Goal: Task Accomplishment & Management: Manage account settings

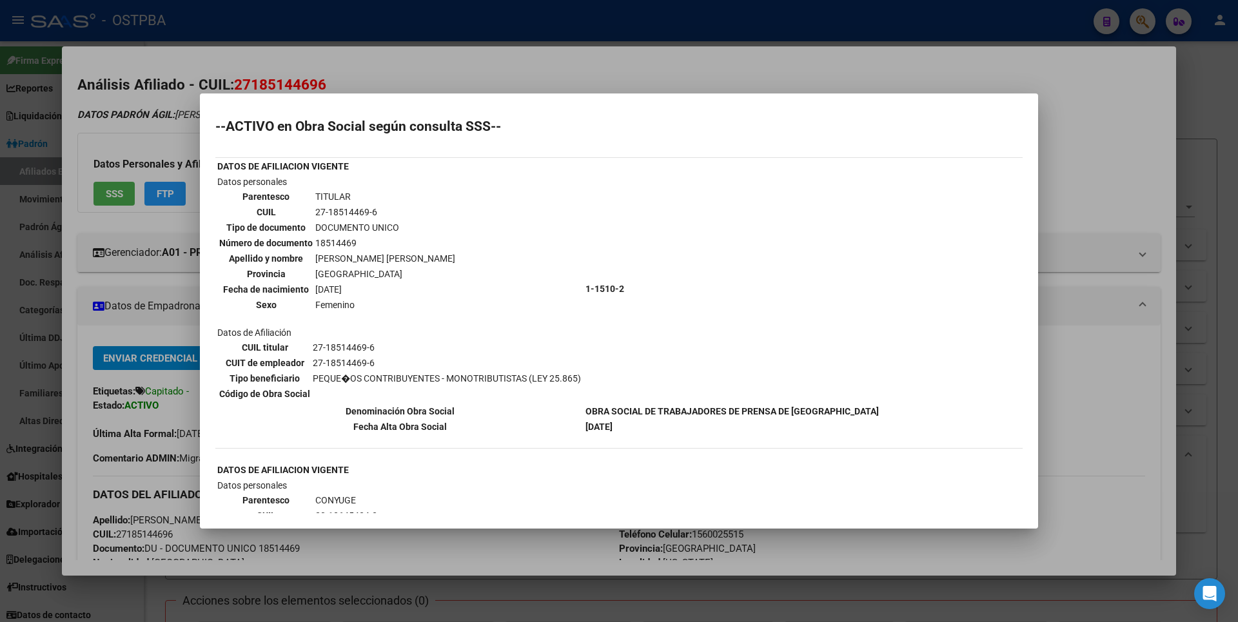
scroll to position [357, 0]
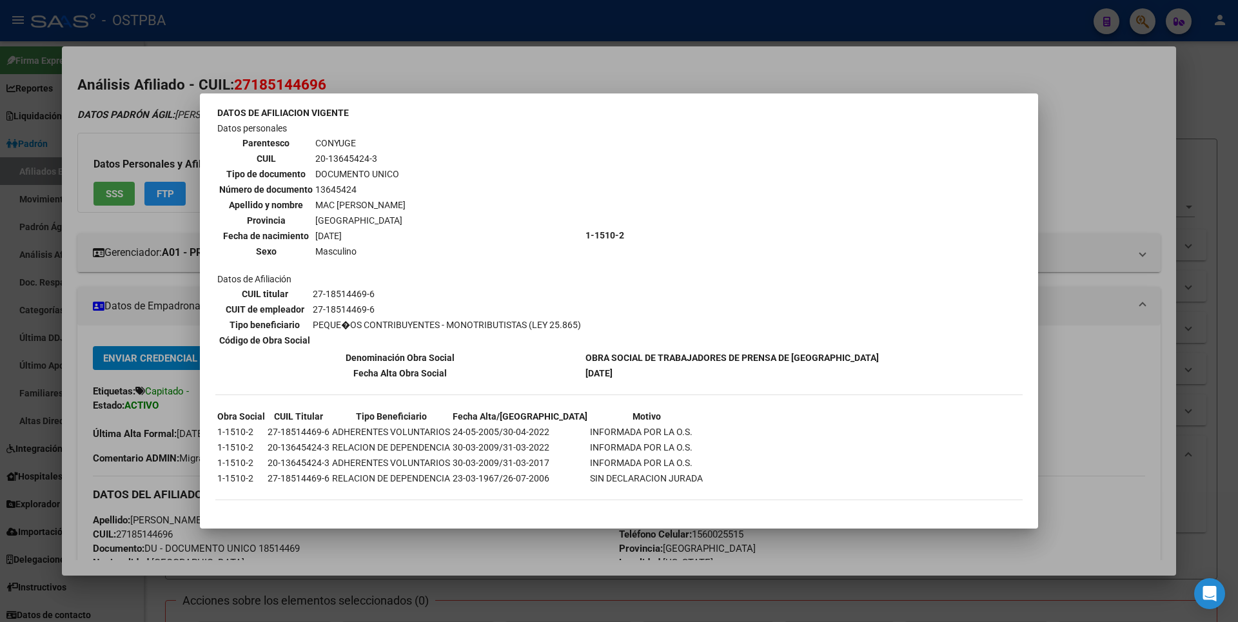
click at [1237, 119] on div at bounding box center [619, 311] width 1238 height 622
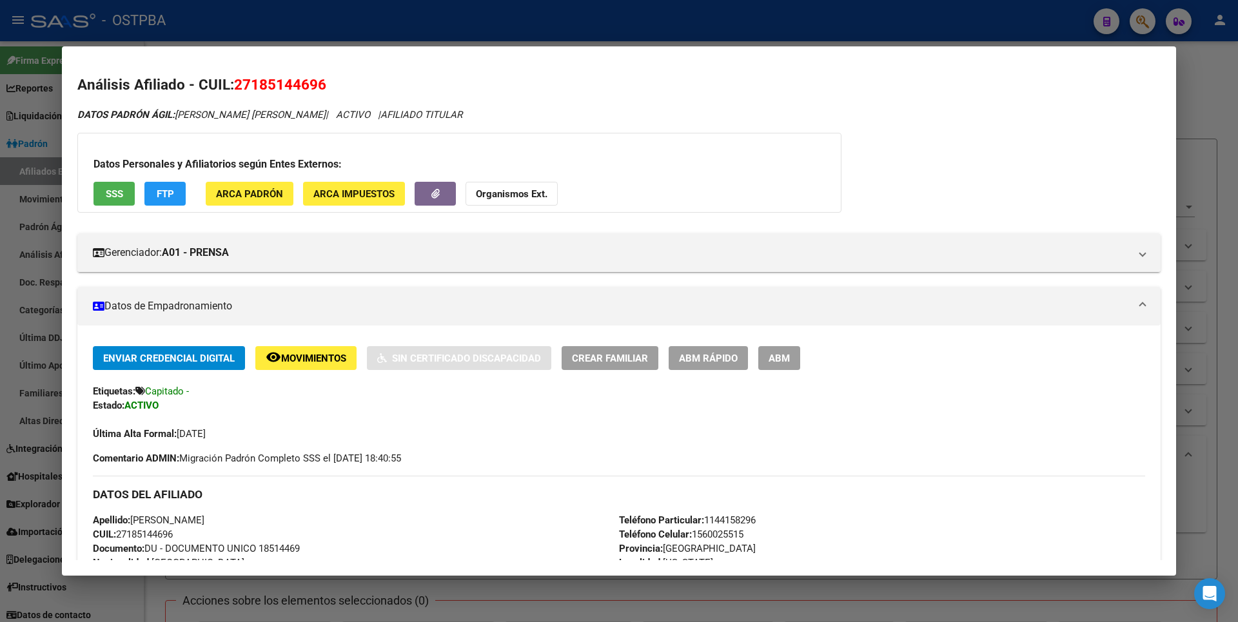
click at [1229, 117] on div at bounding box center [619, 311] width 1238 height 622
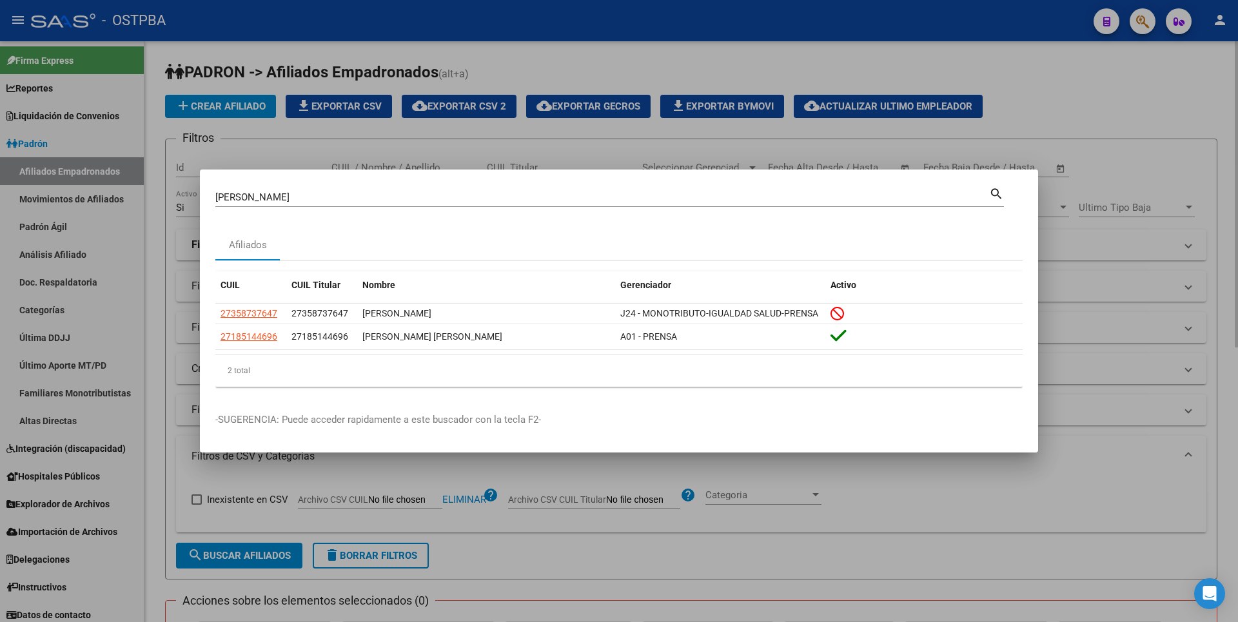
click at [1105, 159] on div at bounding box center [619, 311] width 1238 height 622
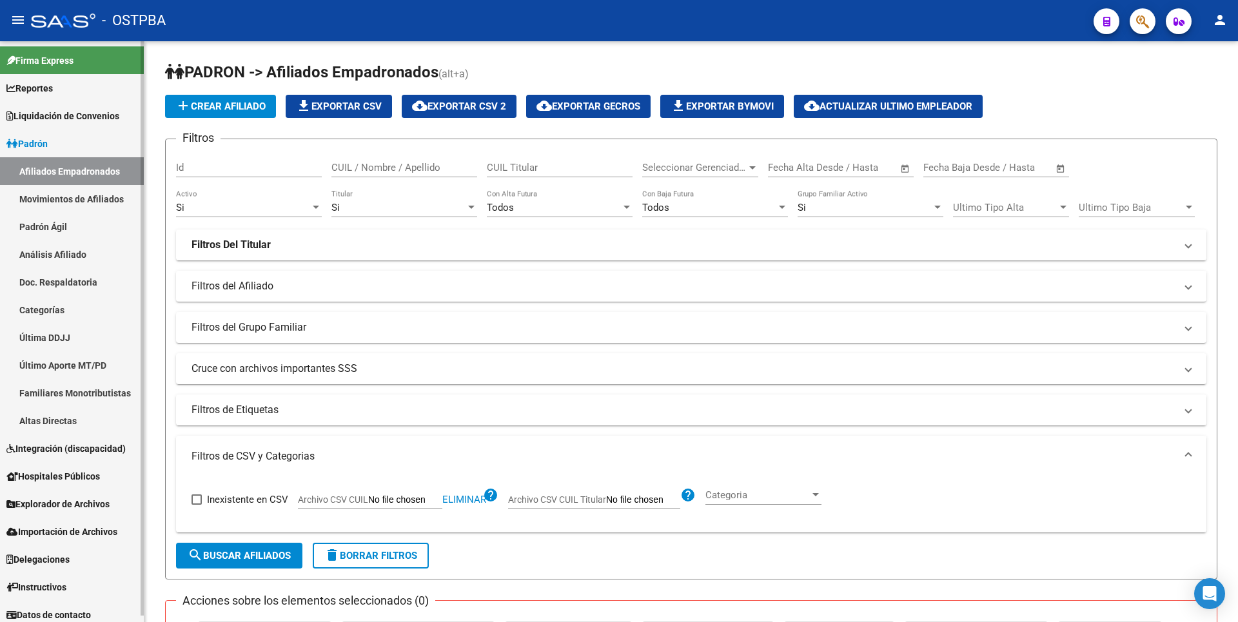
click at [79, 265] on link "Análisis Afiliado" at bounding box center [72, 254] width 144 height 28
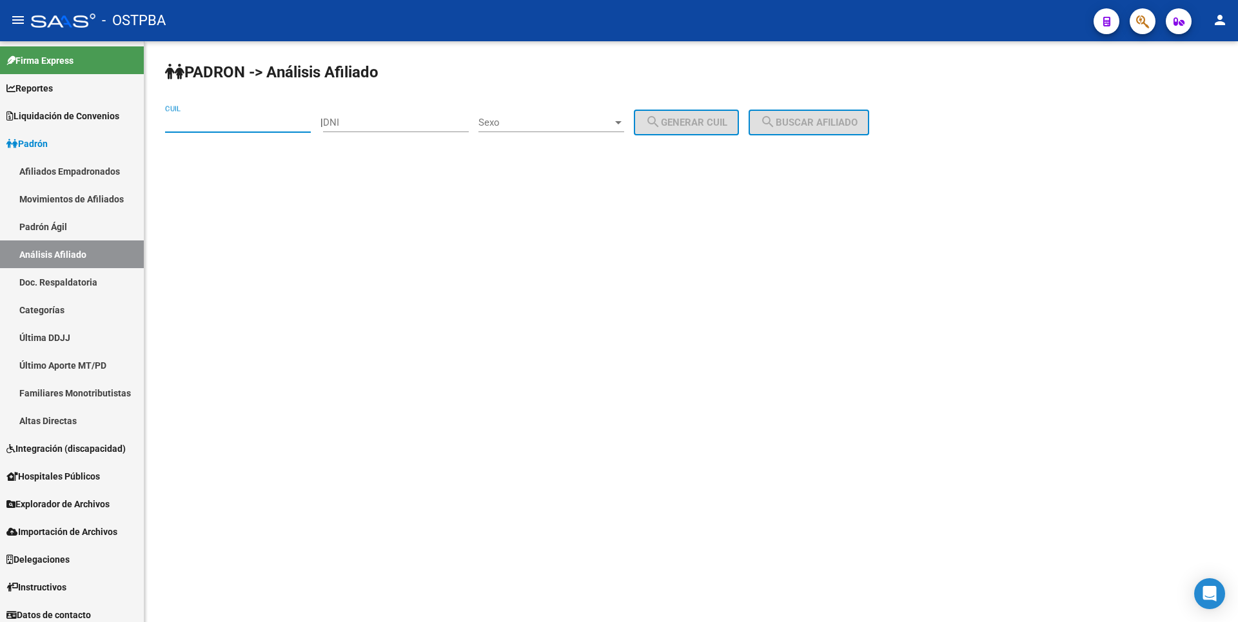
click at [220, 125] on input "CUIL" at bounding box center [238, 123] width 146 height 12
type input "20-38944349-3"
click at [838, 124] on span "search Buscar afiliado" at bounding box center [808, 123] width 97 height 12
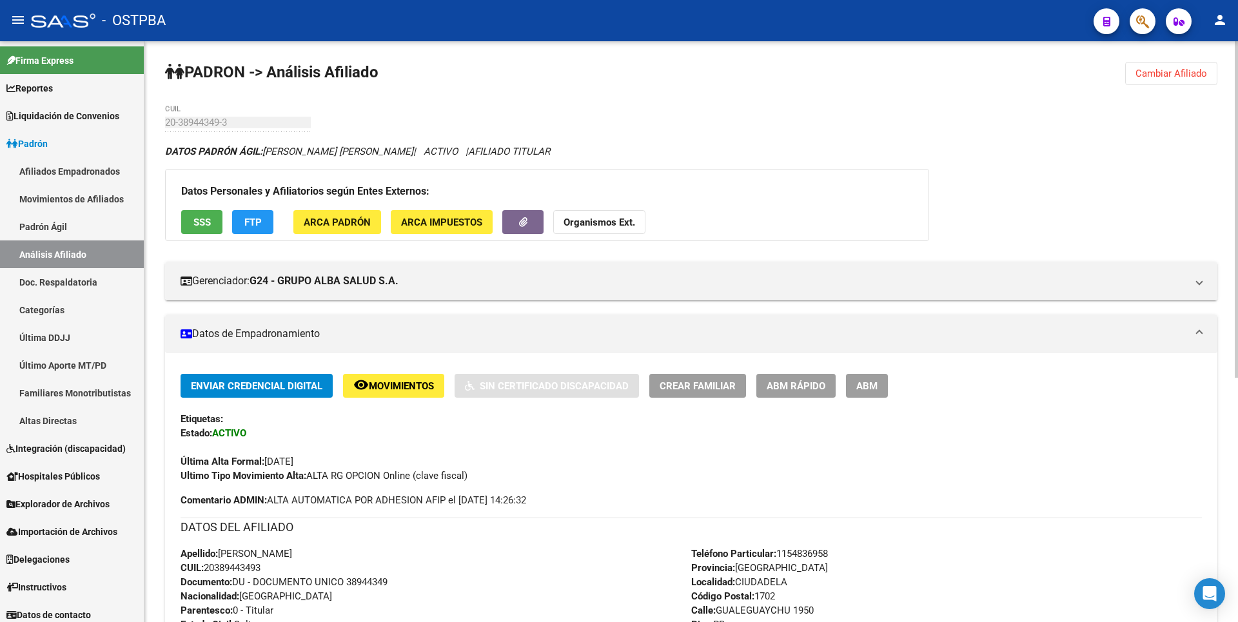
scroll to position [421, 0]
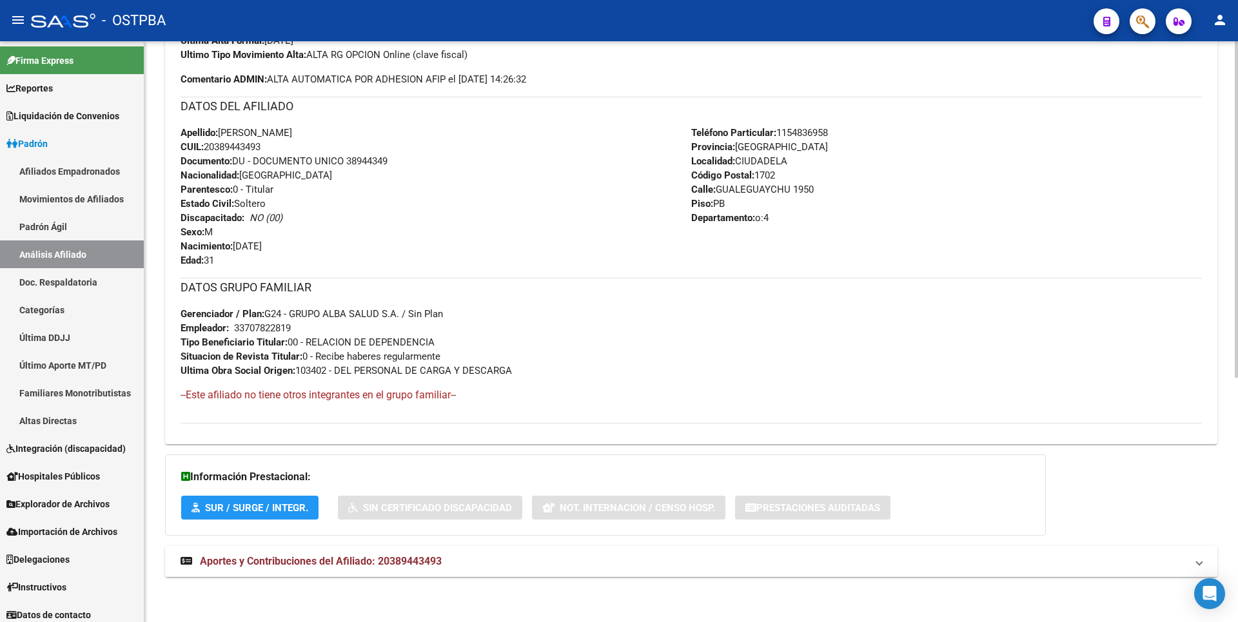
click at [417, 556] on span "Aportes y Contribuciones del Afiliado: 20389443493" at bounding box center [321, 561] width 242 height 12
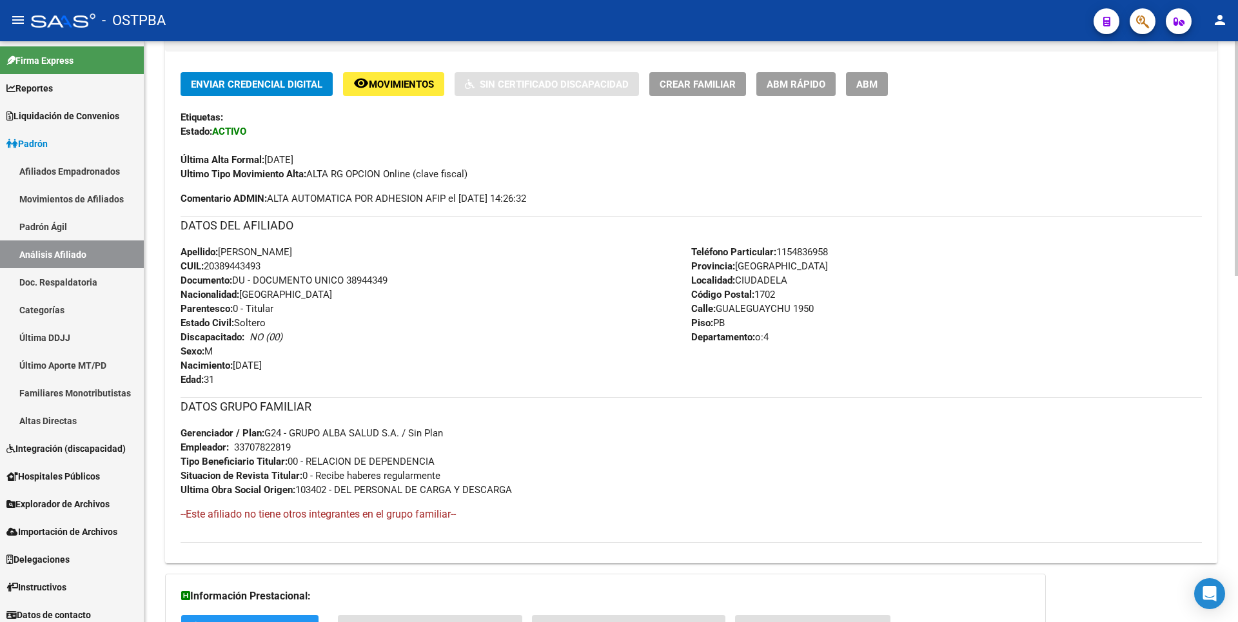
scroll to position [0, 0]
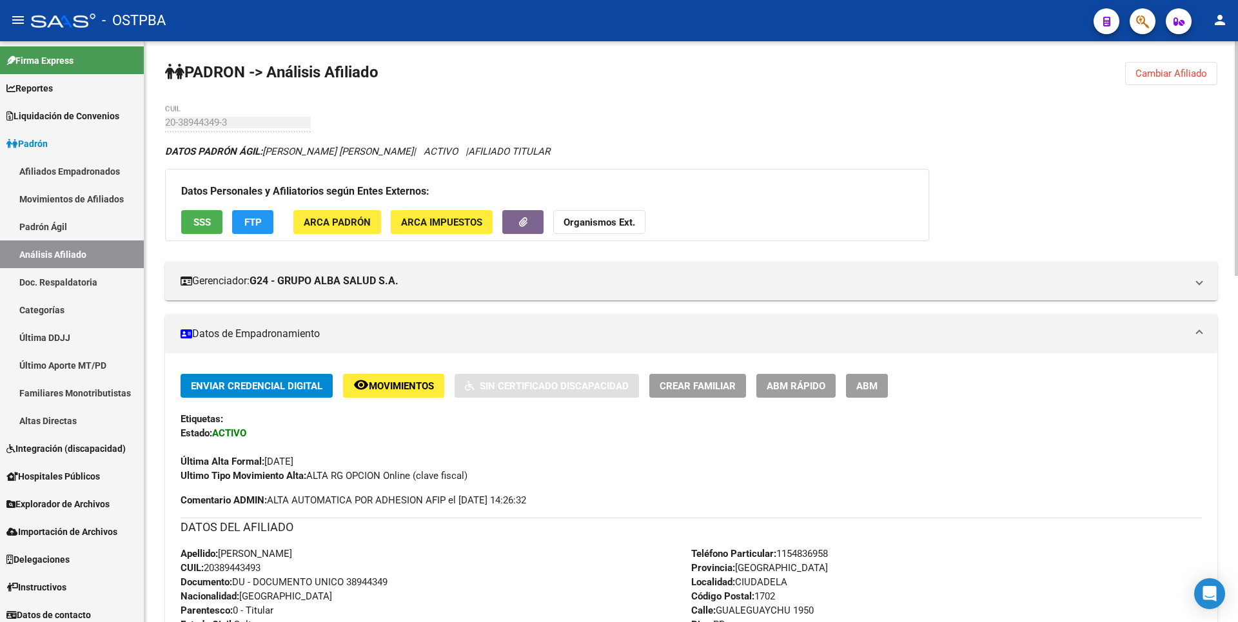
click at [206, 218] on span "SSS" at bounding box center [201, 223] width 17 height 12
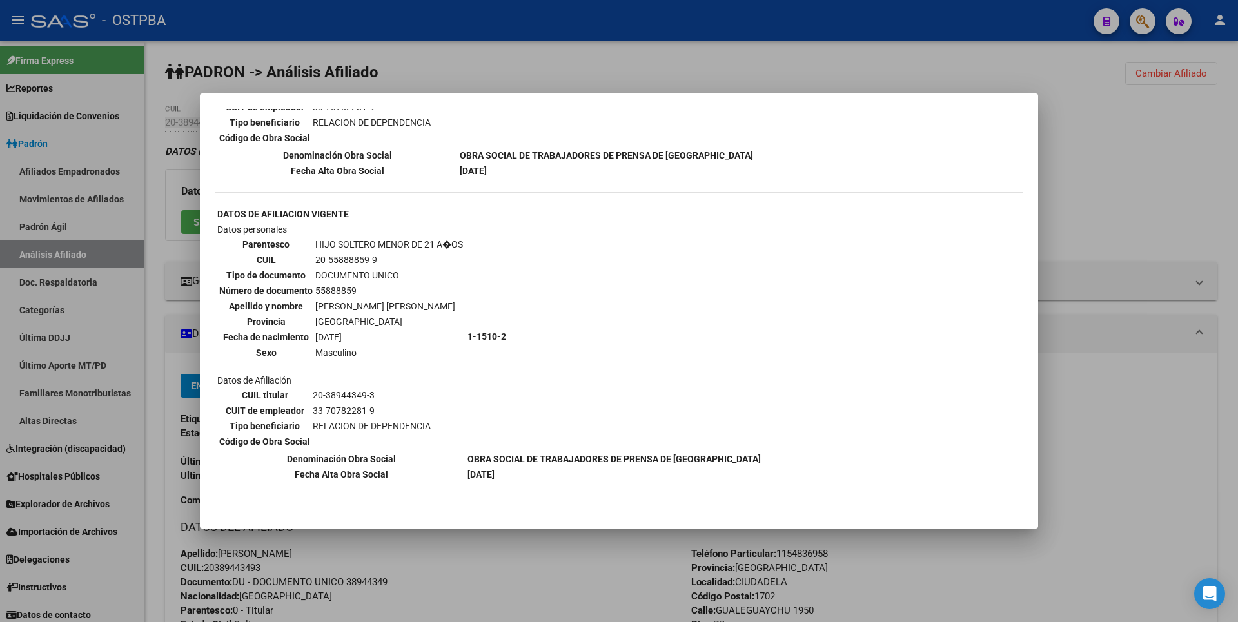
scroll to position [456, 0]
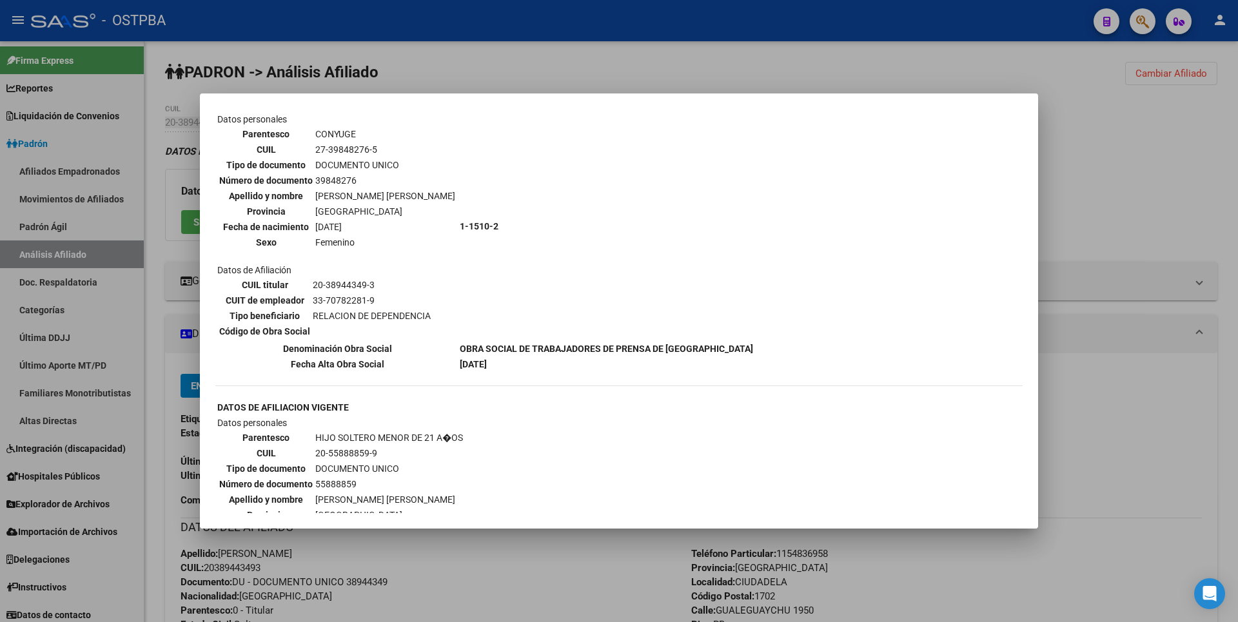
copy td "27-39848276-5"
drag, startPoint x: 315, startPoint y: 151, endPoint x: 388, endPoint y: 150, distance: 73.5
click at [388, 150] on td "27-39848276-5" at bounding box center [385, 149] width 141 height 14
click at [1100, 236] on div at bounding box center [619, 311] width 1238 height 622
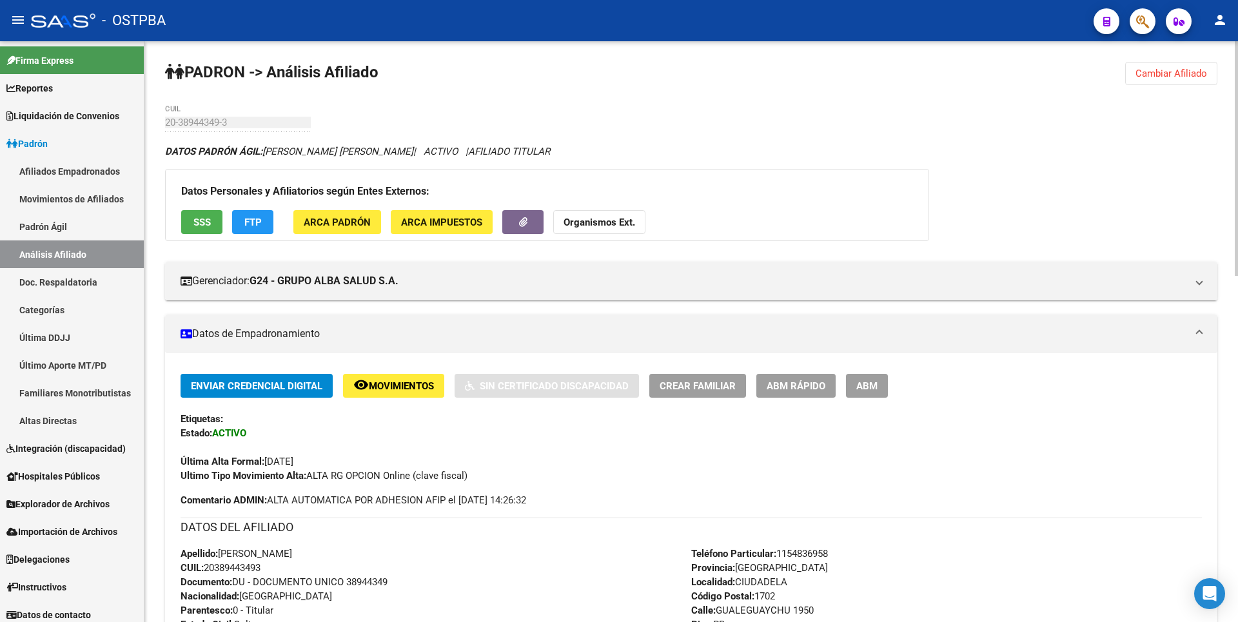
click at [872, 388] on span "ABM" at bounding box center [866, 386] width 21 height 12
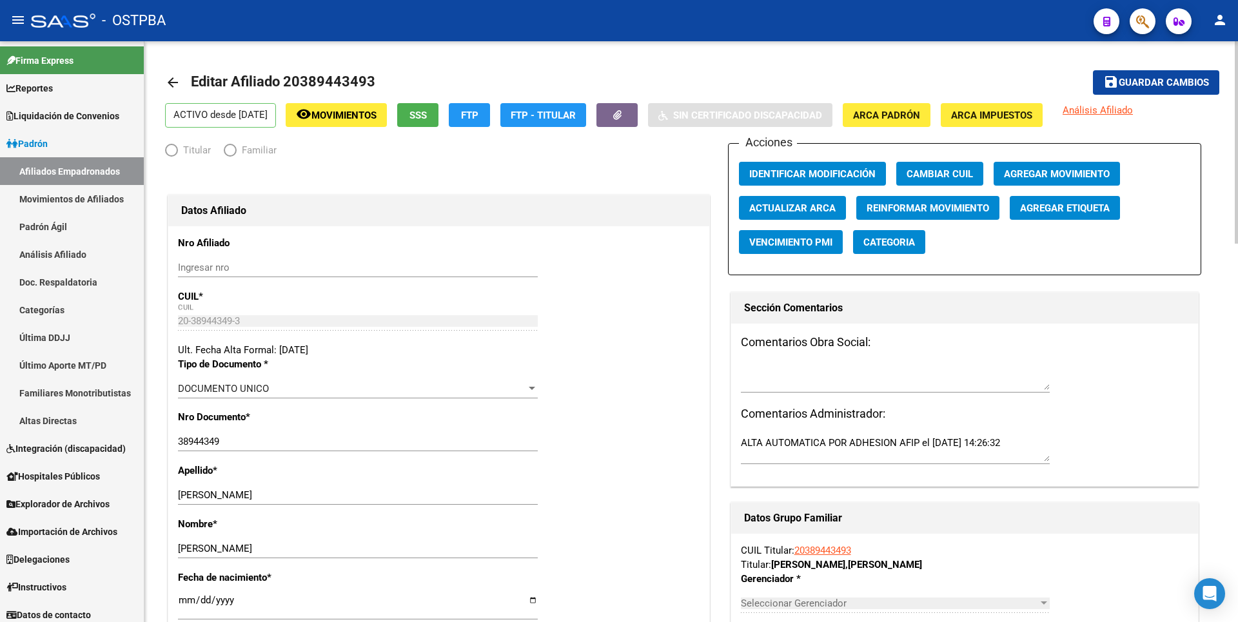
radio input "true"
type input "33-70782281-9"
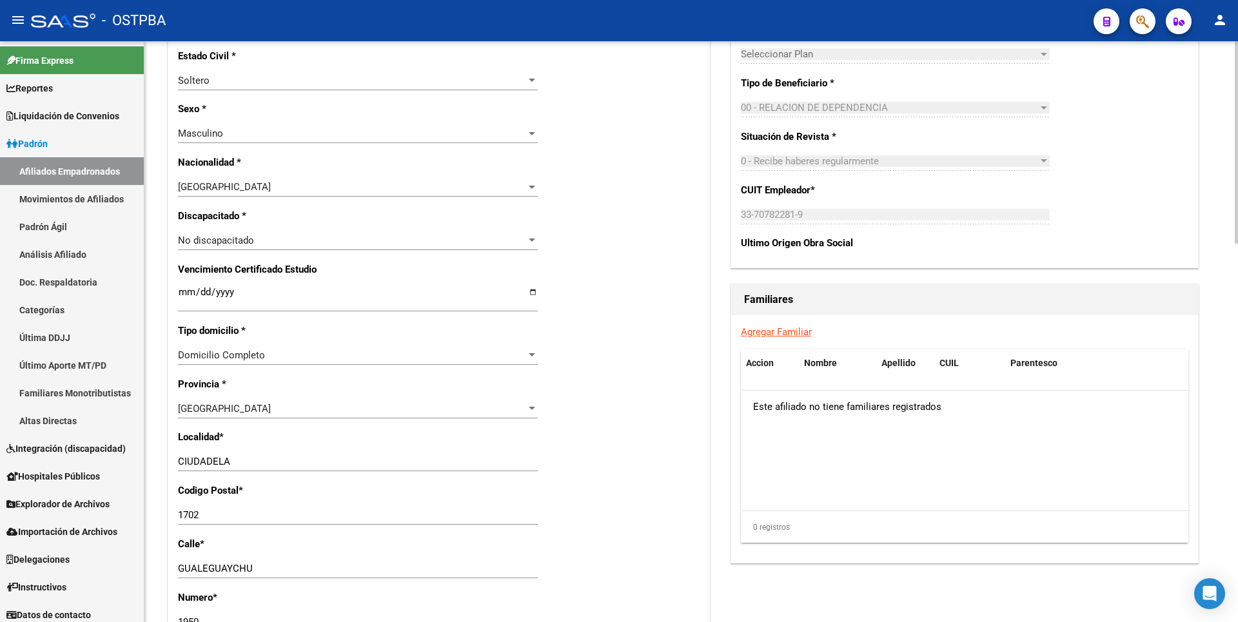
scroll to position [709, 0]
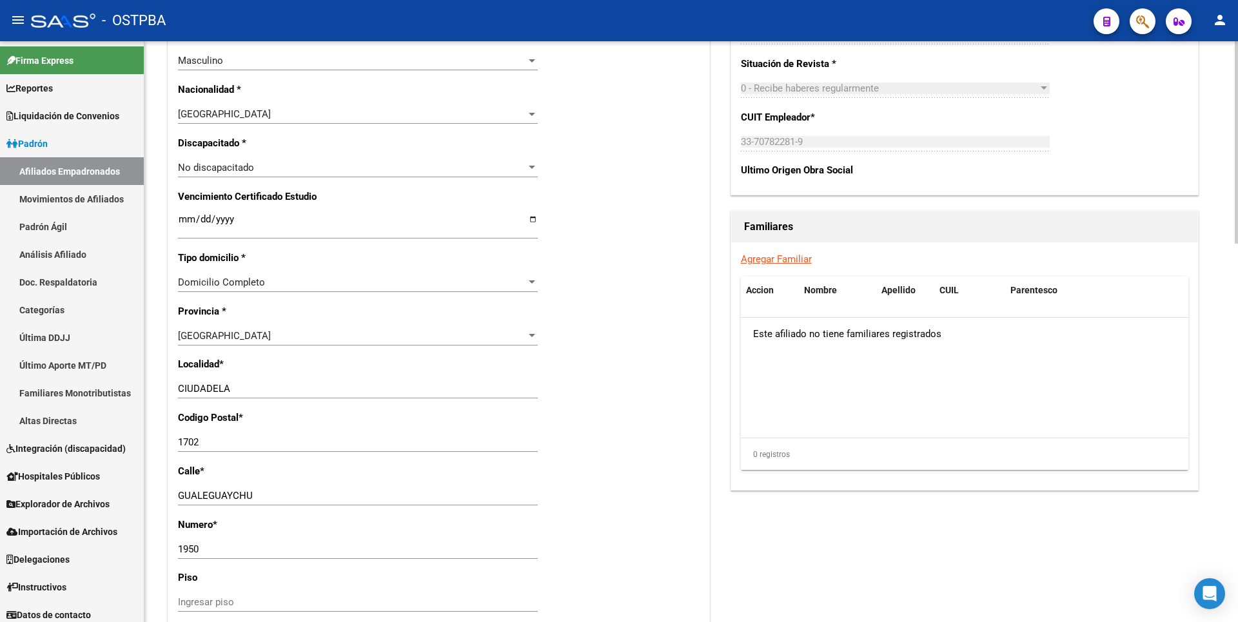
click at [796, 260] on link "Agregar Familiar" at bounding box center [776, 259] width 71 height 12
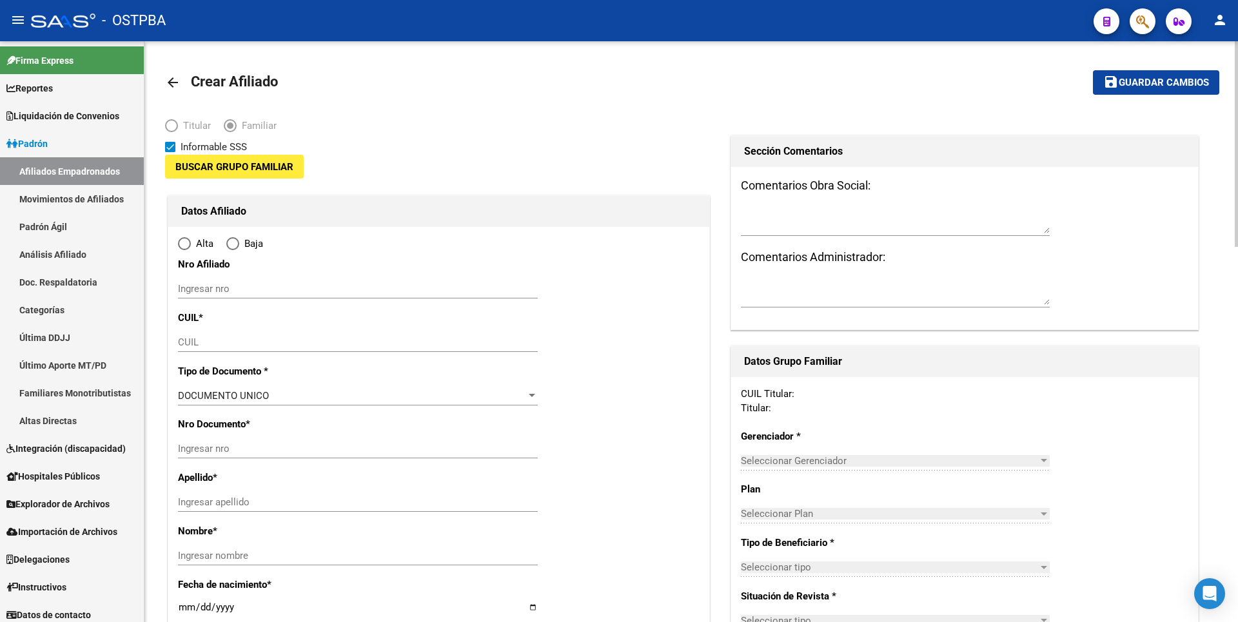
type input "33-70782281-9"
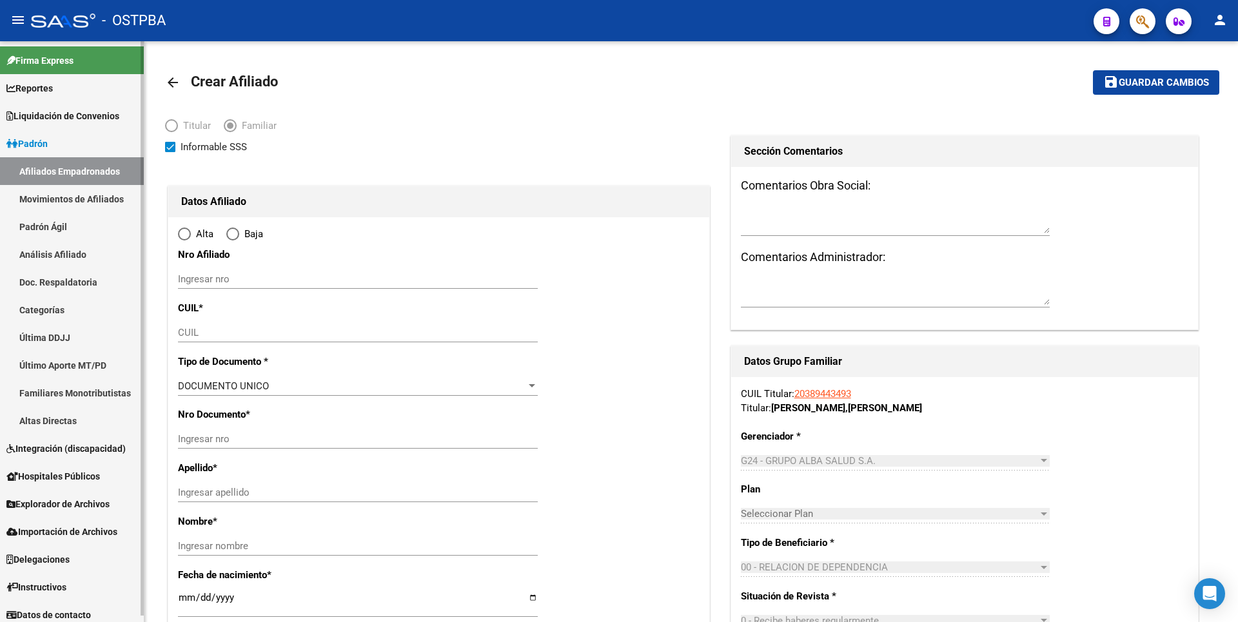
type input "CIUDADELA"
type input "1702"
type input "GUALEGUAYCHU"
type input "1950"
type input "o:4"
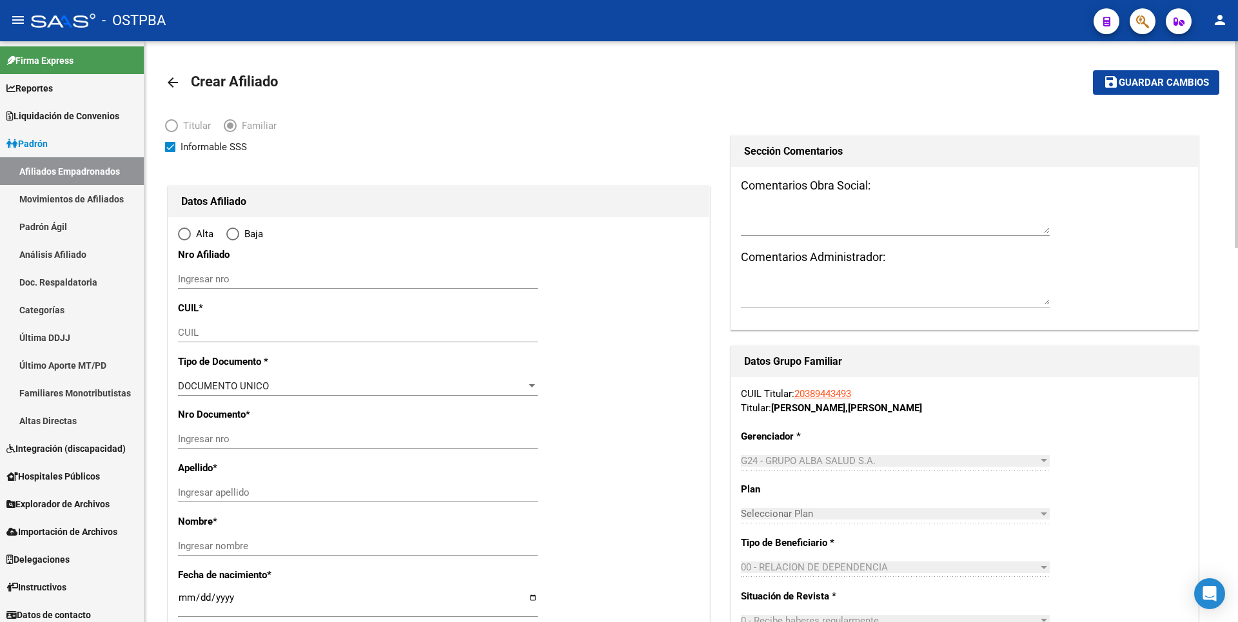
radio input "true"
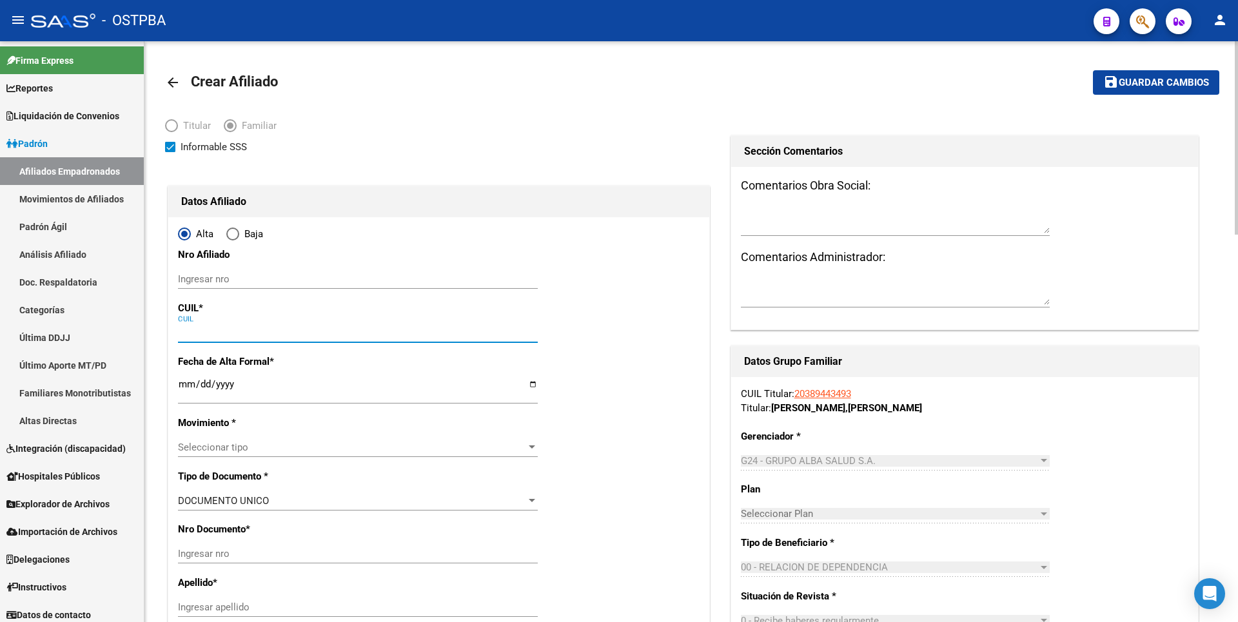
click at [202, 331] on input "CUIL" at bounding box center [358, 333] width 360 height 12
type input "33-70782281-9"
paste input "27-39848276-5"
type input "27-39848276-5"
type input "39848276"
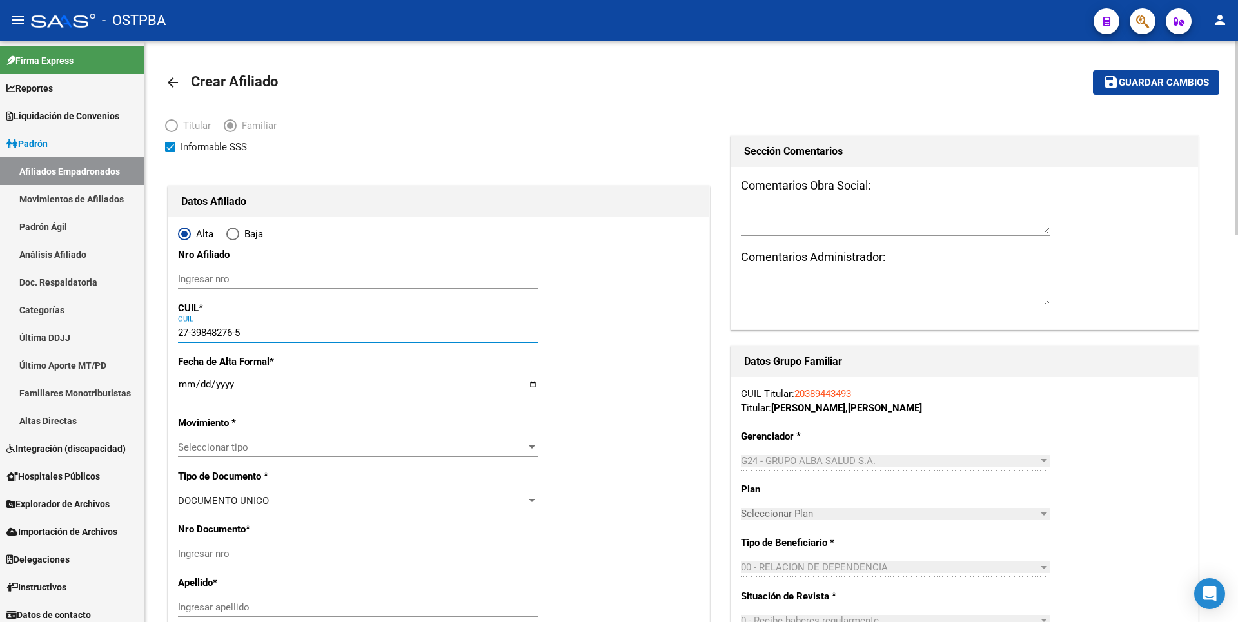
type input "[PERSON_NAME]"
type input "[DATE]"
type input "CIUDADELA"
type input "1940"
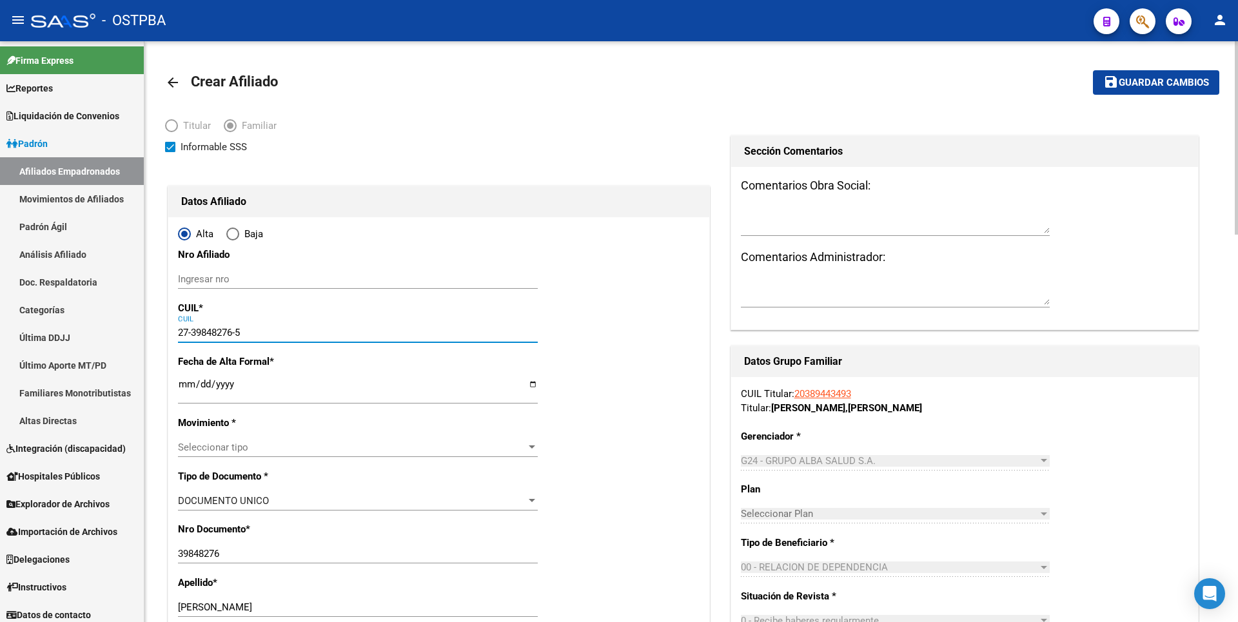
type input "27-39848276-5"
drag, startPoint x: 189, startPoint y: 382, endPoint x: 199, endPoint y: 375, distance: 12.2
click at [191, 381] on input "Ingresar fecha" at bounding box center [358, 389] width 360 height 21
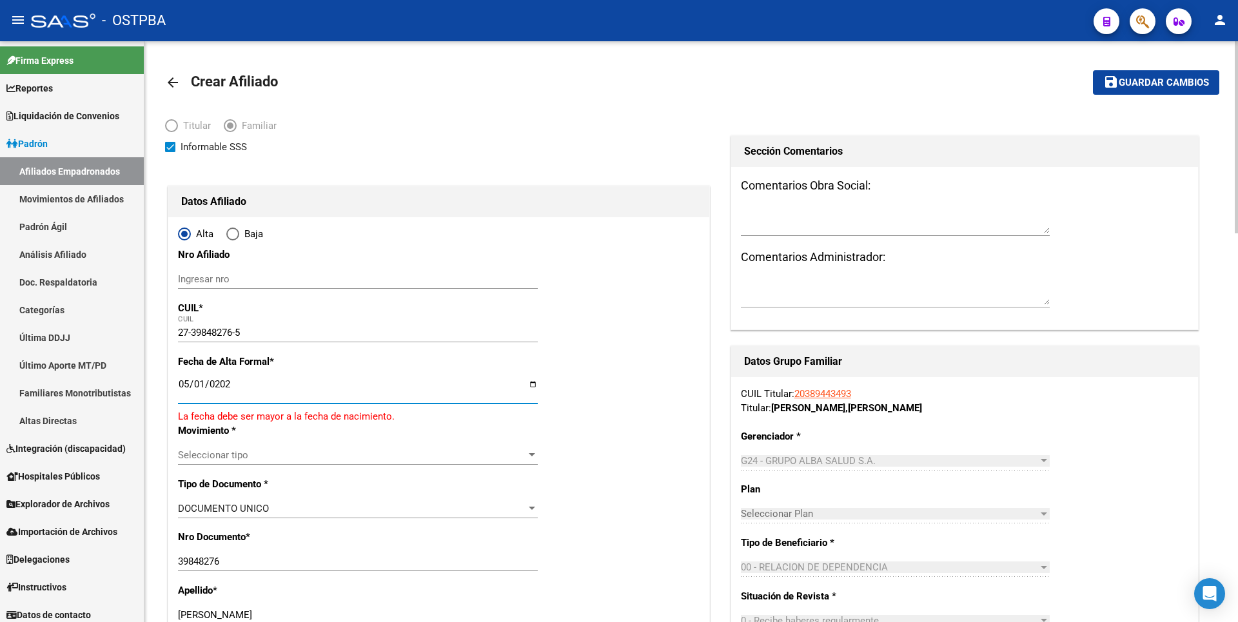
type input "[DATE]"
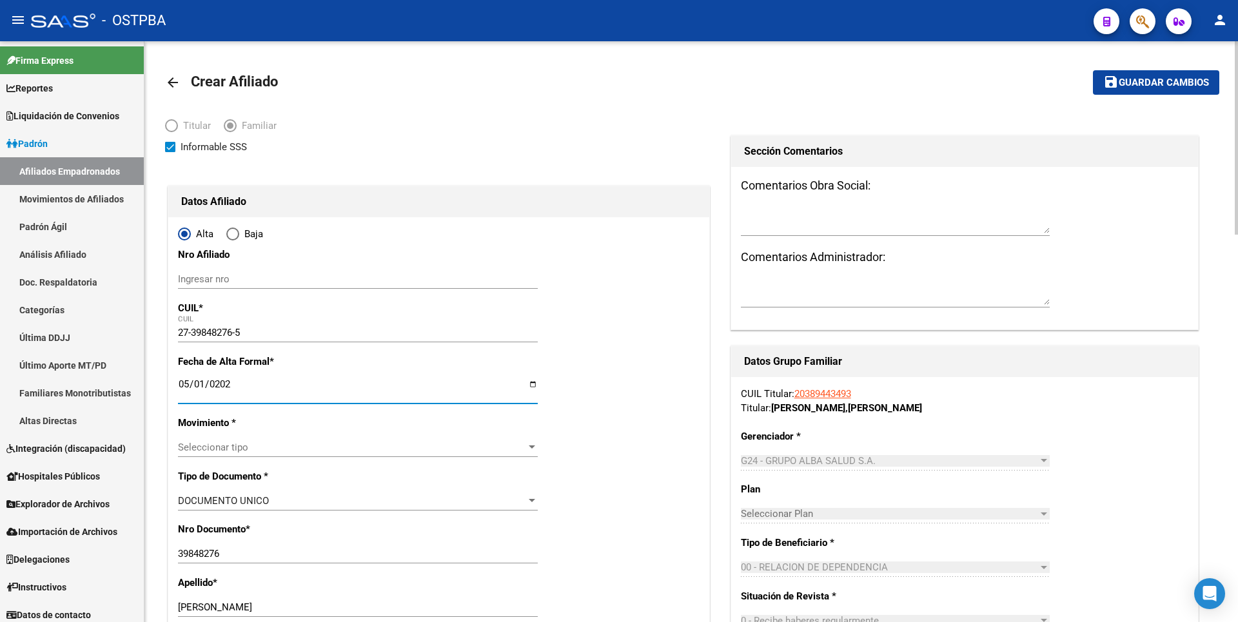
click at [530, 447] on div at bounding box center [532, 446] width 6 height 3
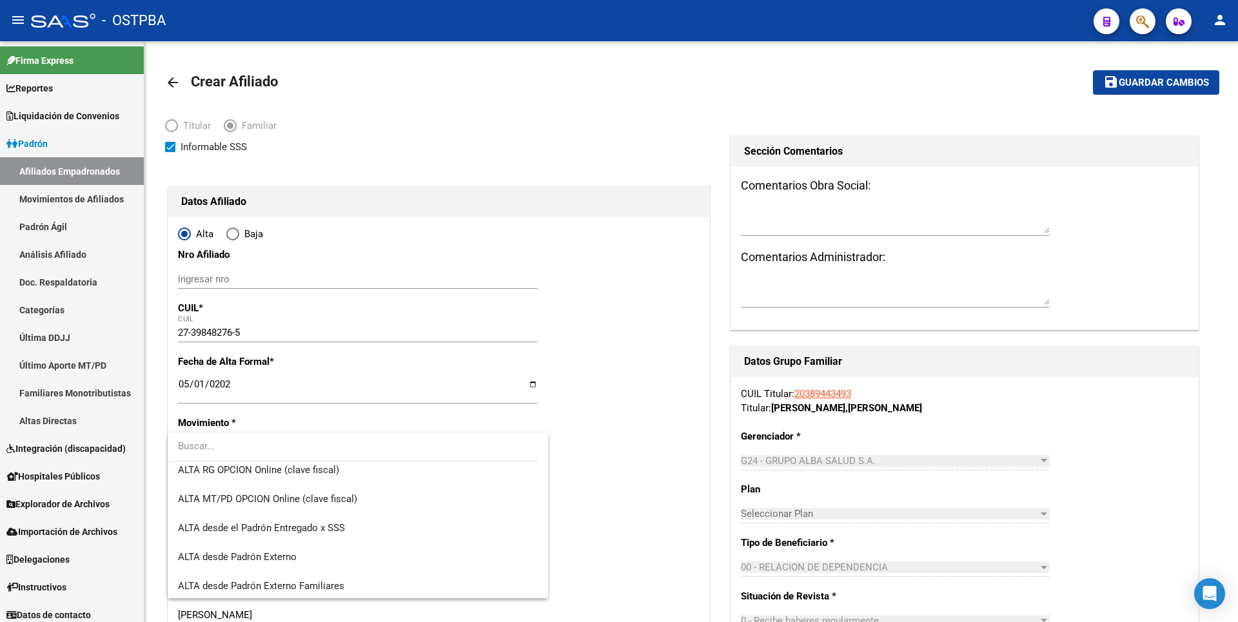
scroll to position [444, 0]
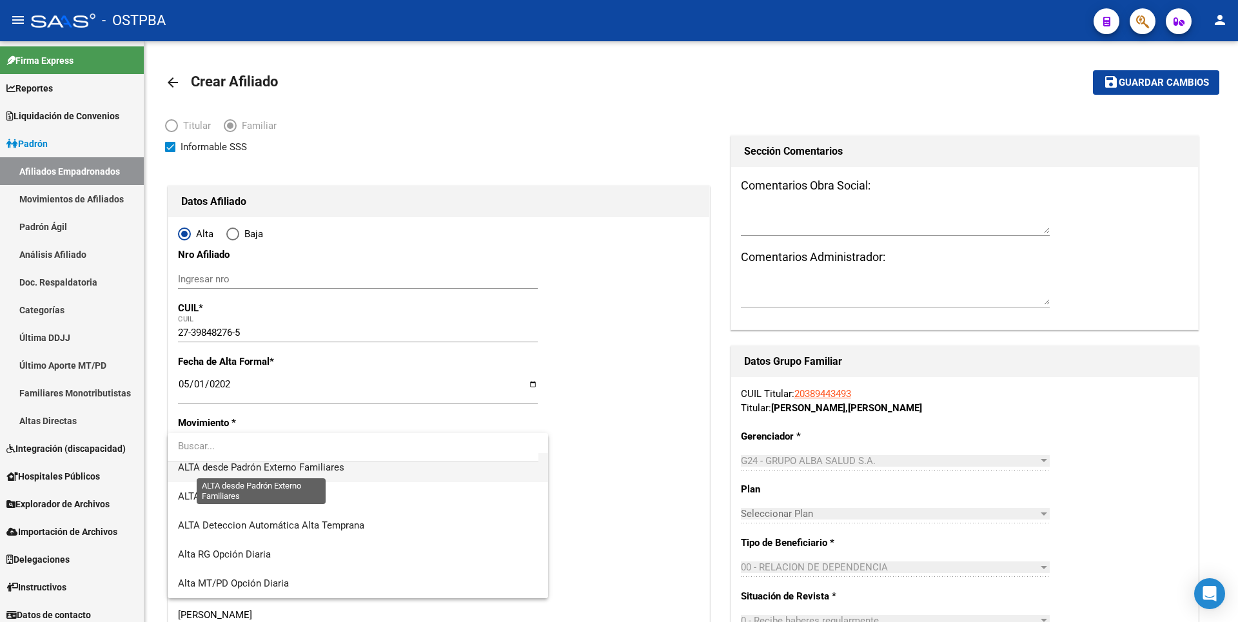
click at [331, 470] on span "ALTA desde Padrón Externo Familiares" at bounding box center [261, 468] width 166 height 12
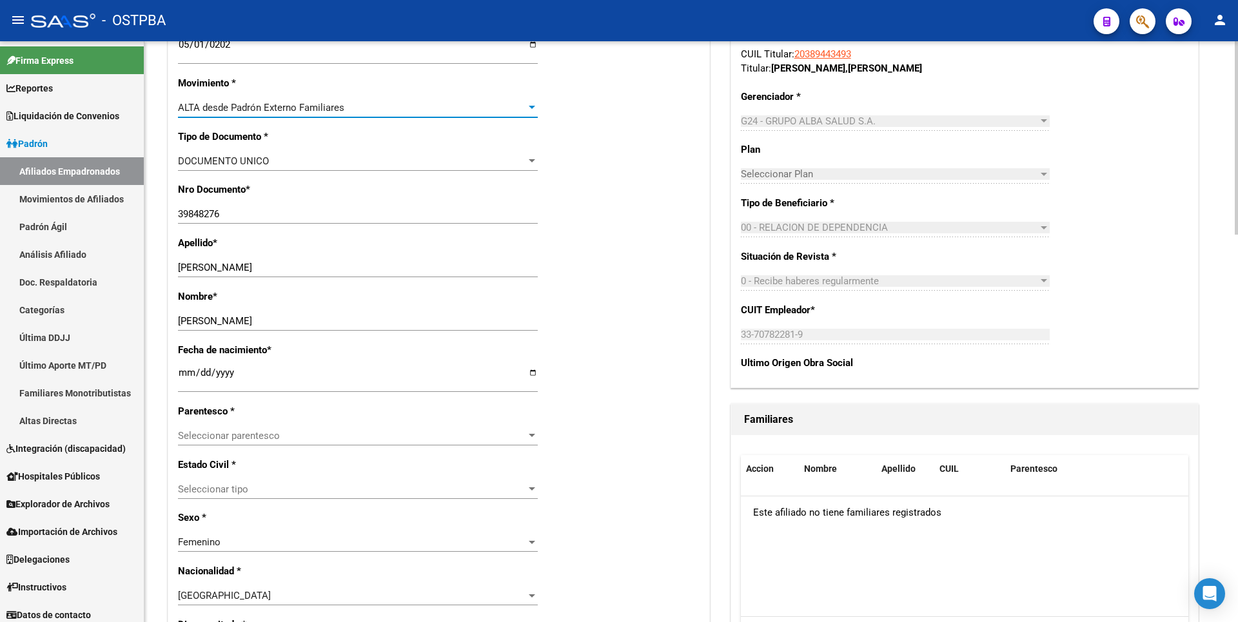
scroll to position [516, 0]
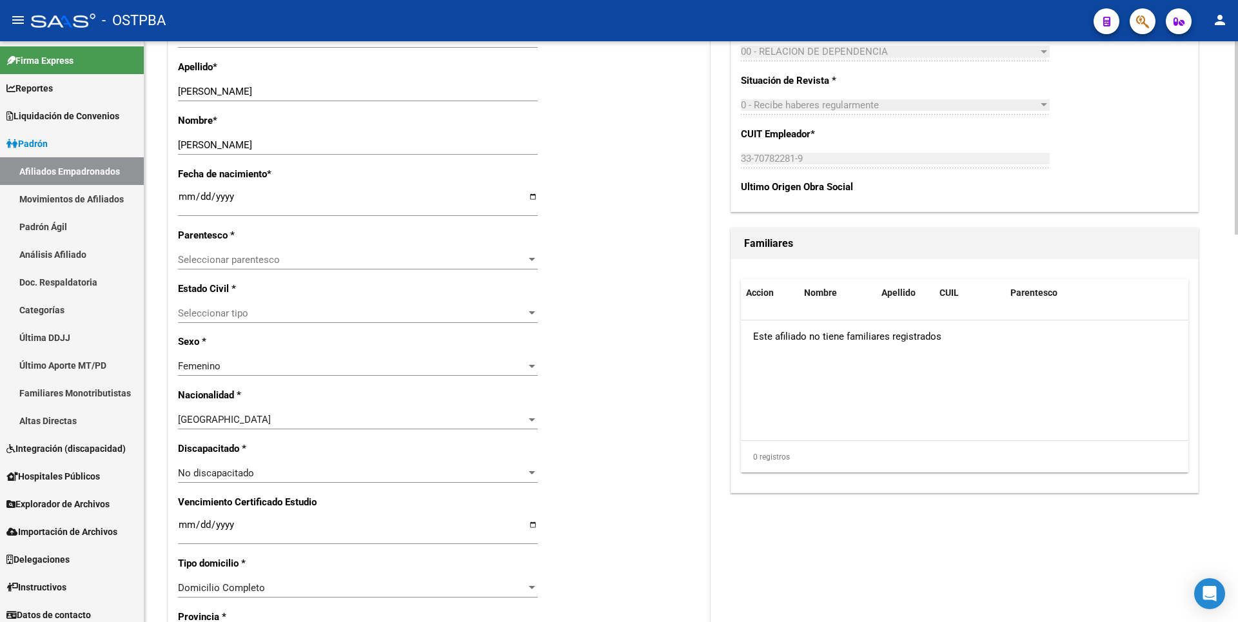
click at [532, 257] on div at bounding box center [532, 260] width 12 height 10
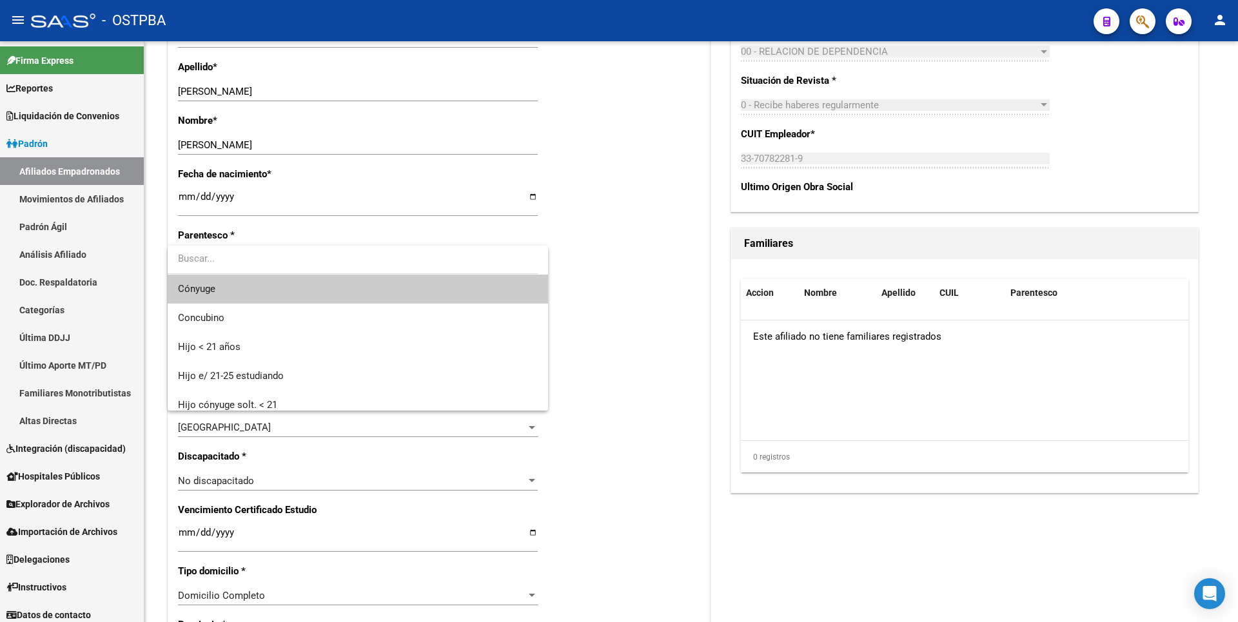
click at [229, 293] on span "Cónyuge" at bounding box center [358, 289] width 360 height 29
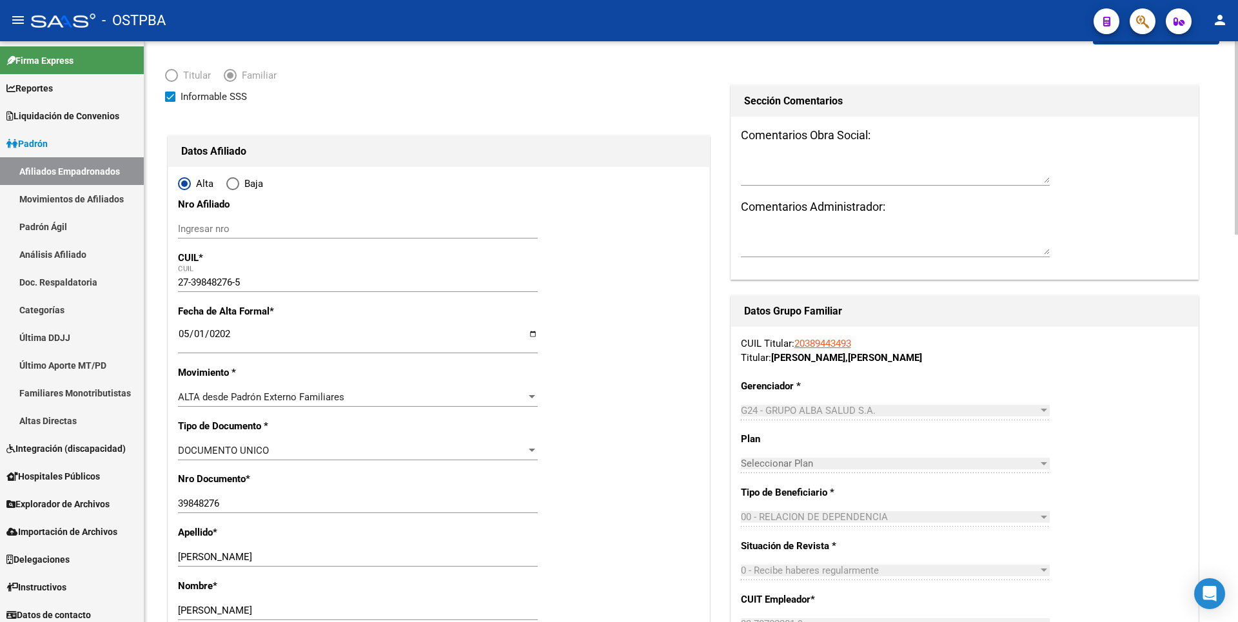
scroll to position [0, 0]
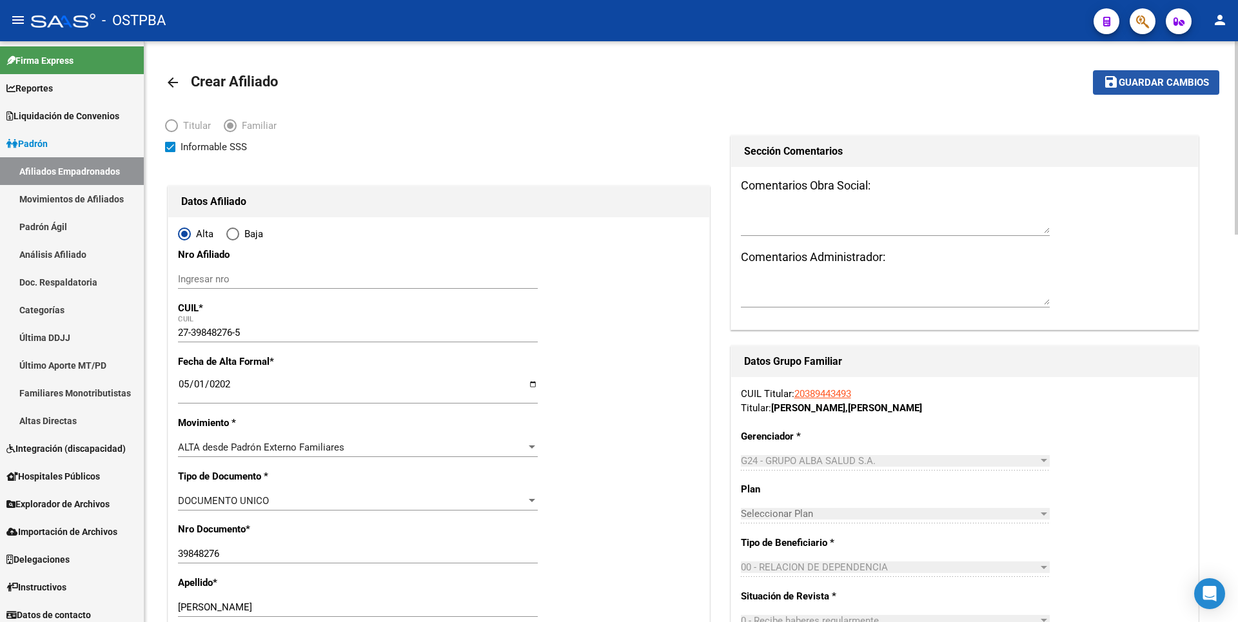
click at [1152, 86] on span "Guardar cambios" at bounding box center [1163, 83] width 90 height 12
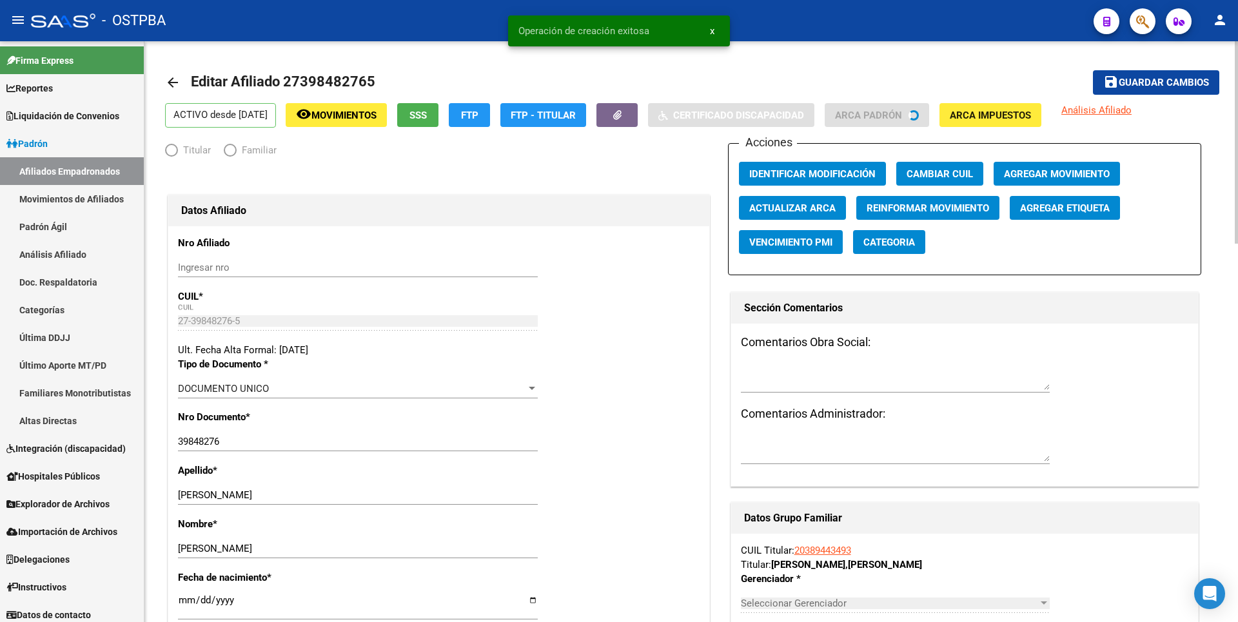
radio input "true"
type input "33-70782281-9"
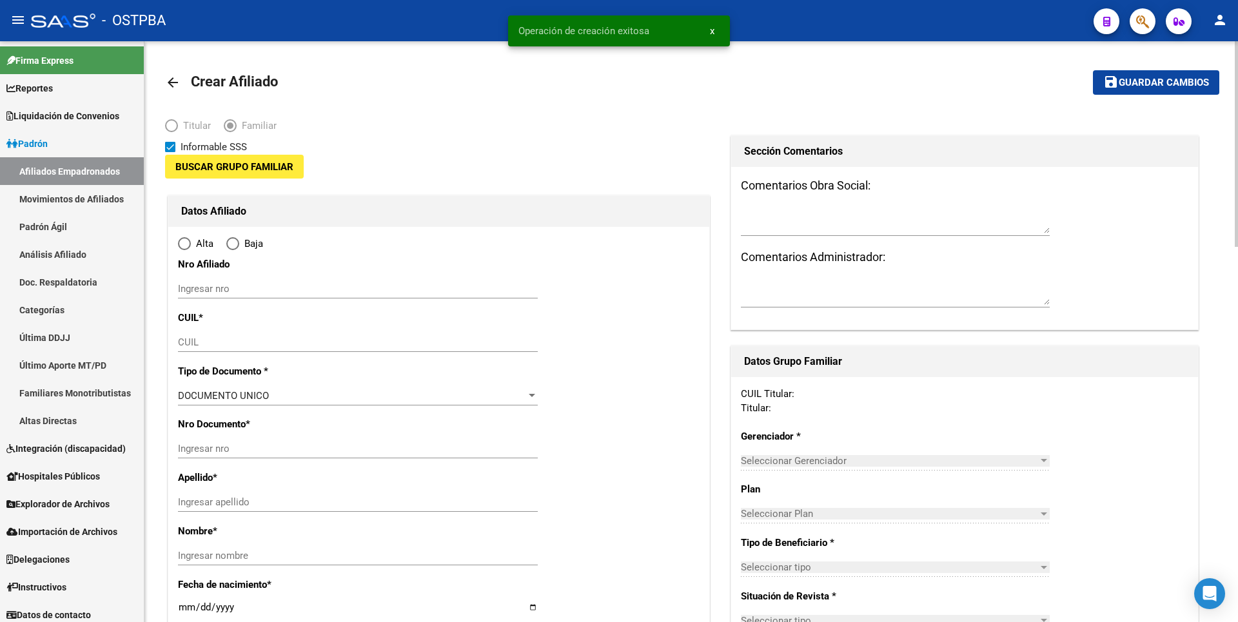
type input "33-70782281-9"
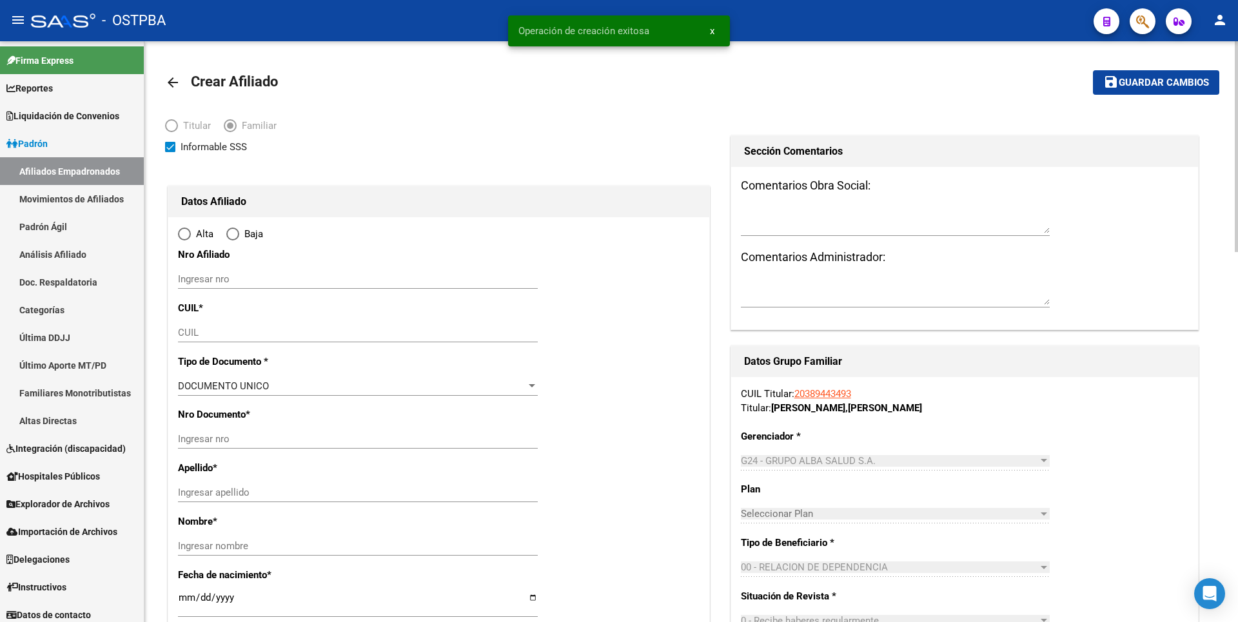
type input "CIUDADELA"
type input "1702"
type input "GUALEGUAYCHU"
type input "1950"
type input "o:4"
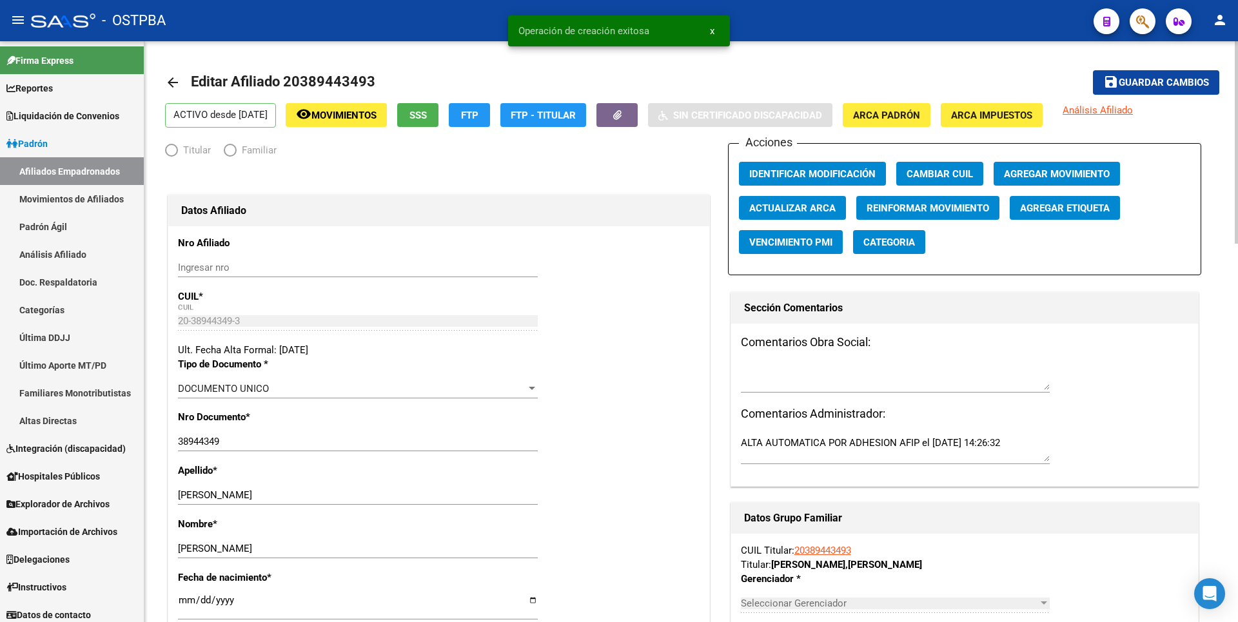
radio input "true"
type input "33-70782281-9"
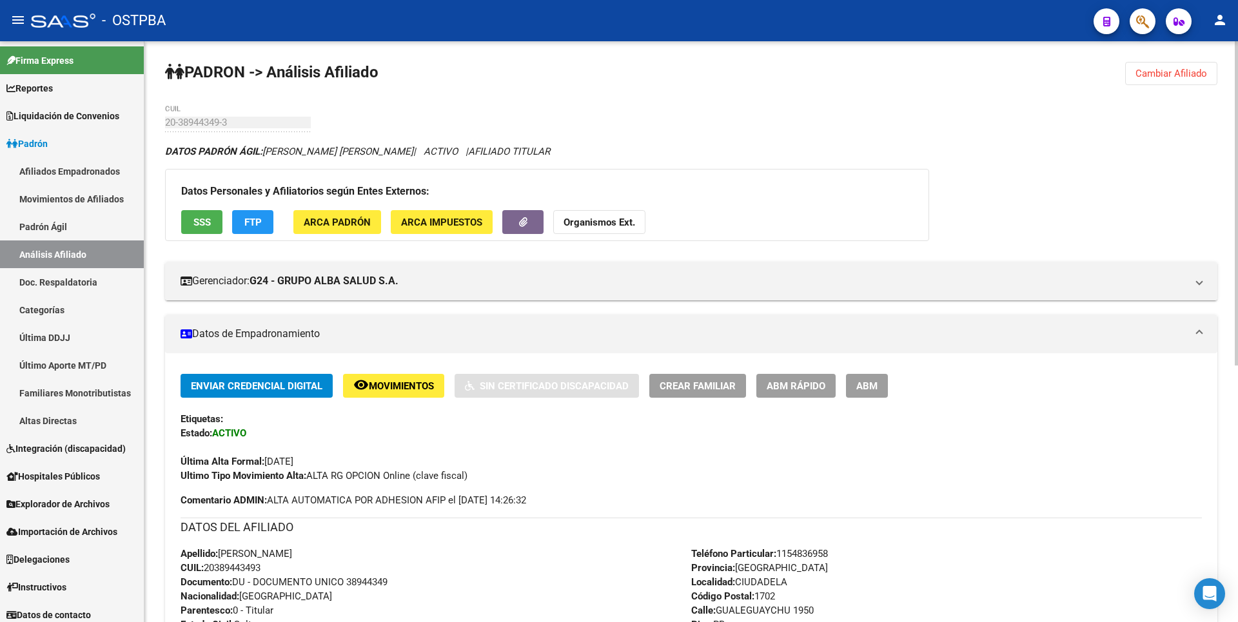
click at [872, 154] on div "DATOS PADRÓN ÁGIL: [PERSON_NAME] [PERSON_NAME] | ACTIVO | AFILIADO TITULAR" at bounding box center [691, 151] width 1052 height 14
click at [1173, 73] on span "Cambiar Afiliado" at bounding box center [1171, 74] width 72 height 12
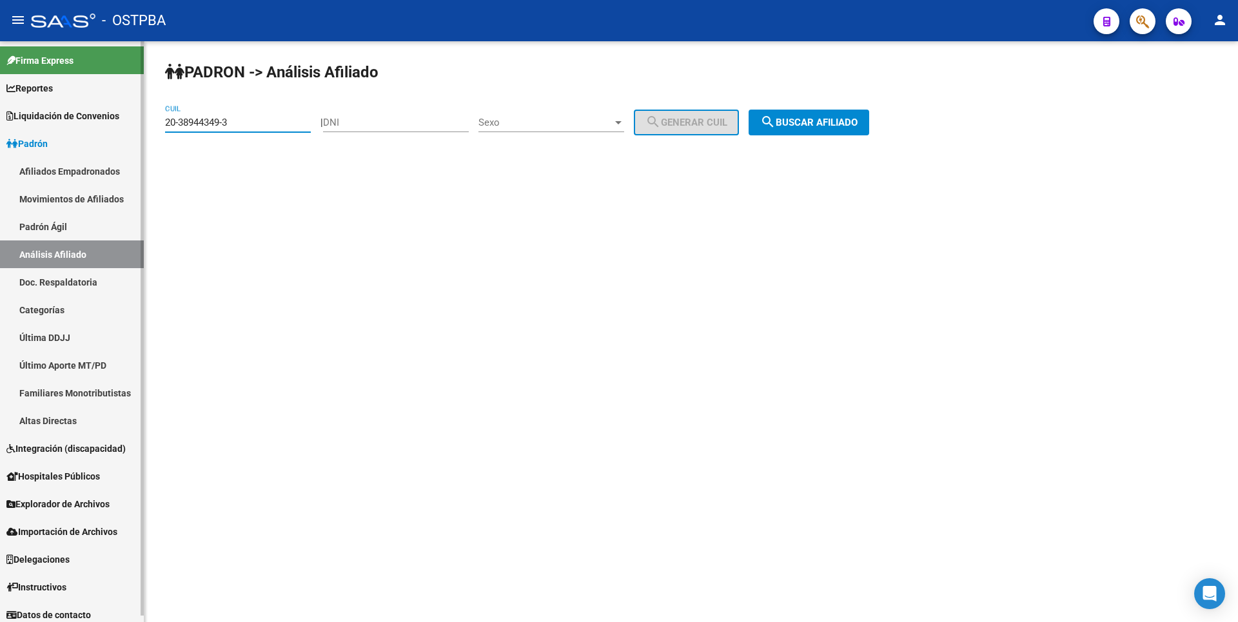
drag, startPoint x: 232, startPoint y: 126, endPoint x: 0, endPoint y: 133, distance: 232.2
click at [0, 133] on mat-sidenav-container "Firma Express Reportes Tablero de Control Ingresos Percibidos Análisis de todos…" at bounding box center [619, 331] width 1238 height 581
type input "3"
click at [373, 124] on input "DNI" at bounding box center [396, 123] width 146 height 12
type input "03712473"
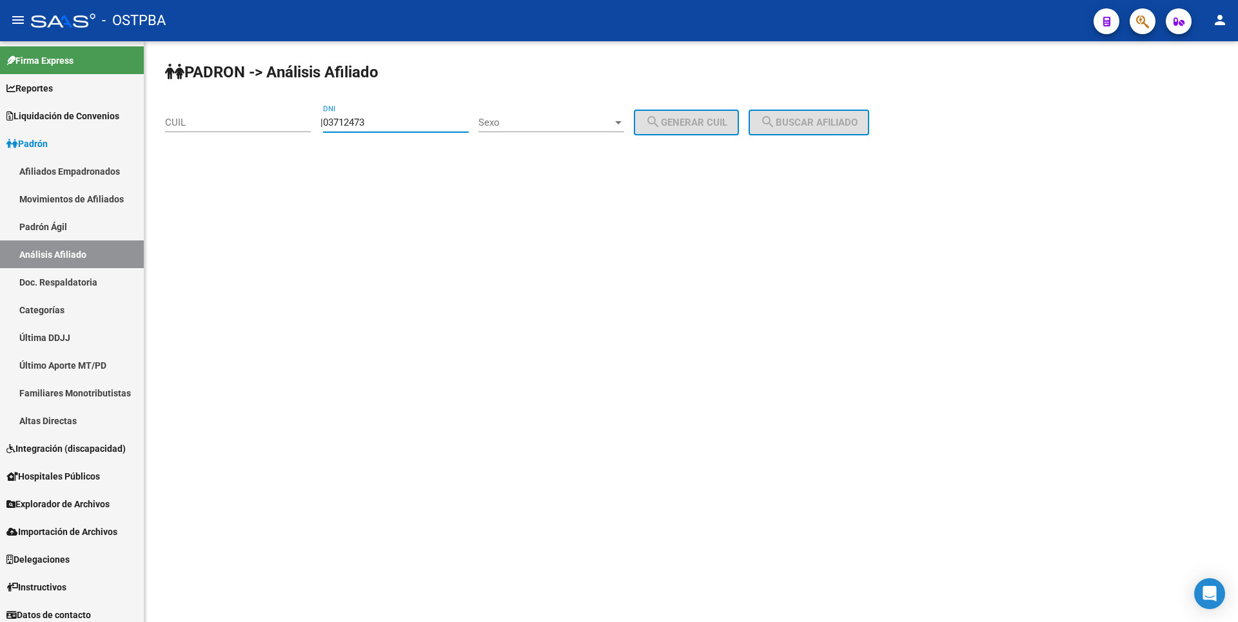
click at [636, 119] on div "| 03712473 DNI Sexo Sexo search Generar CUIL" at bounding box center [534, 123] width 428 height 12
click at [621, 123] on div at bounding box center [618, 122] width 6 height 3
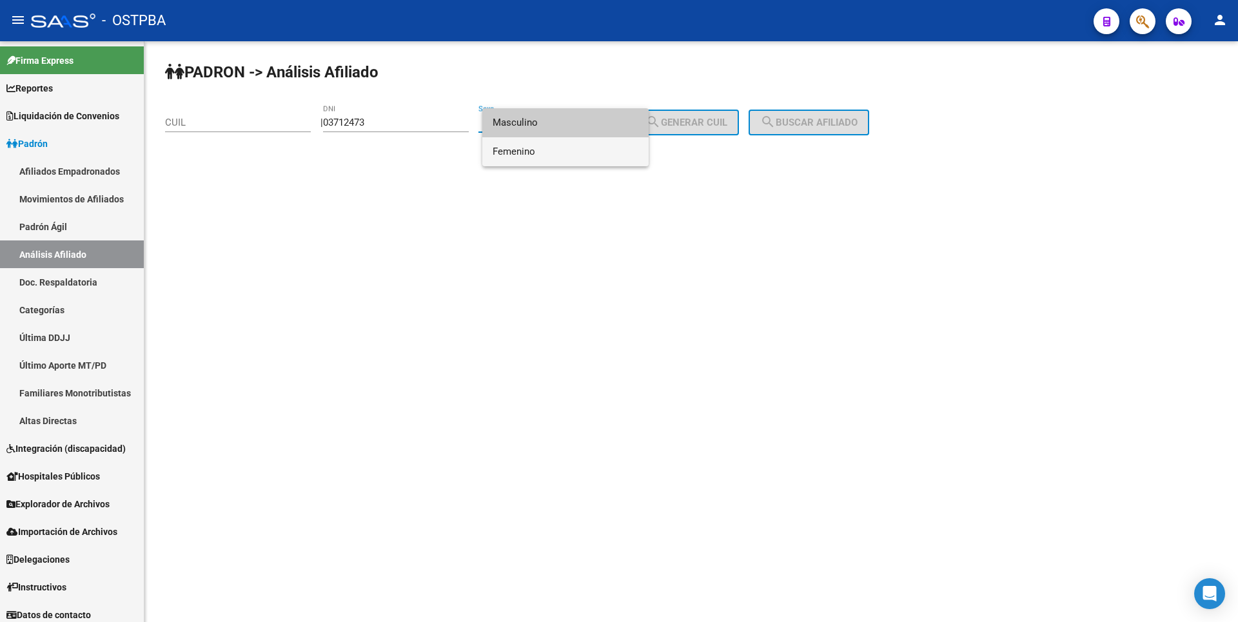
drag, startPoint x: 536, startPoint y: 153, endPoint x: 614, endPoint y: 134, distance: 79.7
click at [549, 148] on span "Femenino" at bounding box center [566, 151] width 146 height 29
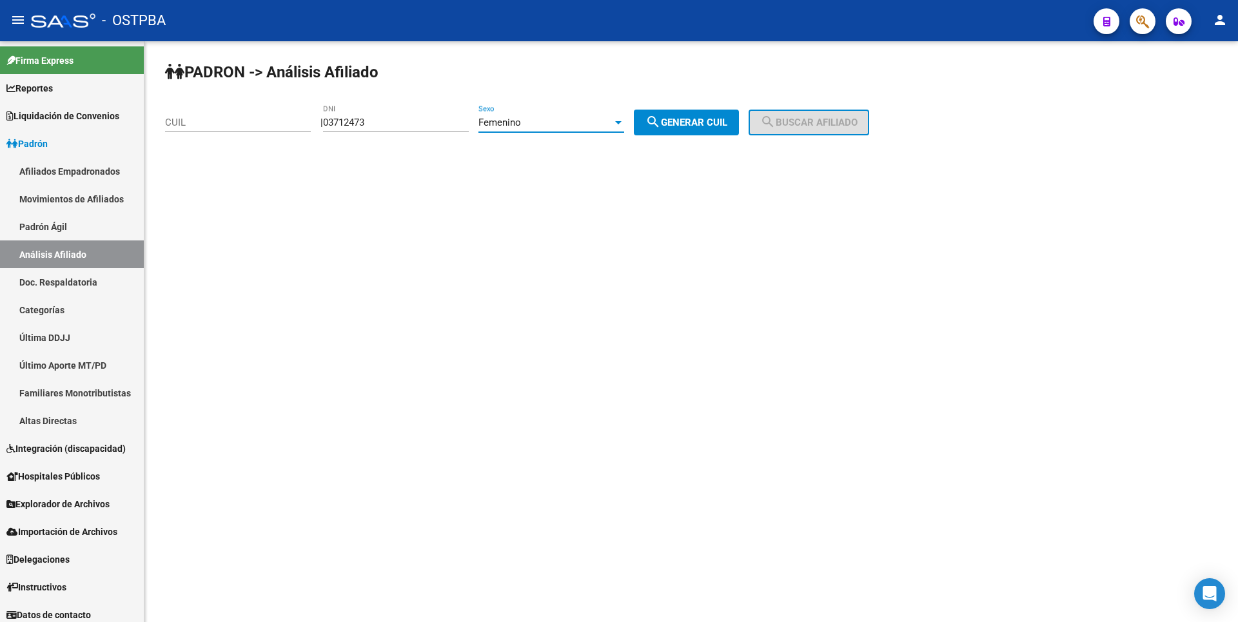
click at [716, 119] on span "search Generar CUIL" at bounding box center [686, 123] width 82 height 12
type input "27-03712473-2"
click at [776, 122] on mat-icon "search" at bounding box center [767, 121] width 15 height 15
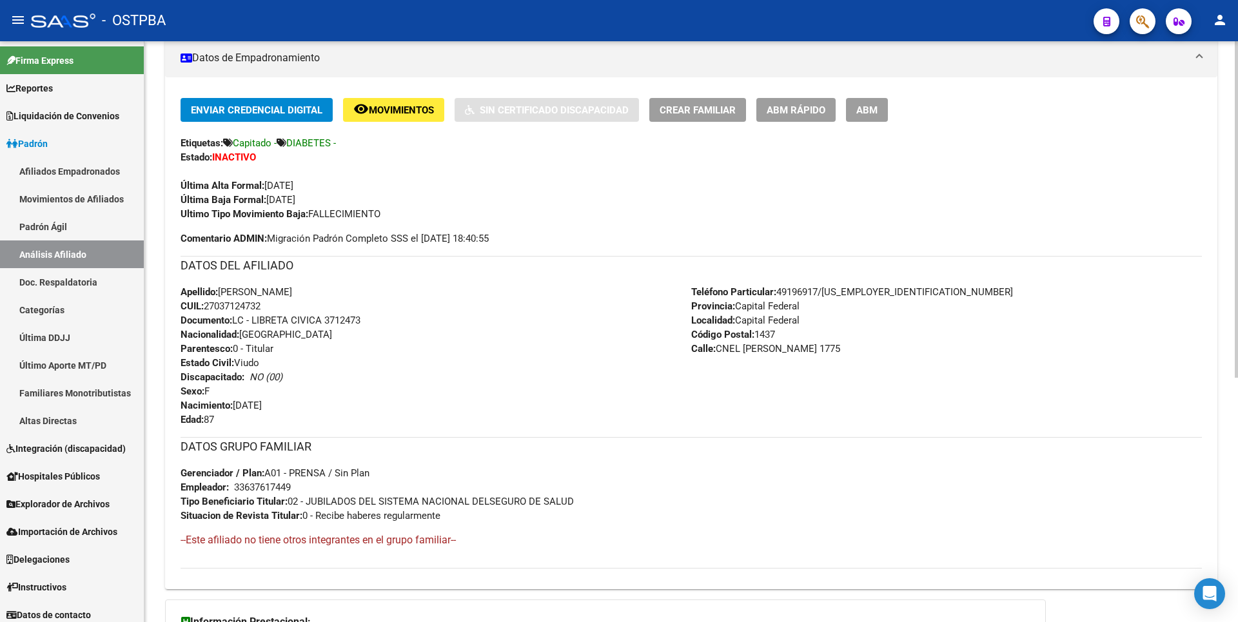
scroll to position [421, 0]
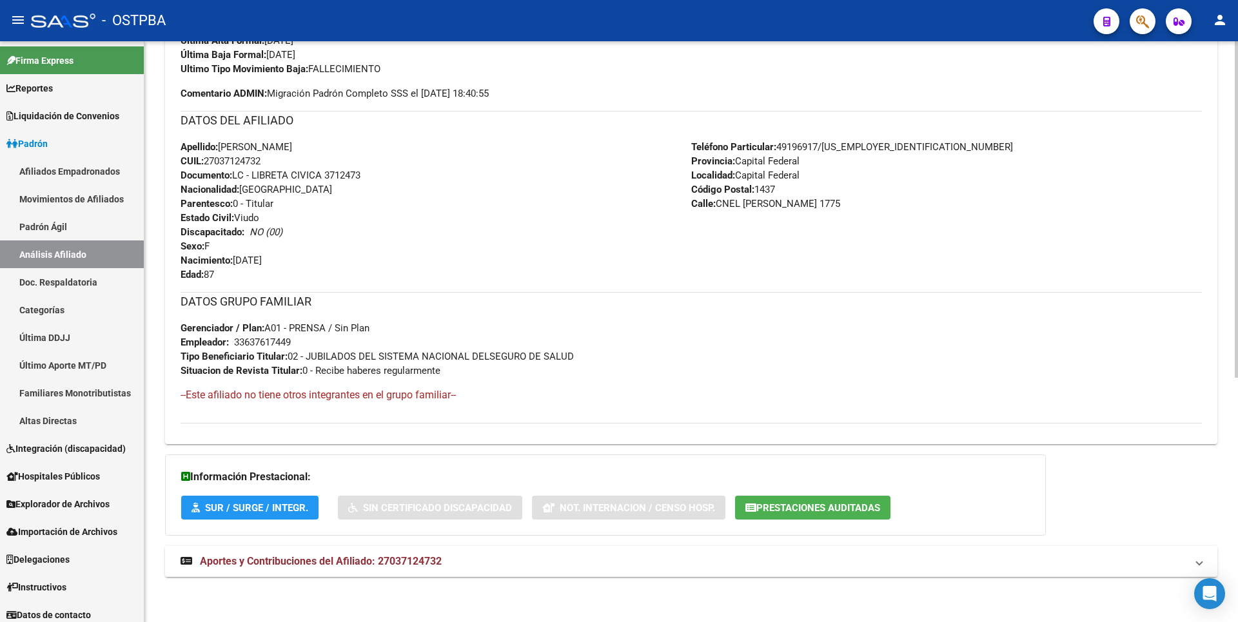
click at [396, 569] on mat-expansion-panel-header "Aportes y Contribuciones del Afiliado: 27037124732" at bounding box center [691, 561] width 1052 height 31
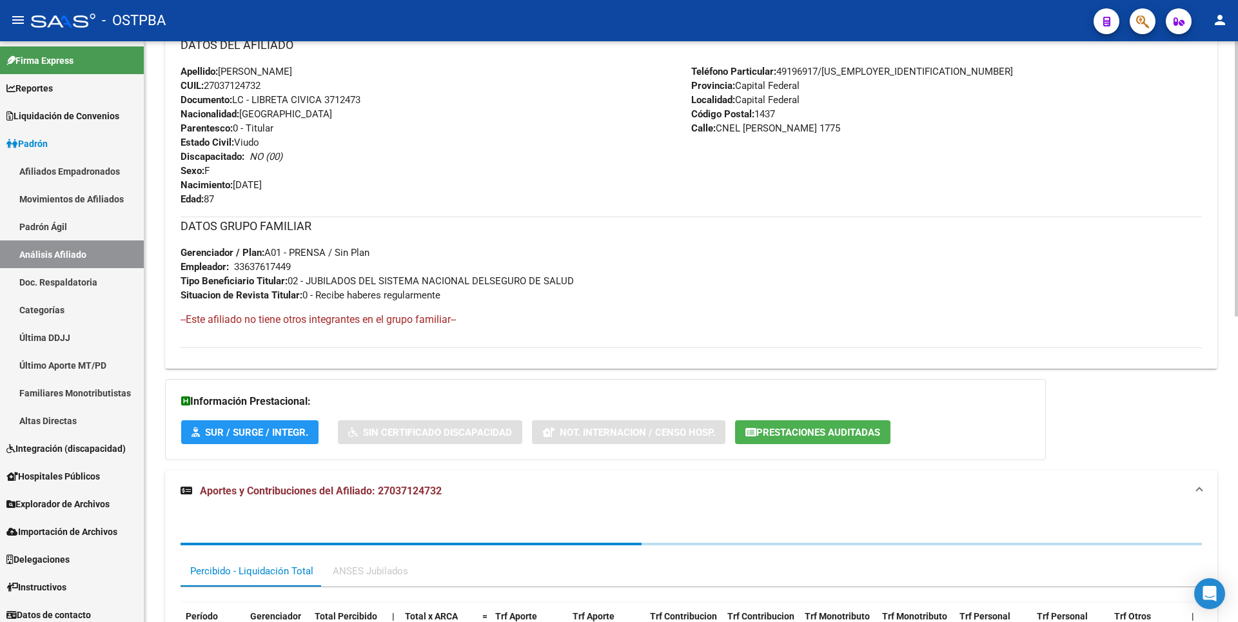
scroll to position [643, 0]
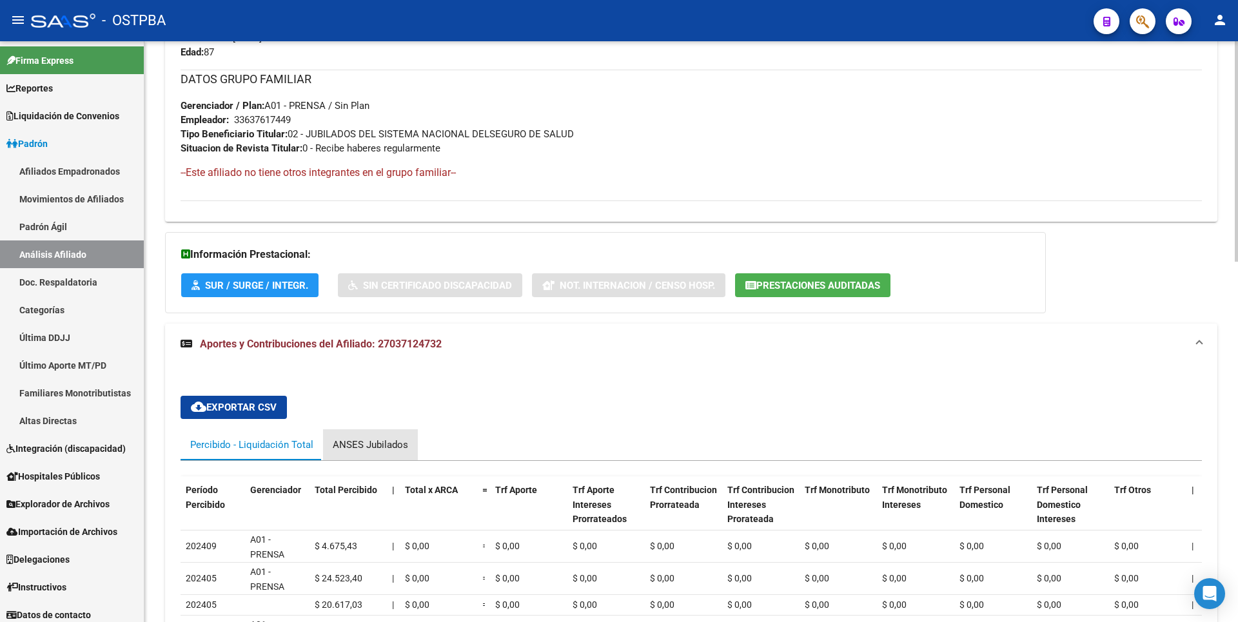
click at [370, 442] on div "ANSES Jubilados" at bounding box center [370, 445] width 75 height 14
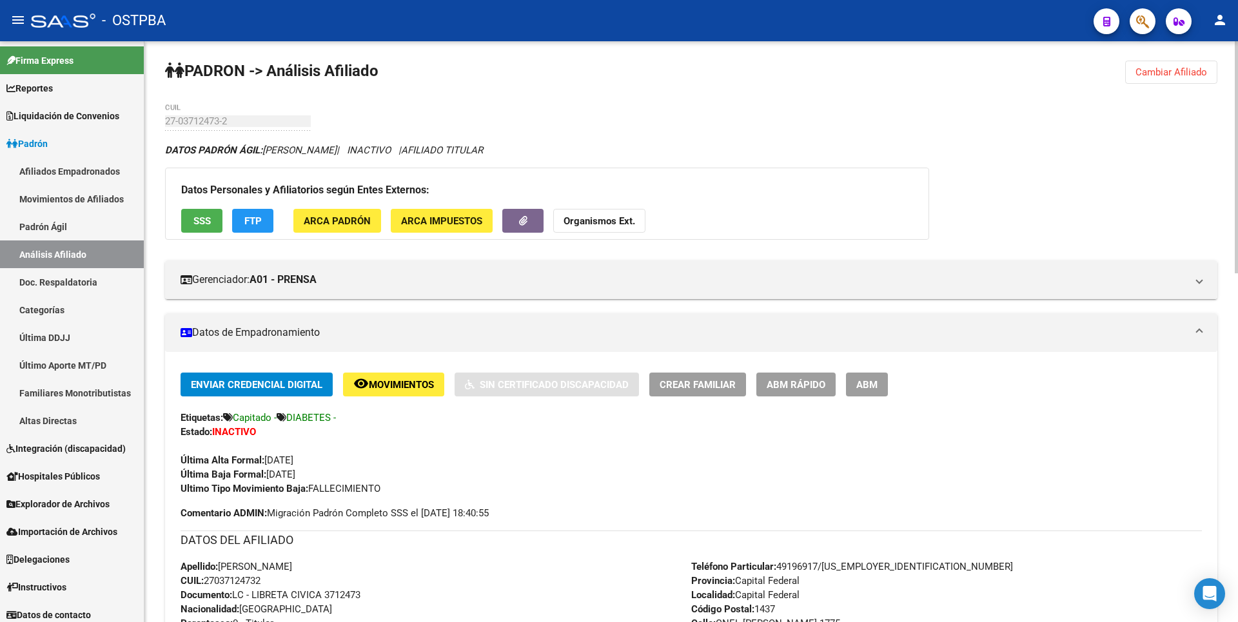
scroll to position [0, 0]
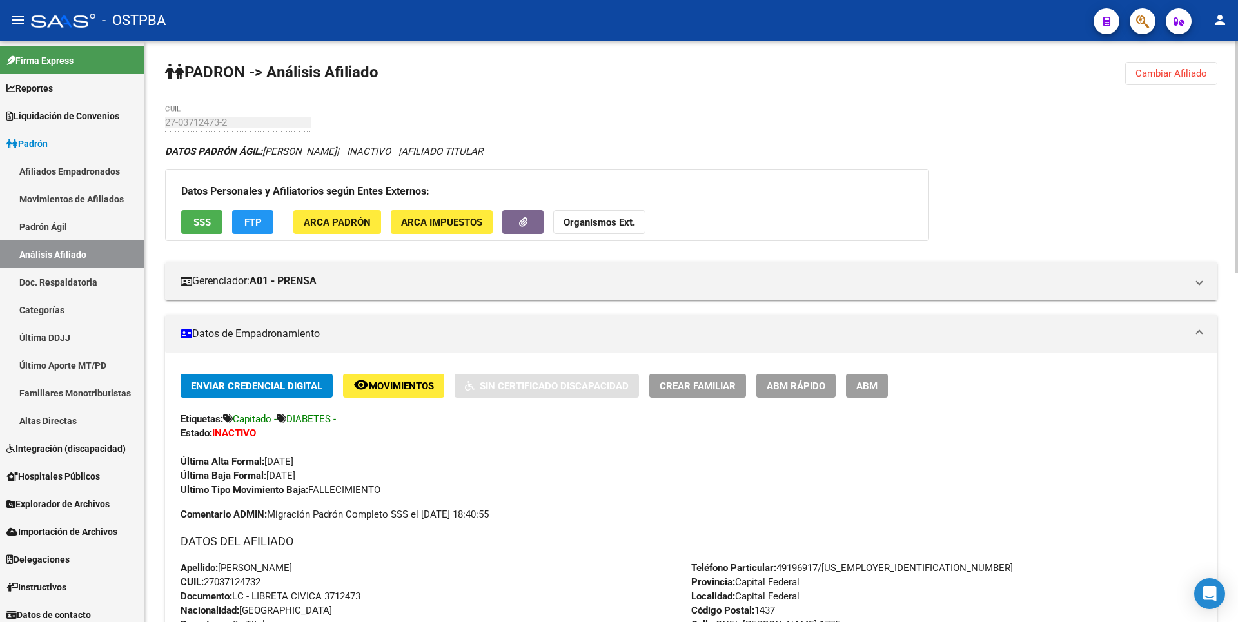
click at [346, 215] on button "ARCA Padrón" at bounding box center [337, 222] width 88 height 24
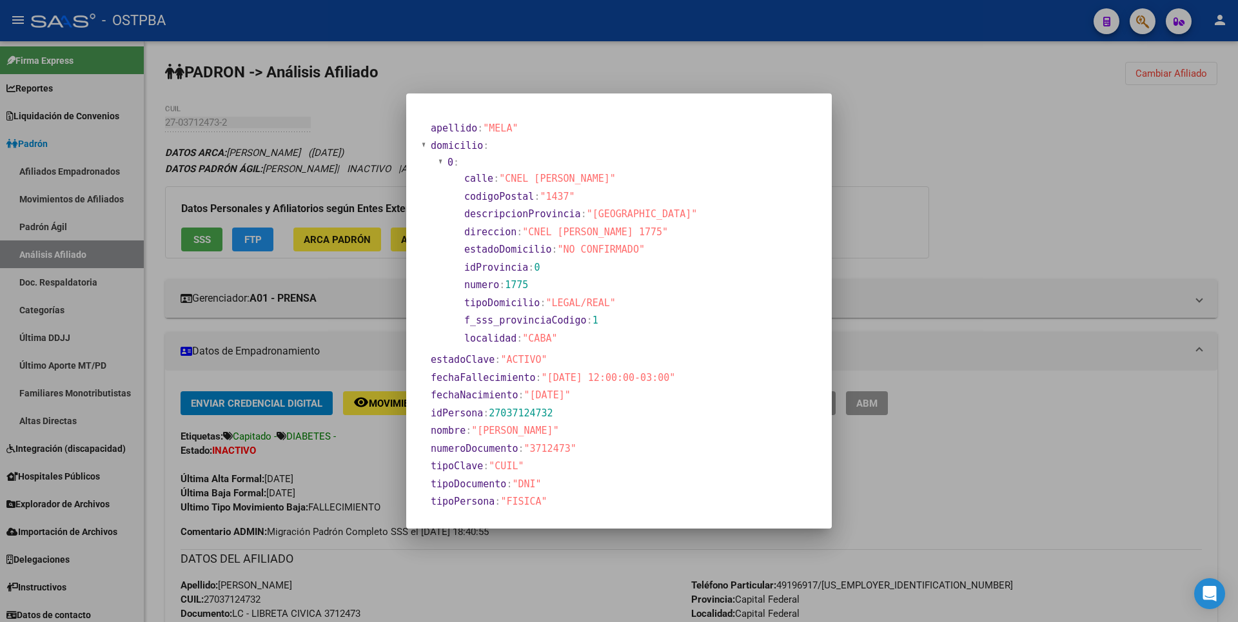
click at [918, 239] on div at bounding box center [619, 311] width 1238 height 622
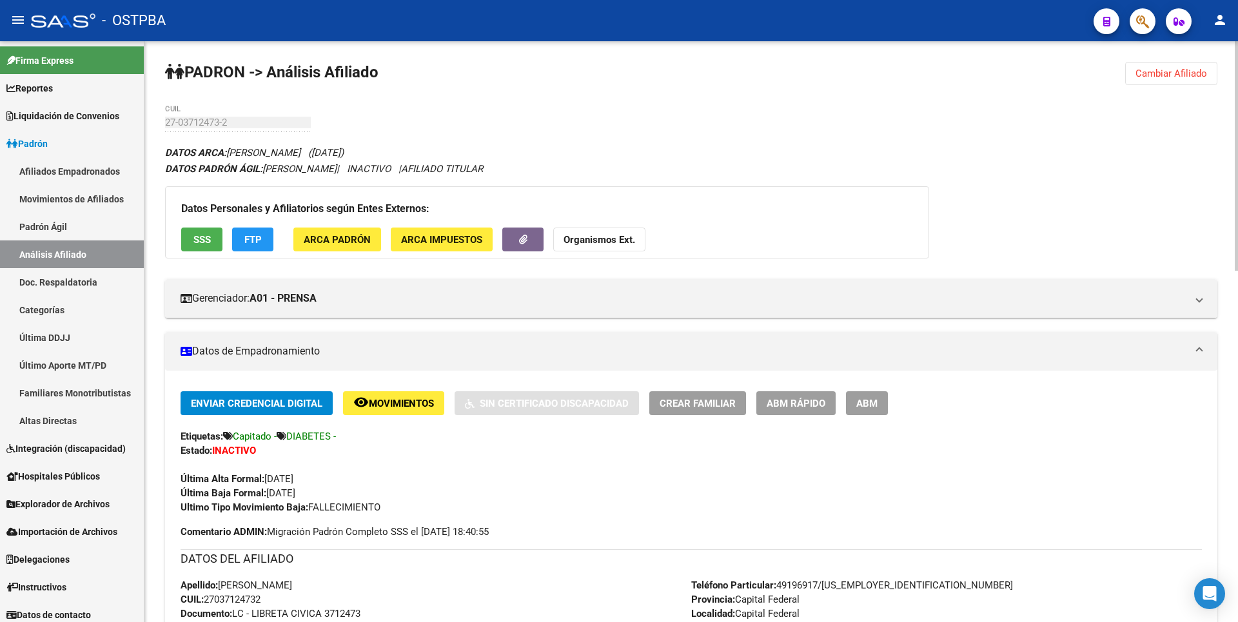
click at [208, 601] on span "CUIL: 27037124732" at bounding box center [220, 600] width 80 height 12
drag, startPoint x: 222, startPoint y: 600, endPoint x: 270, endPoint y: 596, distance: 48.6
copy span "27037124732"
click at [356, 242] on span "ARCA Padrón" at bounding box center [337, 240] width 67 height 12
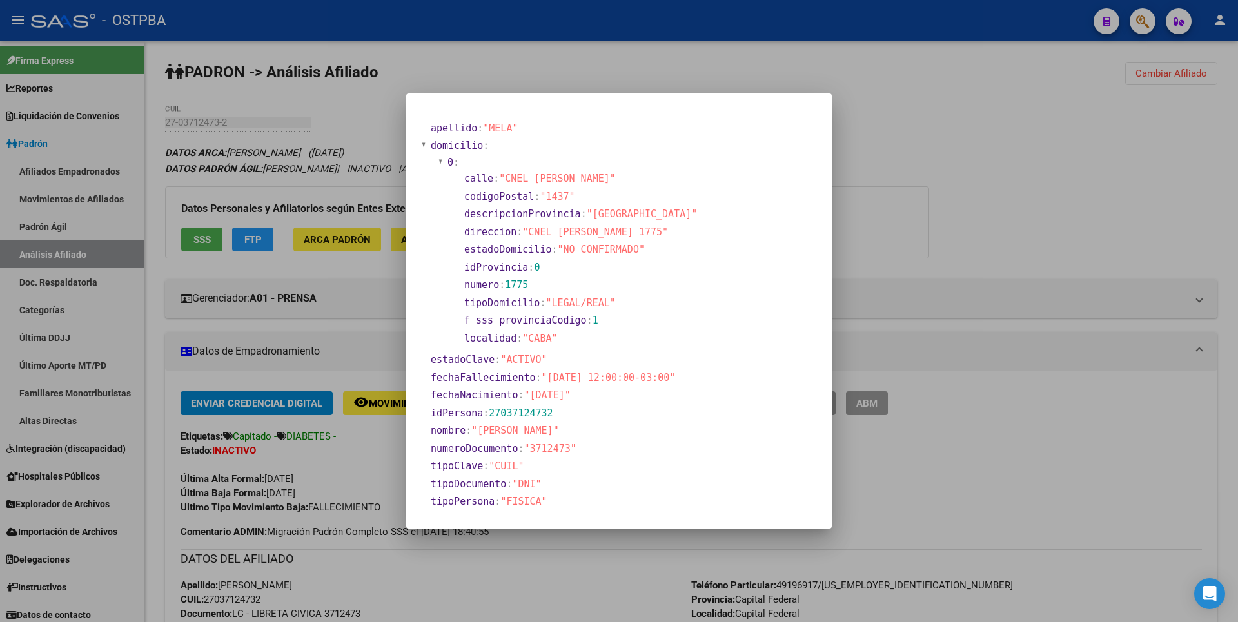
click at [920, 149] on div at bounding box center [619, 311] width 1238 height 622
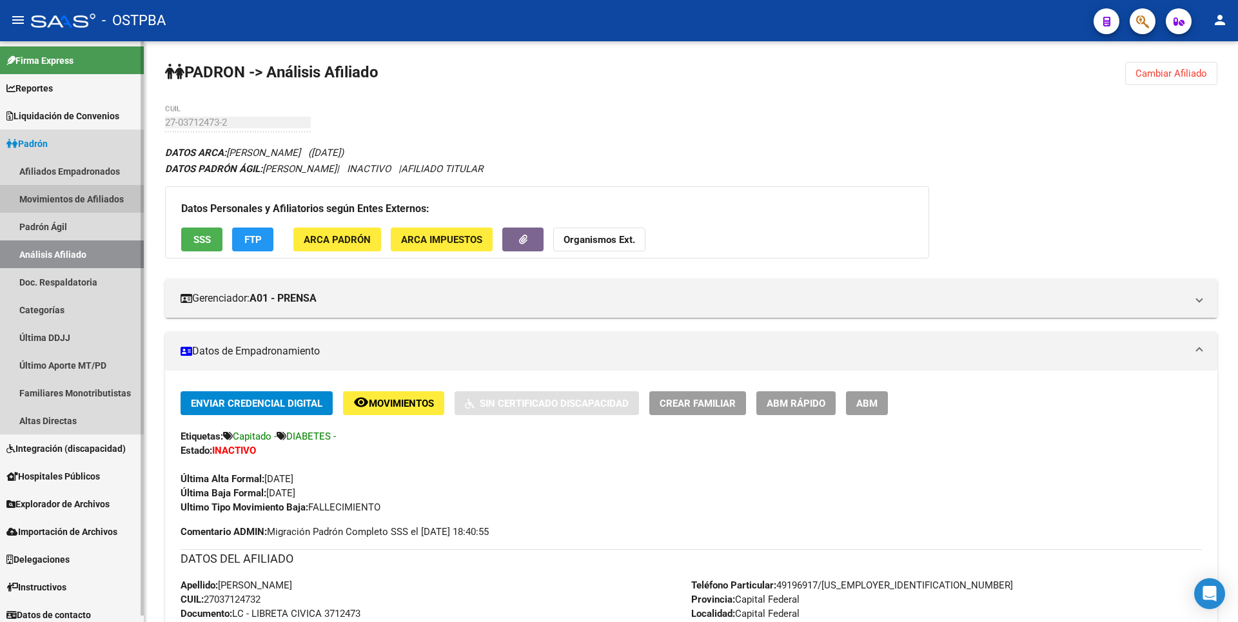
click at [94, 198] on link "Movimientos de Afiliados" at bounding box center [72, 199] width 144 height 28
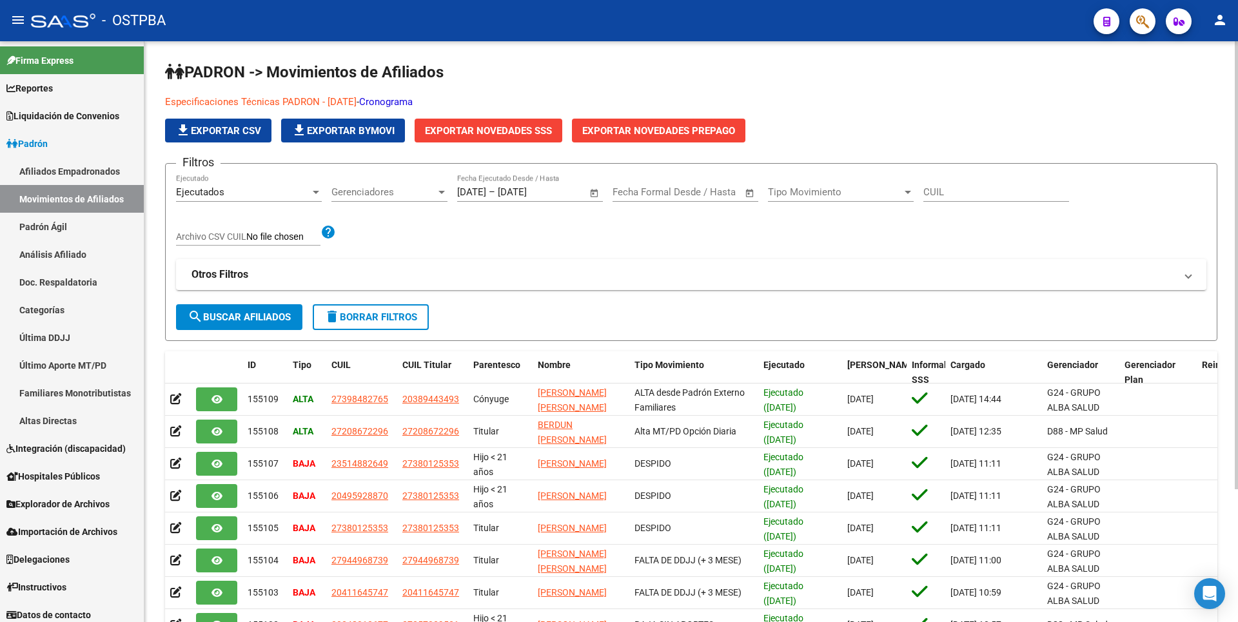
click at [413, 102] on link "Cronograma" at bounding box center [386, 102] width 54 height 12
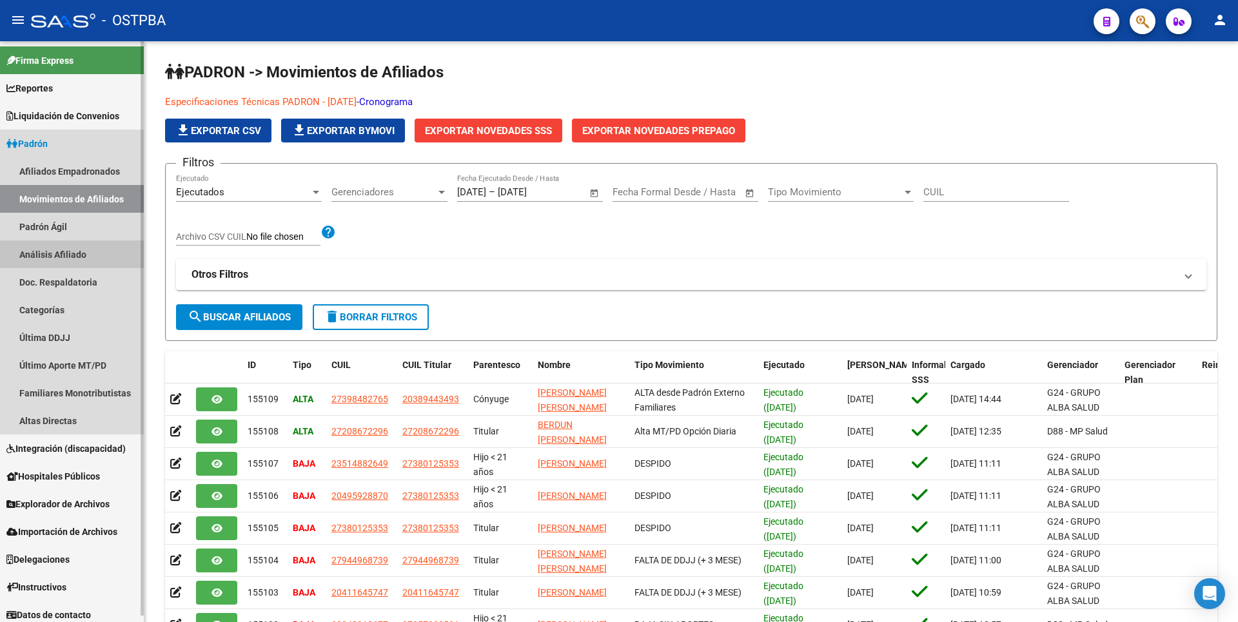
click at [68, 248] on link "Análisis Afiliado" at bounding box center [72, 254] width 144 height 28
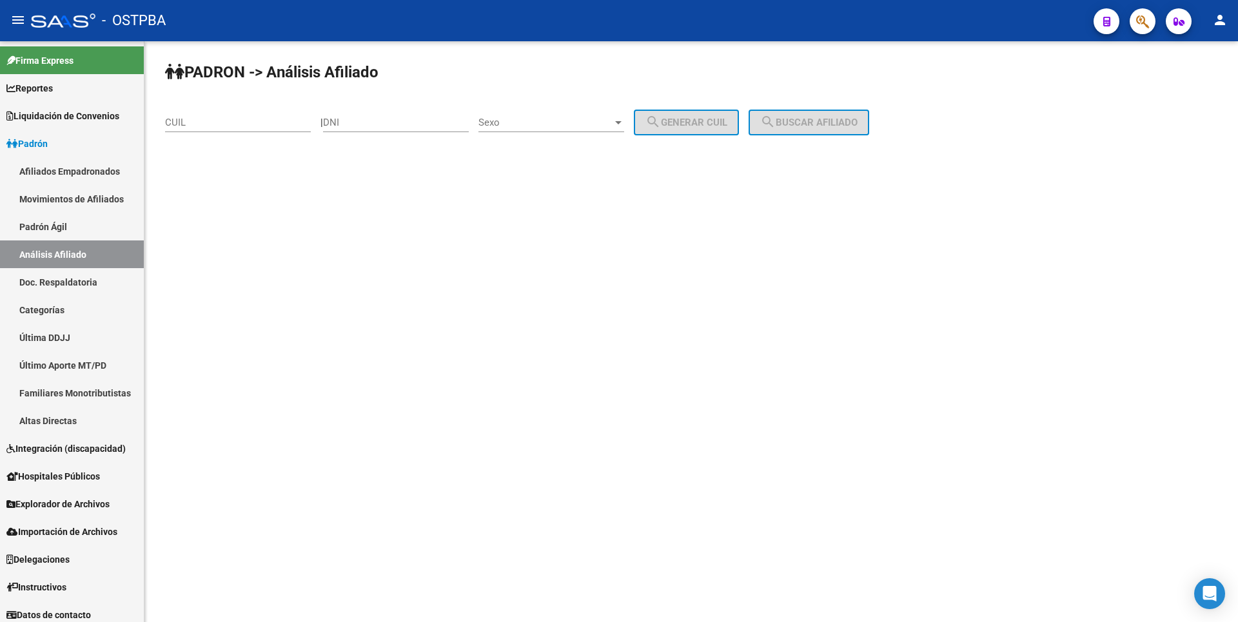
click at [349, 117] on input "DNI" at bounding box center [396, 123] width 146 height 12
type input "03712473"
click at [624, 125] on div at bounding box center [618, 122] width 12 height 10
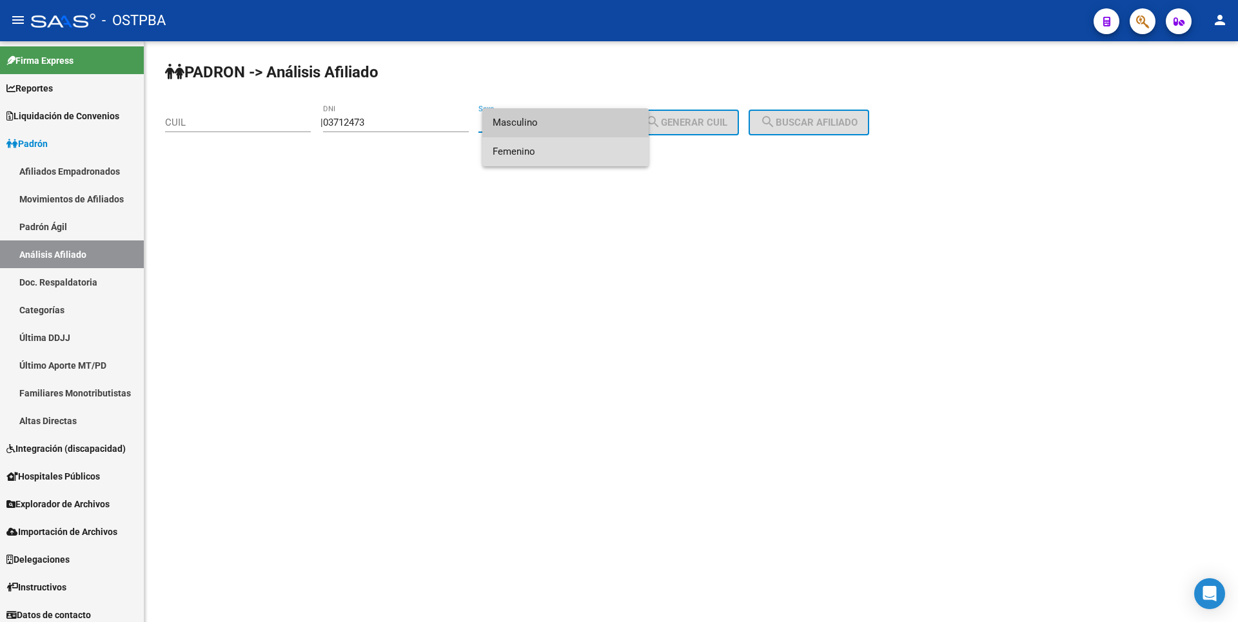
click at [541, 157] on span "Femenino" at bounding box center [566, 151] width 146 height 29
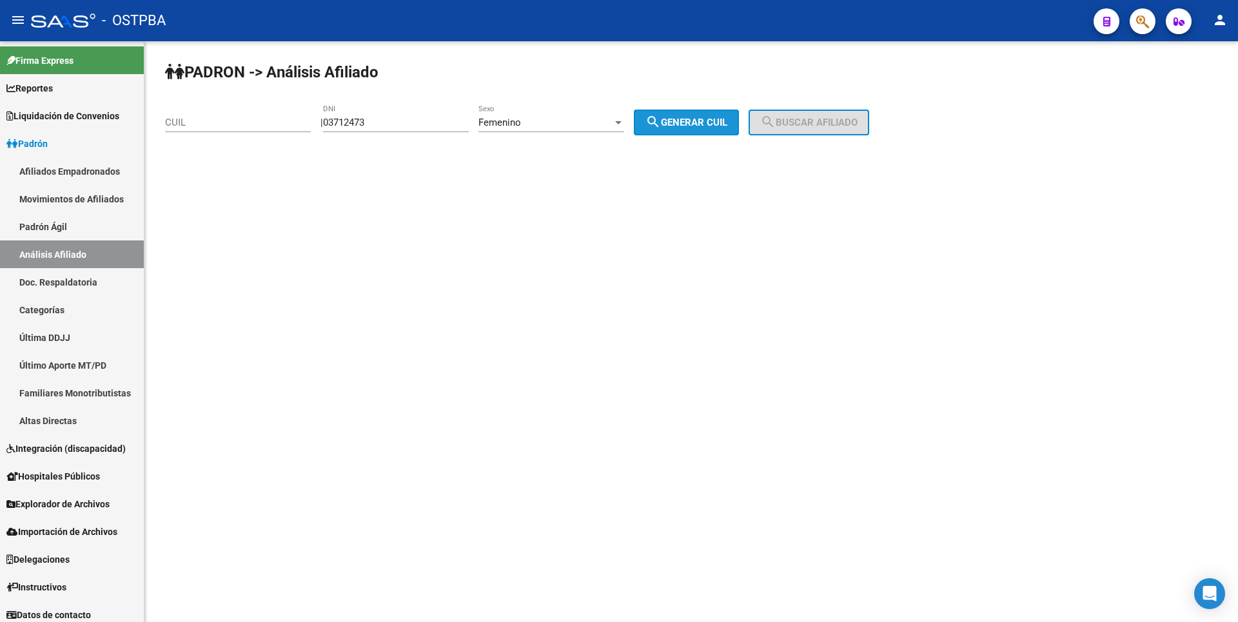
click at [700, 125] on span "search Generar CUIL" at bounding box center [686, 123] width 82 height 12
type input "27-03712473-2"
click at [808, 116] on button "search Buscar afiliado" at bounding box center [808, 123] width 121 height 26
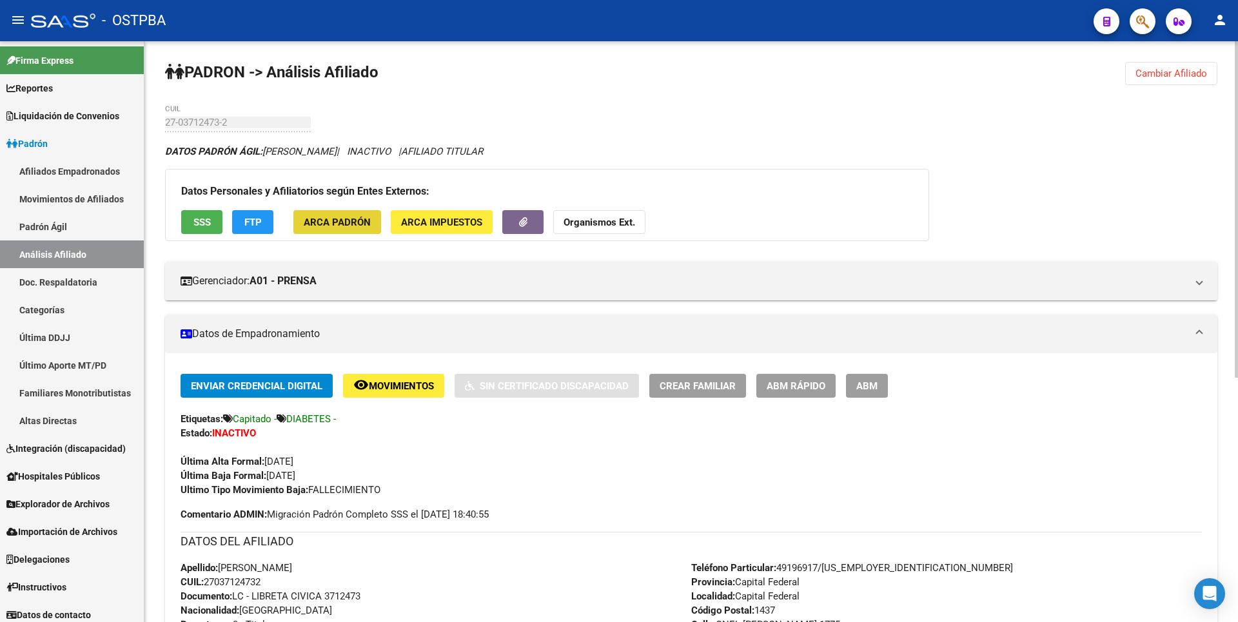
click at [351, 214] on button "ARCA Padrón" at bounding box center [337, 222] width 88 height 24
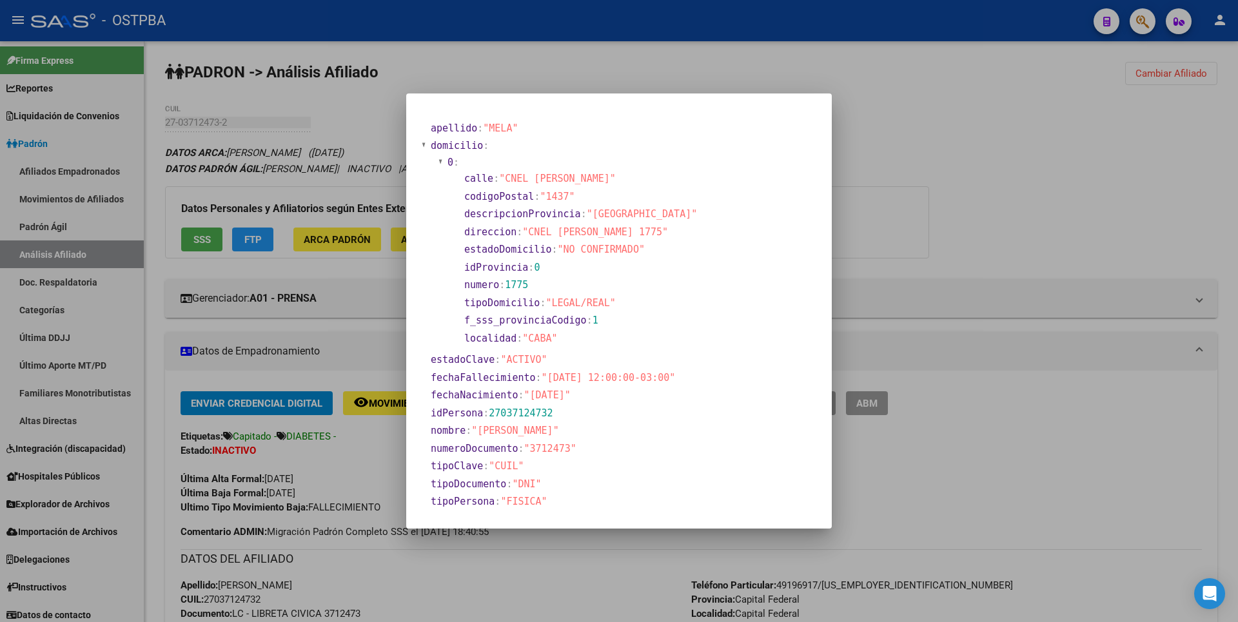
click at [14, 14] on div at bounding box center [619, 311] width 1238 height 622
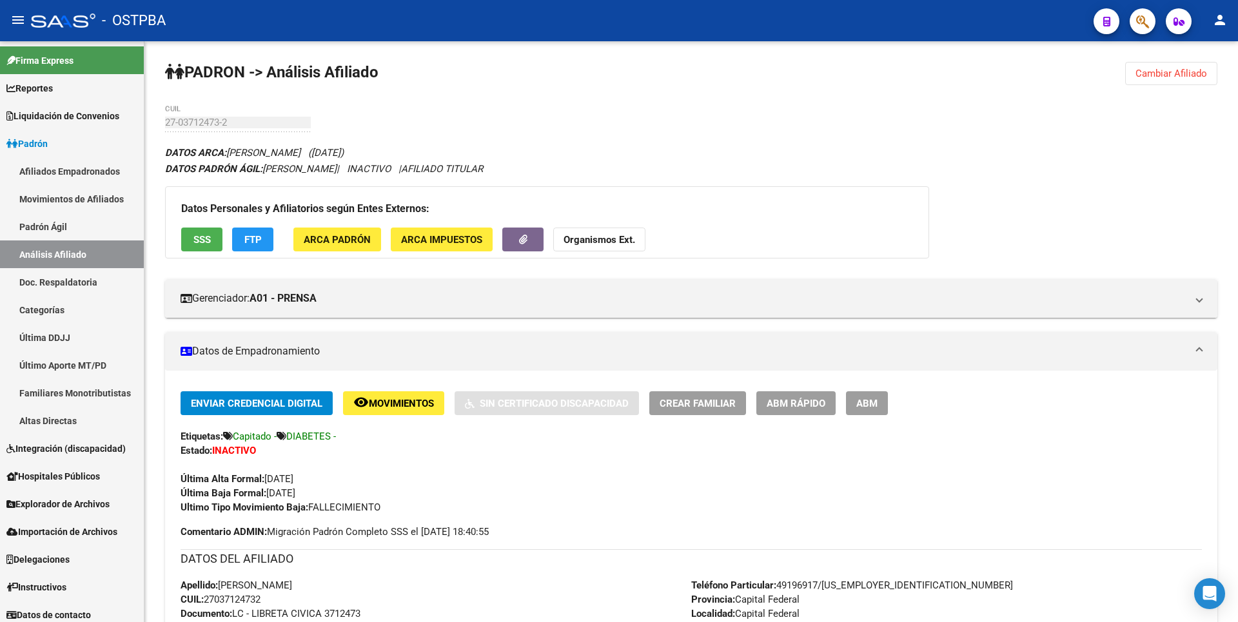
click at [14, 14] on mat-icon "menu" at bounding box center [17, 19] width 15 height 15
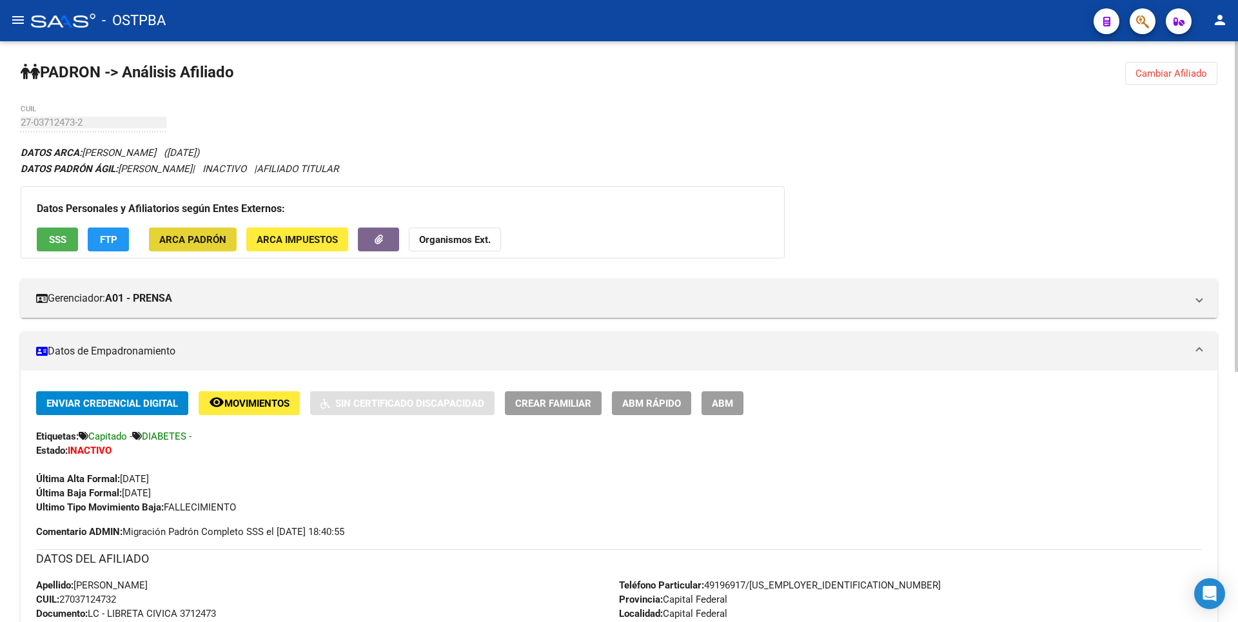
click at [184, 234] on span "ARCA Padrón" at bounding box center [192, 240] width 67 height 12
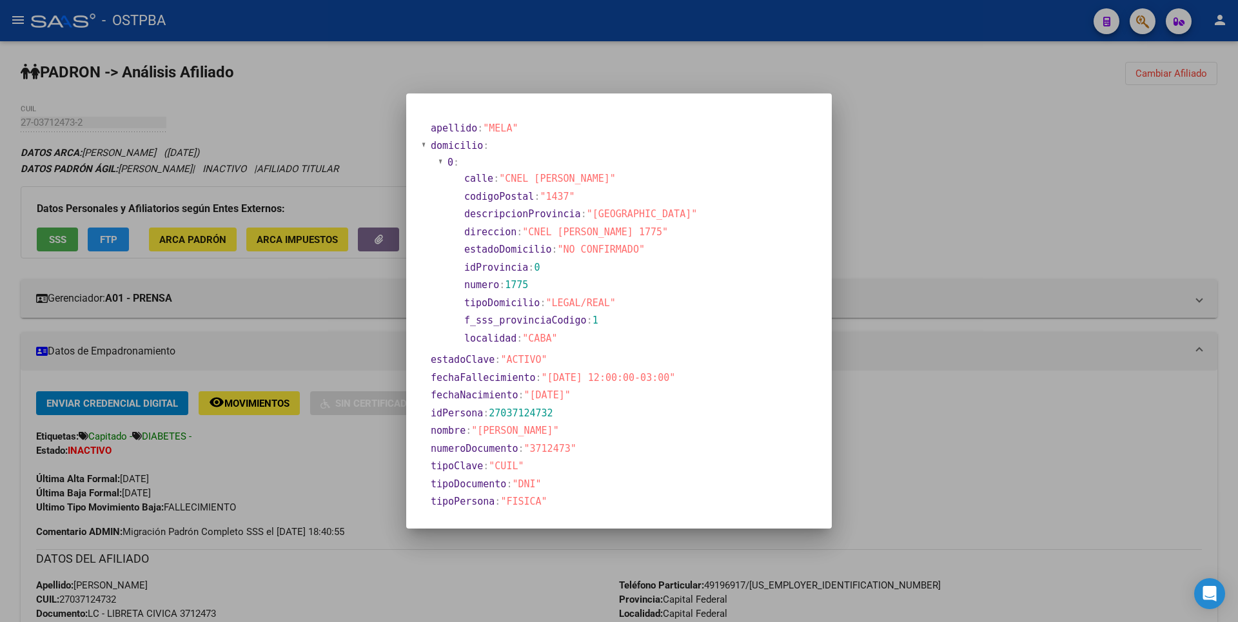
click at [1049, 202] on div at bounding box center [619, 311] width 1238 height 622
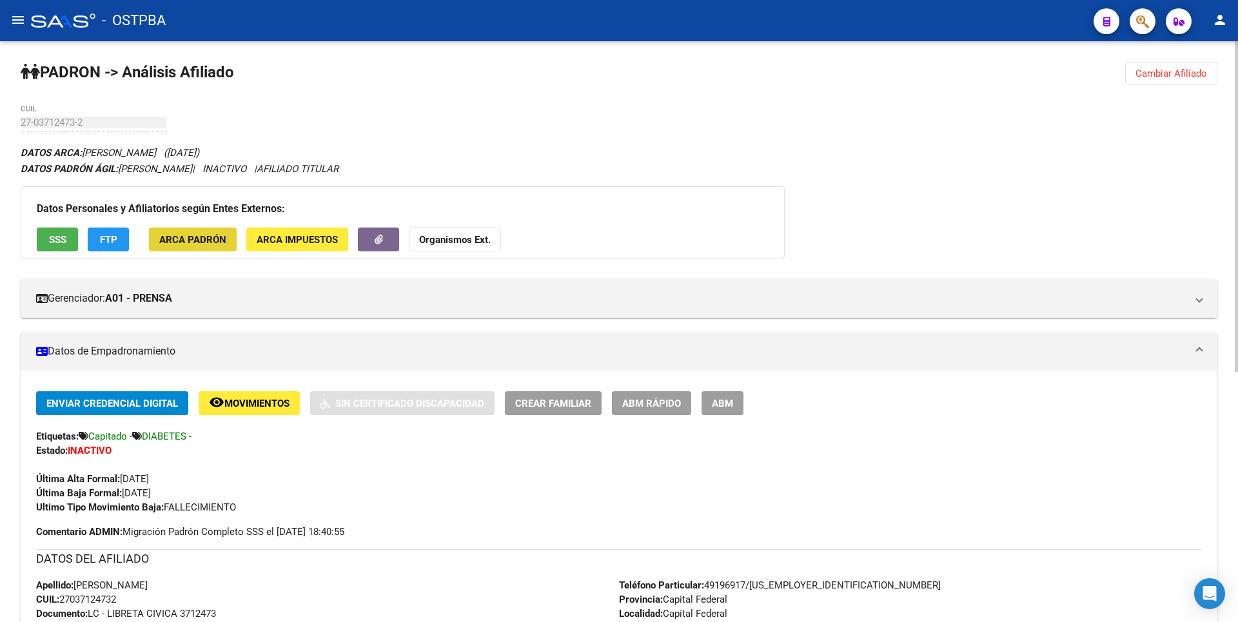
click at [206, 243] on span "ARCA Padrón" at bounding box center [192, 240] width 67 height 12
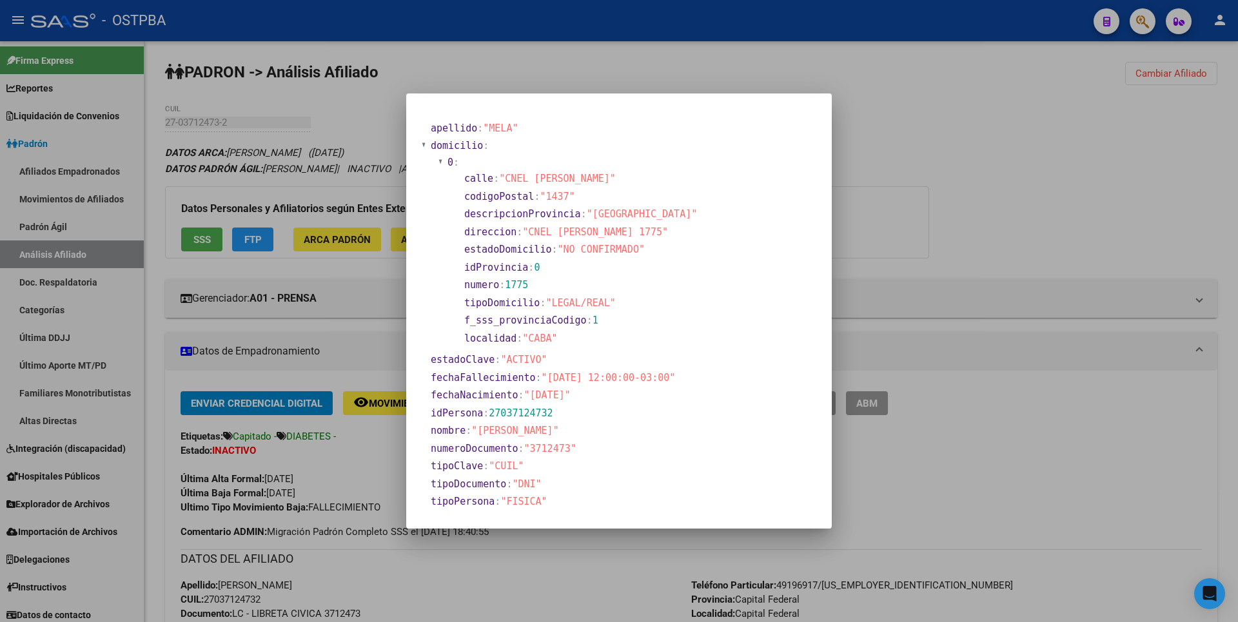
click at [997, 226] on div at bounding box center [619, 311] width 1238 height 622
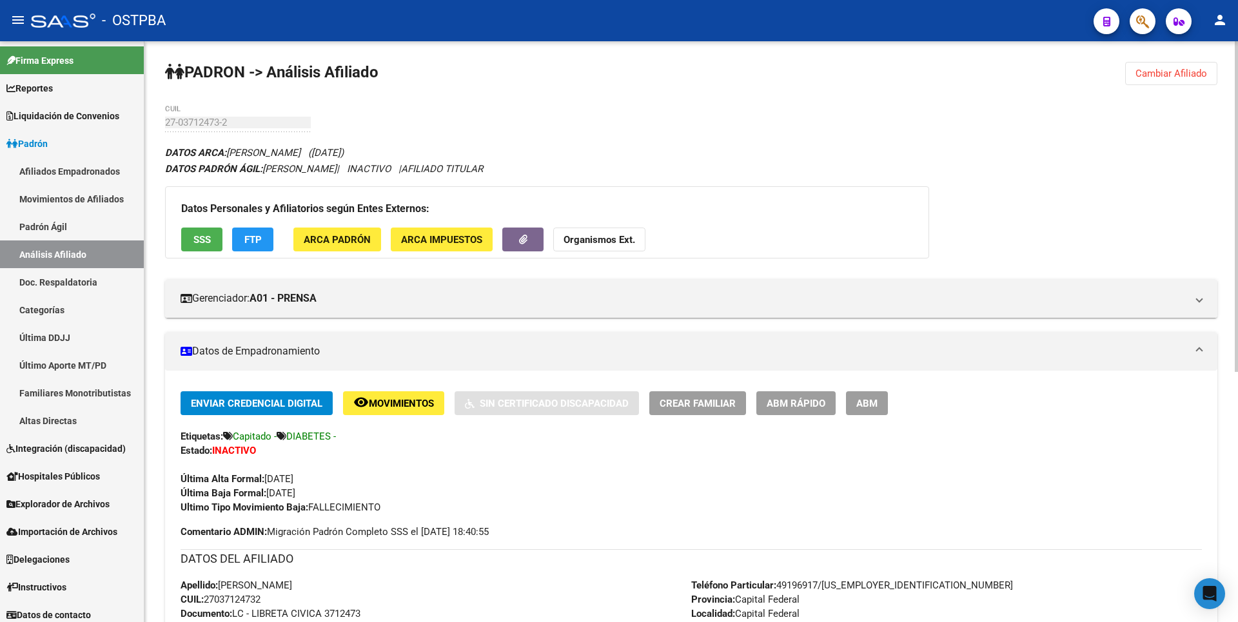
click at [961, 198] on div "DATOS ARCA: [PERSON_NAME] ([DATE]) DATOS PADRÓN ÁGIL: [PERSON_NAME] | INACTIVO …" at bounding box center [691, 586] width 1052 height 885
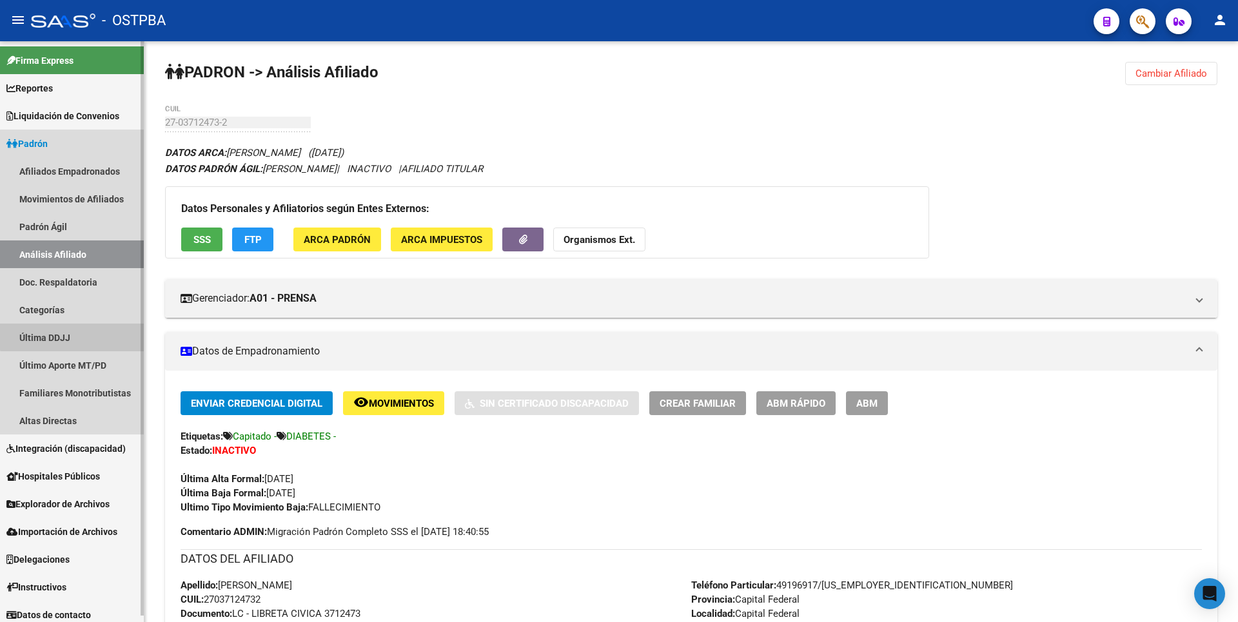
click at [85, 329] on link "Última DDJJ" at bounding box center [72, 338] width 144 height 28
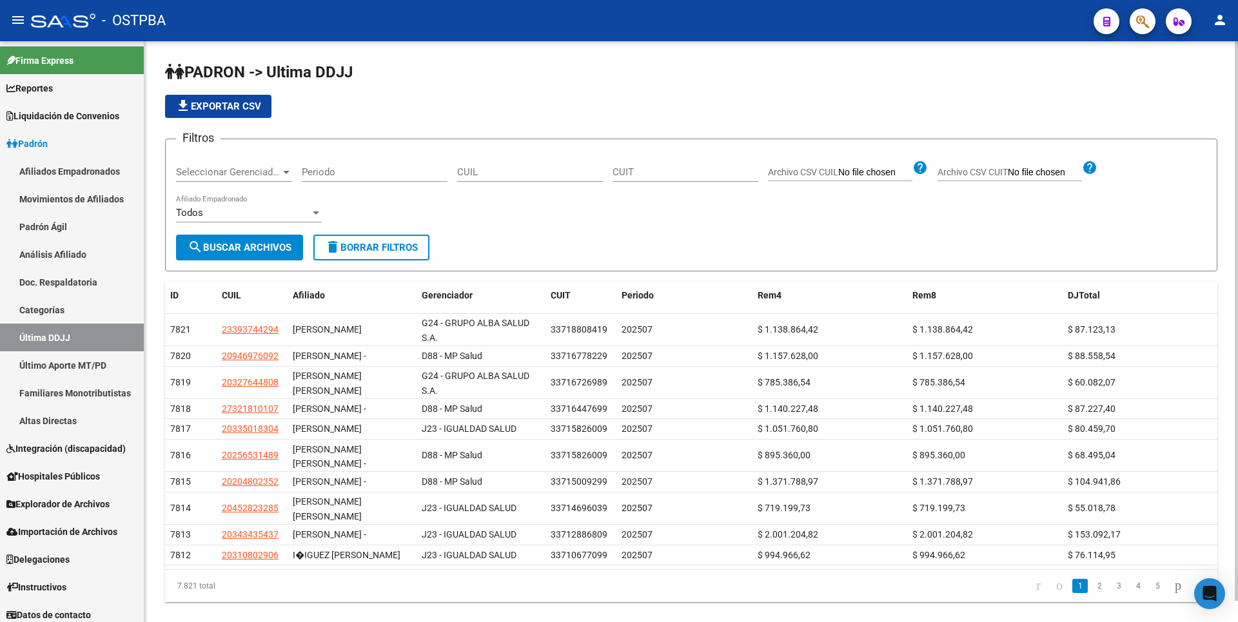
click at [364, 170] on input "Periodo" at bounding box center [375, 172] width 146 height 12
type input "202501"
click at [285, 167] on div at bounding box center [286, 172] width 12 height 10
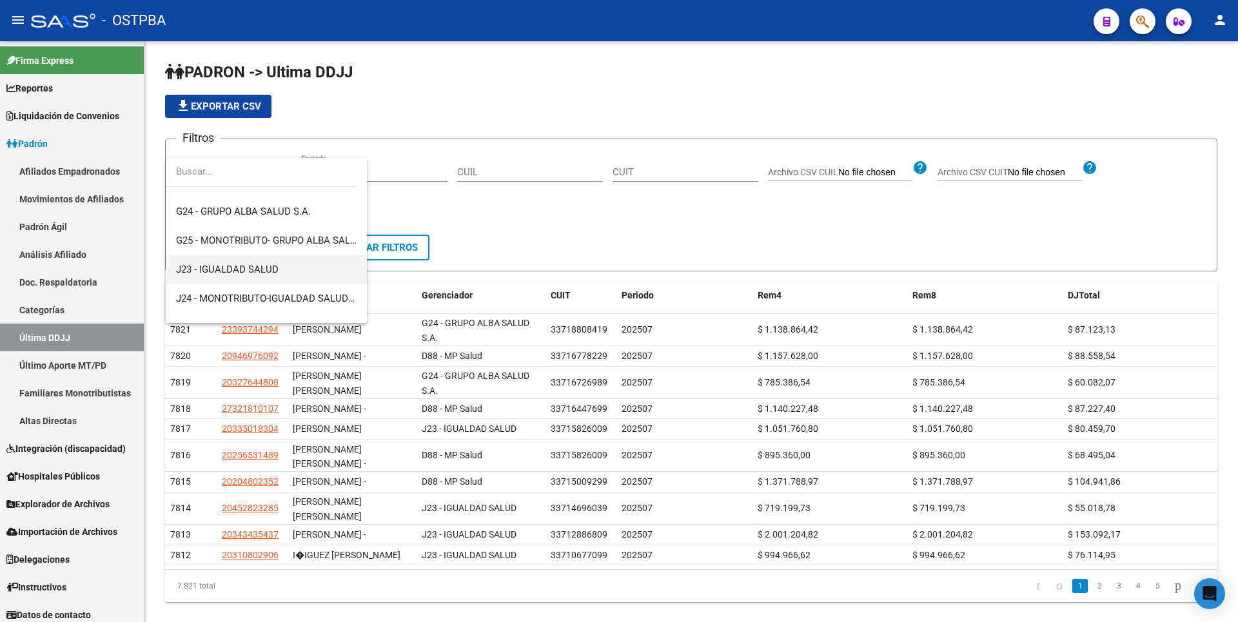
scroll to position [193, 0]
click at [268, 211] on span "G24 - GRUPO ALBA SALUD S.A." at bounding box center [243, 211] width 135 height 12
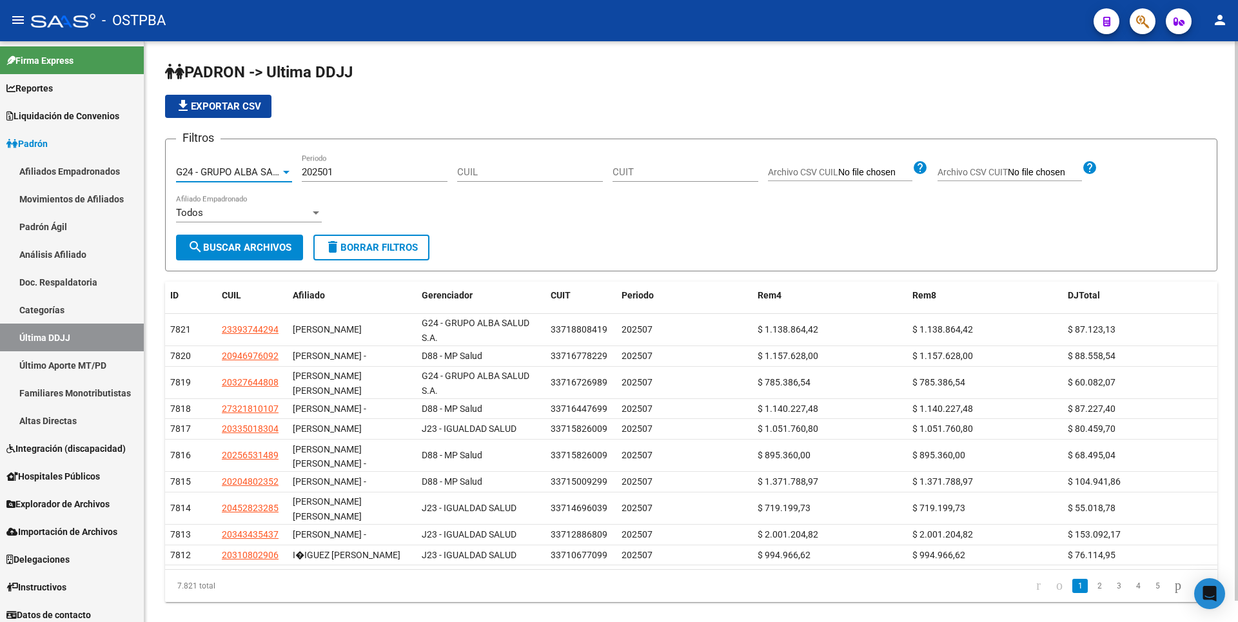
click at [252, 248] on span "search Buscar Archivos" at bounding box center [240, 248] width 104 height 12
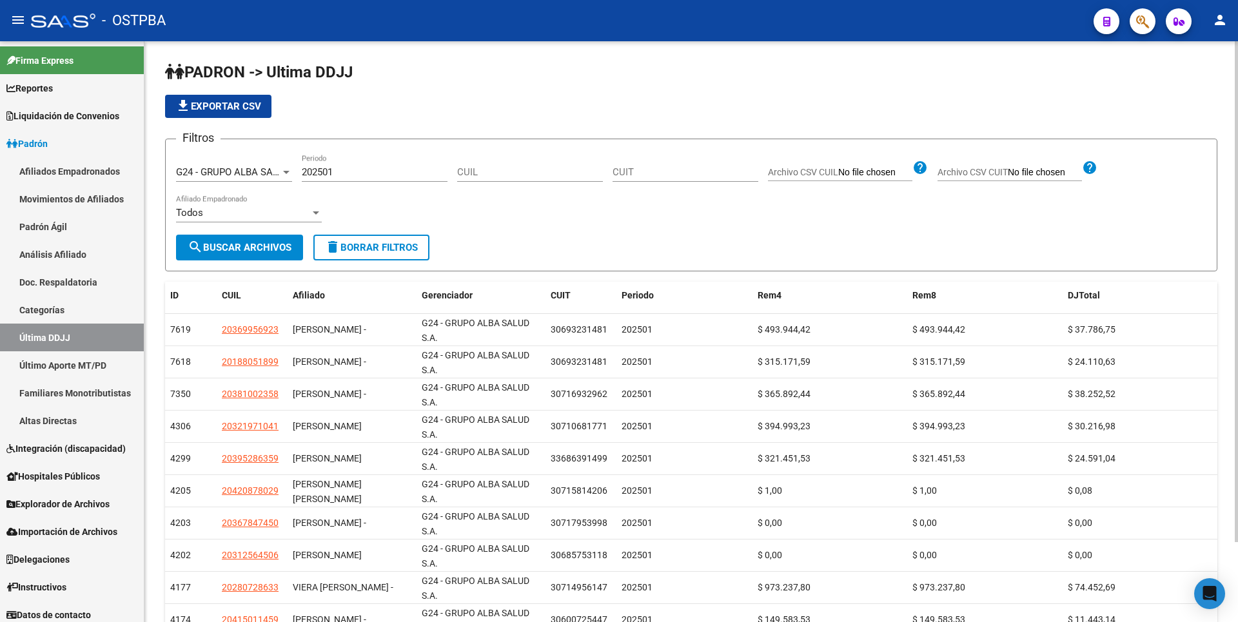
scroll to position [93, 0]
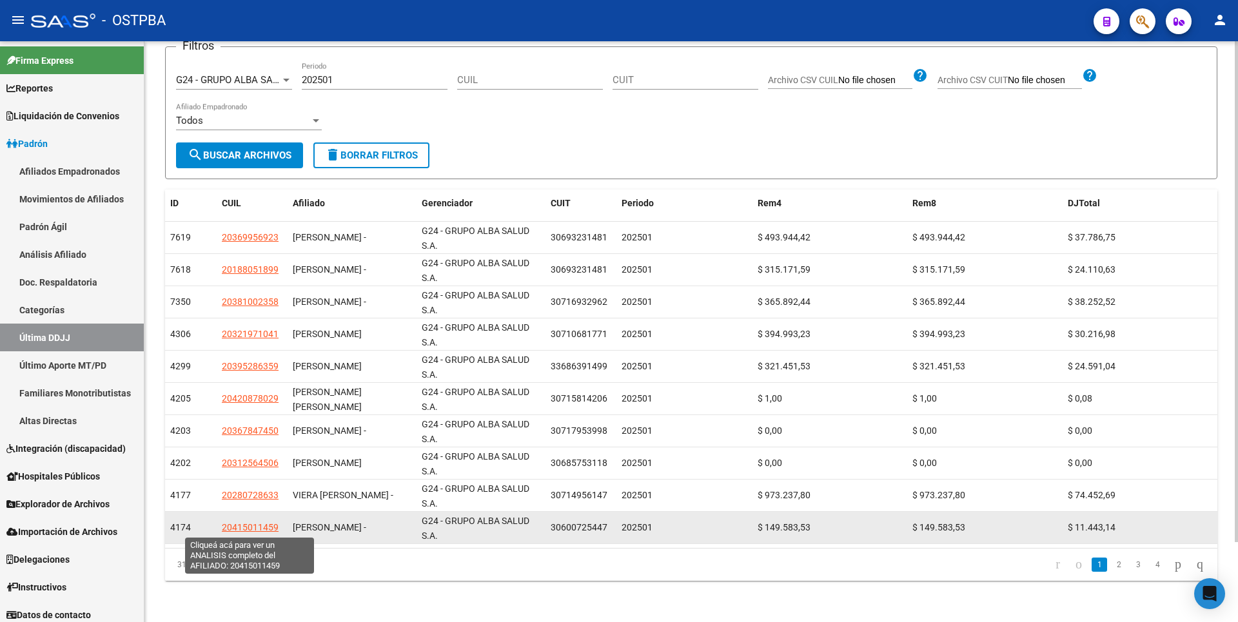
click at [266, 527] on span "20415011459" at bounding box center [250, 527] width 57 height 10
type textarea "20415011459"
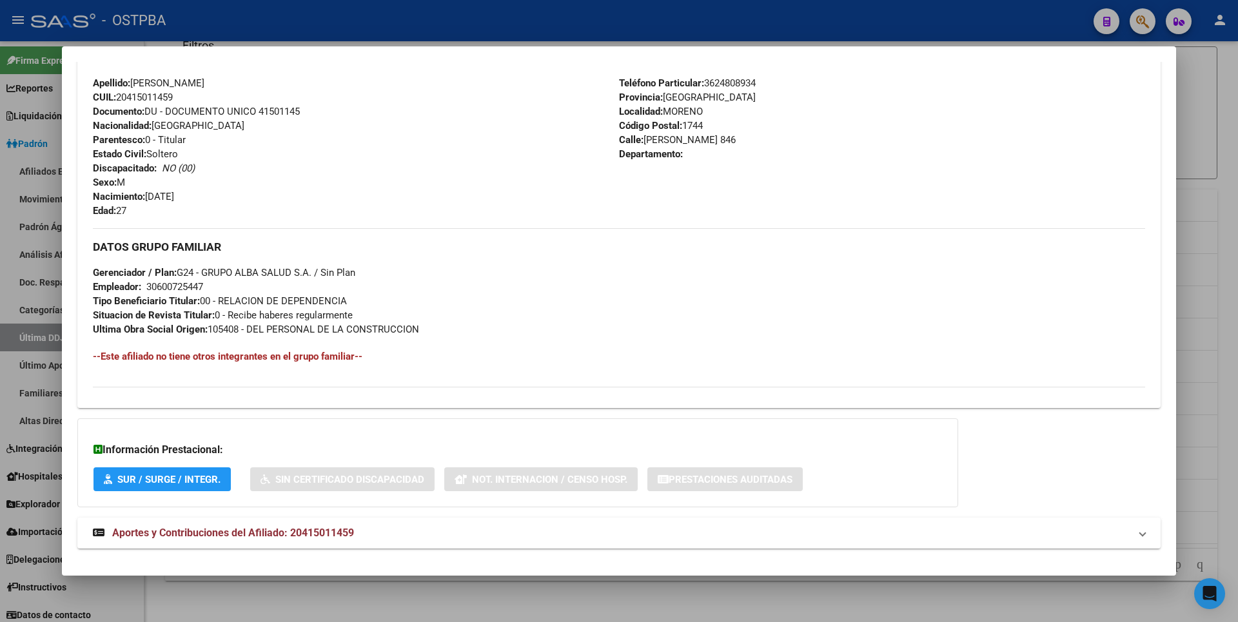
scroll to position [469, 0]
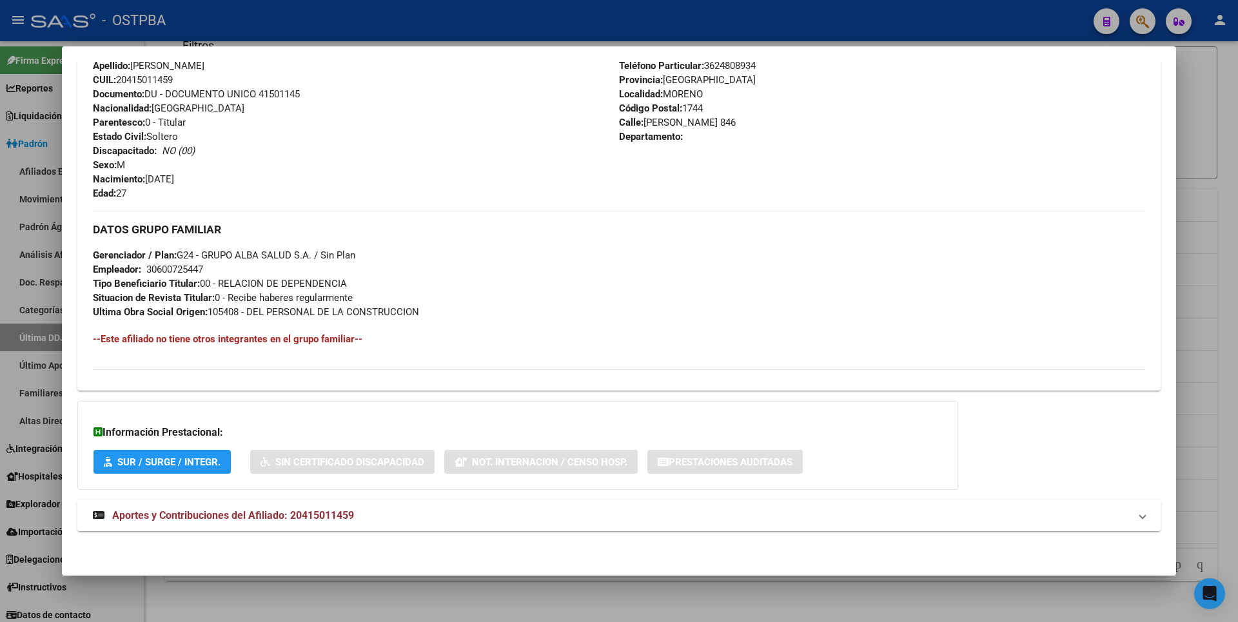
click at [346, 534] on div "DATOS PADRÓN ÁGIL: [PERSON_NAME] - | ACTIVO | AFILIADO TITULAR Datos Personales…" at bounding box center [618, 92] width 1083 height 906
click at [351, 520] on span "Aportes y Contribuciones del Afiliado: 20415011459" at bounding box center [233, 515] width 242 height 12
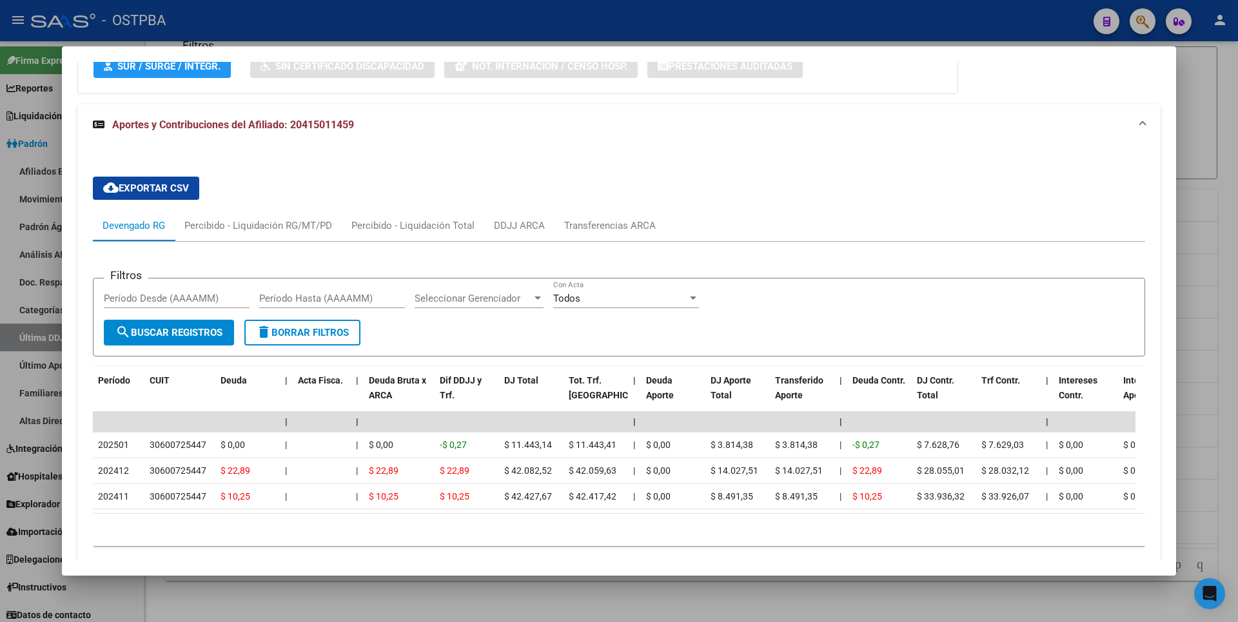
scroll to position [922, 0]
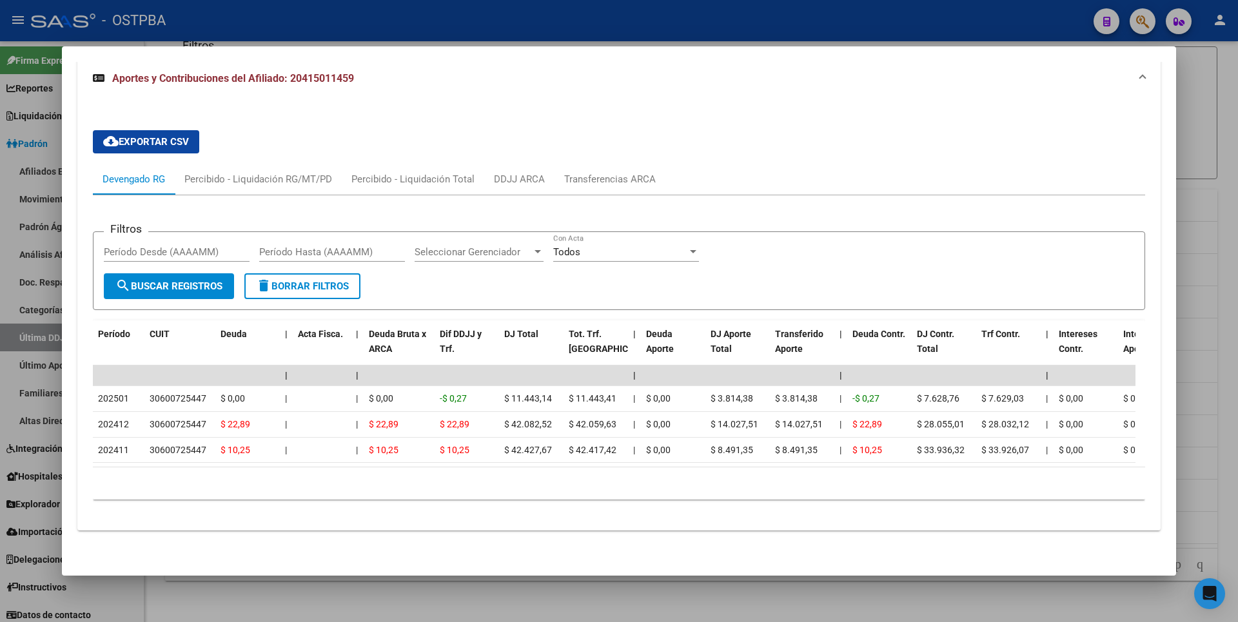
click at [1201, 208] on div at bounding box center [619, 311] width 1238 height 622
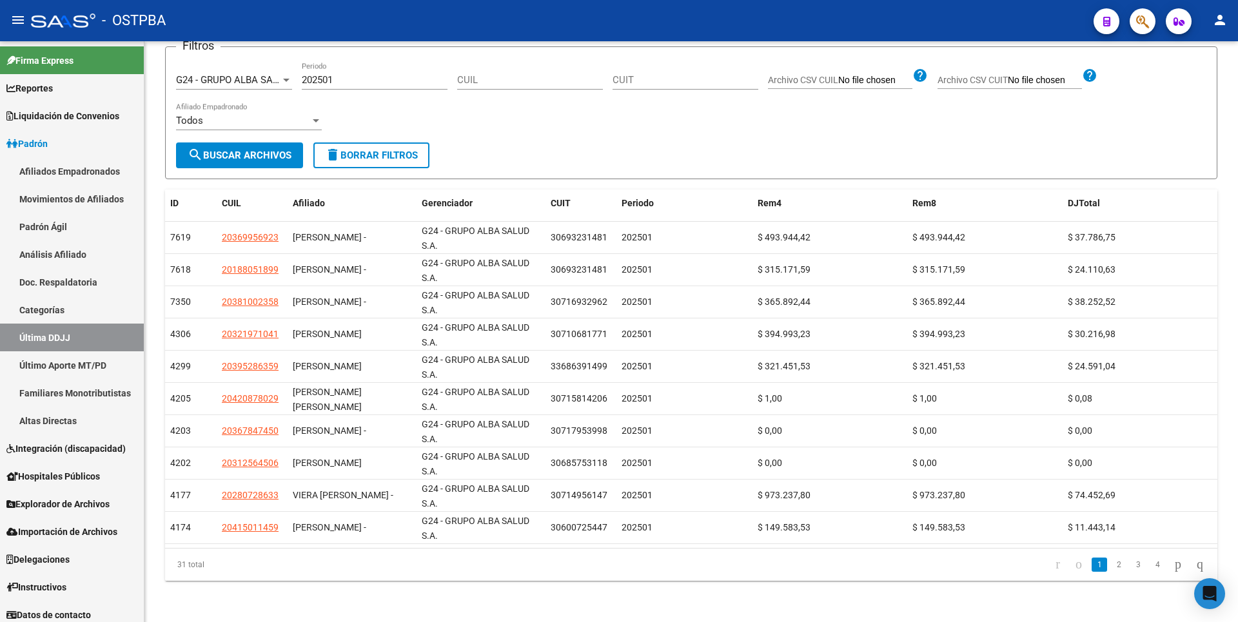
click at [1201, 208] on div "DJTotal" at bounding box center [1140, 203] width 145 height 15
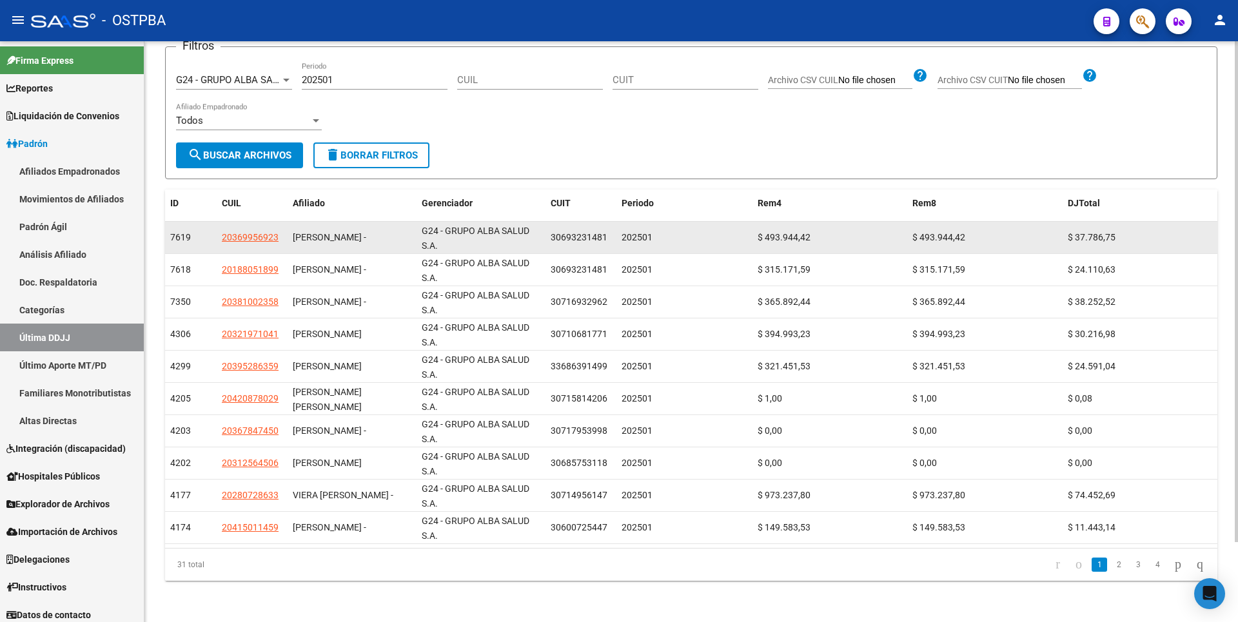
scroll to position [0, 0]
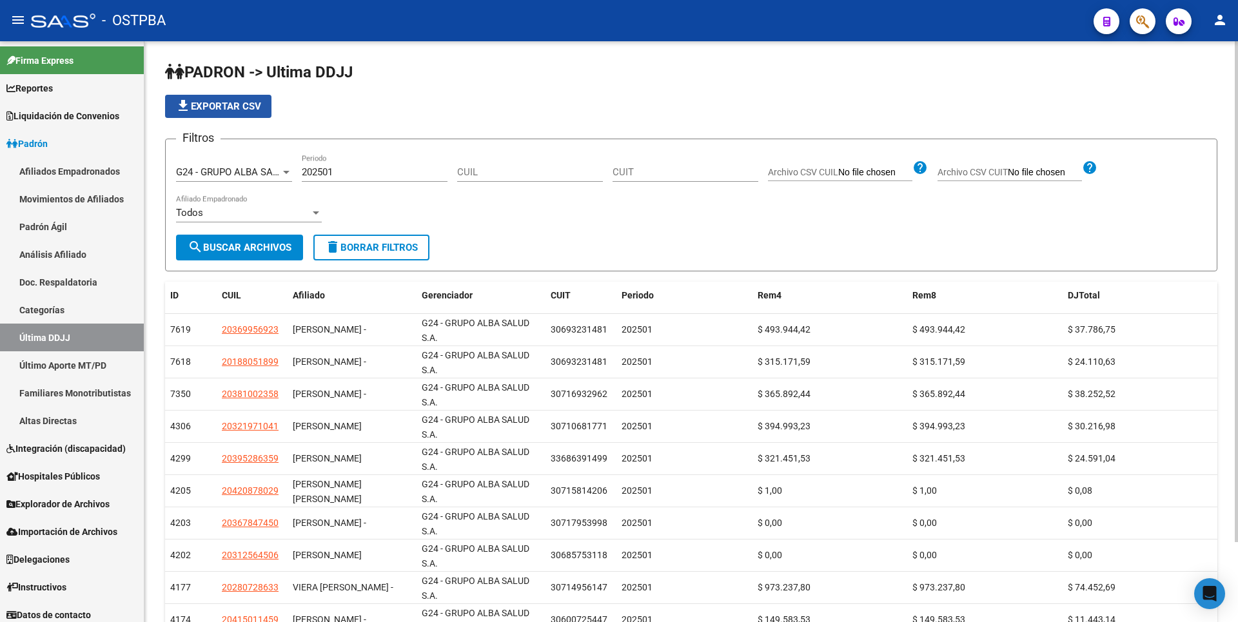
click at [236, 105] on span "file_download Exportar CSV" at bounding box center [218, 107] width 86 height 12
click at [93, 166] on link "Afiliados Empadronados" at bounding box center [72, 171] width 144 height 28
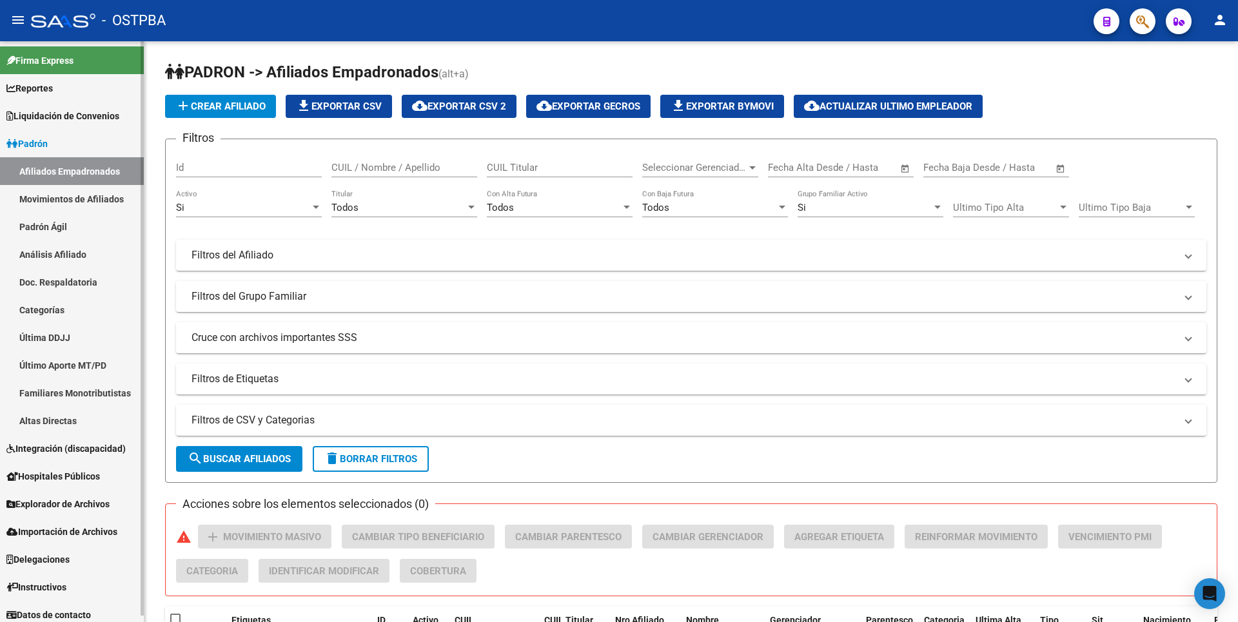
click at [92, 176] on link "Afiliados Empadronados" at bounding box center [72, 171] width 144 height 28
click at [340, 422] on mat-panel-title "Filtros de CSV y Categorias" at bounding box center [683, 420] width 984 height 14
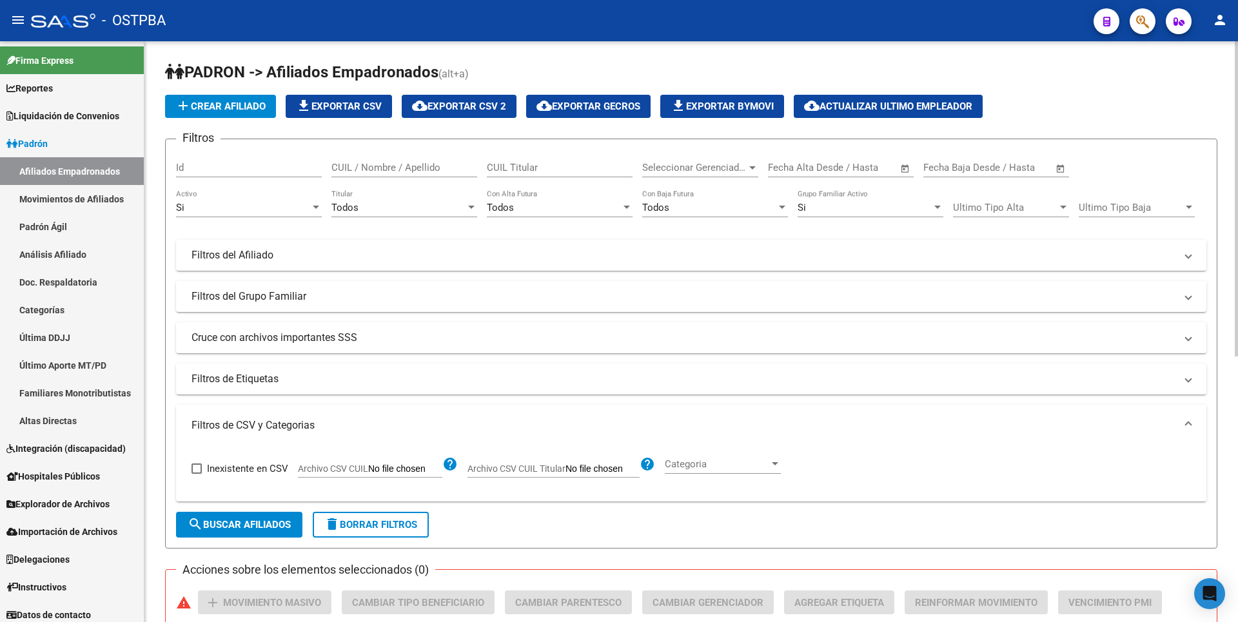
click at [422, 470] on input "Archivo CSV CUIL" at bounding box center [405, 469] width 74 height 12
type input "C:\fakepath\[VEHICLE_IDENTIFICATION_NUMBER].csv"
click at [251, 514] on button "search Buscar Afiliados" at bounding box center [239, 525] width 126 height 26
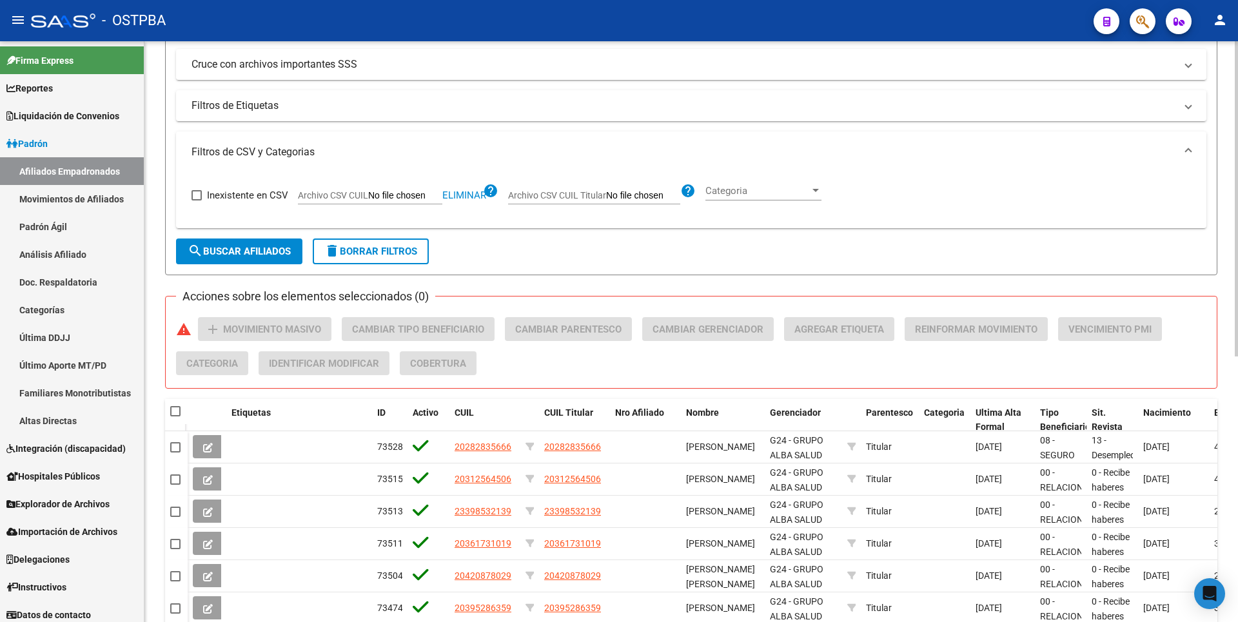
scroll to position [451, 0]
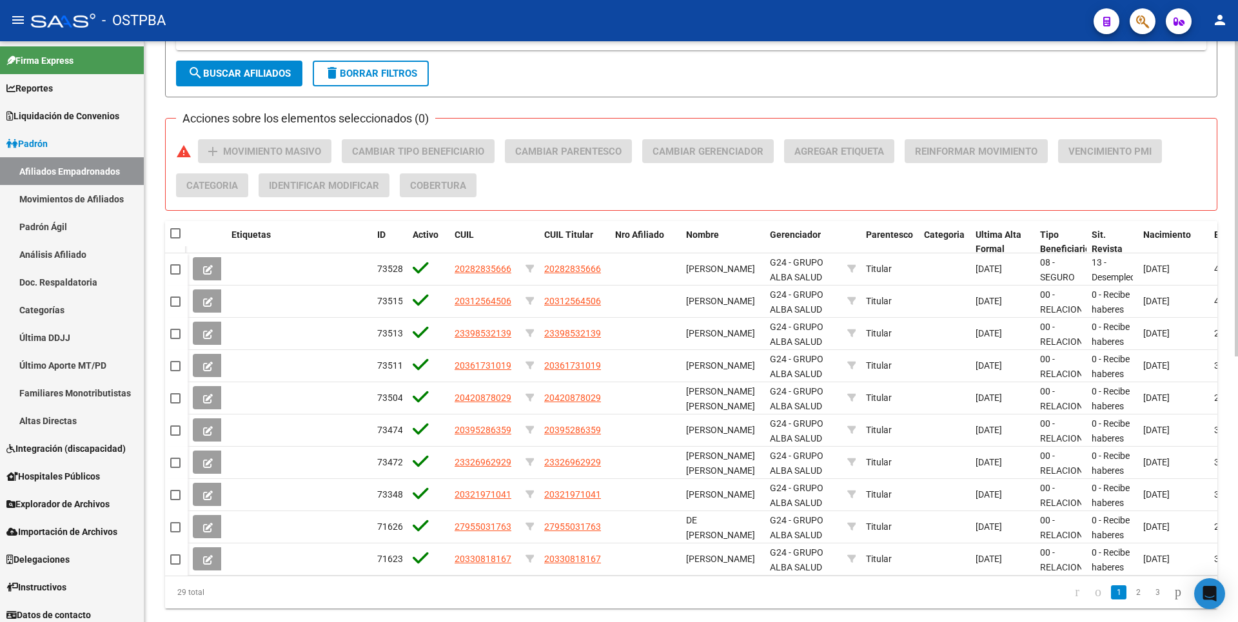
click at [177, 236] on span at bounding box center [175, 233] width 10 height 10
click at [175, 239] on input "checkbox" at bounding box center [175, 239] width 1 height 1
checkbox input "true"
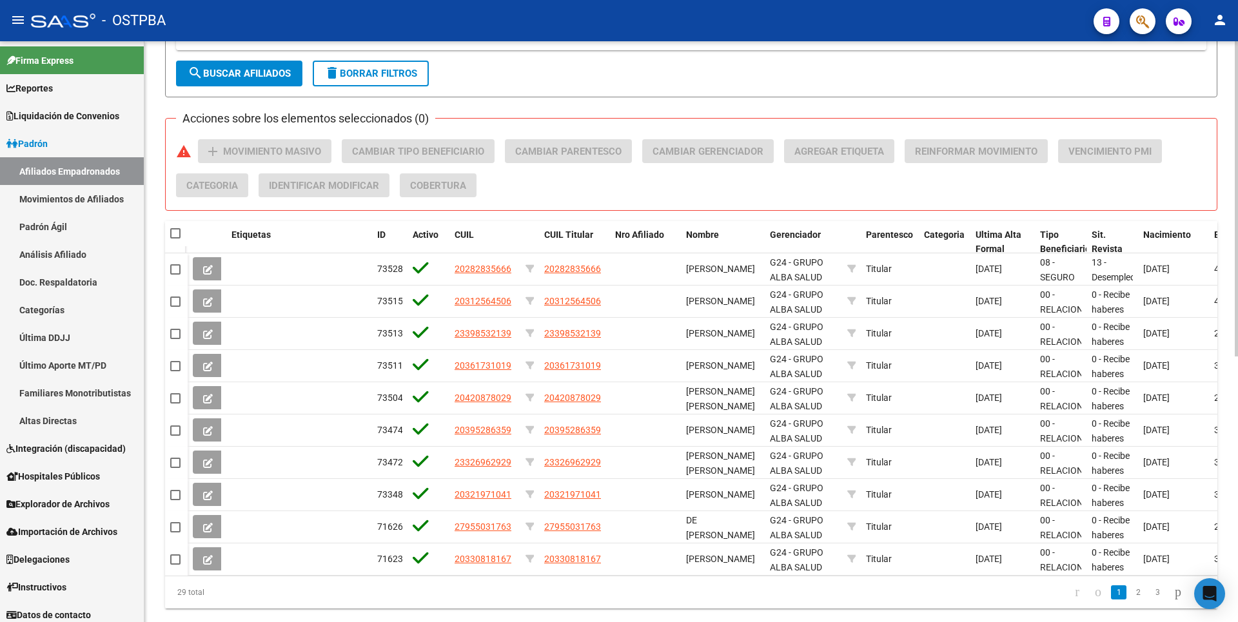
checkbox input "true"
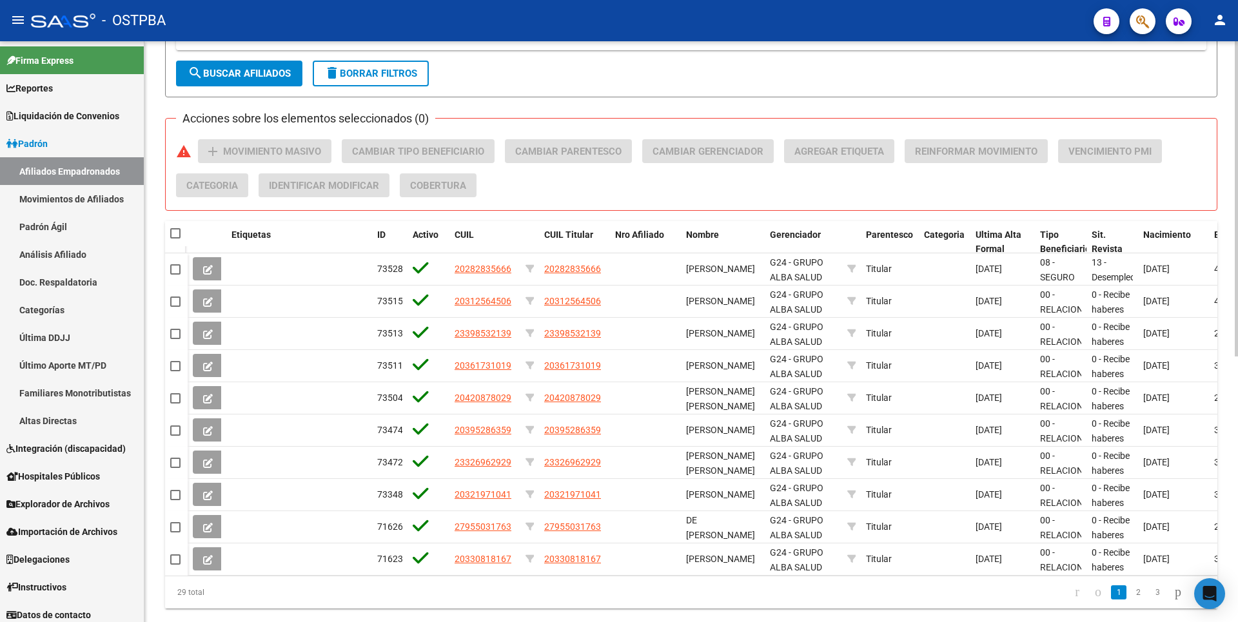
checkbox input "true"
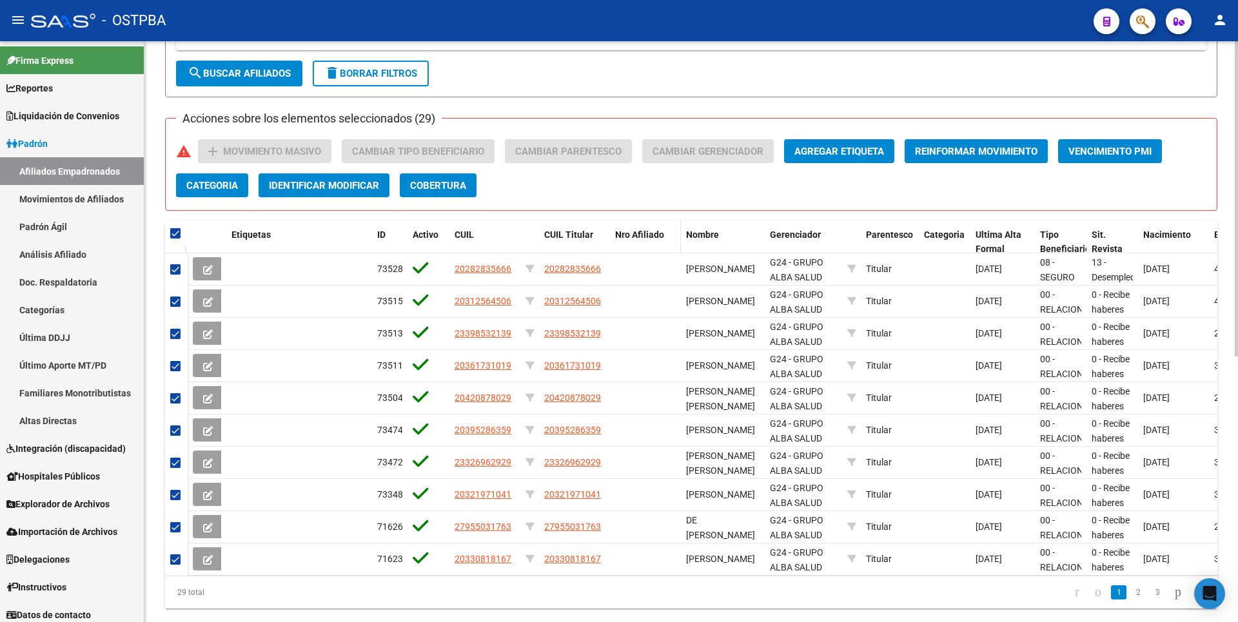
scroll to position [64, 0]
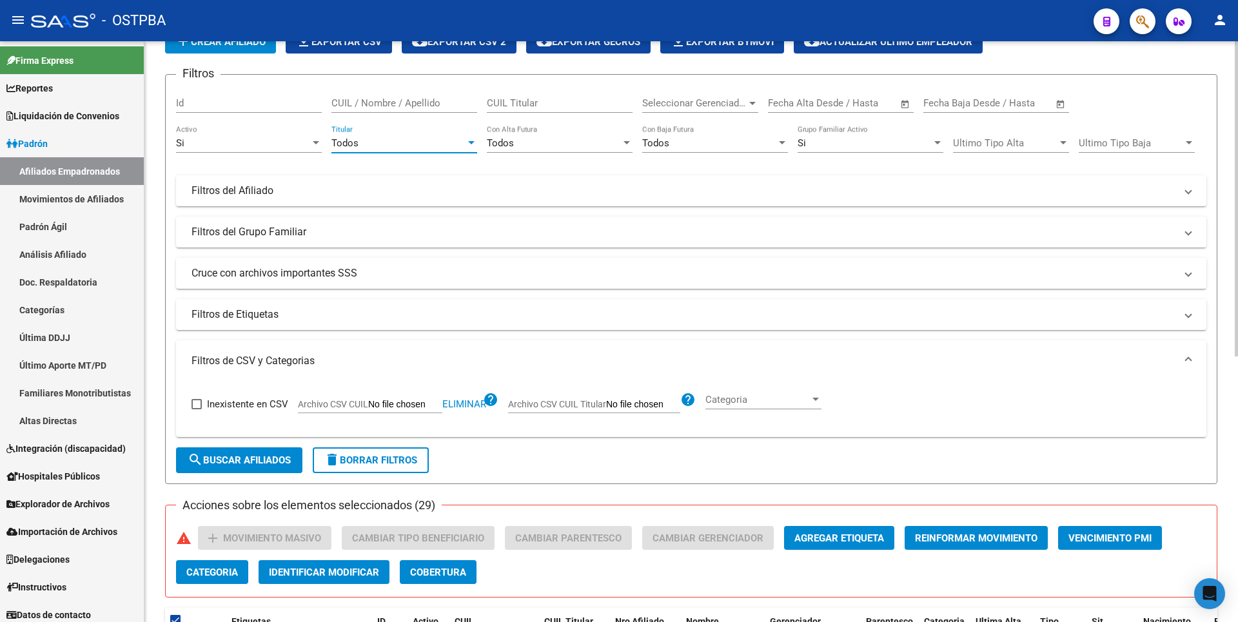
click at [473, 144] on div at bounding box center [471, 142] width 6 height 3
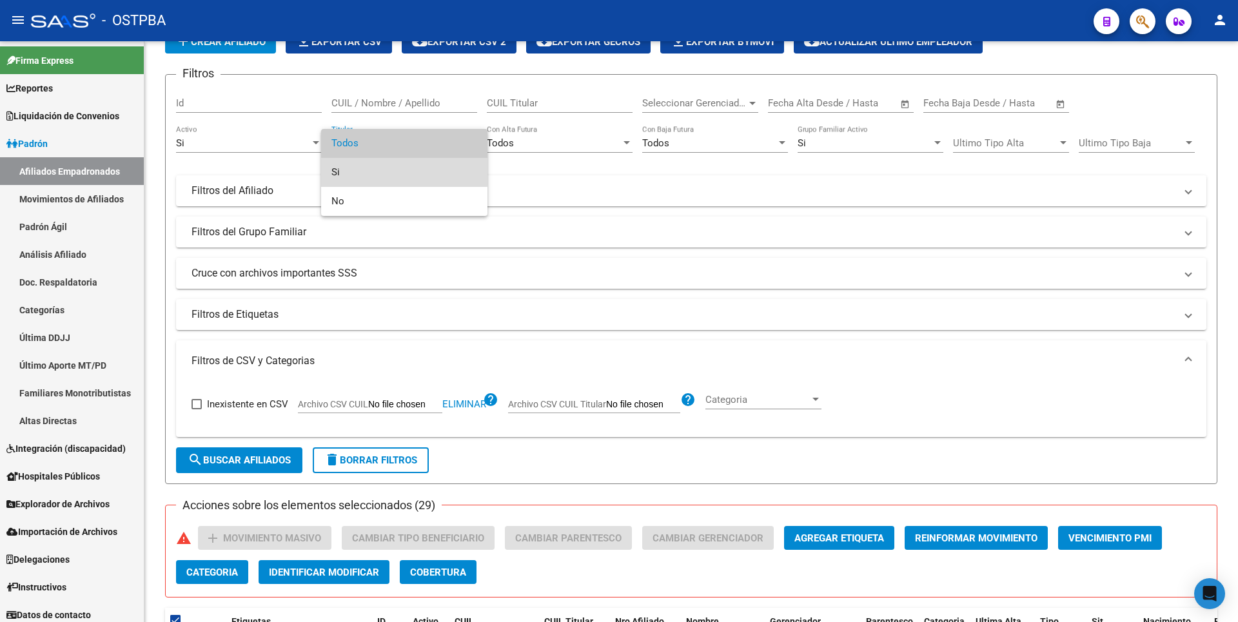
click at [398, 171] on span "Si" at bounding box center [404, 172] width 146 height 29
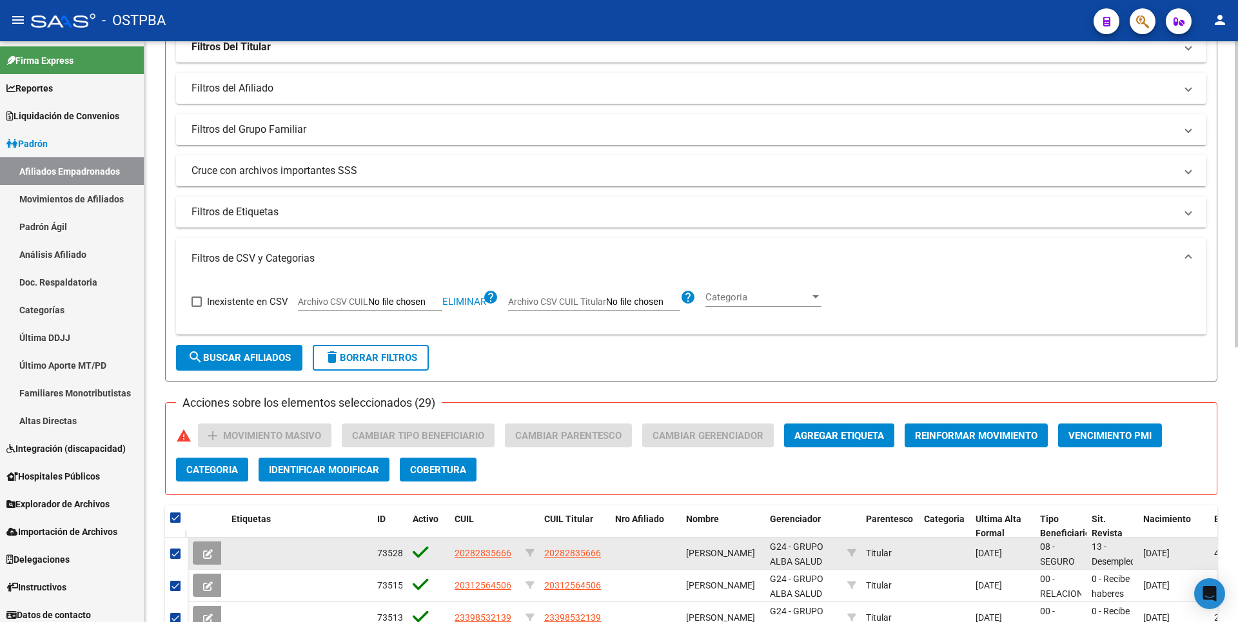
scroll to position [322, 0]
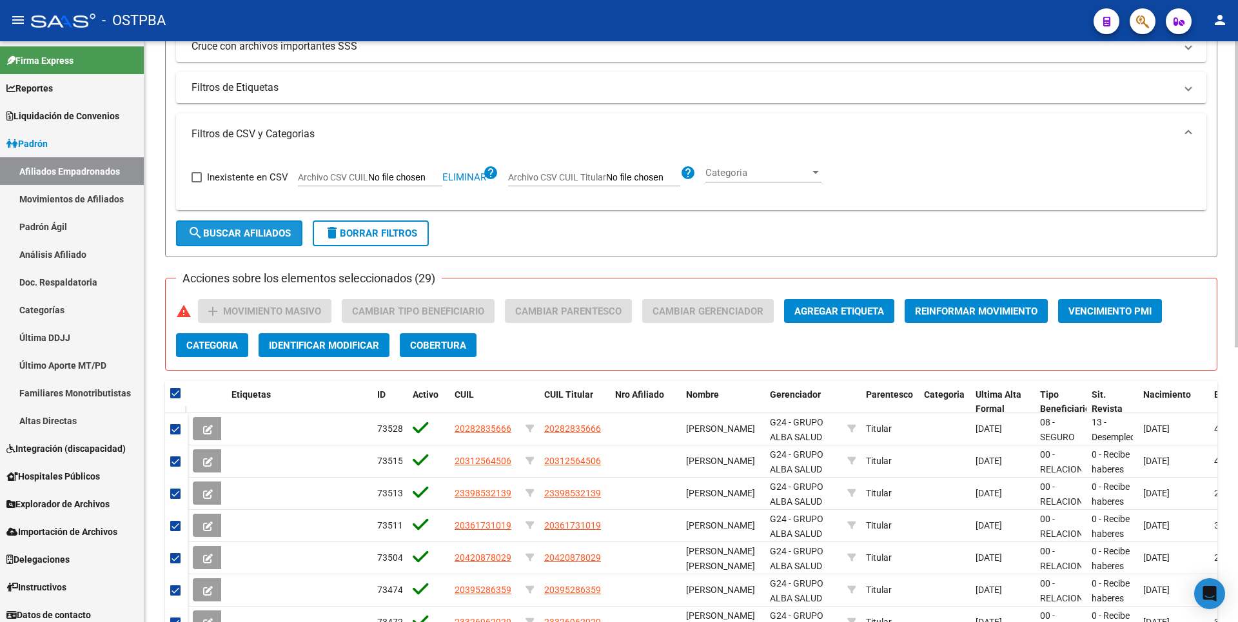
click at [278, 235] on span "search Buscar Afiliados" at bounding box center [239, 234] width 103 height 12
checkbox input "false"
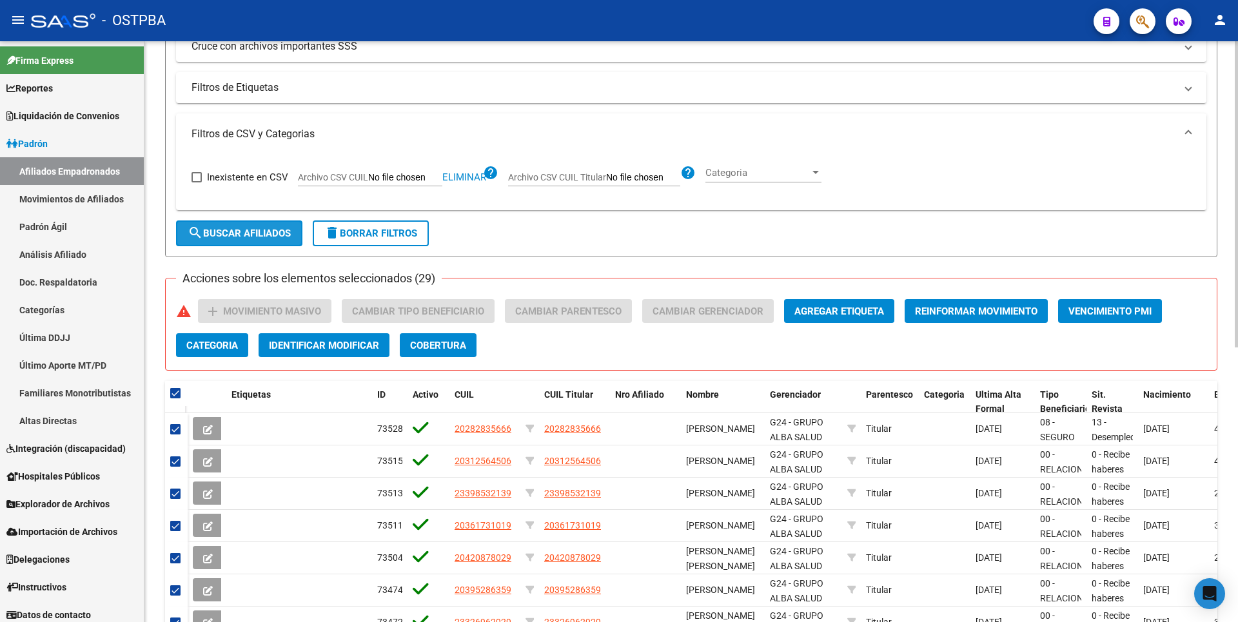
checkbox input "false"
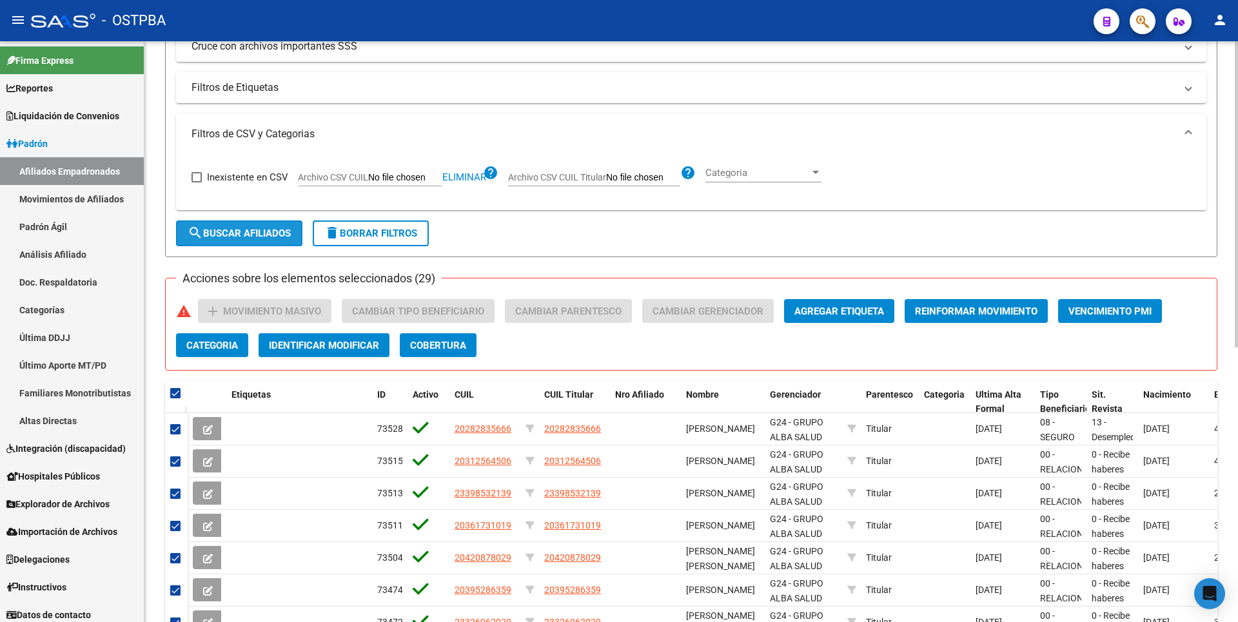
checkbox input "false"
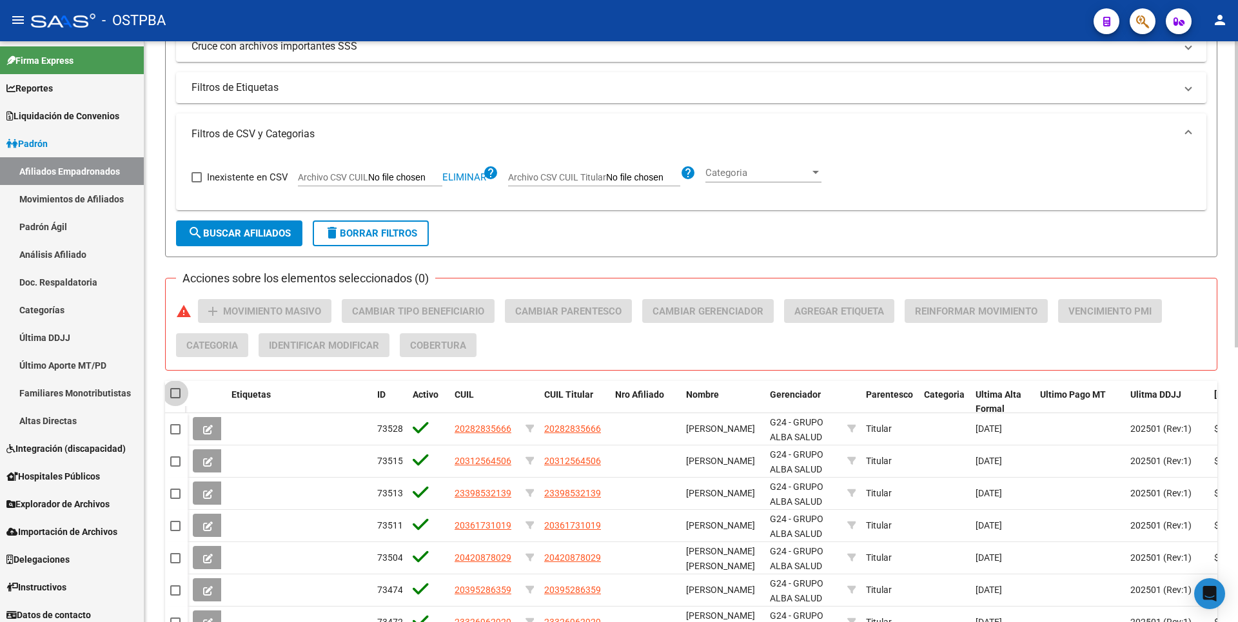
click at [173, 397] on span at bounding box center [175, 393] width 10 height 10
click at [175, 398] on input "checkbox" at bounding box center [175, 398] width 1 height 1
checkbox input "true"
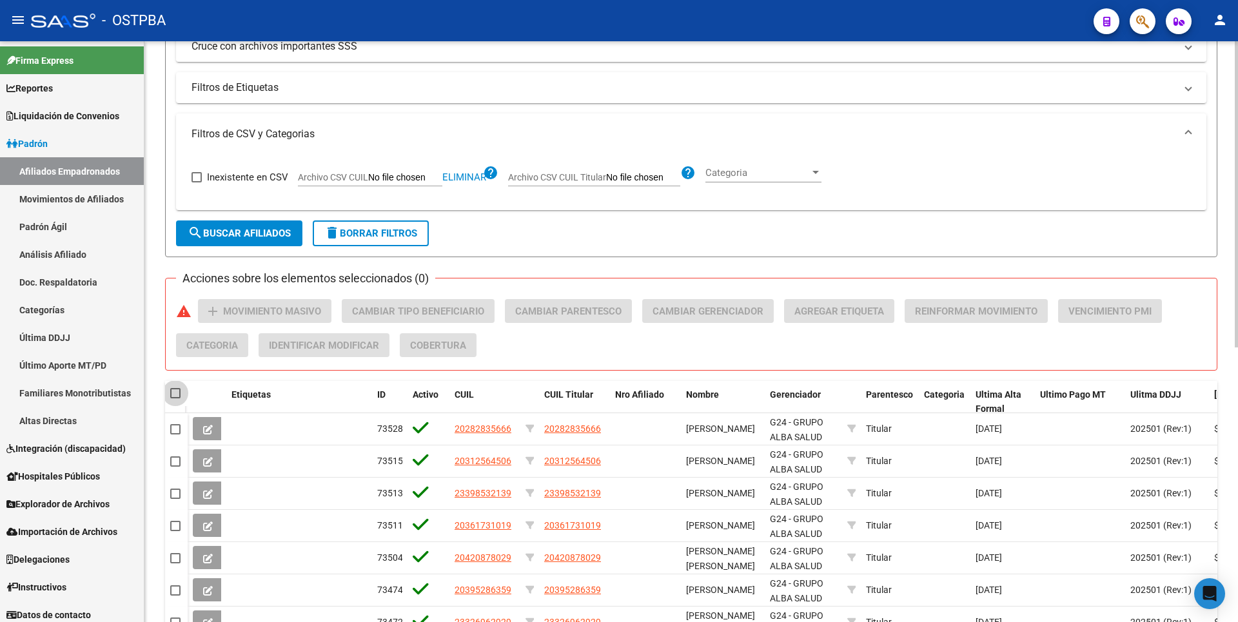
checkbox input "true"
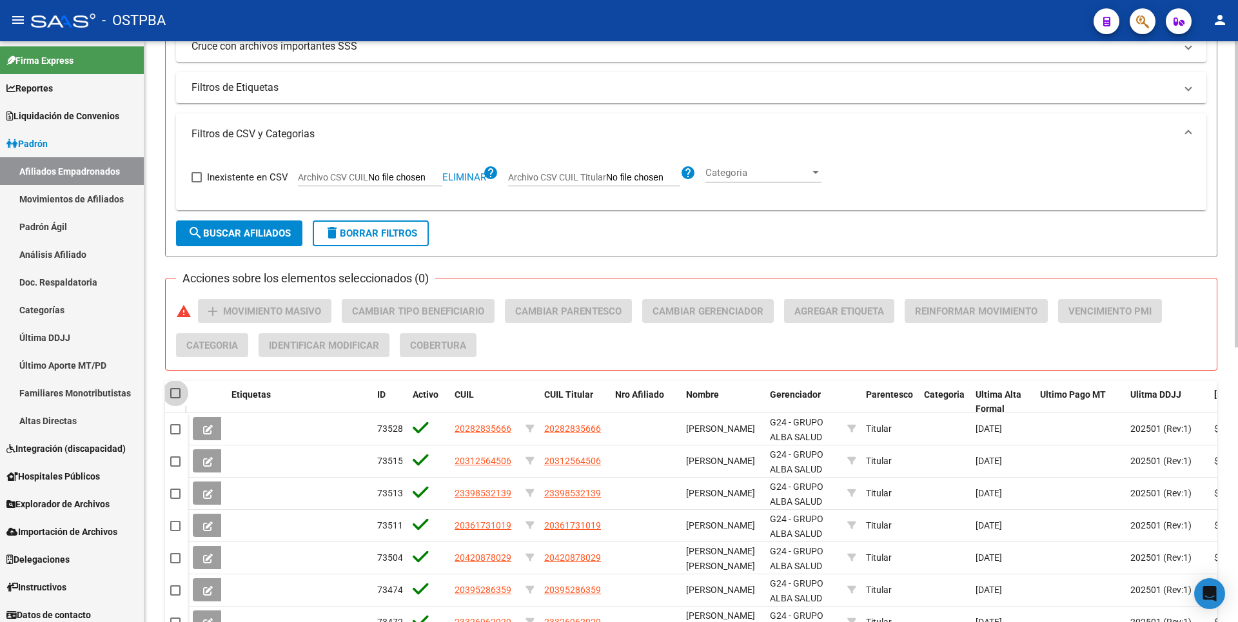
checkbox input "true"
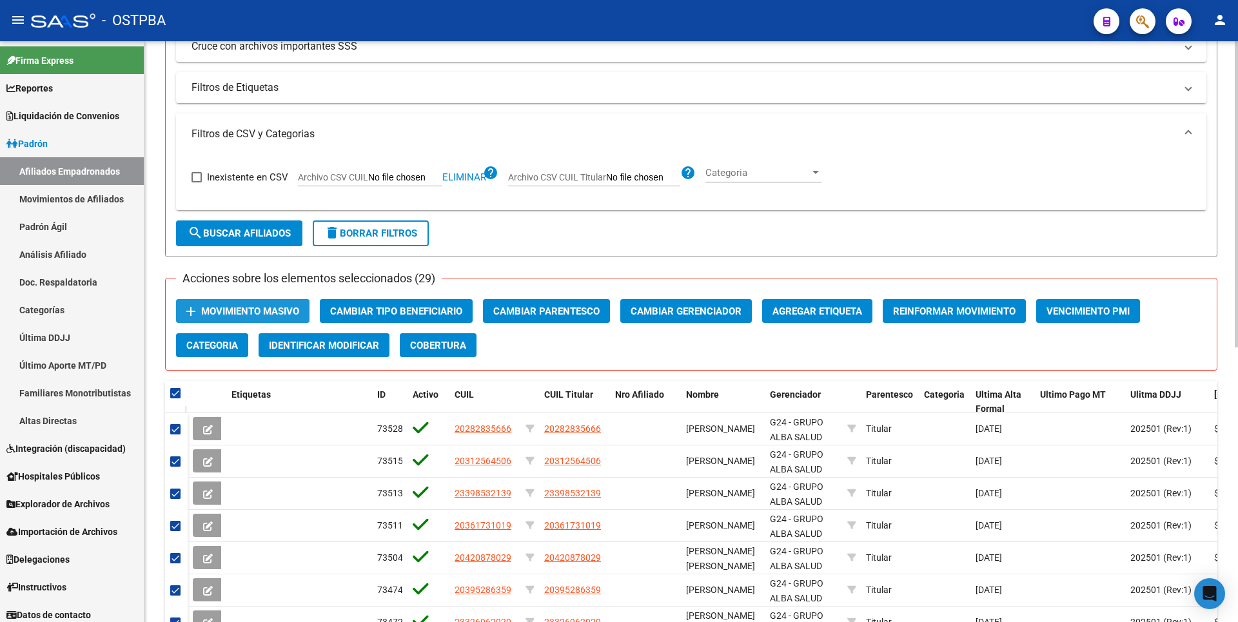
click at [281, 313] on span "Movimiento Masivo" at bounding box center [250, 312] width 98 height 12
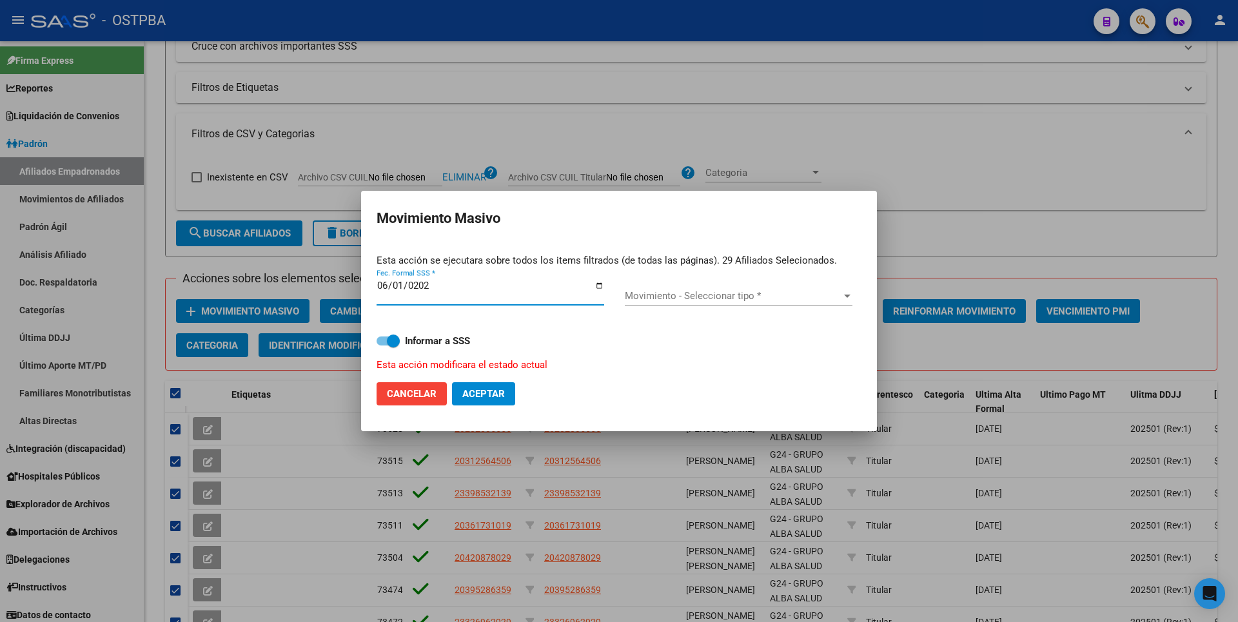
type input "[DATE]"
click at [839, 298] on span "Movimiento - Seleccionar tipo *" at bounding box center [733, 296] width 216 height 12
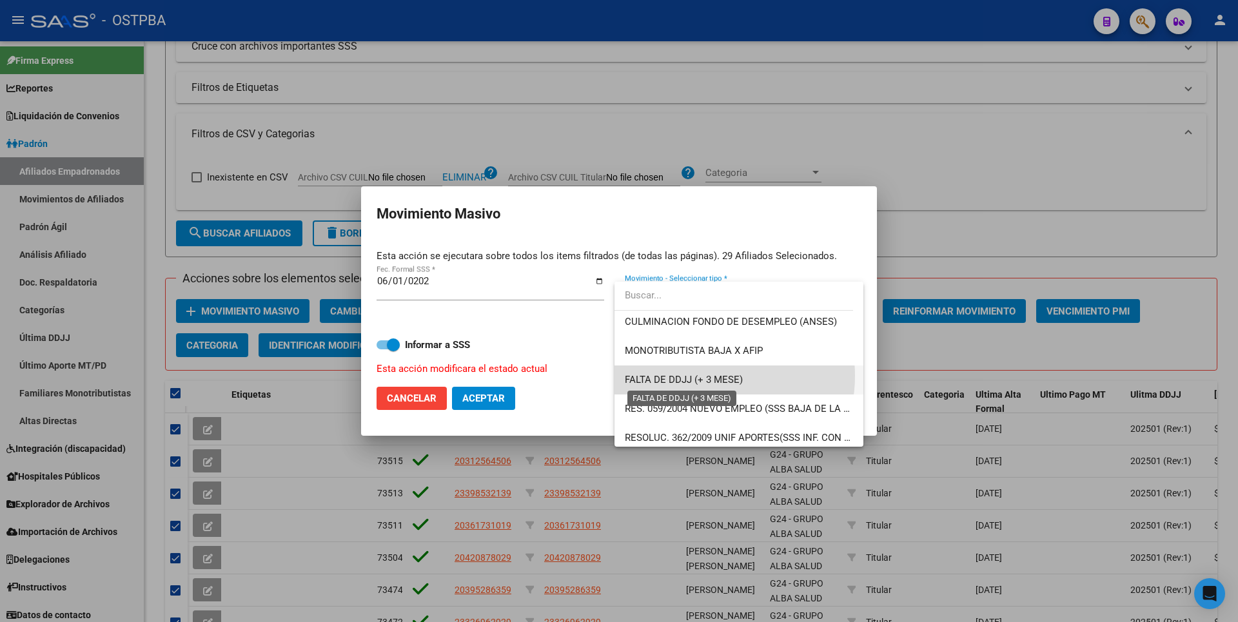
click at [702, 376] on span "FALTA DE DDJJ (+ 3 MESE)" at bounding box center [684, 380] width 118 height 12
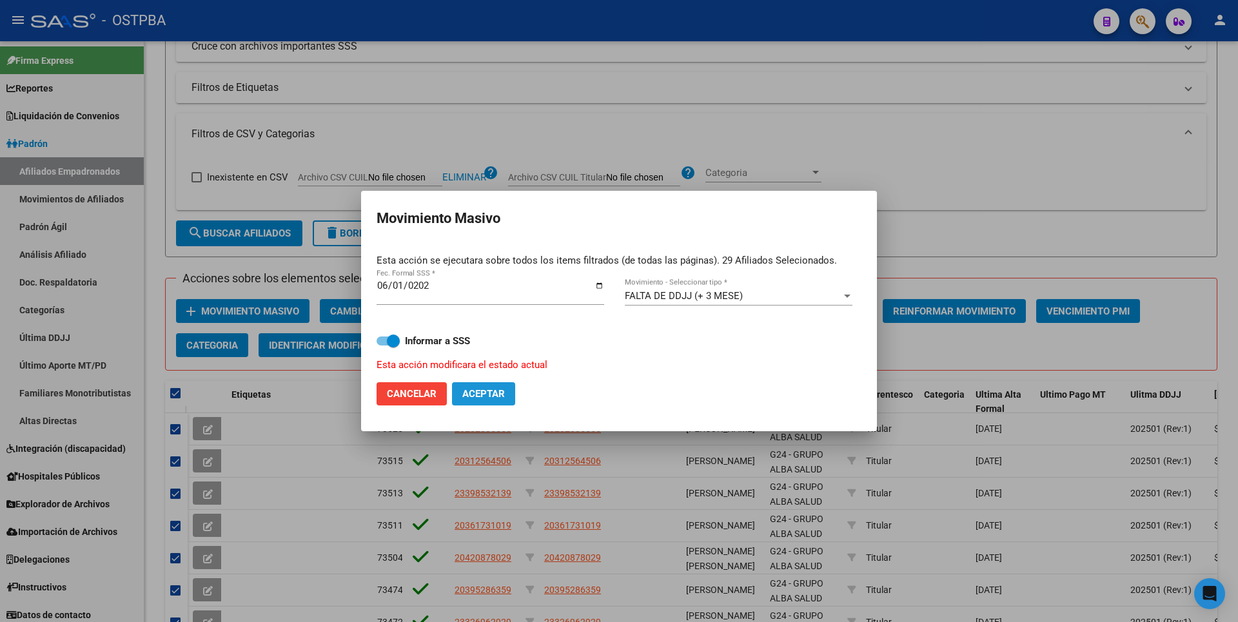
click at [496, 391] on span "Aceptar" at bounding box center [483, 394] width 43 height 12
checkbox input "false"
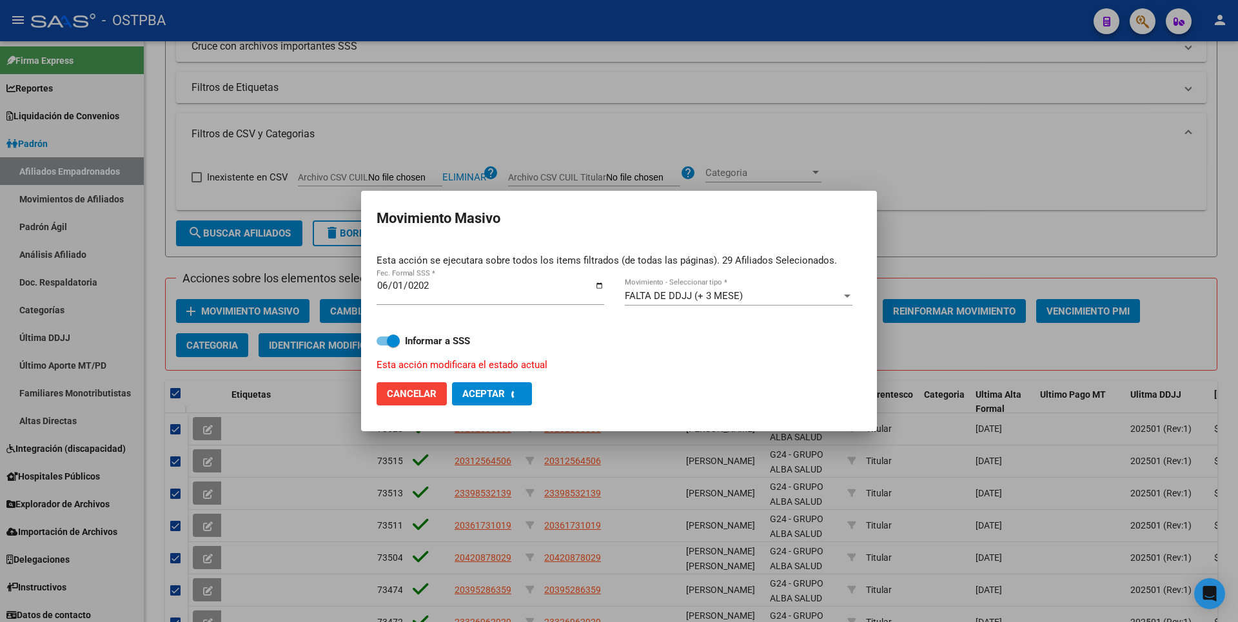
checkbox input "false"
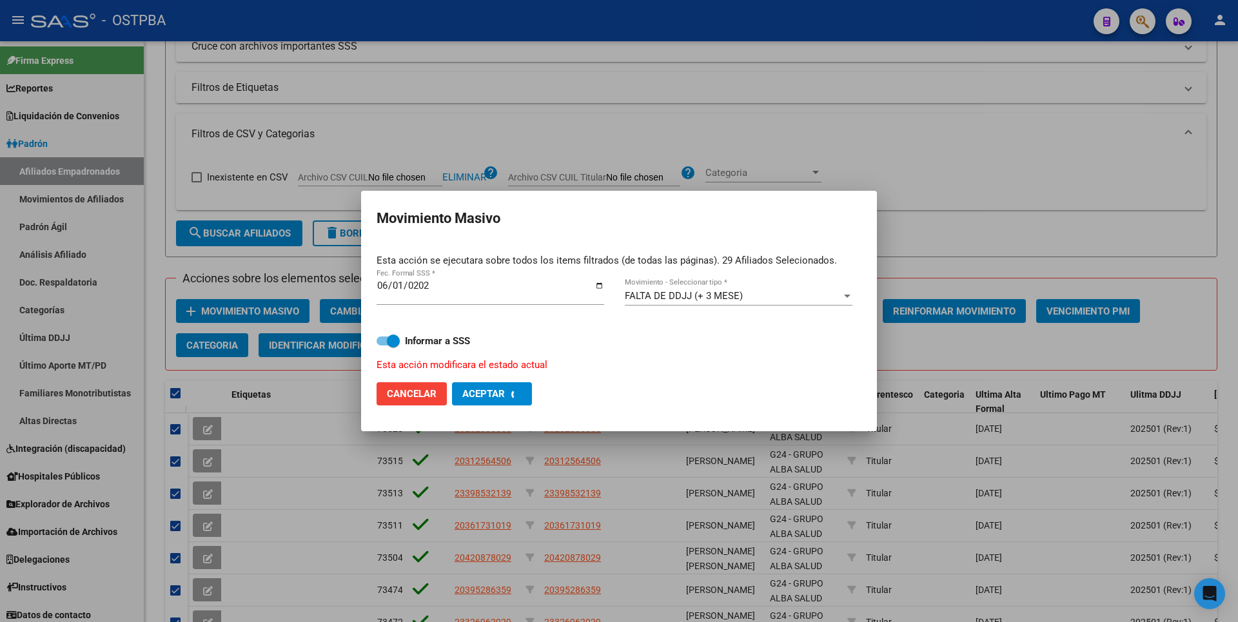
checkbox input "false"
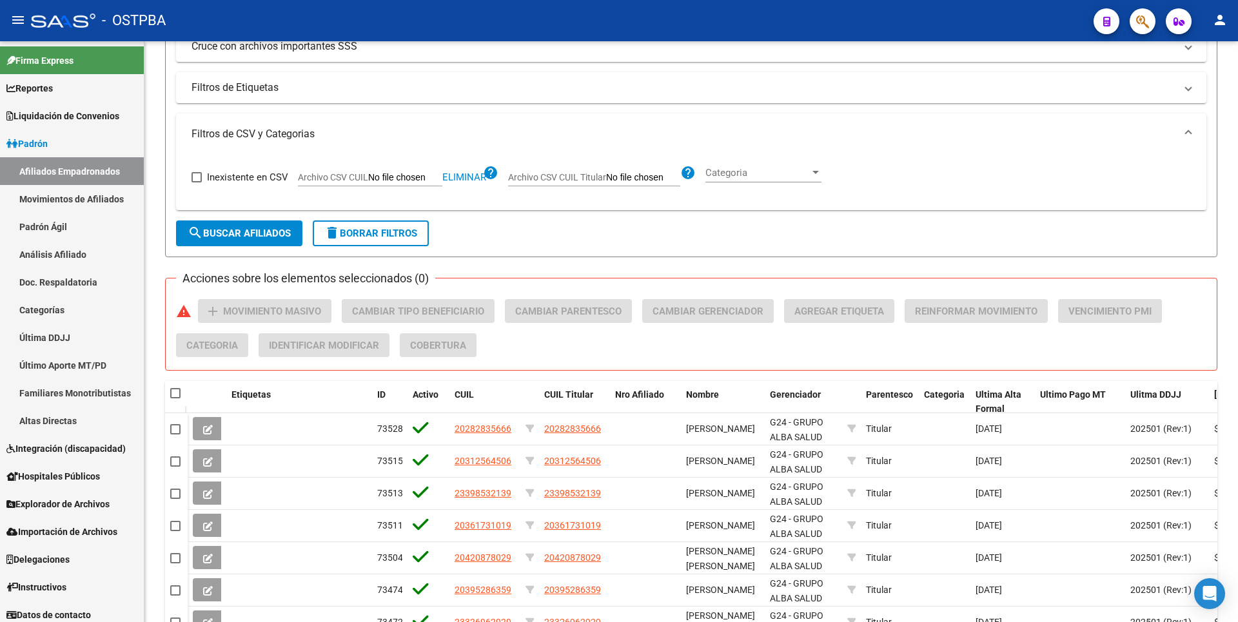
scroll to position [0, 0]
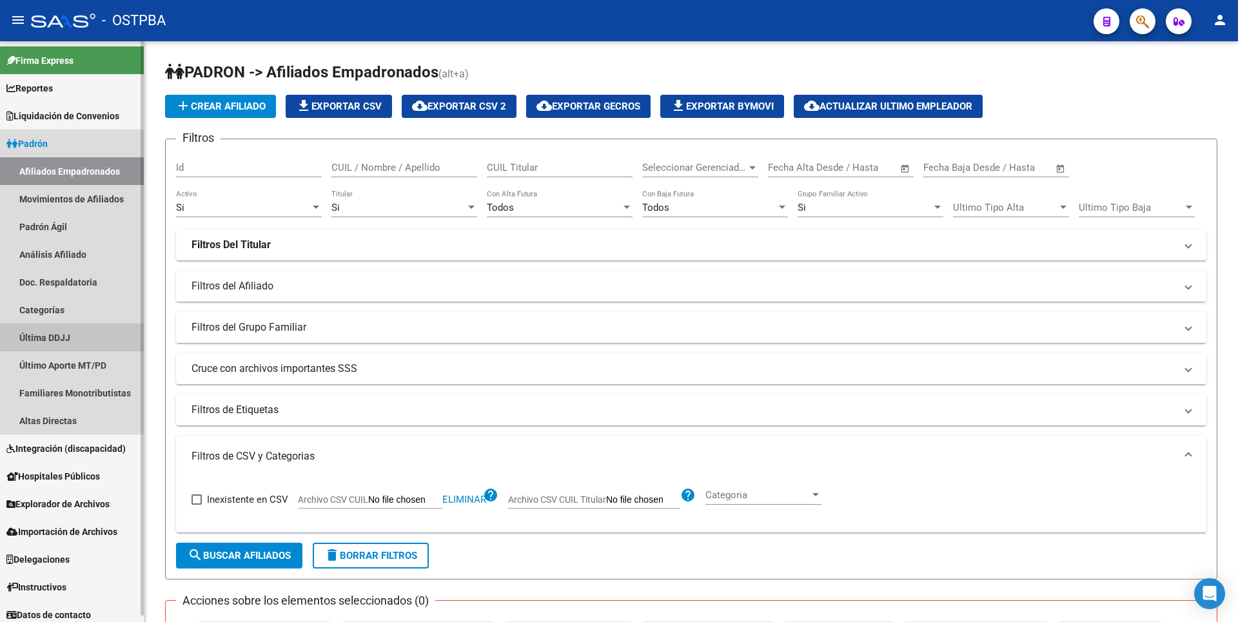
click at [73, 340] on link "Última DDJJ" at bounding box center [72, 338] width 144 height 28
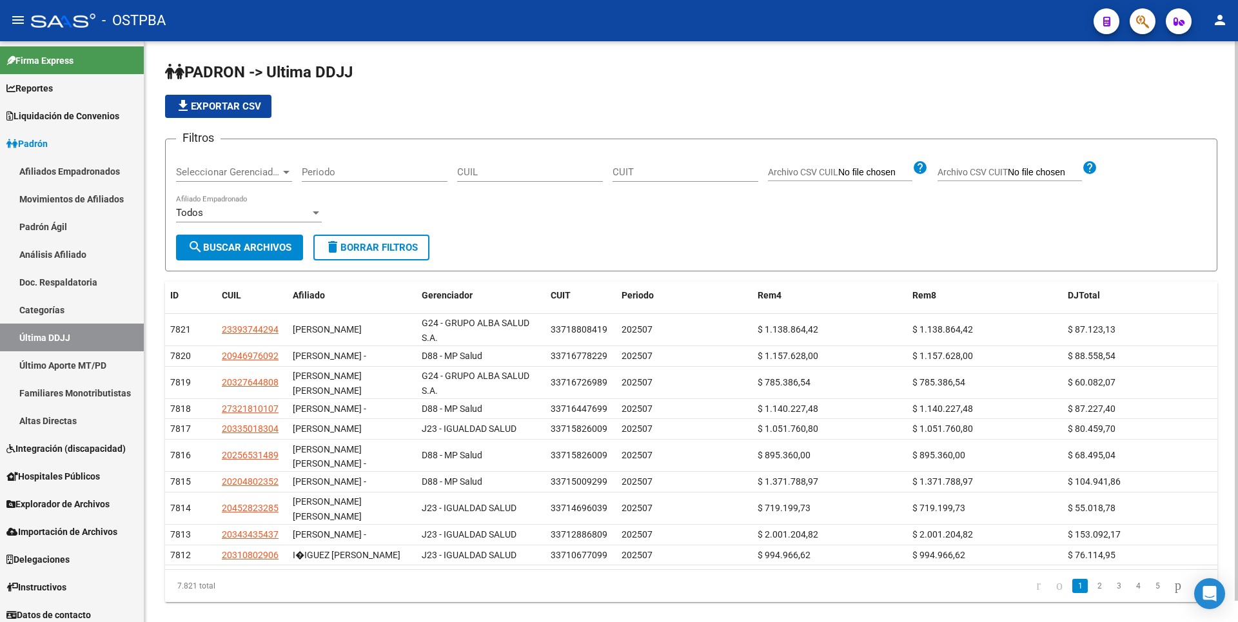
click at [280, 169] on span "Seleccionar Gerenciador" at bounding box center [228, 172] width 104 height 12
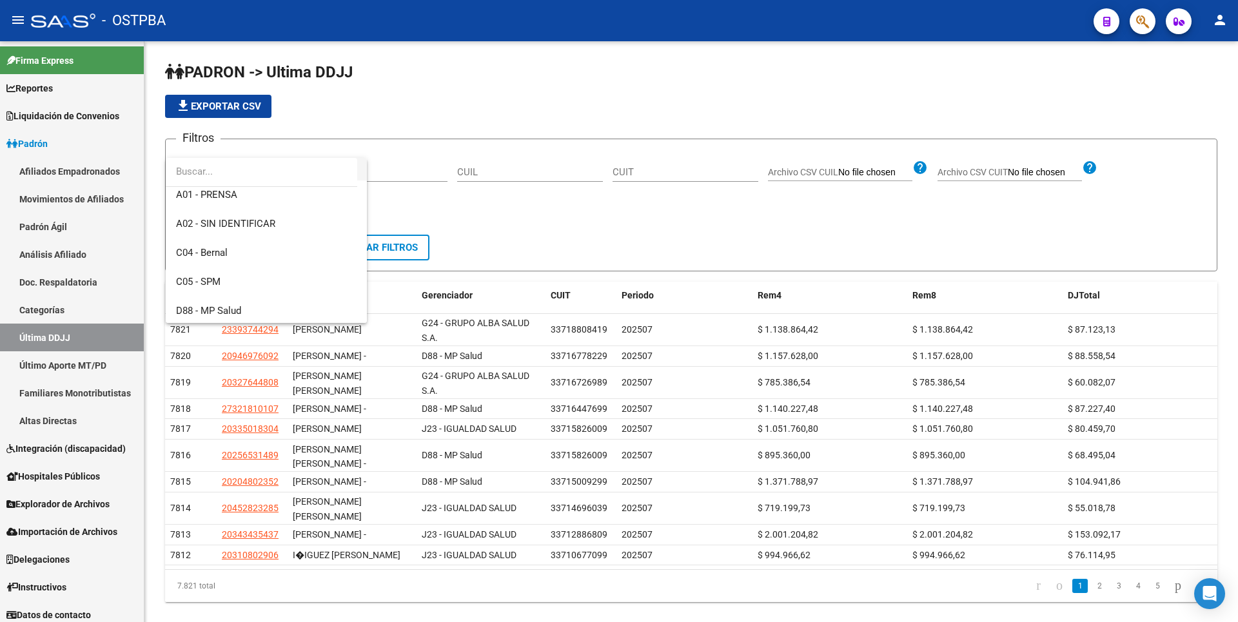
scroll to position [129, 0]
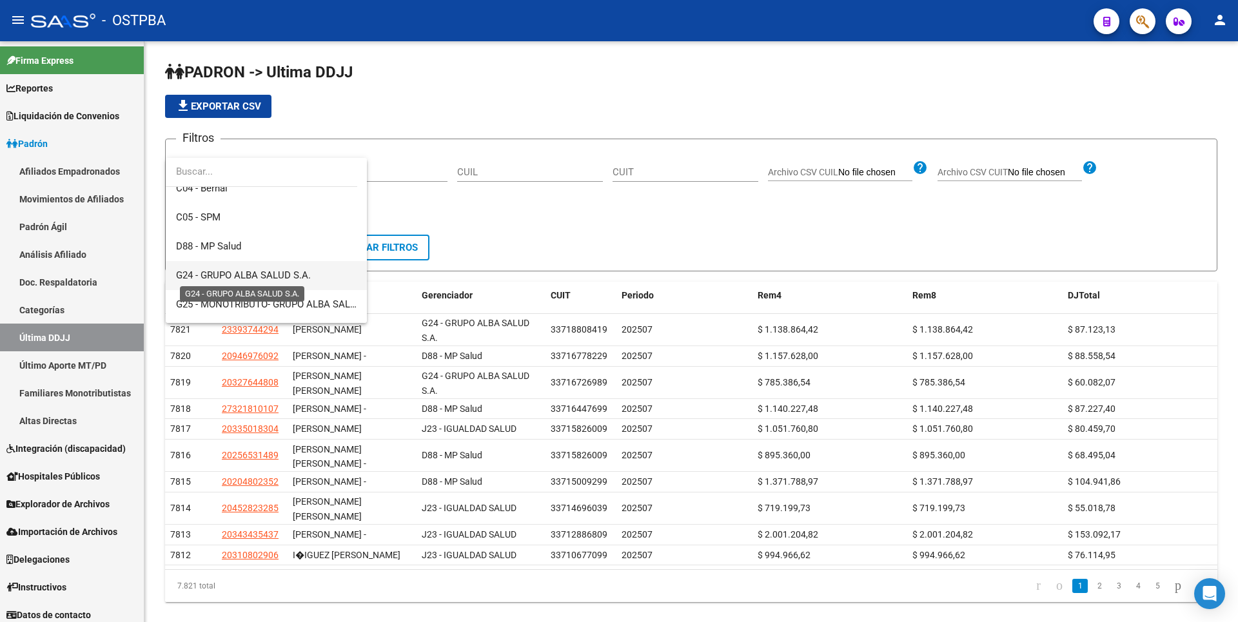
click at [266, 277] on span "G24 - GRUPO ALBA SALUD S.A." at bounding box center [243, 275] width 135 height 12
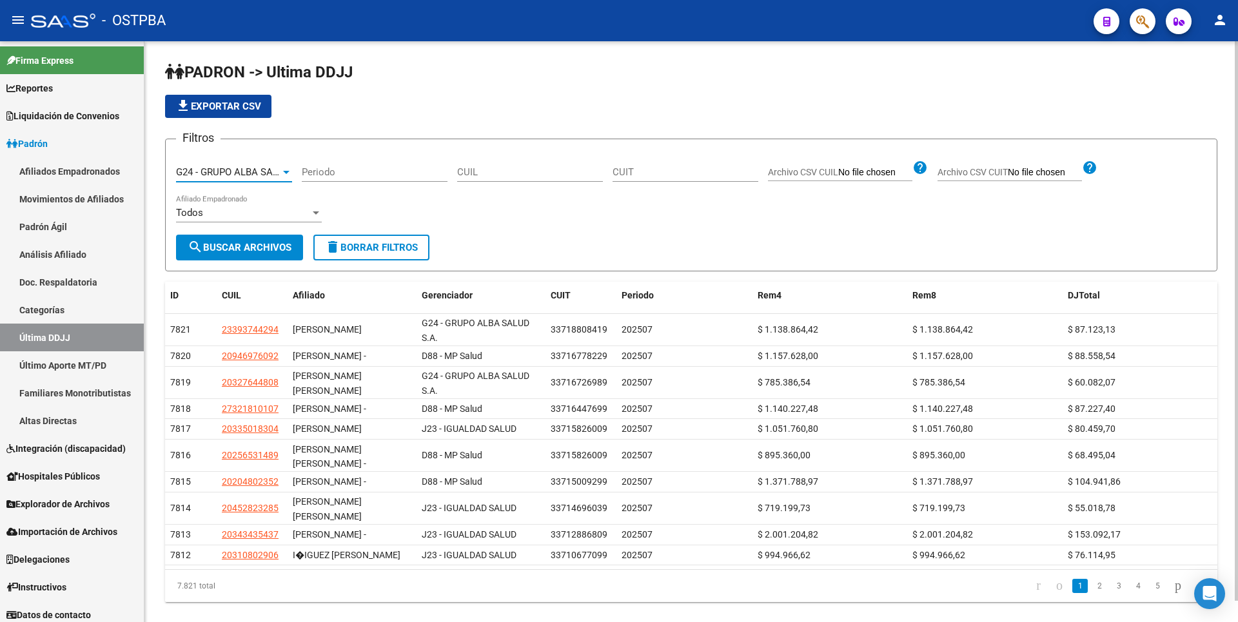
click at [355, 176] on input "Periodo" at bounding box center [375, 172] width 146 height 12
type input "202502"
click at [268, 247] on span "search Buscar Archivos" at bounding box center [240, 248] width 104 height 12
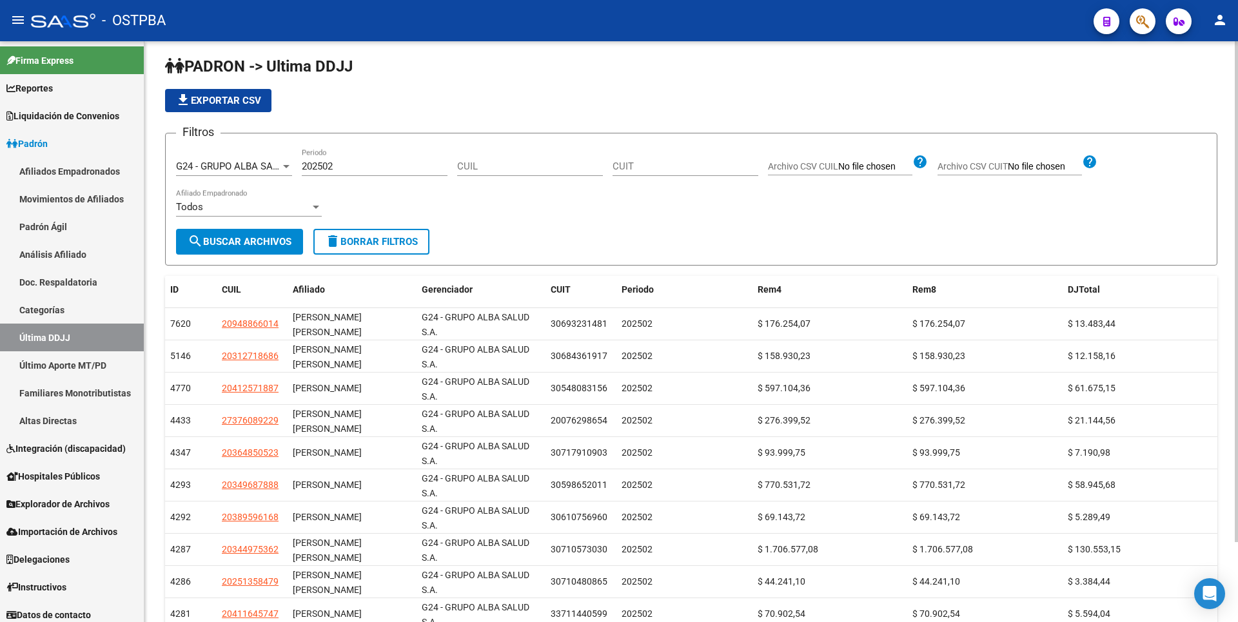
scroll to position [0, 0]
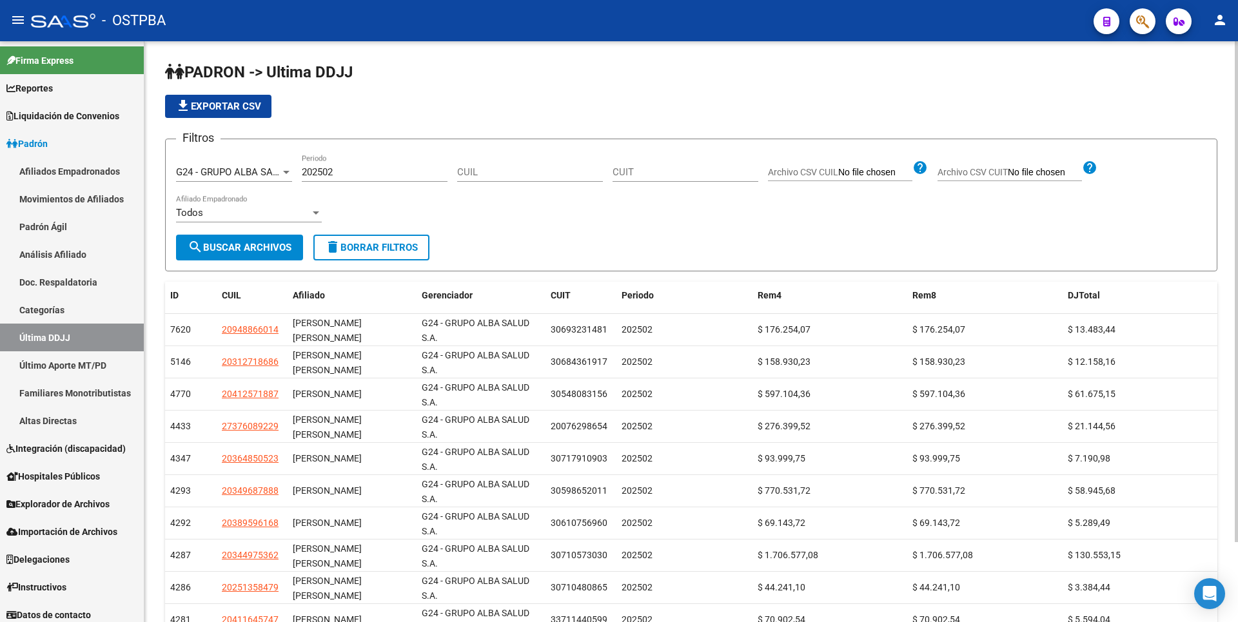
click at [245, 111] on span "file_download Exportar CSV" at bounding box center [218, 107] width 86 height 12
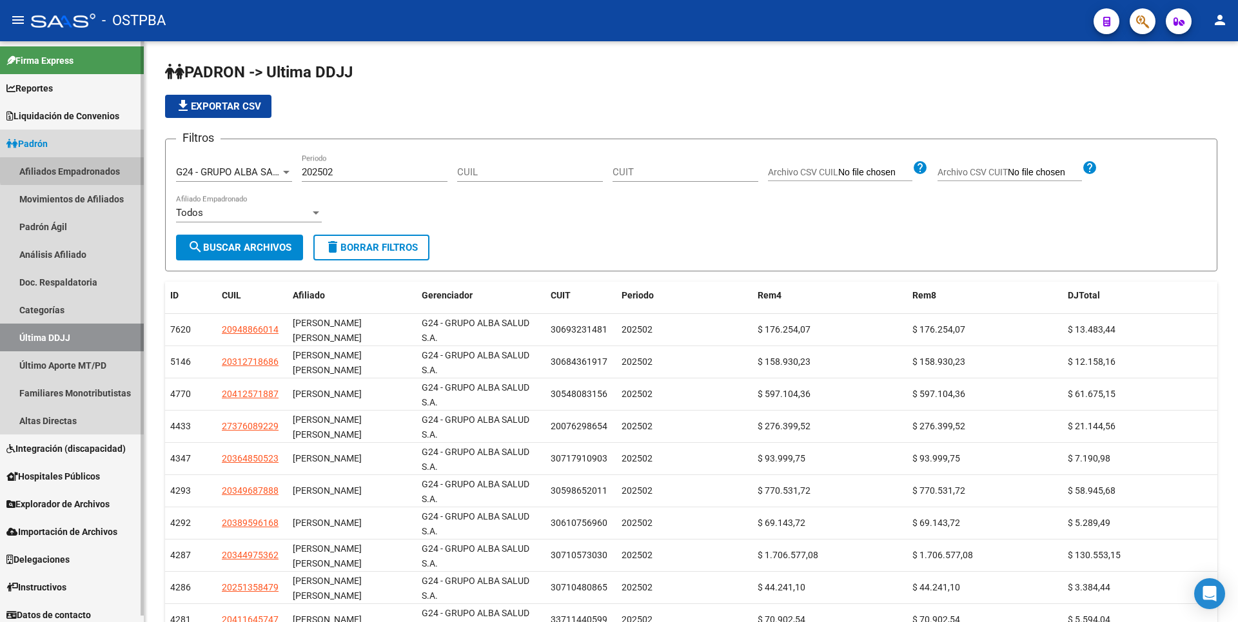
click at [118, 170] on link "Afiliados Empadronados" at bounding box center [72, 171] width 144 height 28
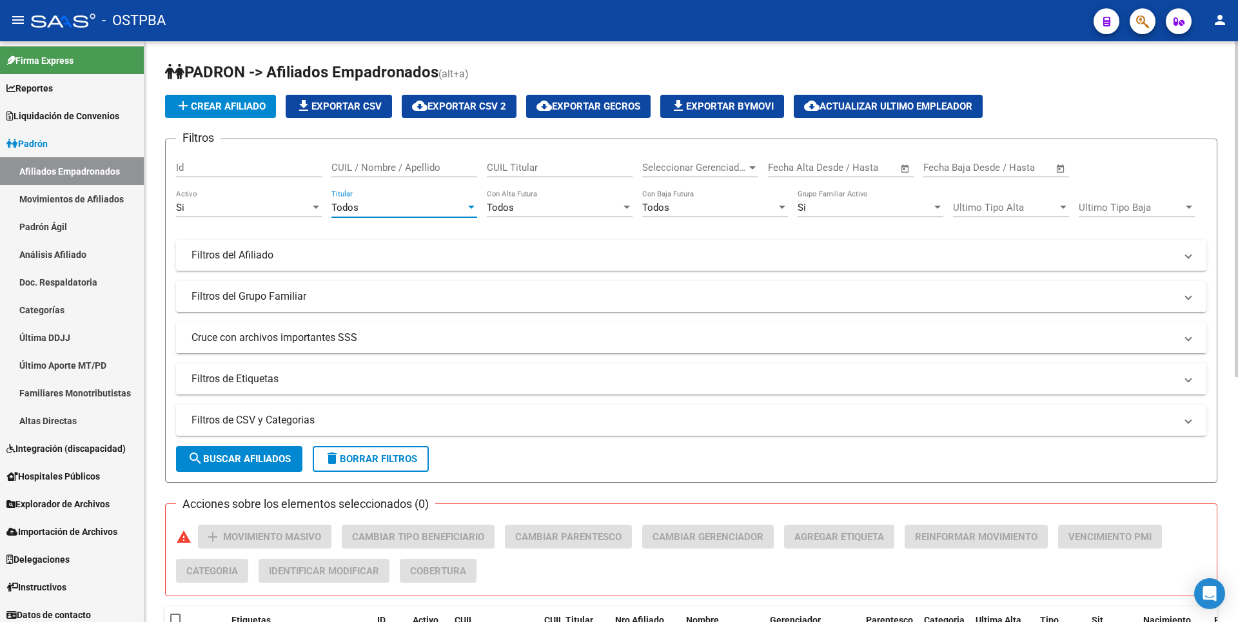
click at [466, 208] on div at bounding box center [471, 207] width 12 height 10
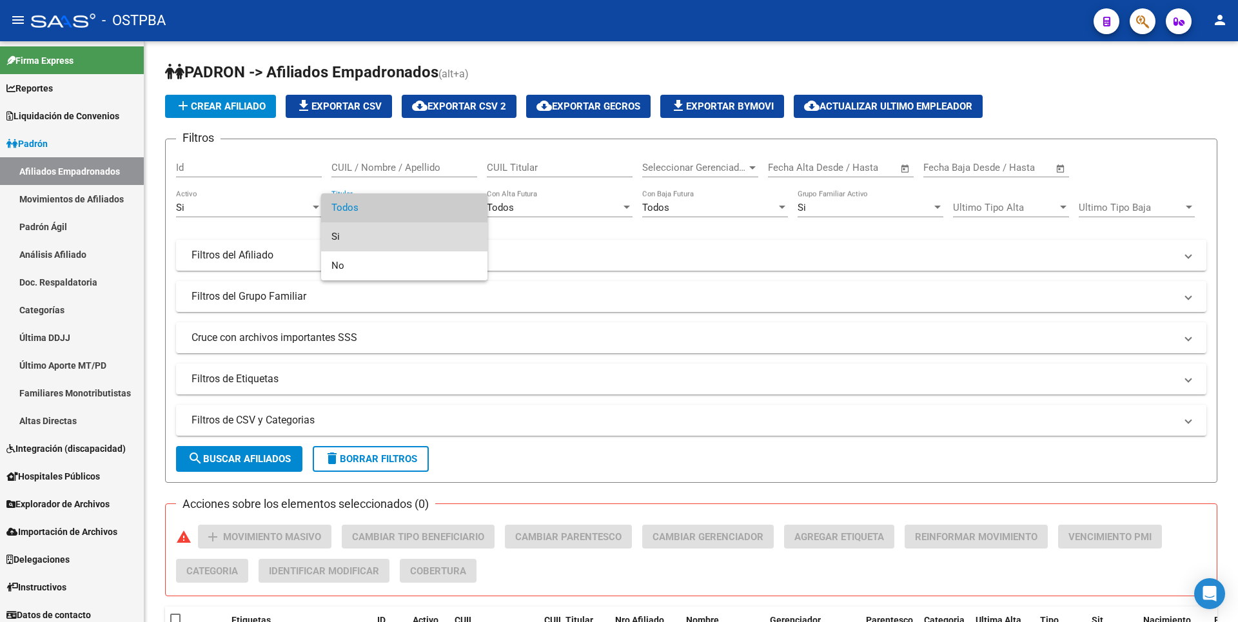
click at [343, 240] on span "Si" at bounding box center [404, 236] width 146 height 29
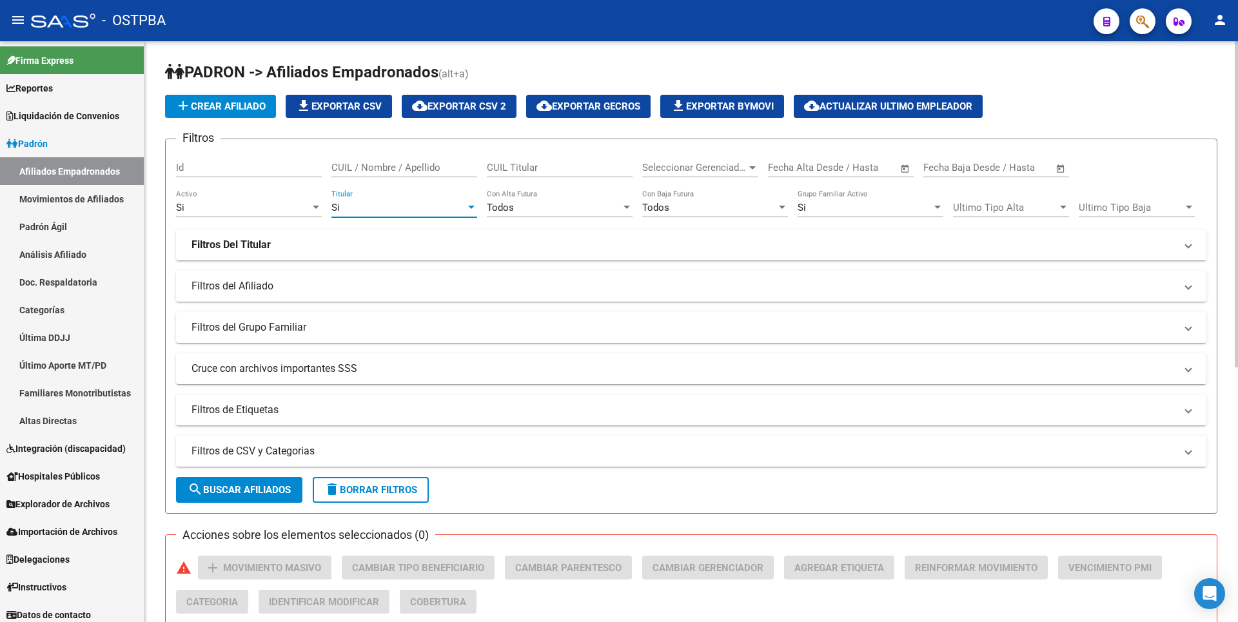
click at [362, 440] on mat-expansion-panel-header "Filtros de CSV y Categorias" at bounding box center [691, 451] width 1030 height 31
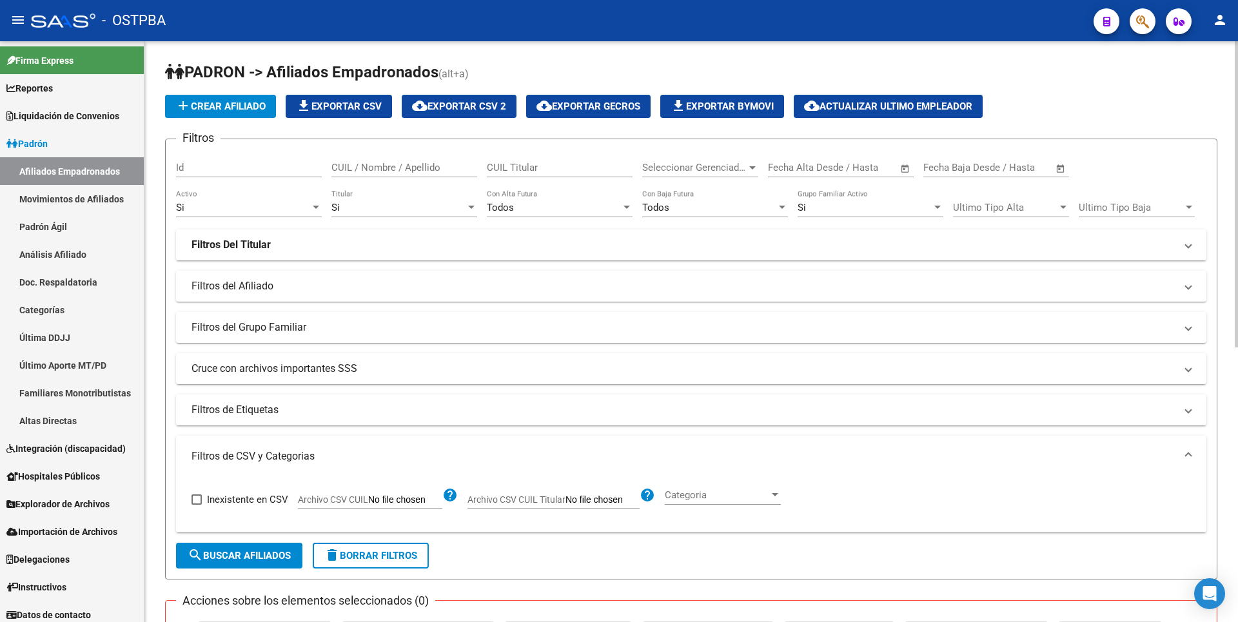
click at [421, 495] on input "Archivo CSV CUIL" at bounding box center [405, 500] width 74 height 12
type input "C:\fakepath\[VEHICLE_IDENTIFICATION_NUMBER].csv"
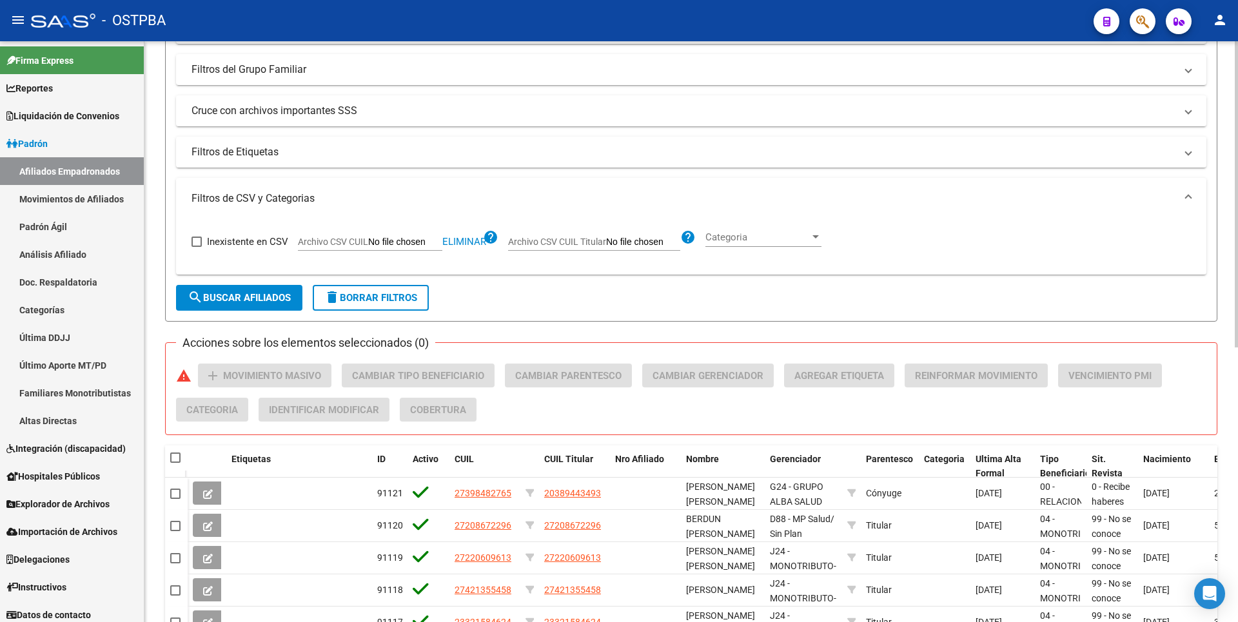
click at [222, 304] on span "search Buscar Afiliados" at bounding box center [239, 298] width 103 height 12
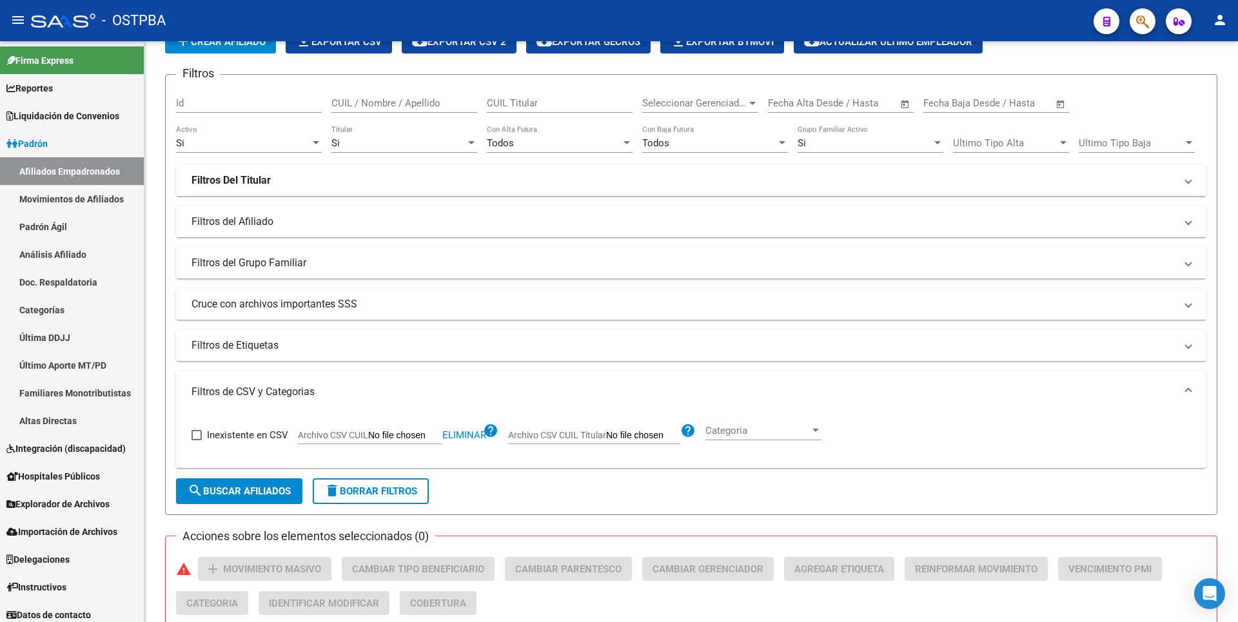
scroll to position [262, 0]
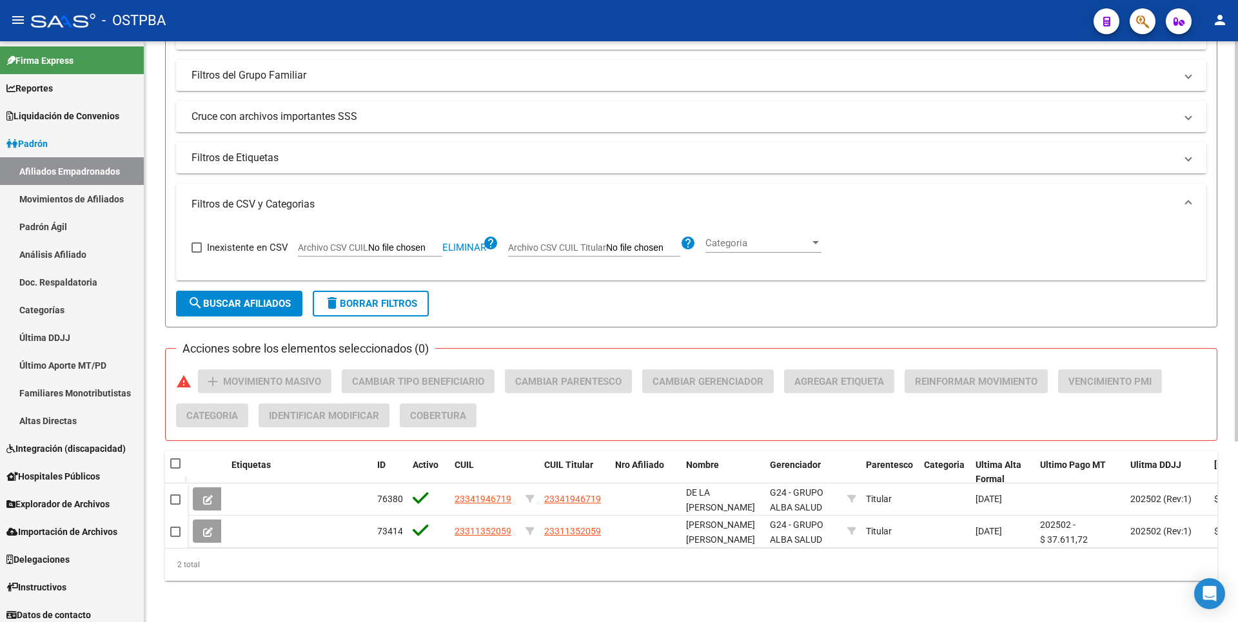
drag, startPoint x: 422, startPoint y: 548, endPoint x: 709, endPoint y: 592, distance: 290.2
click at [709, 592] on div "PADRON -> Afiliados Empadronados (alt+a) add Crear Afiliado file_download Expor…" at bounding box center [690, 205] width 1093 height 833
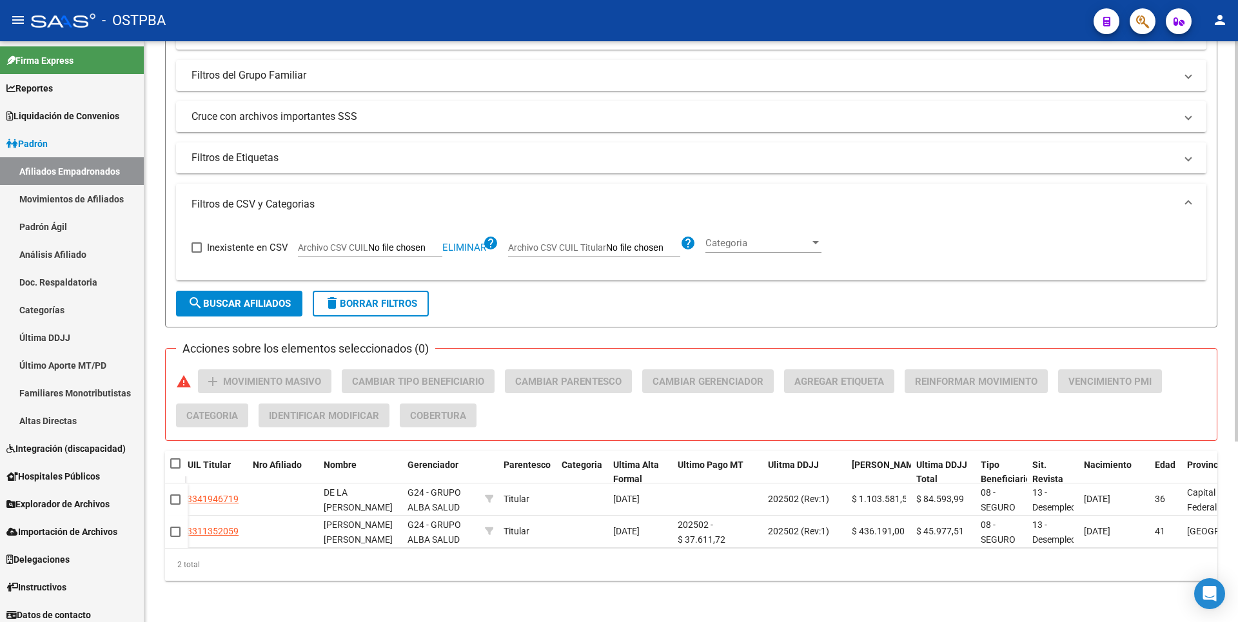
scroll to position [0, 0]
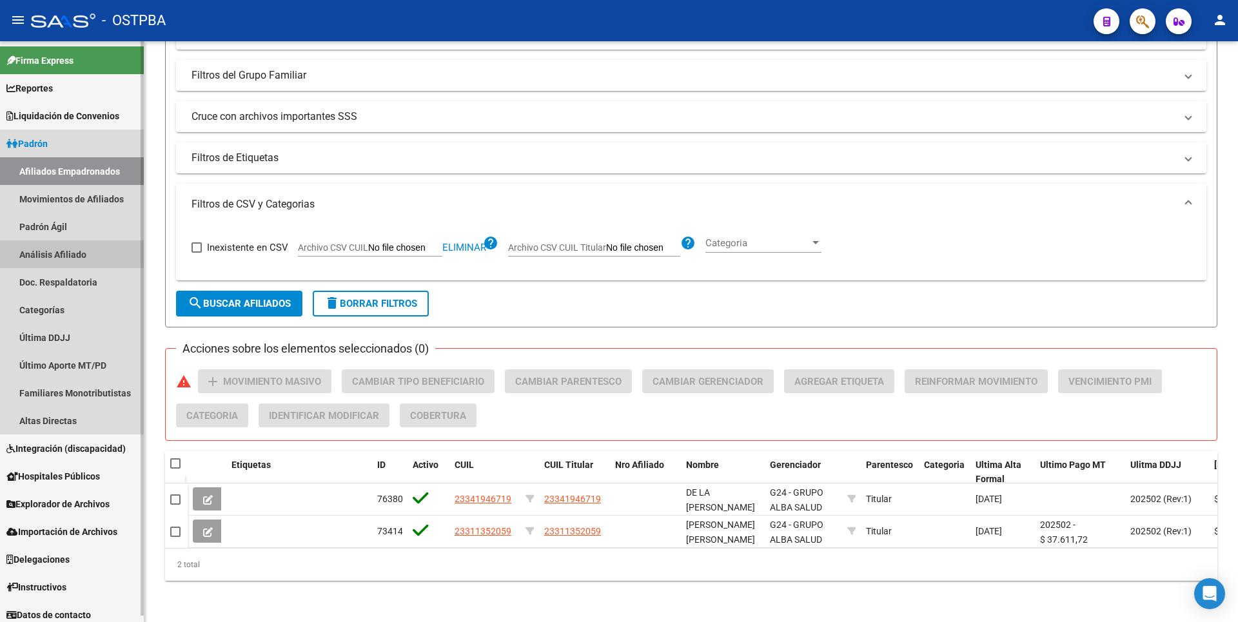
click at [62, 246] on link "Análisis Afiliado" at bounding box center [72, 254] width 144 height 28
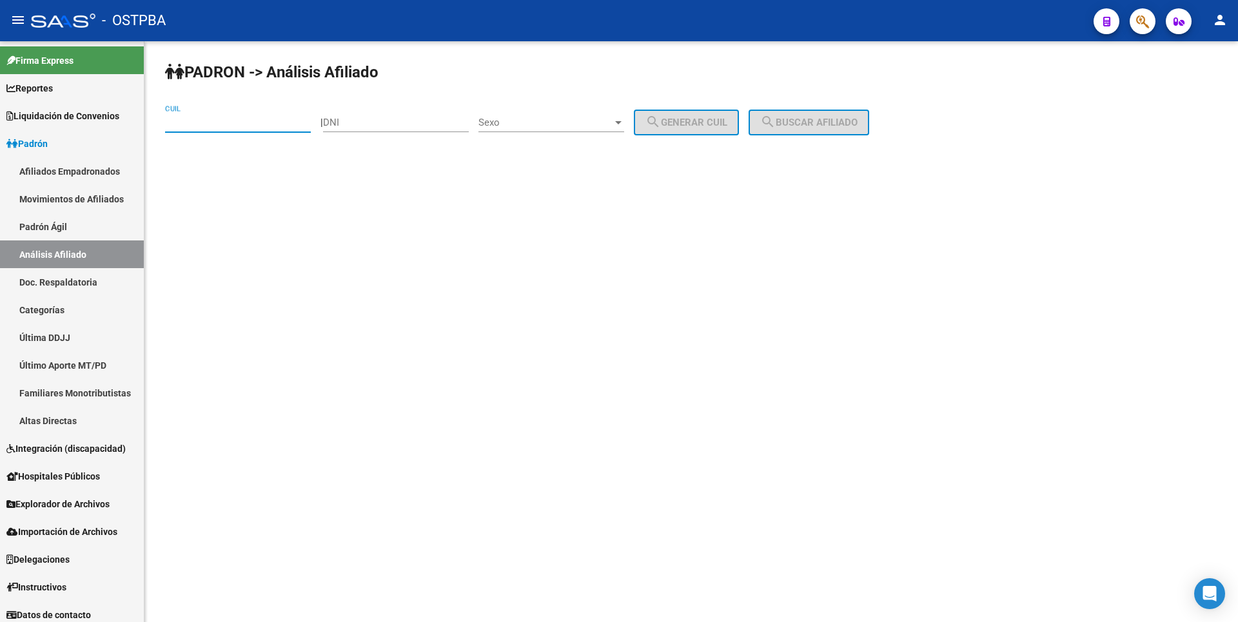
click at [211, 119] on input "CUIL" at bounding box center [238, 123] width 146 height 12
paste input "27-59275829-1"
type input "27-59275829-1"
click at [857, 121] on span "search Buscar afiliado" at bounding box center [808, 123] width 97 height 12
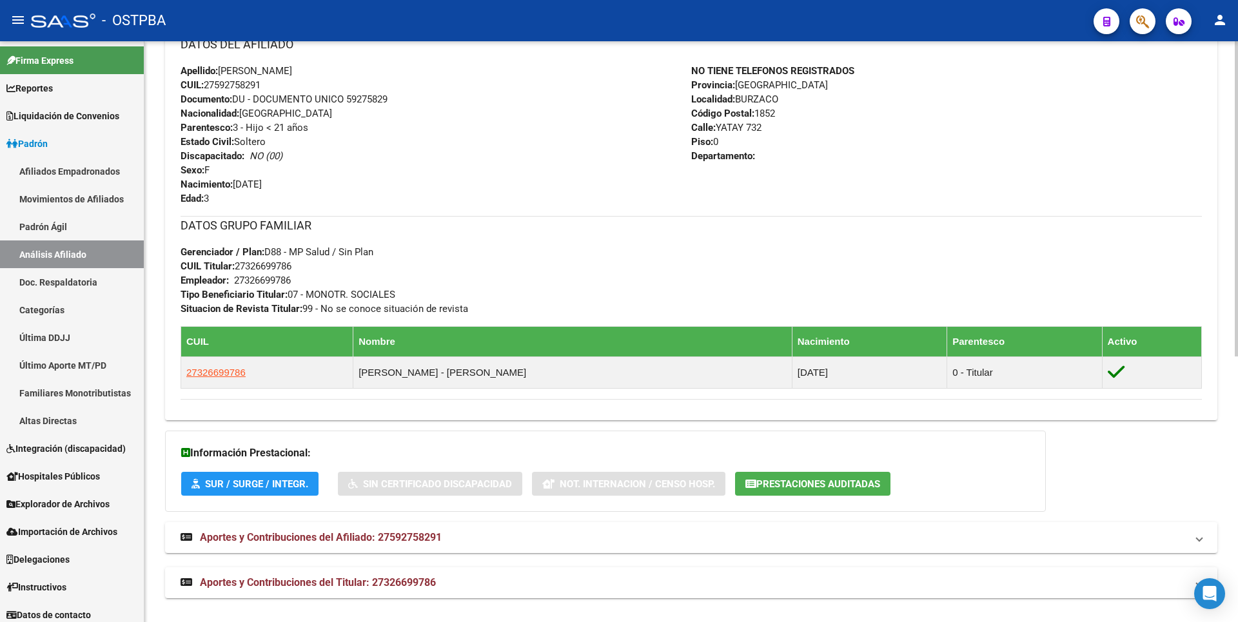
scroll to position [490, 0]
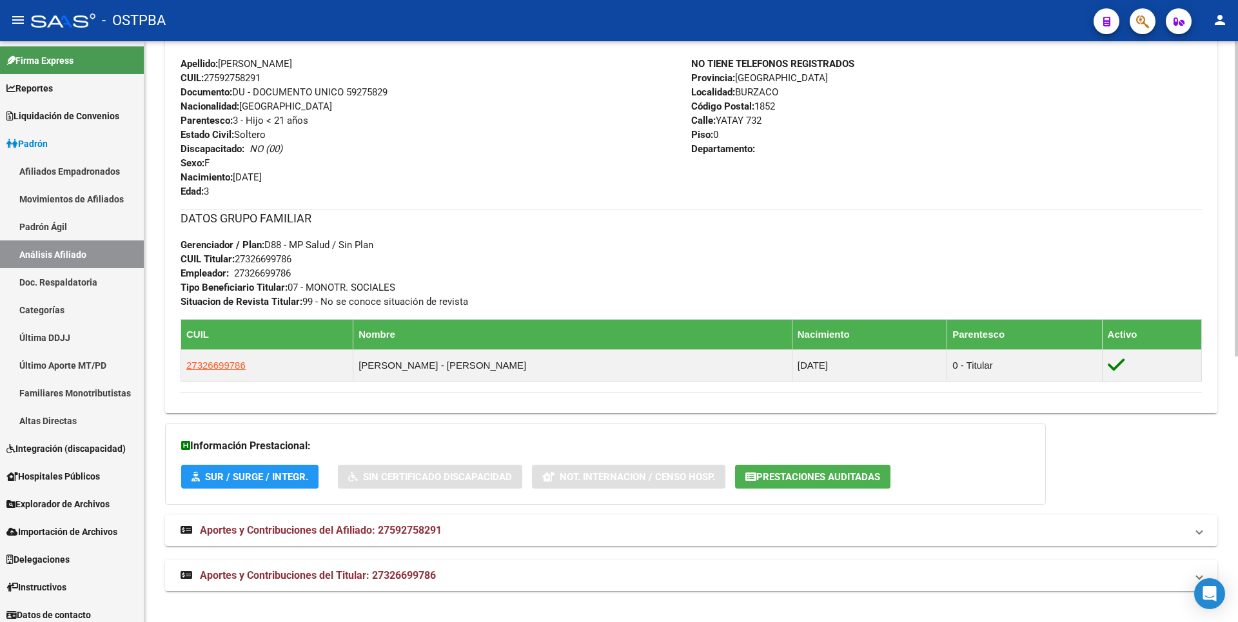
click at [380, 567] on mat-expansion-panel-header "Aportes y Contribuciones del Titular: 27326699786" at bounding box center [691, 575] width 1052 height 31
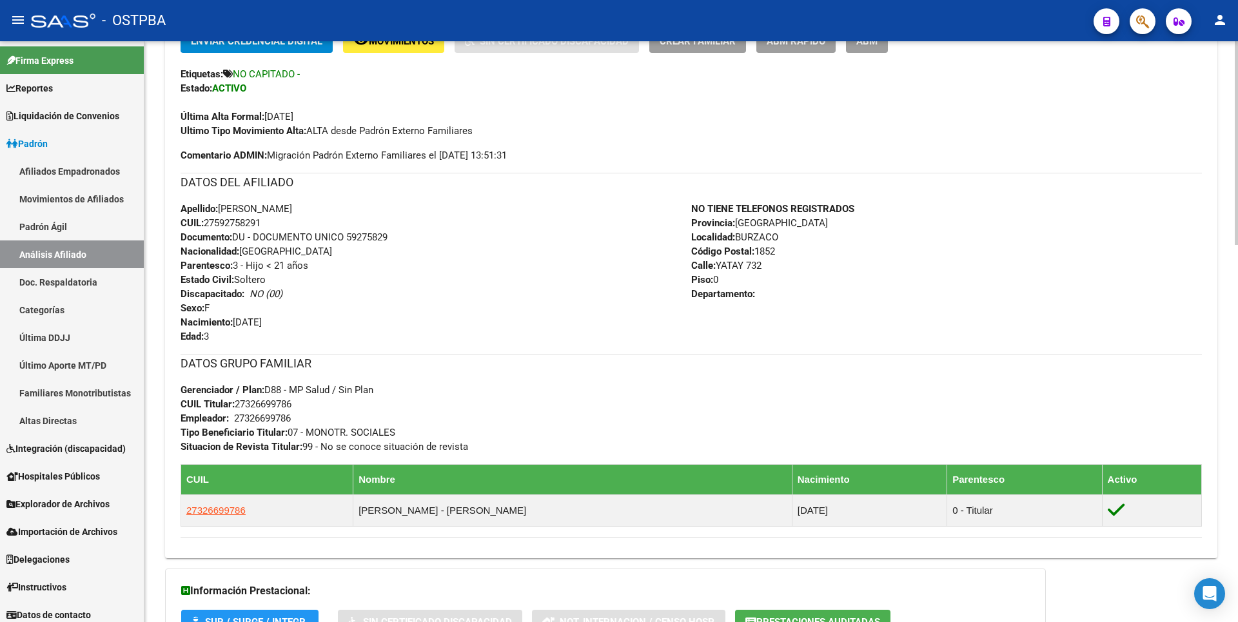
scroll to position [129, 0]
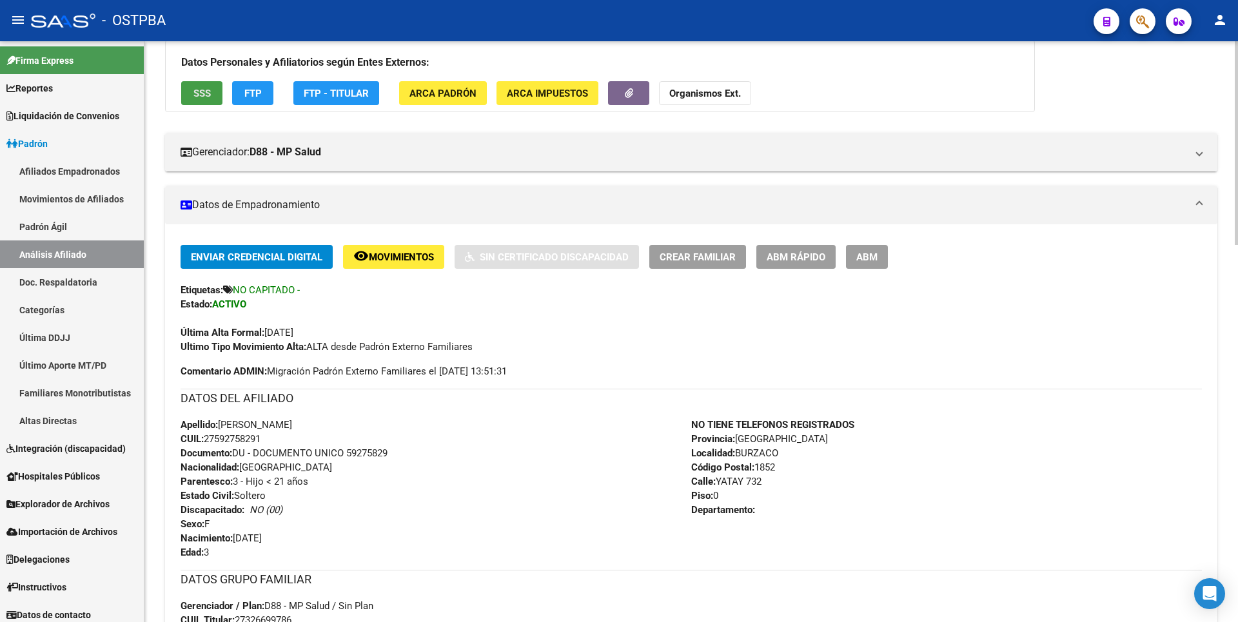
click at [209, 94] on span "SSS" at bounding box center [201, 94] width 17 height 12
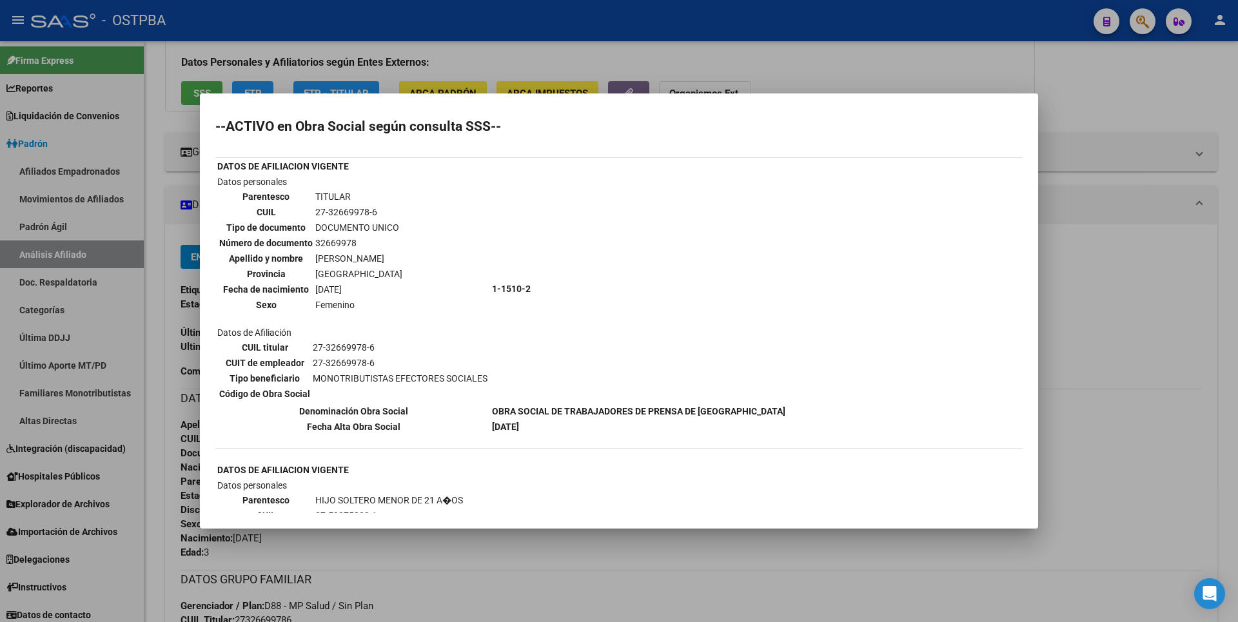
click at [1145, 188] on div at bounding box center [619, 311] width 1238 height 622
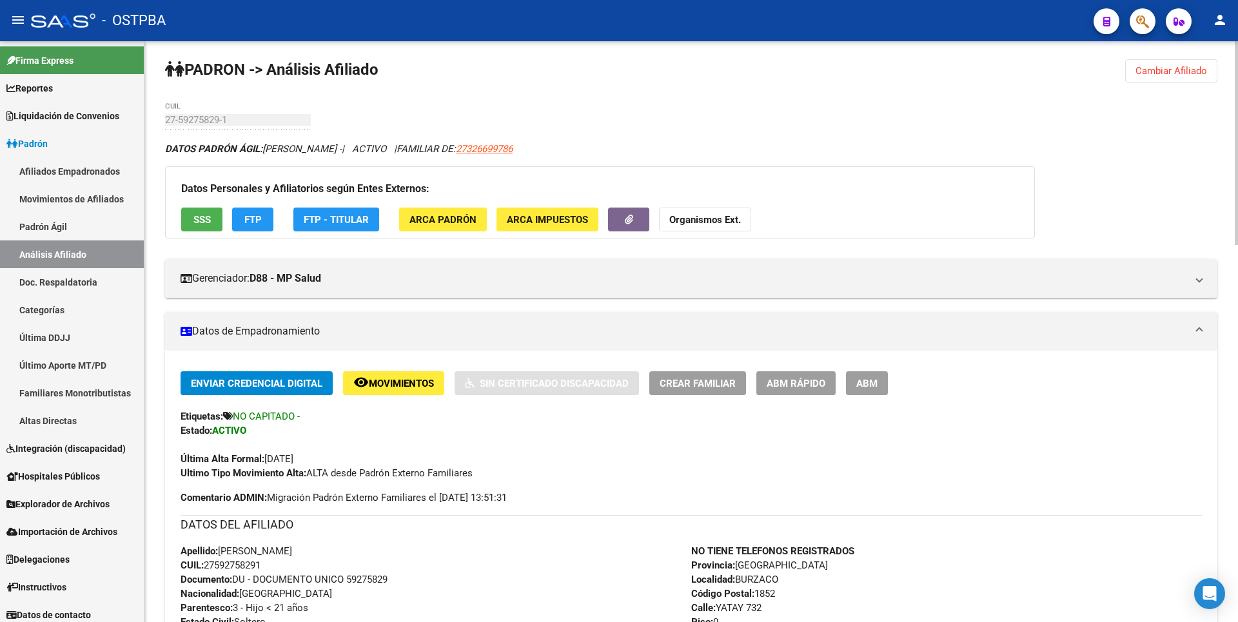
scroll to position [0, 0]
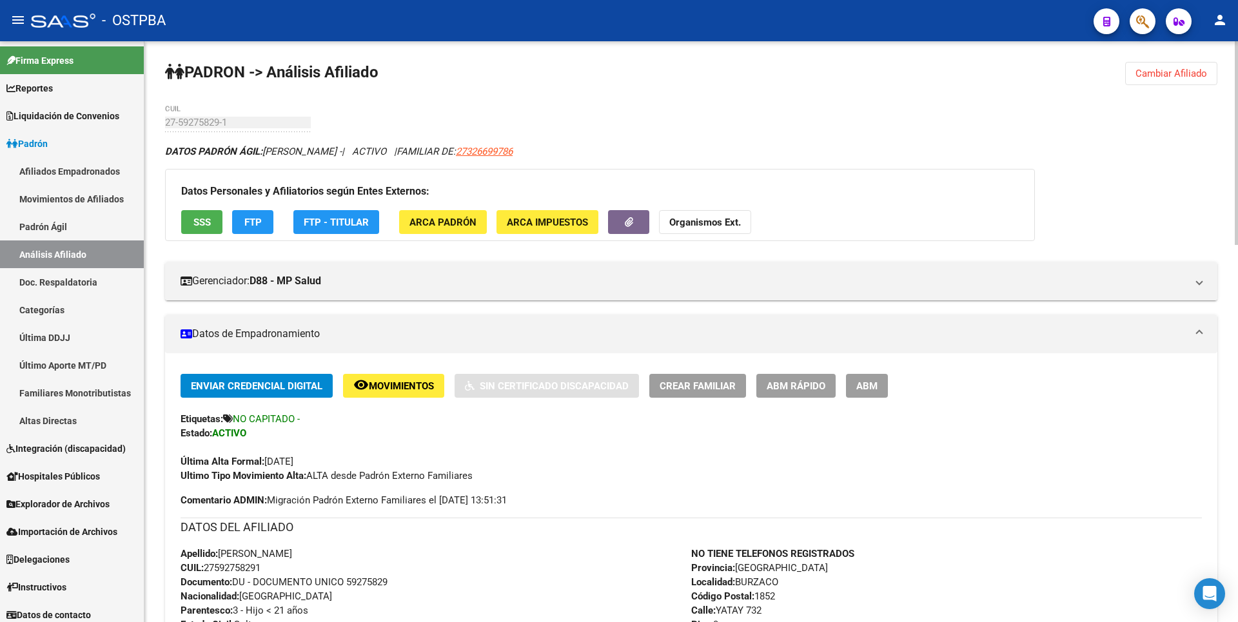
click at [868, 389] on span "ABM" at bounding box center [866, 386] width 21 height 12
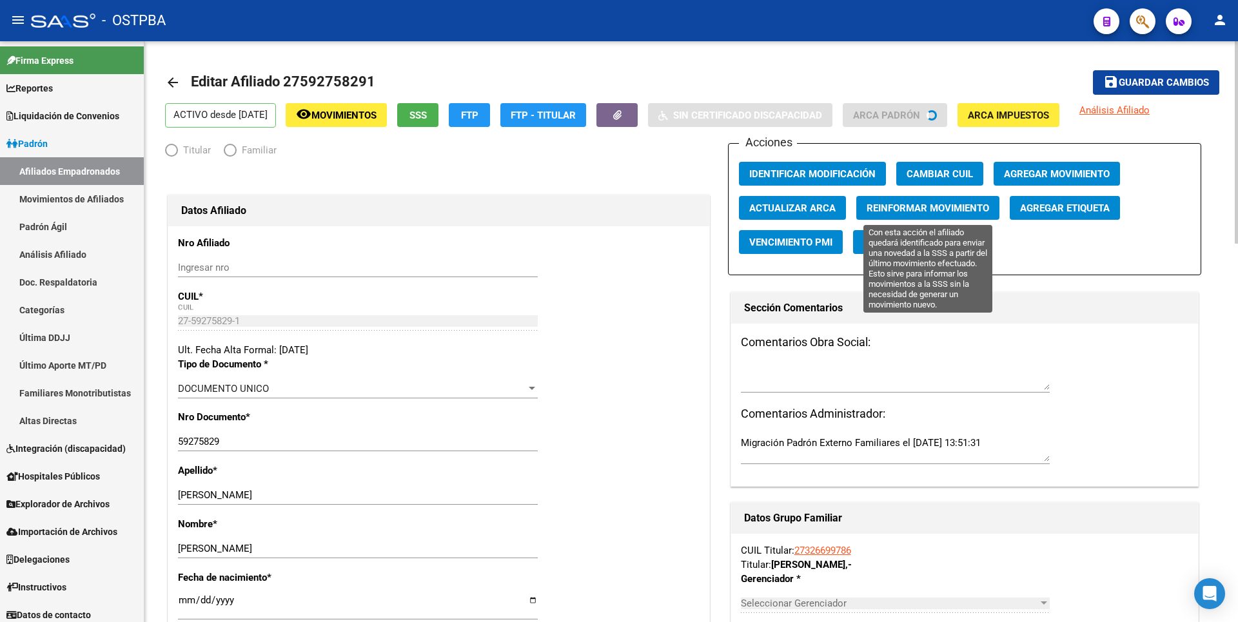
radio input "true"
type input "27-32669978-6"
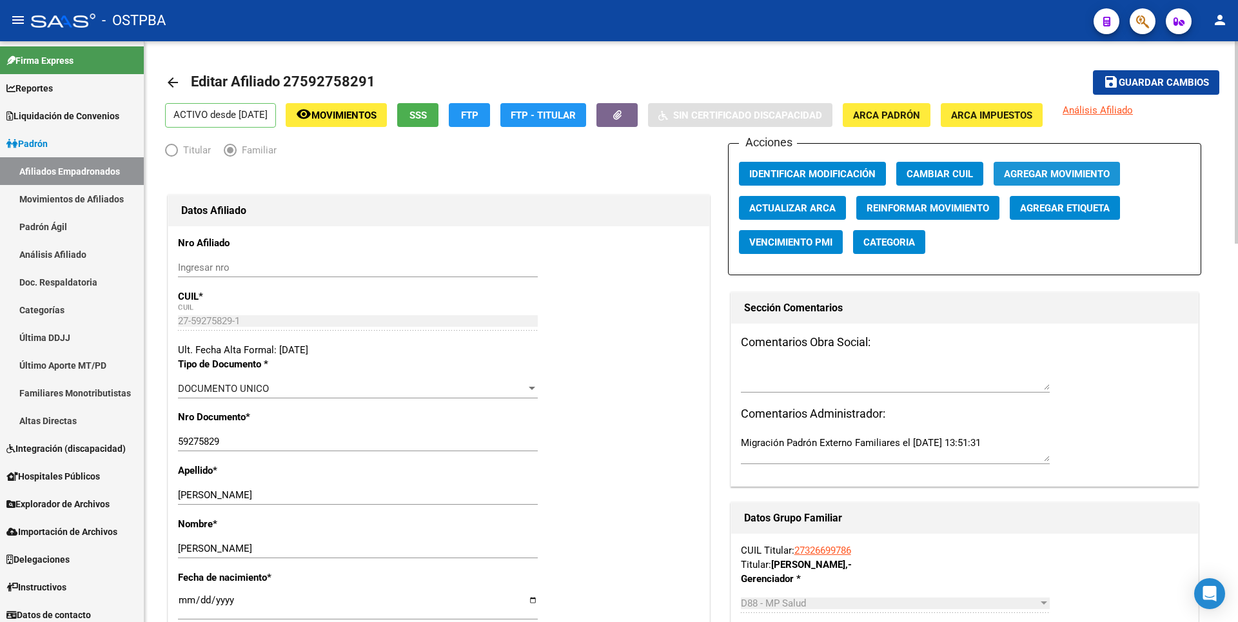
click at [1077, 174] on span "Agregar Movimiento" at bounding box center [1057, 174] width 106 height 12
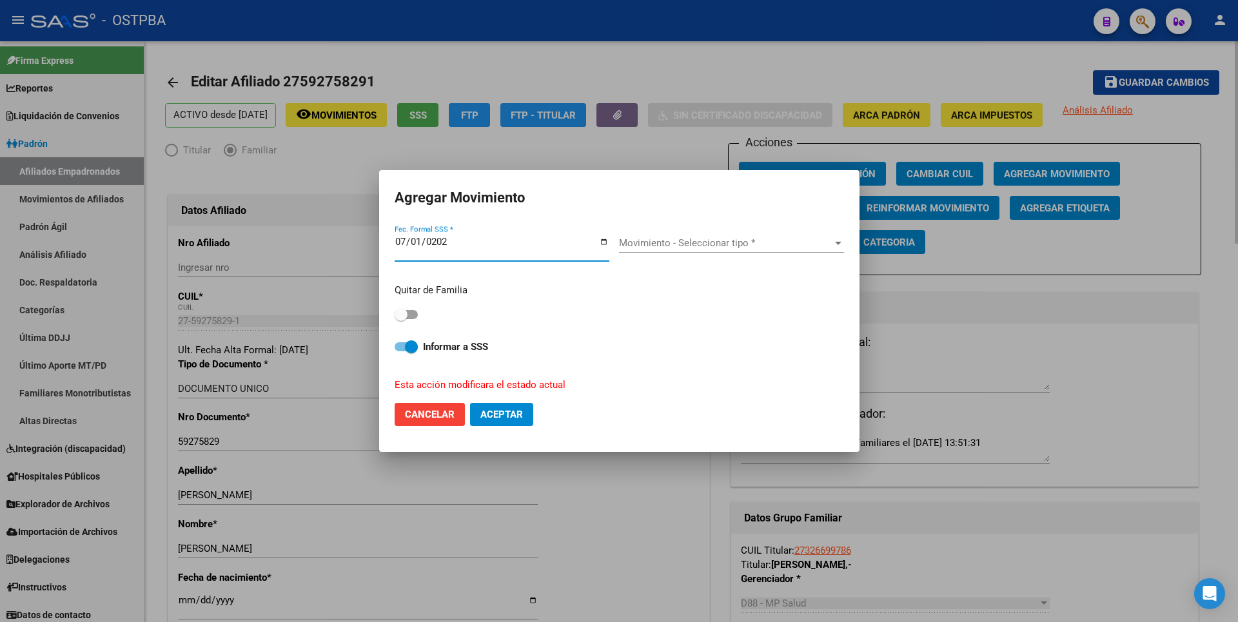
type input "[DATE]"
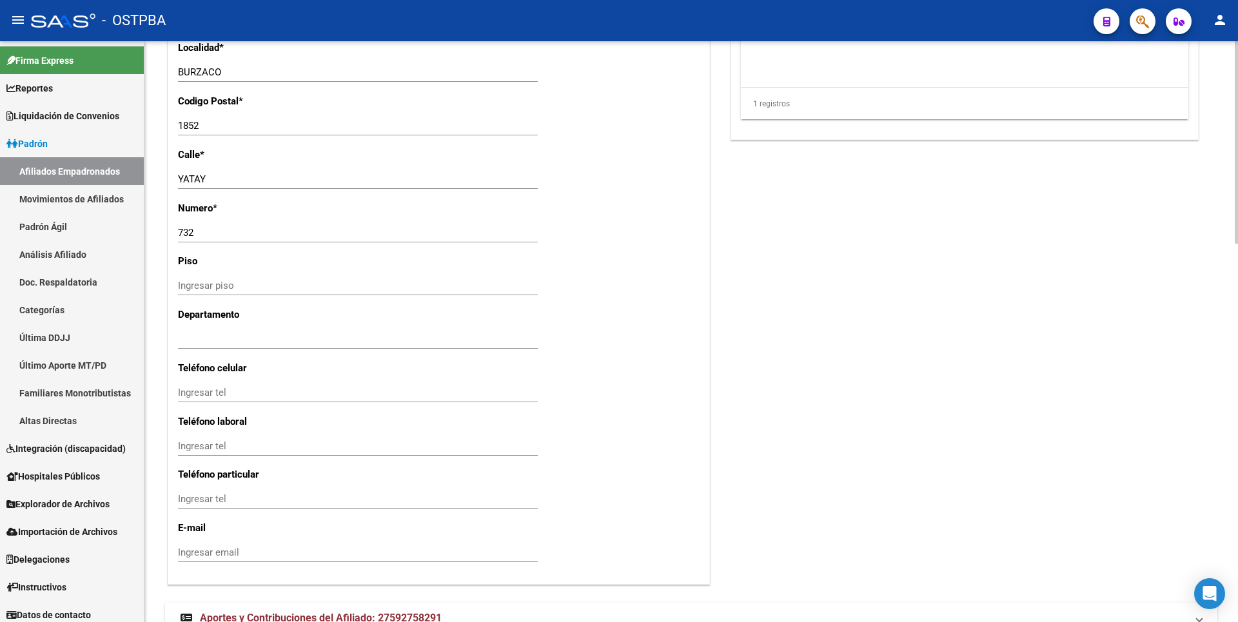
scroll to position [1084, 0]
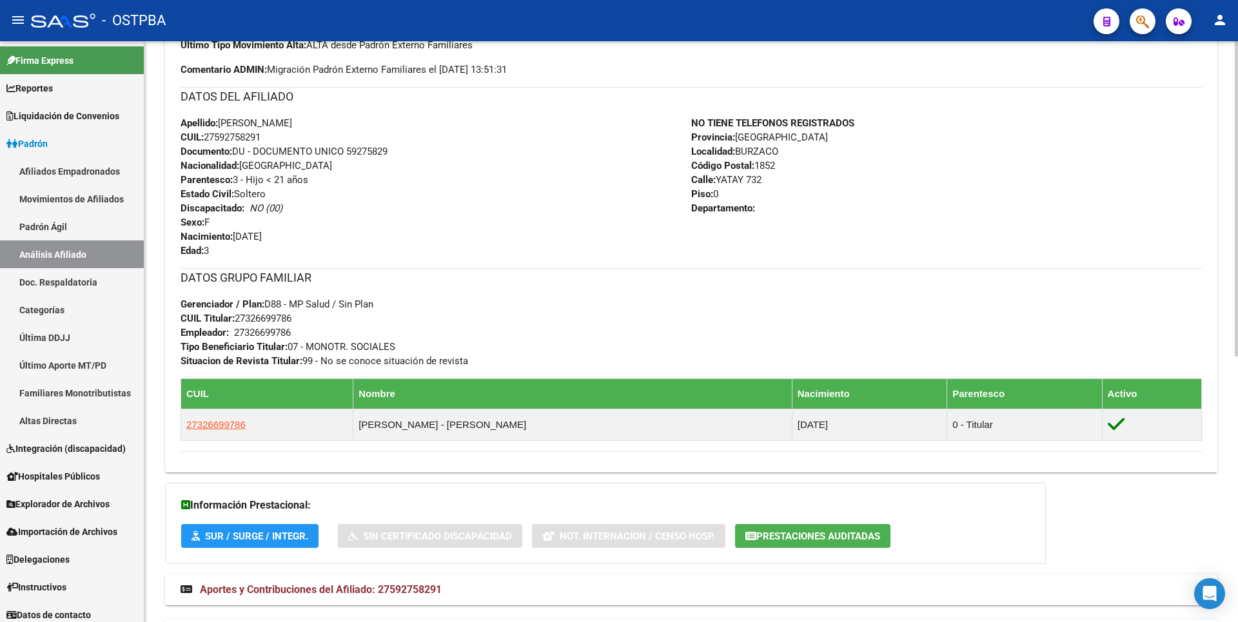
scroll to position [490, 0]
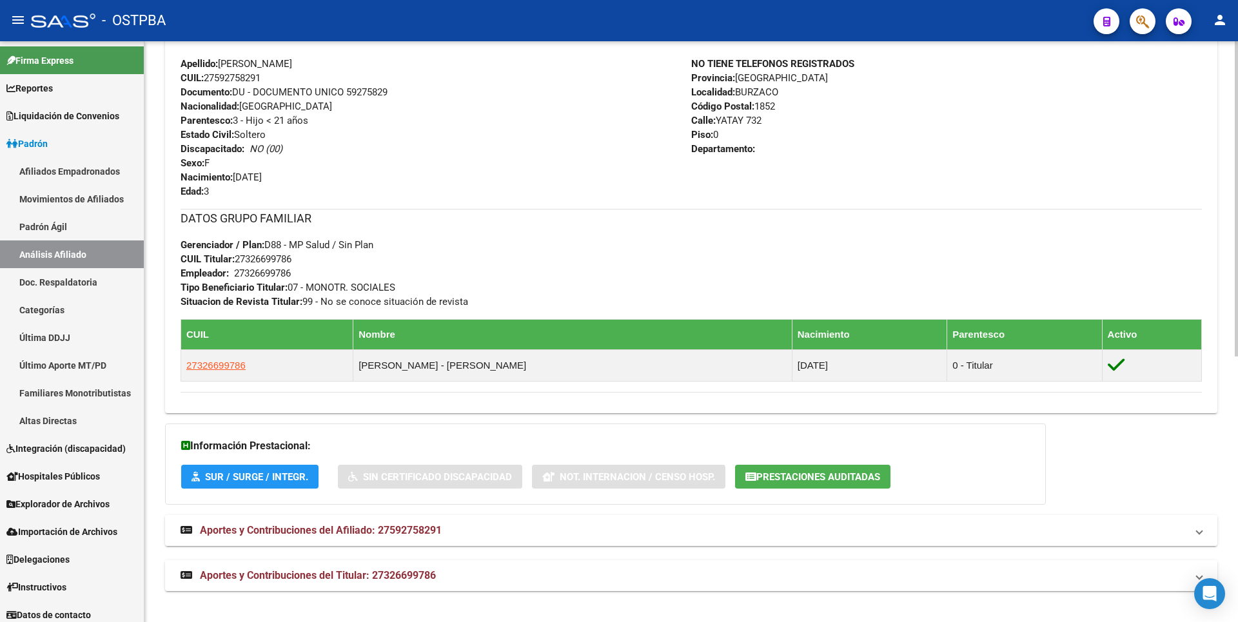
click at [375, 534] on span "Aportes y Contribuciones del Afiliado: 27592758291" at bounding box center [321, 530] width 242 height 12
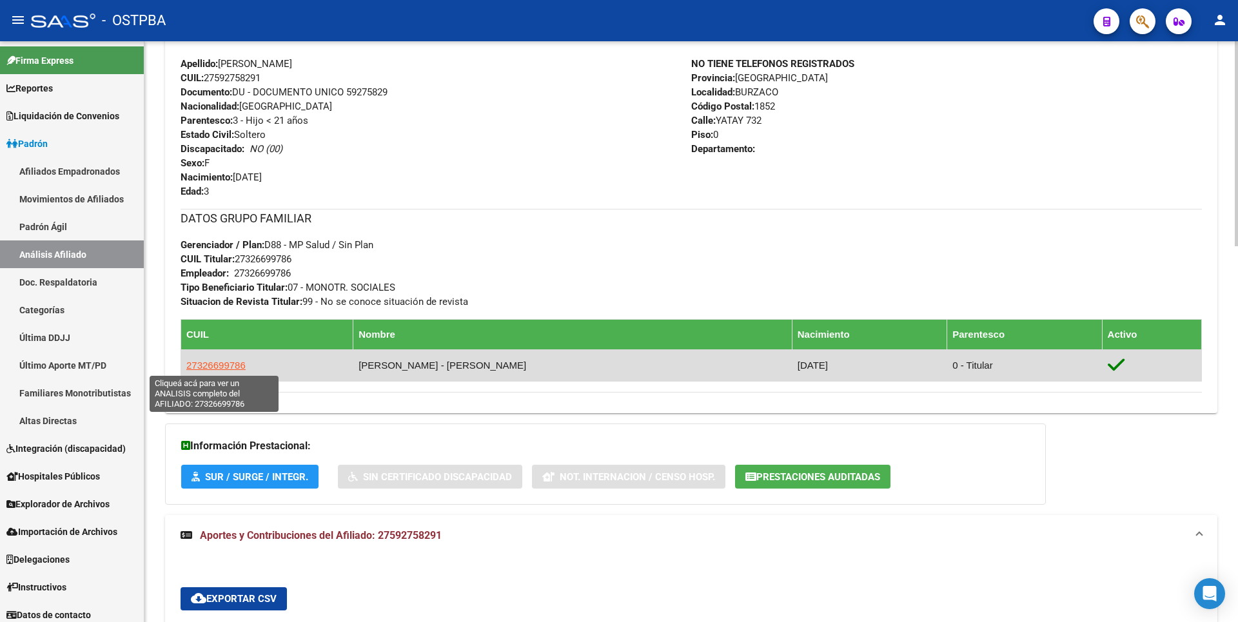
click at [230, 366] on span "27326699786" at bounding box center [215, 365] width 59 height 11
type textarea "27326699786"
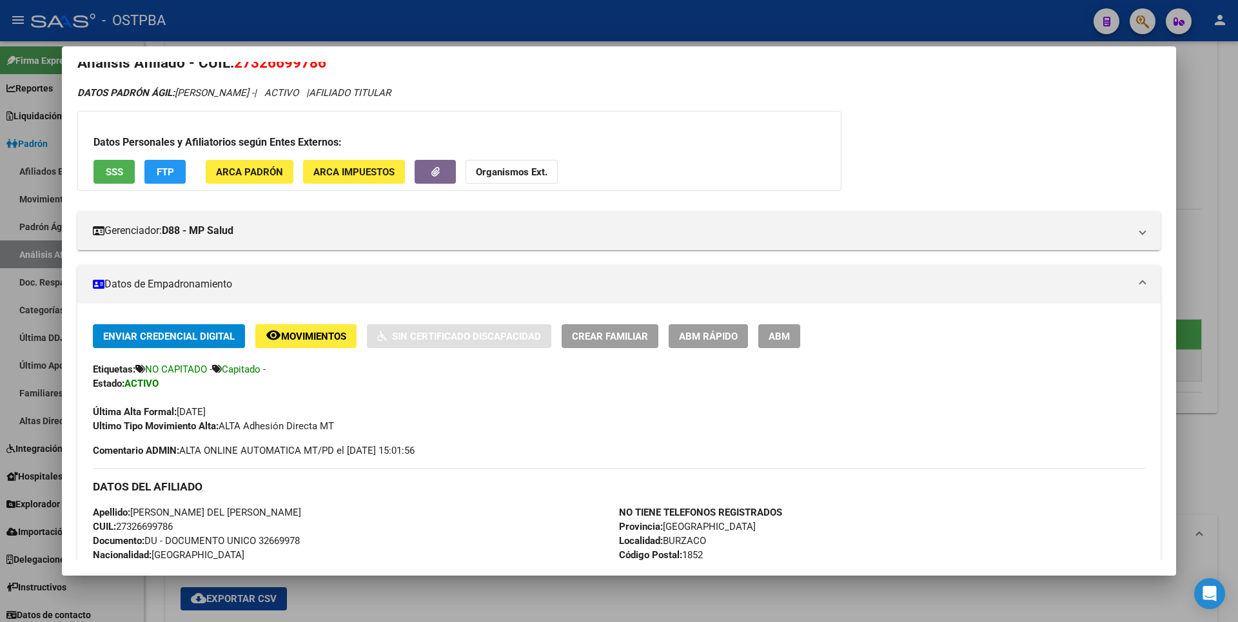
scroll to position [0, 0]
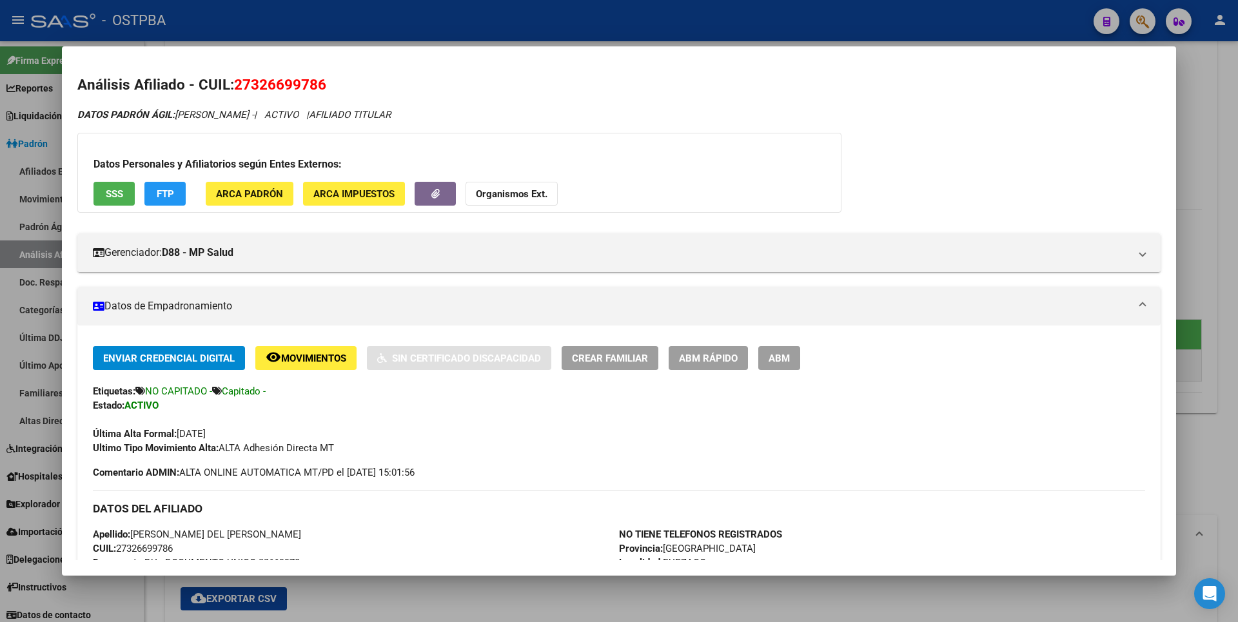
click at [784, 353] on span "ABM" at bounding box center [778, 359] width 21 height 12
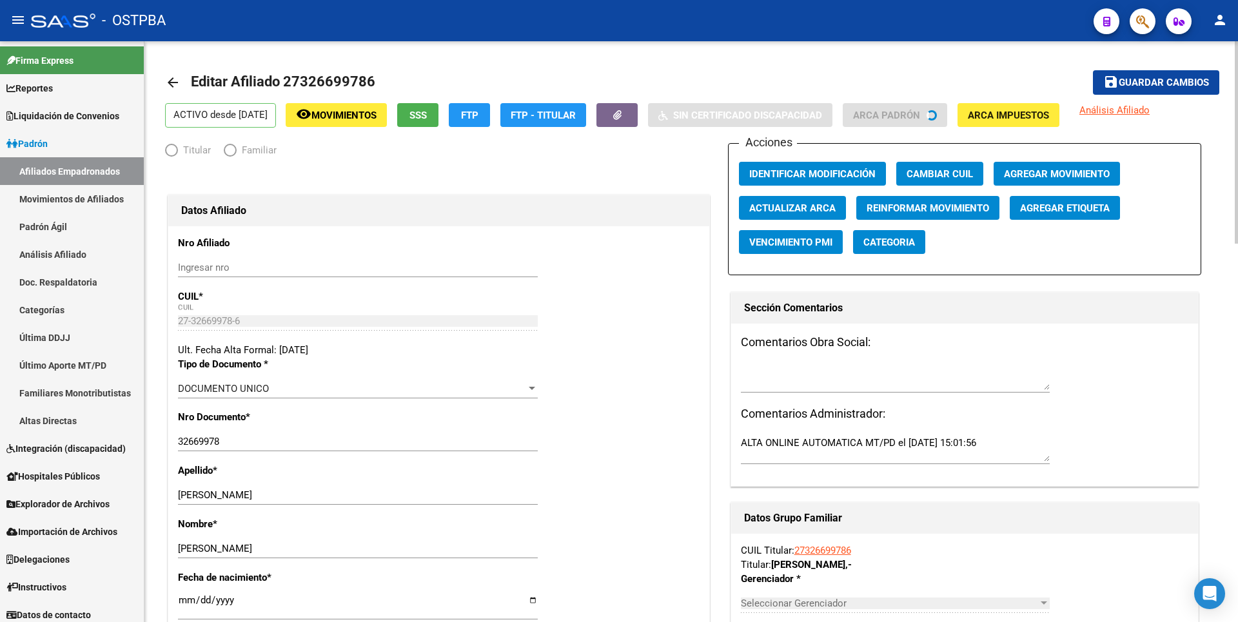
radio input "true"
type input "27-32669978-6"
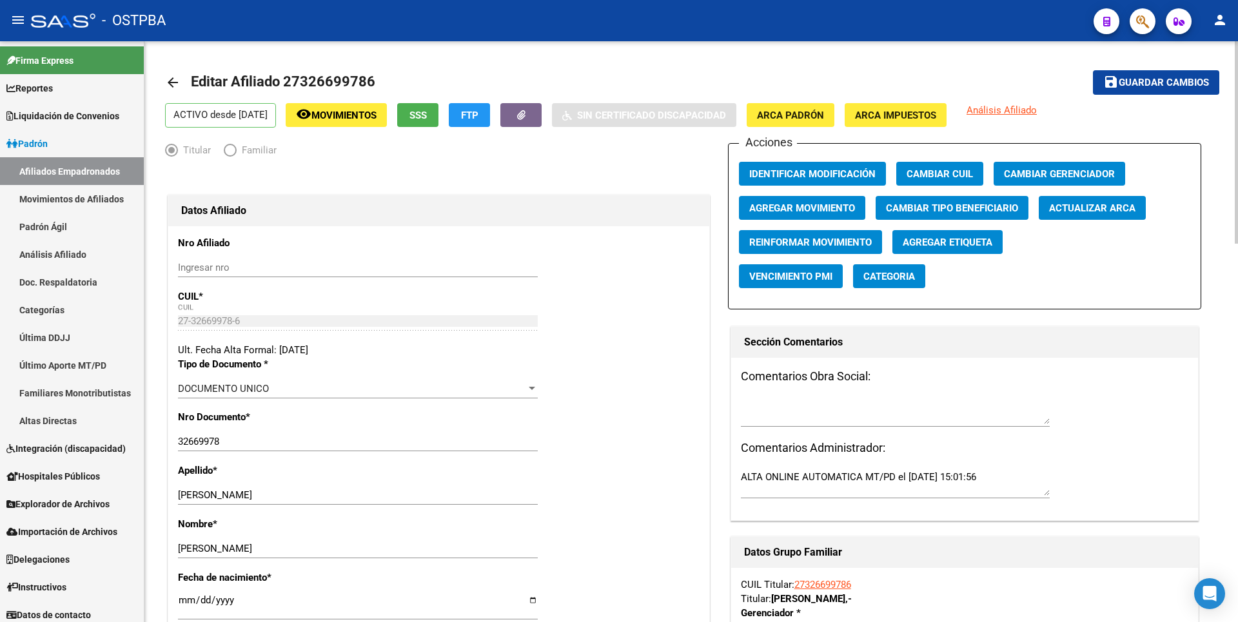
click at [939, 240] on span "Agregar Etiqueta" at bounding box center [947, 243] width 90 height 12
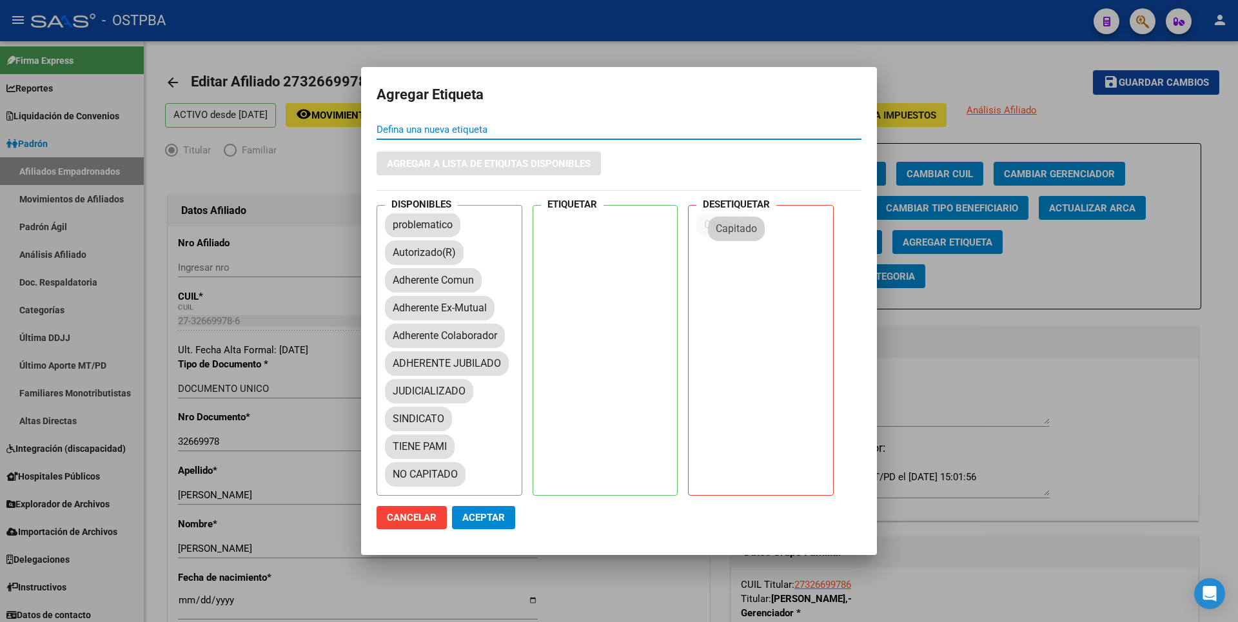
drag, startPoint x: 429, startPoint y: 258, endPoint x: 759, endPoint y: 234, distance: 330.9
click at [477, 517] on span "Aceptar" at bounding box center [483, 518] width 43 height 12
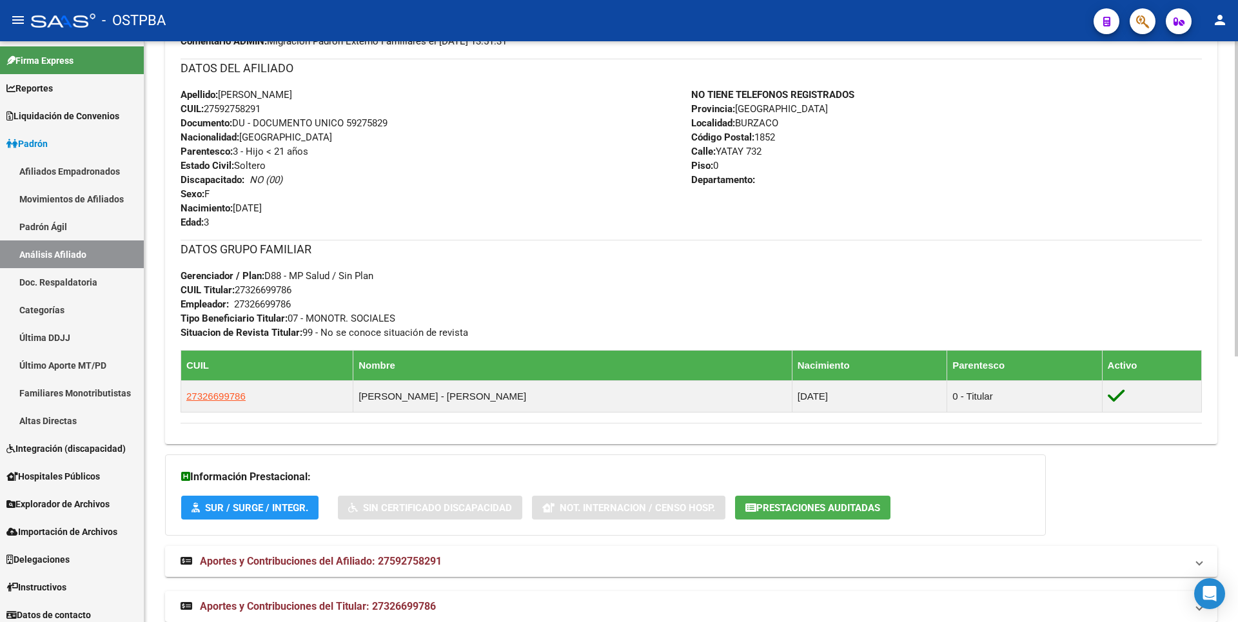
scroll to position [490, 0]
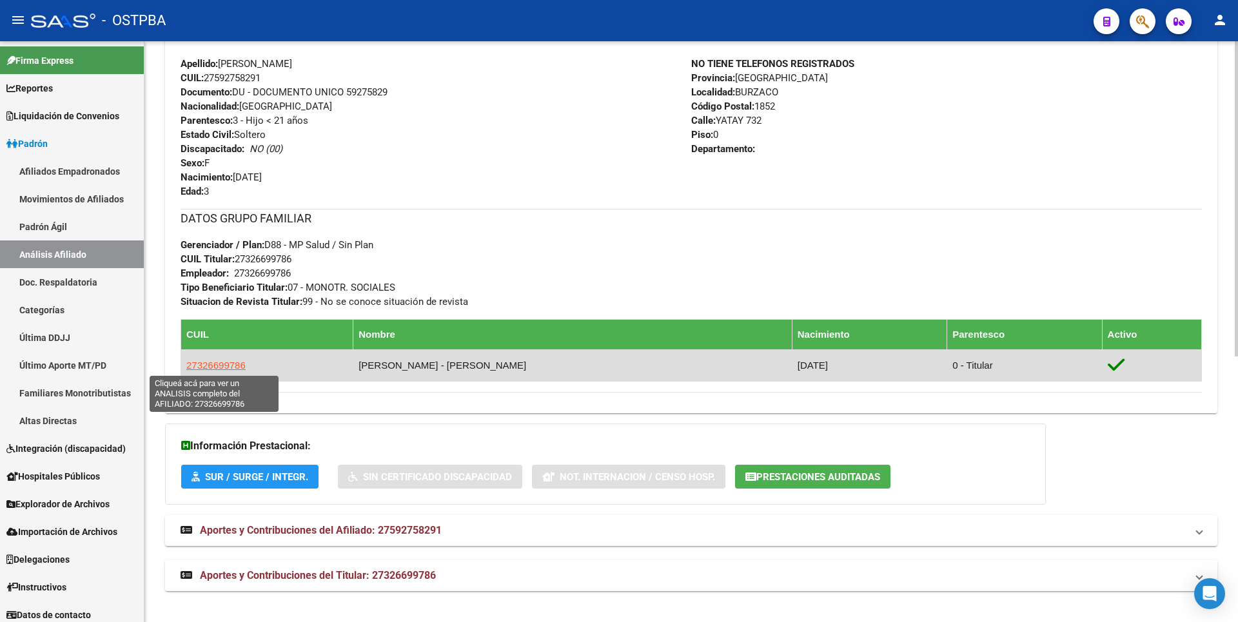
click at [208, 366] on span "27326699786" at bounding box center [215, 365] width 59 height 11
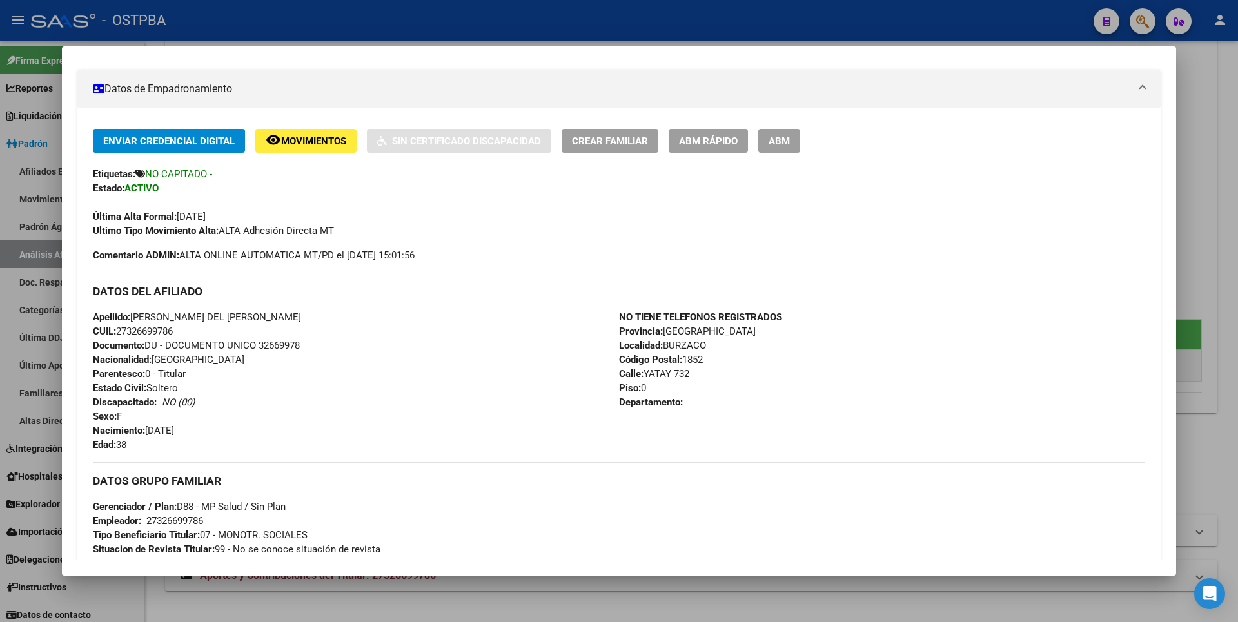
scroll to position [0, 0]
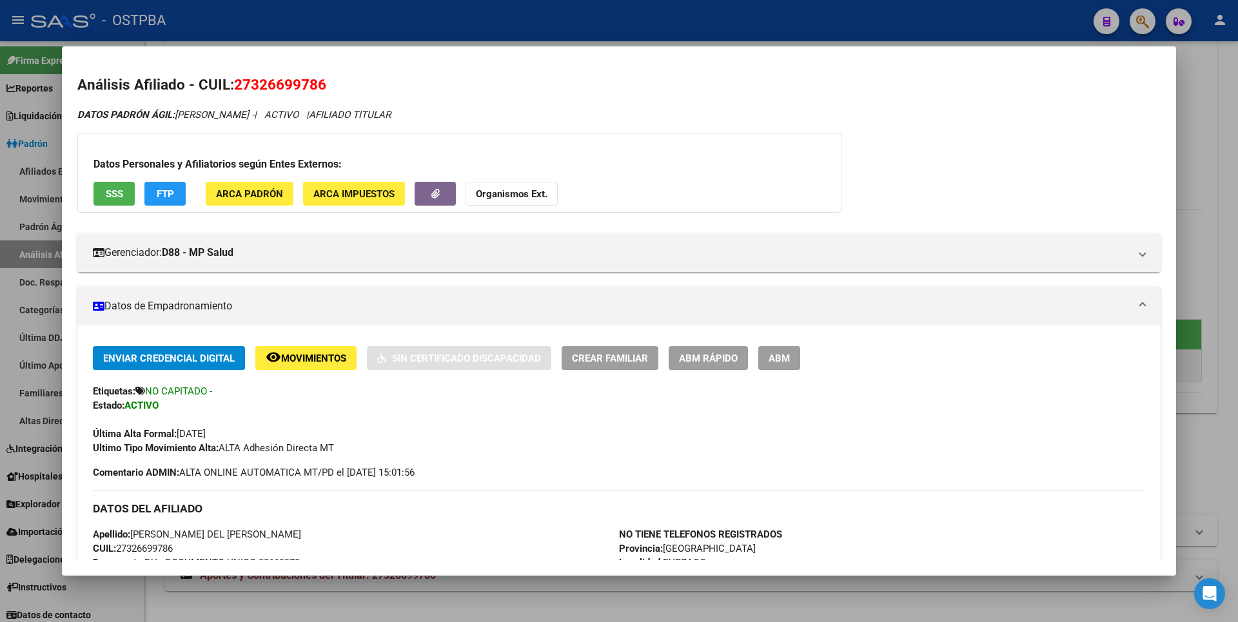
click at [340, 192] on span "ARCA Impuestos" at bounding box center [353, 194] width 81 height 12
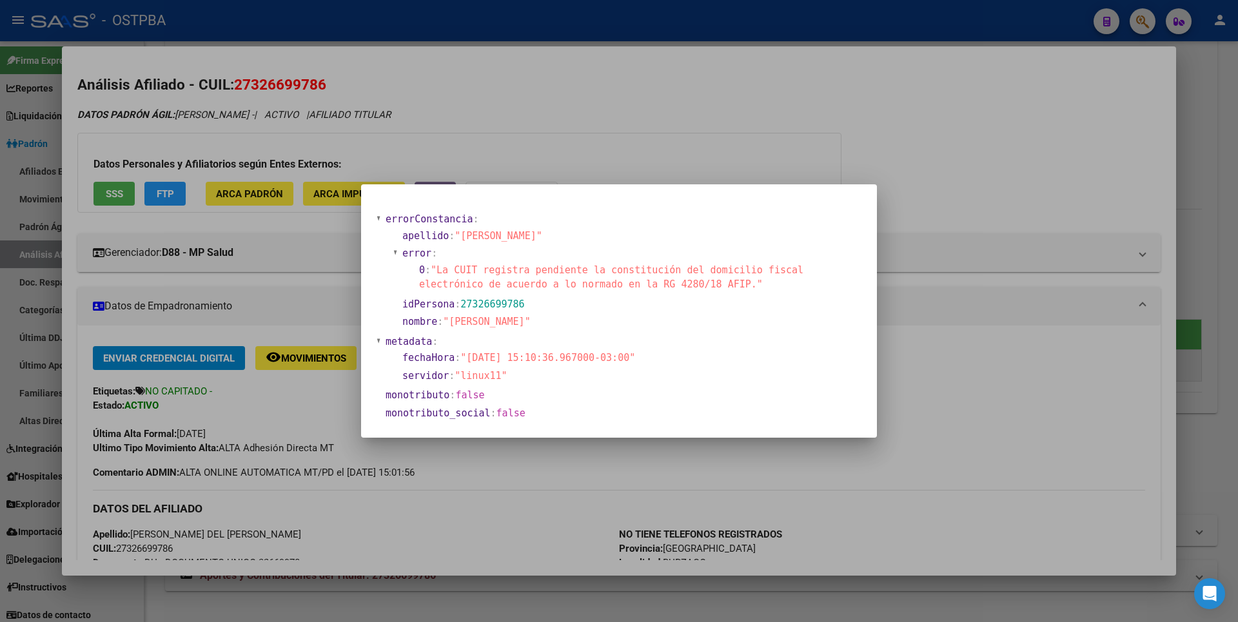
click at [706, 98] on div at bounding box center [619, 311] width 1238 height 622
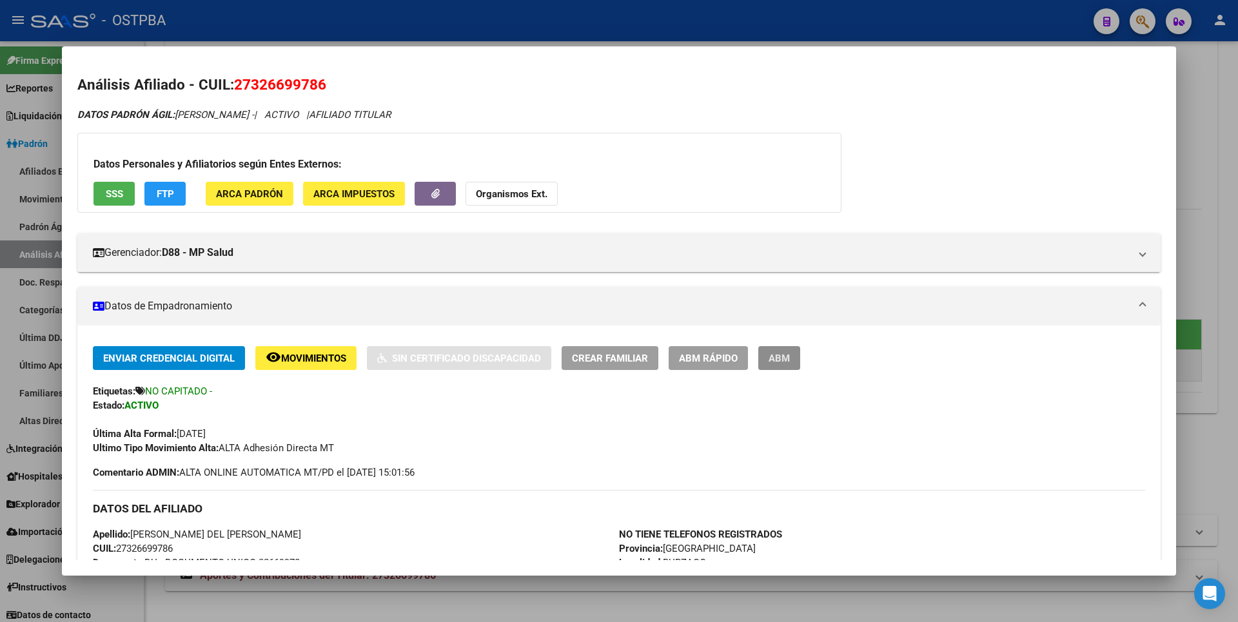
click at [775, 361] on span "ABM" at bounding box center [778, 359] width 21 height 12
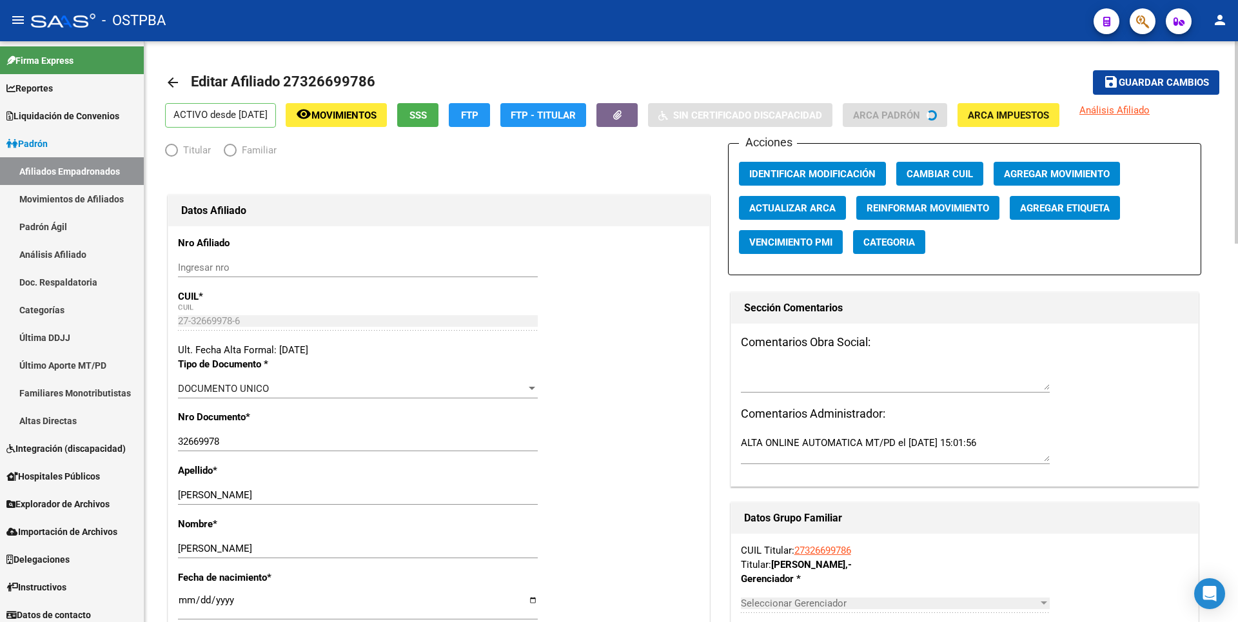
radio input "true"
type input "27-32669978-6"
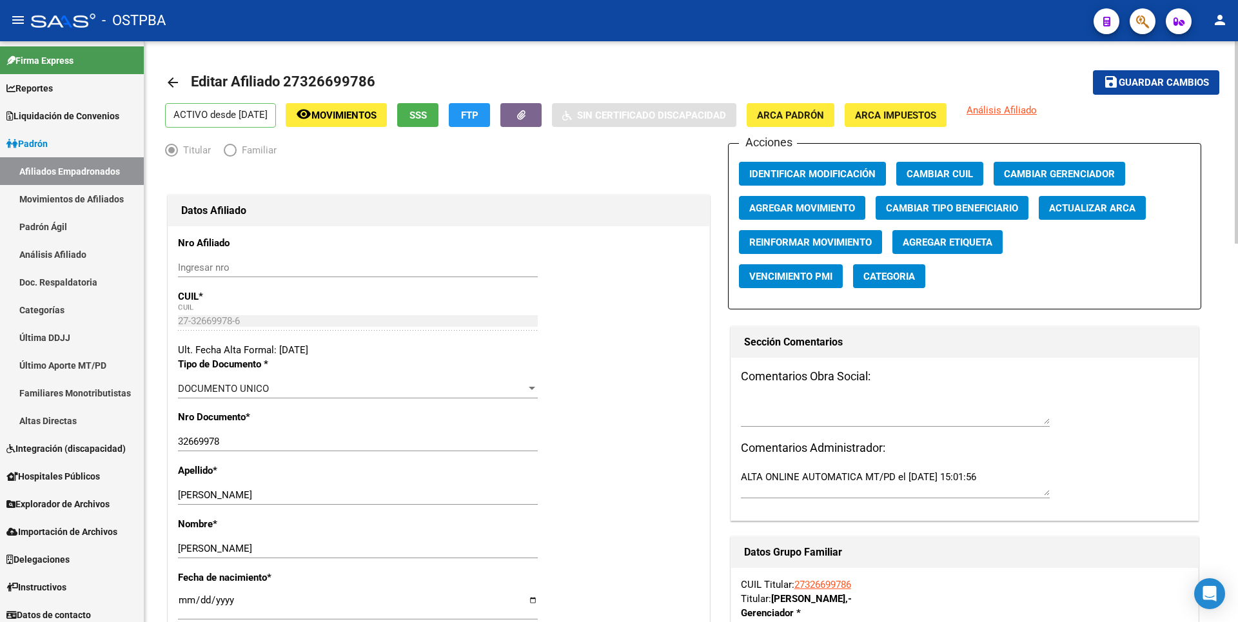
click at [808, 209] on span "Agregar Movimiento" at bounding box center [802, 208] width 106 height 12
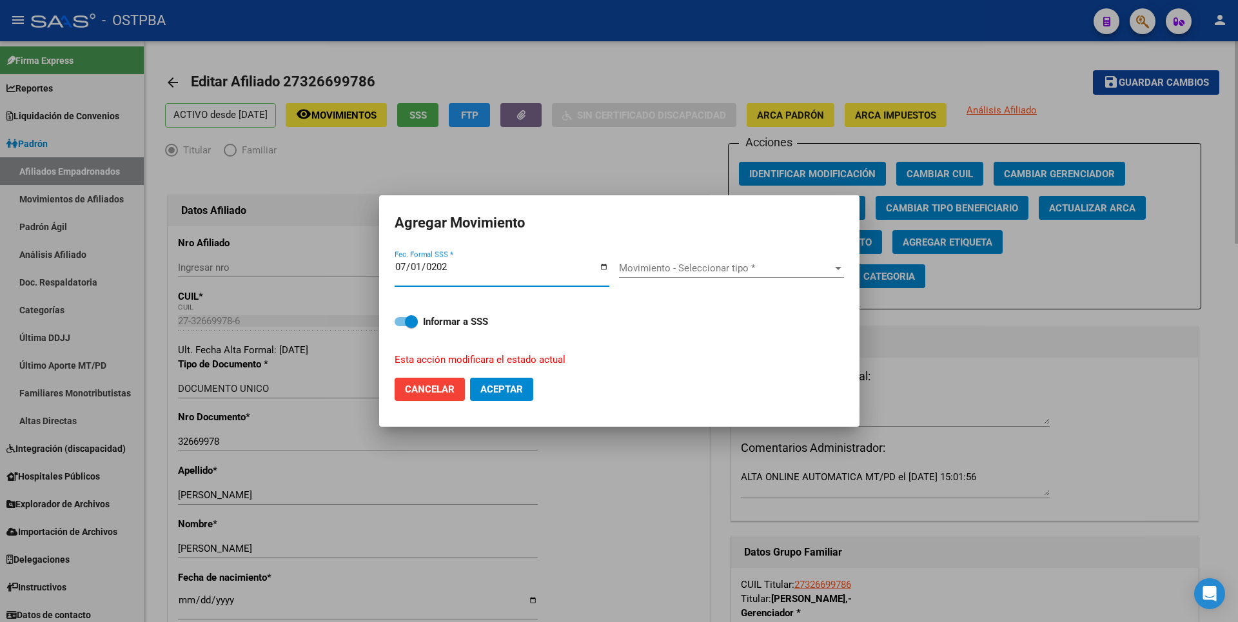
type input "[DATE]"
click at [835, 264] on div at bounding box center [838, 268] width 12 height 10
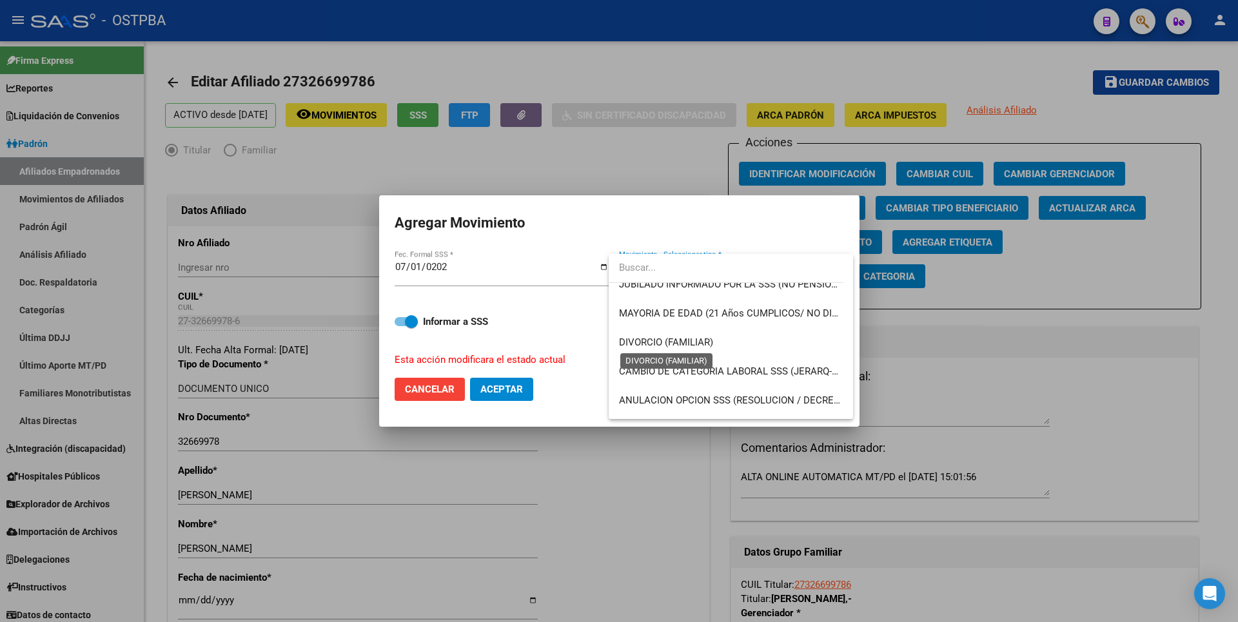
scroll to position [258, 0]
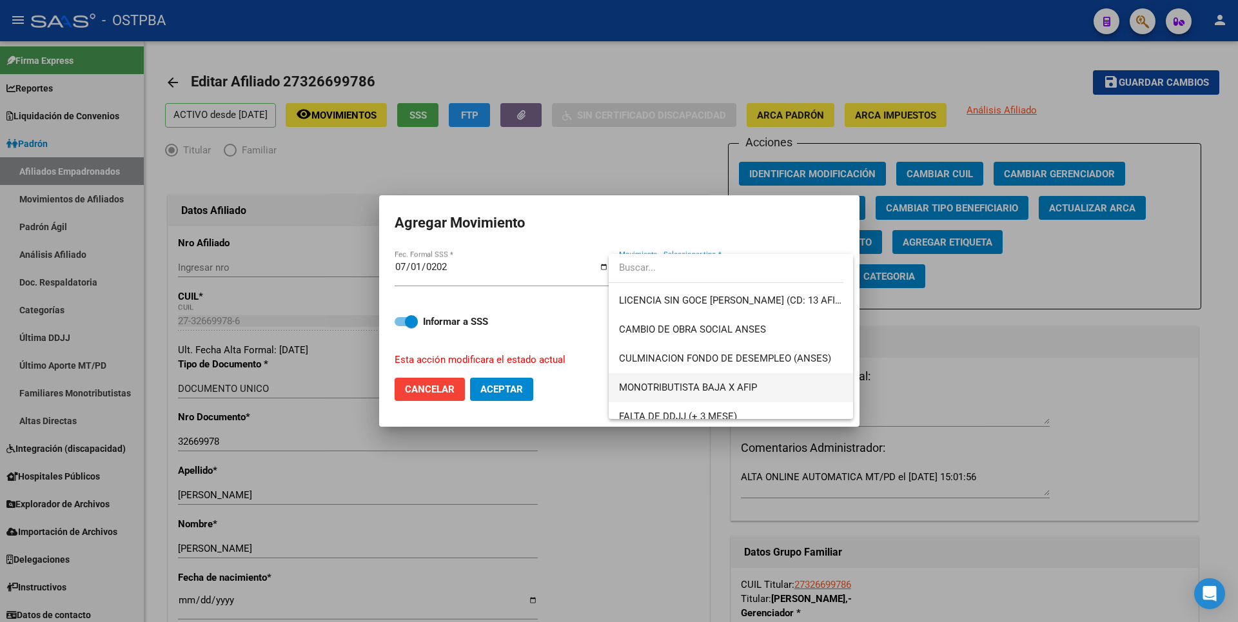
click at [697, 378] on span "MONOTRIBUTISTA BAJA X AFIP" at bounding box center [731, 387] width 224 height 29
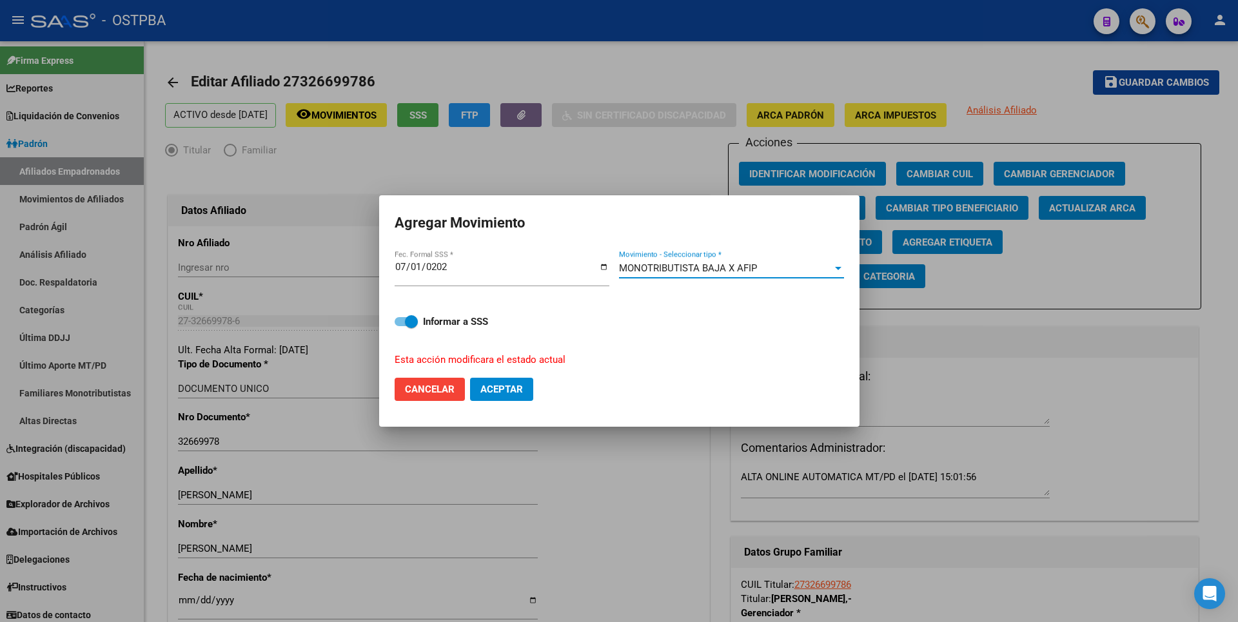
click at [510, 391] on span "Aceptar" at bounding box center [501, 390] width 43 height 12
checkbox input "false"
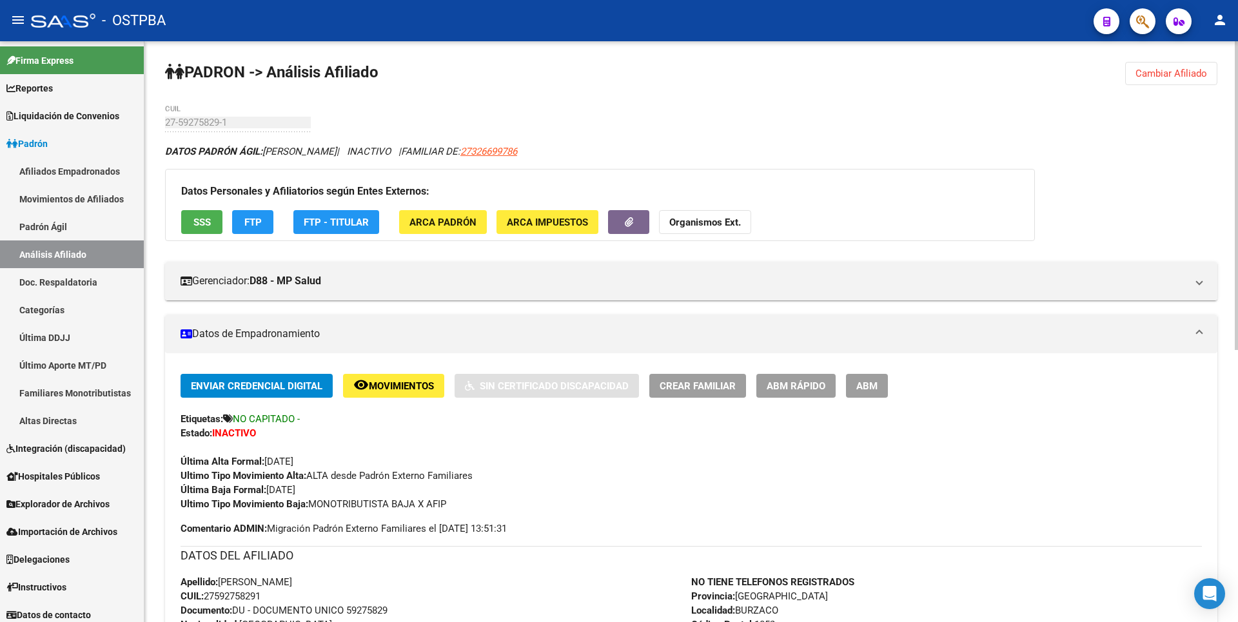
click at [1209, 80] on button "Cambiar Afiliado" at bounding box center [1171, 73] width 92 height 23
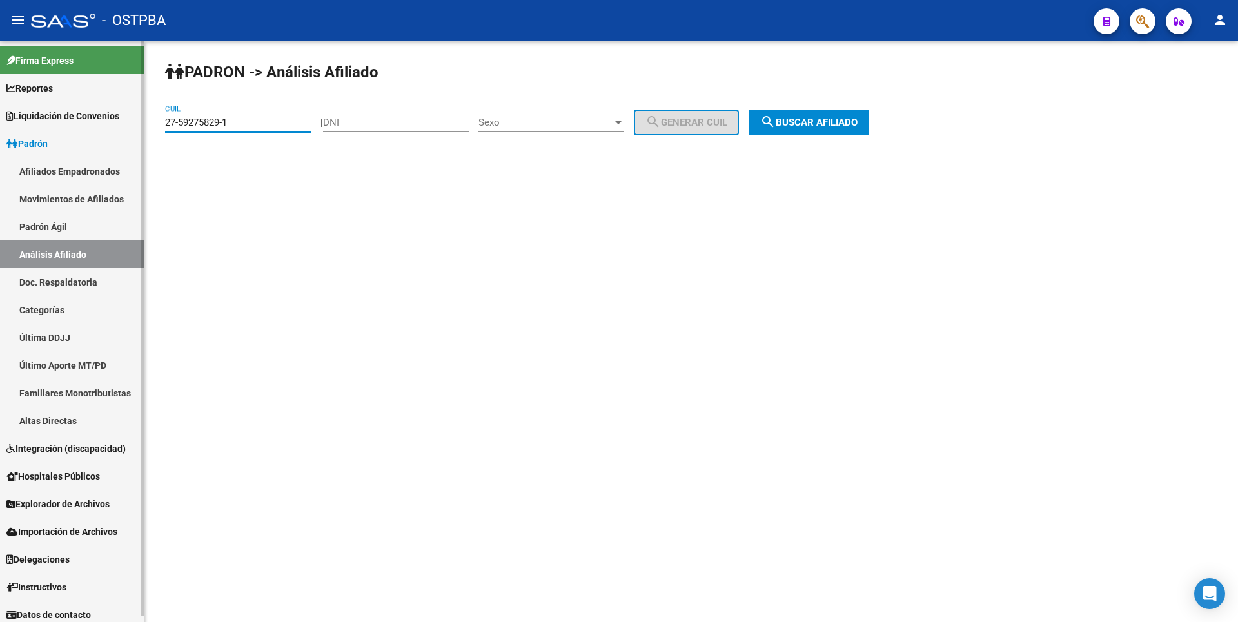
drag, startPoint x: 232, startPoint y: 122, endPoint x: 0, endPoint y: 164, distance: 235.7
click at [0, 164] on mat-sidenav-container "Firma Express Reportes Tablero de Control Ingresos Percibidos Análisis de todos…" at bounding box center [619, 331] width 1238 height 581
type input "20-13264409-9"
click at [831, 124] on span "search Buscar afiliado" at bounding box center [808, 123] width 97 height 12
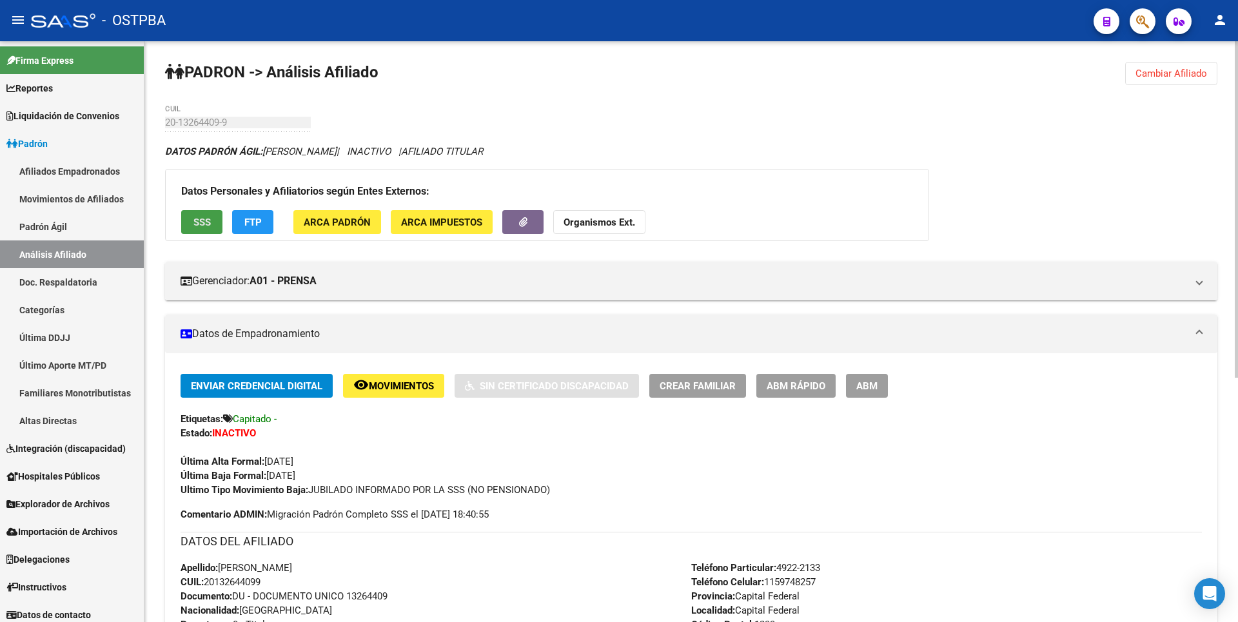
click at [204, 220] on span "SSS" at bounding box center [201, 223] width 17 height 12
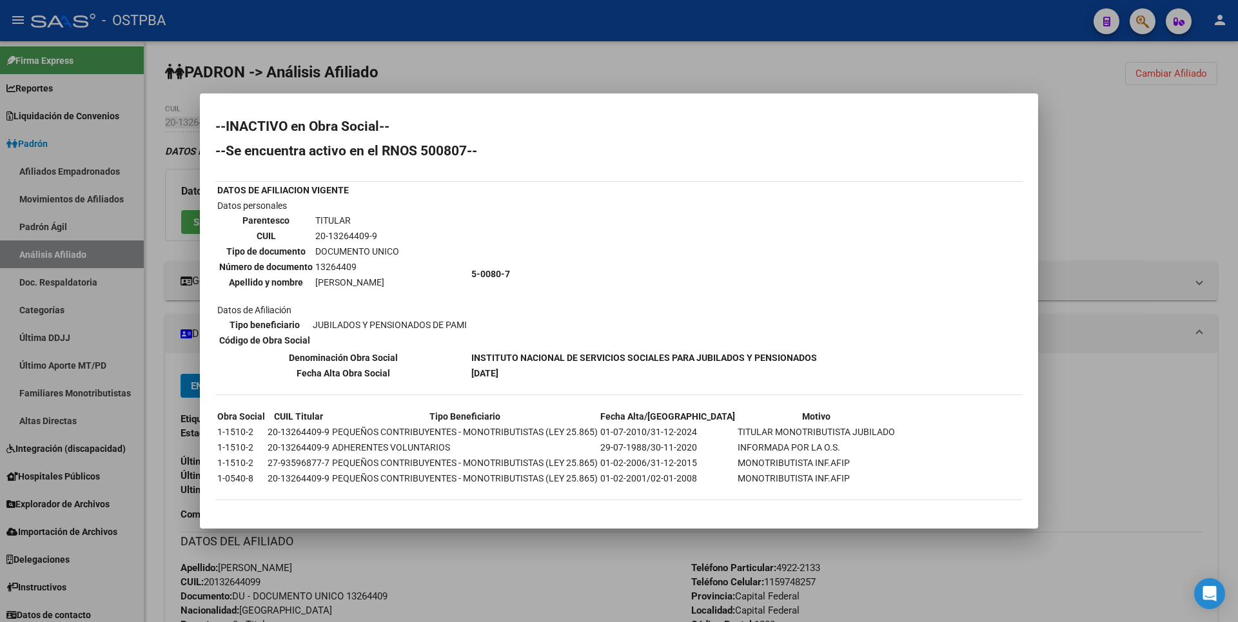
click at [1171, 269] on div at bounding box center [619, 311] width 1238 height 622
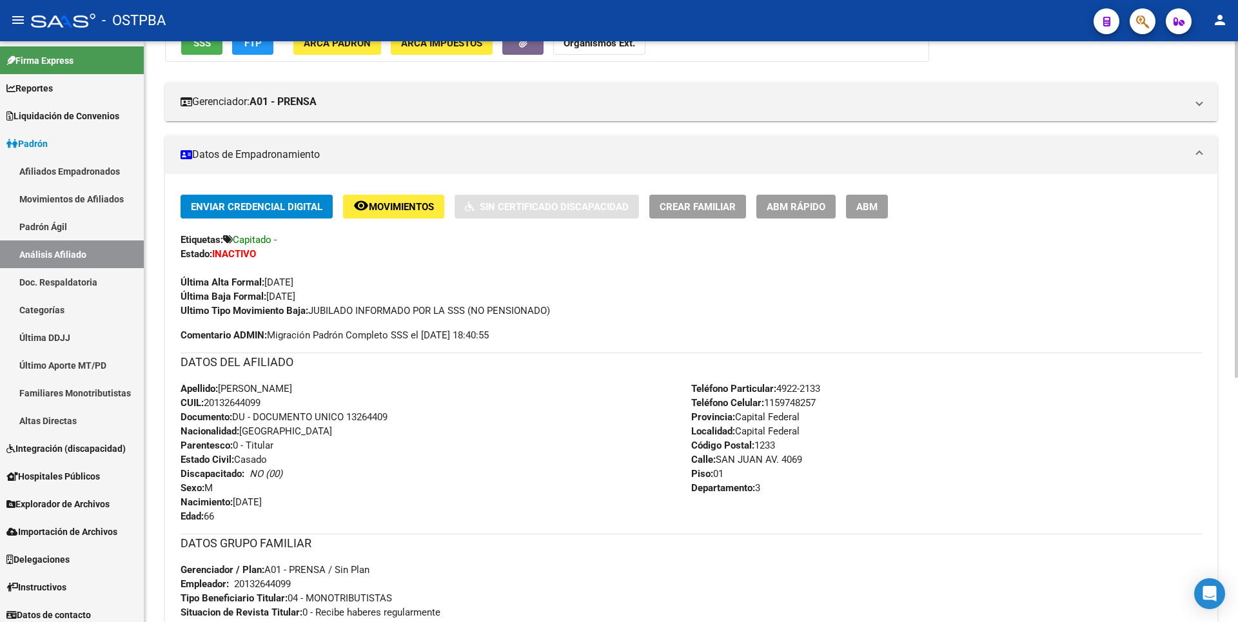
scroll to position [387, 0]
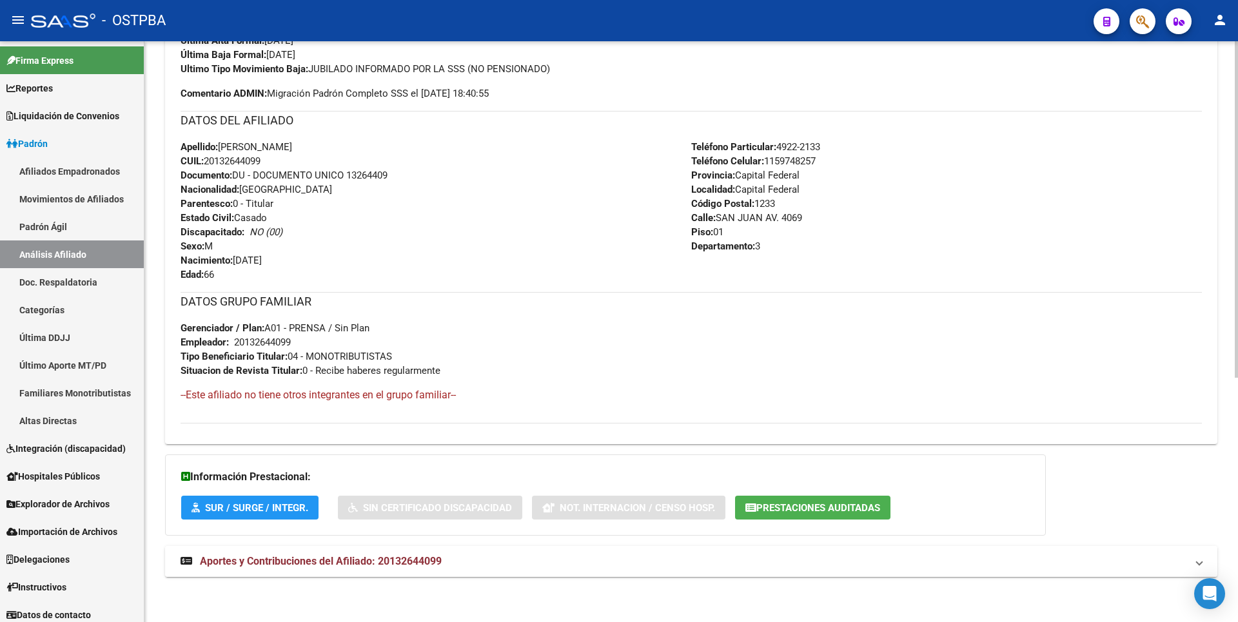
click at [436, 557] on span "Aportes y Contribuciones del Afiliado: 20132644099" at bounding box center [321, 561] width 242 height 12
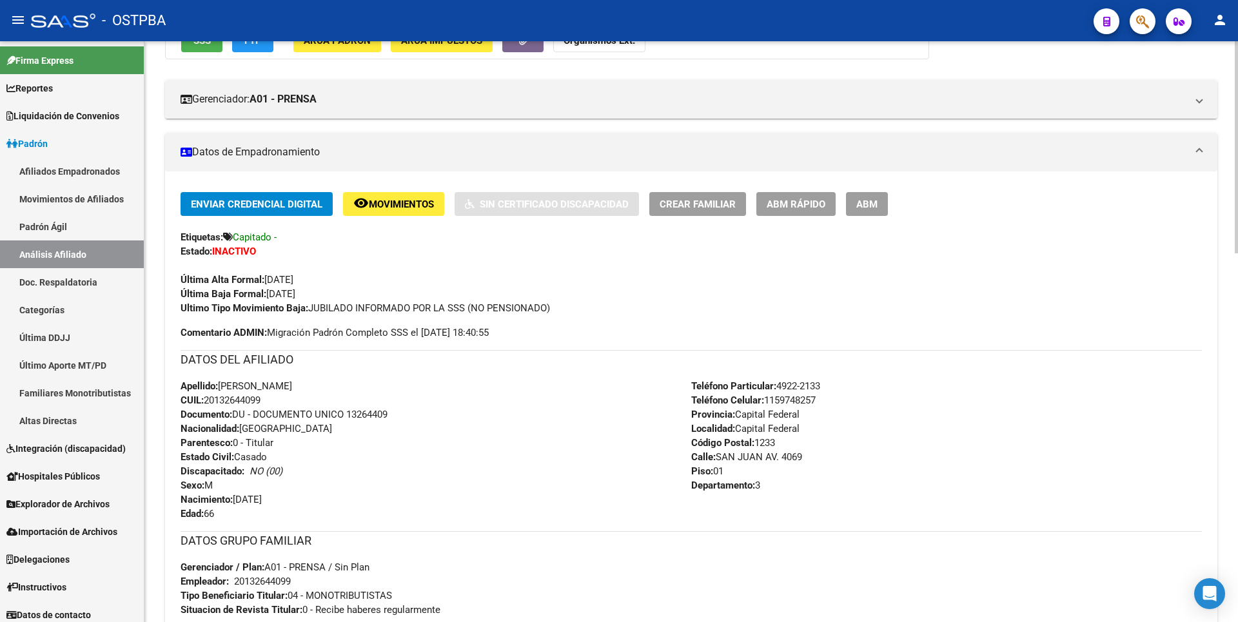
scroll to position [0, 0]
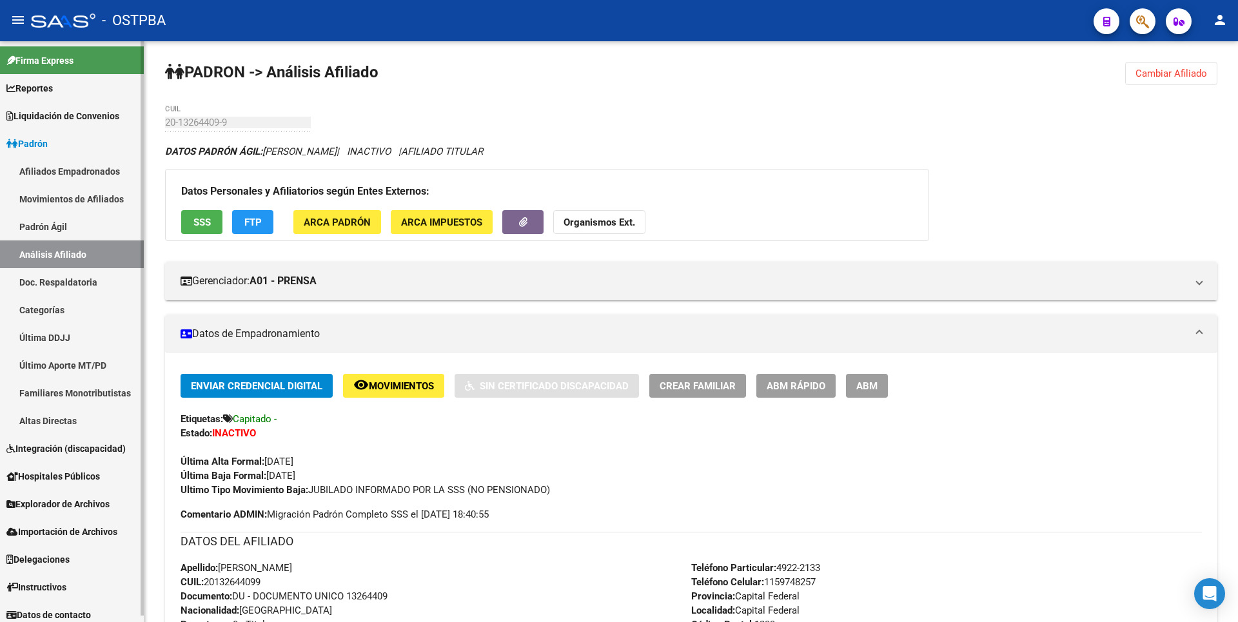
click at [72, 204] on link "Movimientos de Afiliados" at bounding box center [72, 199] width 144 height 28
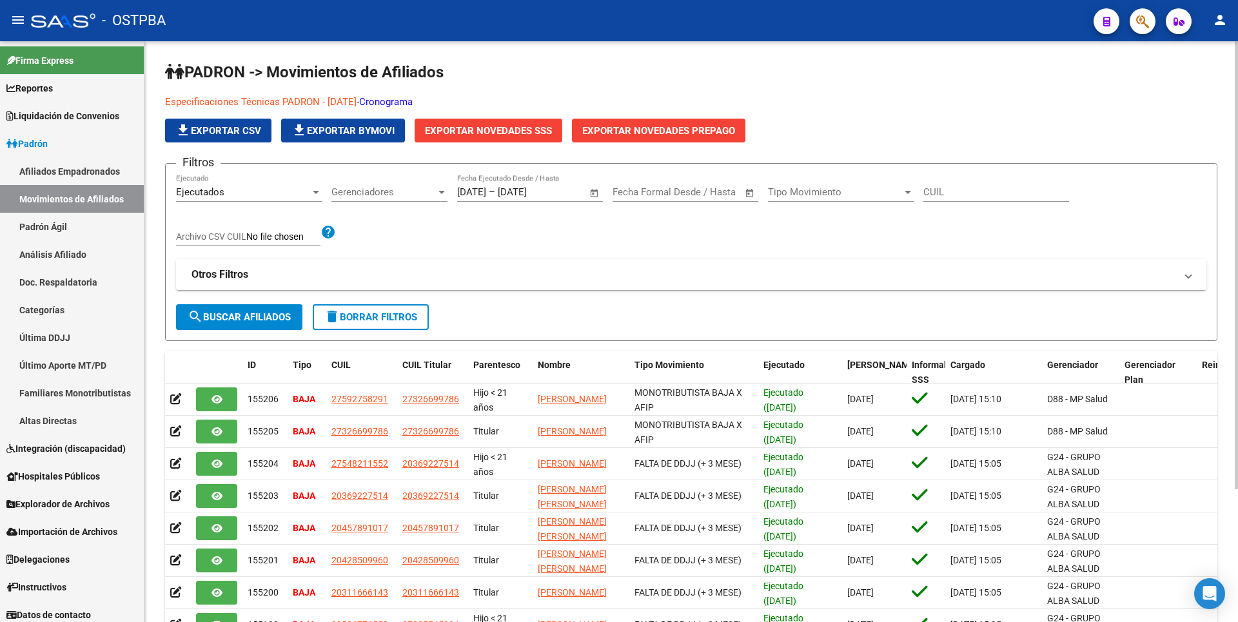
click at [436, 193] on div at bounding box center [442, 192] width 12 height 10
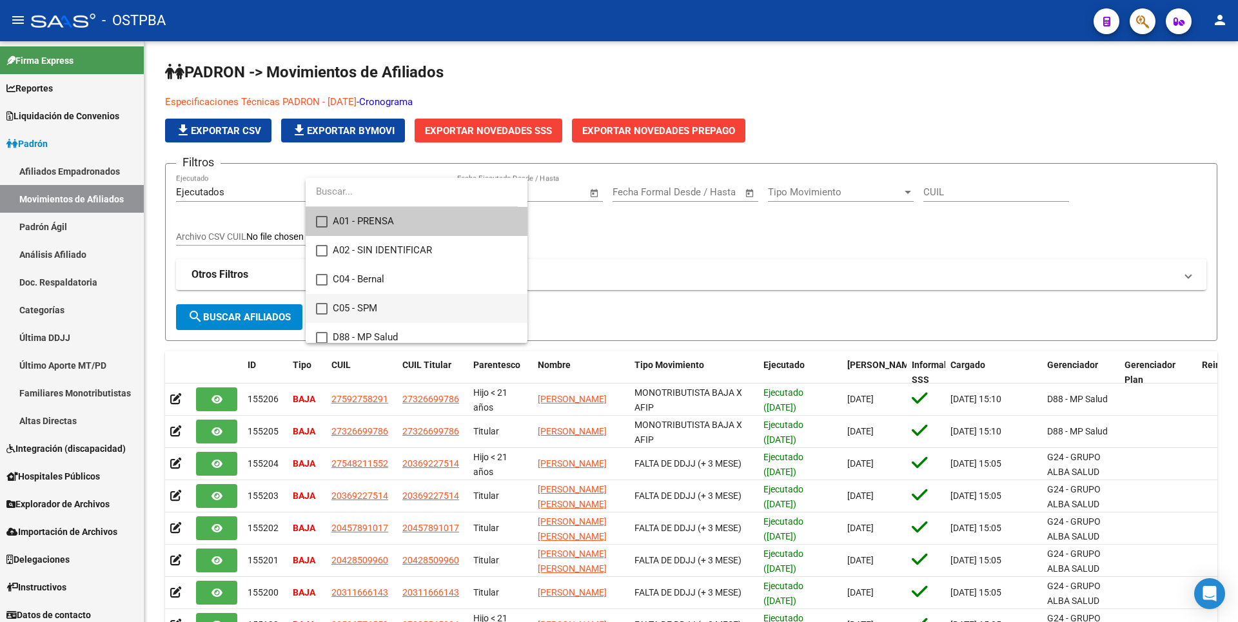
scroll to position [64, 0]
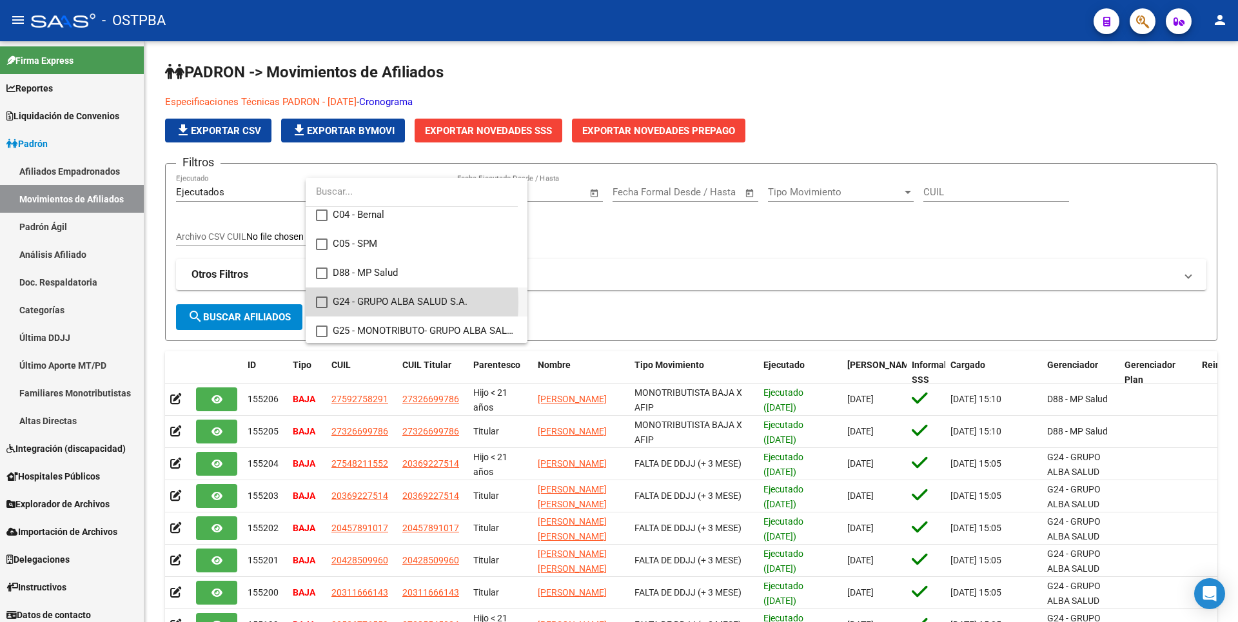
click at [324, 302] on mat-pseudo-checkbox at bounding box center [322, 303] width 12 height 12
click at [926, 193] on div at bounding box center [619, 311] width 1238 height 622
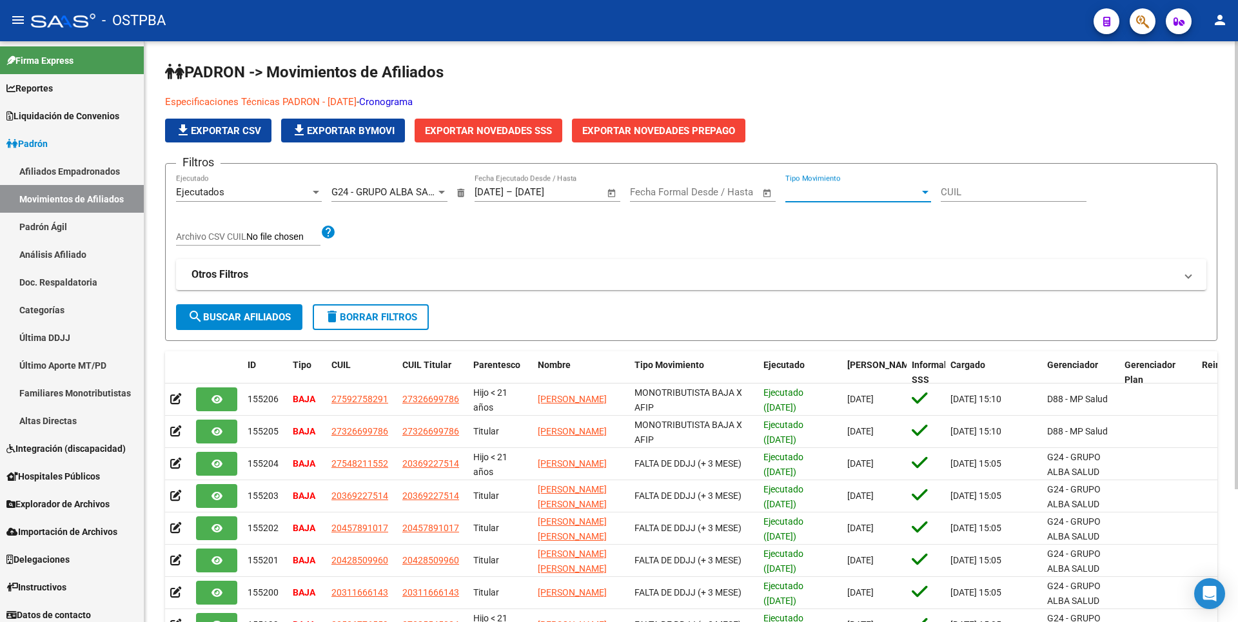
click at [923, 193] on div at bounding box center [925, 192] width 6 height 3
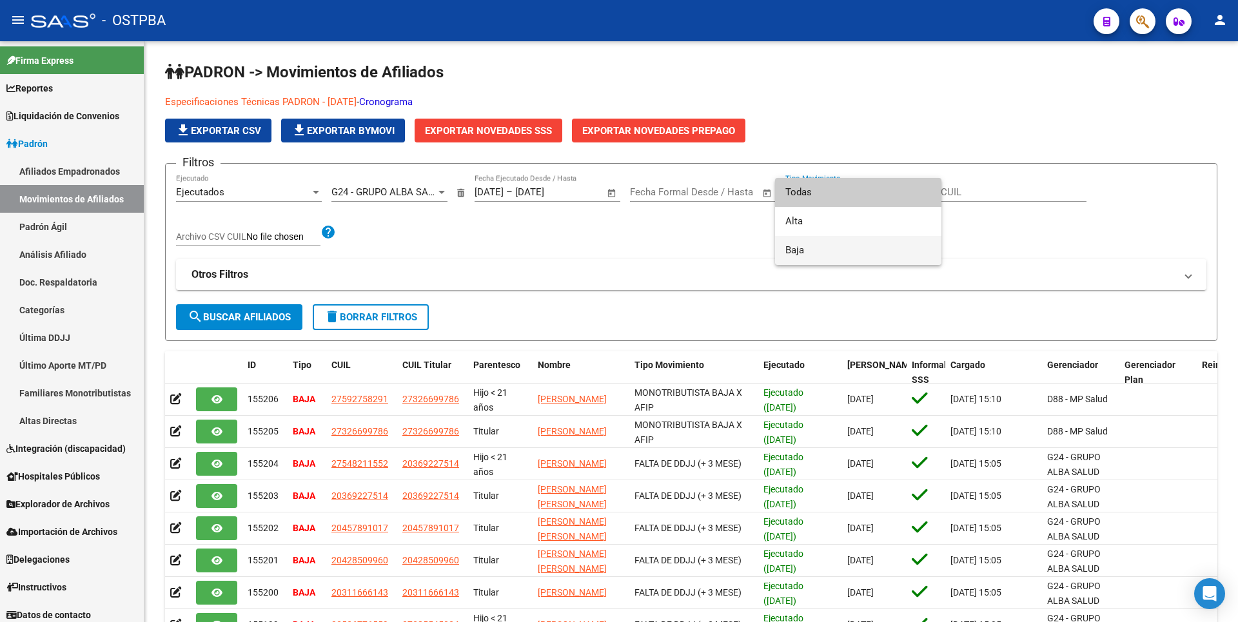
click at [800, 246] on span "Baja" at bounding box center [858, 250] width 146 height 29
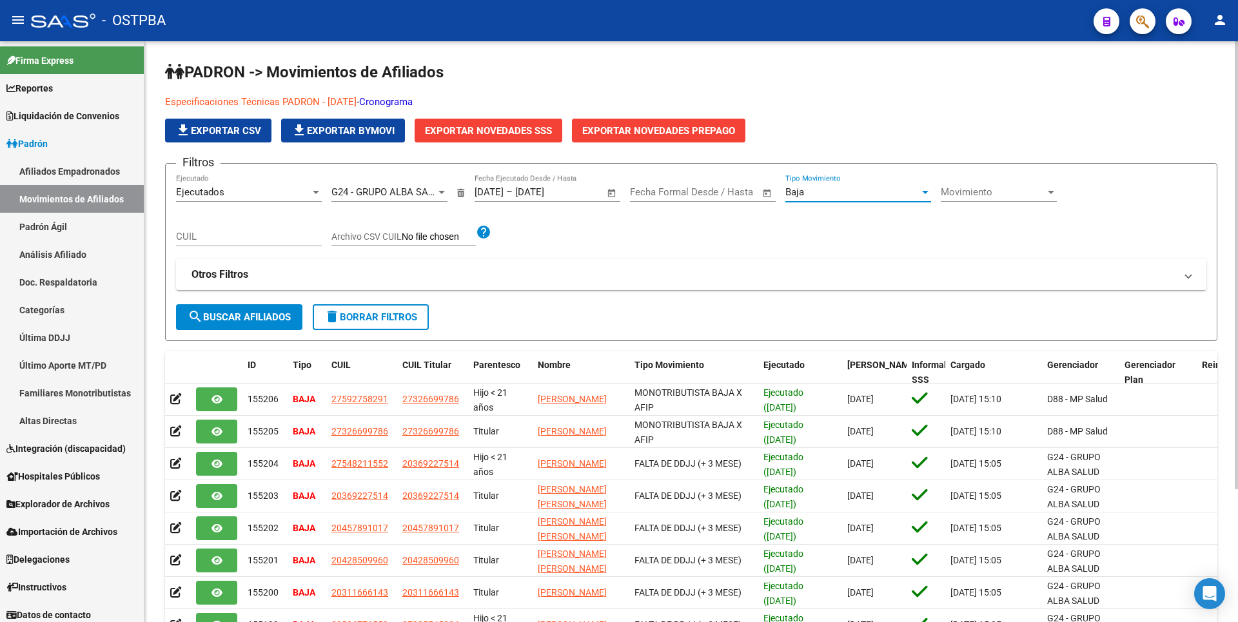
click at [267, 311] on button "search Buscar Afiliados" at bounding box center [239, 317] width 126 height 26
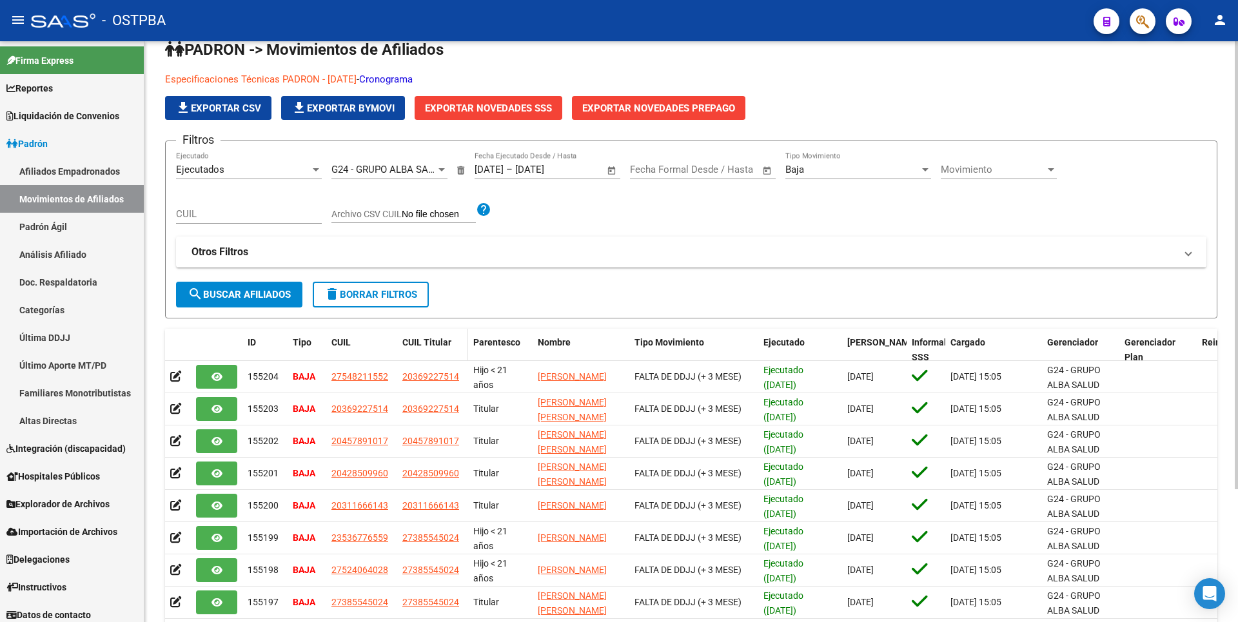
scroll to position [0, 0]
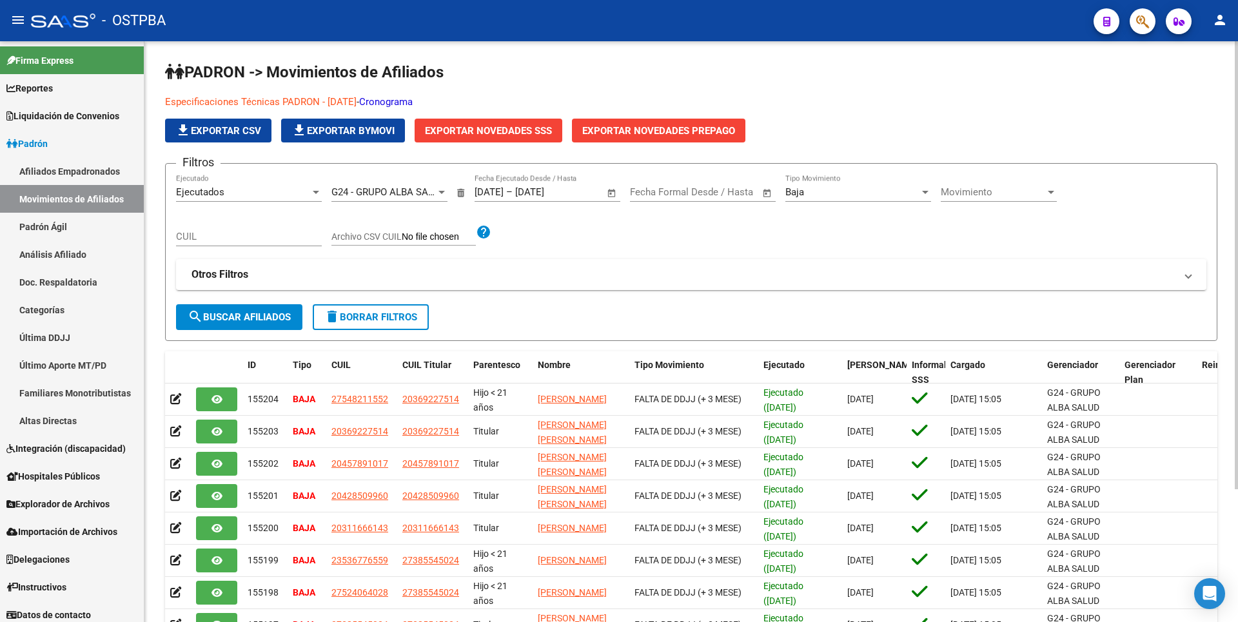
click at [503, 133] on span "Exportar Novedades SSS" at bounding box center [488, 131] width 127 height 12
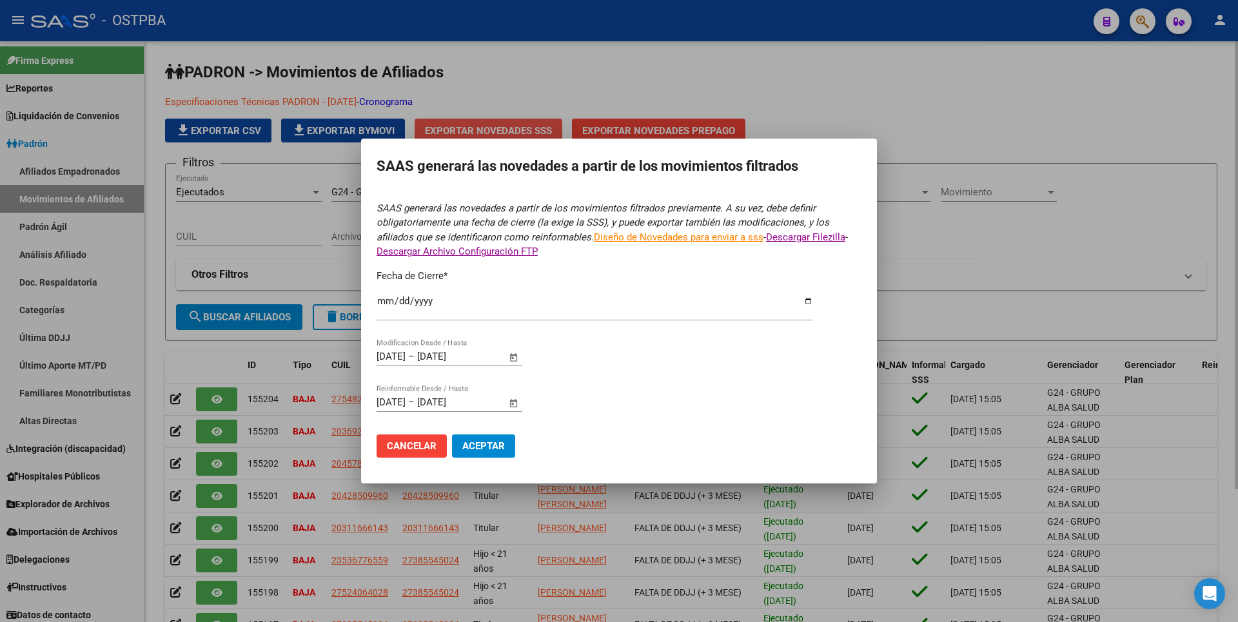
type input "[DATE]"
click at [489, 447] on span "Aceptar" at bounding box center [483, 446] width 43 height 12
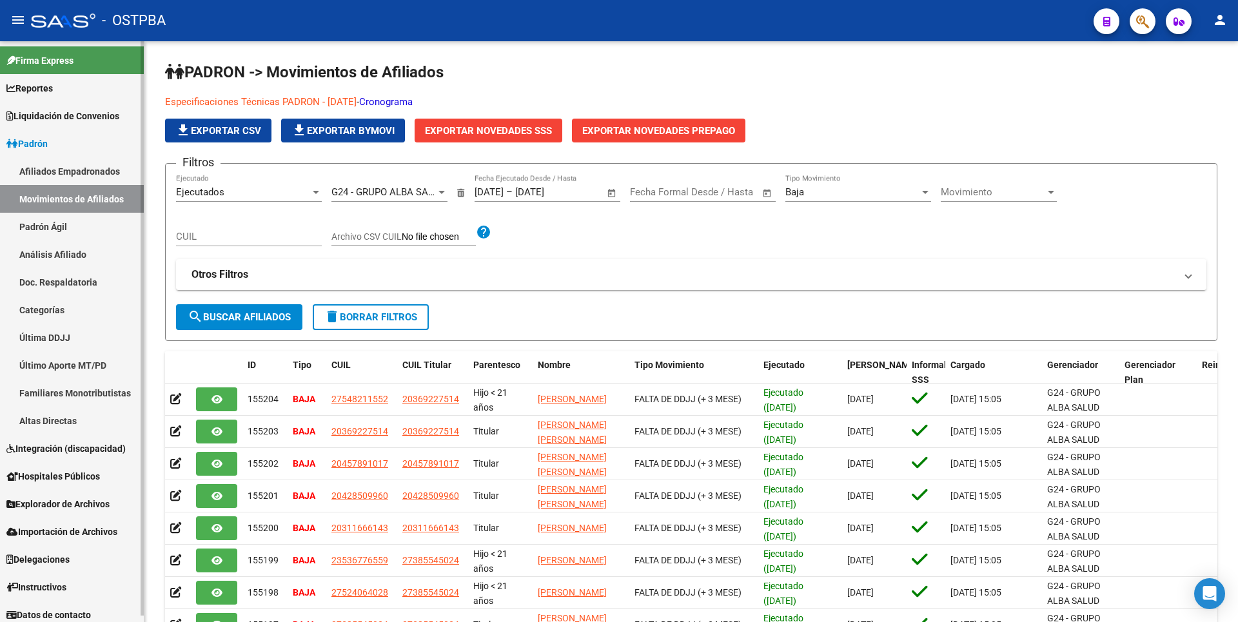
click at [76, 195] on link "Movimientos de Afiliados" at bounding box center [72, 199] width 144 height 28
click at [262, 241] on input "CUIL" at bounding box center [249, 237] width 146 height 12
paste input "27592758291"
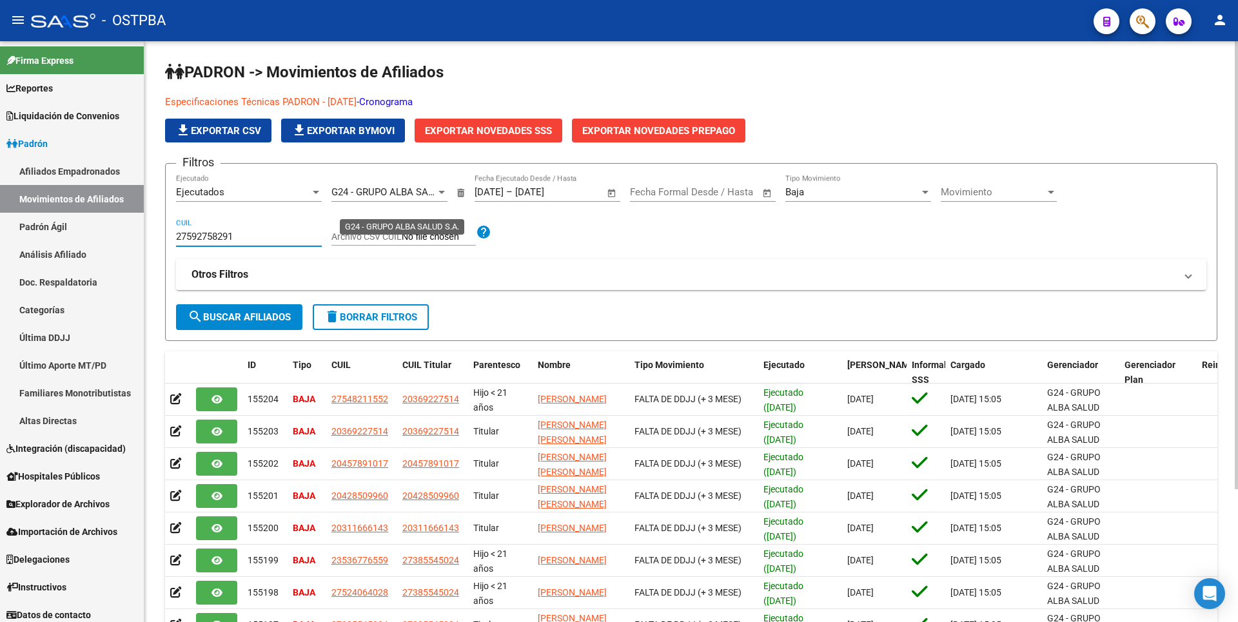
type input "27592758291"
click at [436, 194] on div at bounding box center [442, 192] width 12 height 10
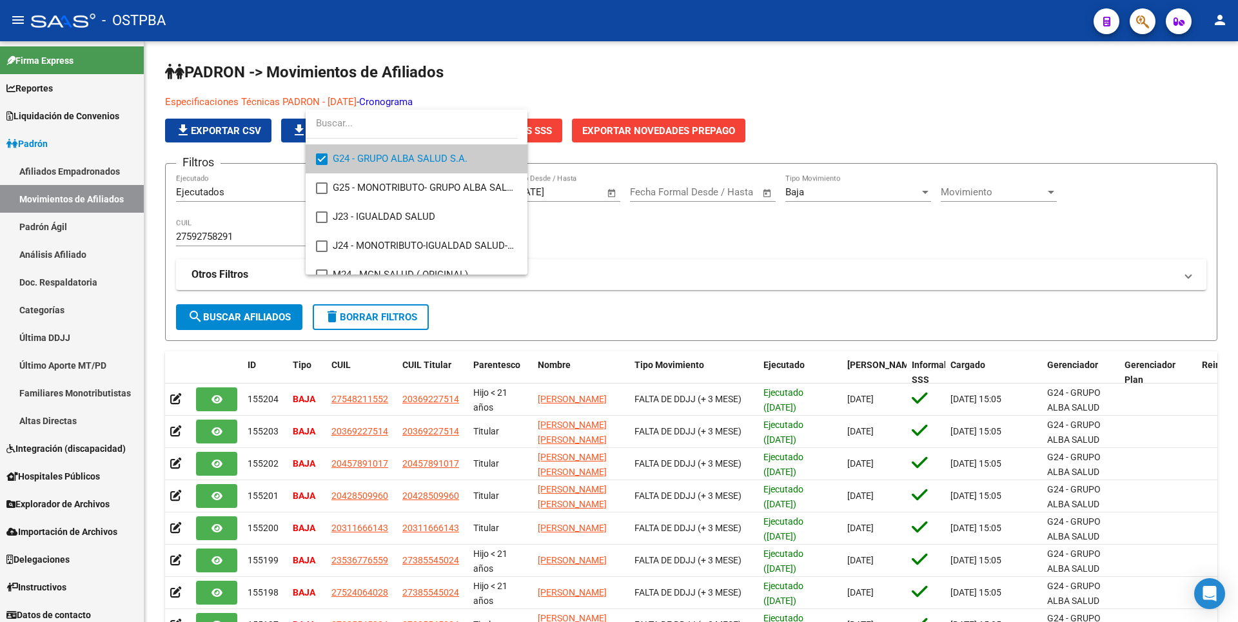
scroll to position [64, 0]
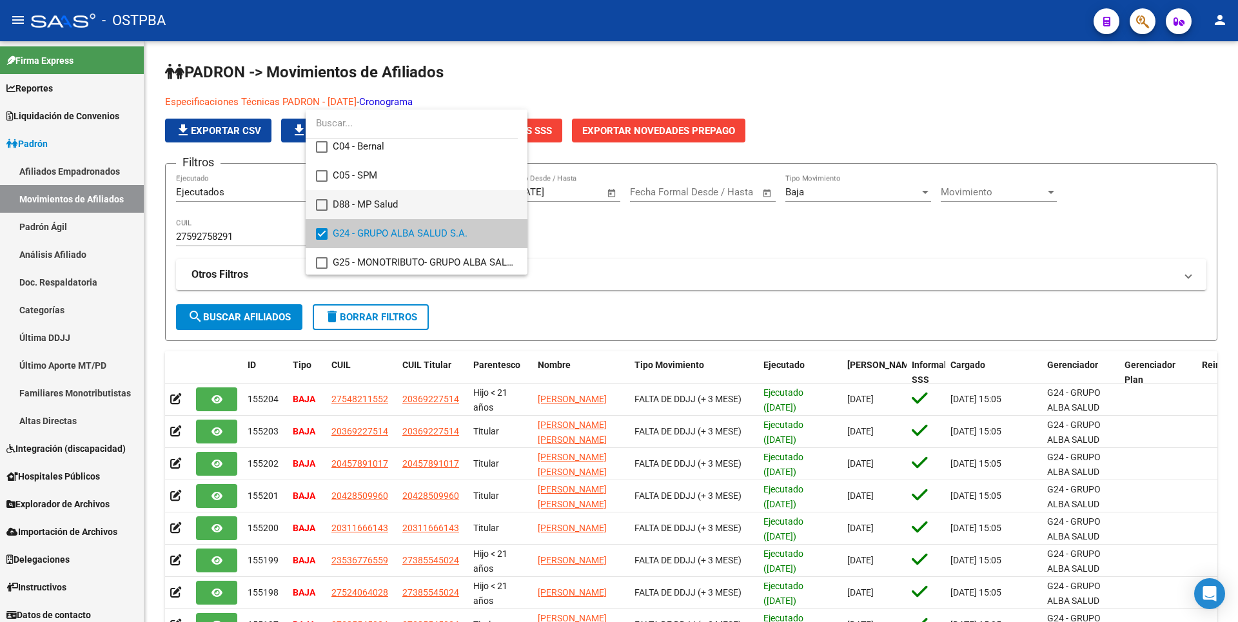
click at [327, 203] on mat-option "D88 - MP Salud" at bounding box center [417, 204] width 222 height 29
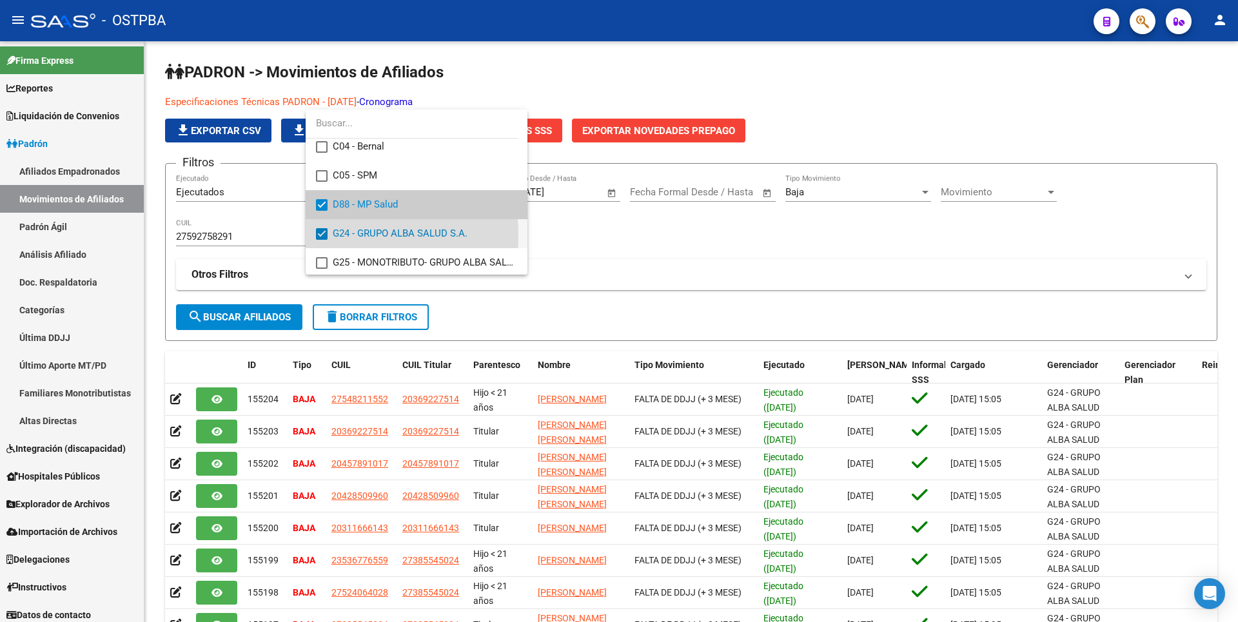
click at [322, 235] on mat-pseudo-checkbox at bounding box center [322, 234] width 12 height 12
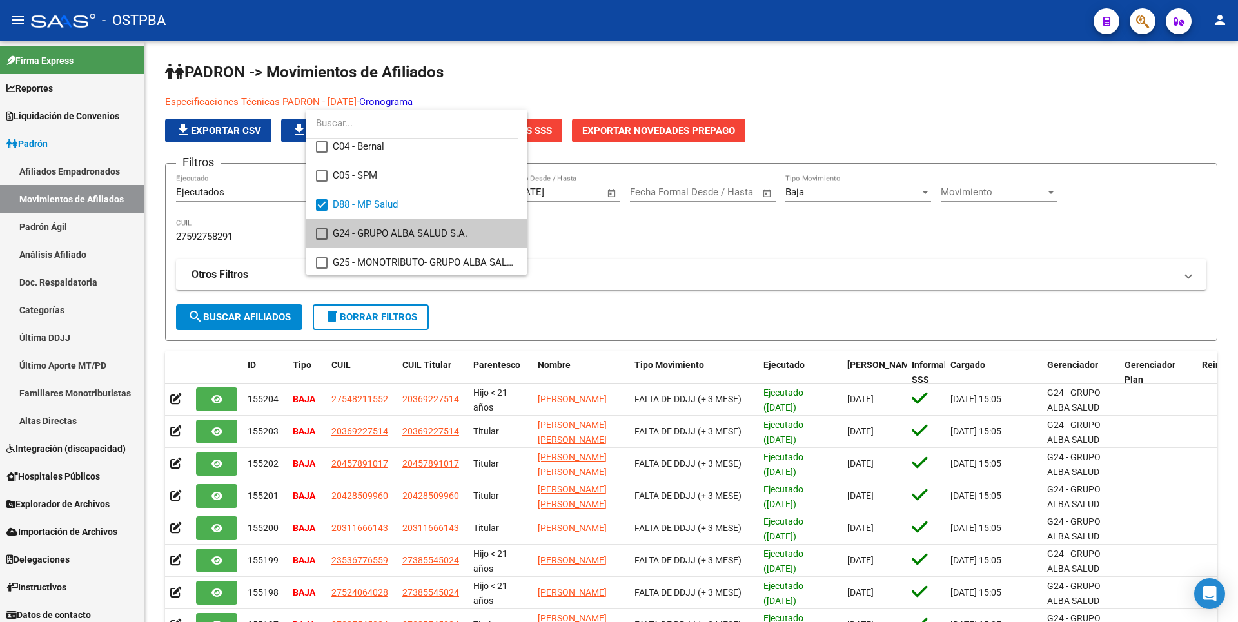
click at [266, 319] on div at bounding box center [619, 311] width 1238 height 622
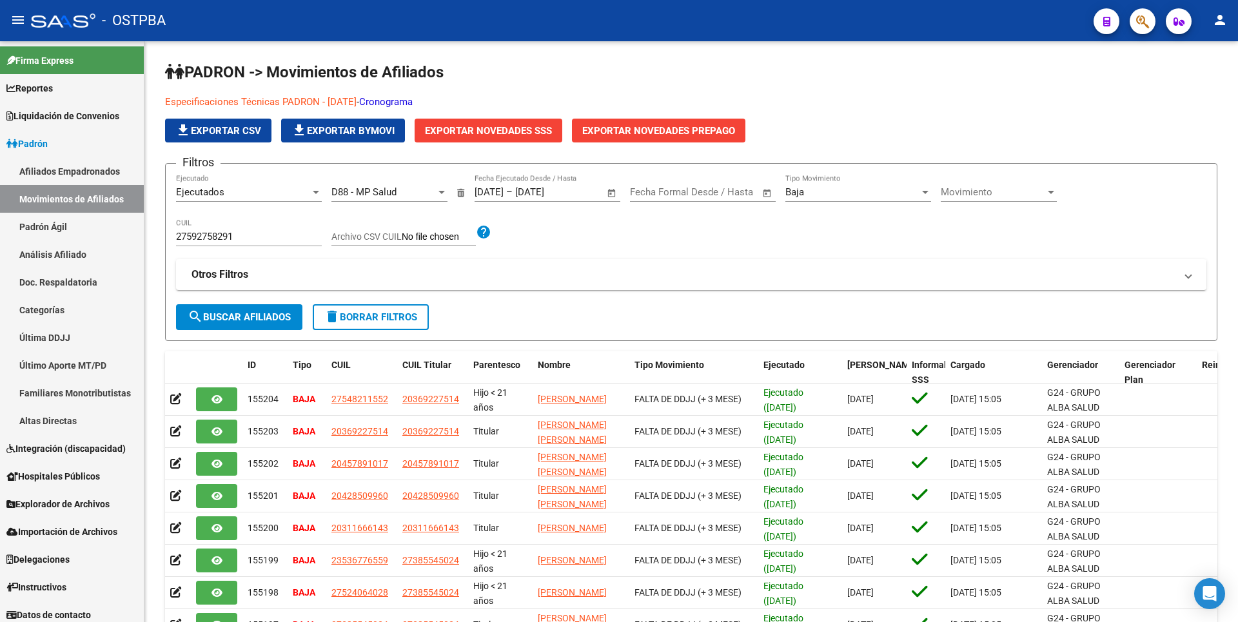
click at [266, 319] on span "search Buscar Afiliados" at bounding box center [239, 317] width 103 height 12
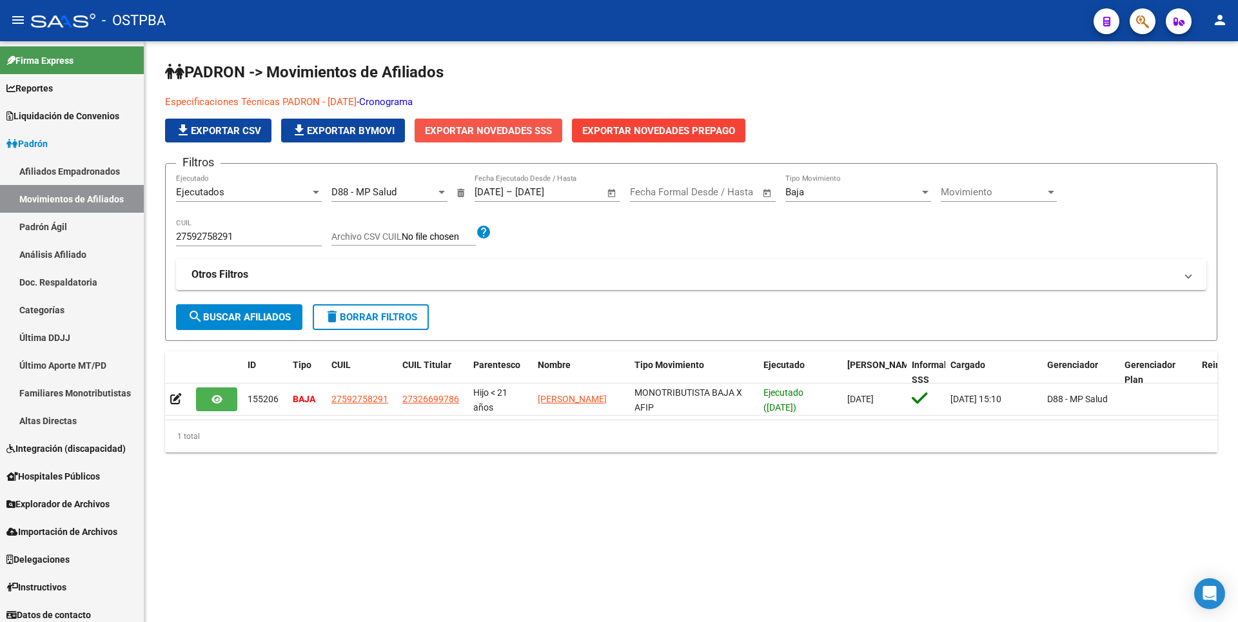
click at [507, 133] on span "Exportar Novedades SSS" at bounding box center [488, 131] width 127 height 12
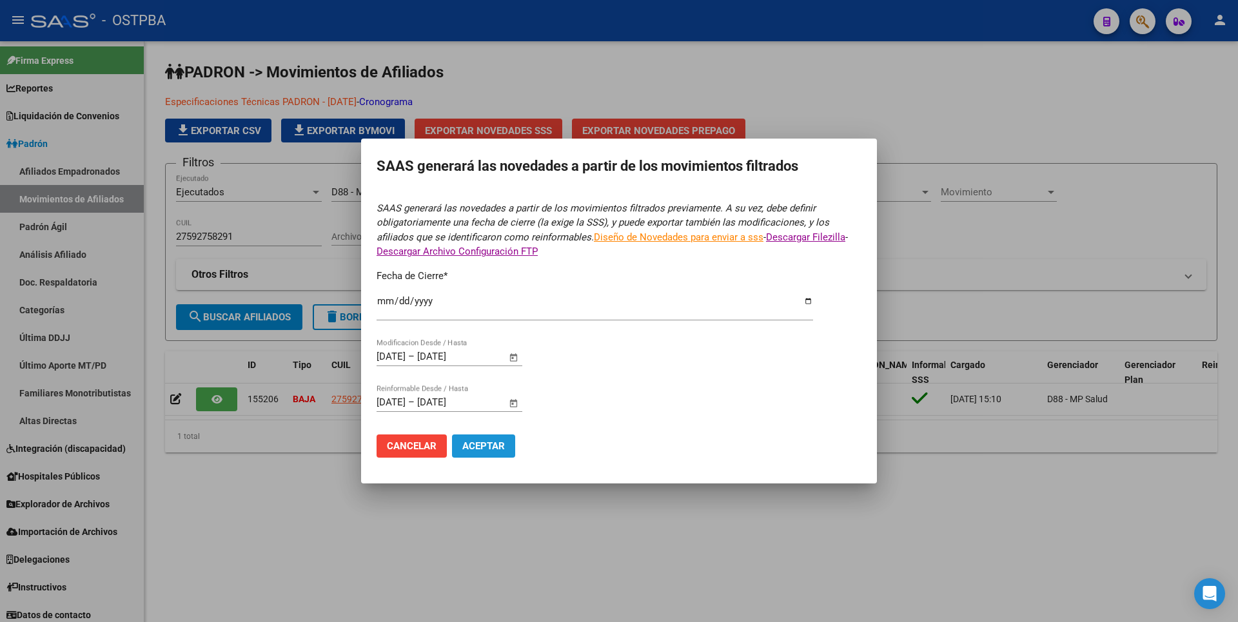
click at [502, 447] on span "Aceptar" at bounding box center [483, 446] width 43 height 12
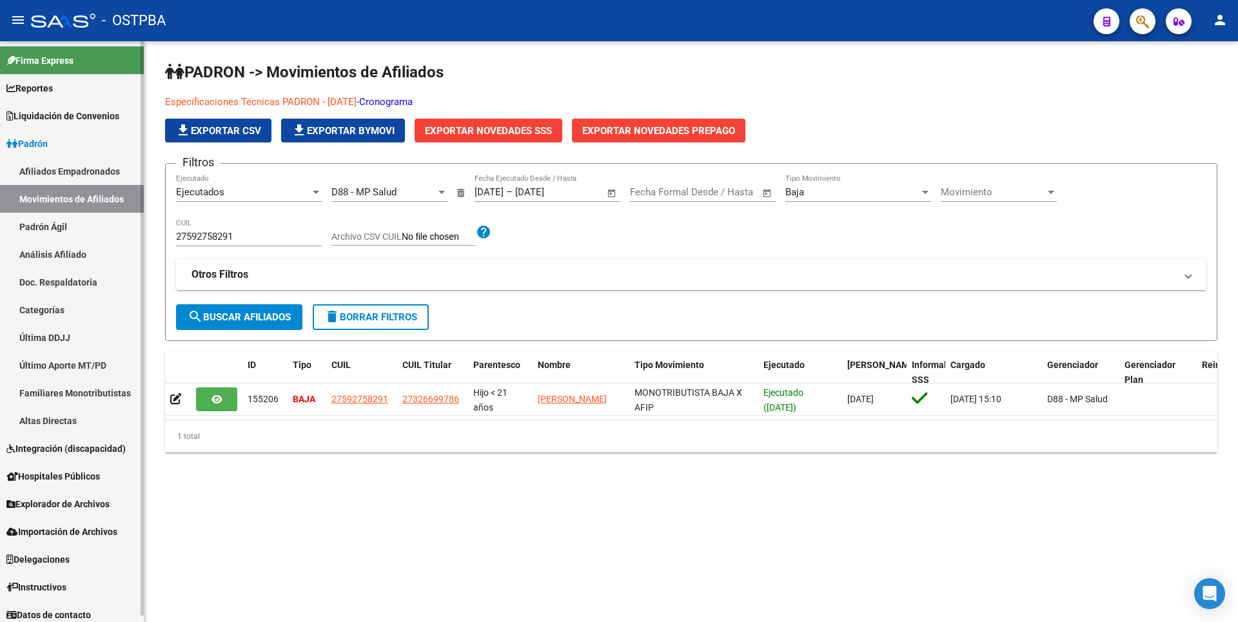
click at [52, 257] on link "Análisis Afiliado" at bounding box center [72, 254] width 144 height 28
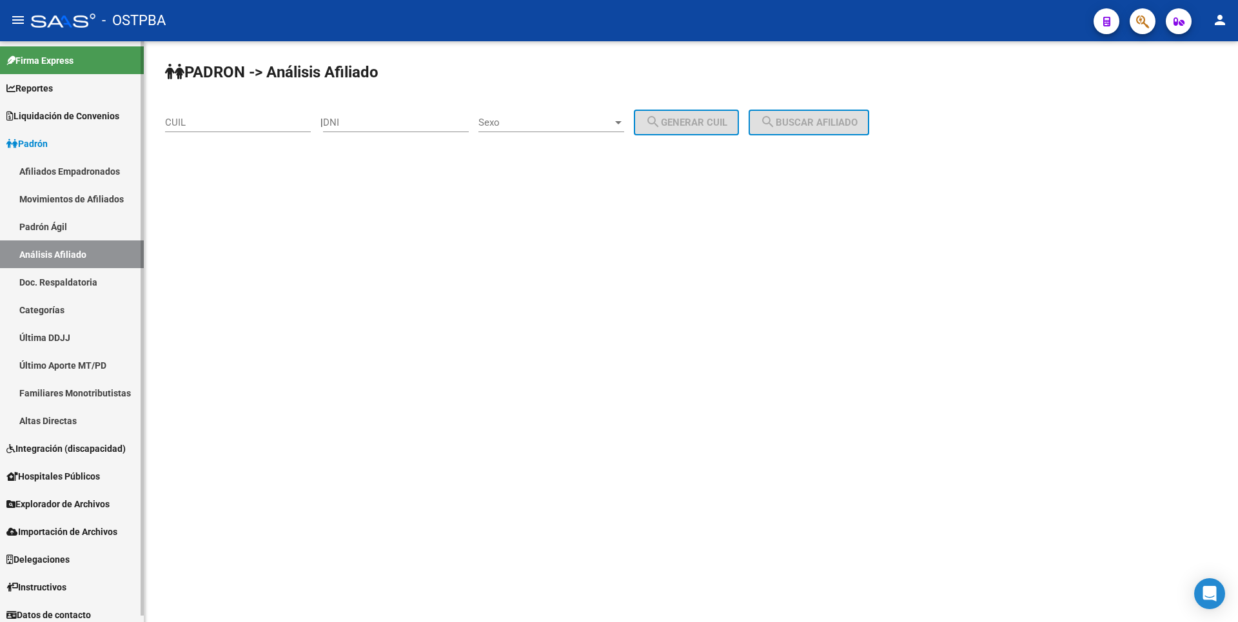
click at [77, 200] on link "Movimientos de Afiliados" at bounding box center [72, 199] width 144 height 28
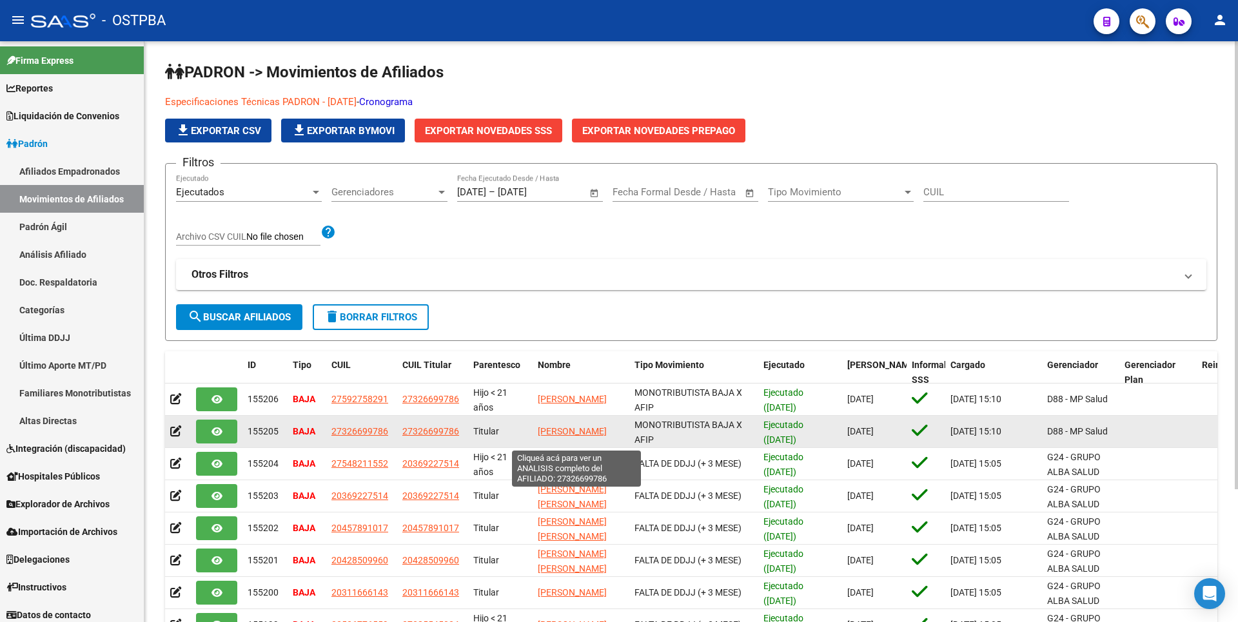
scroll to position [3, 0]
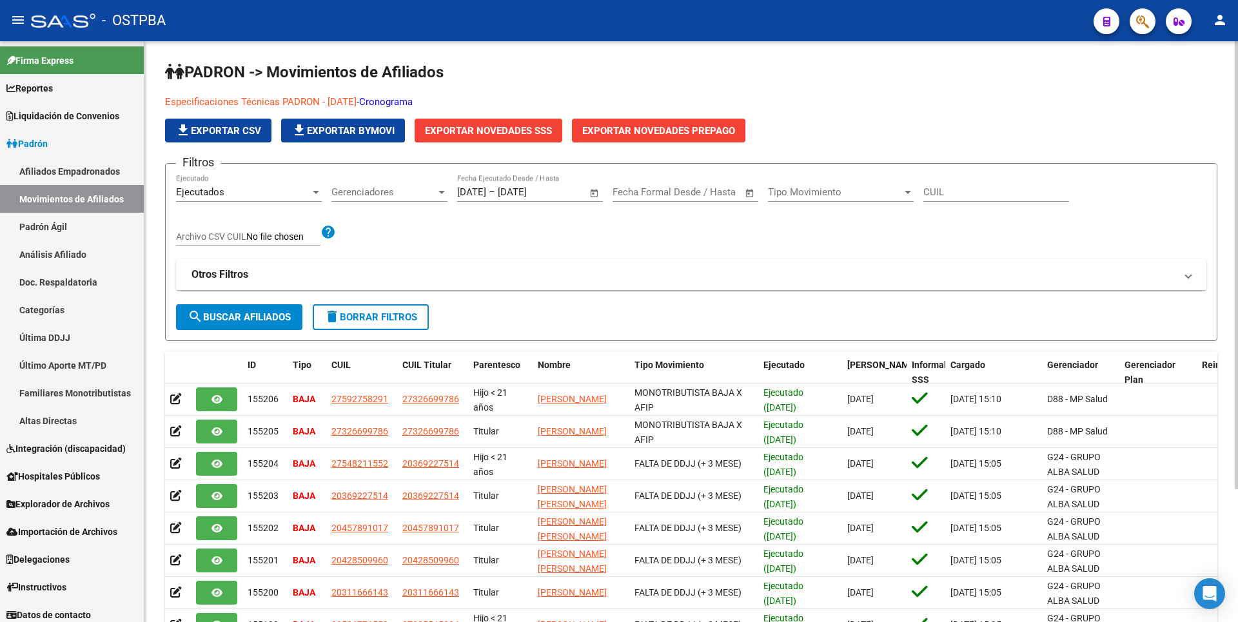
click at [441, 194] on div at bounding box center [442, 192] width 12 height 10
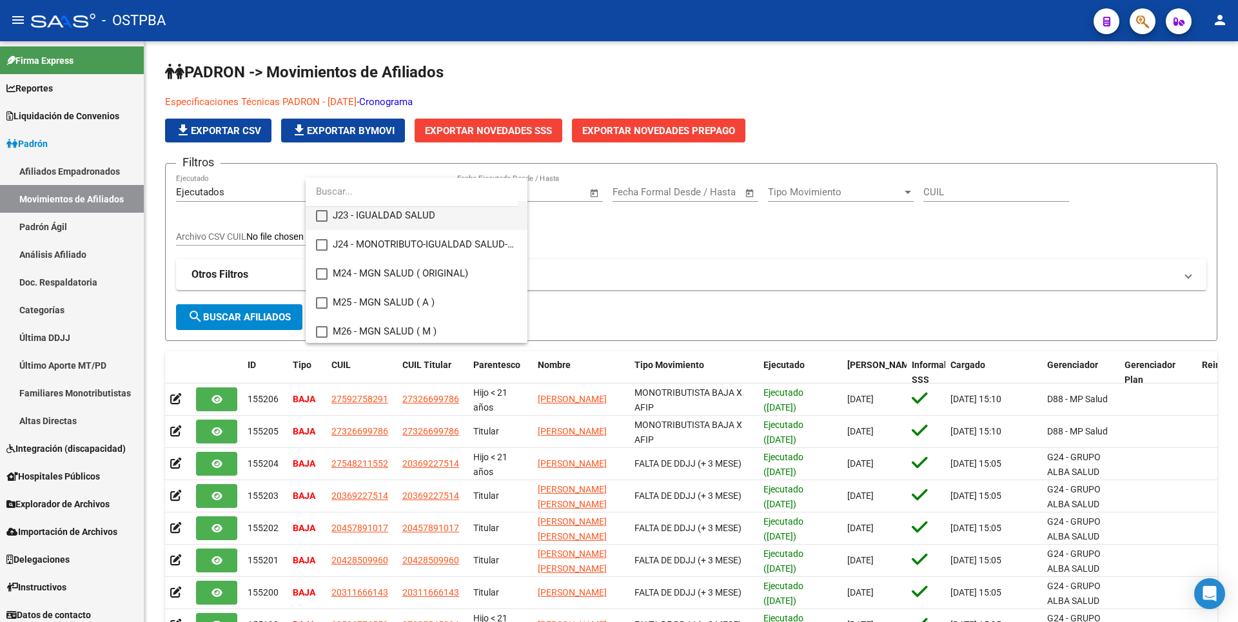
scroll to position [258, 0]
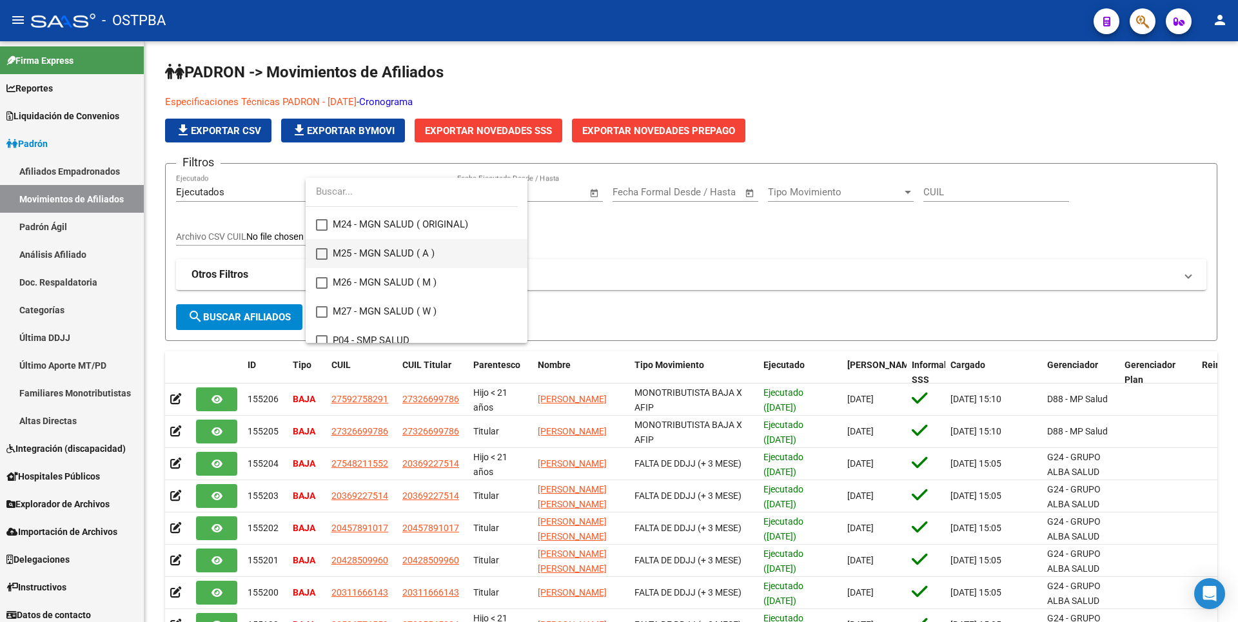
click at [326, 247] on mat-option "M25 - MGN SALUD ( A )" at bounding box center [417, 253] width 222 height 29
click at [290, 309] on div at bounding box center [619, 311] width 1238 height 622
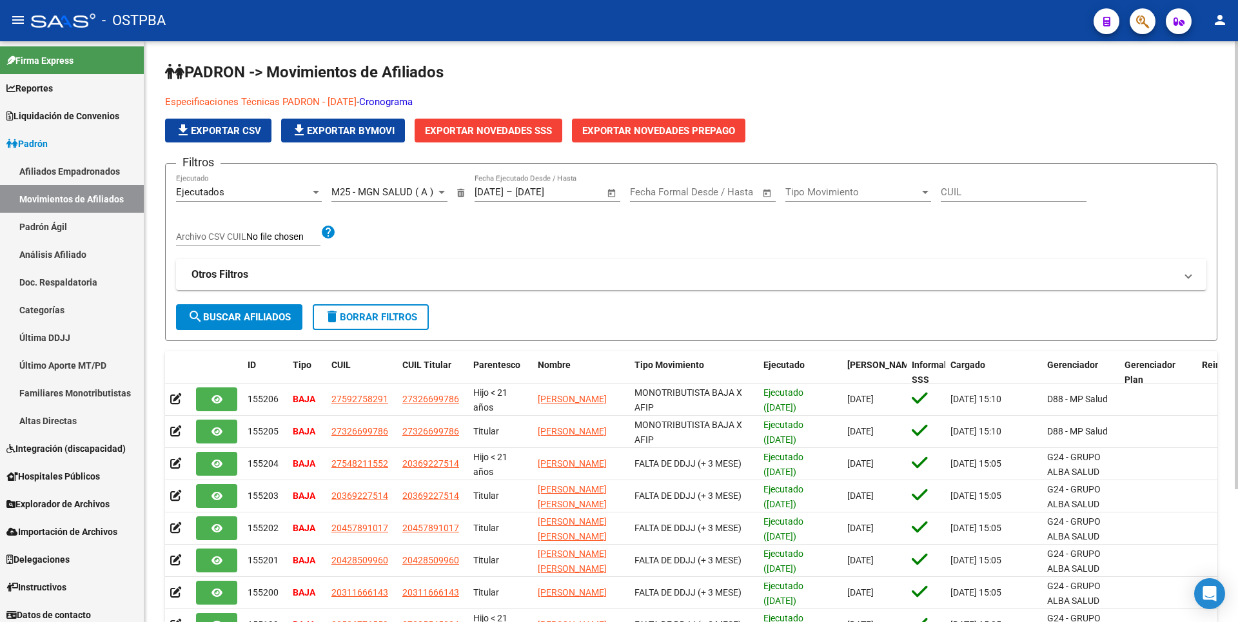
click at [290, 311] on button "search Buscar Afiliados" at bounding box center [239, 317] width 126 height 26
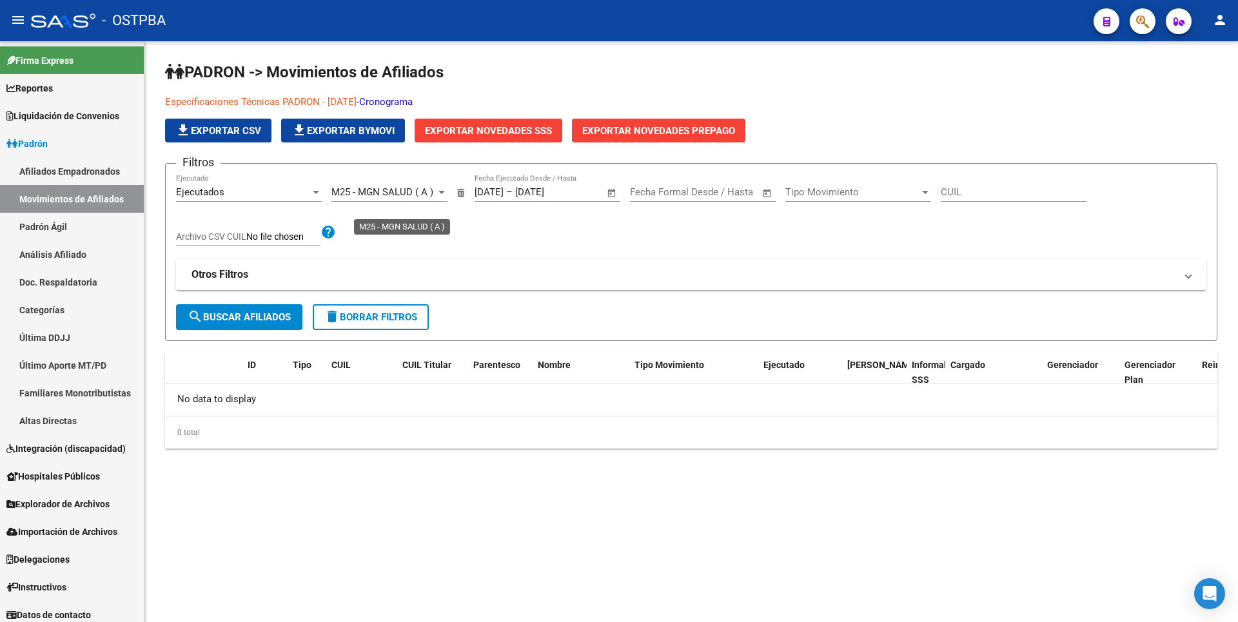
click at [443, 191] on div at bounding box center [442, 192] width 12 height 10
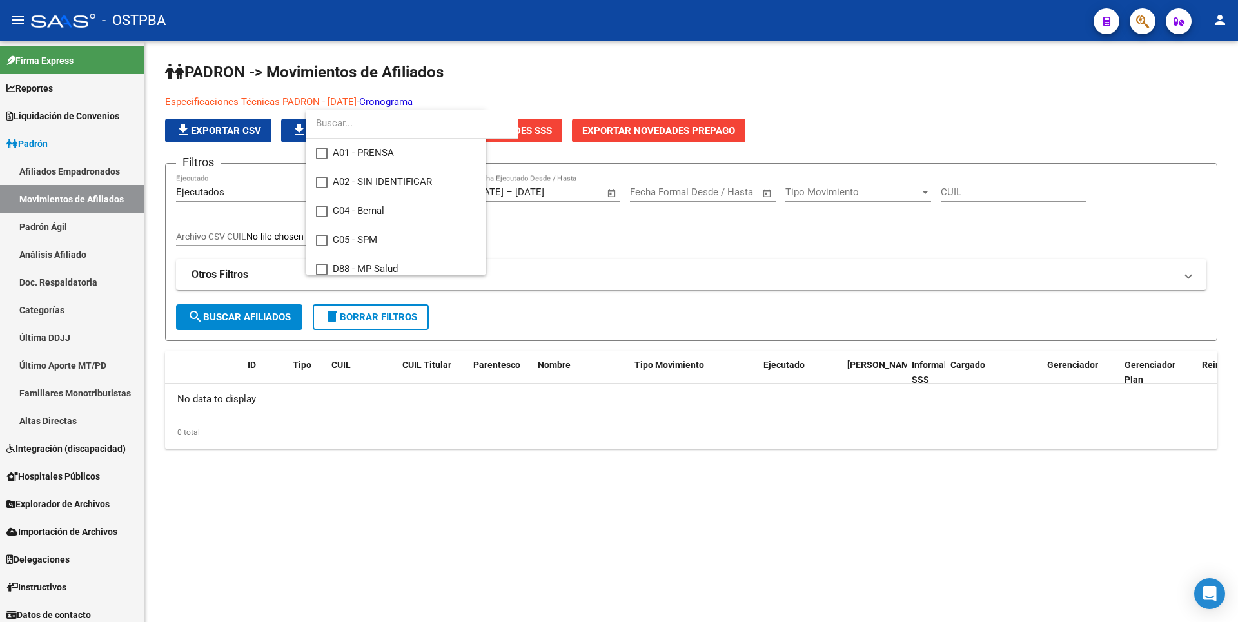
scroll to position [251, 0]
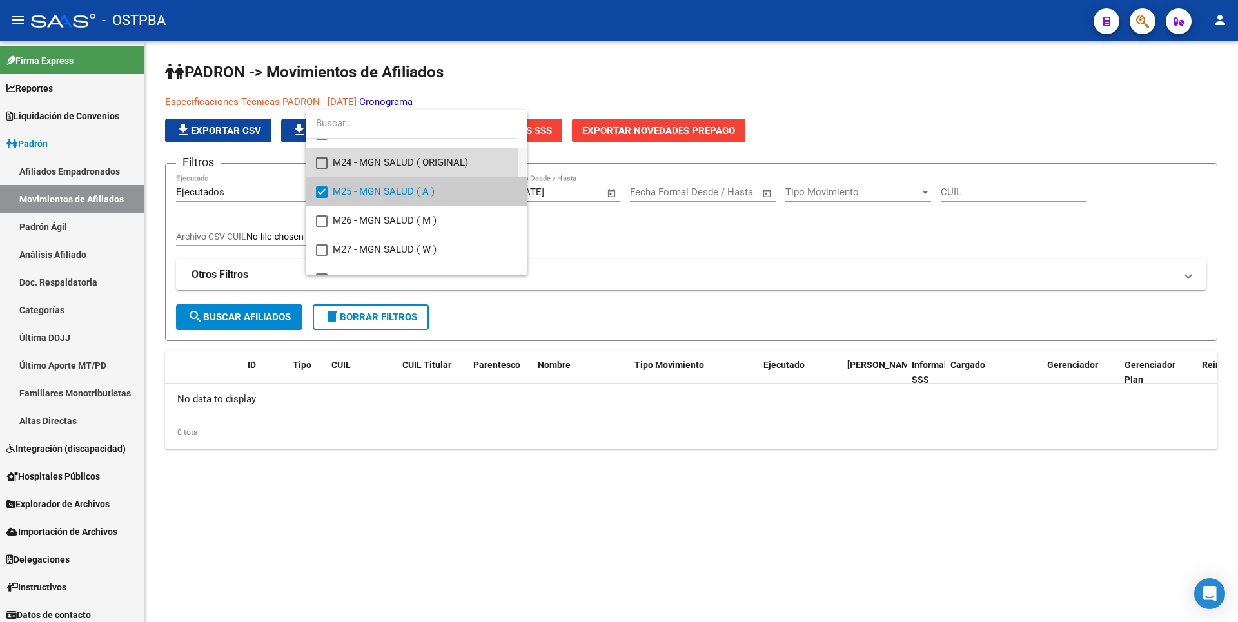
click at [327, 161] on mat-option "M24 - MGN SALUD ( ORIGINAL)" at bounding box center [417, 162] width 222 height 29
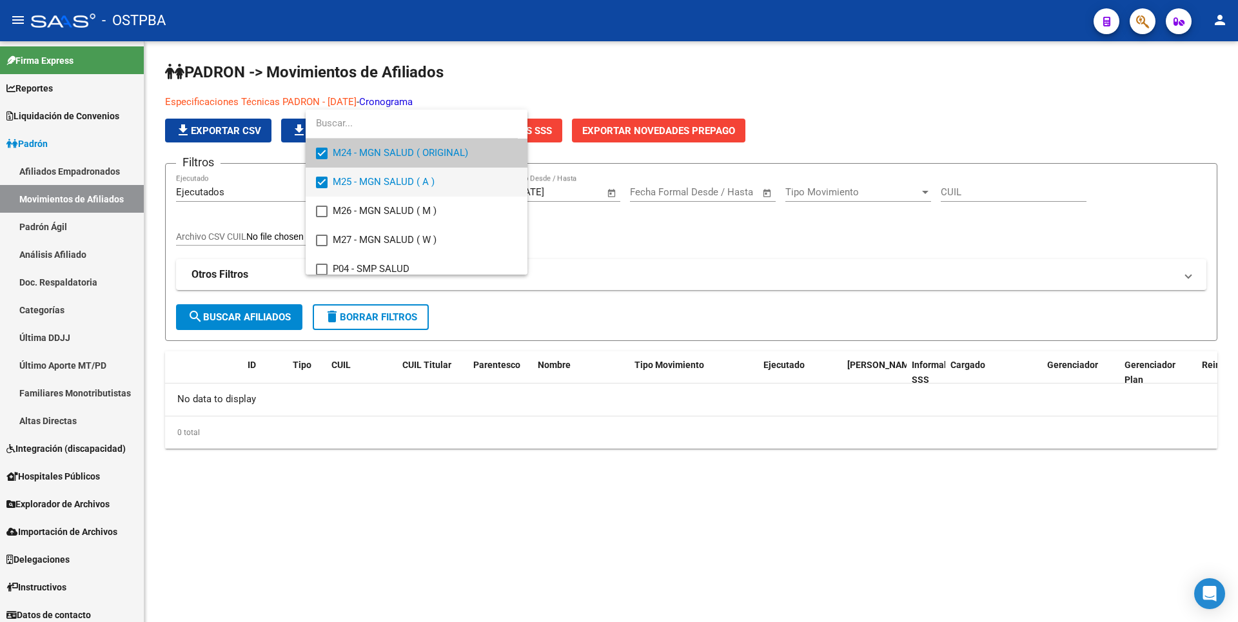
click at [322, 180] on mat-pseudo-checkbox at bounding box center [322, 183] width 12 height 12
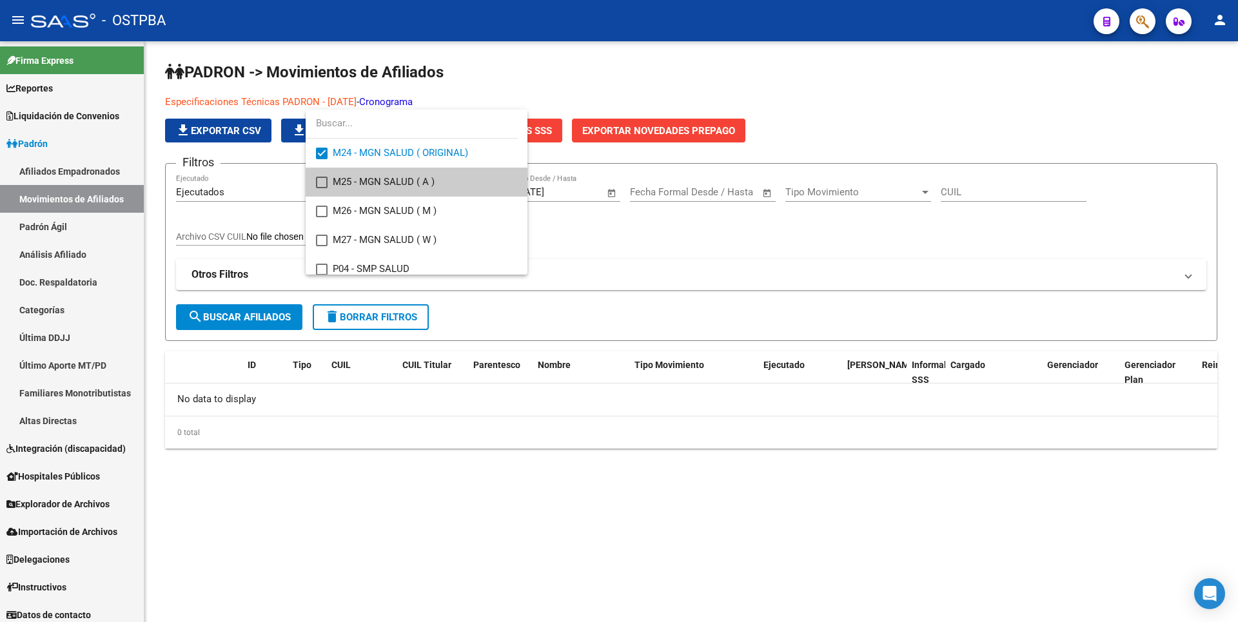
click at [266, 314] on div at bounding box center [619, 311] width 1238 height 622
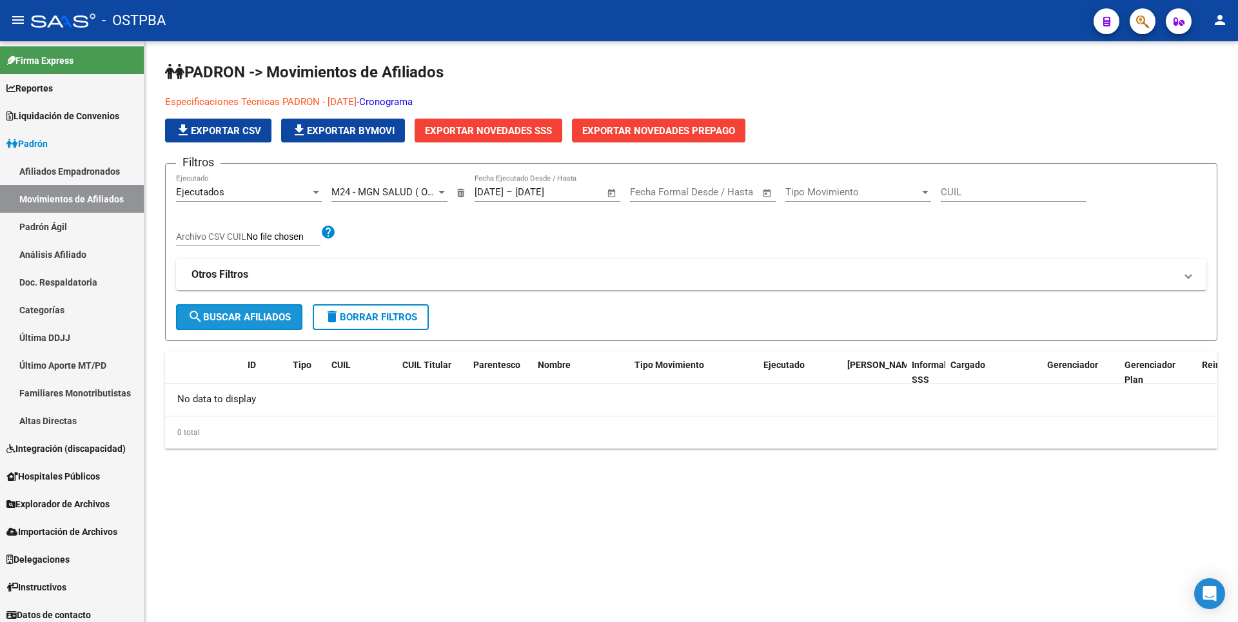
click at [266, 314] on span "search Buscar Afiliados" at bounding box center [239, 317] width 103 height 12
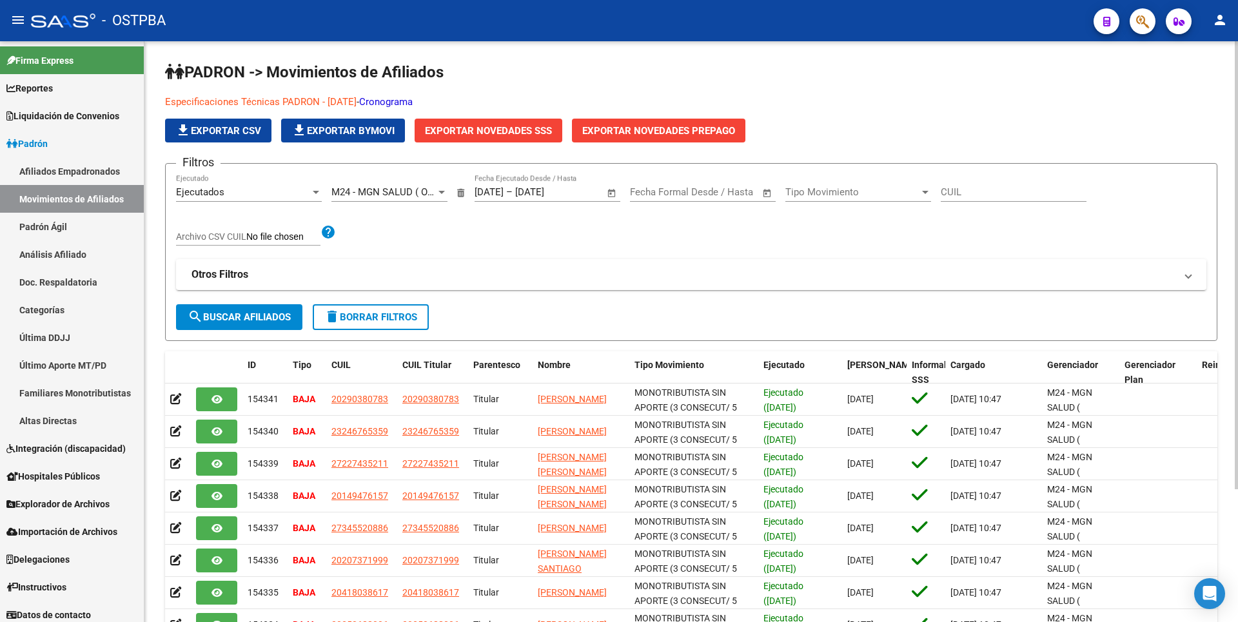
scroll to position [172, 0]
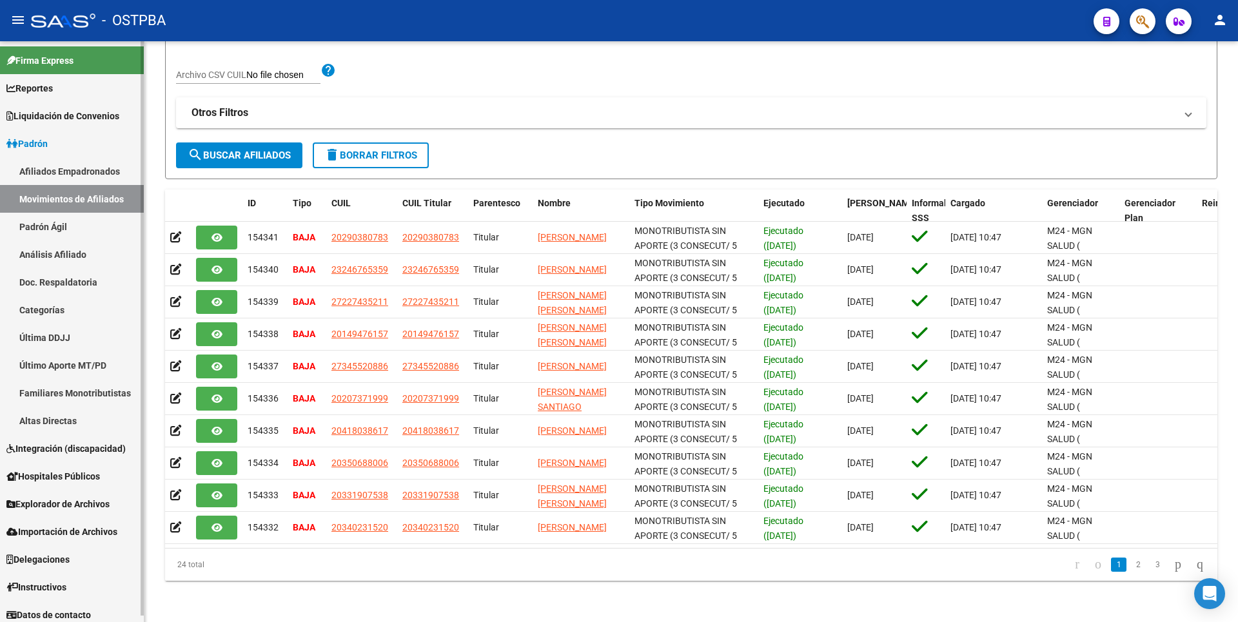
click at [60, 248] on link "Análisis Afiliado" at bounding box center [72, 254] width 144 height 28
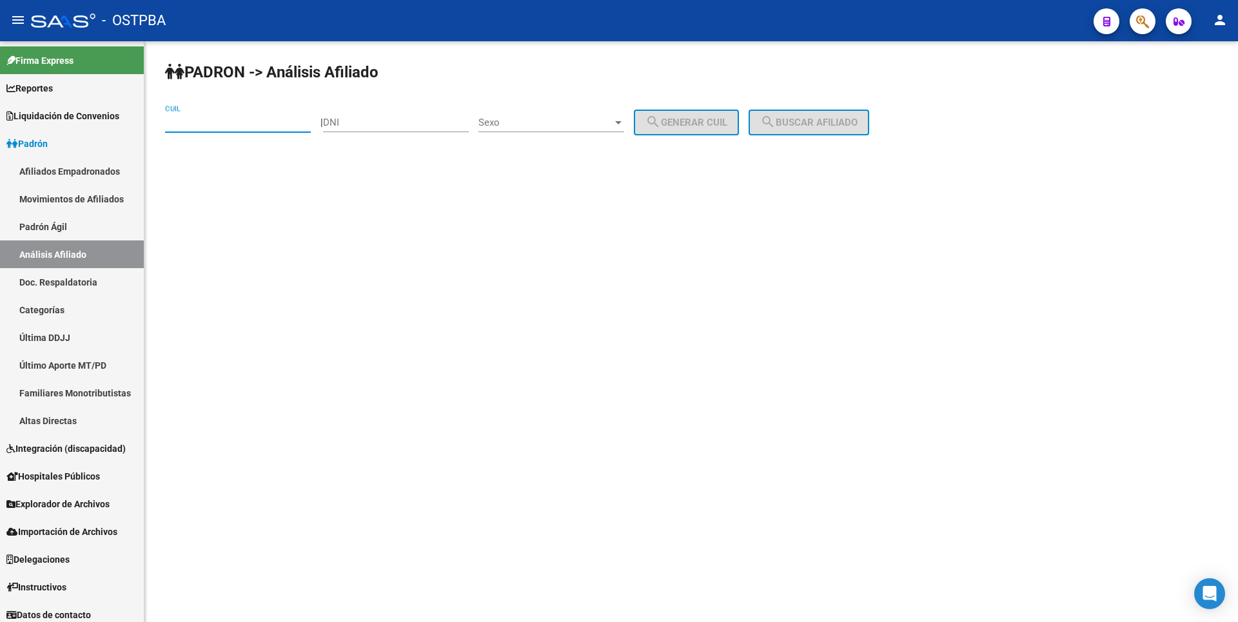
click at [182, 126] on input "CUIL" at bounding box center [238, 123] width 146 height 12
type input "2"
drag, startPoint x: 241, startPoint y: 124, endPoint x: 0, endPoint y: 124, distance: 241.1
click at [0, 124] on mat-sidenav-container "Firma Express Reportes Tablero de Control Ingresos Percibidos Análisis de todos…" at bounding box center [619, 331] width 1238 height 581
click at [843, 119] on span "search Buscar afiliado" at bounding box center [808, 123] width 97 height 12
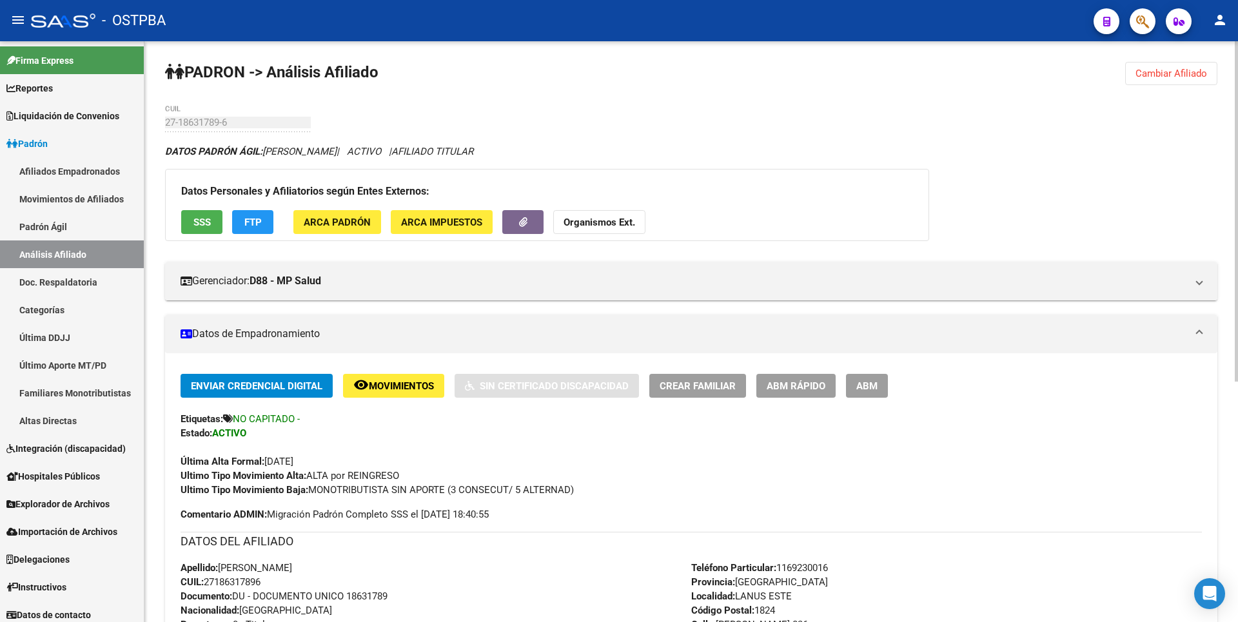
scroll to position [421, 0]
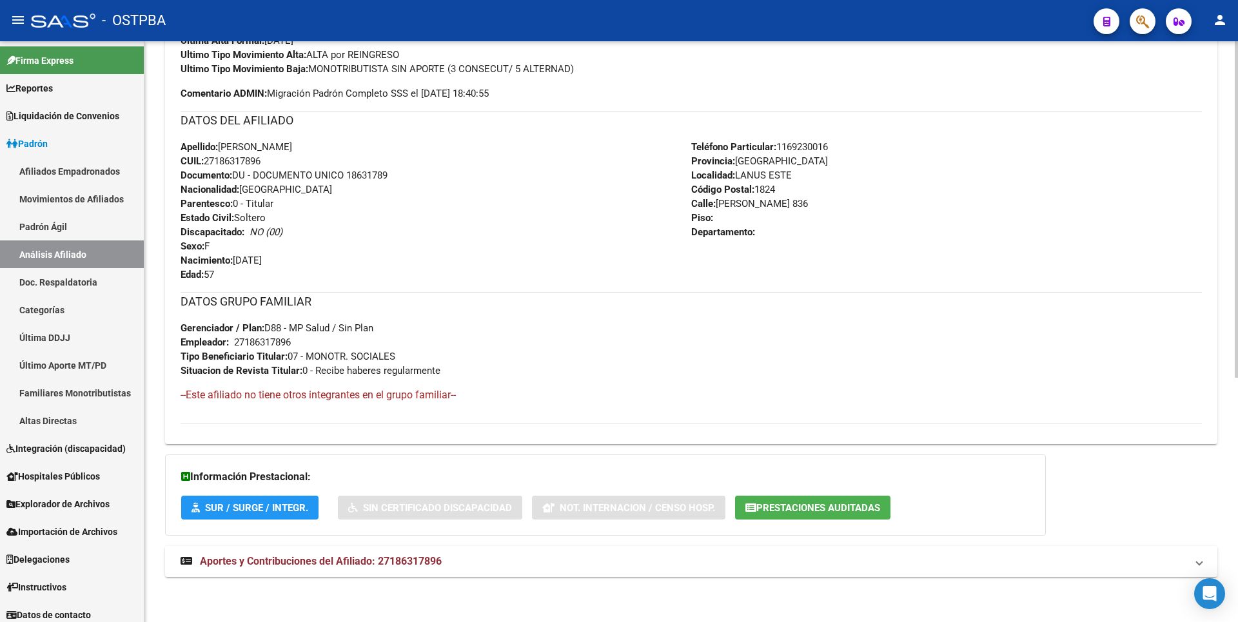
click at [409, 563] on span "Aportes y Contribuciones del Afiliado: 27186317896" at bounding box center [321, 561] width 242 height 12
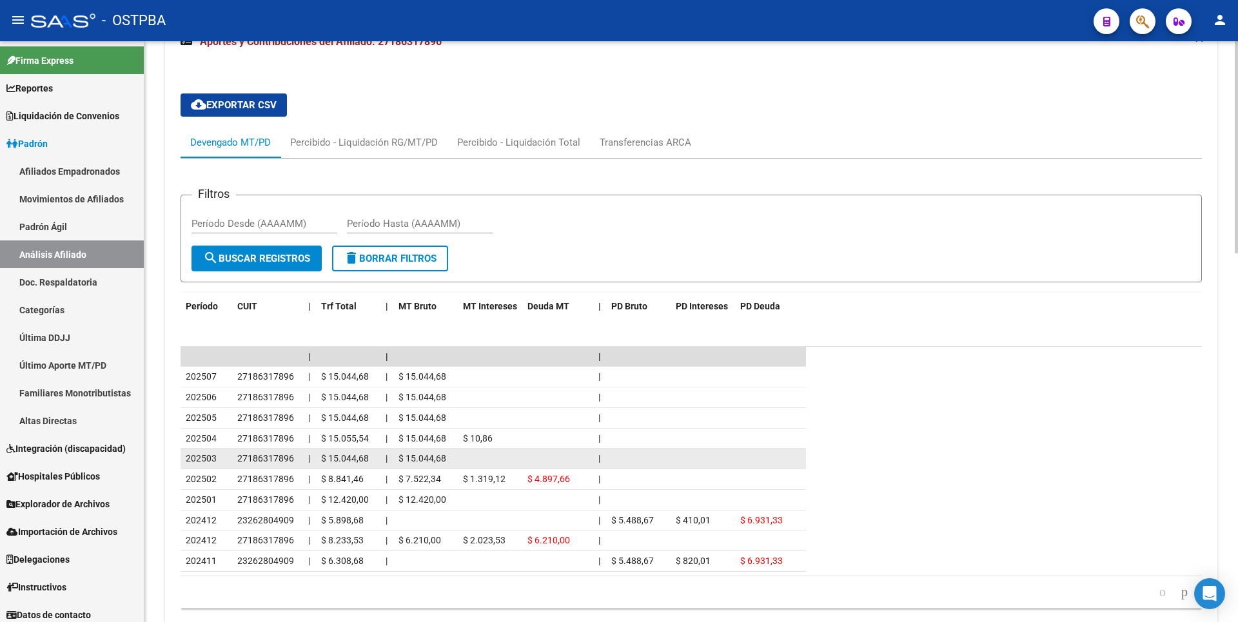
scroll to position [948, 0]
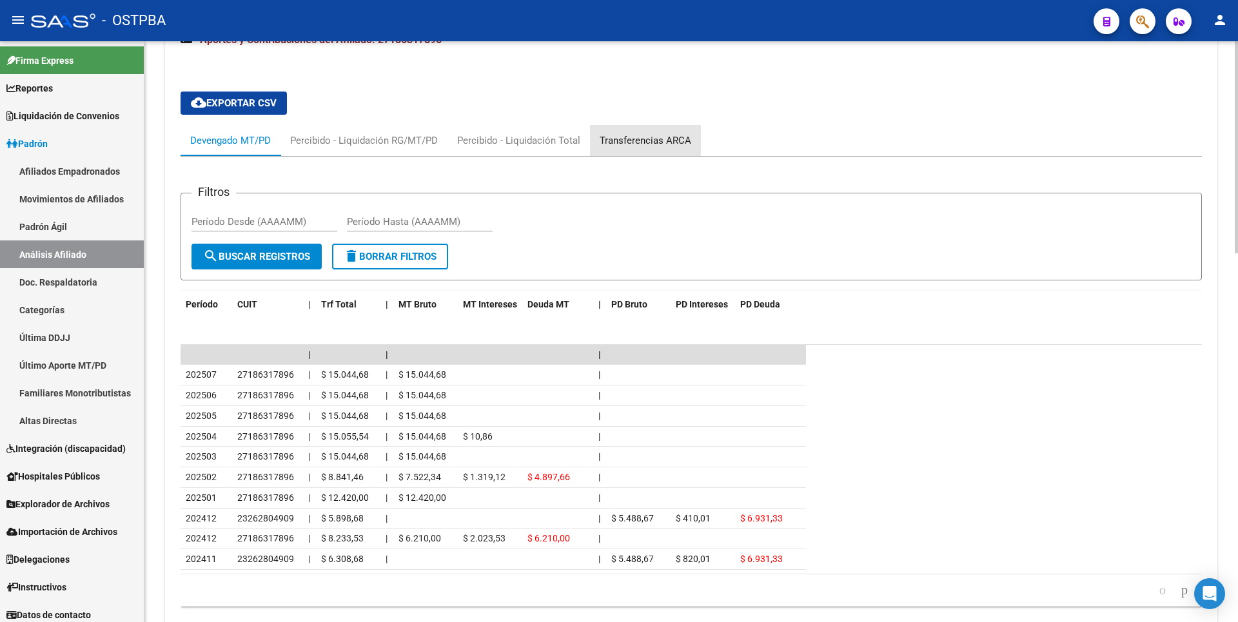
click at [655, 143] on div "Transferencias ARCA" at bounding box center [646, 140] width 92 height 14
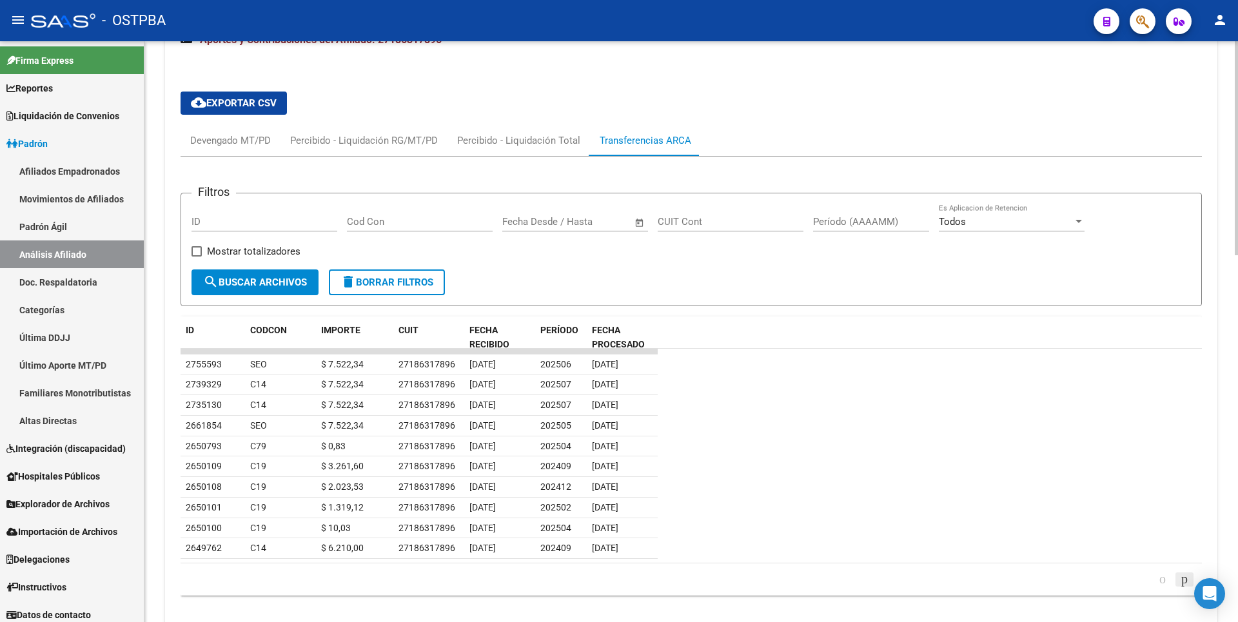
click at [1180, 580] on icon "go to next page" at bounding box center [1184, 578] width 10 height 15
click at [54, 259] on link "Análisis Afiliado" at bounding box center [72, 254] width 144 height 28
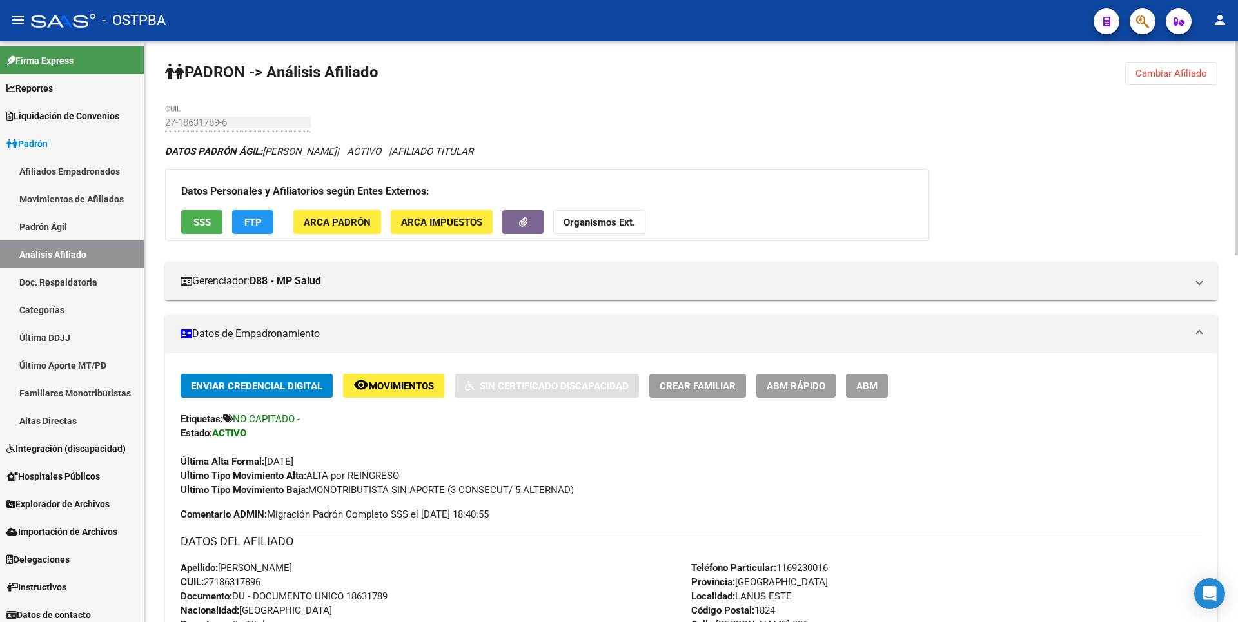
click at [1176, 74] on span "Cambiar Afiliado" at bounding box center [1171, 74] width 72 height 12
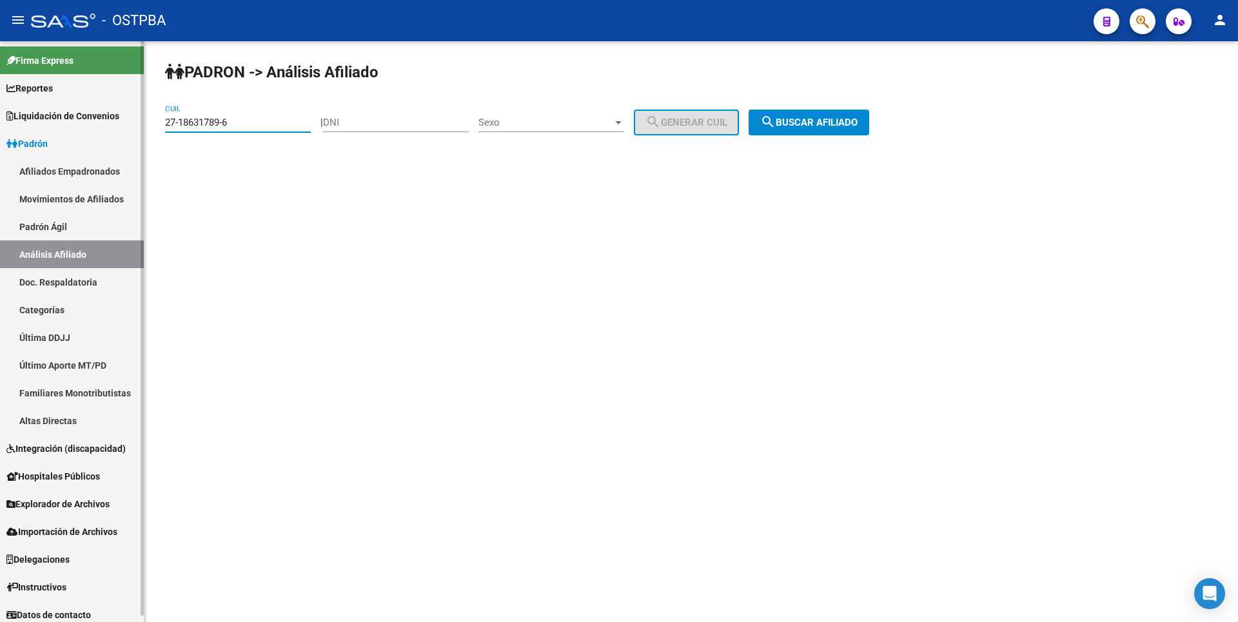
drag, startPoint x: 239, startPoint y: 124, endPoint x: 110, endPoint y: 123, distance: 128.3
click at [110, 123] on mat-sidenav-container "Firma Express Reportes Tablero de Control Ingresos Percibidos Análisis de todos…" at bounding box center [619, 331] width 1238 height 581
paste input "47155240-8"
type input "27-47155240-8"
click at [812, 118] on span "search Buscar afiliado" at bounding box center [808, 123] width 97 height 12
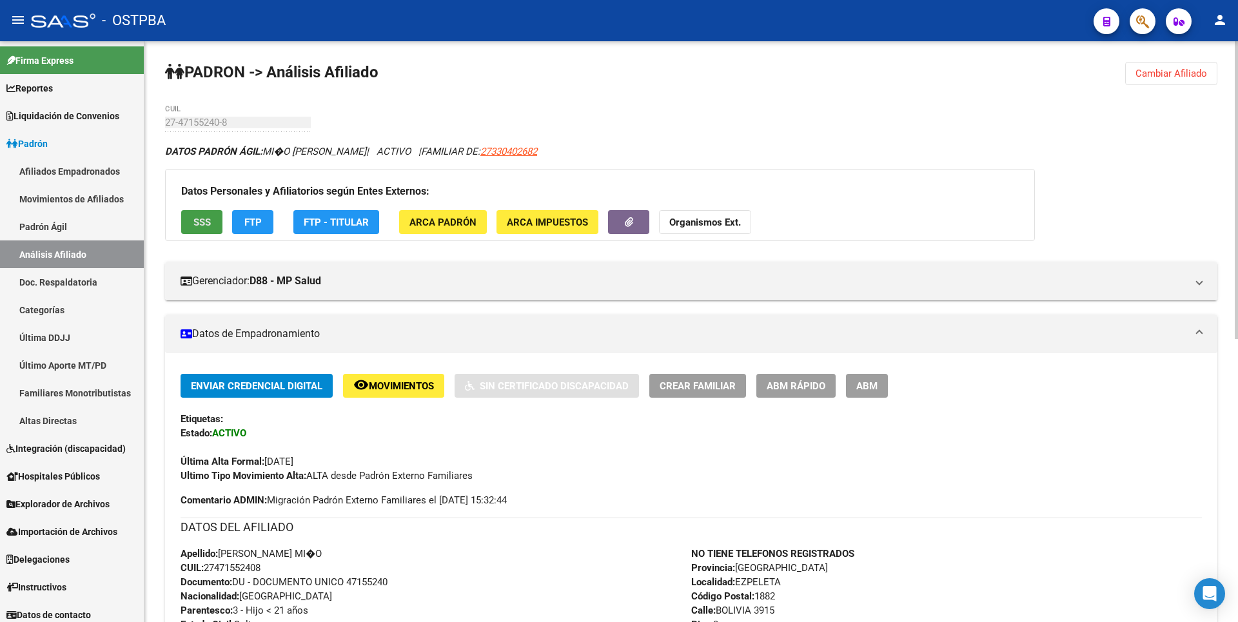
click at [209, 220] on span "SSS" at bounding box center [201, 223] width 17 height 12
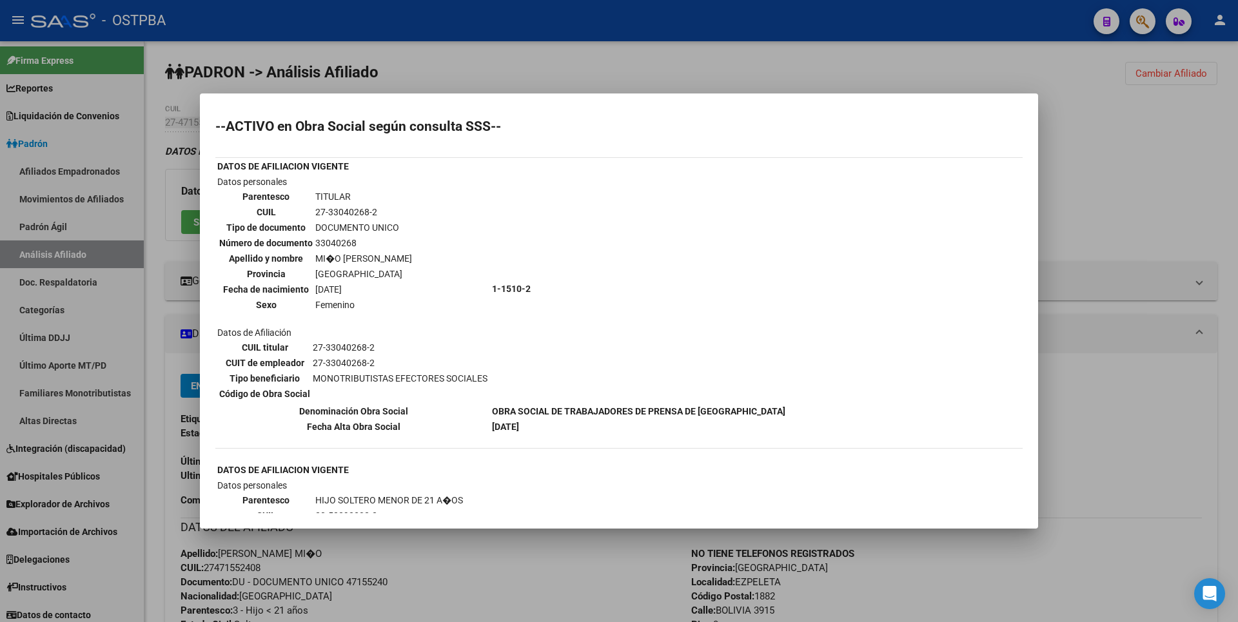
click at [1182, 166] on div at bounding box center [619, 311] width 1238 height 622
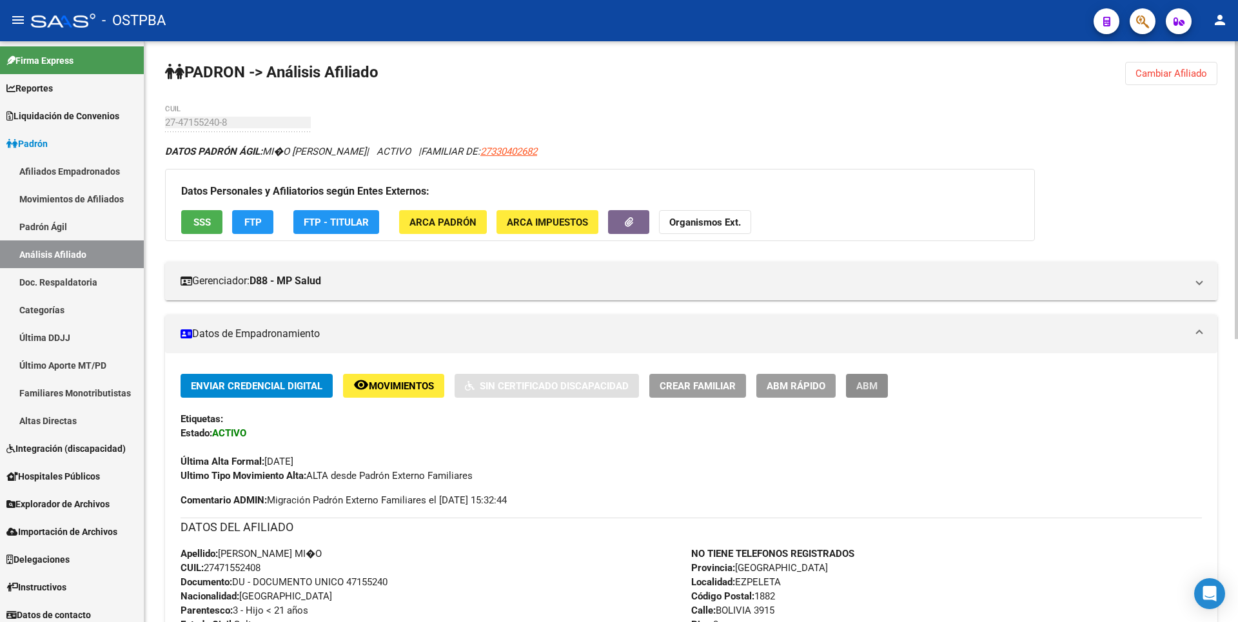
click at [873, 387] on span "ABM" at bounding box center [866, 386] width 21 height 12
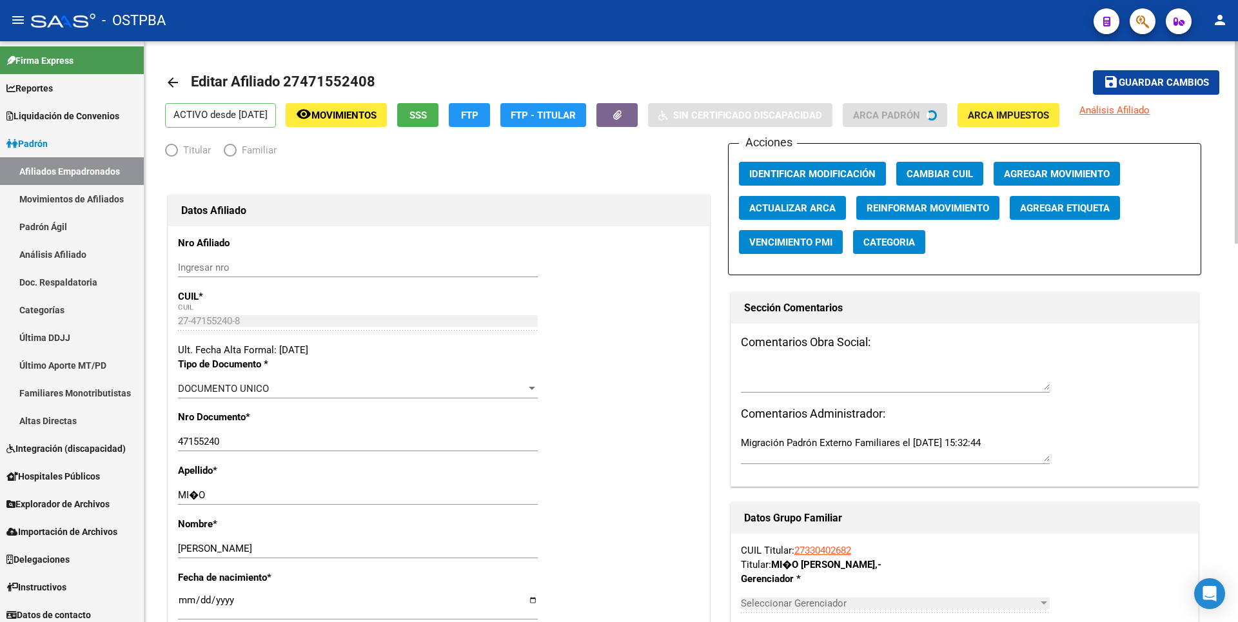
radio input "true"
type input "27-33040268-2"
click at [1059, 173] on span "Agregar Movimiento" at bounding box center [1057, 174] width 106 height 12
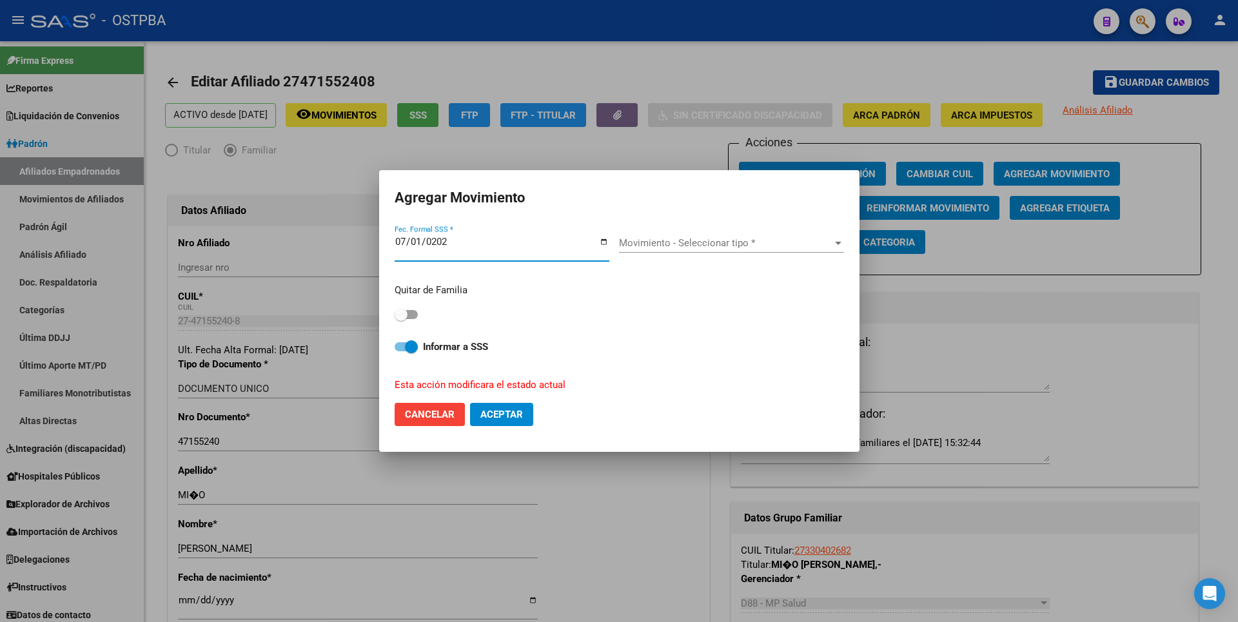
type input "[DATE]"
drag, startPoint x: 413, startPoint y: 318, endPoint x: 546, endPoint y: 290, distance: 135.7
click at [415, 318] on span at bounding box center [406, 314] width 23 height 9
click at [401, 319] on input "checkbox" at bounding box center [400, 319] width 1 height 1
checkbox input "true"
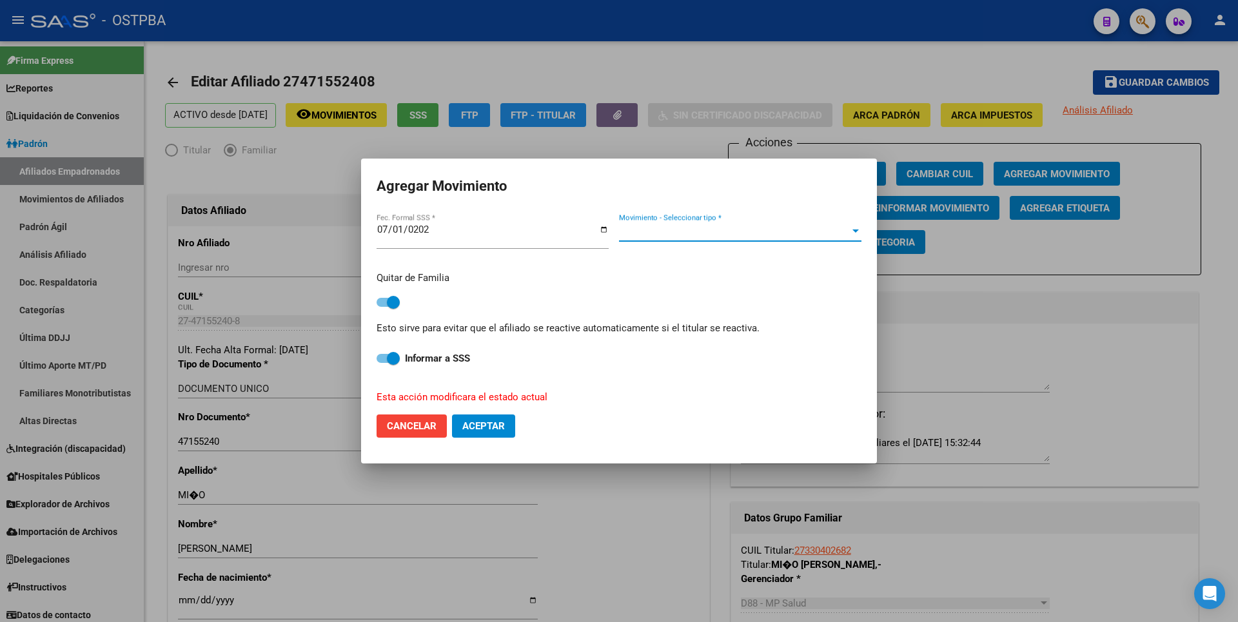
click at [860, 231] on div at bounding box center [856, 231] width 12 height 10
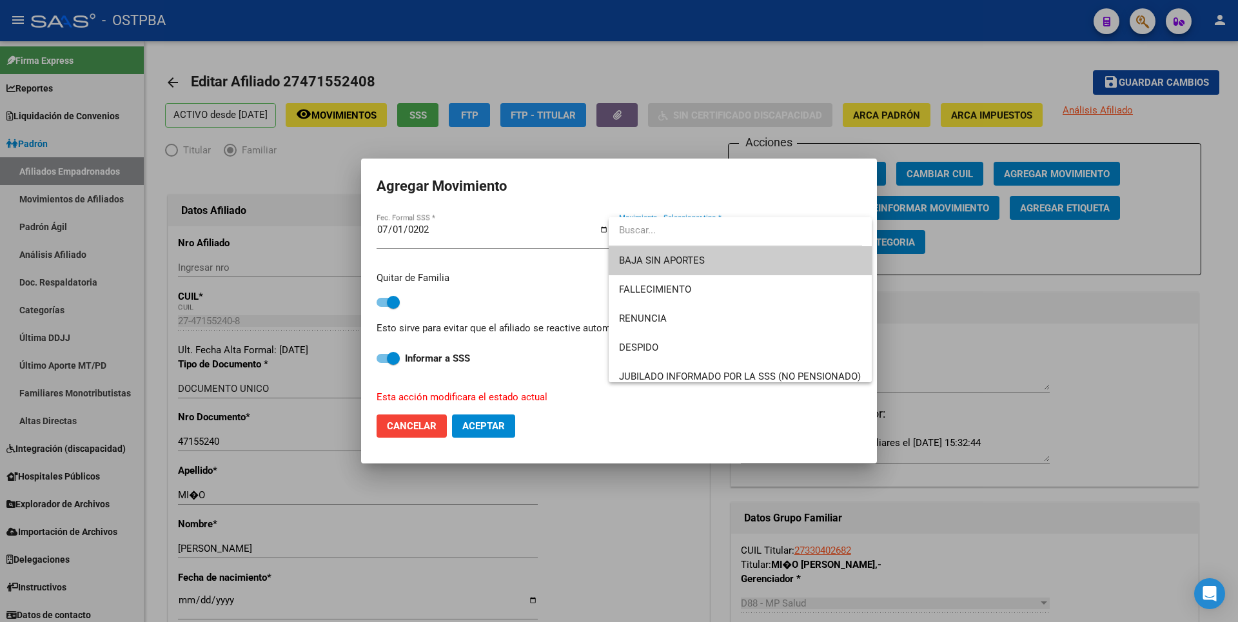
click at [739, 262] on span "BAJA SIN APORTES" at bounding box center [740, 260] width 242 height 29
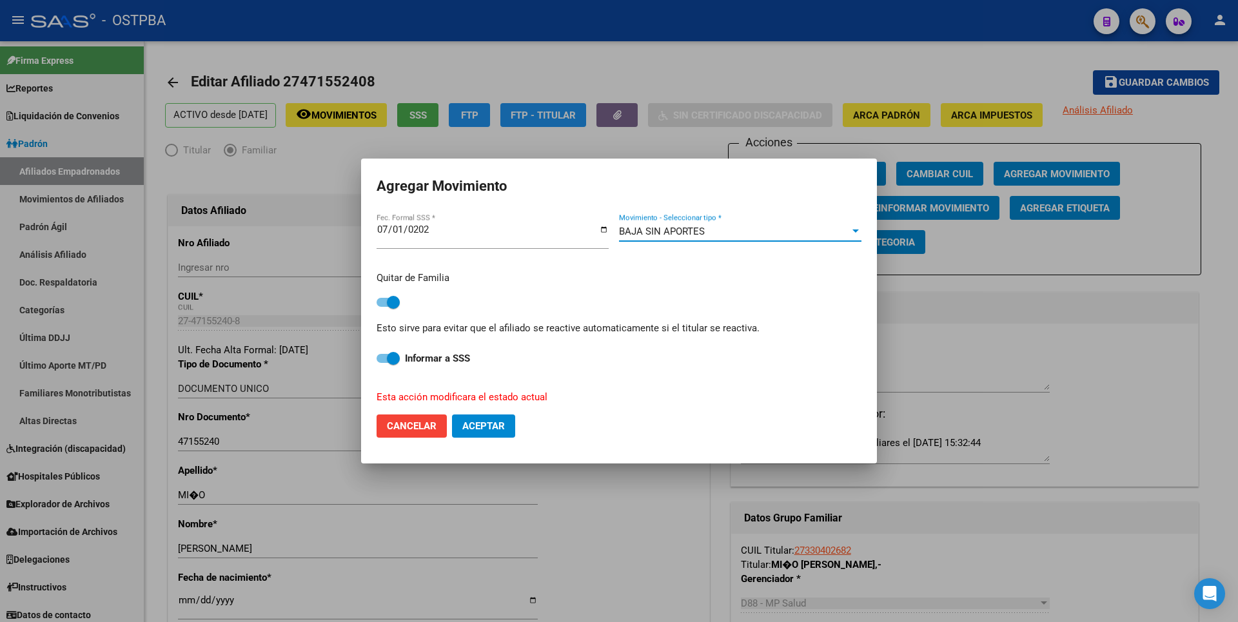
click at [487, 431] on span "Aceptar" at bounding box center [483, 426] width 43 height 12
checkbox input "false"
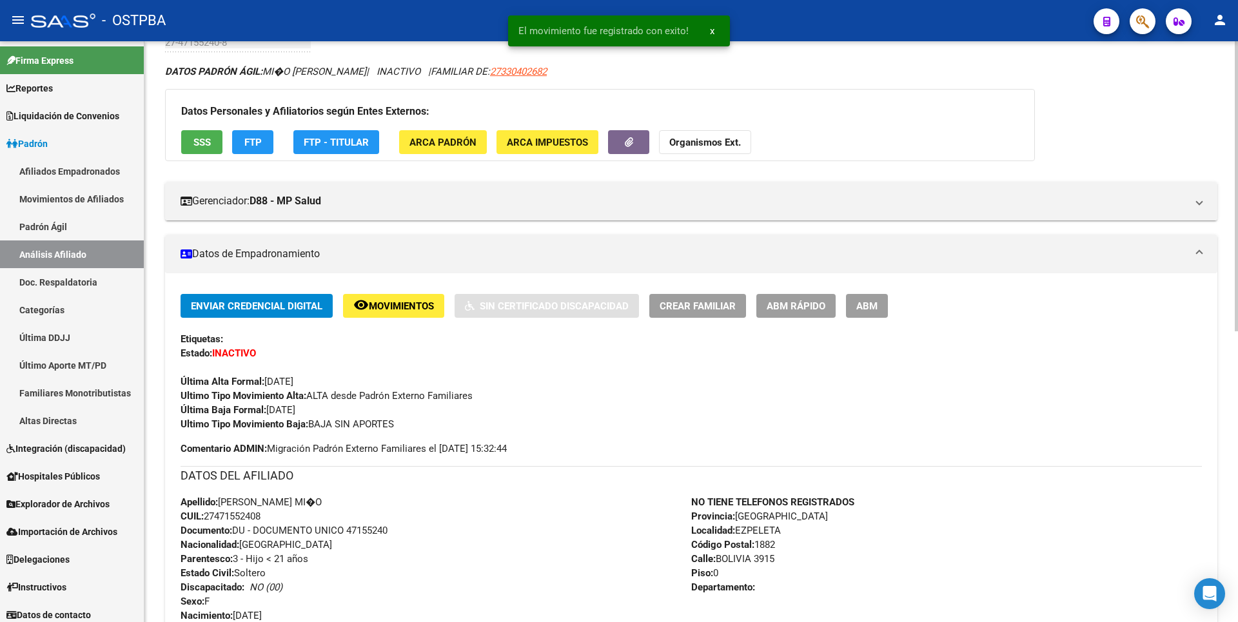
scroll to position [258, 0]
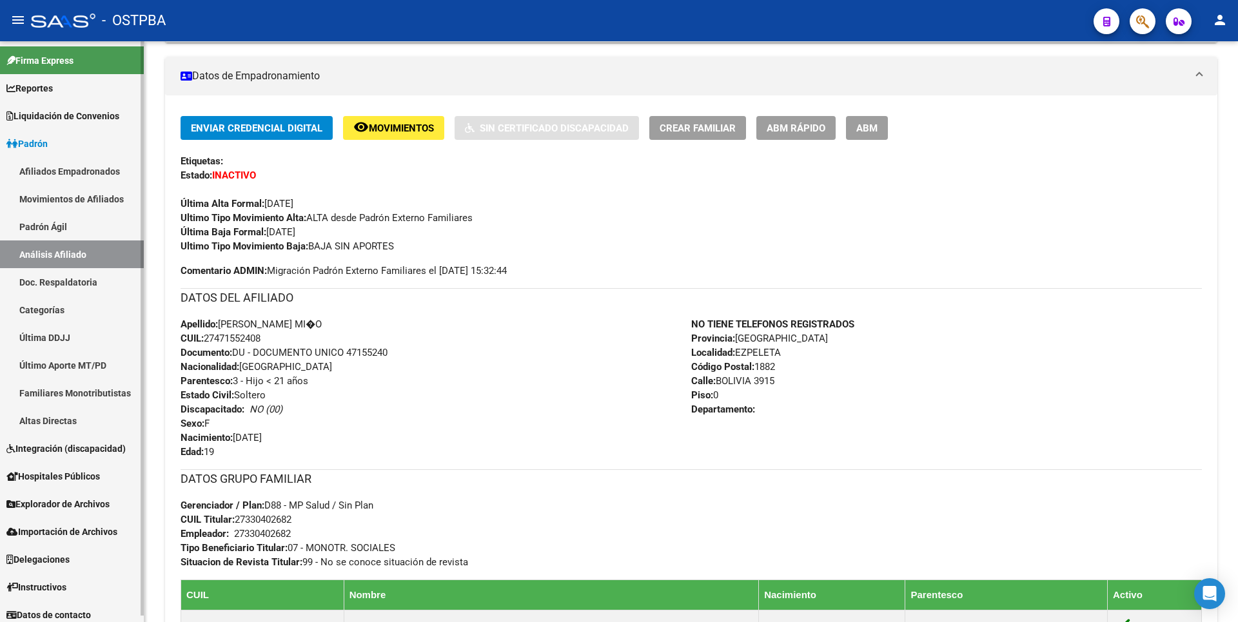
click at [97, 199] on link "Movimientos de Afiliados" at bounding box center [72, 199] width 144 height 28
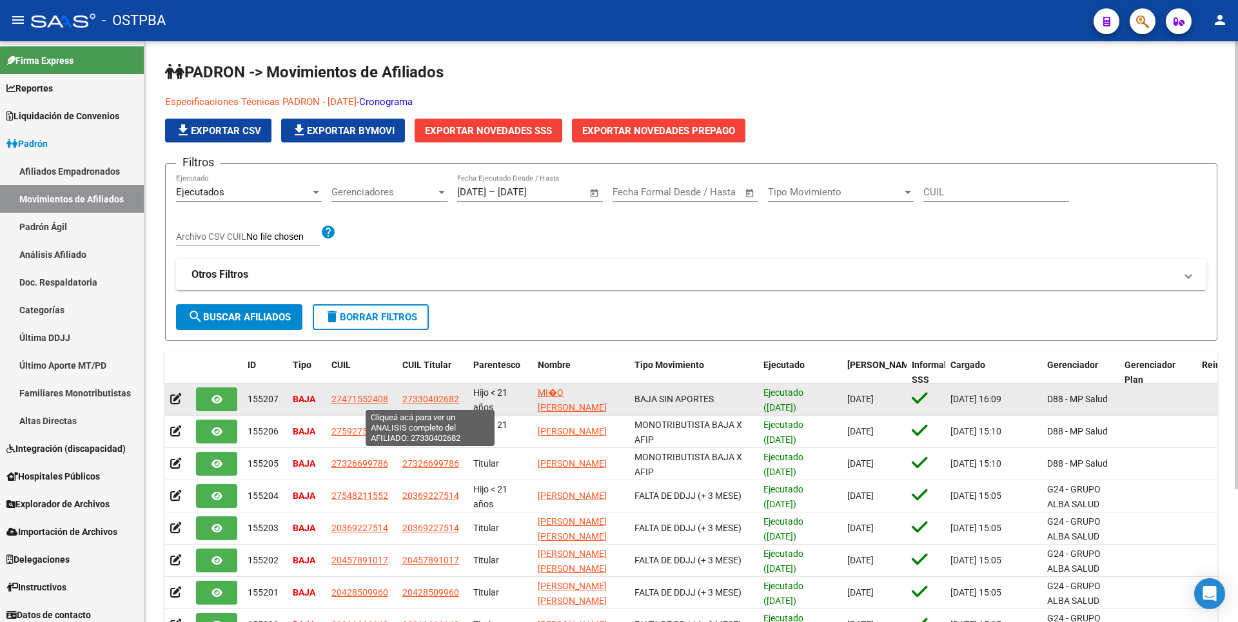
copy span "27330402682"
drag, startPoint x: 402, startPoint y: 400, endPoint x: 458, endPoint y: 400, distance: 55.4
click at [458, 400] on span "27330402682" at bounding box center [430, 399] width 57 height 10
type textarea "27330402682"
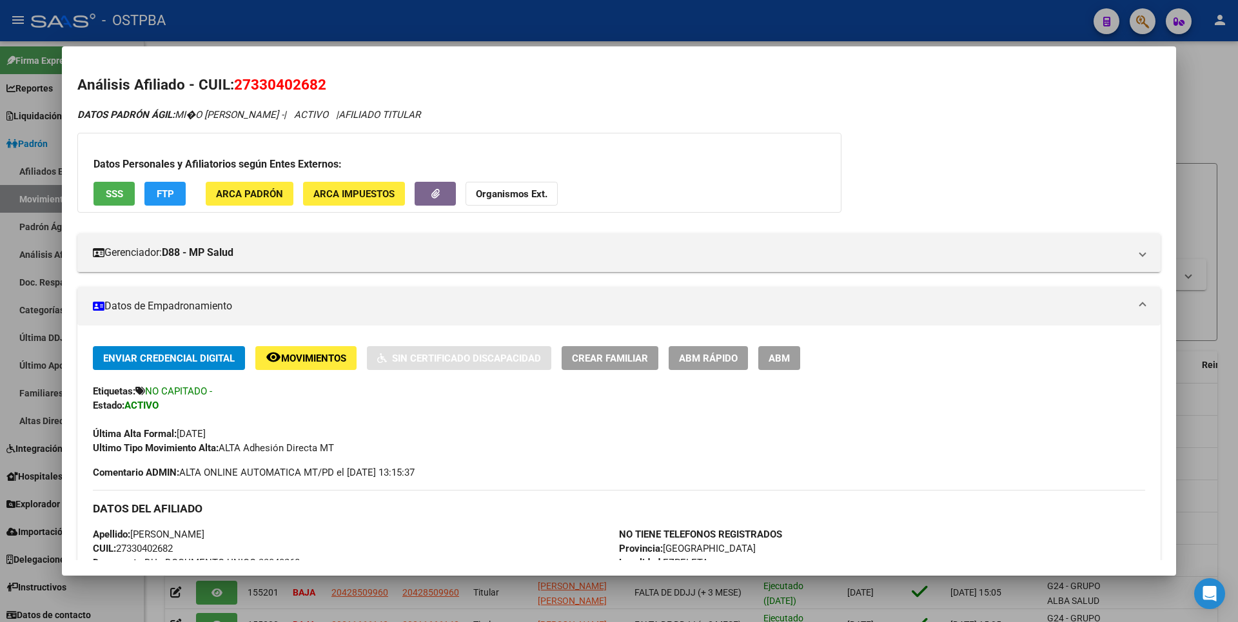
click at [1233, 149] on div at bounding box center [619, 311] width 1238 height 622
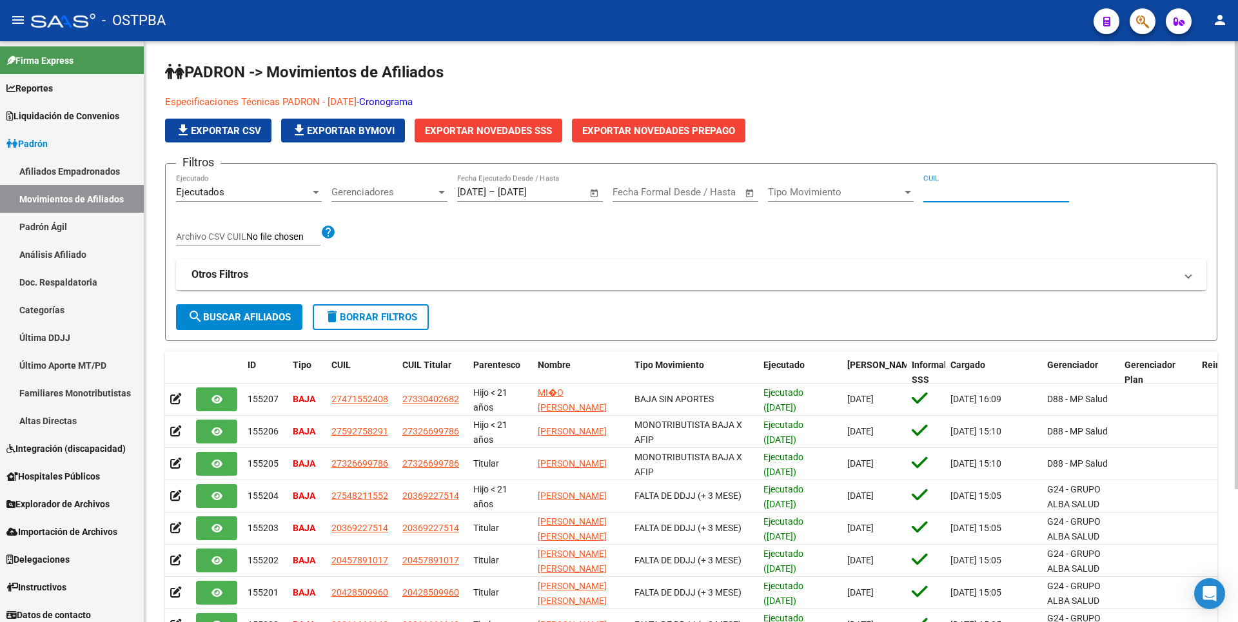
click at [950, 192] on input "CUIL" at bounding box center [996, 192] width 146 height 12
paste input "27330402682"
type input "27330402682"
click at [255, 321] on span "search Buscar Afiliados" at bounding box center [239, 317] width 103 height 12
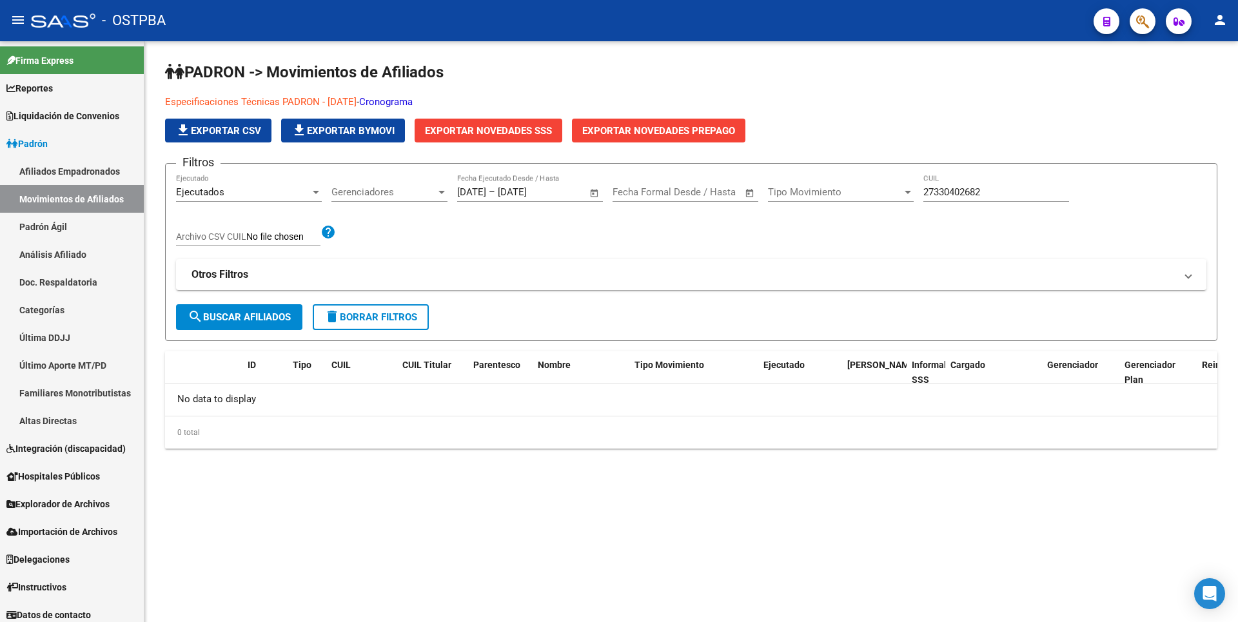
click at [244, 316] on span "search Buscar Afiliados" at bounding box center [239, 317] width 103 height 12
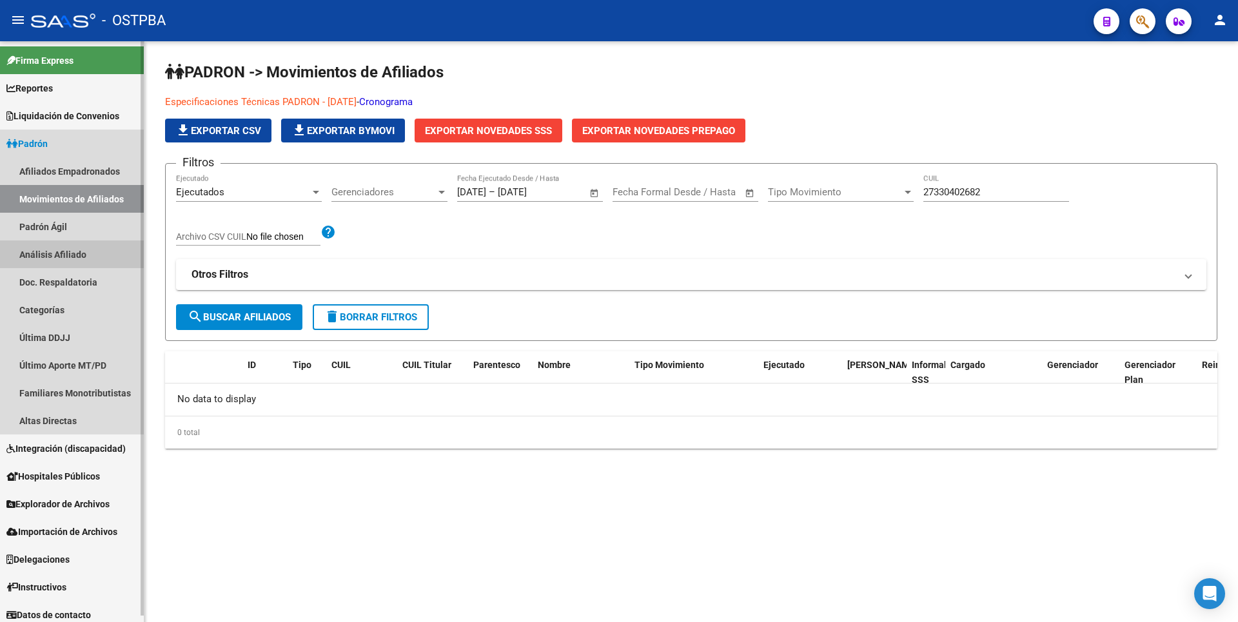
click at [48, 254] on link "Análisis Afiliado" at bounding box center [72, 254] width 144 height 28
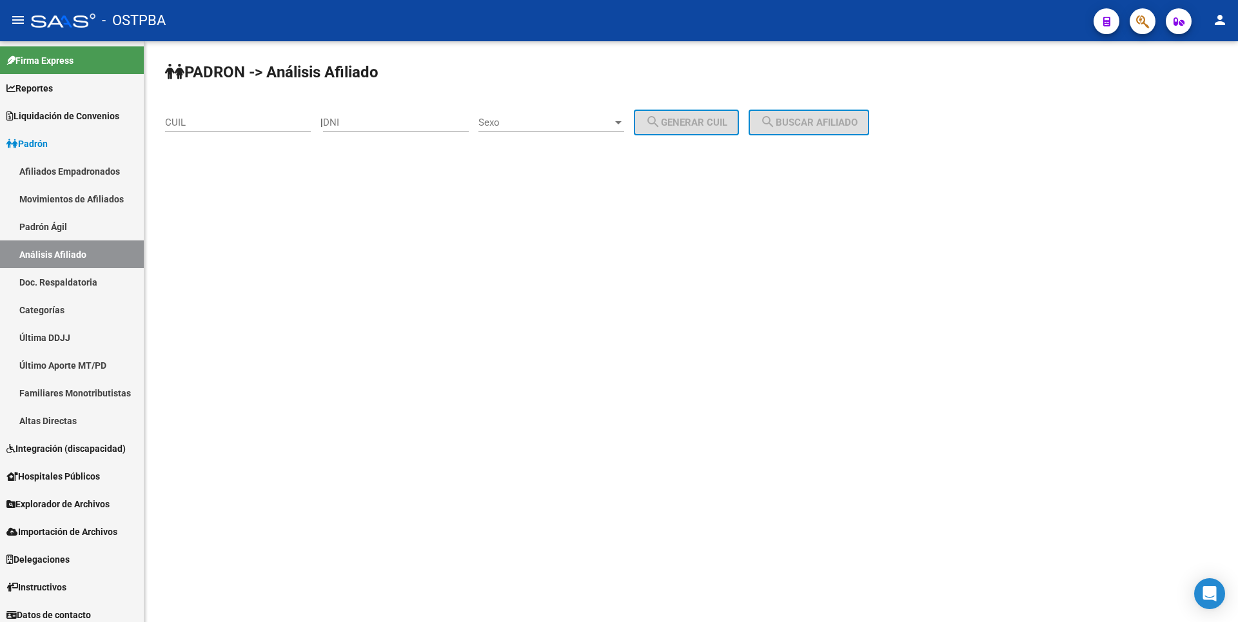
click at [224, 124] on input "CUIL" at bounding box center [238, 123] width 146 height 12
type input "27-47155240-8"
click at [847, 127] on span "search Buscar afiliado" at bounding box center [808, 123] width 97 height 12
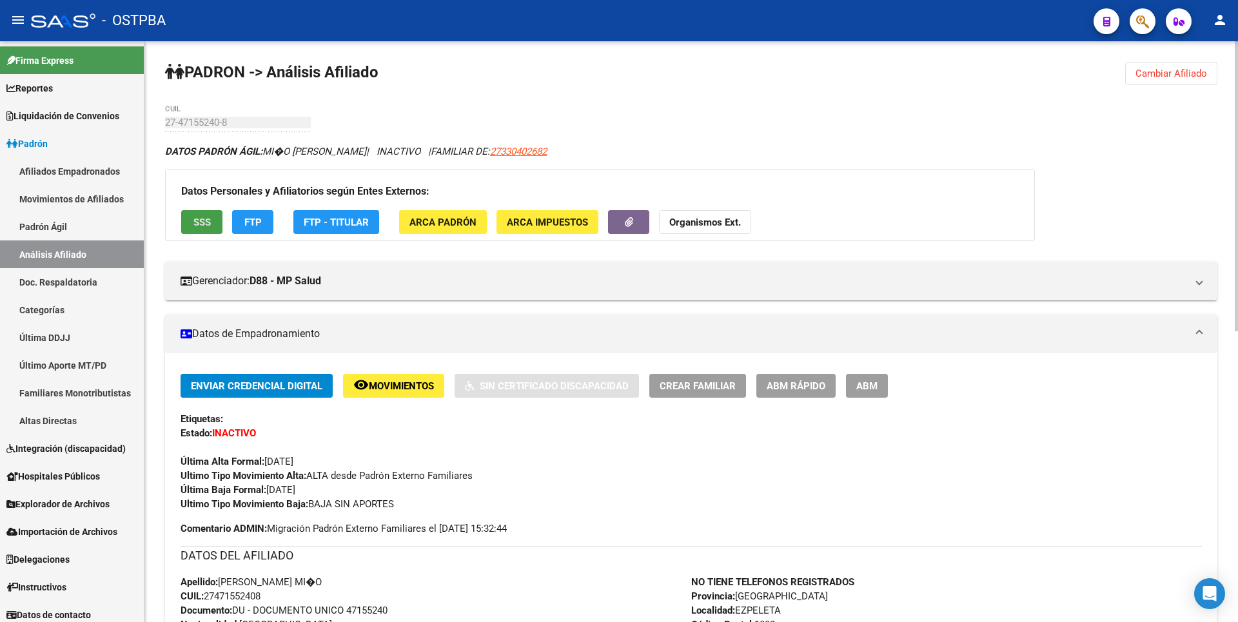
click at [194, 220] on span "SSS" at bounding box center [201, 223] width 17 height 12
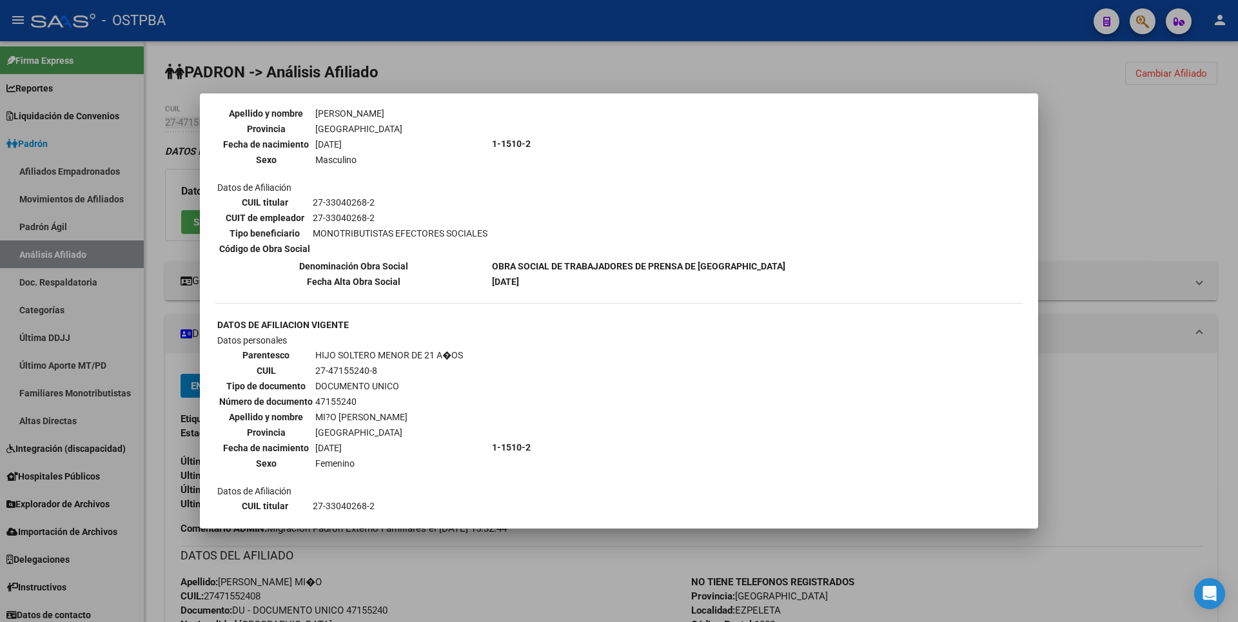
scroll to position [859, 0]
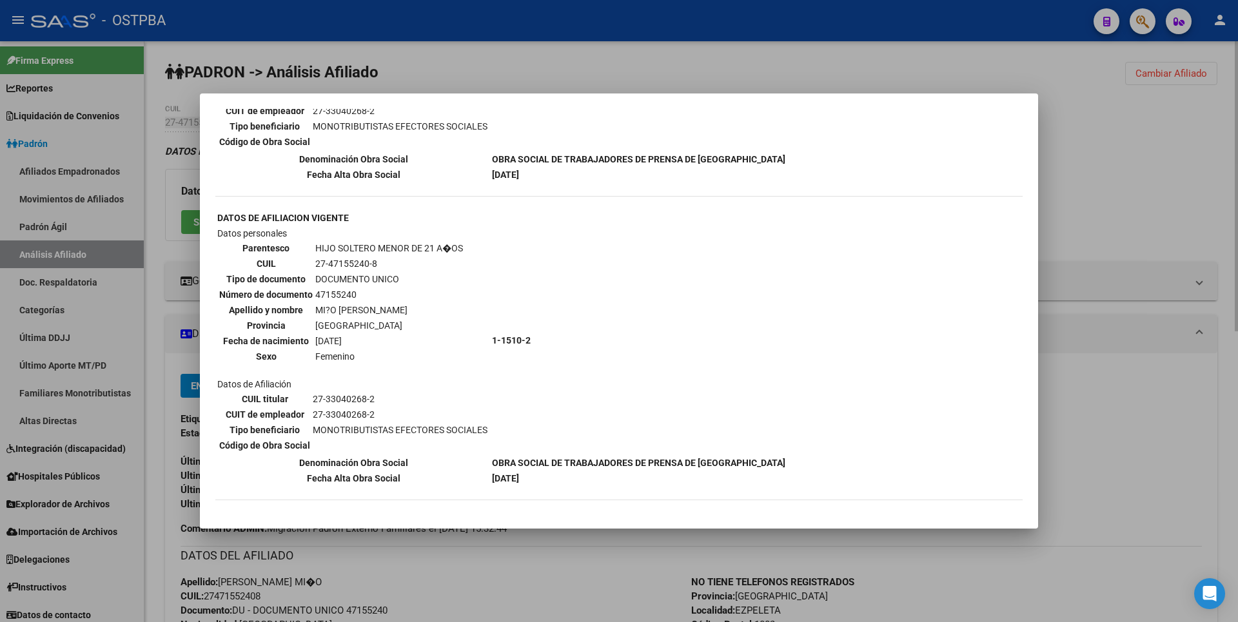
click at [1109, 225] on div at bounding box center [619, 311] width 1238 height 622
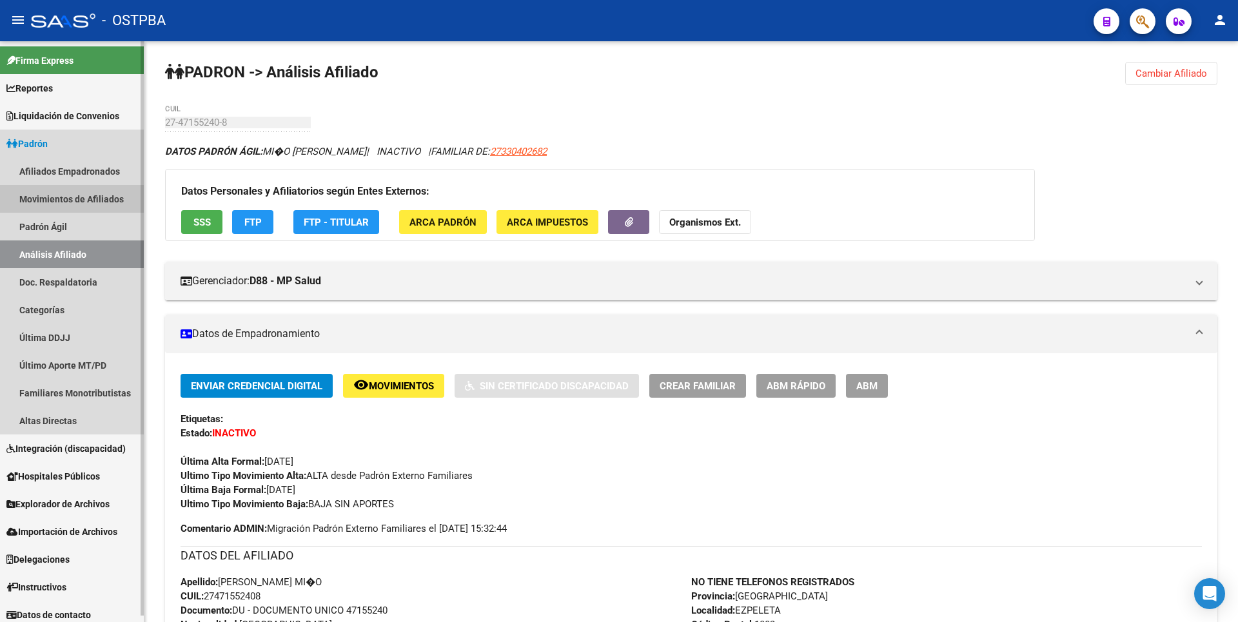
click at [92, 199] on link "Movimientos de Afiliados" at bounding box center [72, 199] width 144 height 28
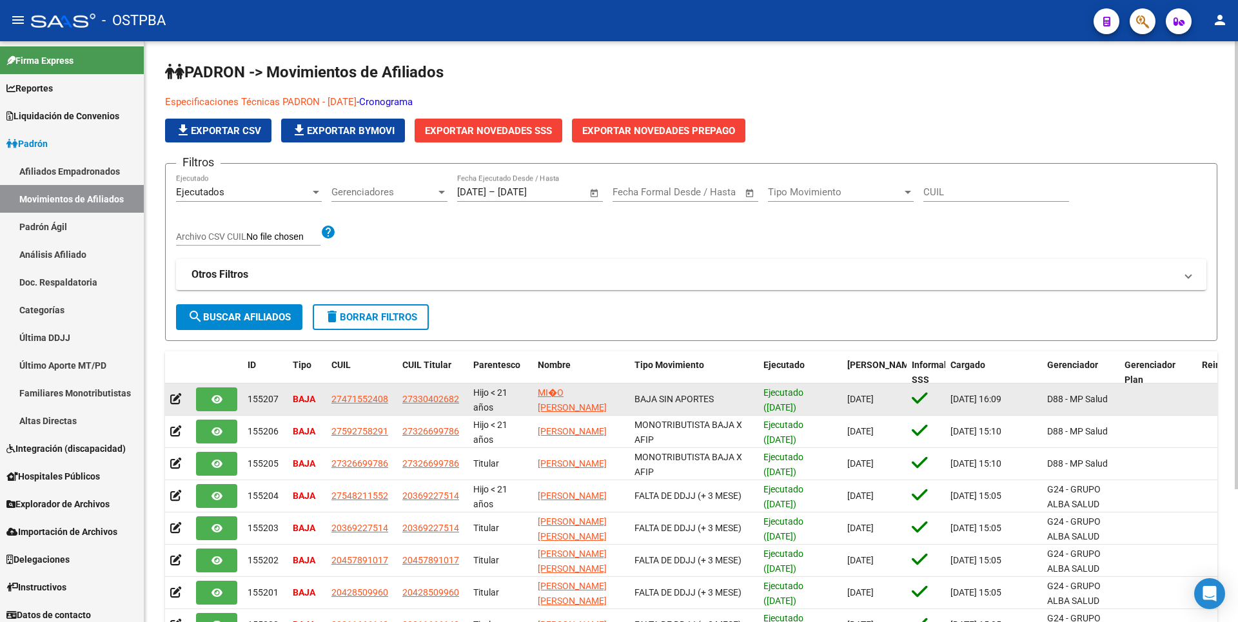
copy span "27471552408"
drag, startPoint x: 333, startPoint y: 398, endPoint x: 391, endPoint y: 395, distance: 58.1
click at [391, 395] on div "27471552408" at bounding box center [361, 399] width 61 height 15
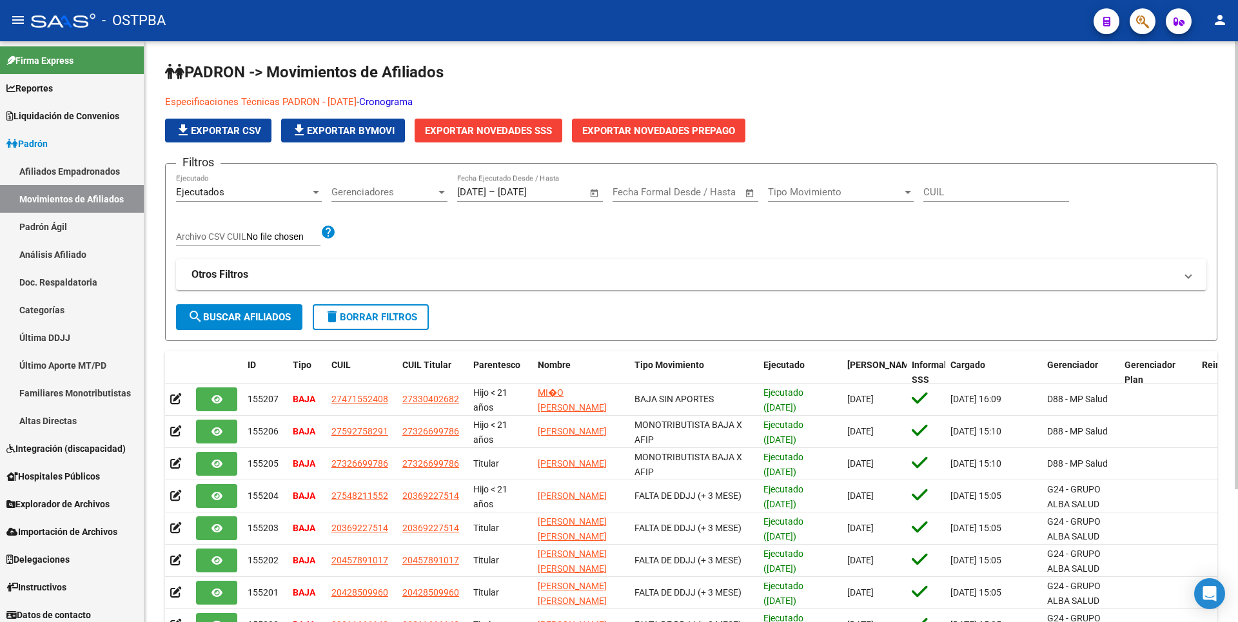
click at [942, 199] on div "CUIL" at bounding box center [996, 188] width 146 height 28
paste input "27471552408"
type input "27471552408"
click at [269, 315] on span "search Buscar Afiliados" at bounding box center [239, 317] width 103 height 12
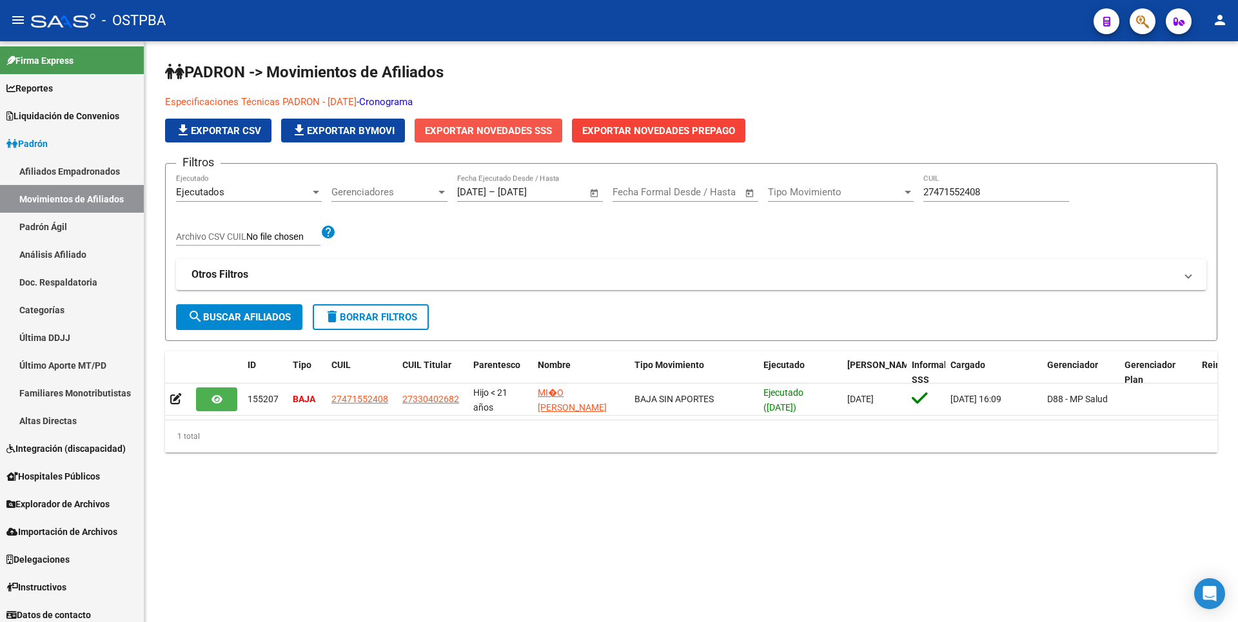
click at [489, 131] on span "Exportar Novedades SSS" at bounding box center [488, 131] width 127 height 12
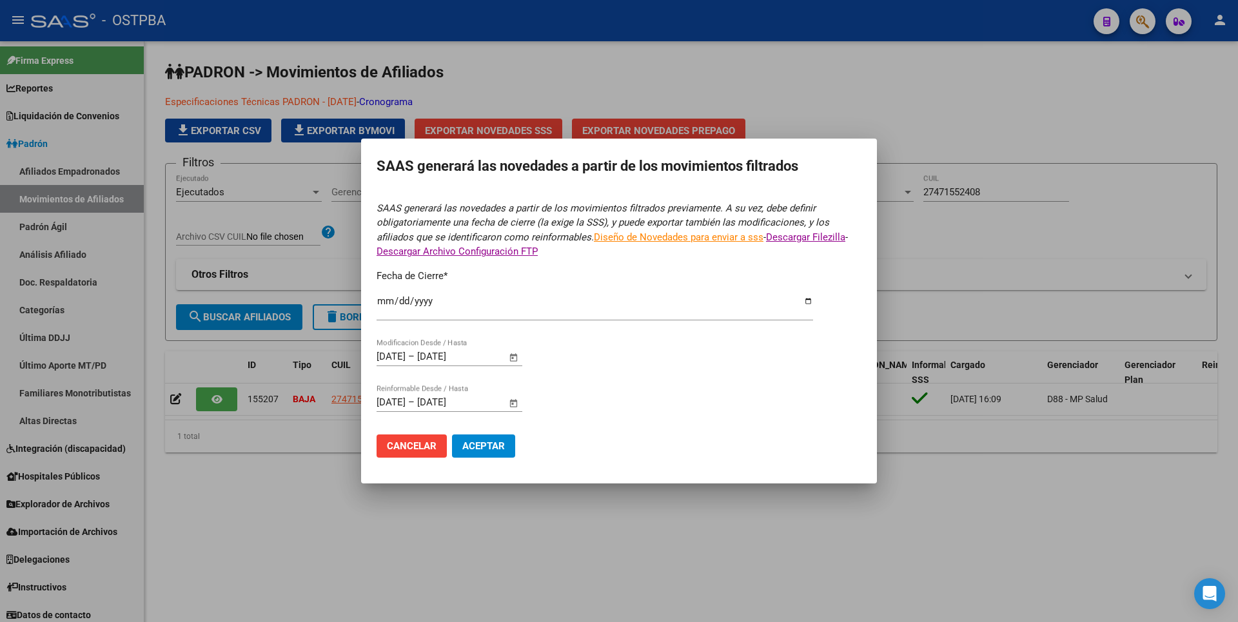
type input "[DATE]"
click at [478, 442] on span "Aceptar" at bounding box center [483, 446] width 43 height 12
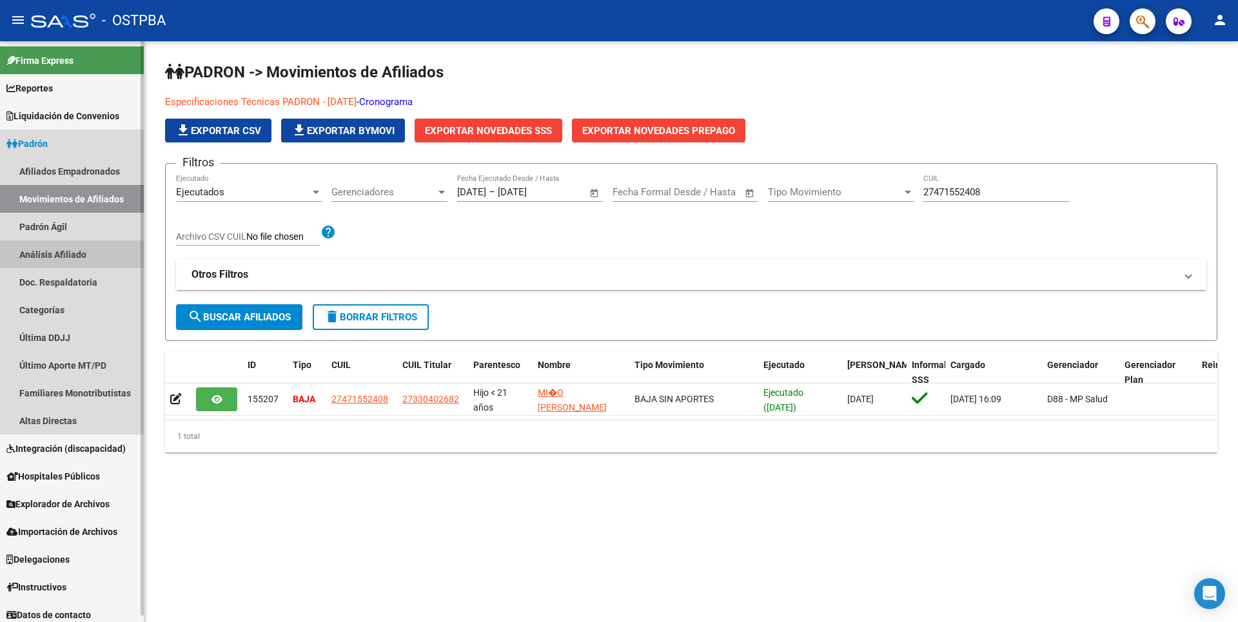
click at [81, 253] on link "Análisis Afiliado" at bounding box center [72, 254] width 144 height 28
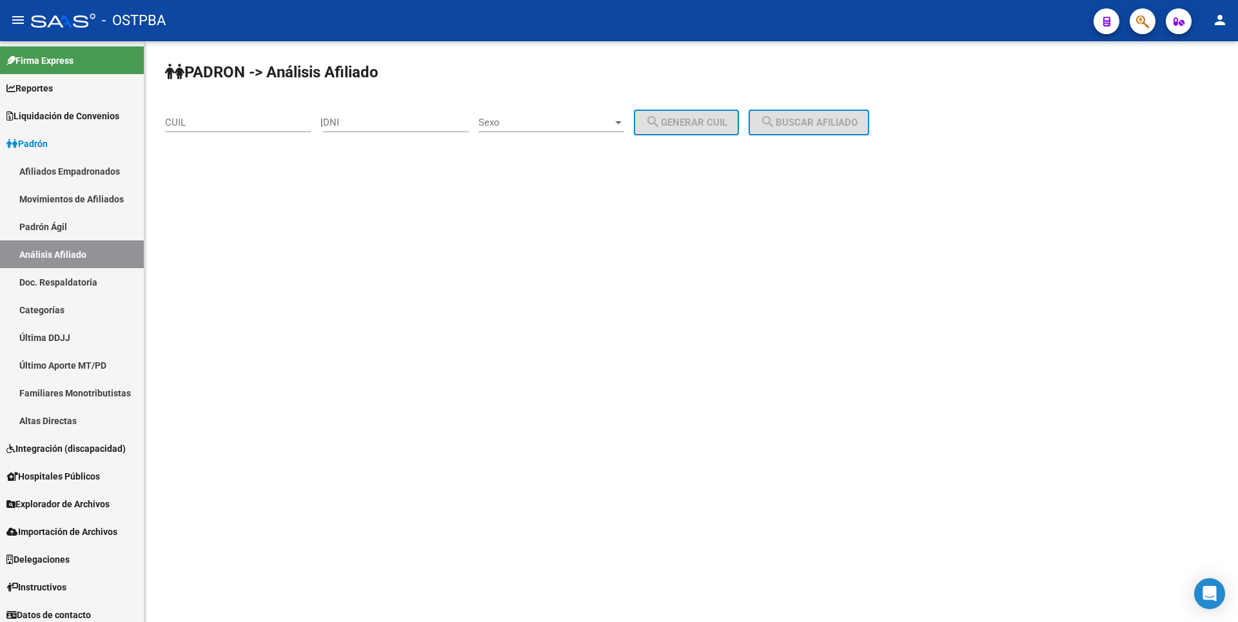
click at [184, 122] on input "CUIL" at bounding box center [238, 123] width 146 height 12
paste input "20-33127760-7"
type input "20-33127760-7"
click at [842, 115] on button "search Buscar afiliado" at bounding box center [808, 123] width 121 height 26
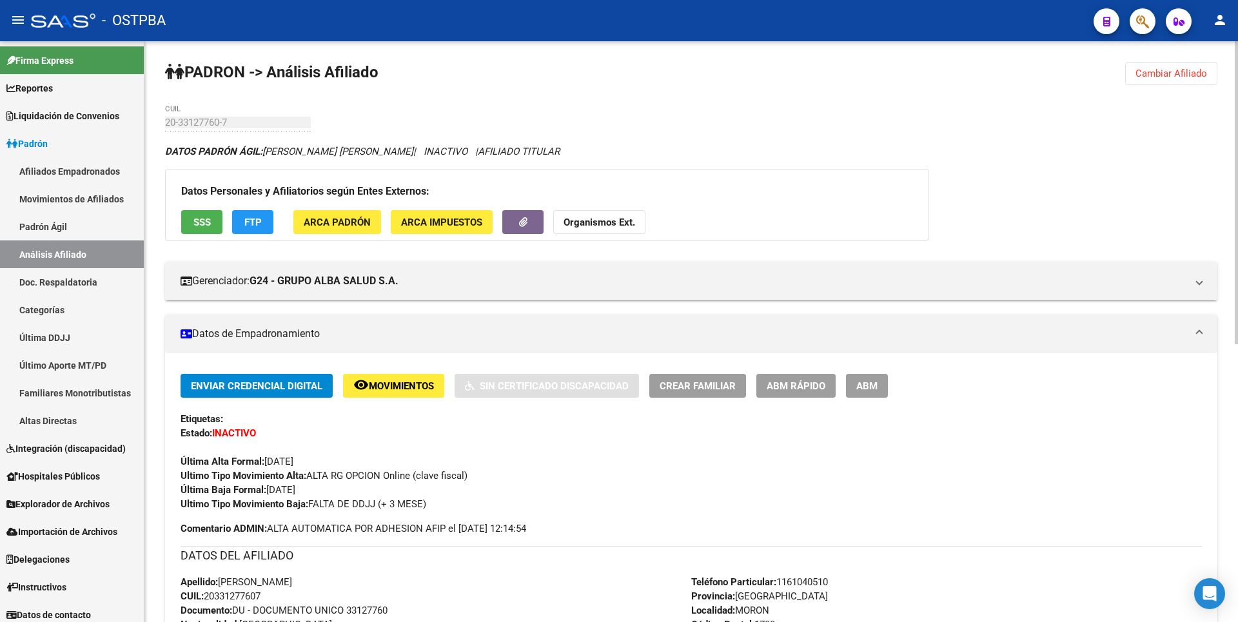
click at [397, 389] on span "Movimientos" at bounding box center [401, 386] width 65 height 12
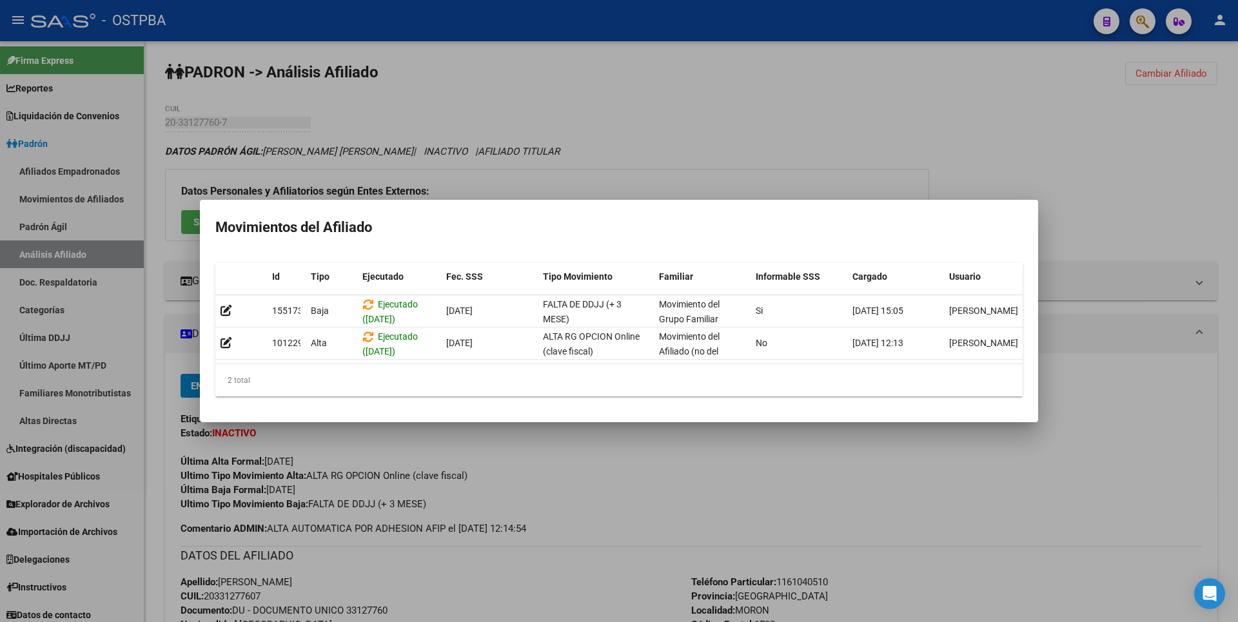
click at [663, 170] on div at bounding box center [619, 311] width 1238 height 622
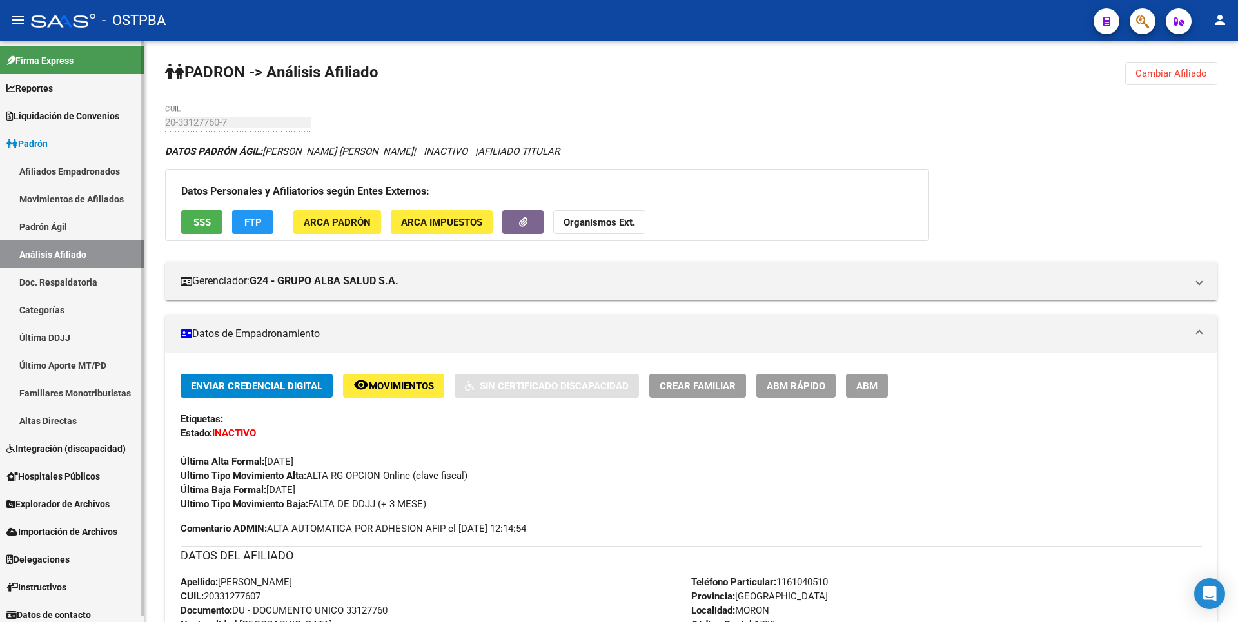
drag, startPoint x: 93, startPoint y: 192, endPoint x: 102, endPoint y: 187, distance: 10.4
click at [93, 192] on link "Movimientos de Afiliados" at bounding box center [72, 199] width 144 height 28
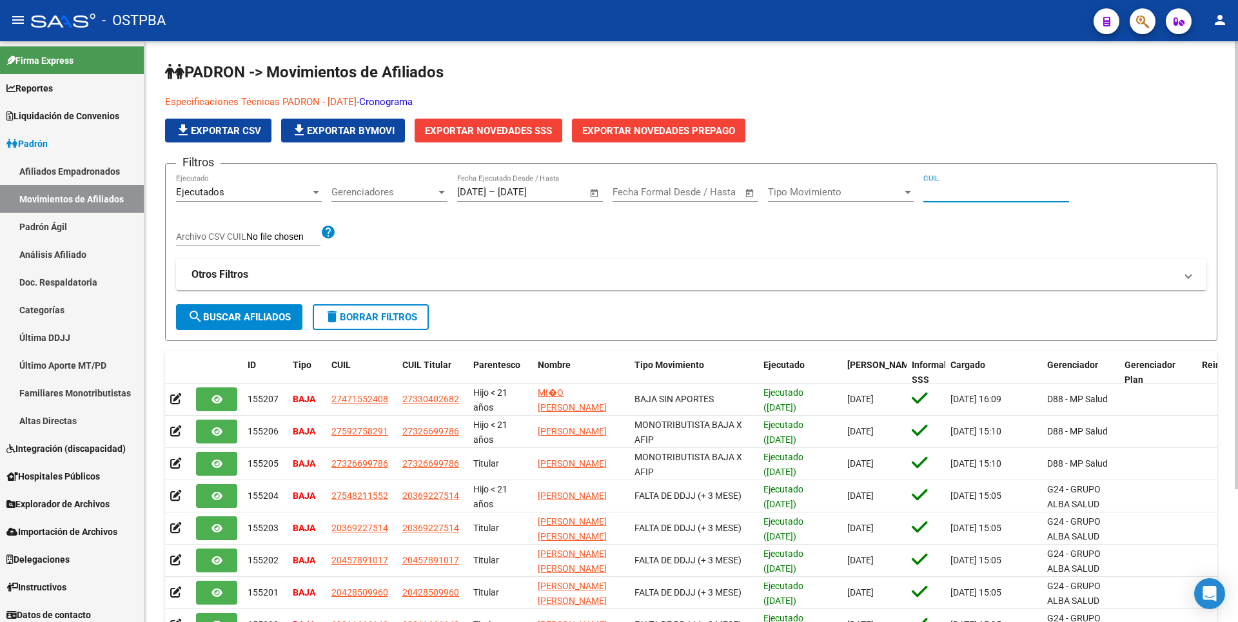
click at [937, 196] on input "CUIL" at bounding box center [996, 192] width 146 height 12
paste input "20331277607"
type input "20331277607"
click at [273, 313] on span "search Buscar Afiliados" at bounding box center [239, 317] width 103 height 12
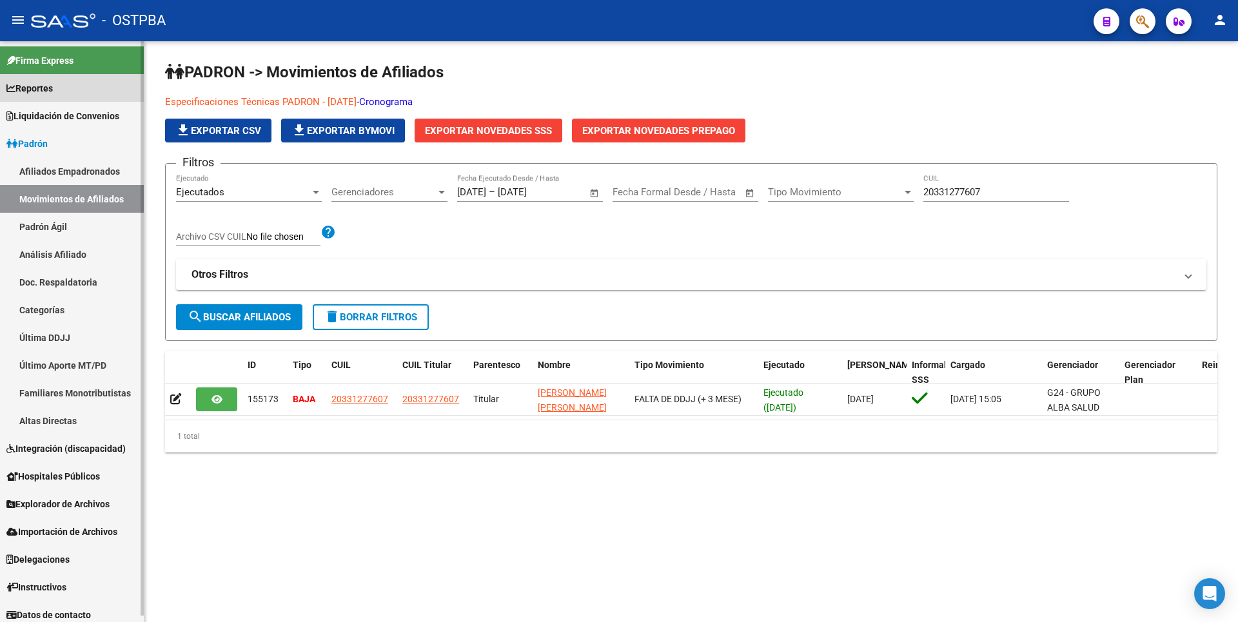
click at [42, 90] on span "Reportes" at bounding box center [29, 88] width 46 height 14
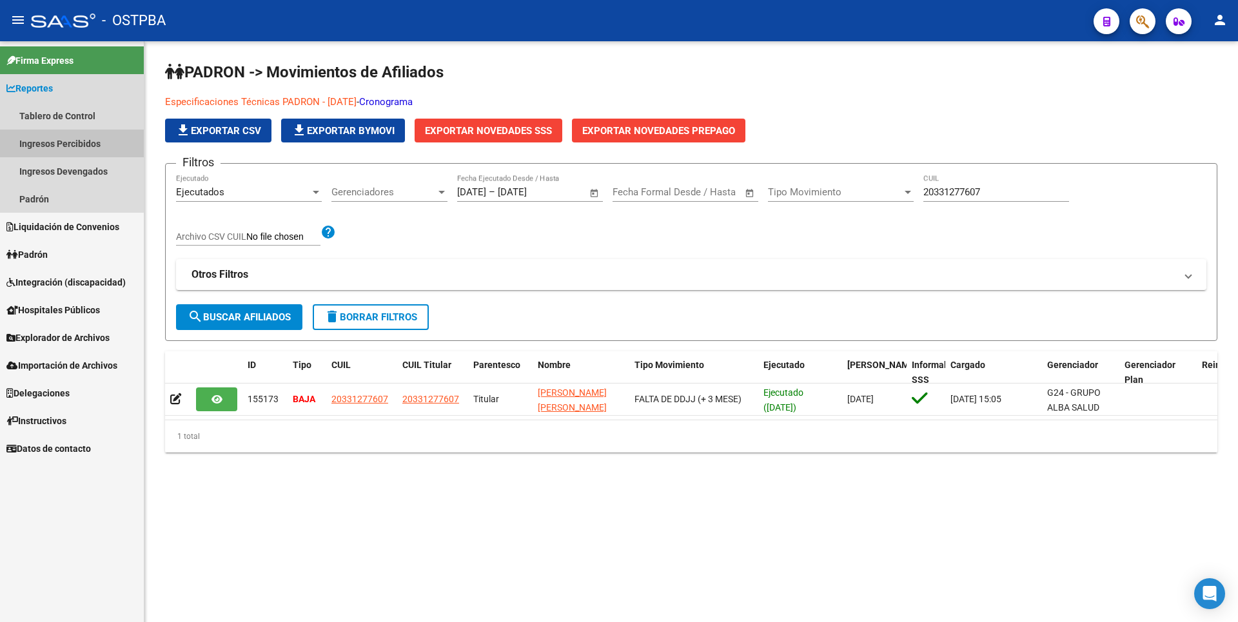
click at [54, 143] on link "Ingresos Percibidos" at bounding box center [72, 144] width 144 height 28
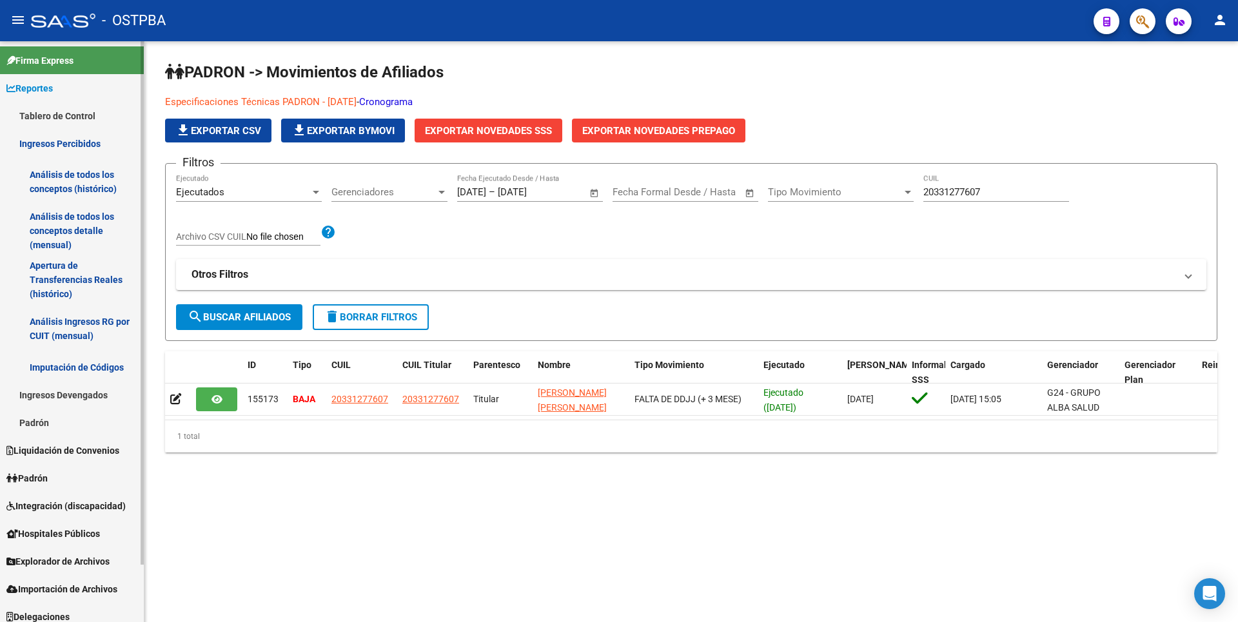
click at [65, 235] on link "Análisis de todos los conceptos detalle (mensual)" at bounding box center [72, 230] width 144 height 49
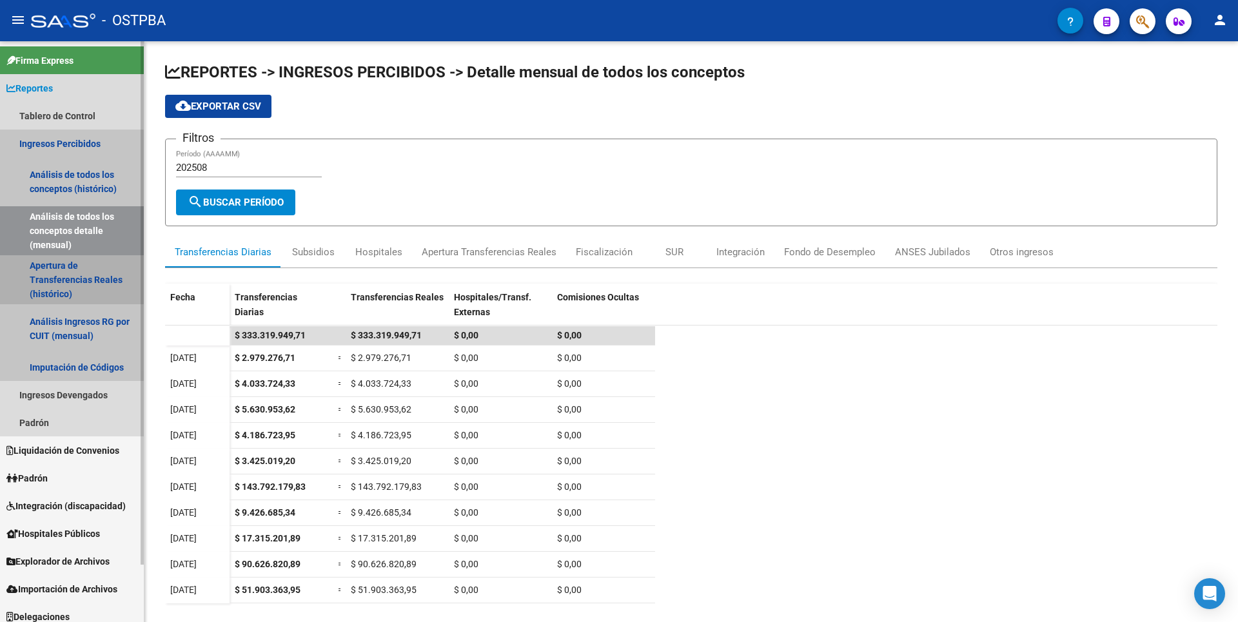
click at [59, 272] on link "Apertura de Transferencias Reales (histórico)" at bounding box center [72, 279] width 144 height 49
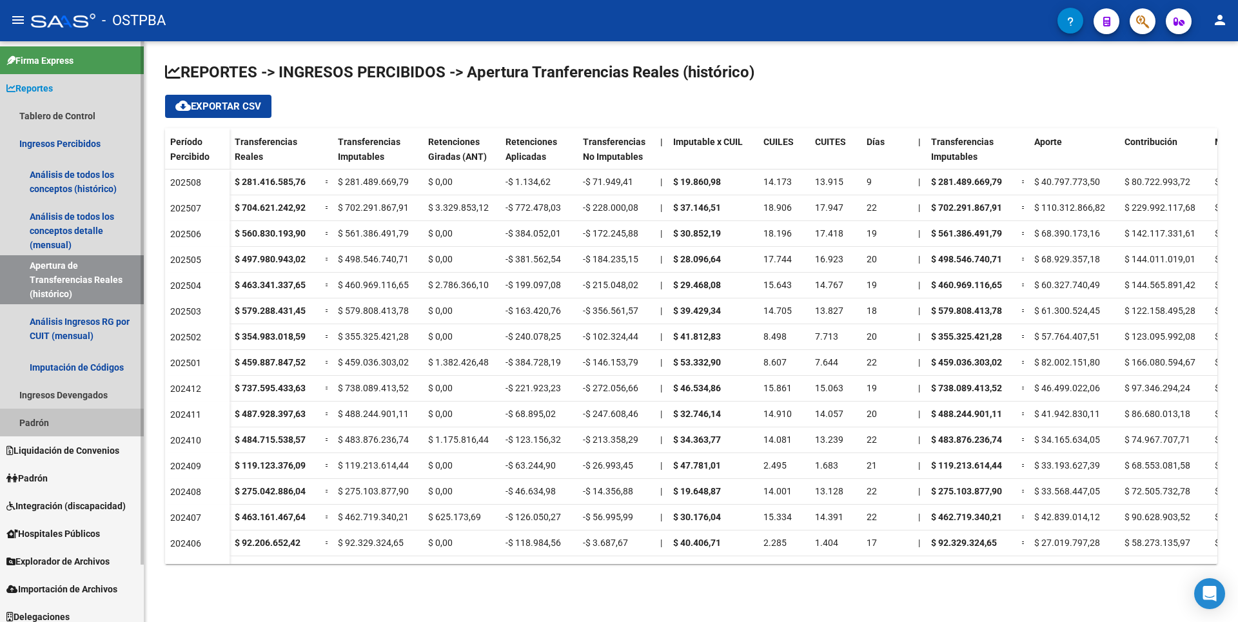
click at [46, 424] on link "Padrón" at bounding box center [72, 423] width 144 height 28
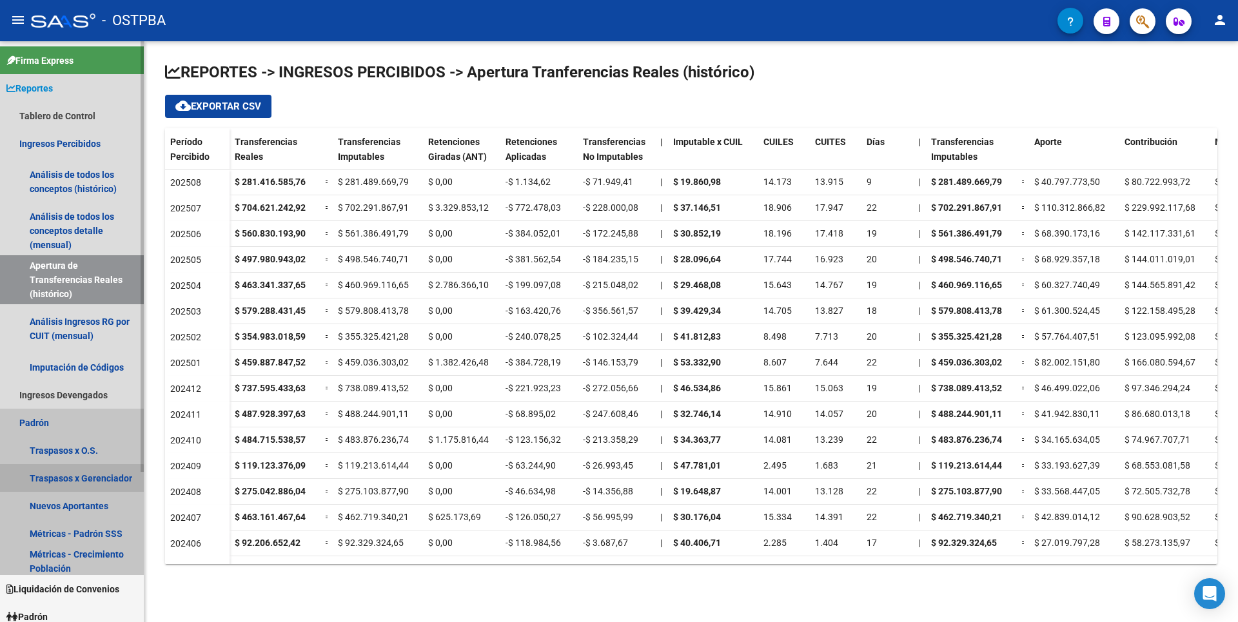
click at [68, 485] on link "Traspasos x Gerenciador" at bounding box center [72, 478] width 144 height 28
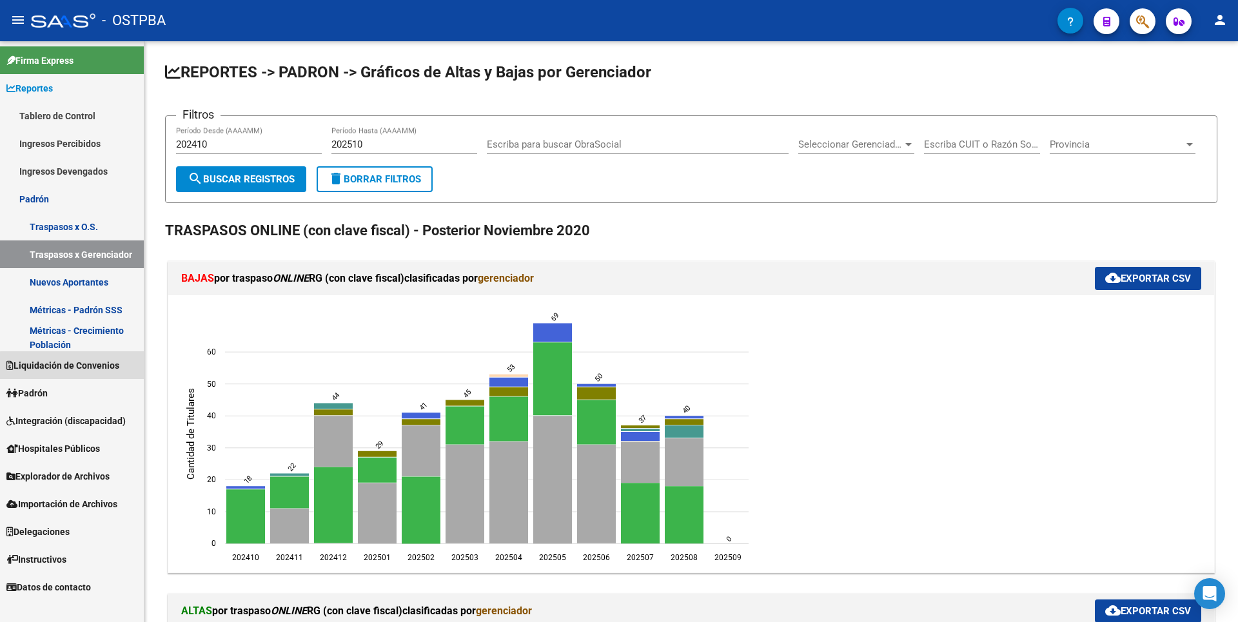
click at [84, 370] on span "Liquidación de Convenios" at bounding box center [62, 365] width 113 height 14
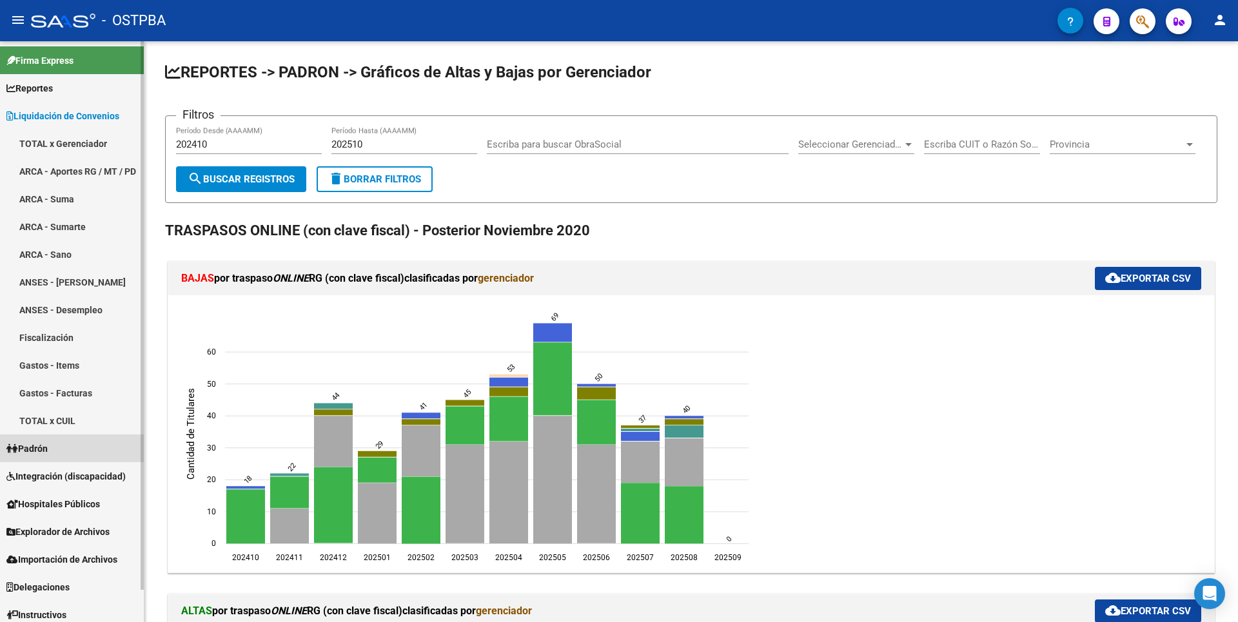
click at [43, 445] on span "Padrón" at bounding box center [26, 449] width 41 height 14
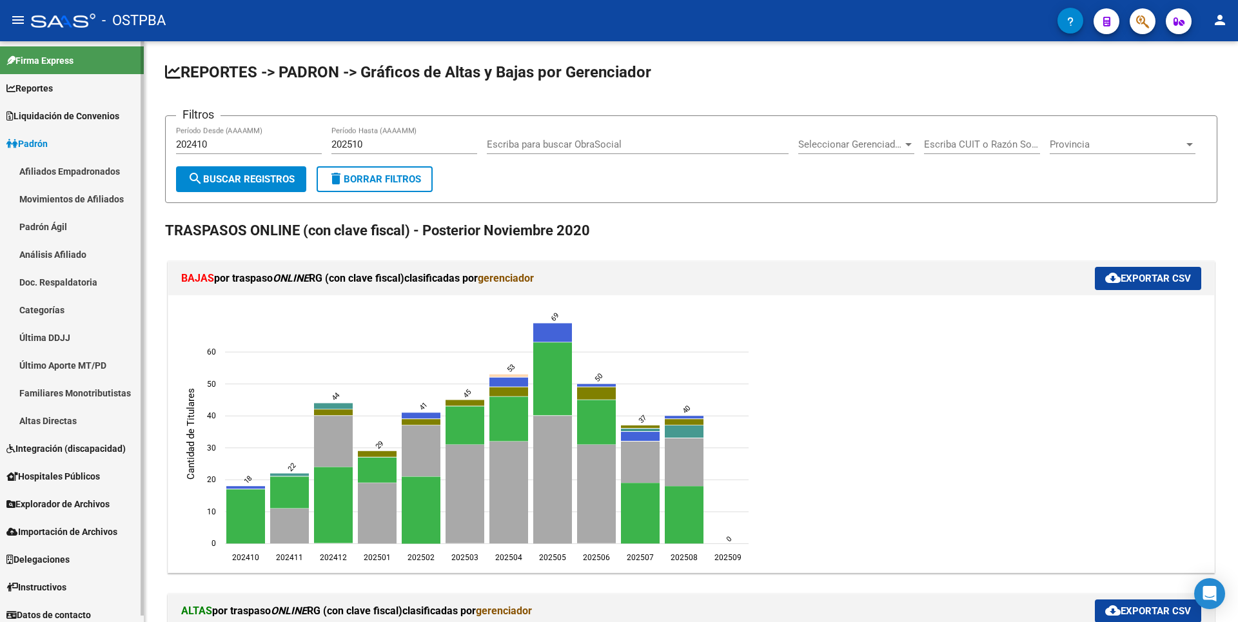
click at [72, 253] on link "Análisis Afiliado" at bounding box center [72, 254] width 144 height 28
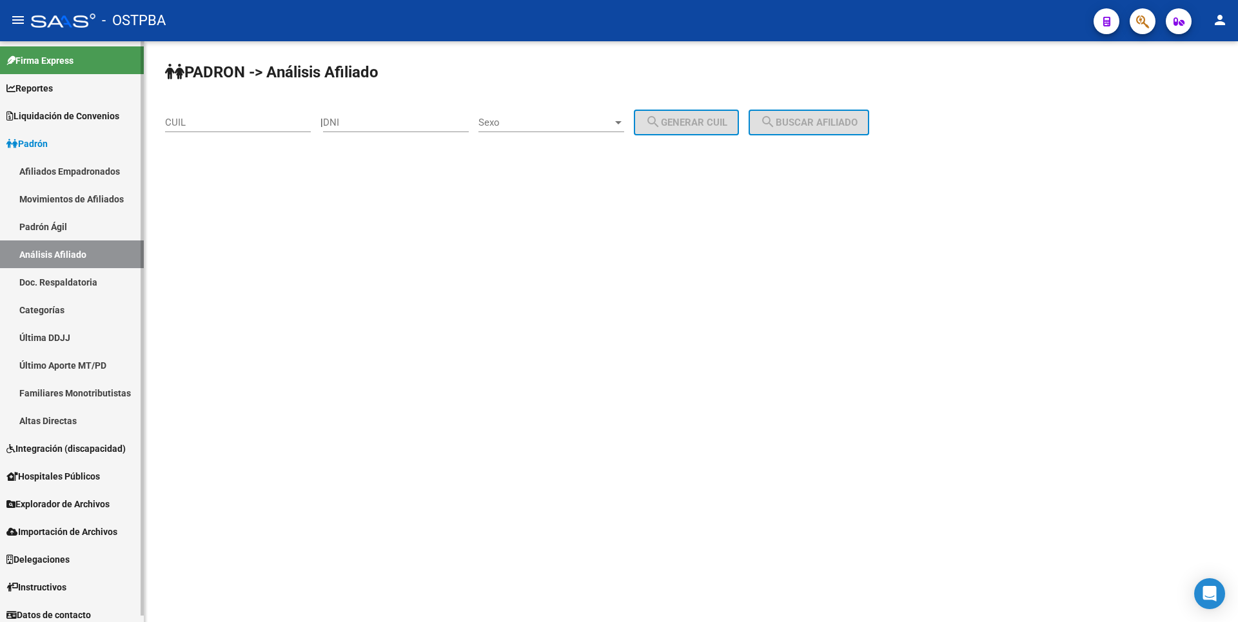
click at [74, 195] on link "Movimientos de Afiliados" at bounding box center [72, 199] width 144 height 28
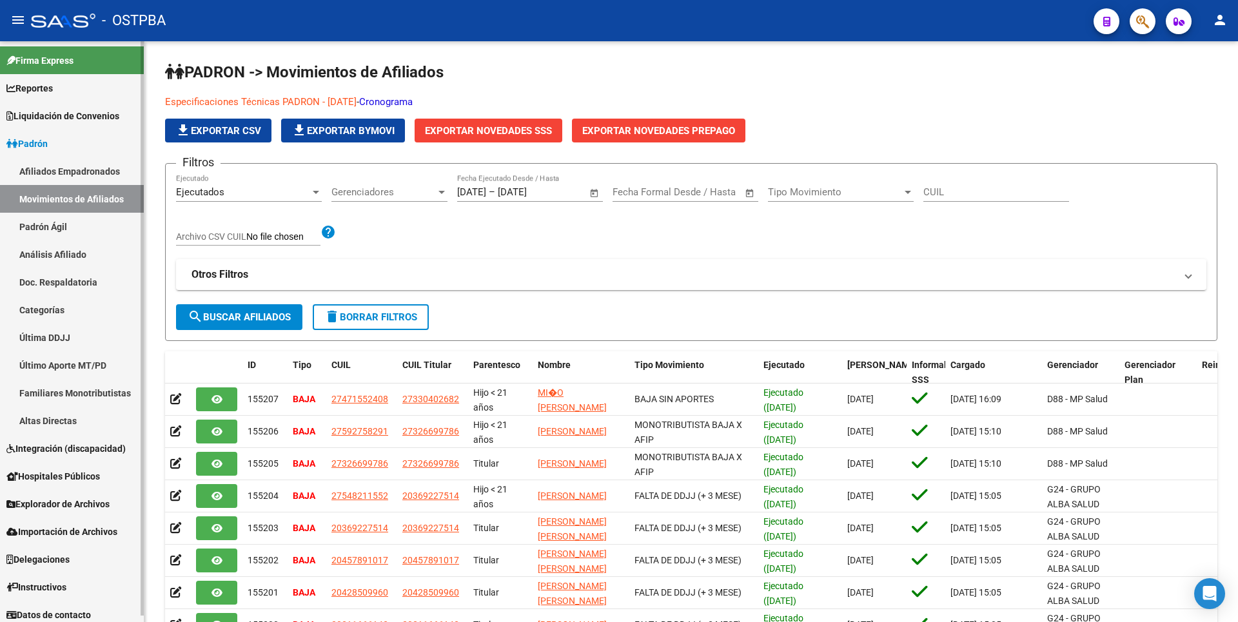
click at [55, 167] on link "Afiliados Empadronados" at bounding box center [72, 171] width 144 height 28
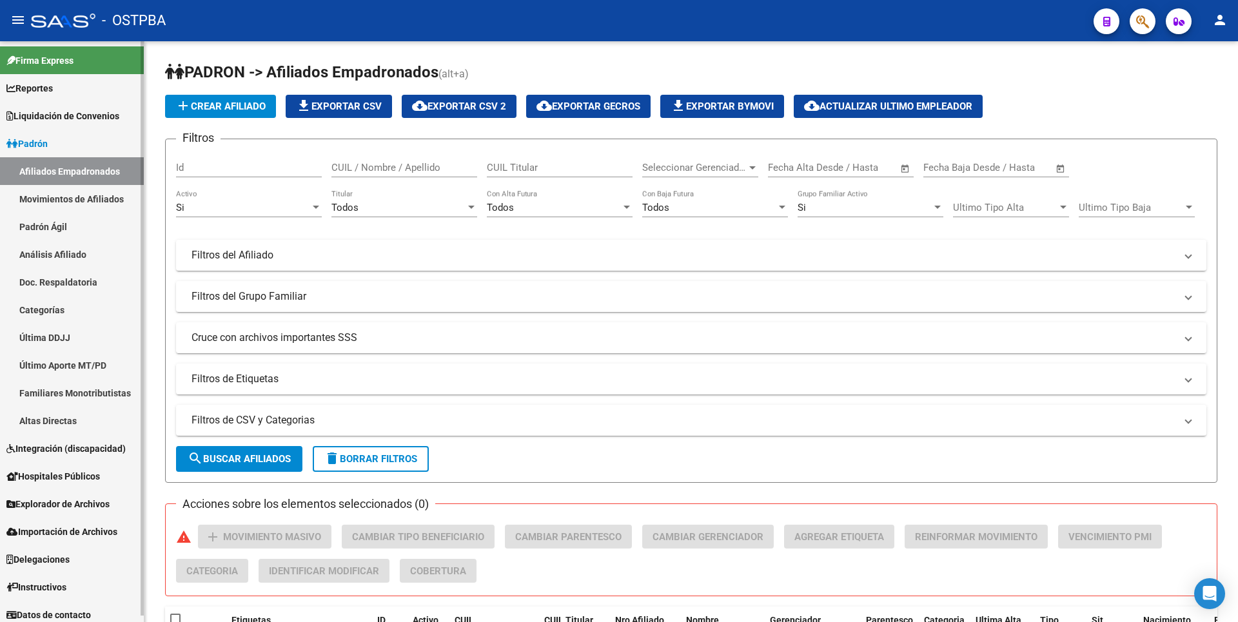
click at [92, 376] on link "Último Aporte MT/PD" at bounding box center [72, 365] width 144 height 28
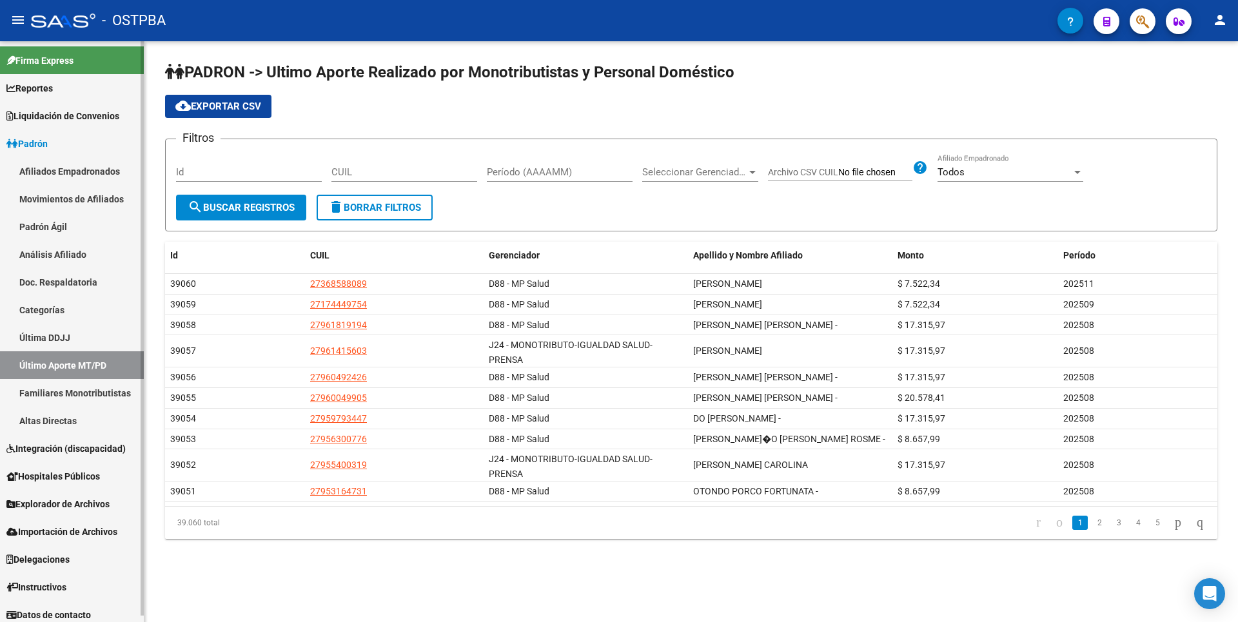
click at [84, 393] on link "Familiares Monotributistas" at bounding box center [72, 393] width 144 height 28
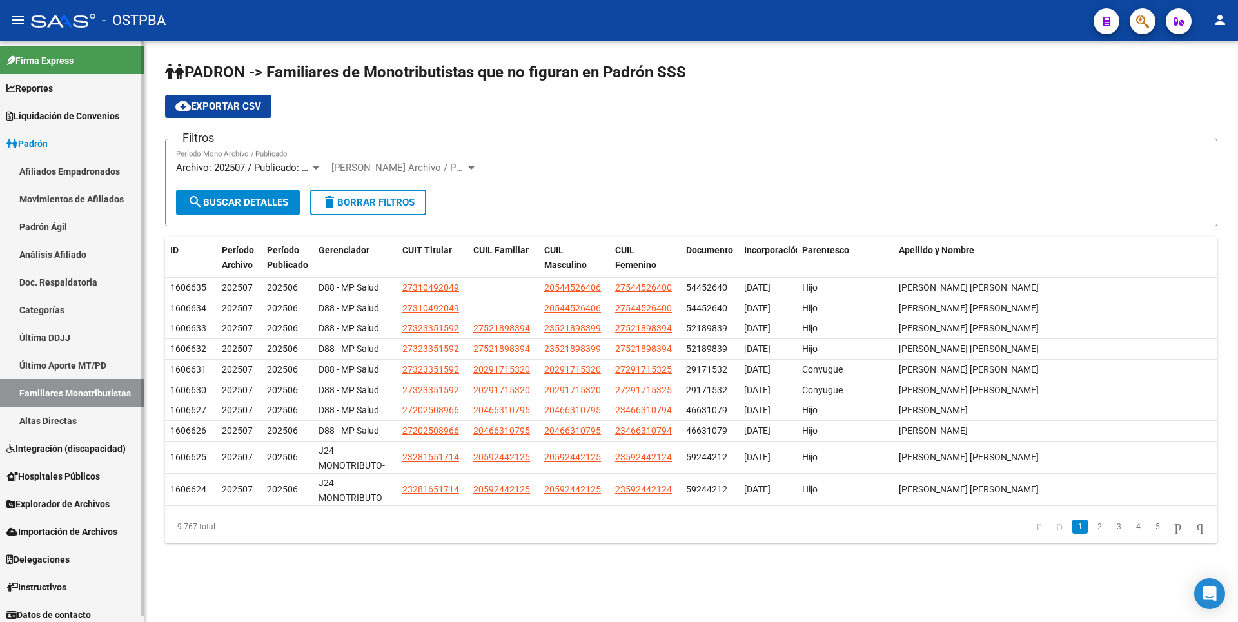
click at [79, 419] on link "Altas Directas" at bounding box center [72, 421] width 144 height 28
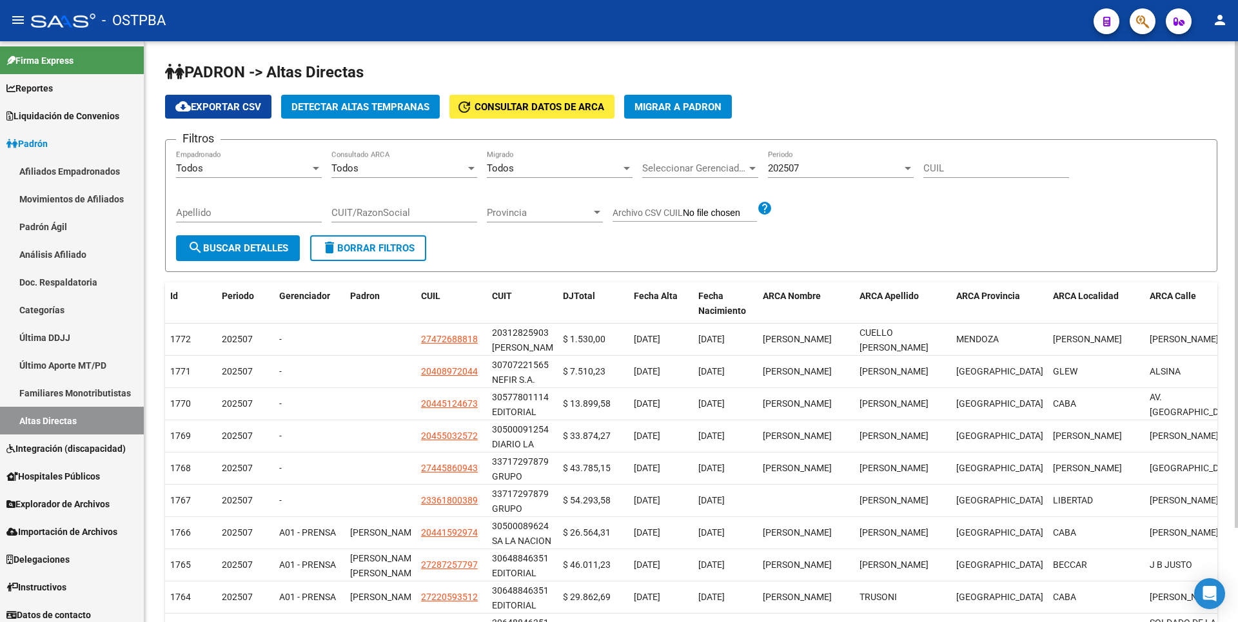
click at [384, 102] on span "Detectar Altas Tempranas" at bounding box center [360, 107] width 138 height 12
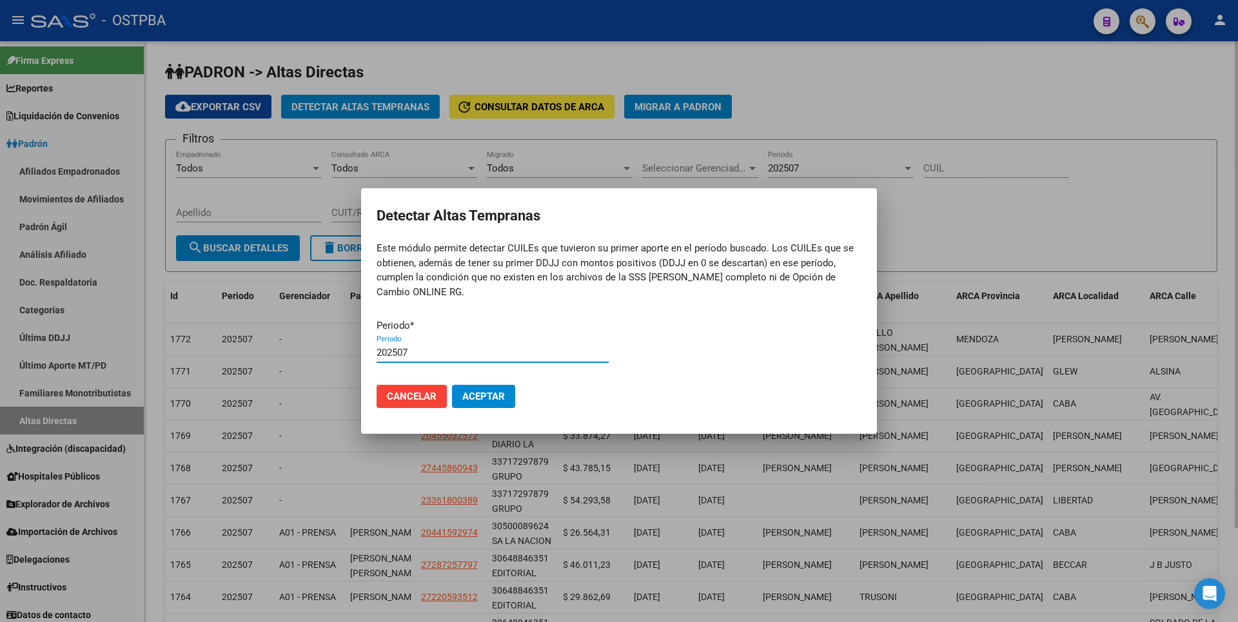
type input "202507"
click at [452, 385] on button "Aceptar" at bounding box center [483, 396] width 63 height 23
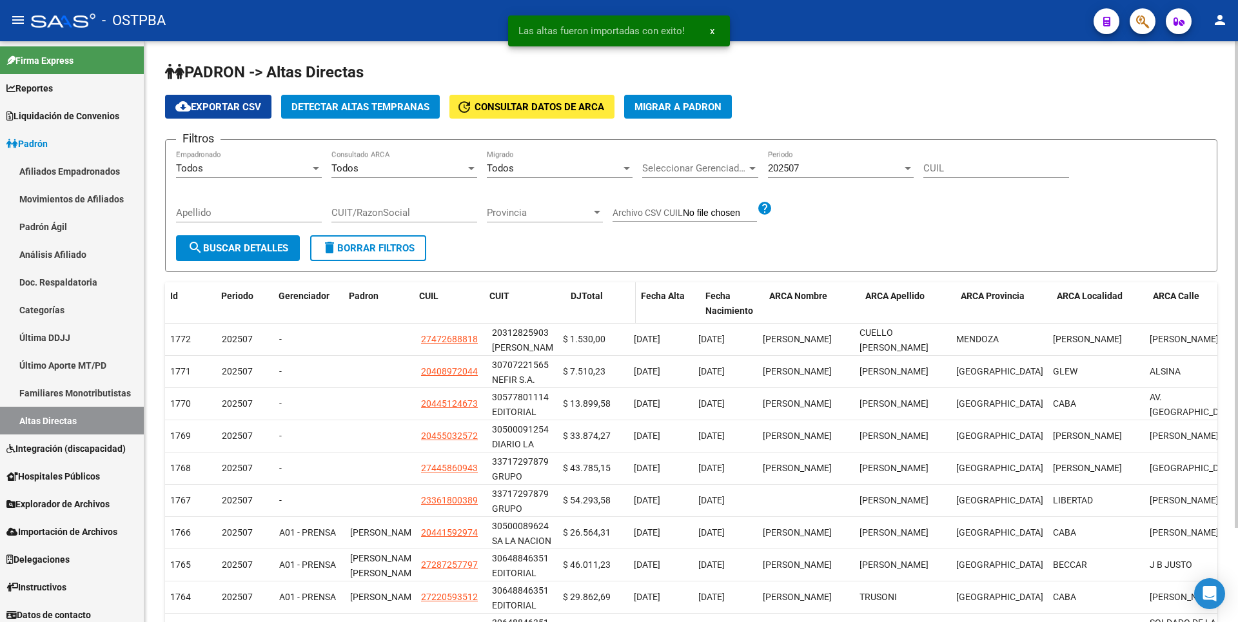
drag, startPoint x: 554, startPoint y: 298, endPoint x: 573, endPoint y: 295, distance: 18.9
click at [573, 295] on div "Id Periodo Gerenciador Padron CUIL CUIT [PERSON_NAME] Fecha Alta Fecha Nacimien…" at bounding box center [848, 303] width 1366 height 43
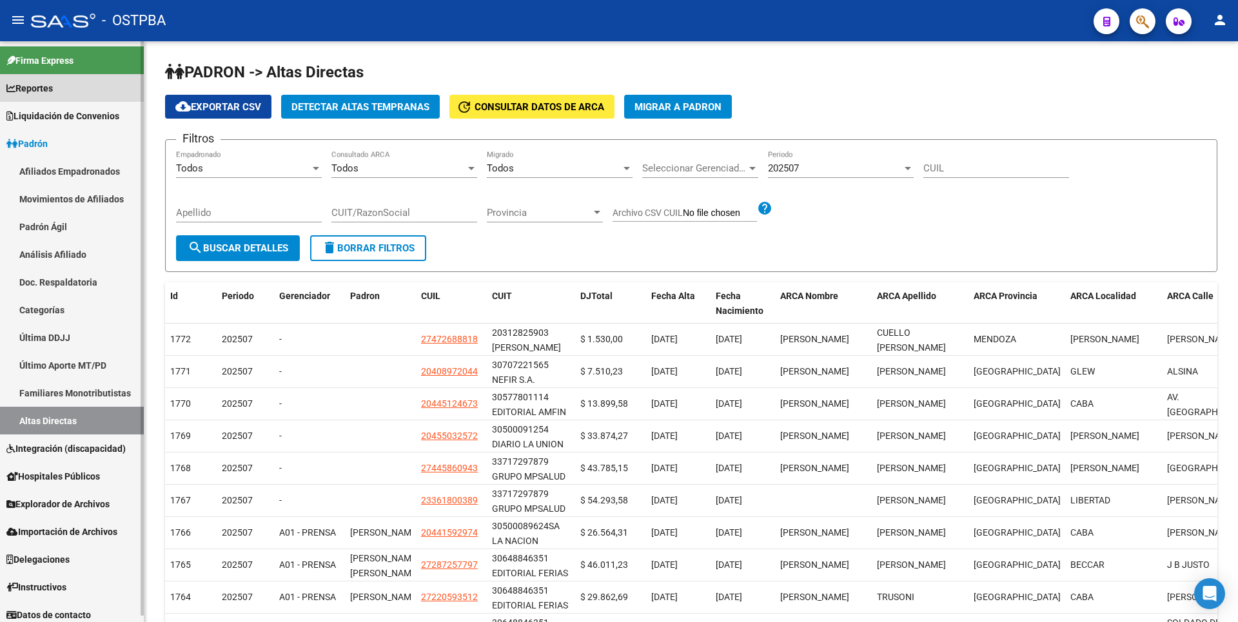
click at [53, 95] on span "Reportes" at bounding box center [29, 88] width 46 height 14
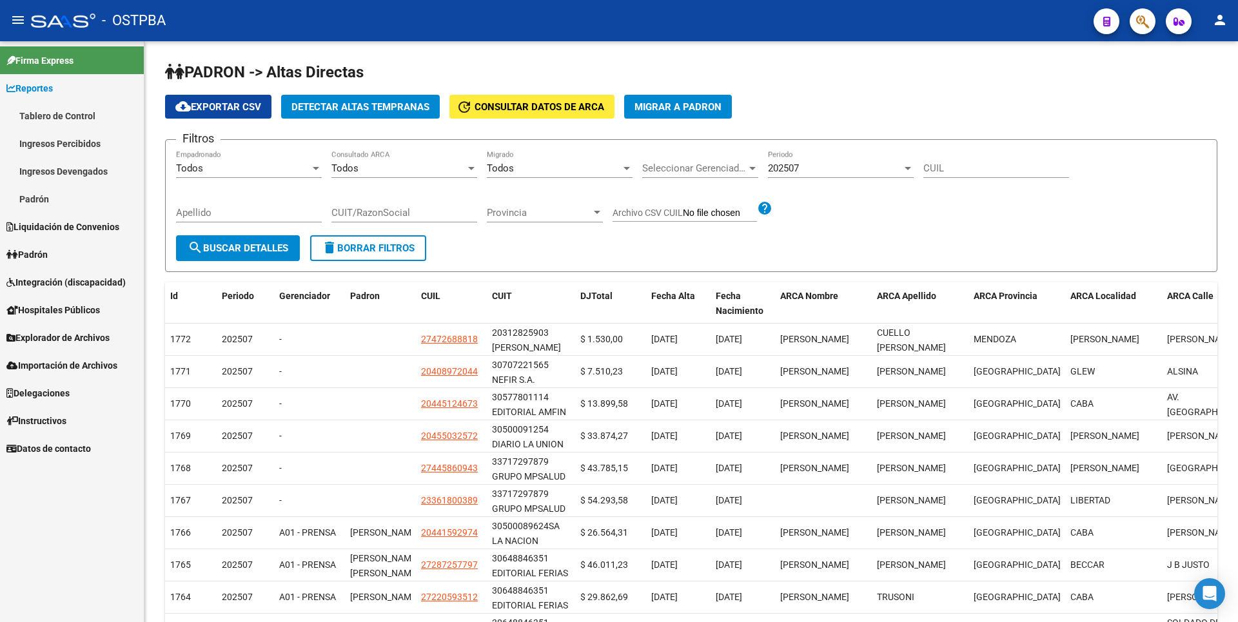
click at [73, 171] on link "Ingresos Devengados" at bounding box center [72, 171] width 144 height 28
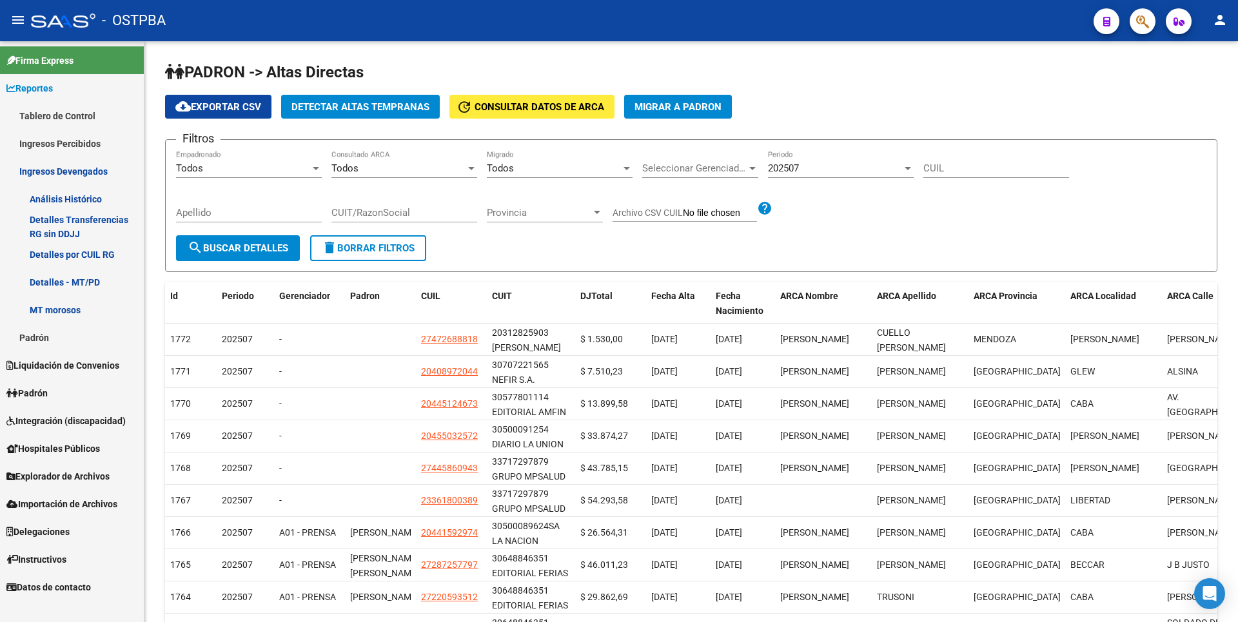
click at [64, 216] on link "Detalles Transferencias RG sin DDJJ" at bounding box center [72, 227] width 144 height 28
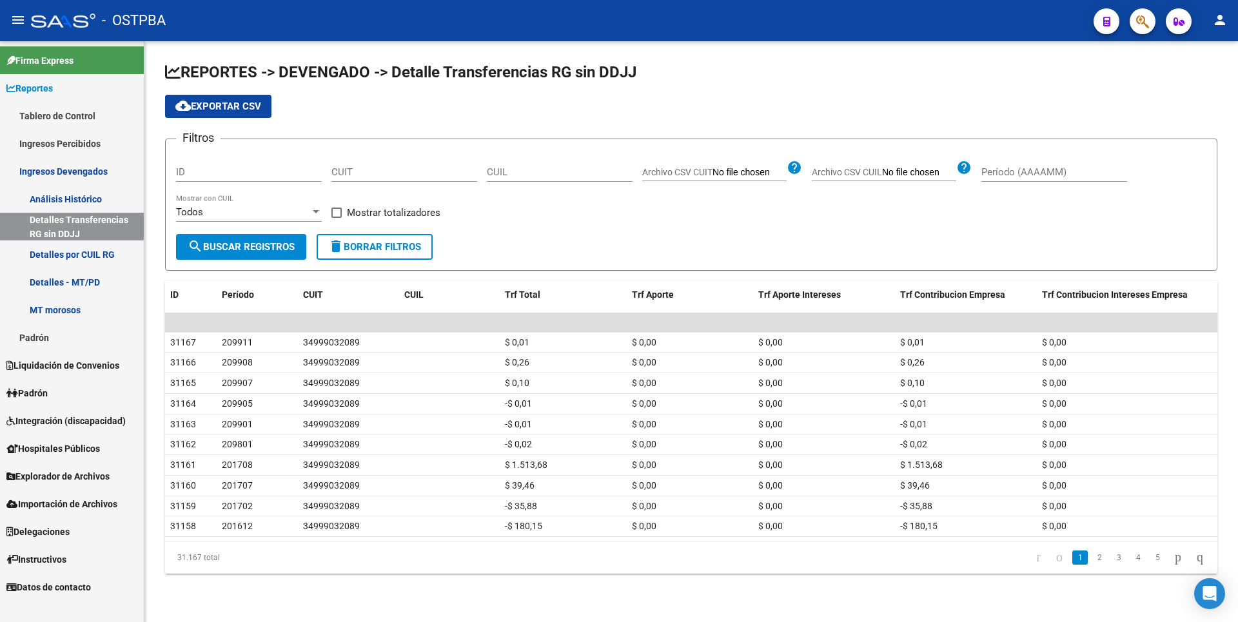
click at [73, 197] on link "Análisis Histórico" at bounding box center [72, 199] width 144 height 28
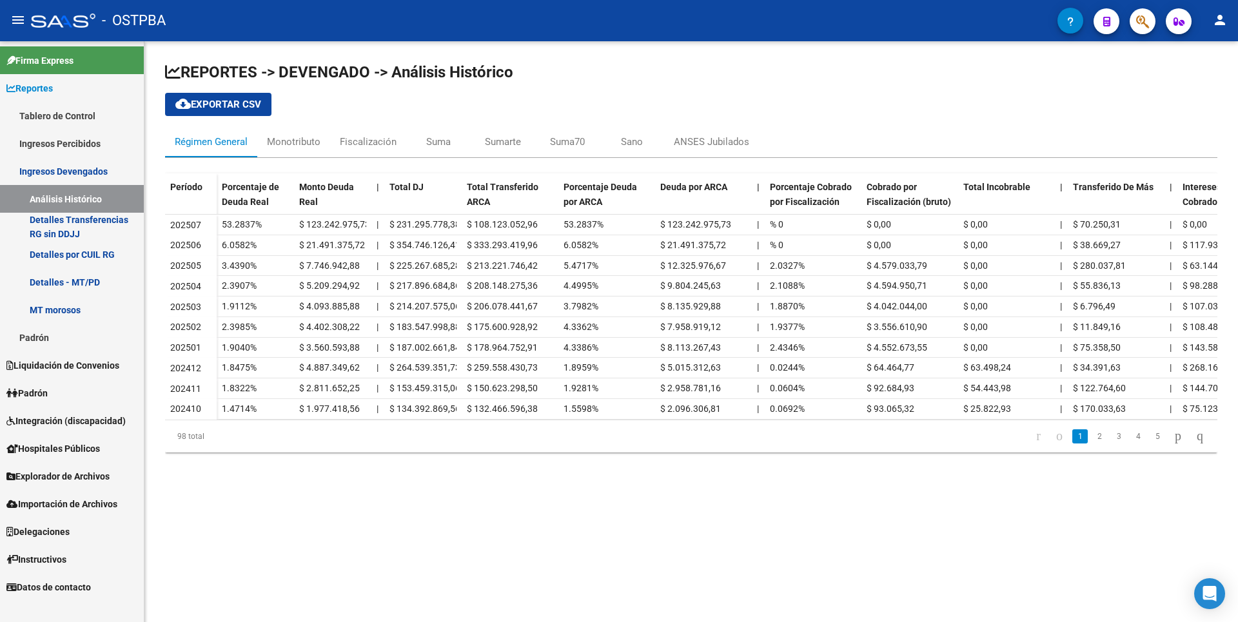
click at [74, 249] on link "Detalles por CUIL RG" at bounding box center [72, 254] width 144 height 28
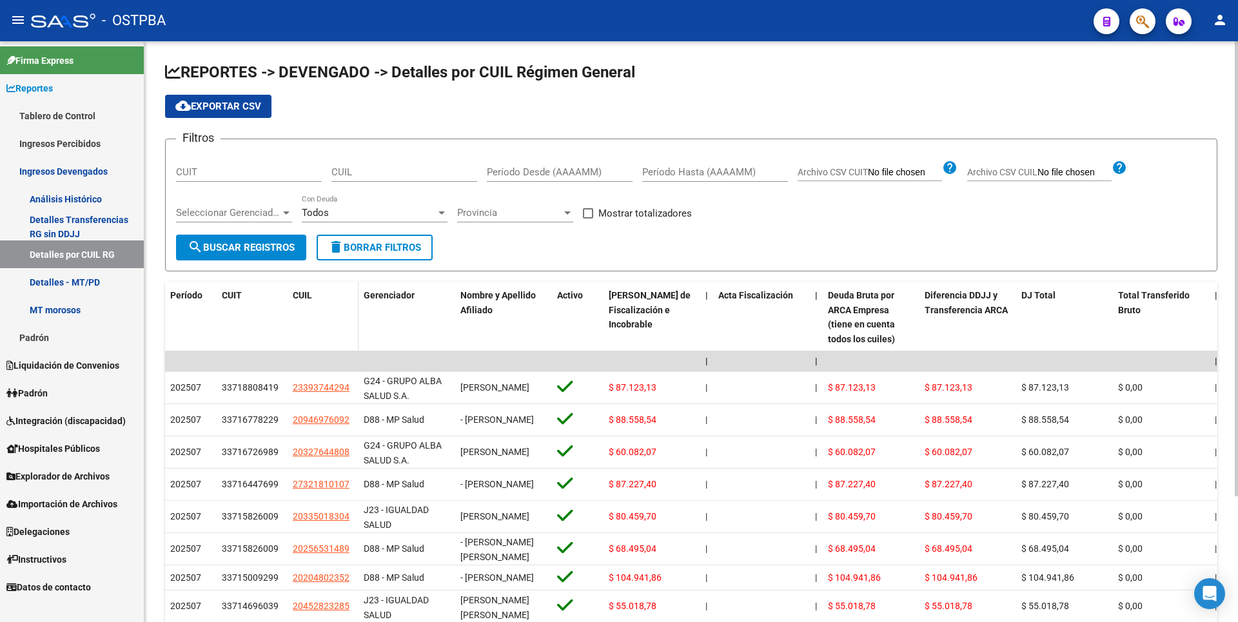
scroll to position [161, 0]
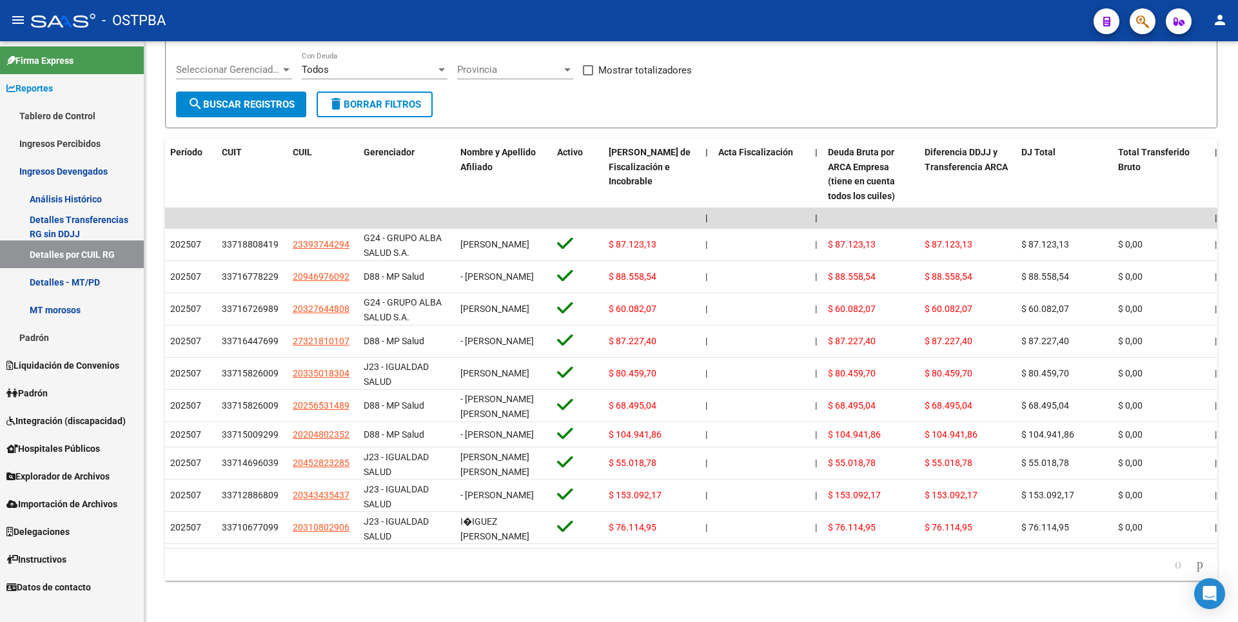
click at [32, 341] on link "Padrón" at bounding box center [72, 338] width 144 height 28
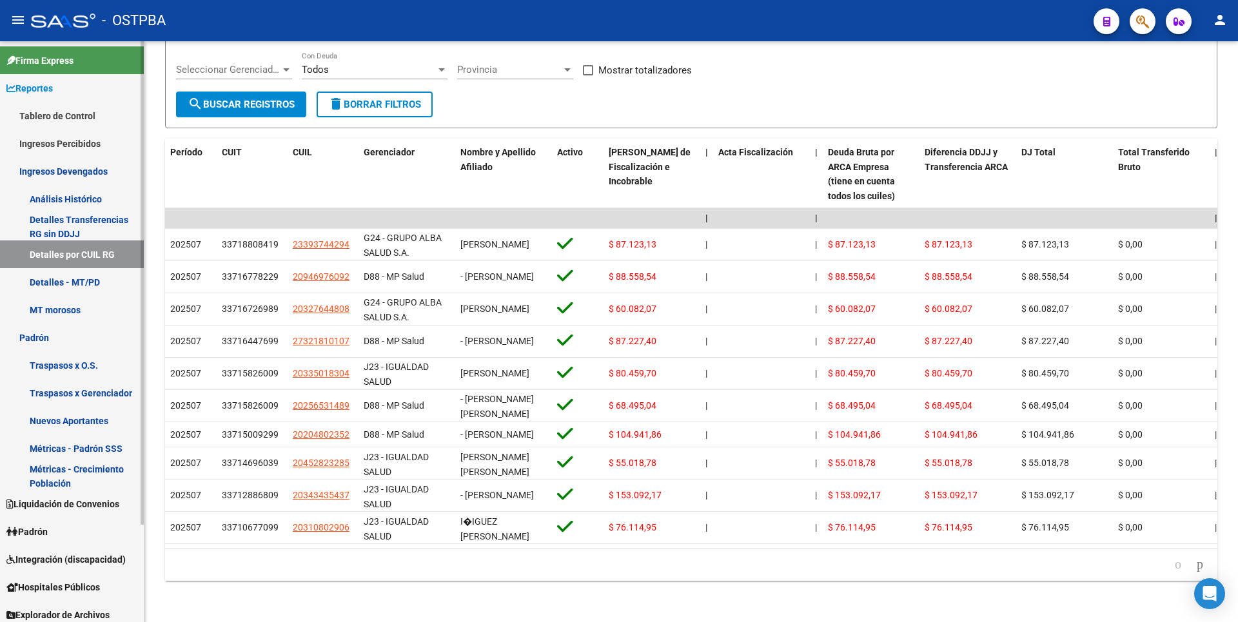
click at [68, 389] on link "Traspasos x Gerenciador" at bounding box center [72, 393] width 144 height 28
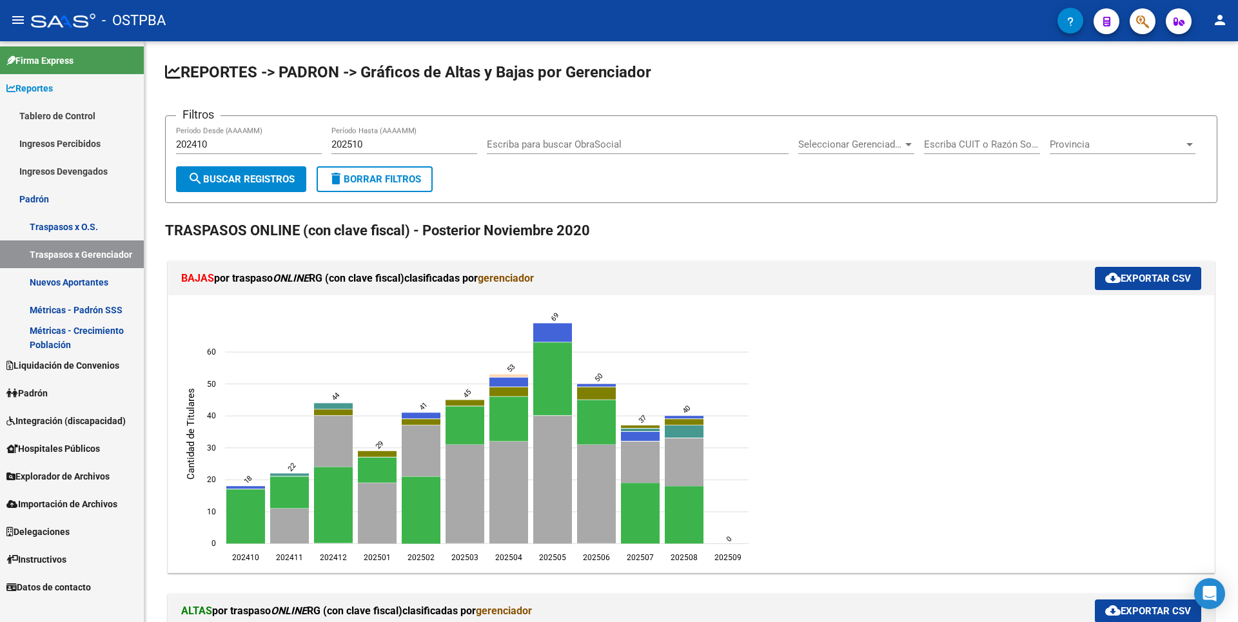
click at [84, 284] on link "Nuevos Aportantes" at bounding box center [72, 282] width 144 height 28
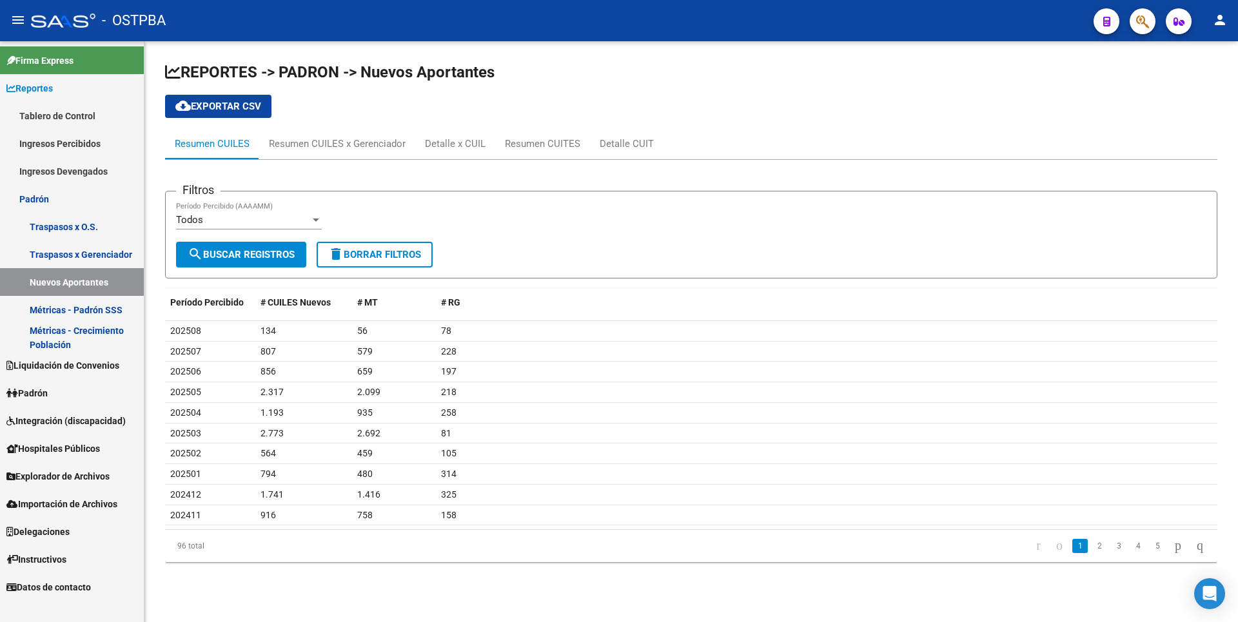
click at [86, 334] on link "Métricas - Crecimiento Población" at bounding box center [72, 338] width 144 height 28
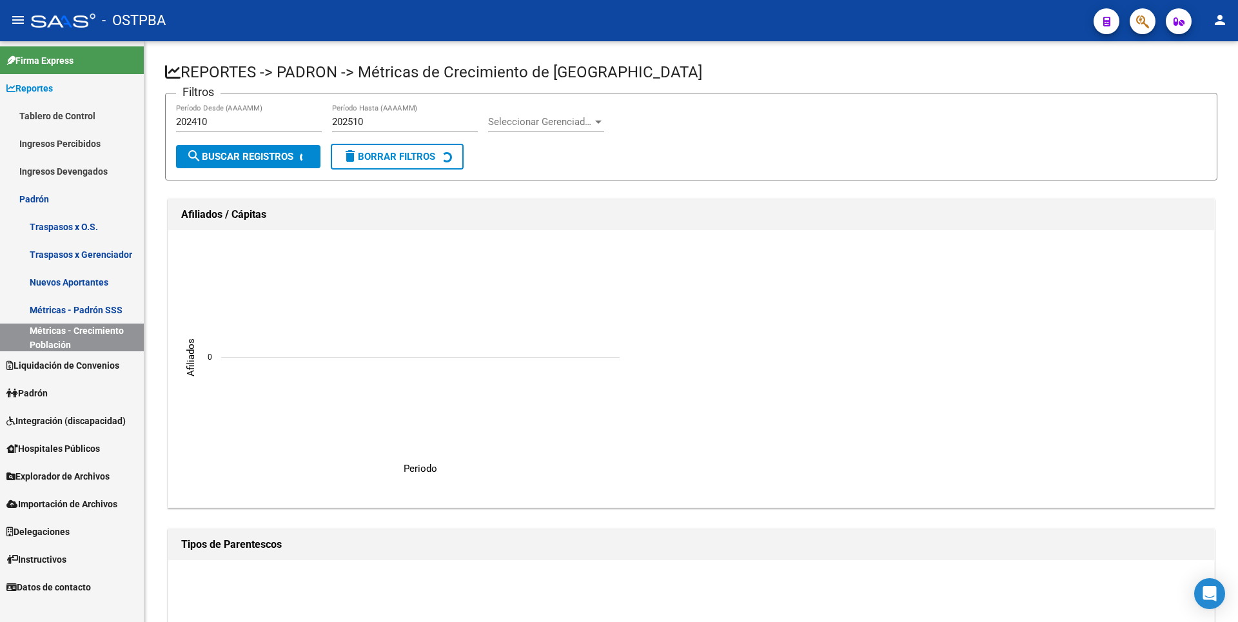
click at [86, 376] on link "Liquidación de Convenios" at bounding box center [72, 365] width 144 height 28
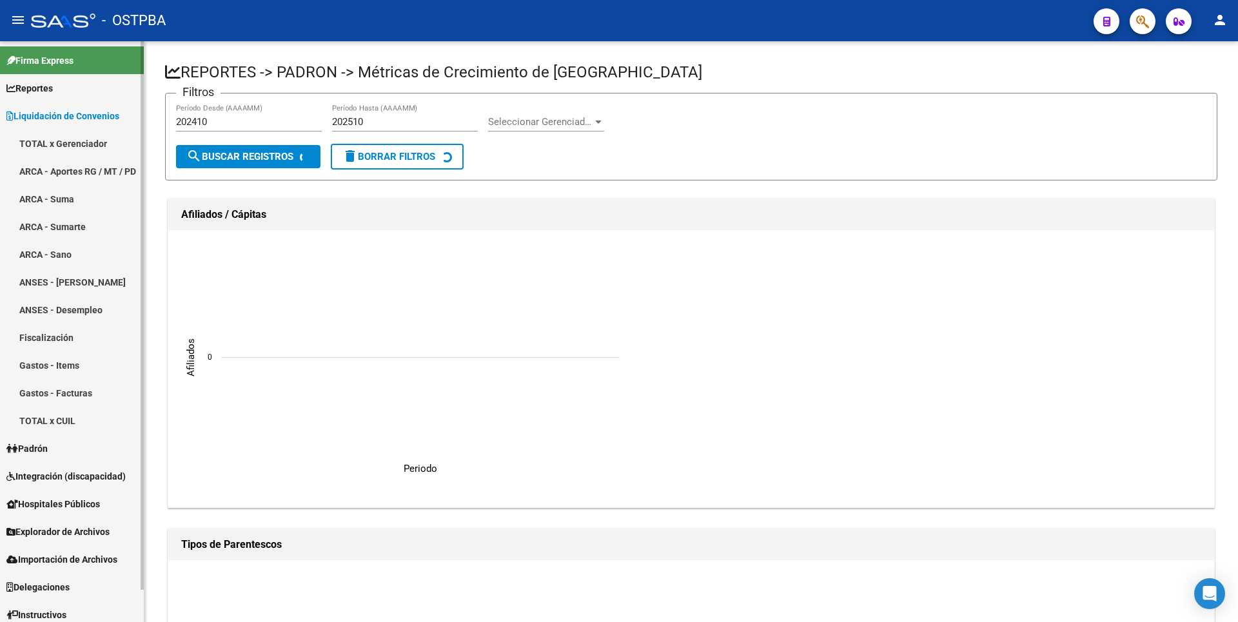
click at [81, 232] on link "ARCA - Sumarte" at bounding box center [72, 227] width 144 height 28
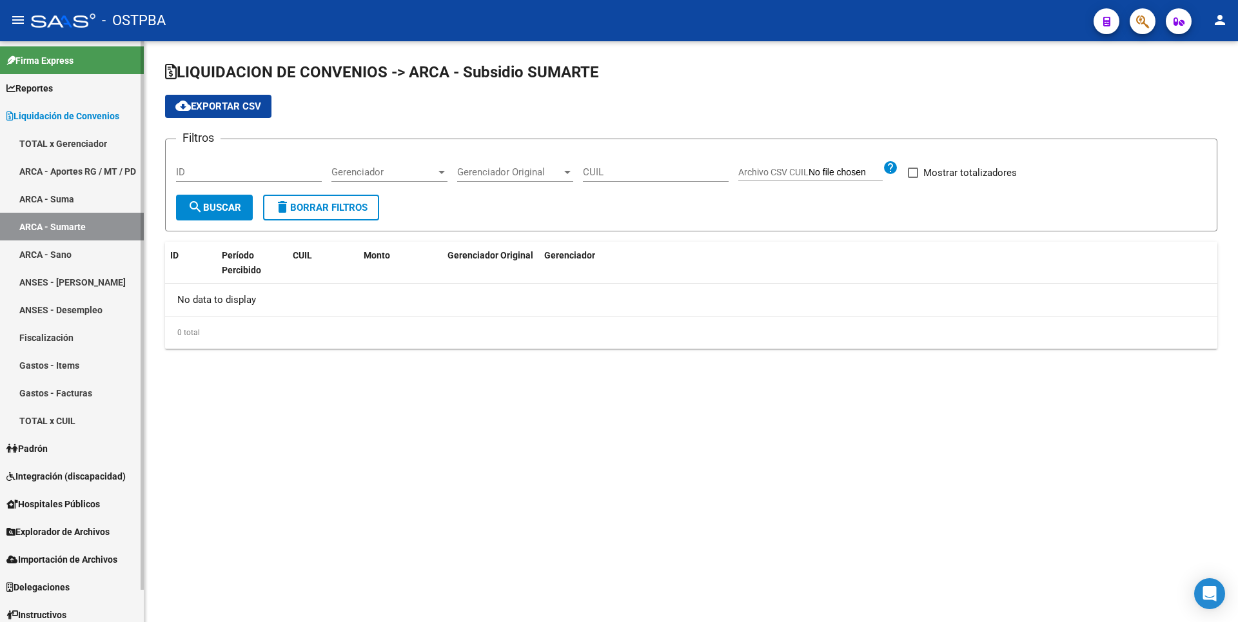
checkbox input "true"
click at [83, 299] on link "ANSES - Desempleo" at bounding box center [72, 310] width 144 height 28
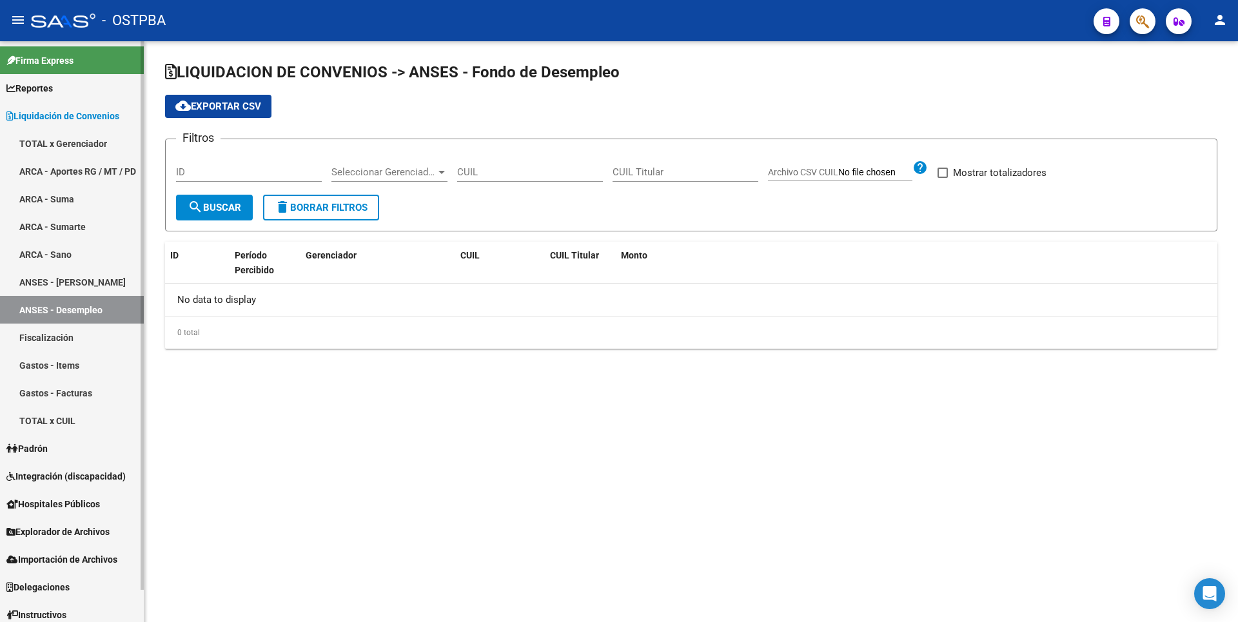
checkbox input "true"
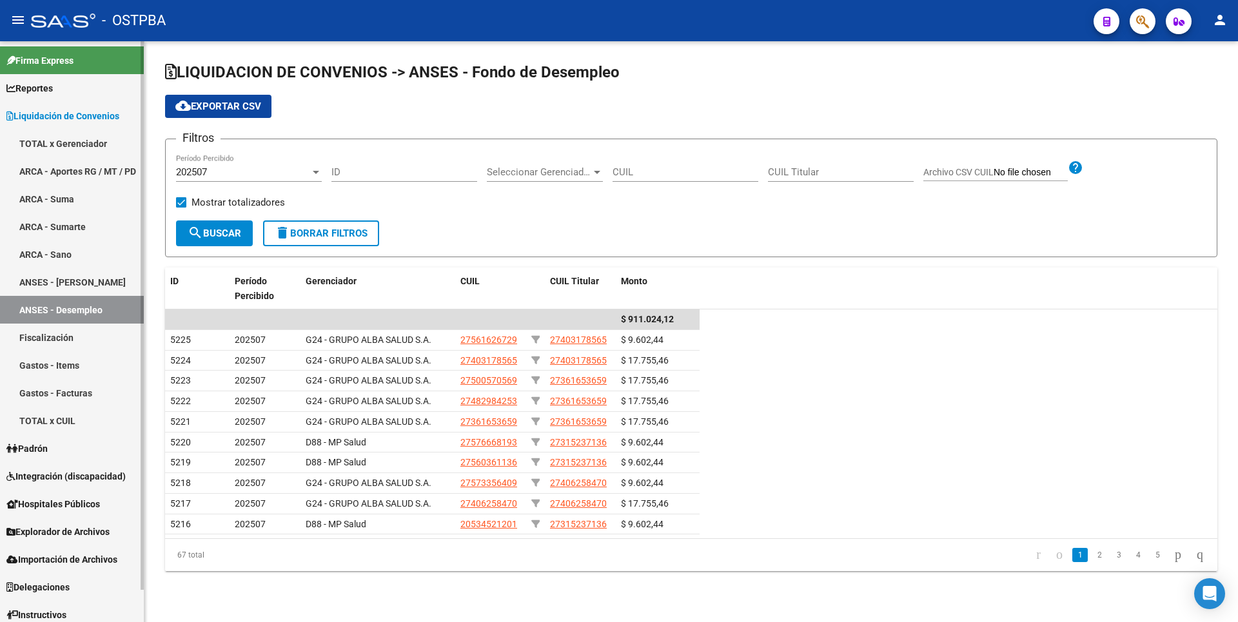
click at [99, 280] on link "ANSES - [PERSON_NAME]" at bounding box center [72, 282] width 144 height 28
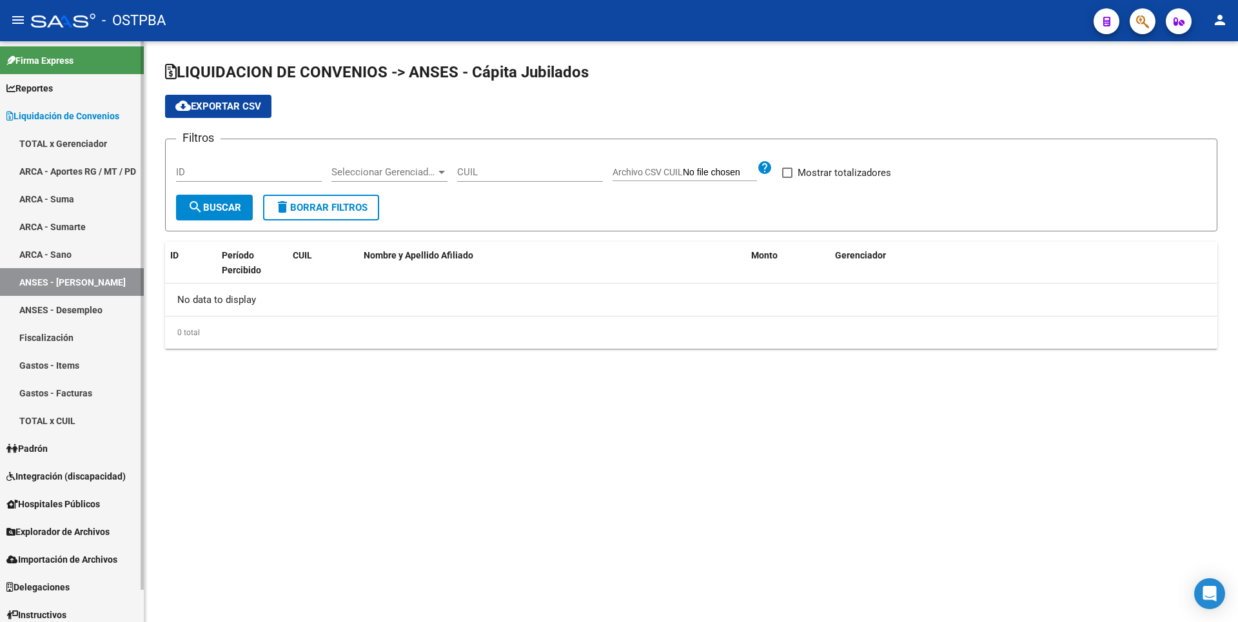
checkbox input "true"
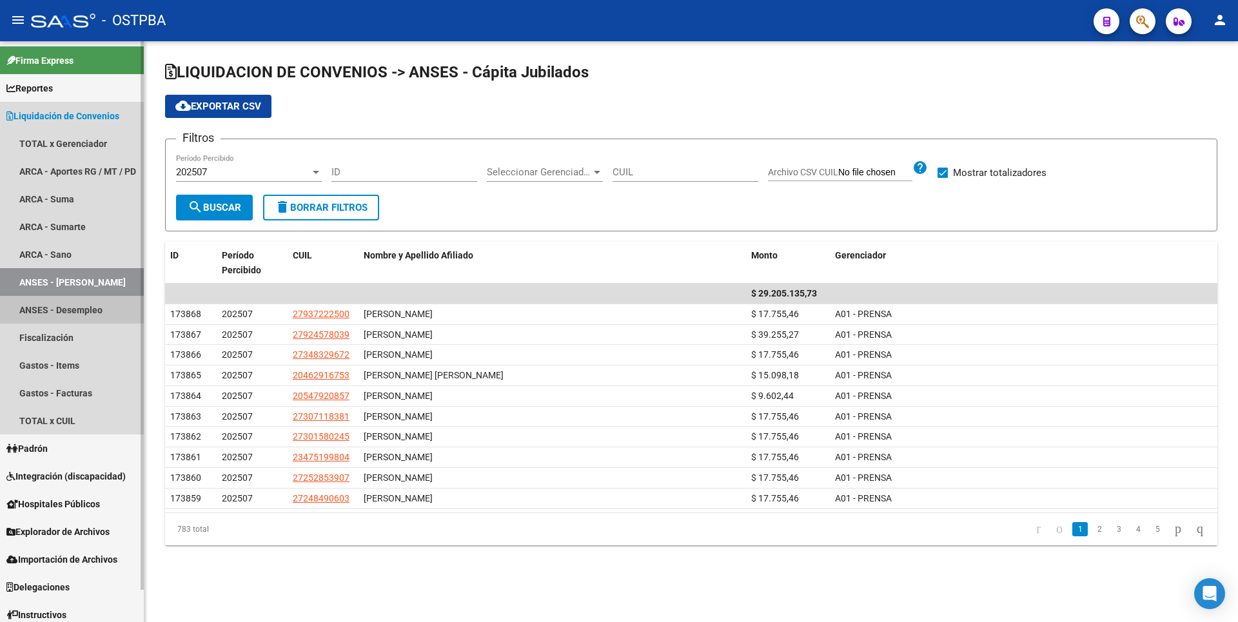
click at [94, 300] on link "ANSES - Desempleo" at bounding box center [72, 310] width 144 height 28
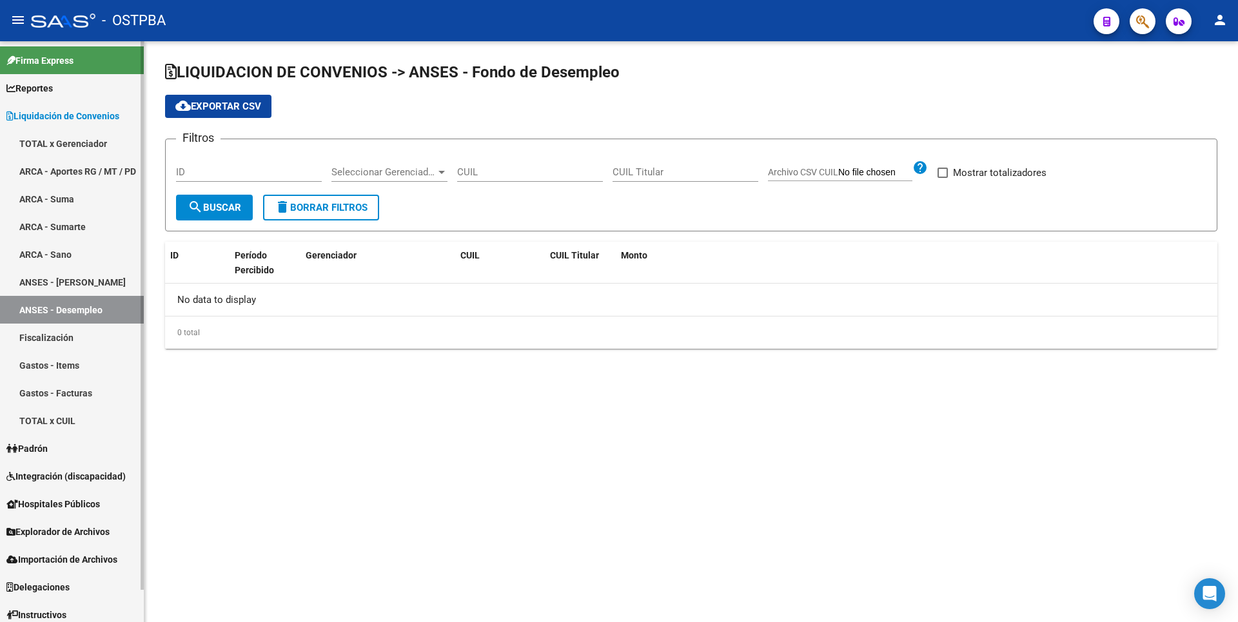
checkbox input "true"
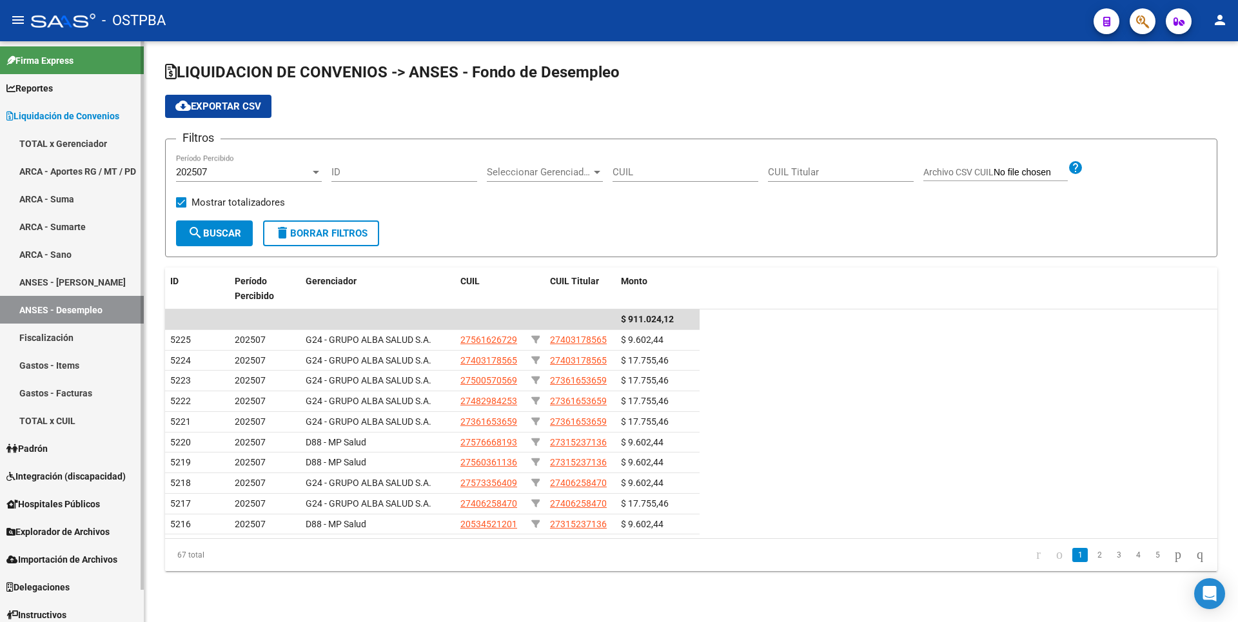
click at [110, 285] on link "ANSES - [PERSON_NAME]" at bounding box center [72, 282] width 144 height 28
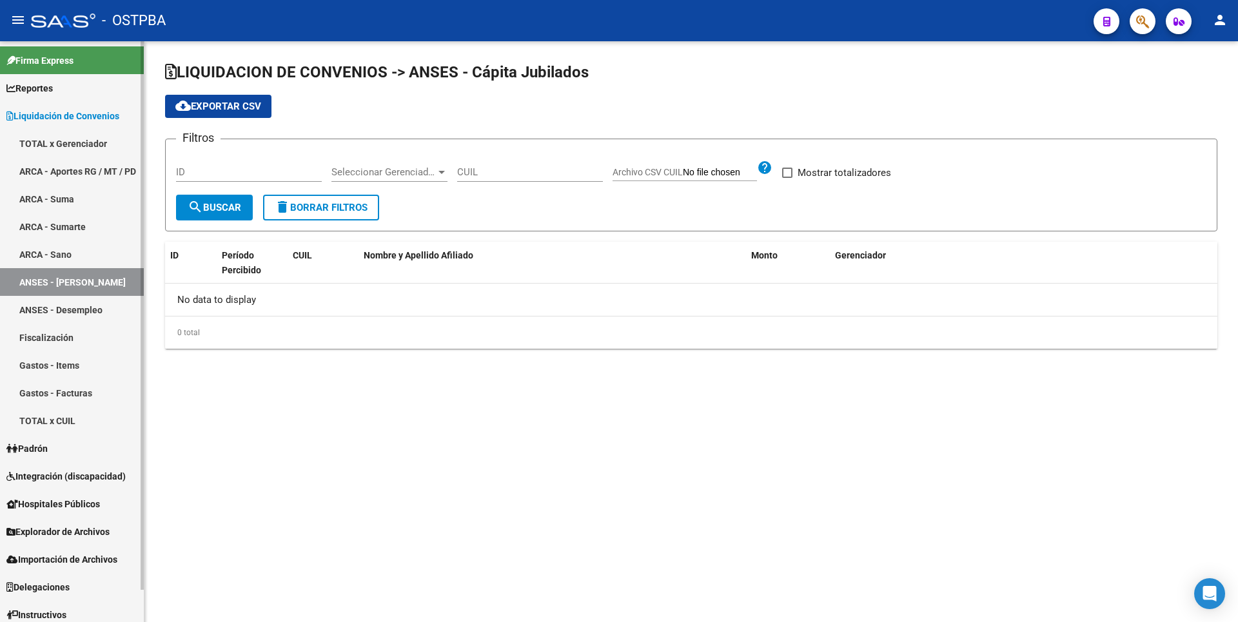
click at [72, 304] on link "ANSES - Desempleo" at bounding box center [72, 310] width 144 height 28
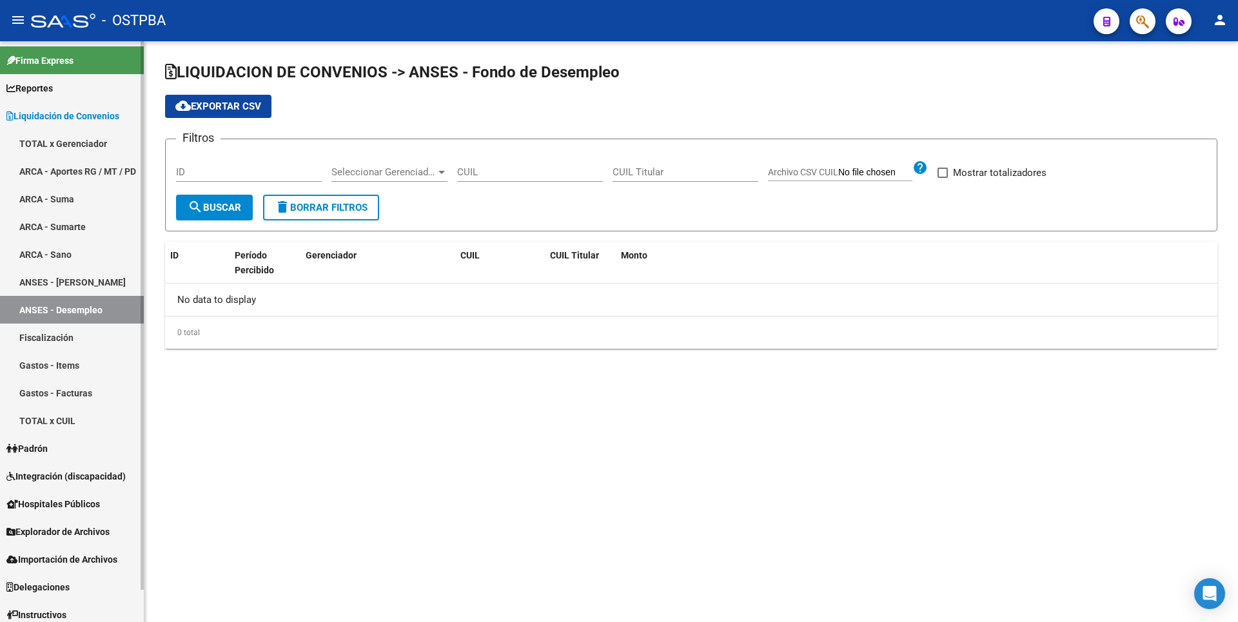
checkbox input "true"
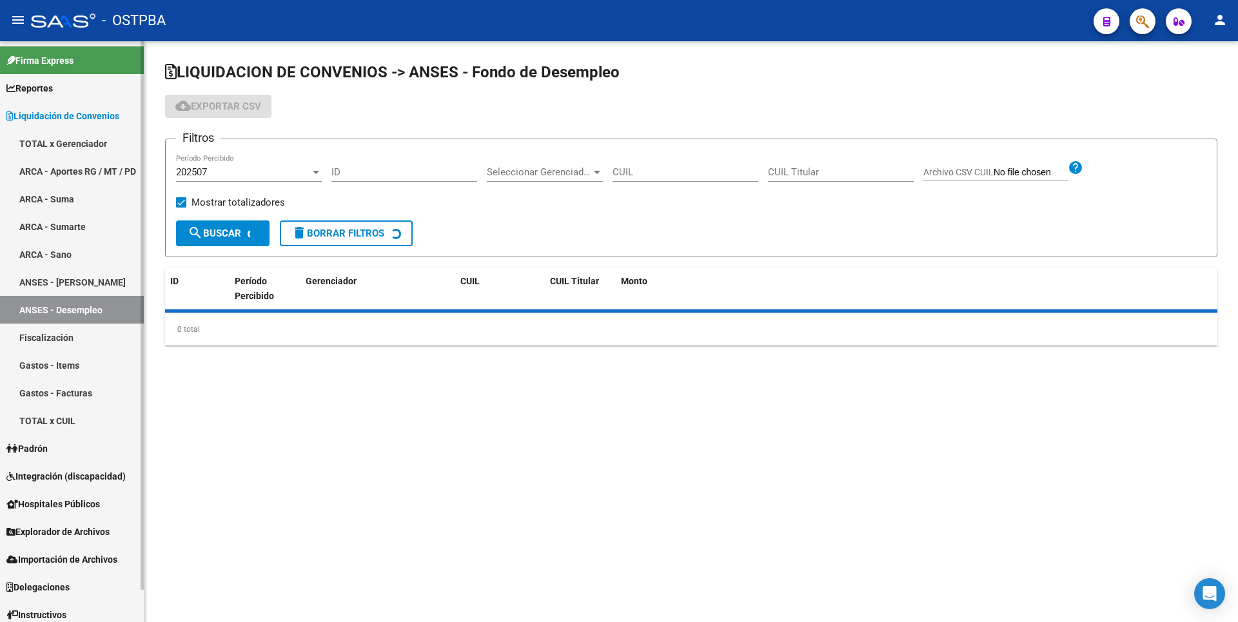
click at [90, 282] on link "ANSES - [PERSON_NAME]" at bounding box center [72, 282] width 144 height 28
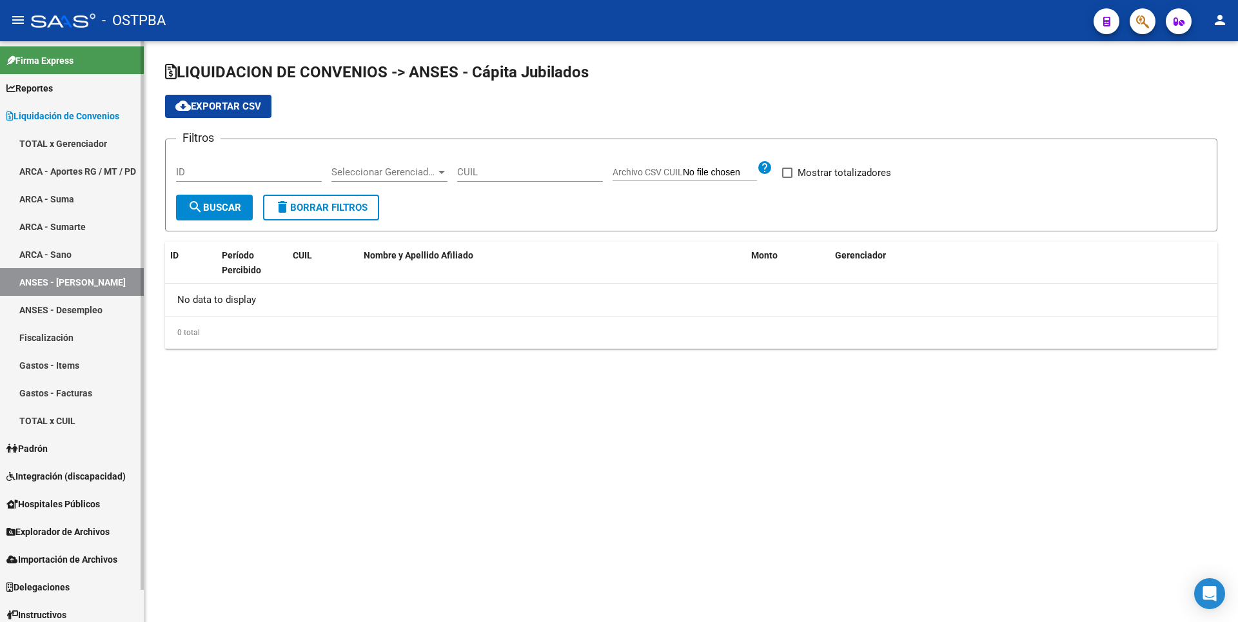
checkbox input "true"
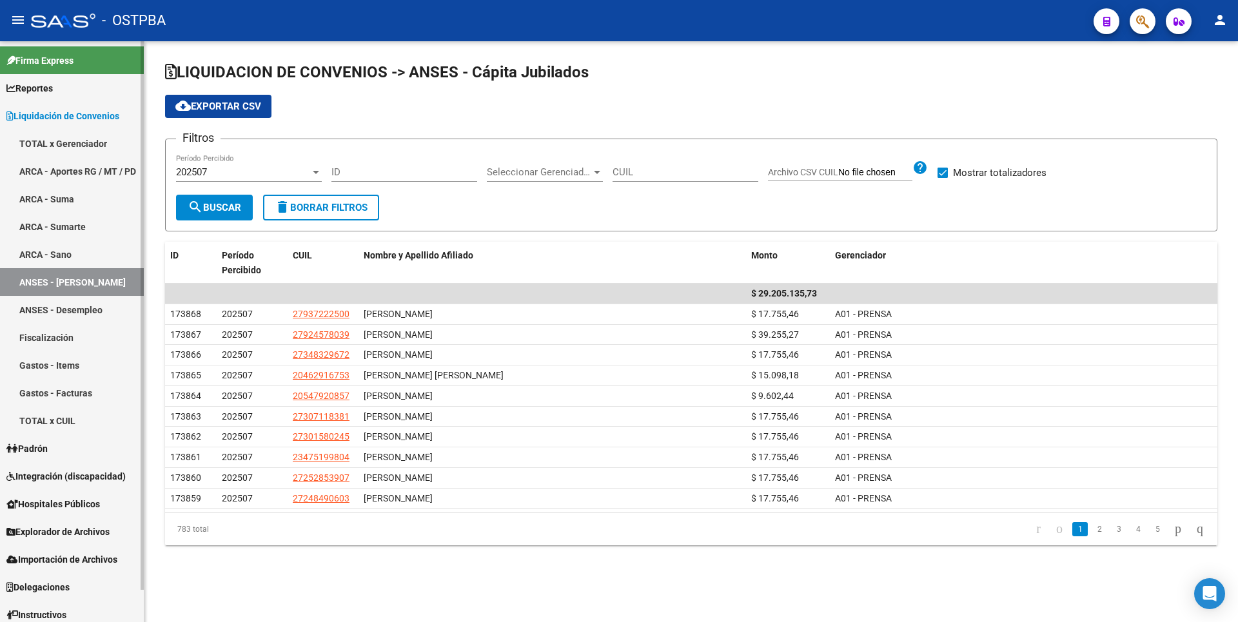
click at [57, 418] on link "TOTAL x CUIL" at bounding box center [72, 421] width 144 height 28
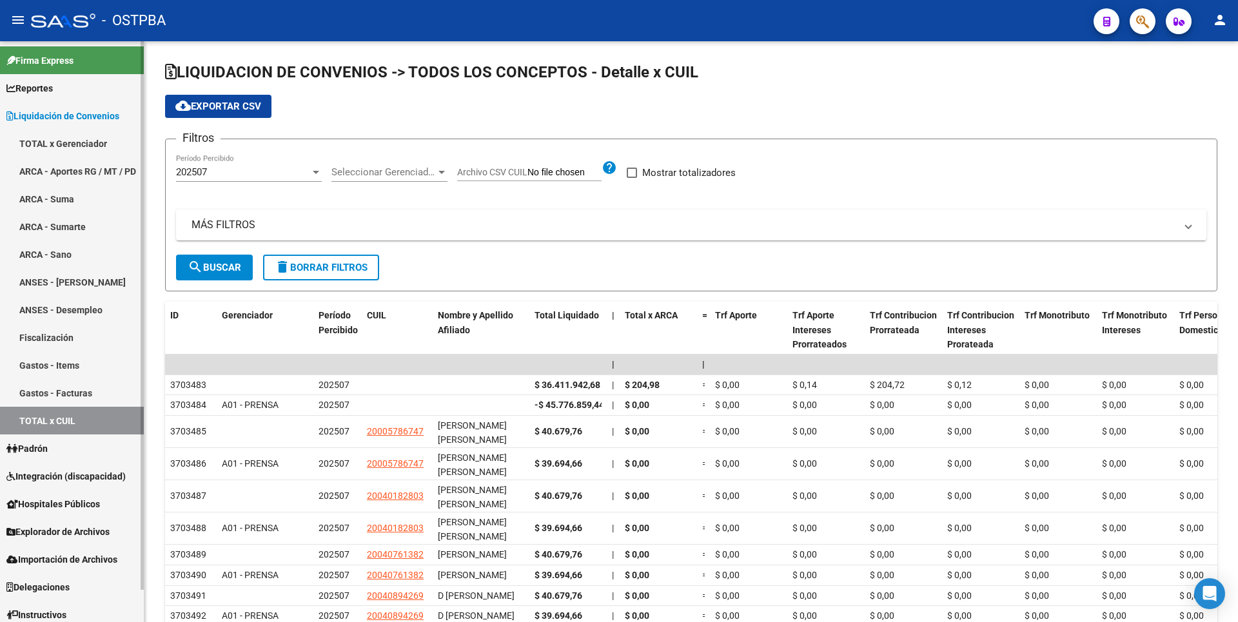
click at [60, 393] on link "Gastos - Facturas" at bounding box center [72, 393] width 144 height 28
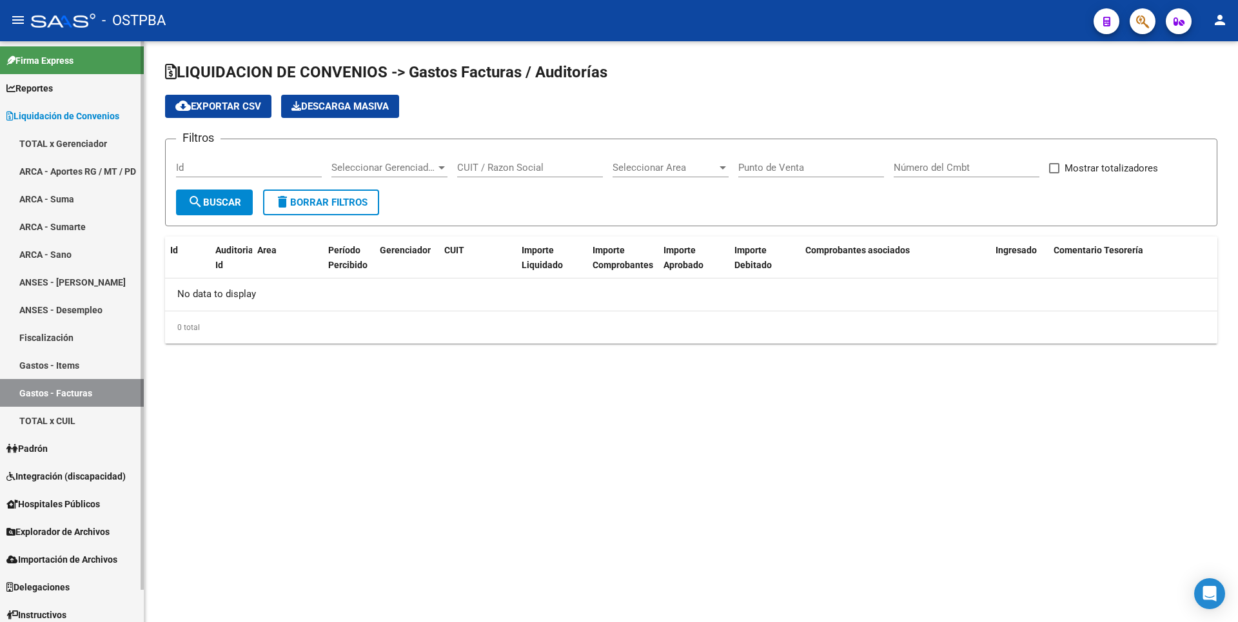
checkbox input "true"
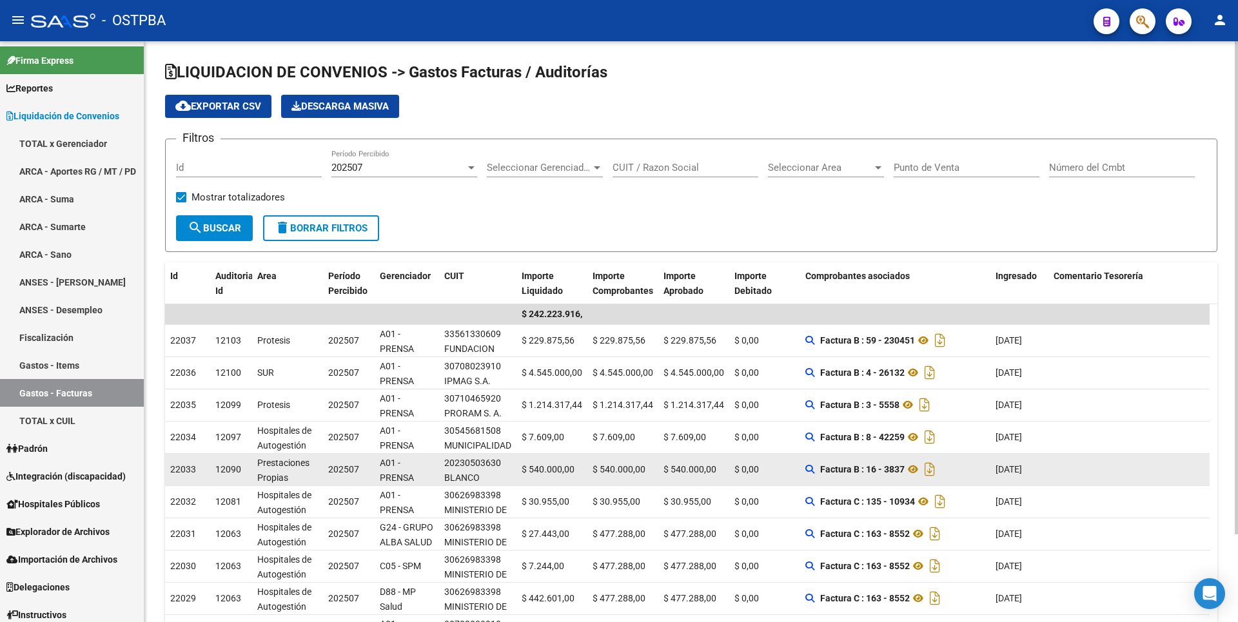
scroll to position [3, 0]
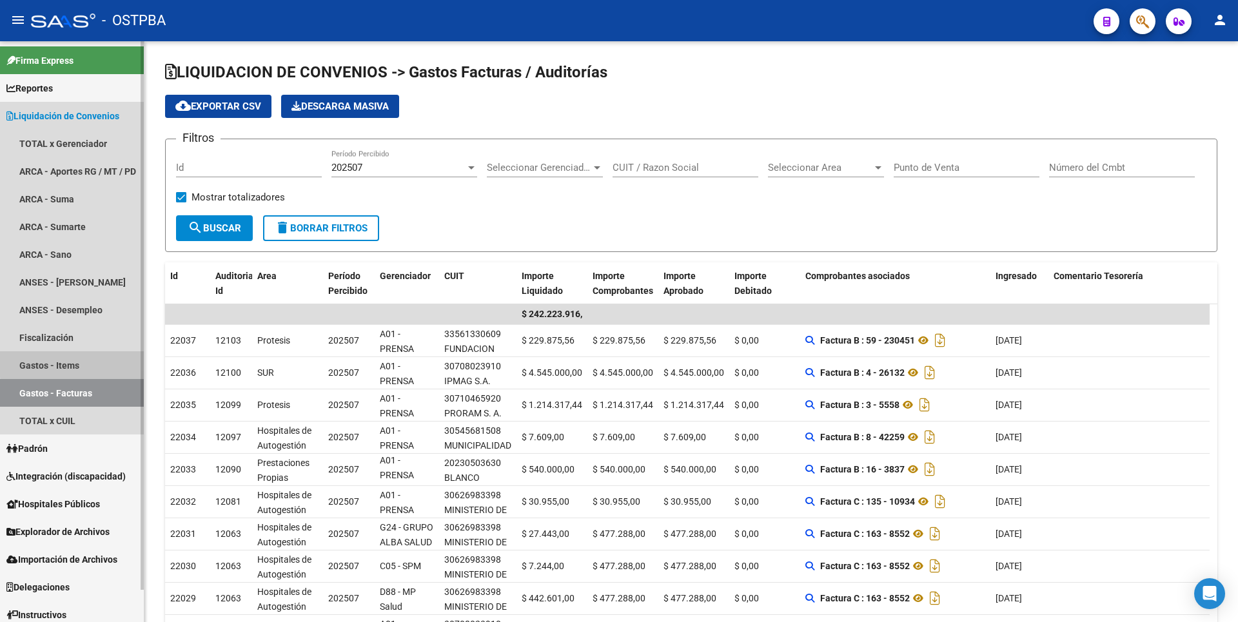
click at [84, 363] on link "Gastos - Items" at bounding box center [72, 365] width 144 height 28
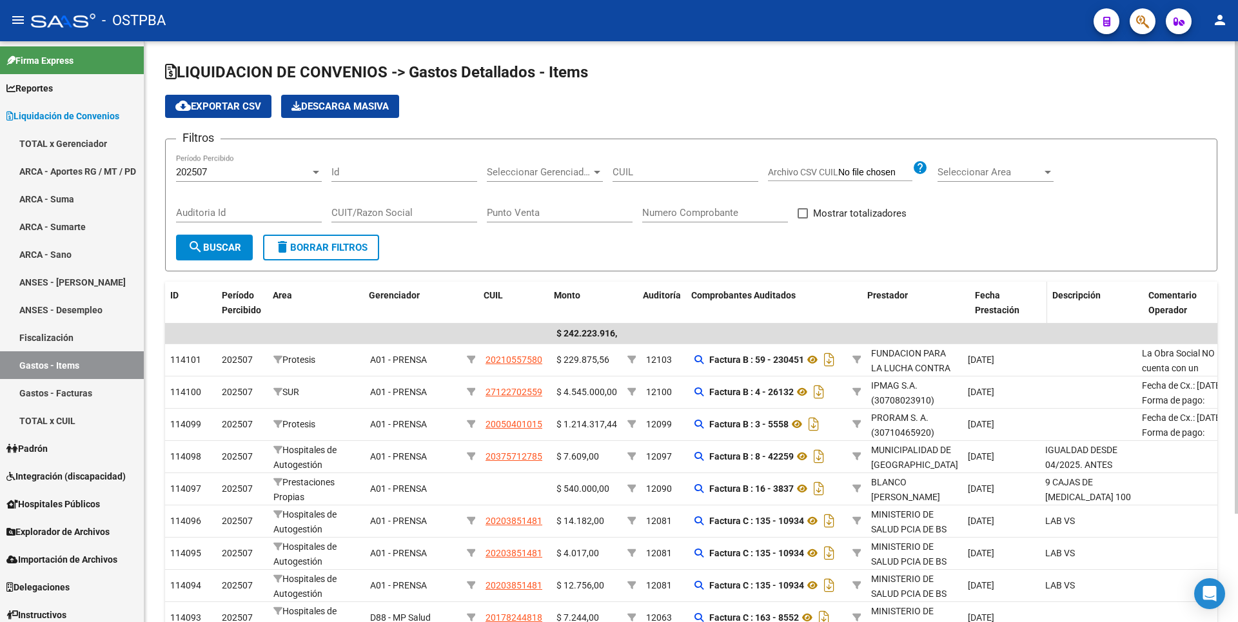
drag, startPoint x: 961, startPoint y: 293, endPoint x: 1009, endPoint y: 292, distance: 47.7
click at [1009, 292] on div "ID Período Percibido Area Gerenciador CUIL Monto Auditoría Comprobantes Auditad…" at bounding box center [1111, 303] width 1893 height 43
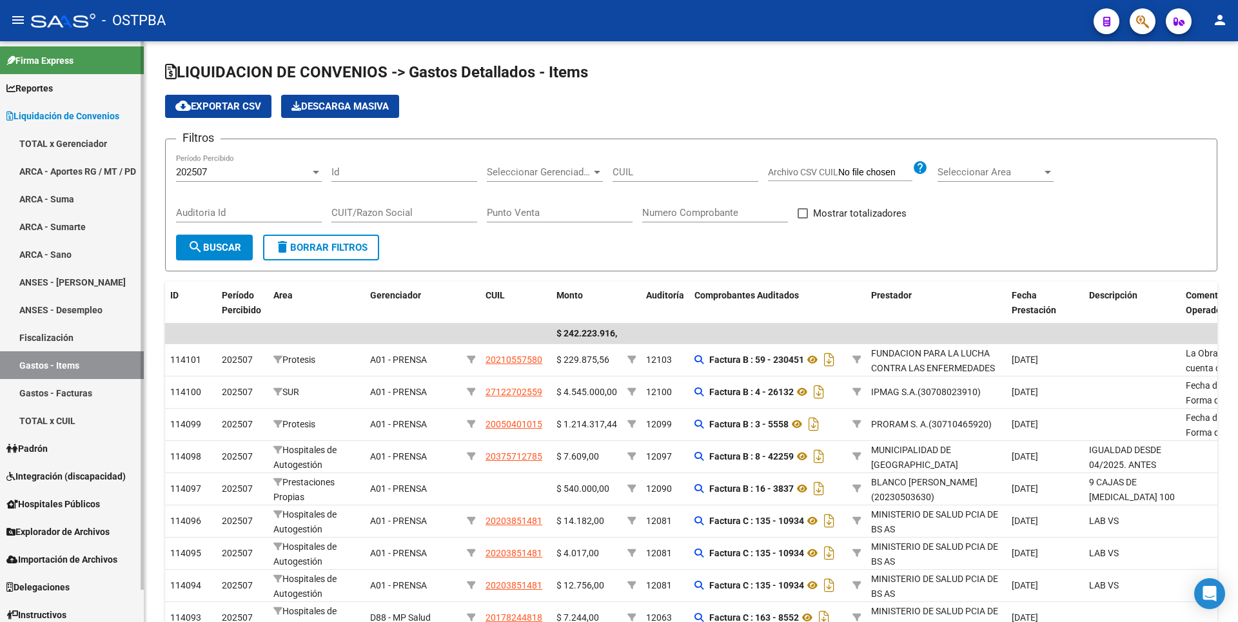
click at [46, 430] on link "TOTAL x CUIL" at bounding box center [72, 421] width 144 height 28
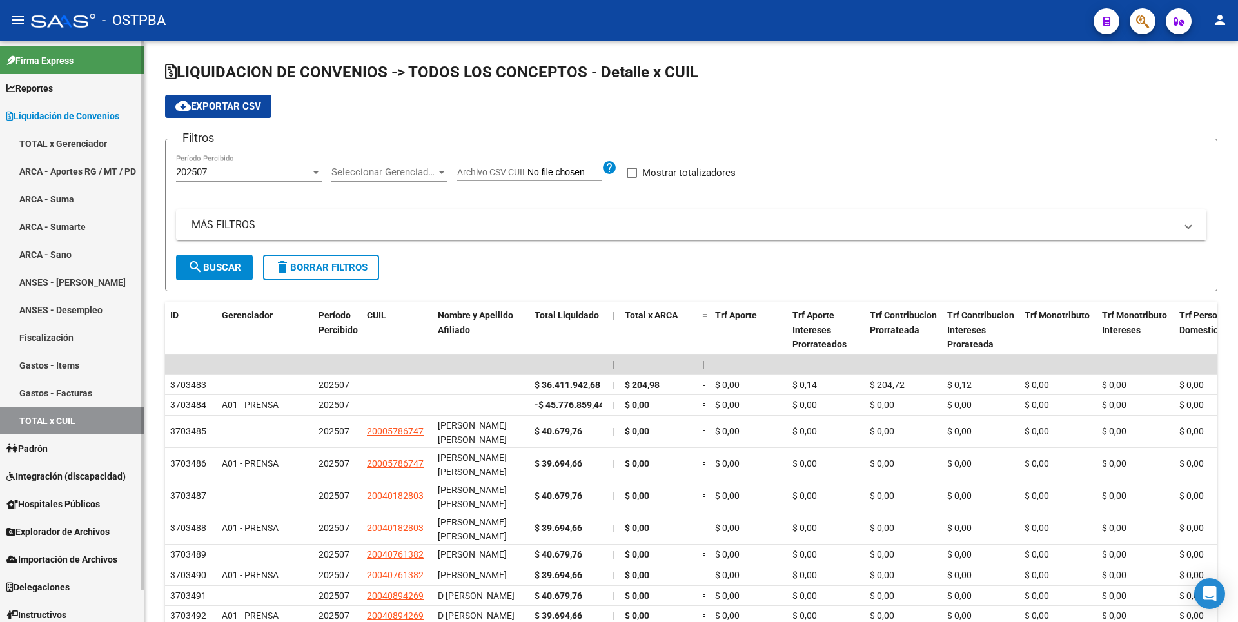
click at [66, 314] on link "ANSES - Desempleo" at bounding box center [72, 310] width 144 height 28
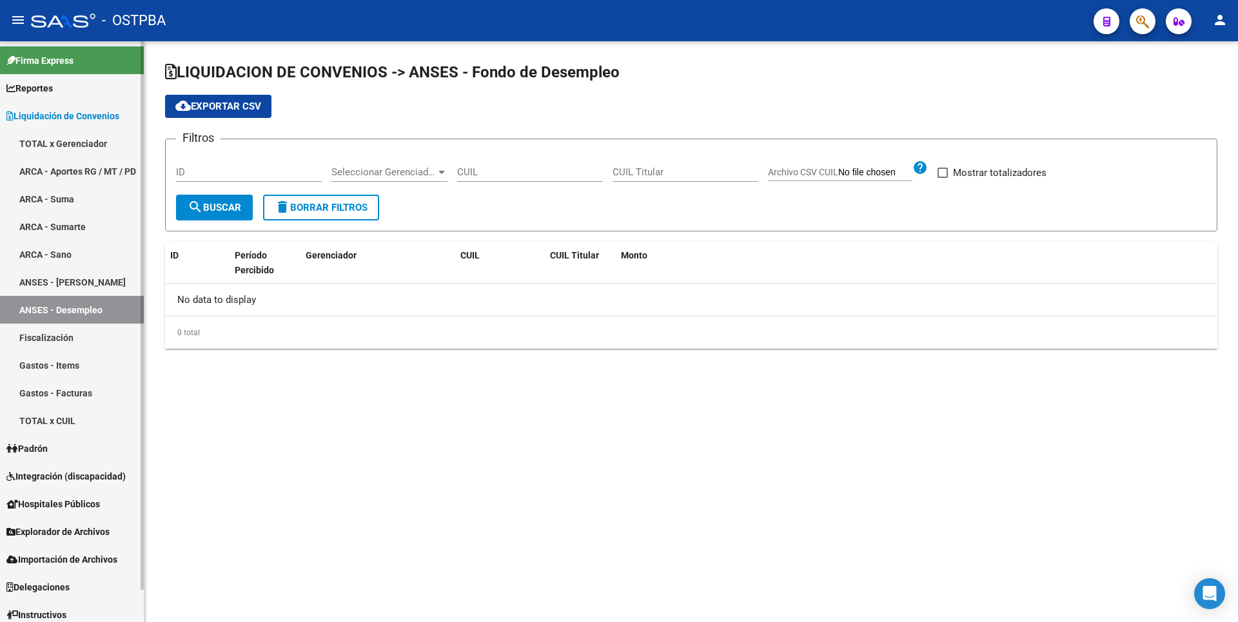
checkbox input "true"
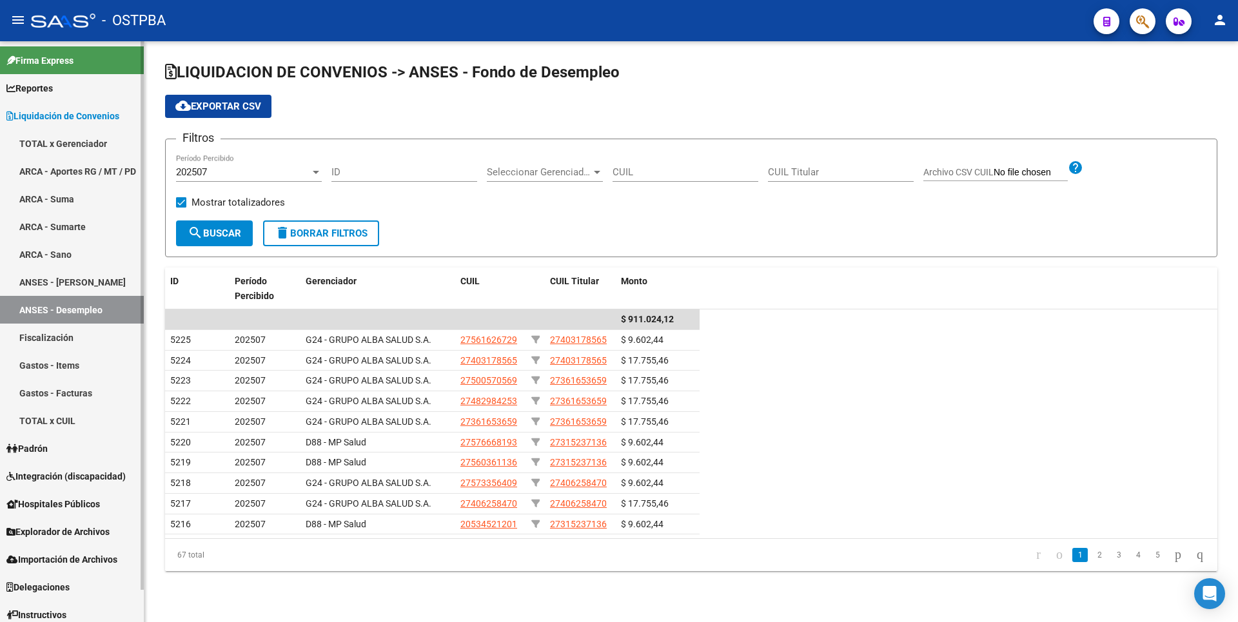
click at [61, 215] on link "ARCA - Sumarte" at bounding box center [72, 227] width 144 height 28
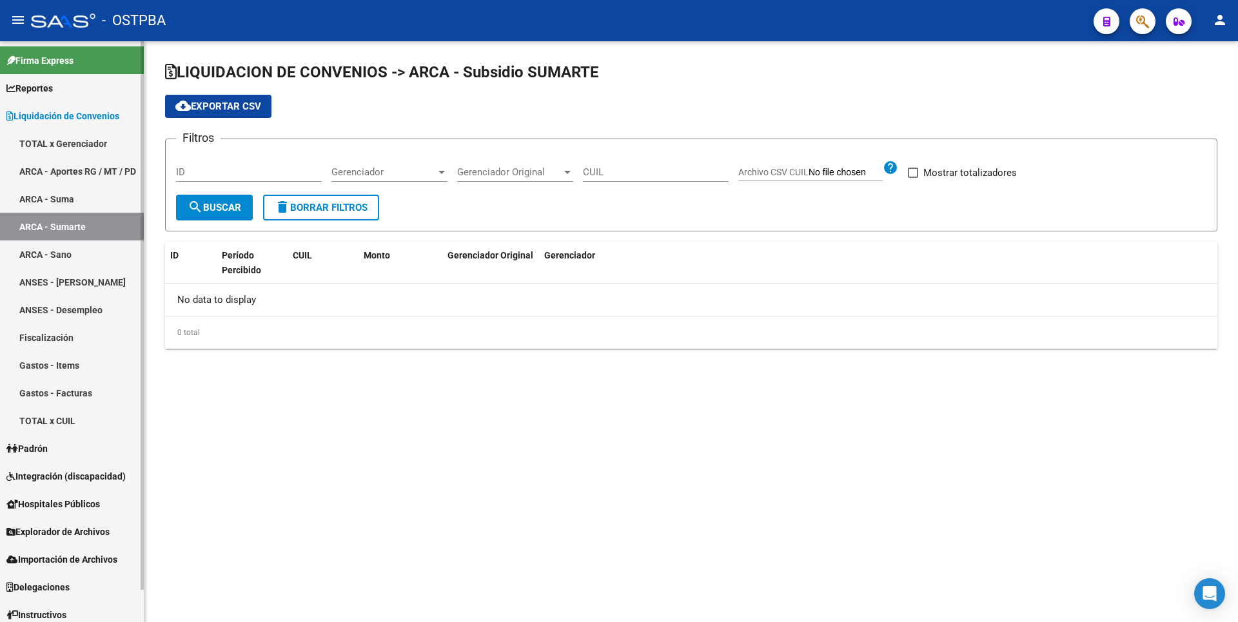
checkbox input "true"
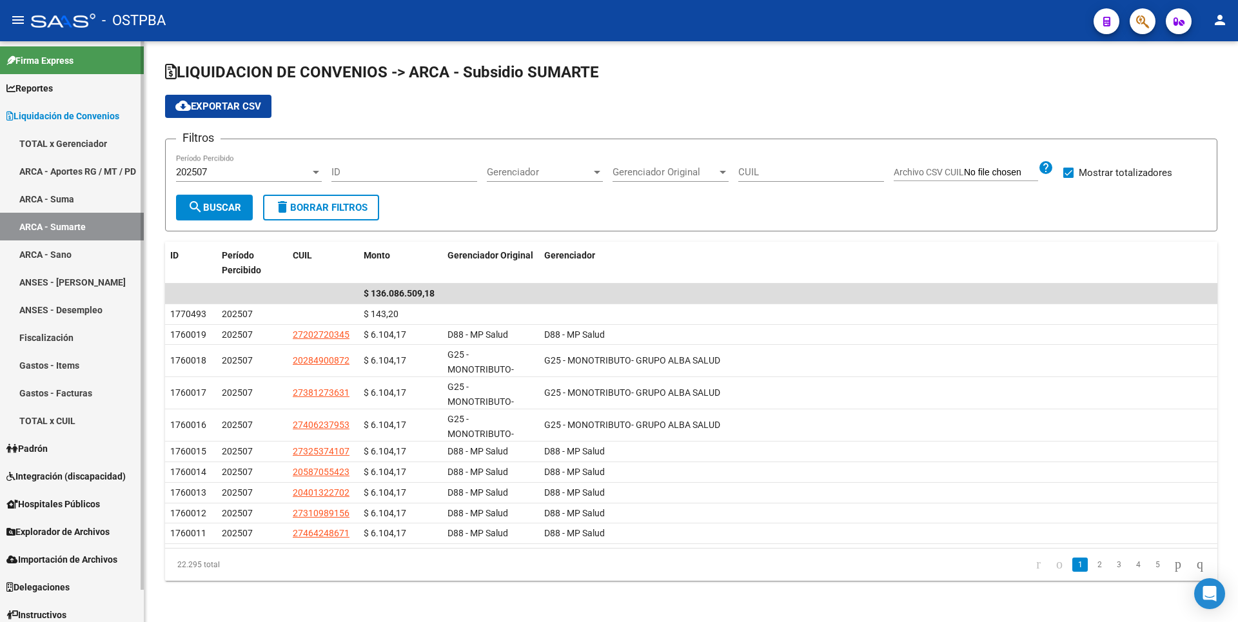
click at [61, 197] on link "ARCA - Suma" at bounding box center [72, 199] width 144 height 28
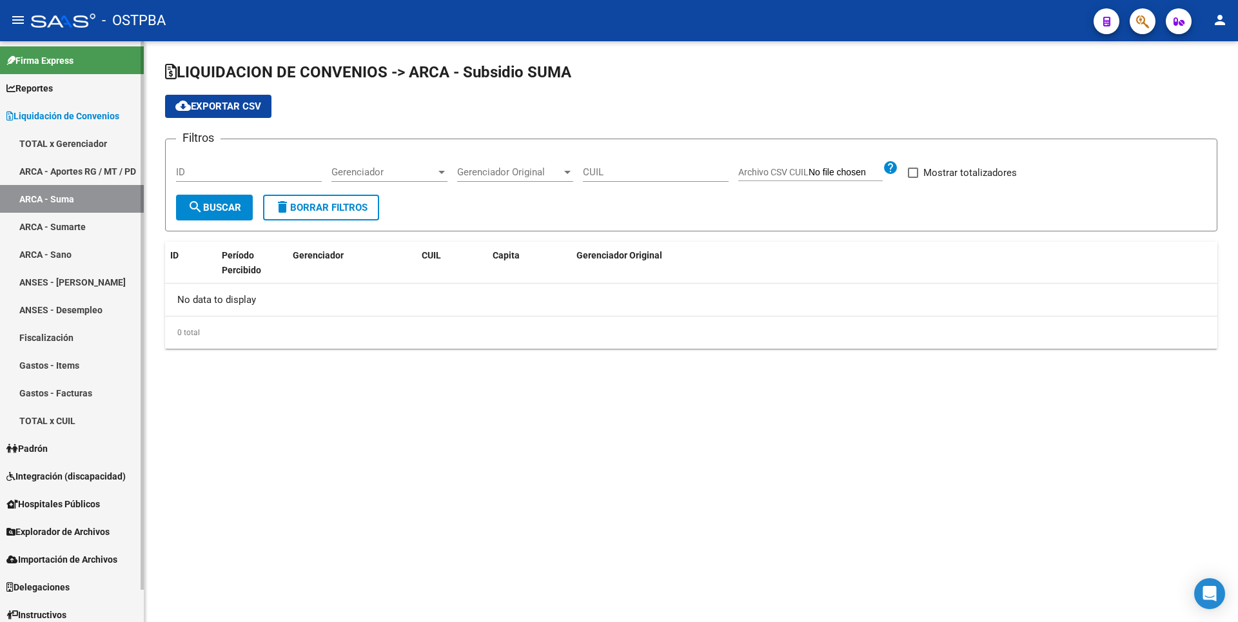
checkbox input "true"
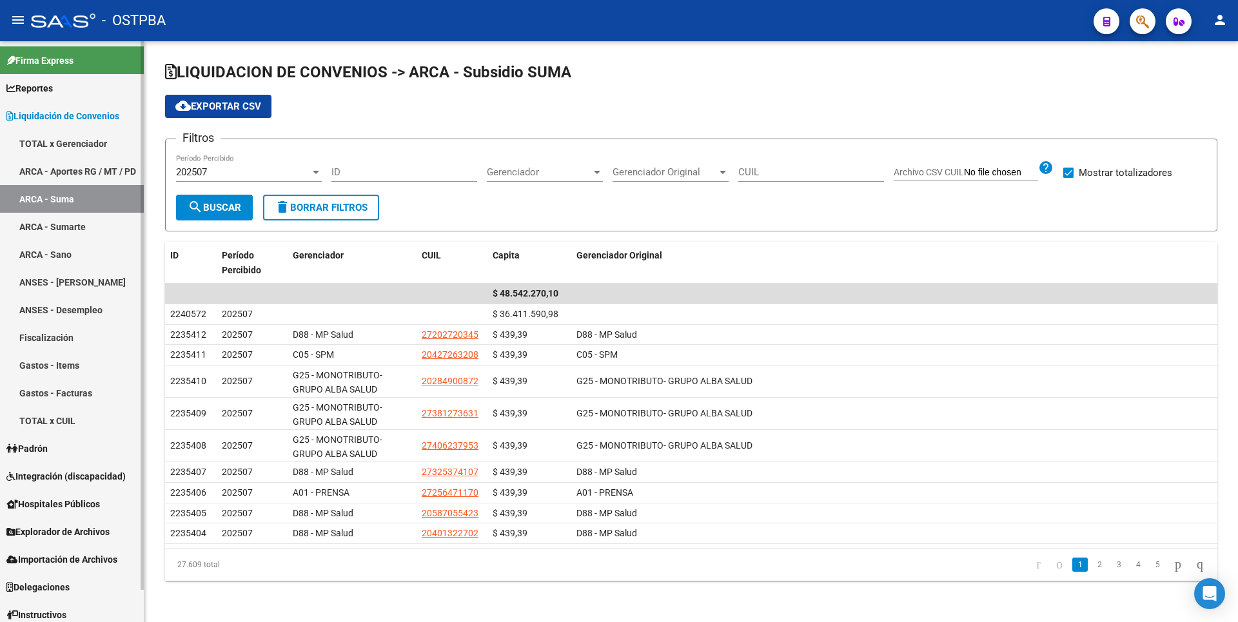
click at [50, 458] on link "Padrón" at bounding box center [72, 448] width 144 height 28
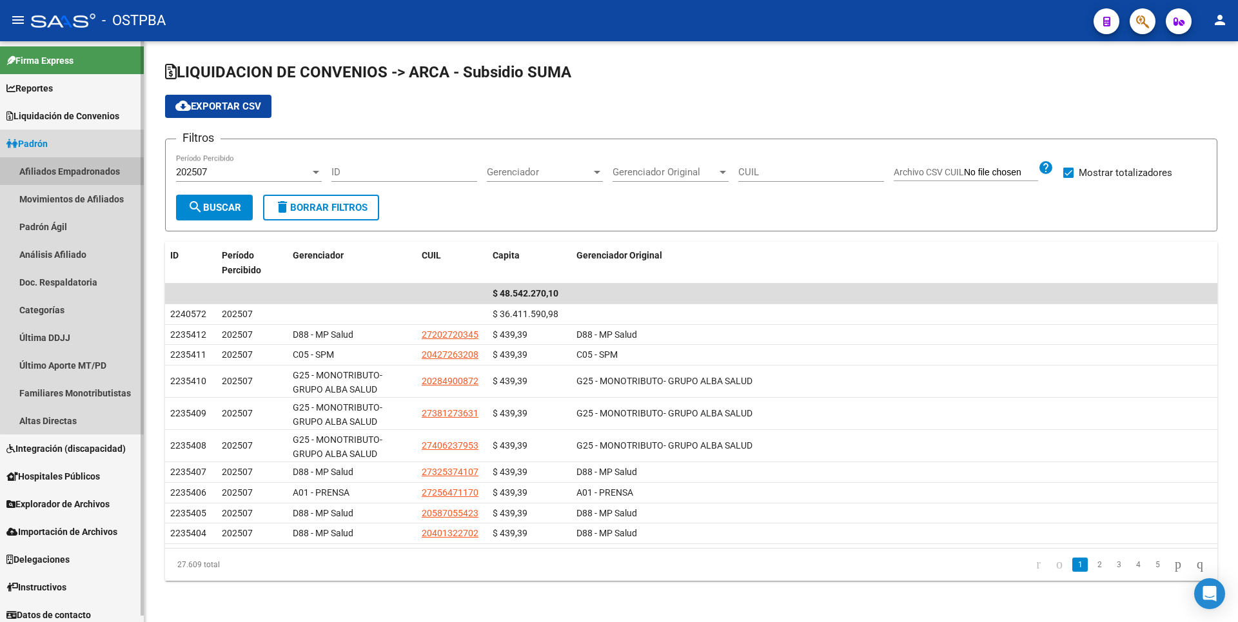
click at [86, 175] on link "Afiliados Empadronados" at bounding box center [72, 171] width 144 height 28
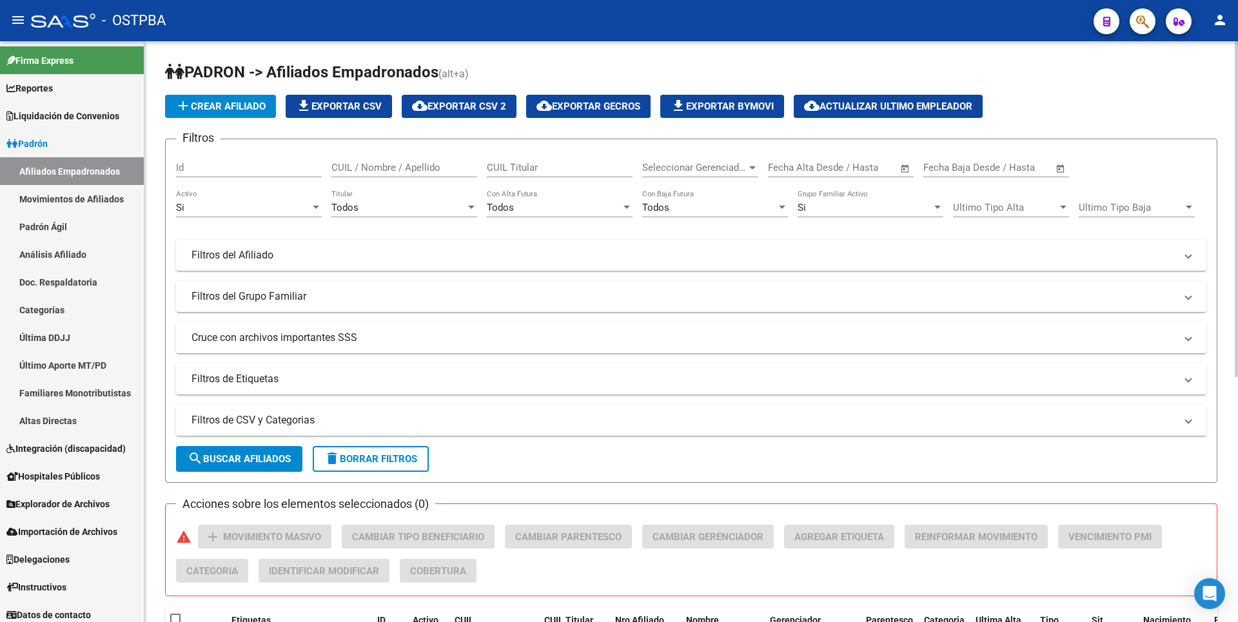
scroll to position [423, 0]
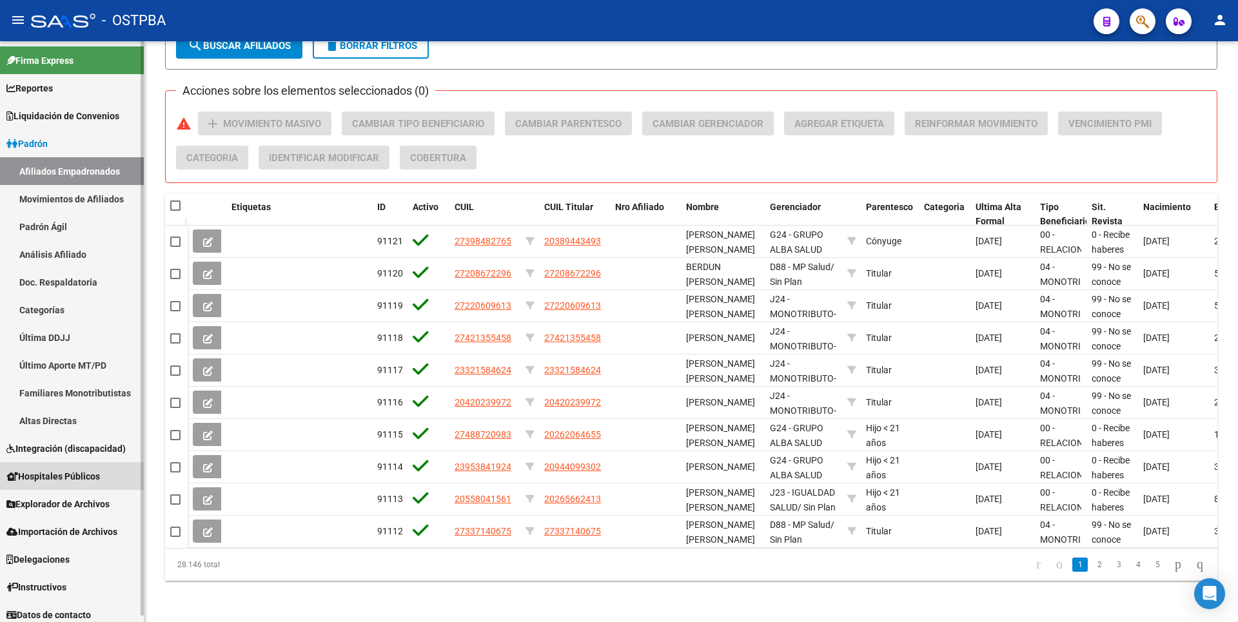
click at [48, 479] on span "Hospitales Públicos" at bounding box center [52, 476] width 93 height 14
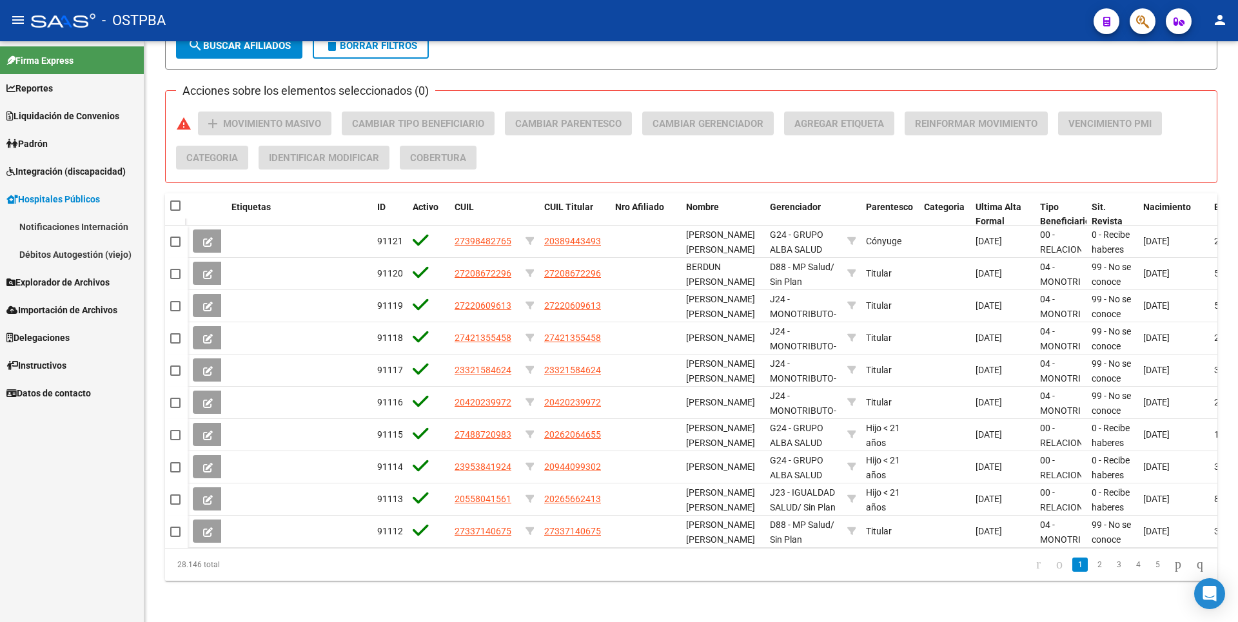
click at [66, 280] on span "Explorador de Archivos" at bounding box center [57, 282] width 103 height 14
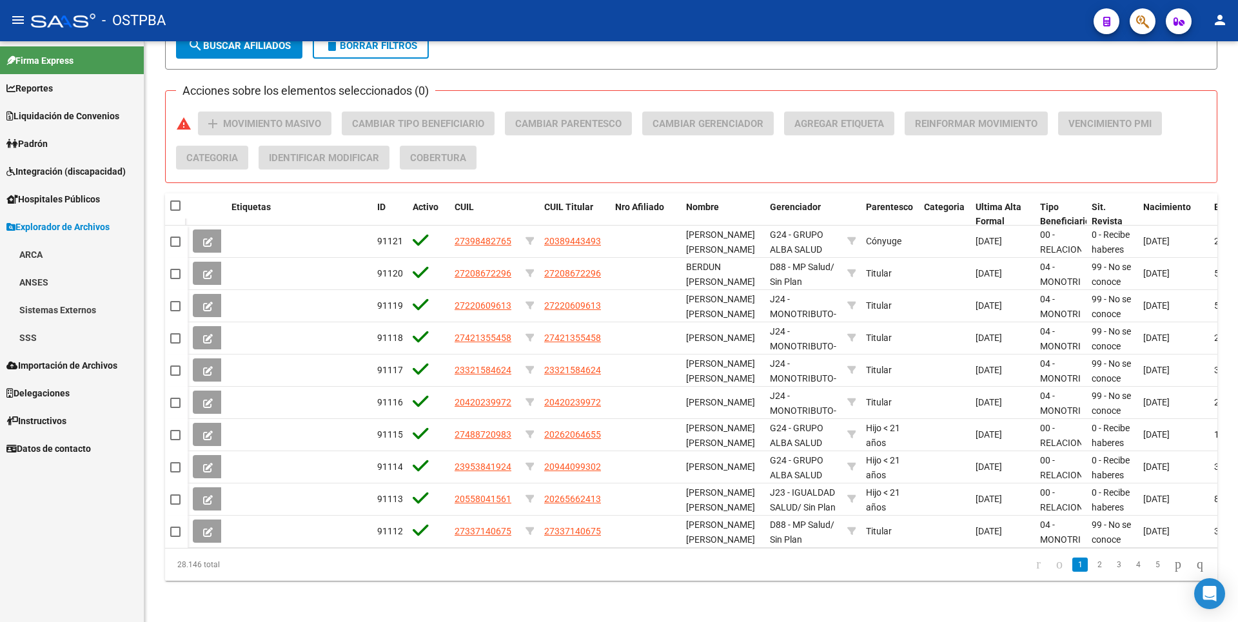
click at [38, 282] on link "ANSES" at bounding box center [72, 282] width 144 height 28
click at [64, 338] on link "Desempleo" at bounding box center [72, 338] width 144 height 28
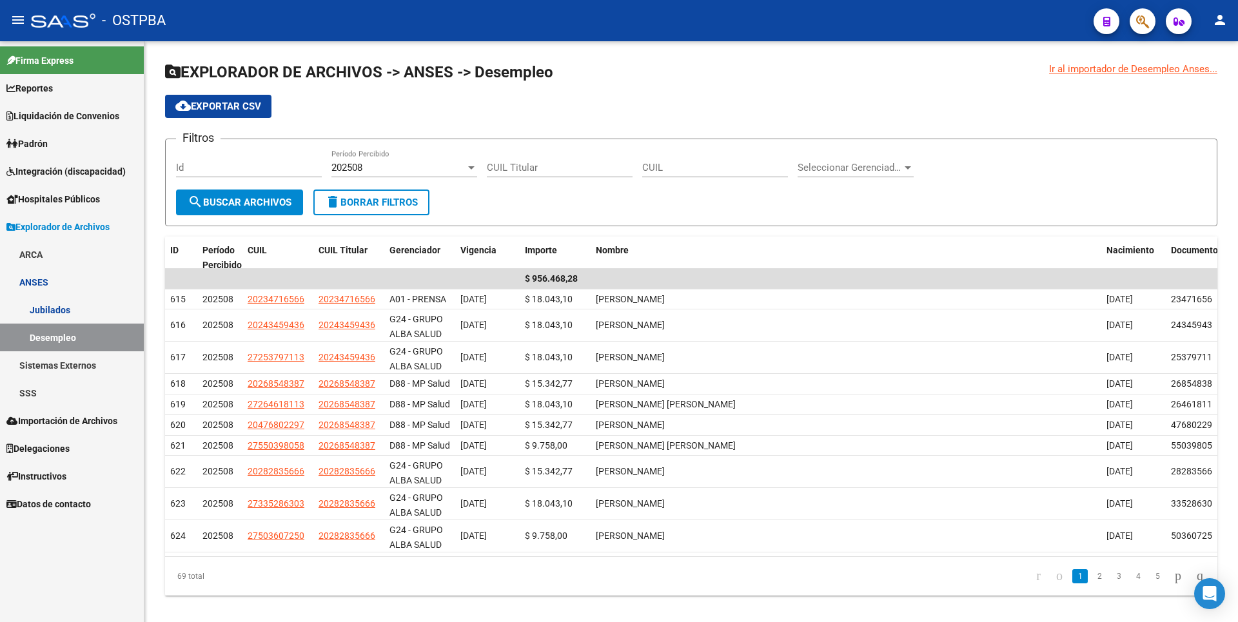
click at [64, 361] on link "Sistemas Externos" at bounding box center [72, 365] width 144 height 28
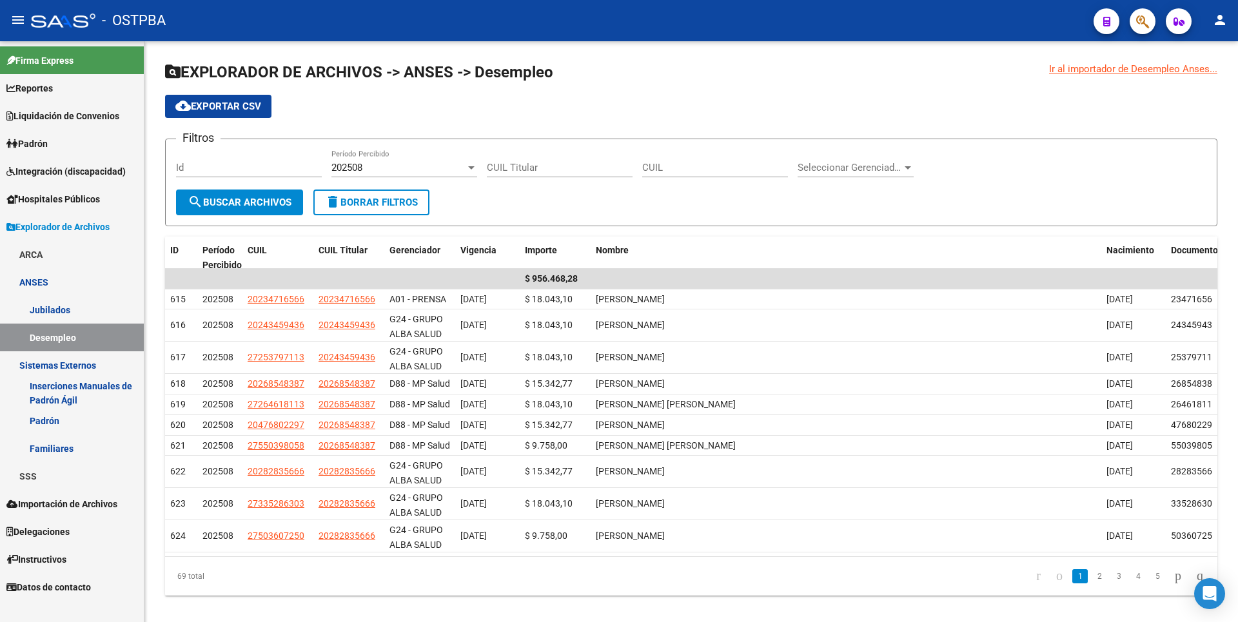
click at [44, 471] on link "SSS" at bounding box center [72, 476] width 144 height 28
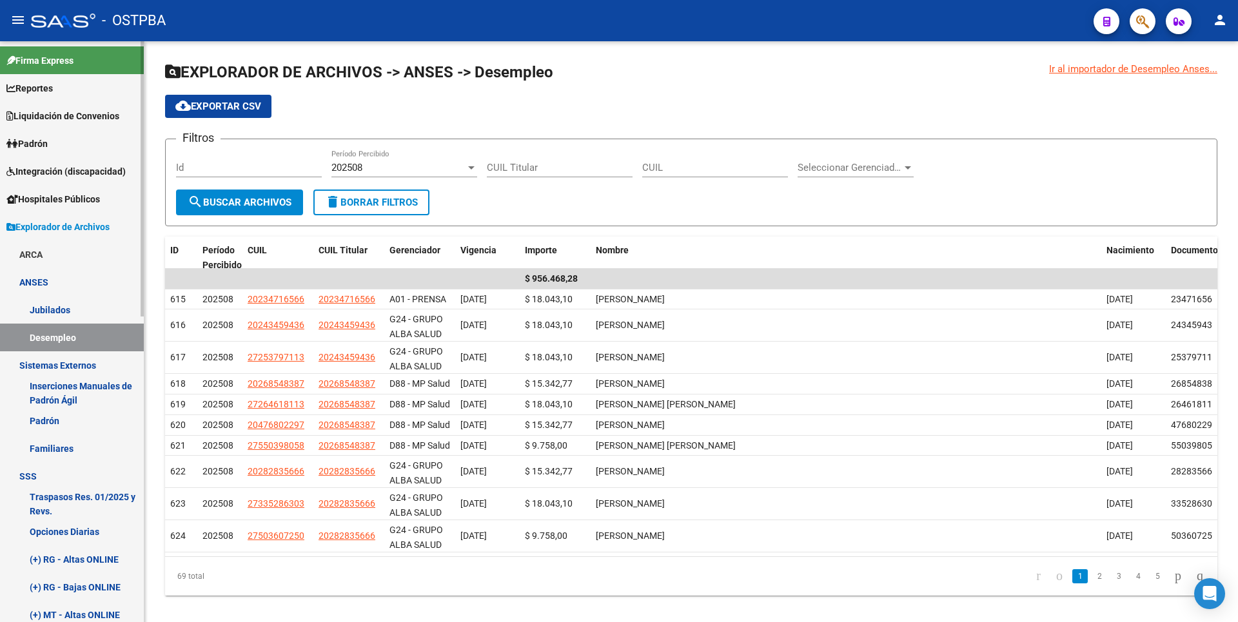
click at [93, 533] on link "Opciones Diarias" at bounding box center [72, 532] width 144 height 28
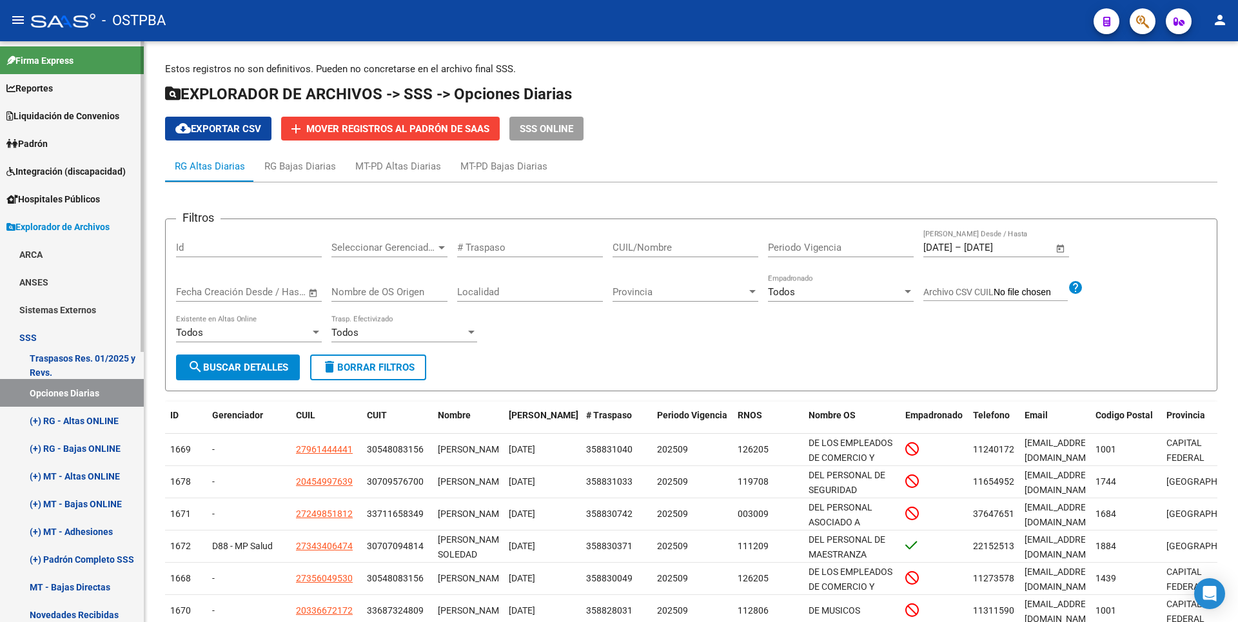
click at [86, 413] on link "(+) RG - Altas ONLINE" at bounding box center [72, 421] width 144 height 28
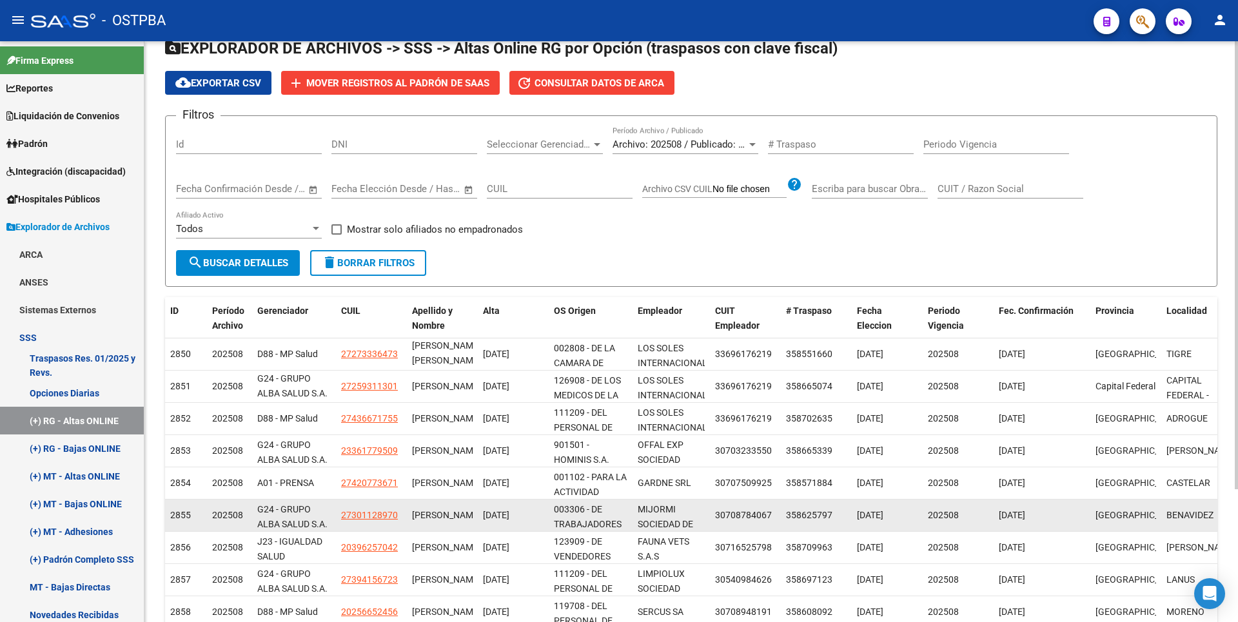
scroll to position [172, 0]
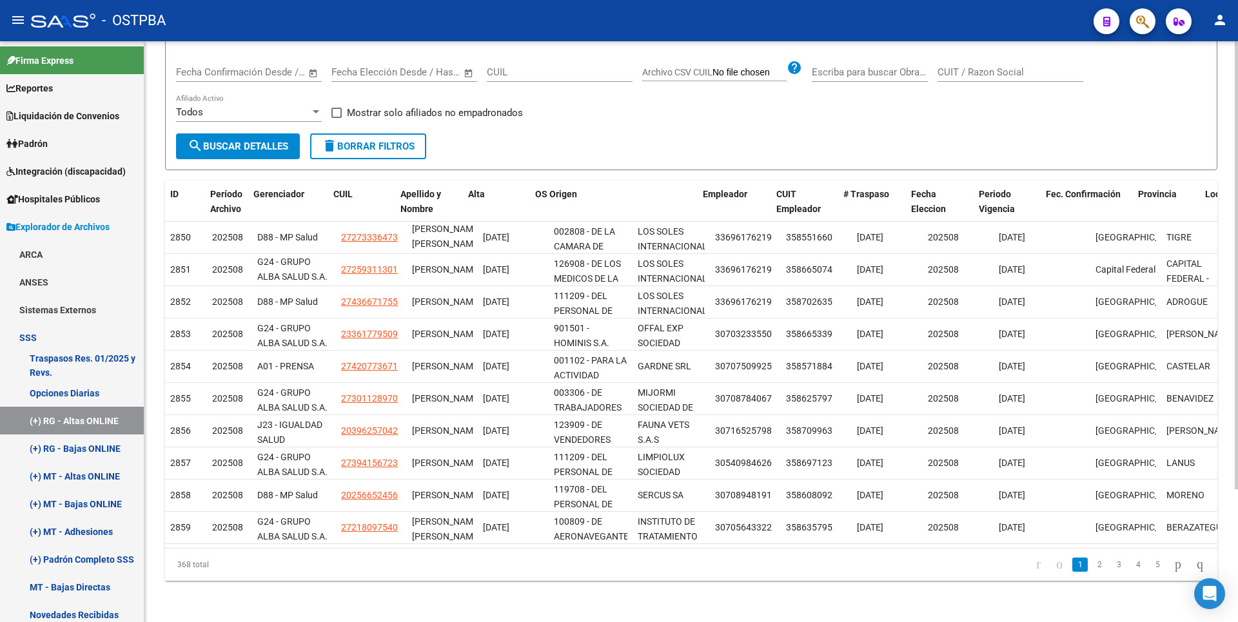
drag, startPoint x: 630, startPoint y: 178, endPoint x: 723, endPoint y: 162, distance: 94.1
click at [723, 162] on div "Instructivo RG SSS Ir al importador de Altas Online RG... EXPLORADOR DE ARCHIVO…" at bounding box center [691, 239] width 1052 height 681
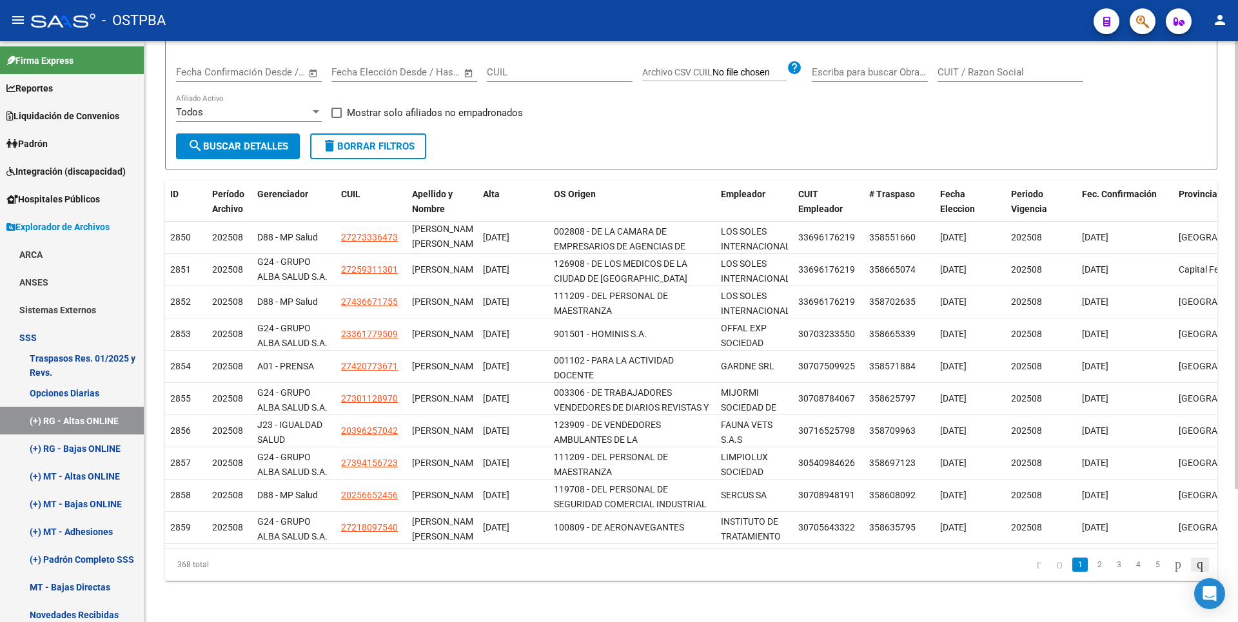
click at [1195, 569] on icon "go to last page" at bounding box center [1200, 563] width 10 height 15
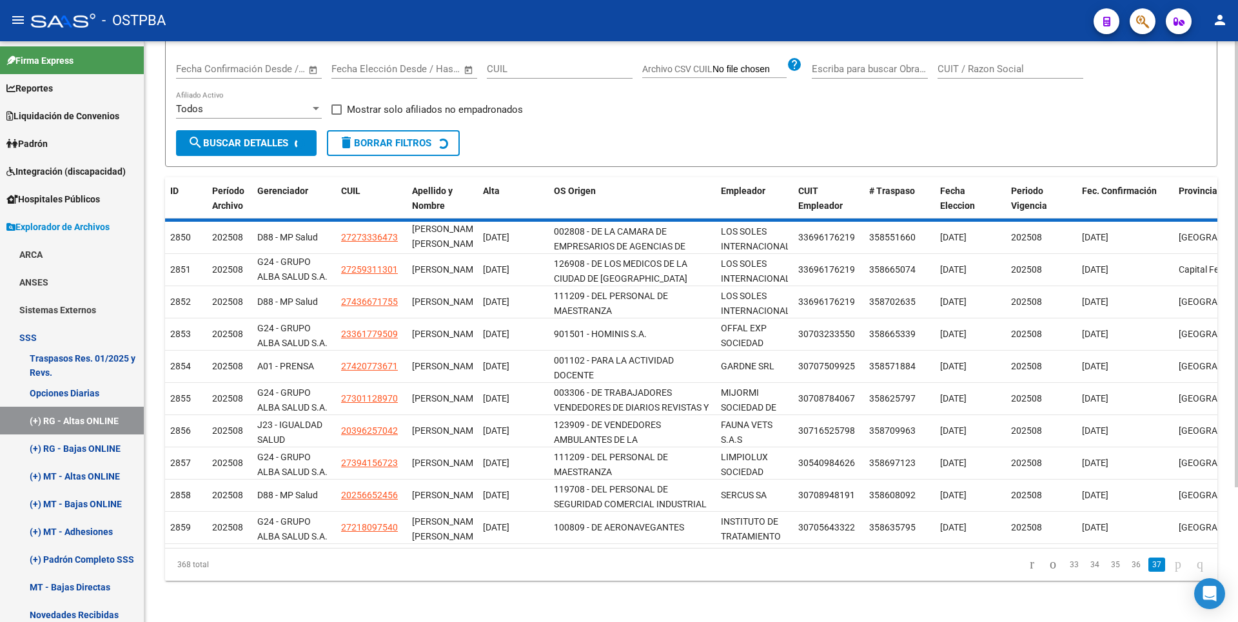
scroll to position [108, 0]
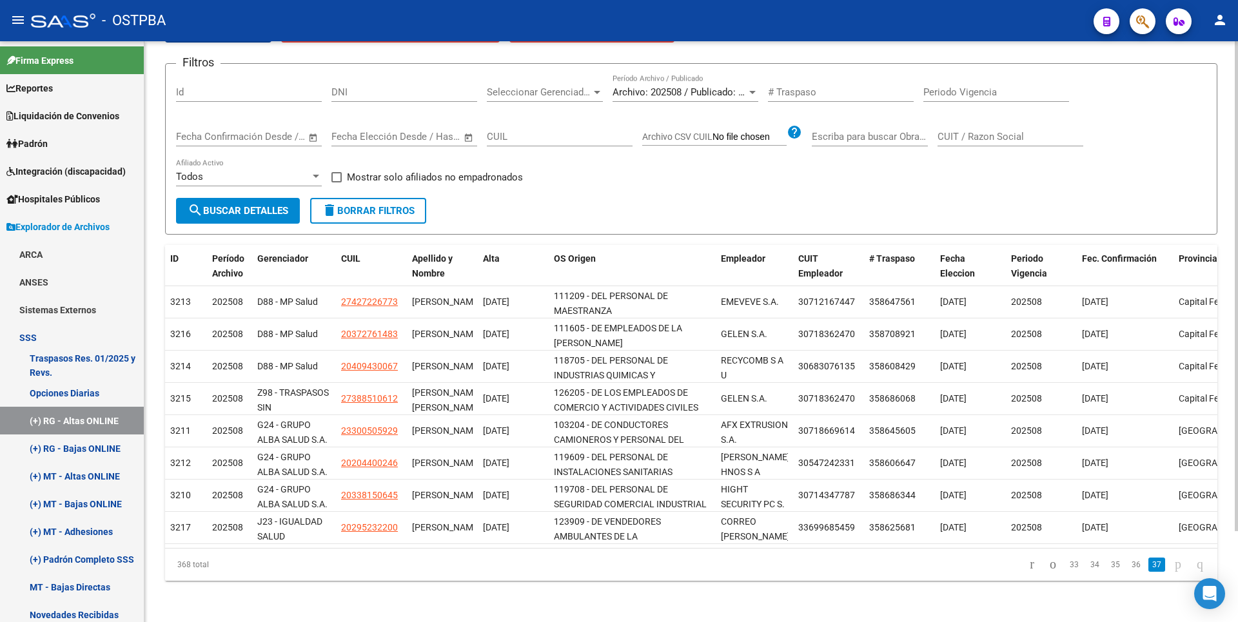
click at [687, 201] on form "Filtros Id DNI Seleccionar Gerenciador Seleccionar Gerenciador Archivo: 202508 …" at bounding box center [691, 148] width 1052 height 171
click at [36, 142] on span "Padrón" at bounding box center [26, 144] width 41 height 14
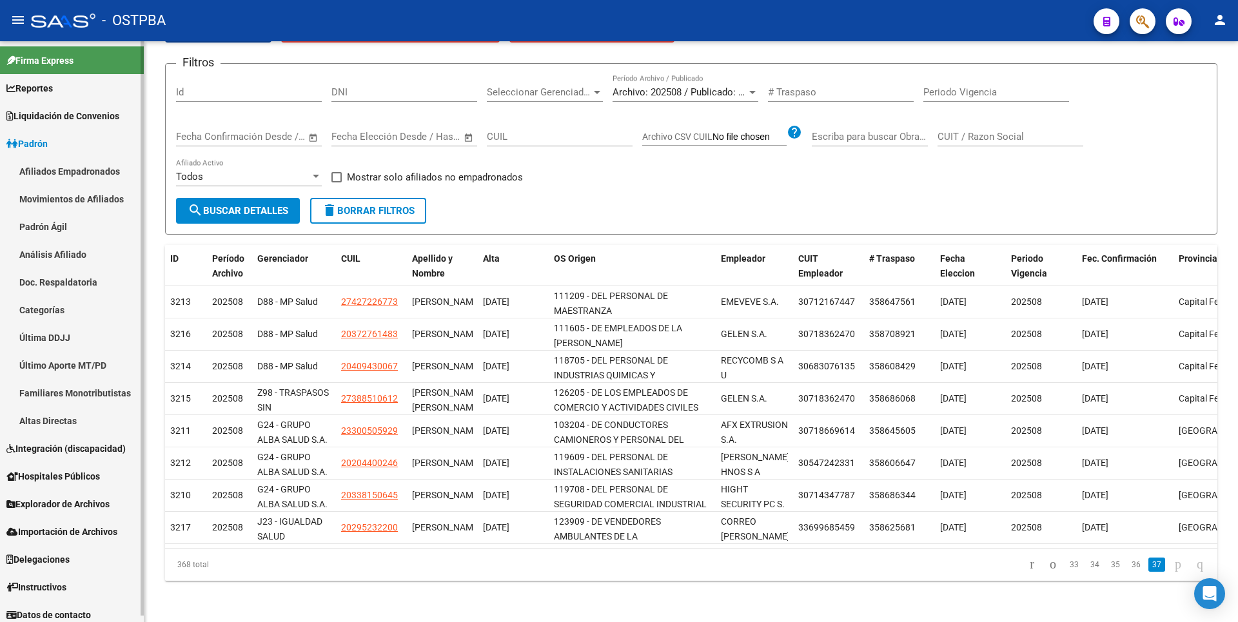
click at [91, 199] on link "Movimientos de Afiliados" at bounding box center [72, 199] width 144 height 28
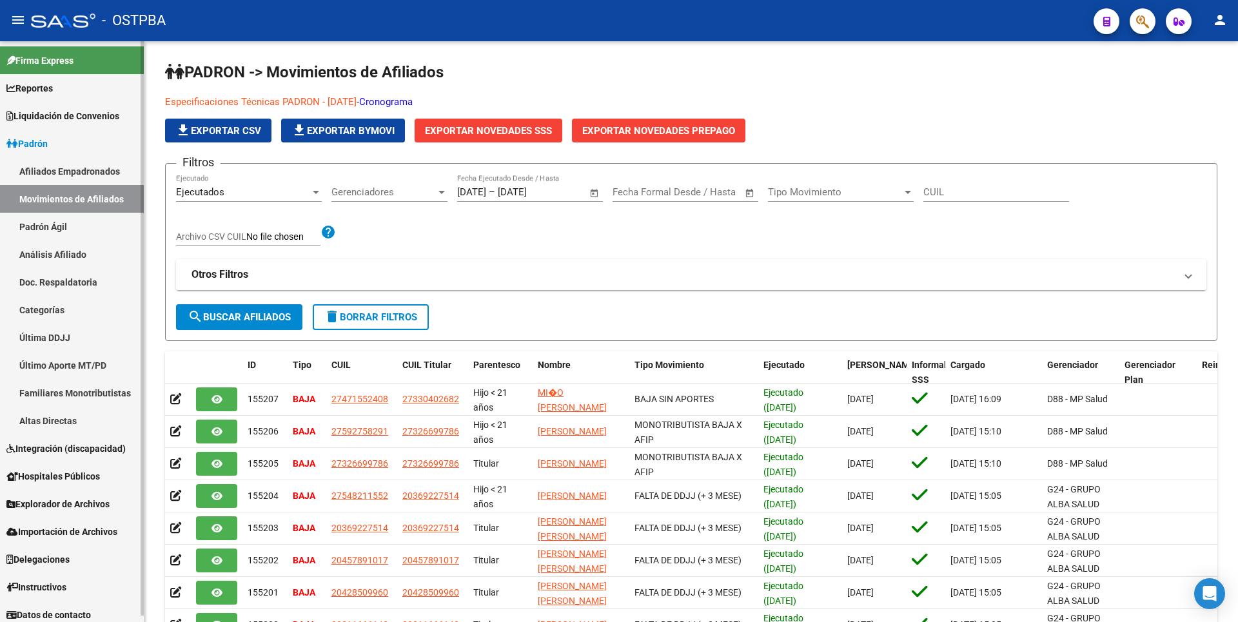
click at [46, 254] on link "Análisis Afiliado" at bounding box center [72, 254] width 144 height 28
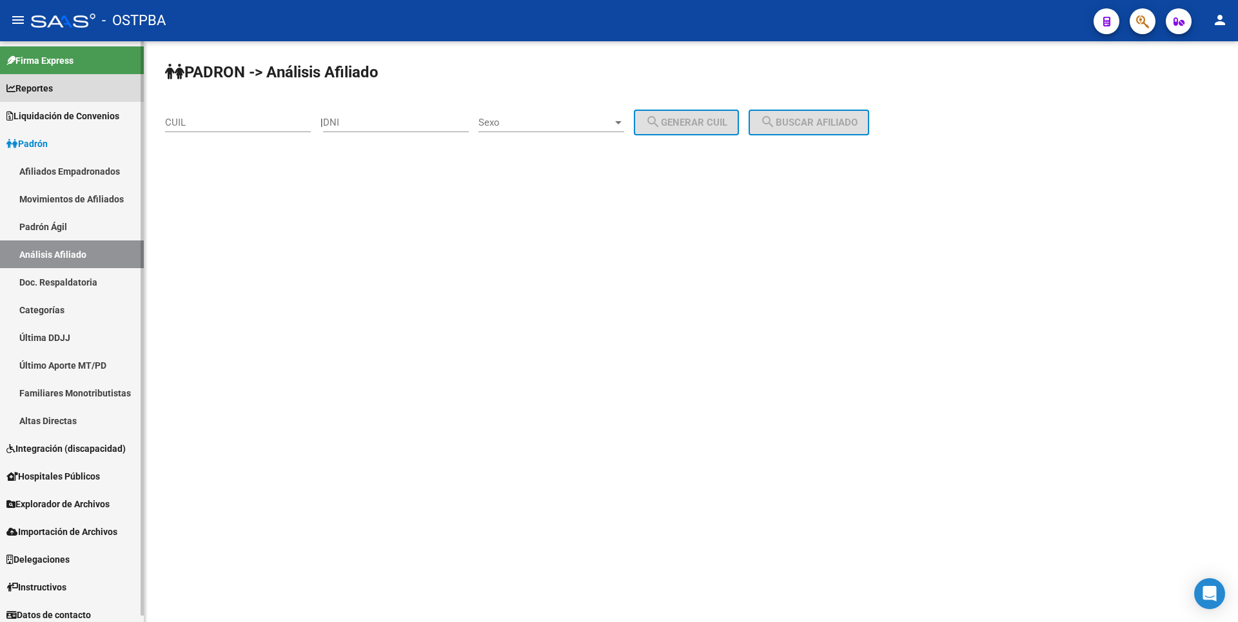
click at [53, 93] on span "Reportes" at bounding box center [29, 88] width 46 height 14
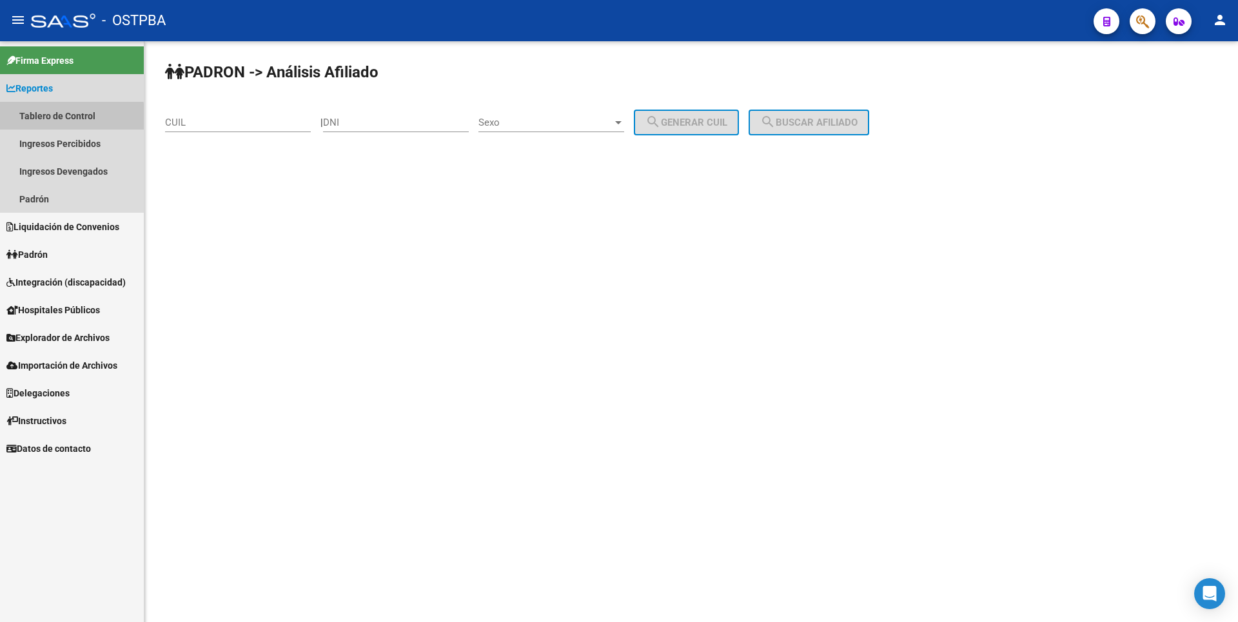
click at [65, 123] on link "Tablero de Control" at bounding box center [72, 116] width 144 height 28
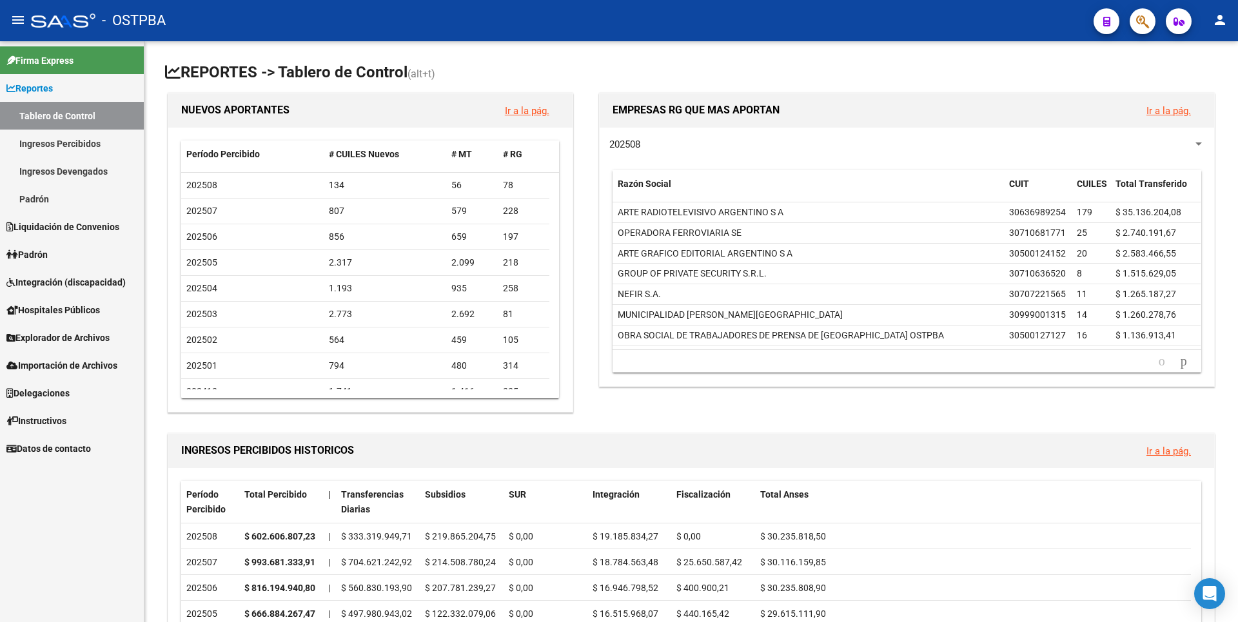
click at [78, 144] on link "Ingresos Percibidos" at bounding box center [72, 144] width 144 height 28
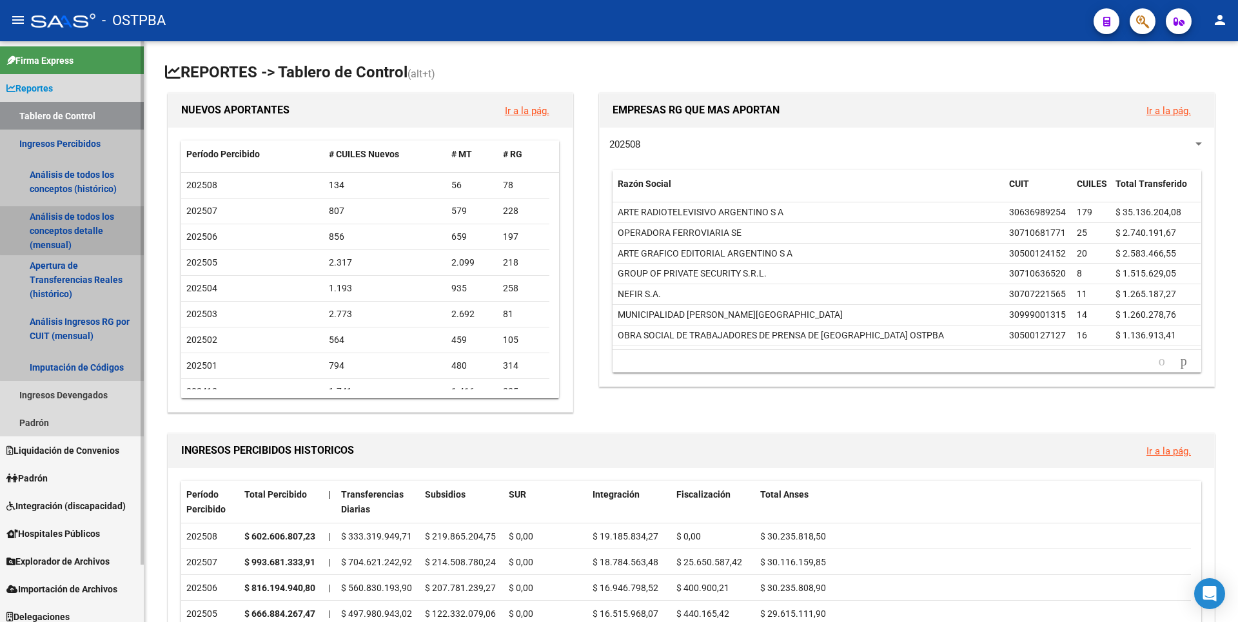
click at [90, 215] on link "Análisis de todos los conceptos detalle (mensual)" at bounding box center [72, 230] width 144 height 49
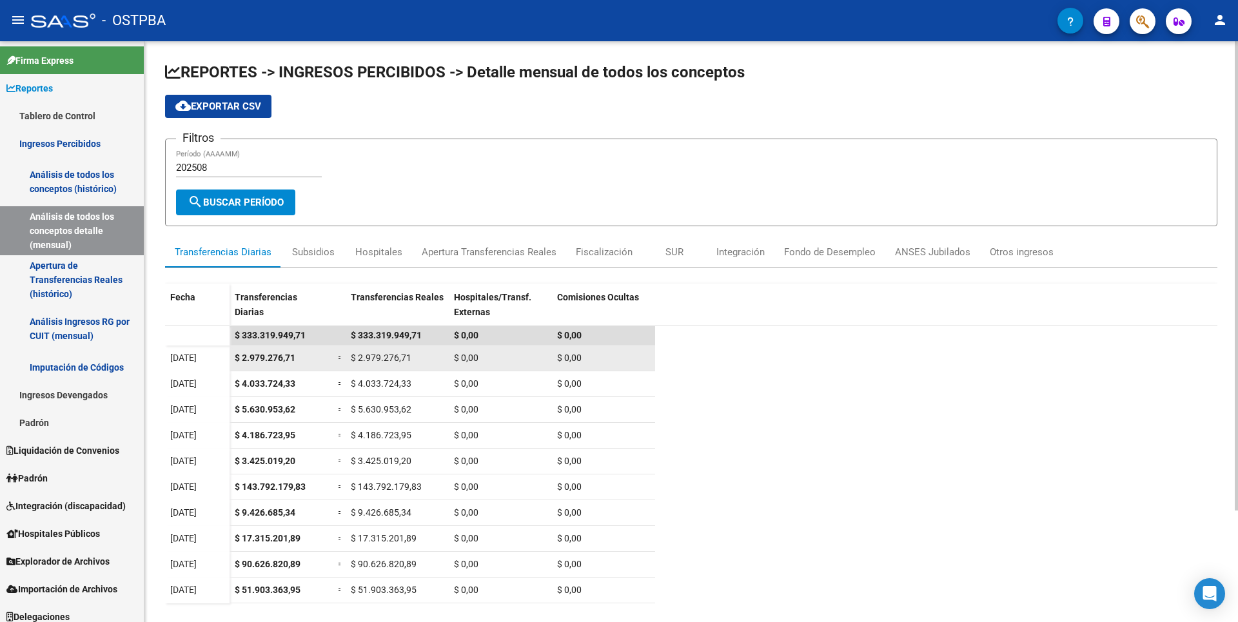
scroll to position [138, 0]
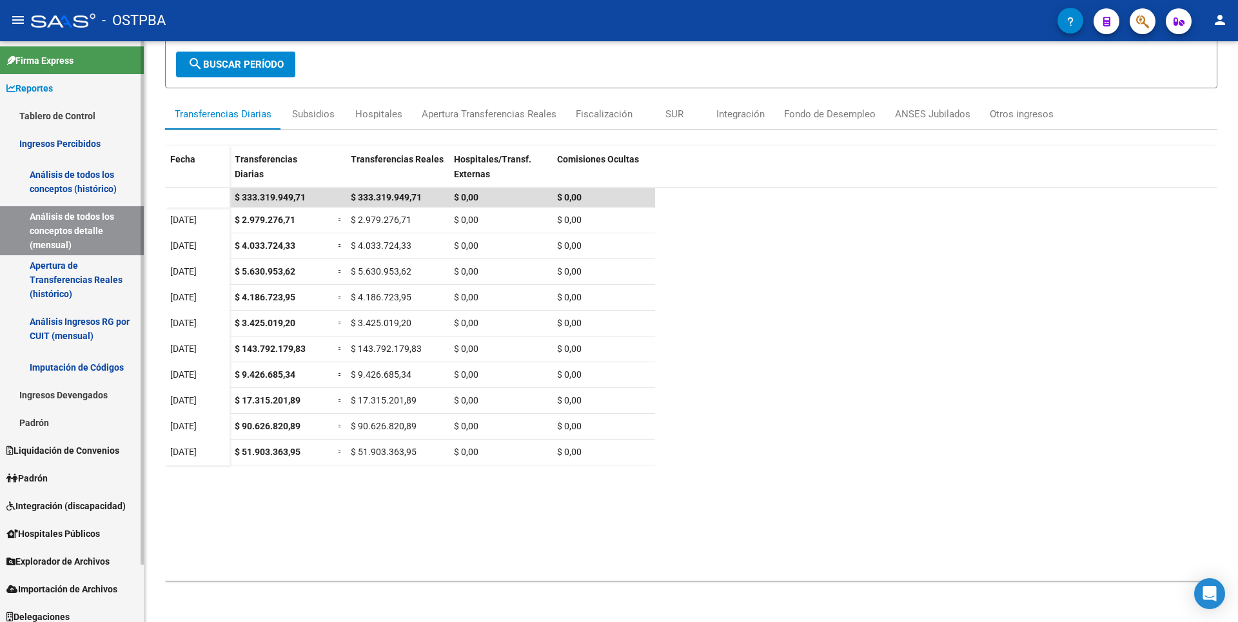
click at [60, 288] on link "Apertura de Transferencias Reales (histórico)" at bounding box center [72, 279] width 144 height 49
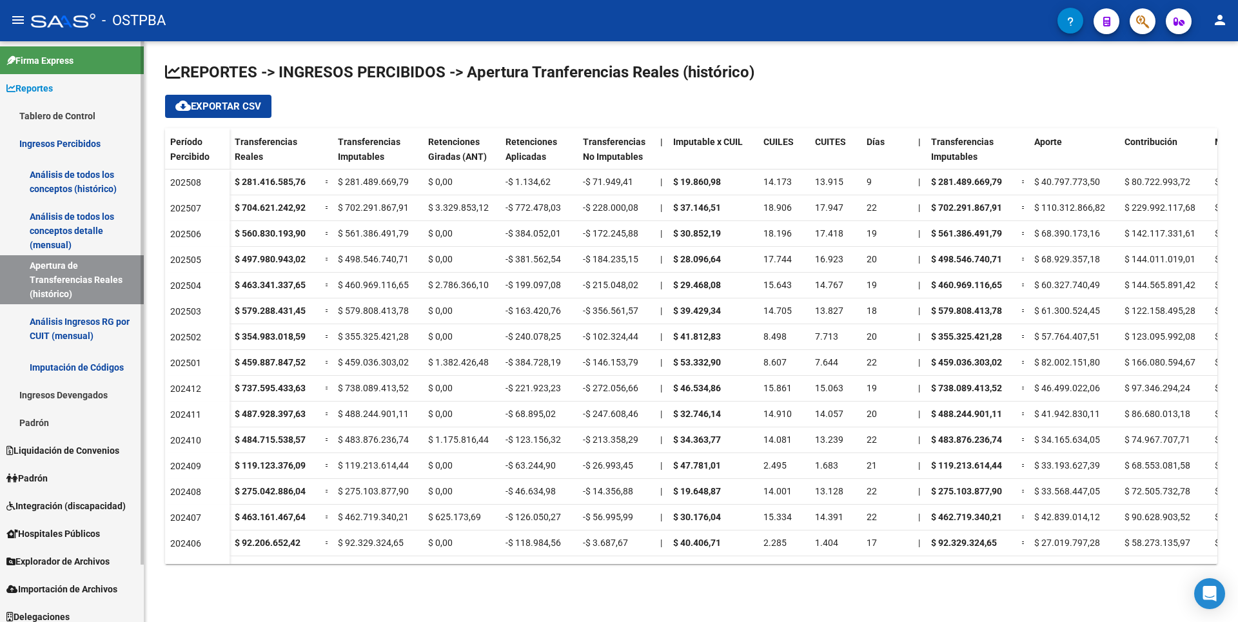
click at [88, 336] on link "Análisis Ingresos RG por CUIT (mensual)" at bounding box center [72, 328] width 144 height 49
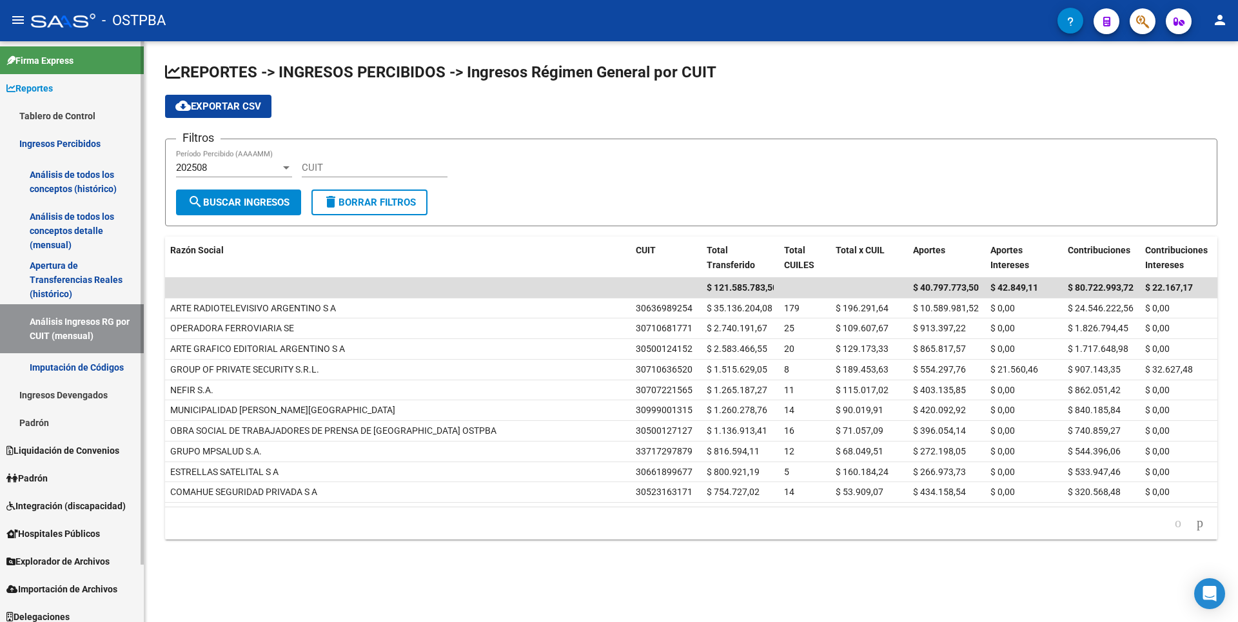
click at [72, 391] on link "Ingresos Devengados" at bounding box center [72, 395] width 144 height 28
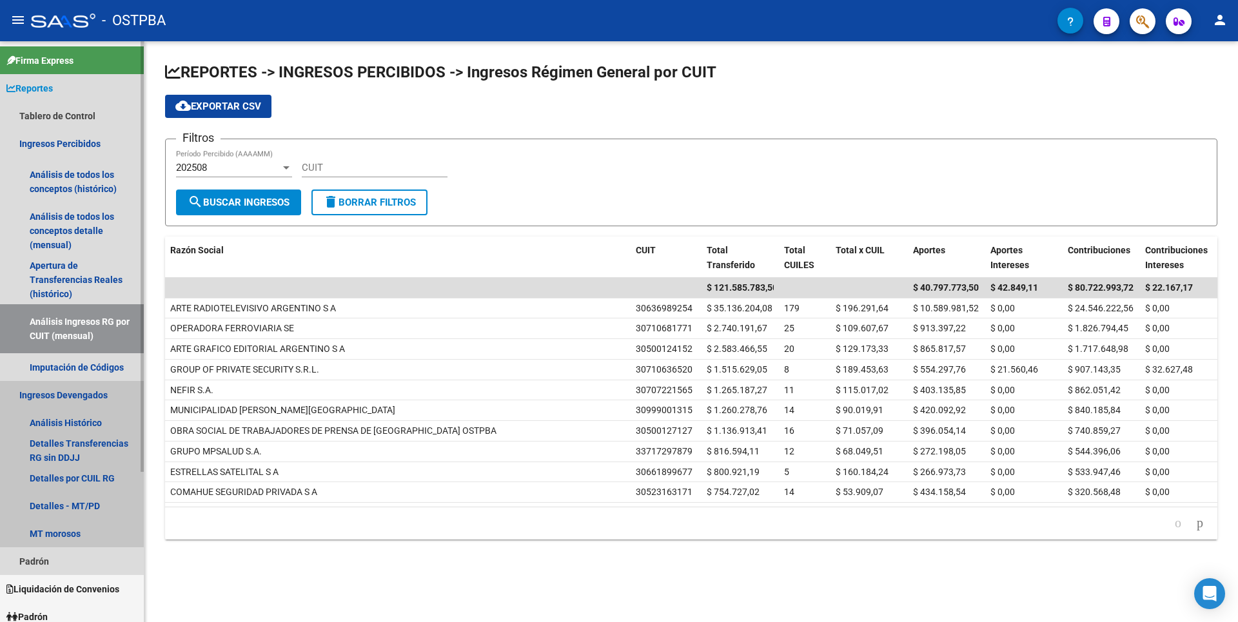
click at [69, 402] on link "Ingresos Devengados" at bounding box center [72, 395] width 144 height 28
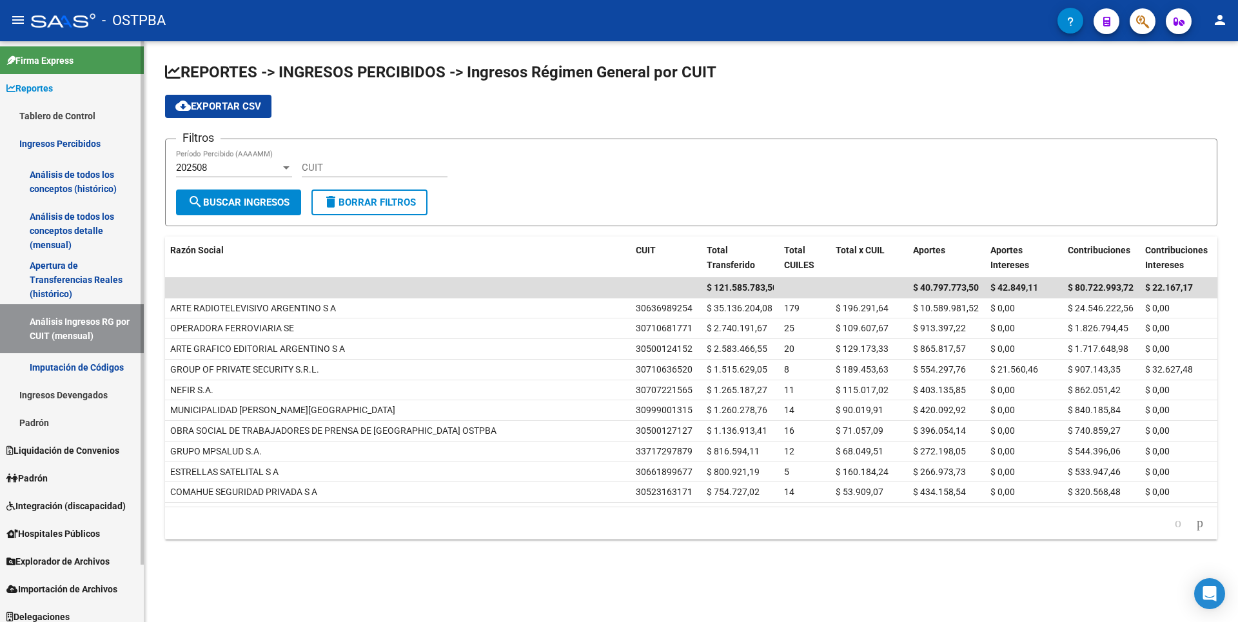
click at [69, 402] on link "Ingresos Devengados" at bounding box center [72, 395] width 144 height 28
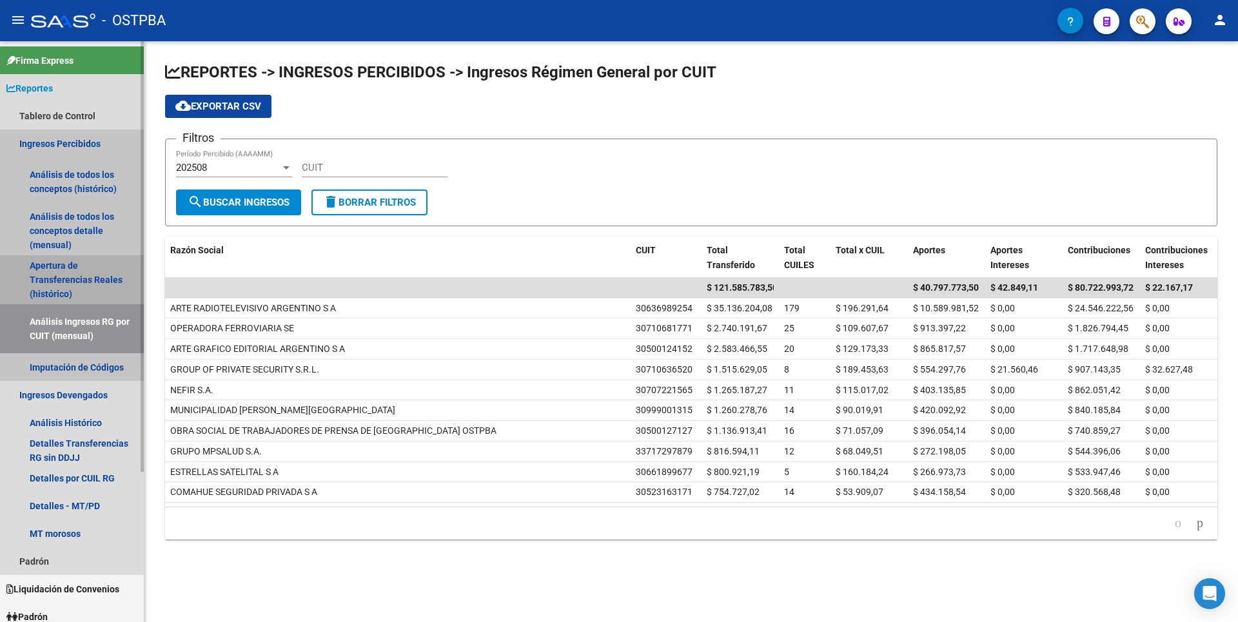
click at [64, 300] on link "Apertura de Transferencias Reales (histórico)" at bounding box center [72, 279] width 144 height 49
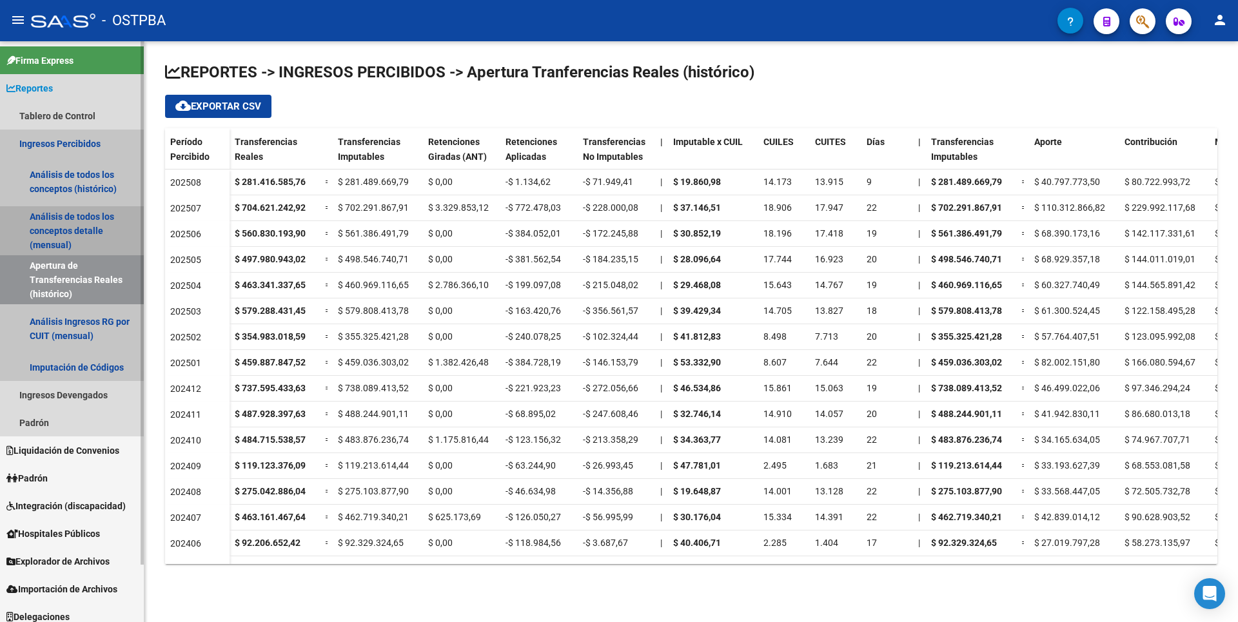
click at [71, 245] on link "Análisis de todos los conceptos detalle (mensual)" at bounding box center [72, 230] width 144 height 49
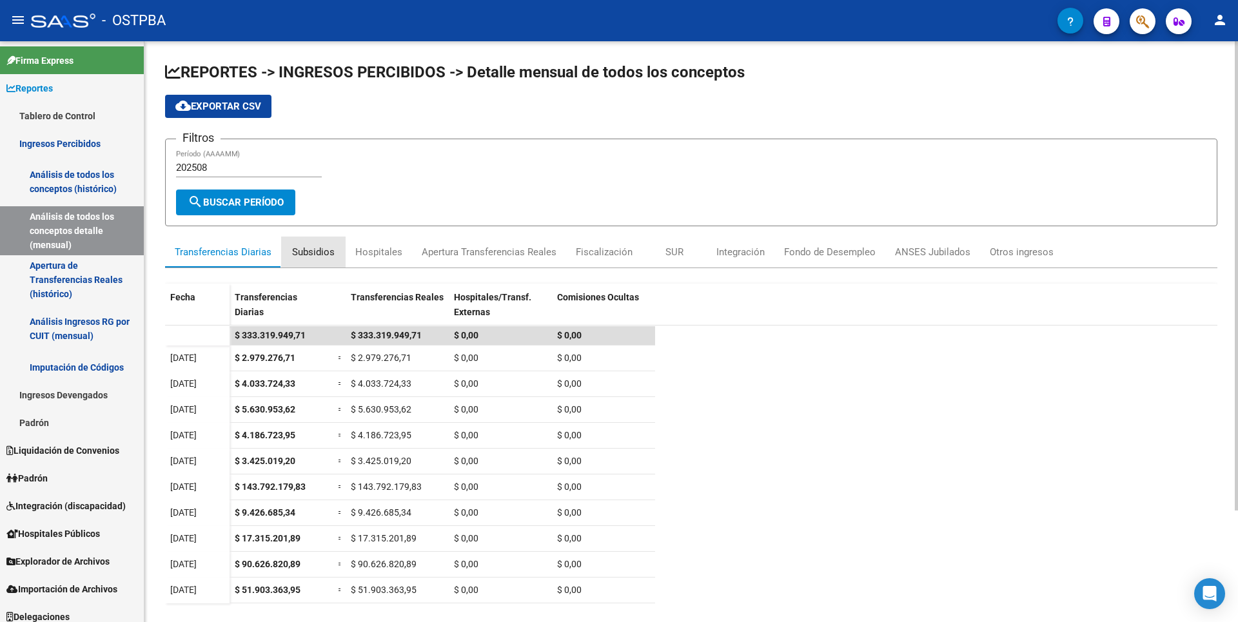
click at [325, 253] on div "Subsidios" at bounding box center [313, 252] width 43 height 14
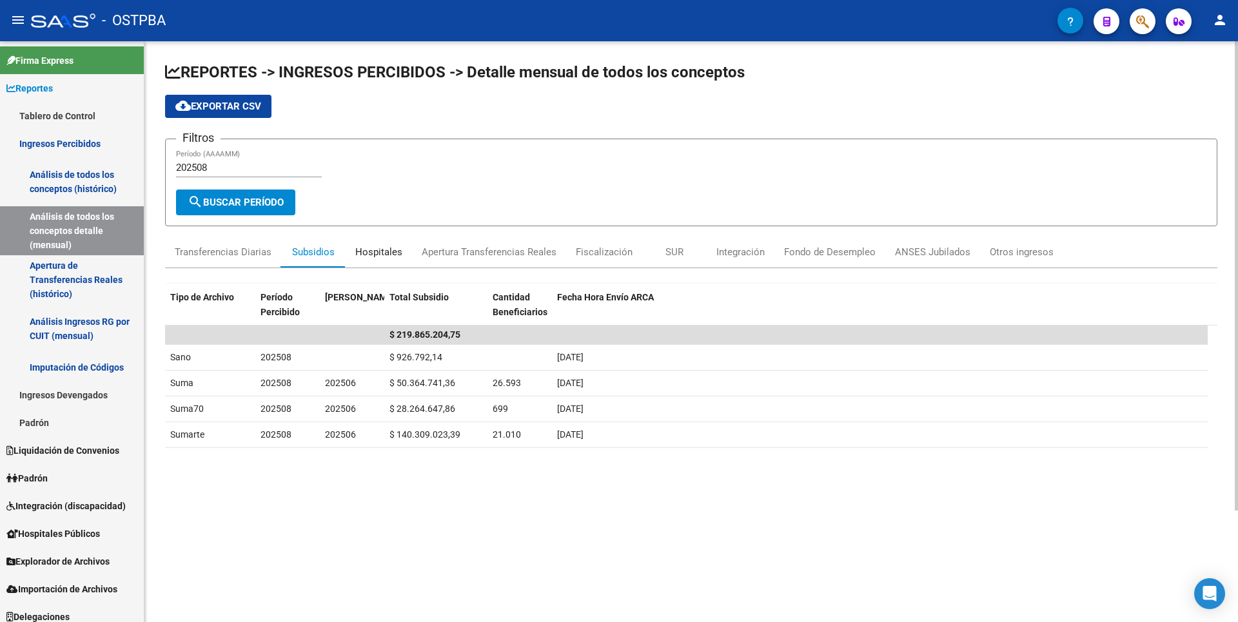
click at [385, 258] on div "Hospitales" at bounding box center [378, 252] width 47 height 14
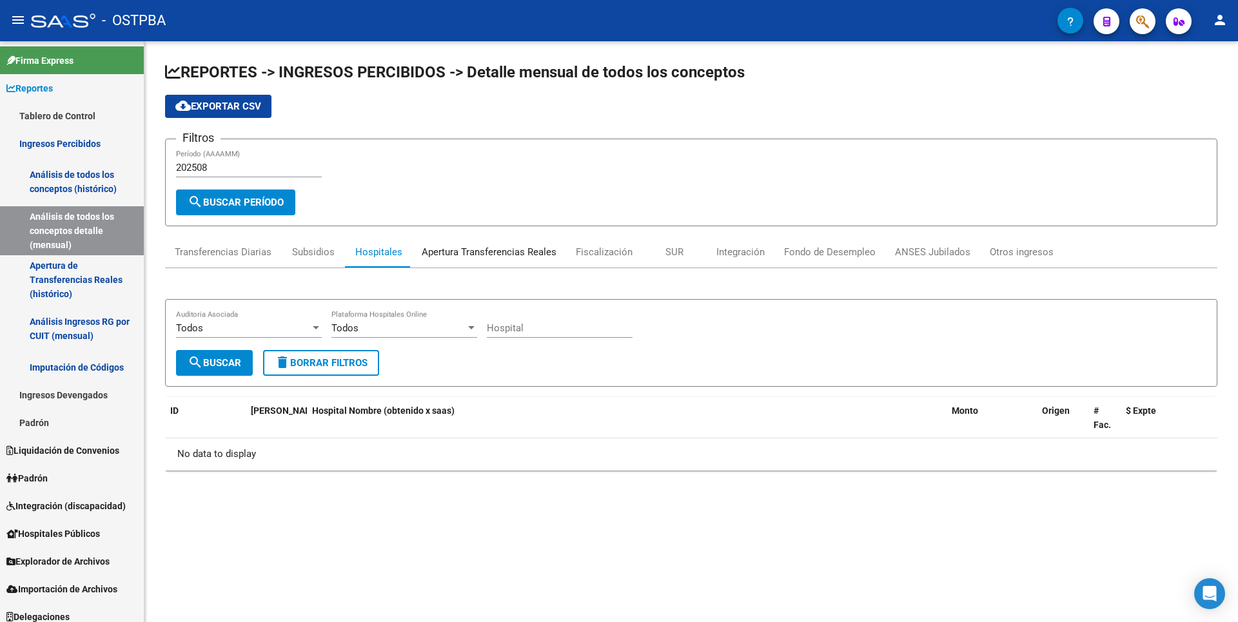
click at [478, 257] on div "Apertura Transferencias Reales" at bounding box center [489, 252] width 135 height 14
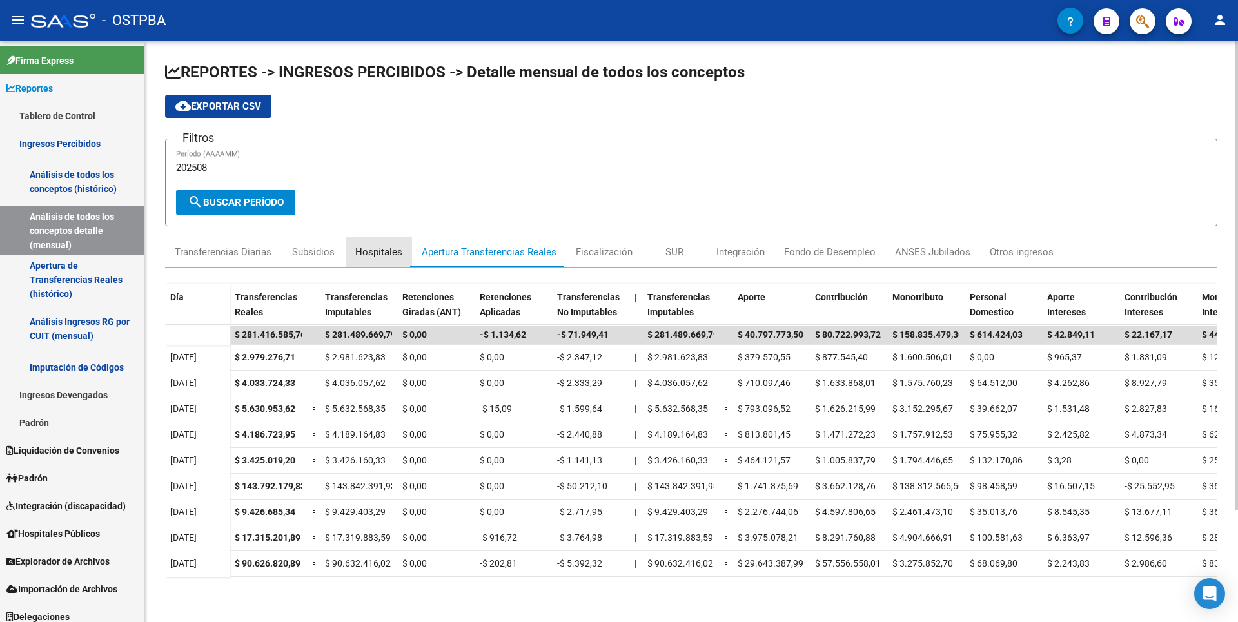
click at [387, 247] on div "Hospitales" at bounding box center [378, 252] width 47 height 14
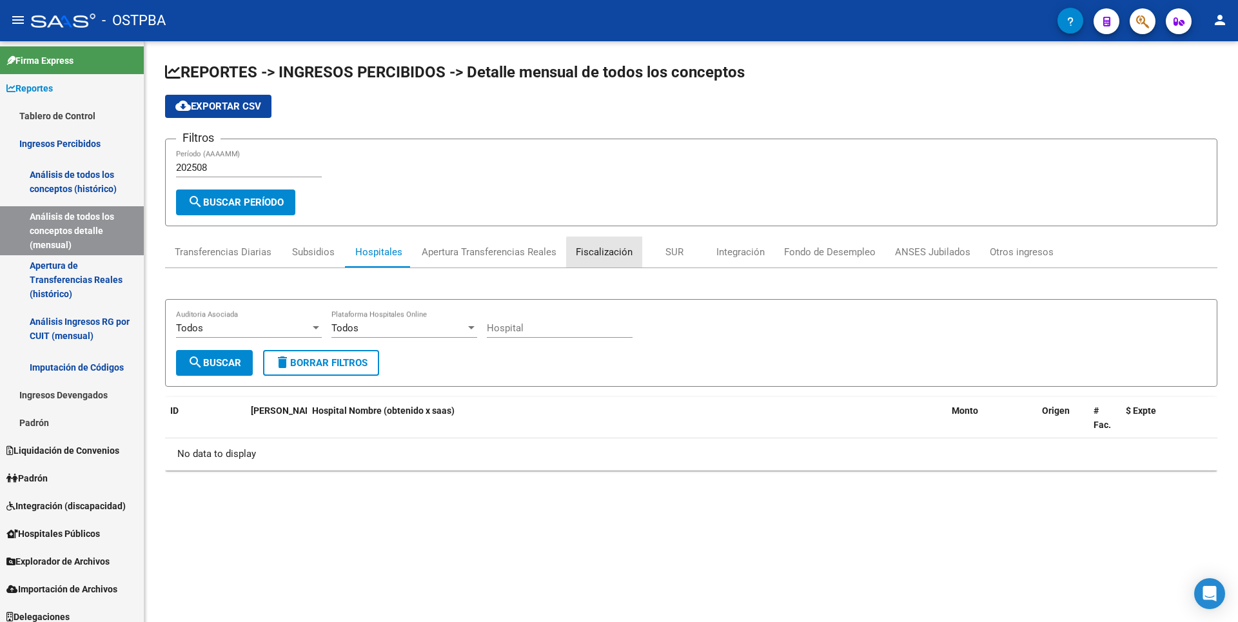
click at [627, 258] on div "Fiscalización" at bounding box center [604, 252] width 57 height 14
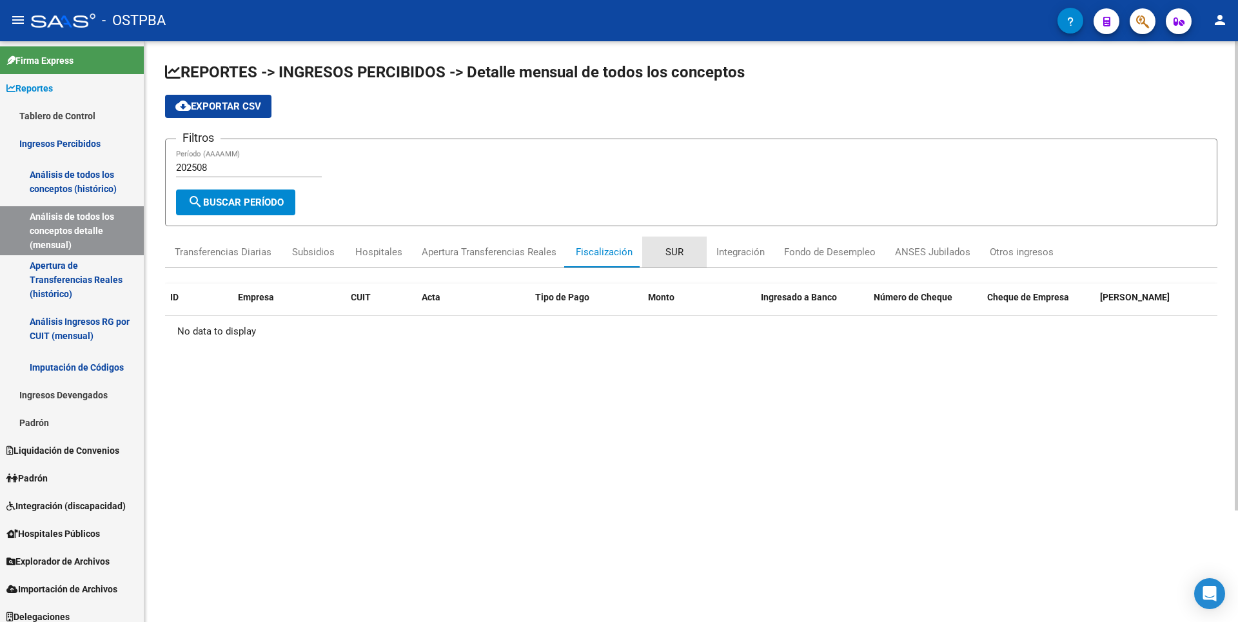
click at [677, 252] on div "SUR" at bounding box center [674, 252] width 18 height 14
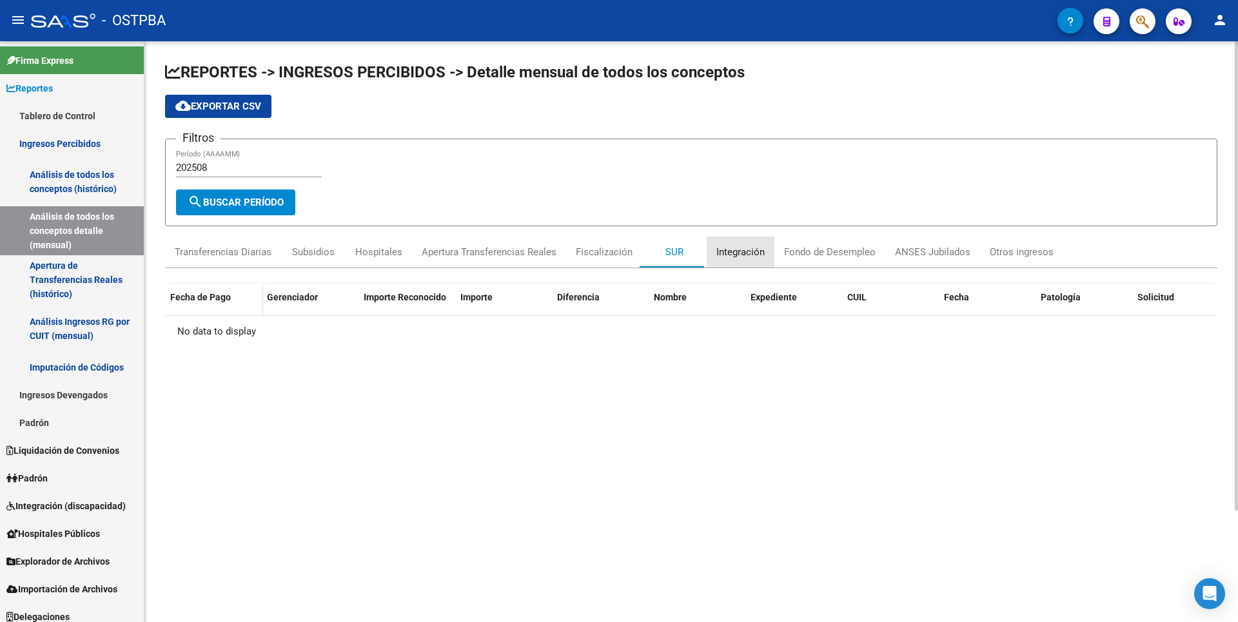
click at [746, 255] on div "Integración" at bounding box center [740, 252] width 48 height 14
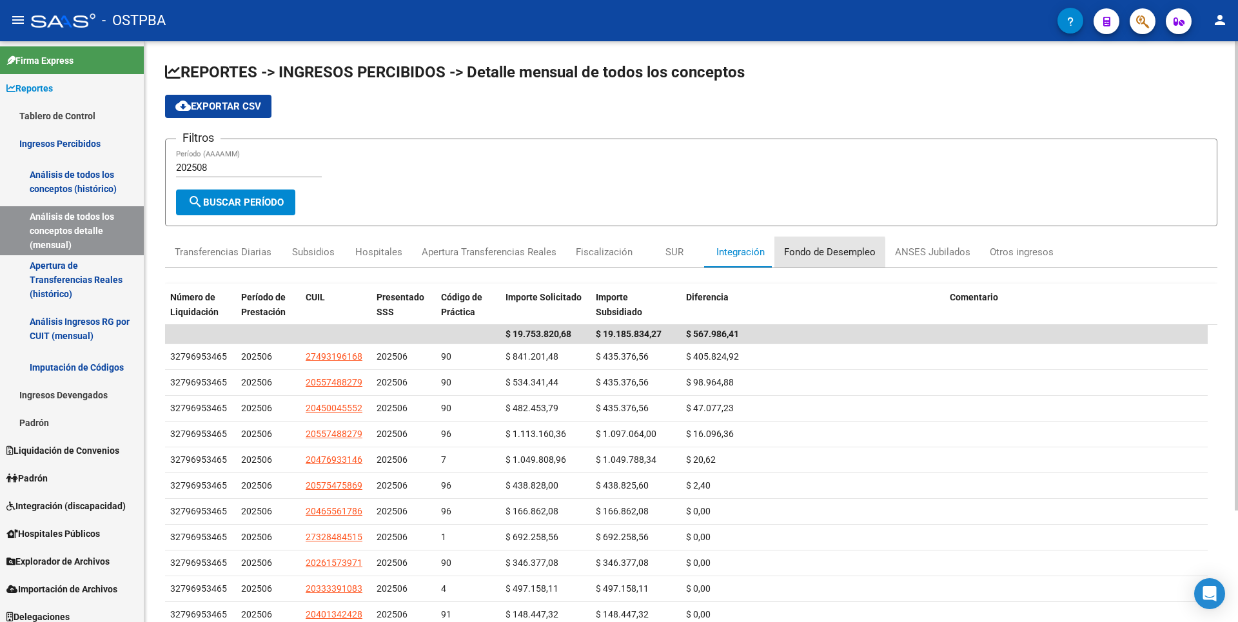
click at [795, 260] on div "Fondo de Desempleo" at bounding box center [829, 252] width 111 height 31
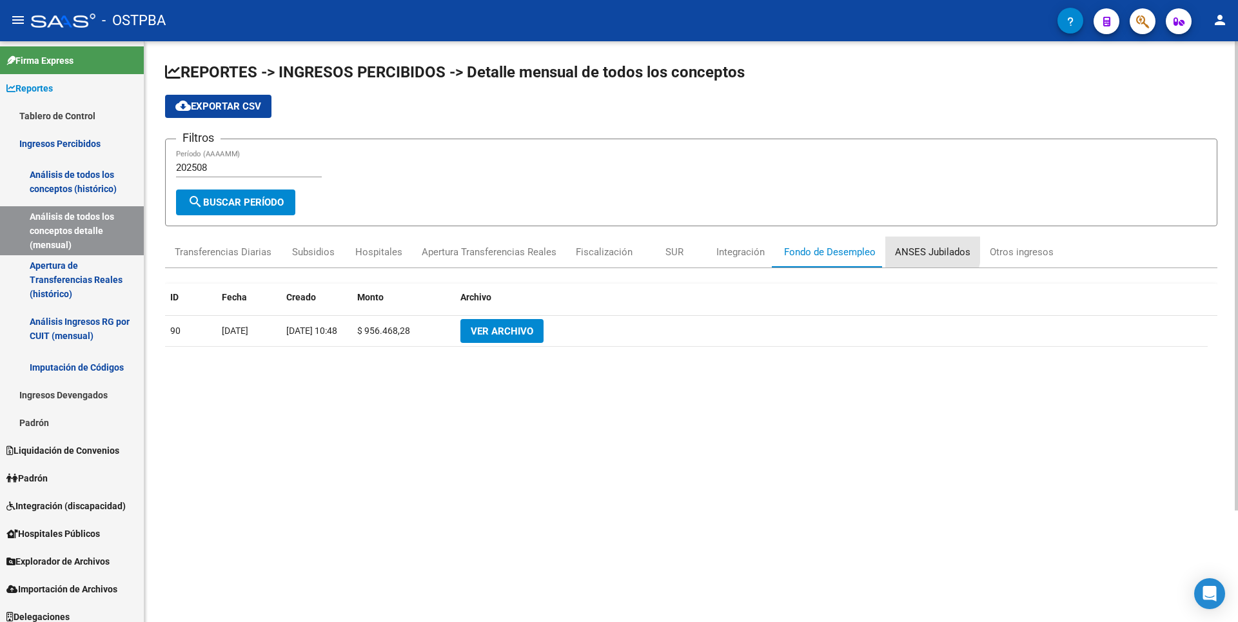
drag, startPoint x: 795, startPoint y: 260, endPoint x: 906, endPoint y: 249, distance: 112.0
click at [906, 249] on div "ANSES Jubilados" at bounding box center [932, 252] width 75 height 14
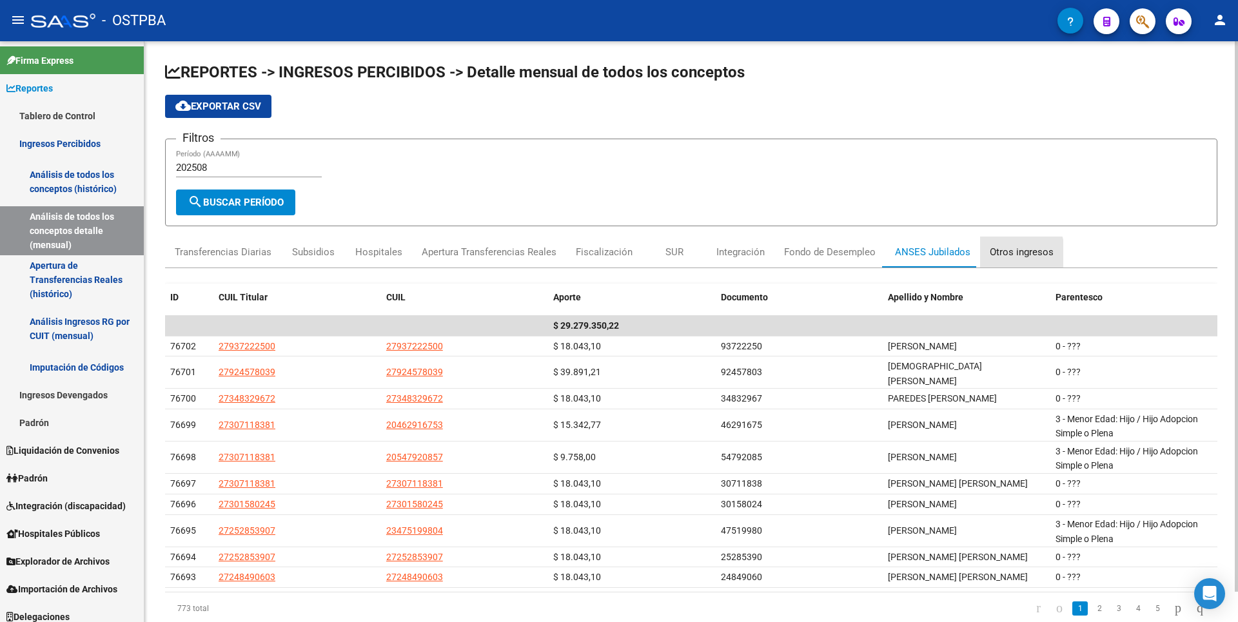
click at [999, 255] on div "Otros ingresos" at bounding box center [1022, 252] width 64 height 14
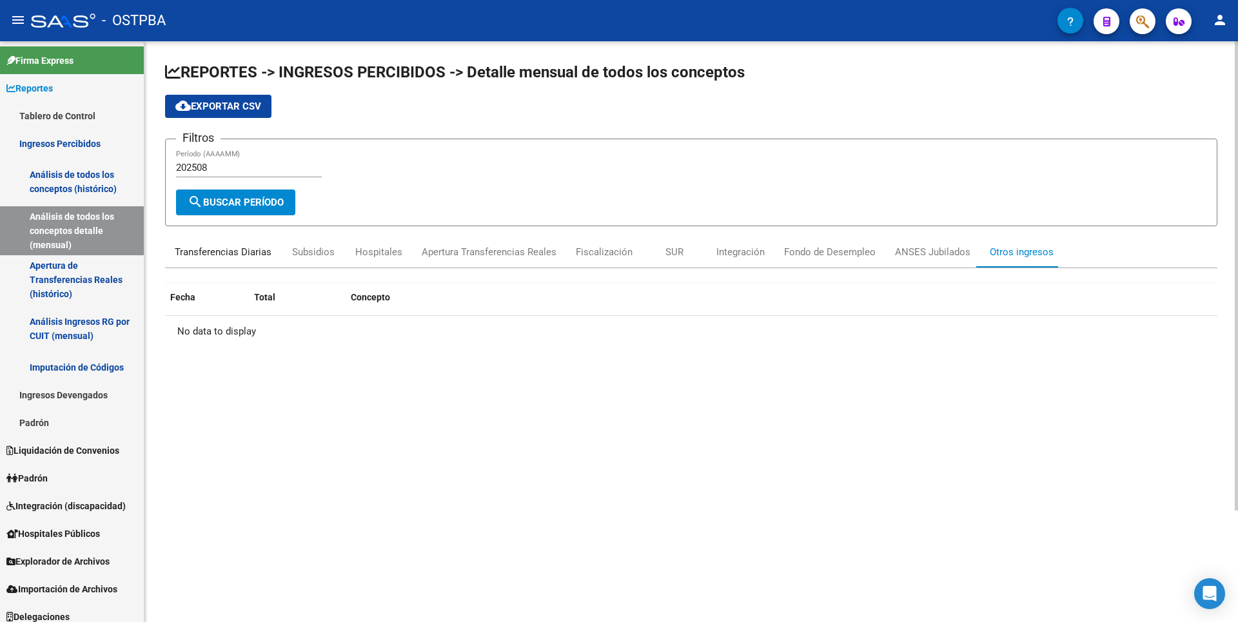
click at [221, 257] on div "Transferencias Diarias" at bounding box center [223, 252] width 97 height 14
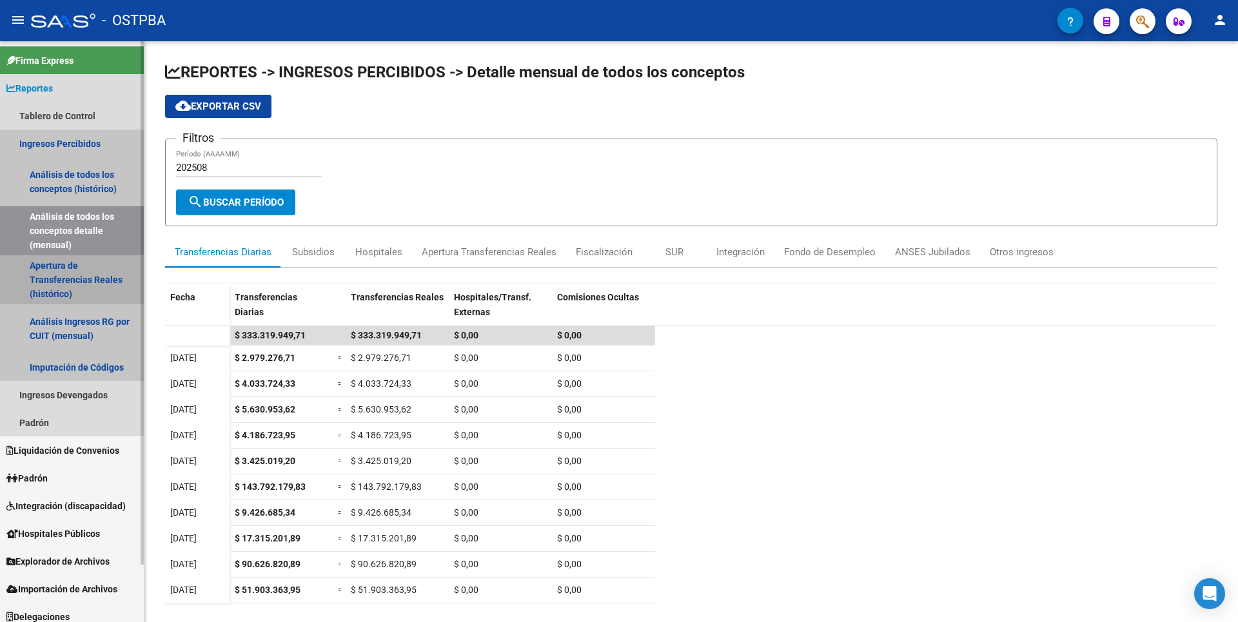
click at [73, 293] on link "Apertura de Transferencias Reales (histórico)" at bounding box center [72, 279] width 144 height 49
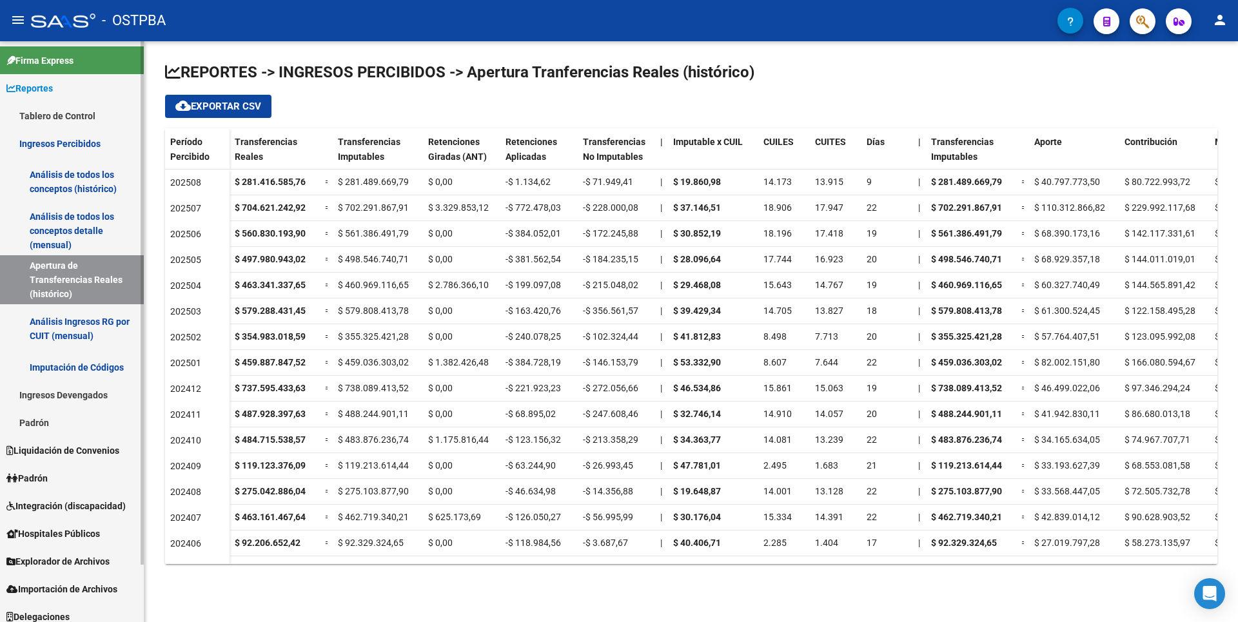
click at [45, 349] on link "Análisis Ingresos RG por CUIT (mensual)" at bounding box center [72, 328] width 144 height 49
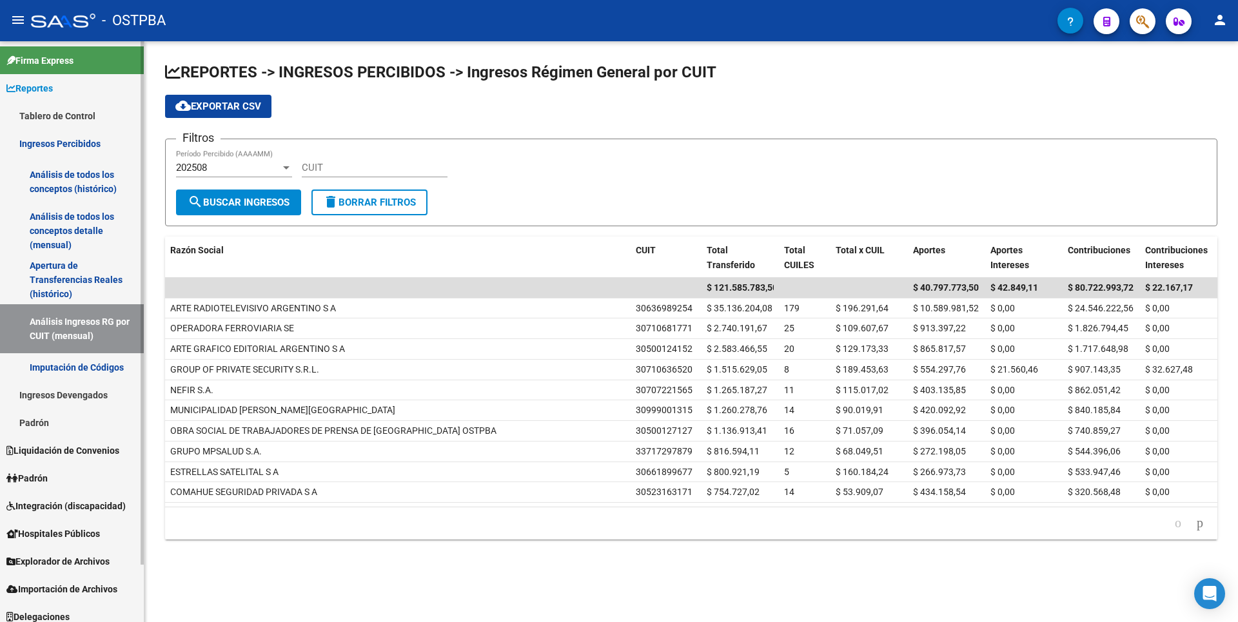
click at [53, 364] on link "Imputación de Códigos" at bounding box center [72, 367] width 144 height 28
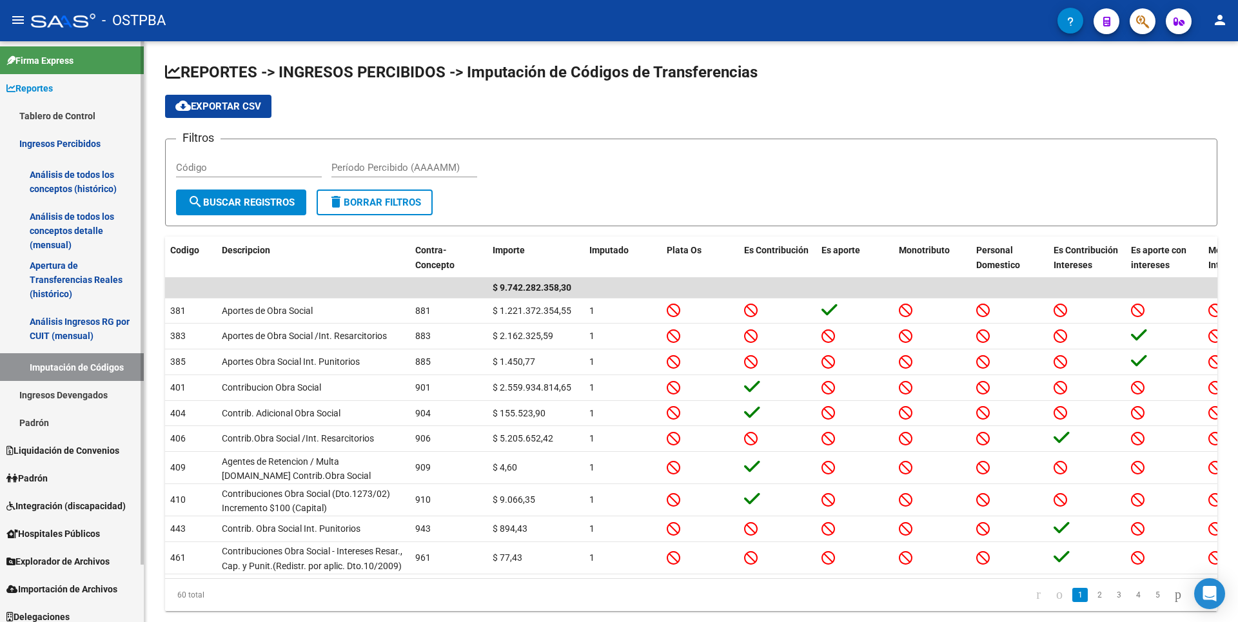
click at [71, 394] on link "Ingresos Devengados" at bounding box center [72, 395] width 144 height 28
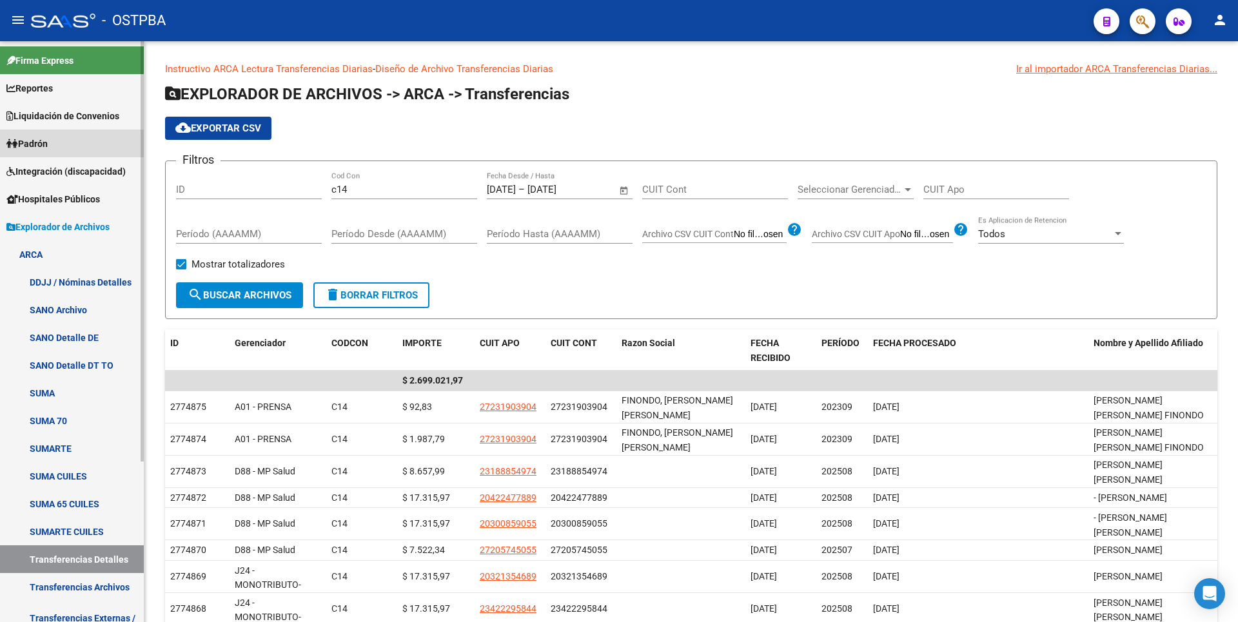
click at [64, 135] on link "Padrón" at bounding box center [72, 144] width 144 height 28
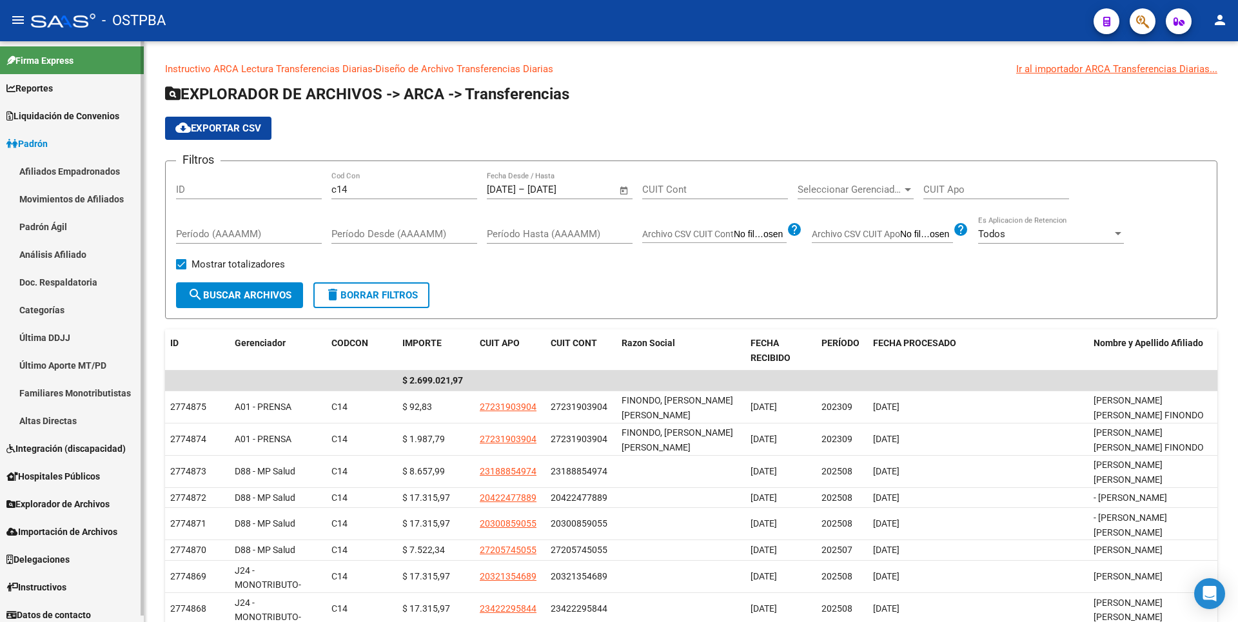
click at [73, 252] on link "Análisis Afiliado" at bounding box center [72, 254] width 144 height 28
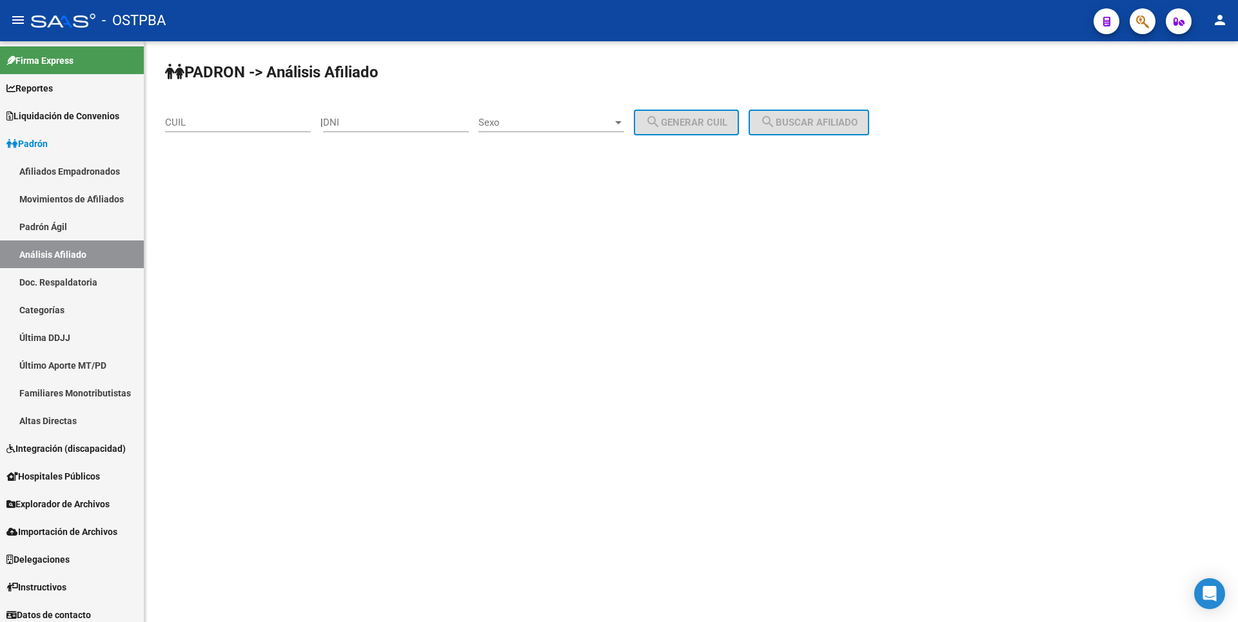
click at [173, 121] on input "CUIL" at bounding box center [238, 123] width 146 height 12
paste input "23-20379514-9"
type input "23-20379514-9"
click at [854, 124] on span "search Buscar afiliado" at bounding box center [808, 123] width 97 height 12
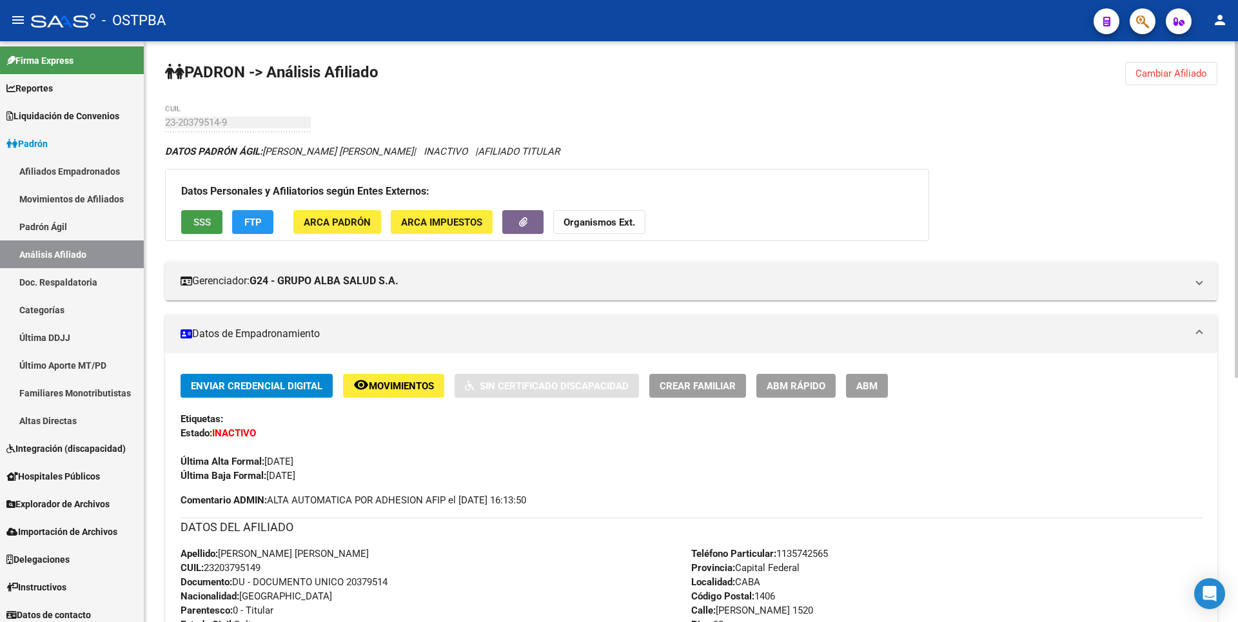
click at [203, 228] on span "SSS" at bounding box center [201, 223] width 17 height 12
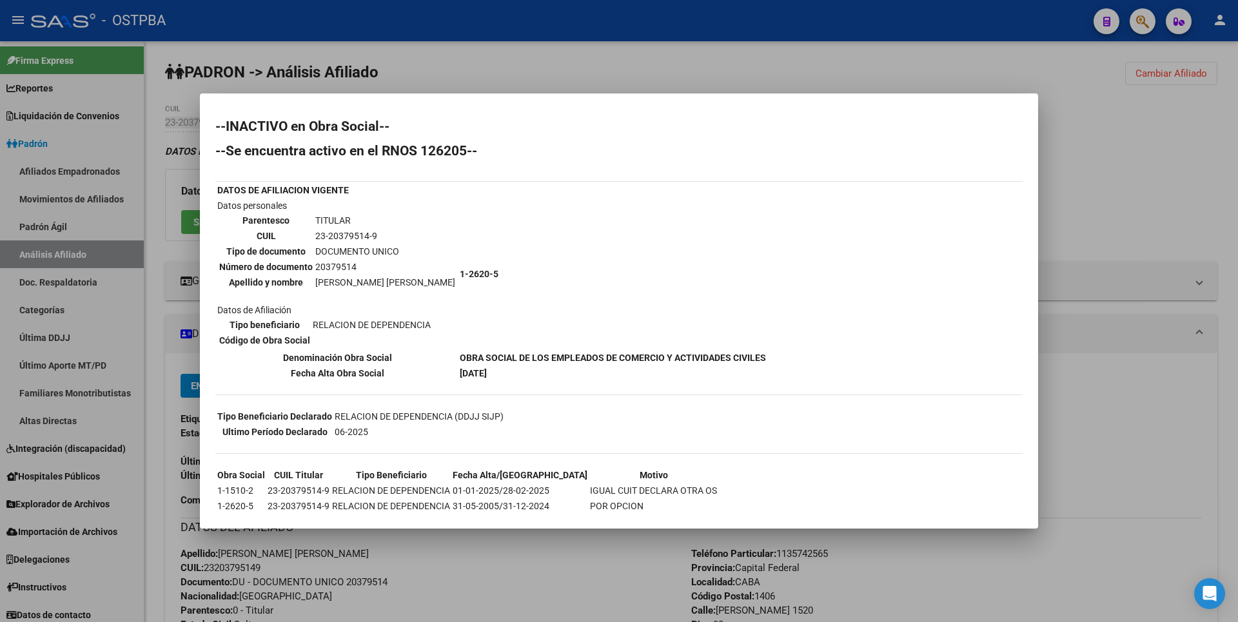
click at [1059, 205] on div at bounding box center [619, 311] width 1238 height 622
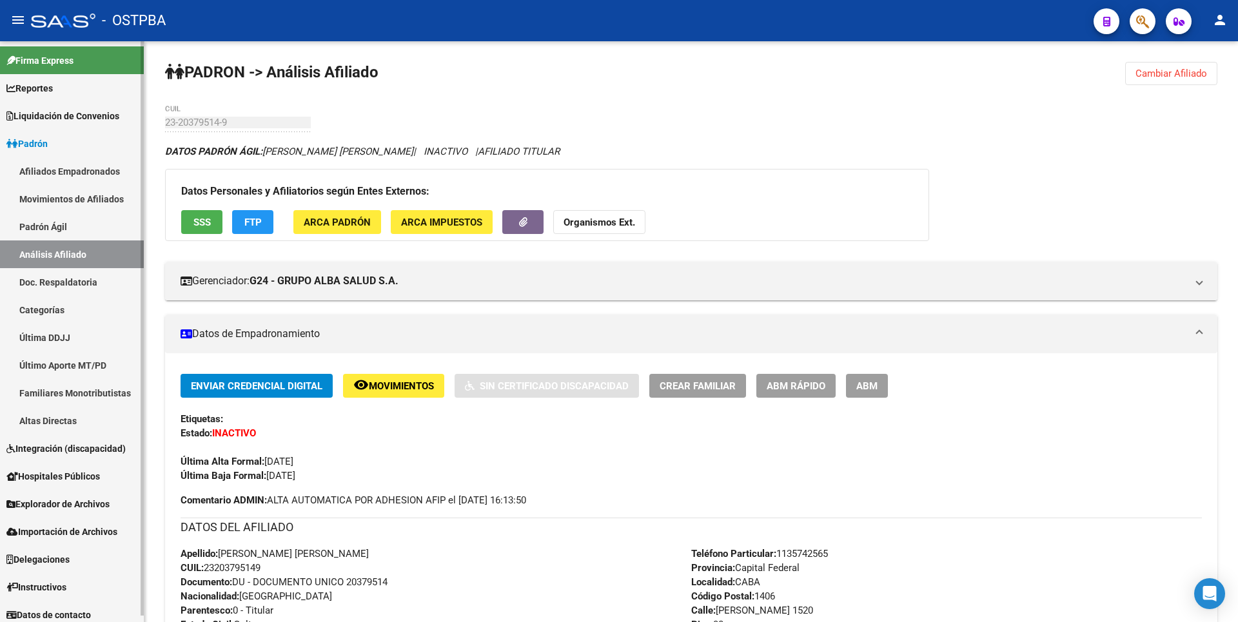
click at [70, 337] on link "Última DDJJ" at bounding box center [72, 338] width 144 height 28
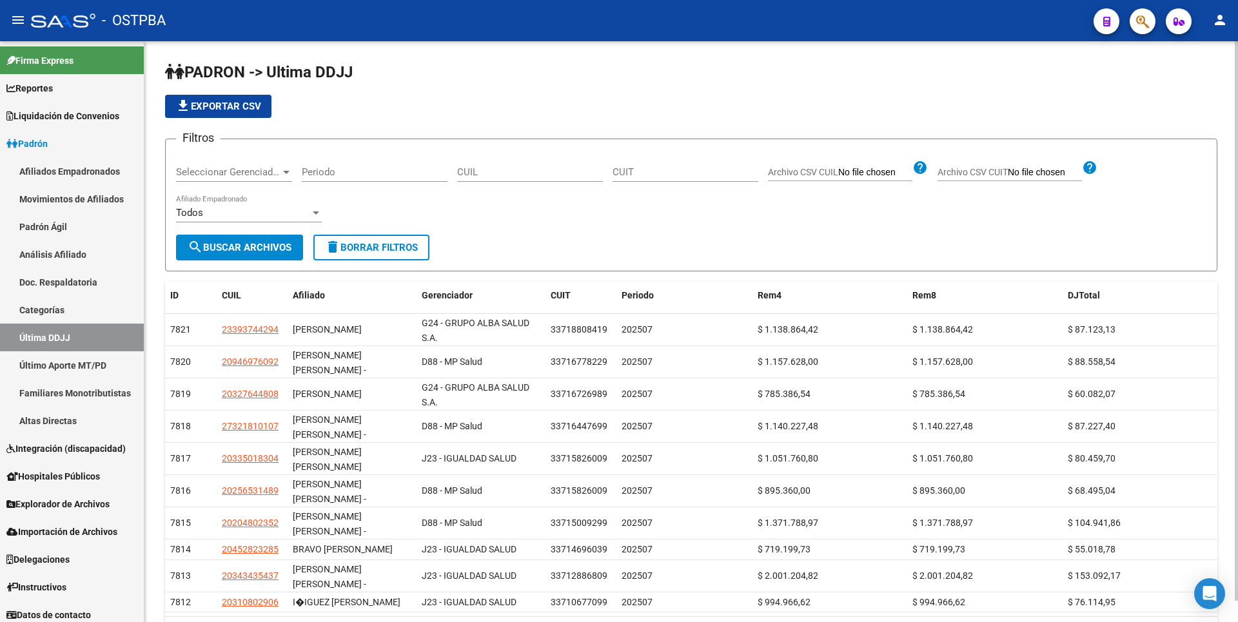
click at [288, 174] on div at bounding box center [286, 172] width 12 height 10
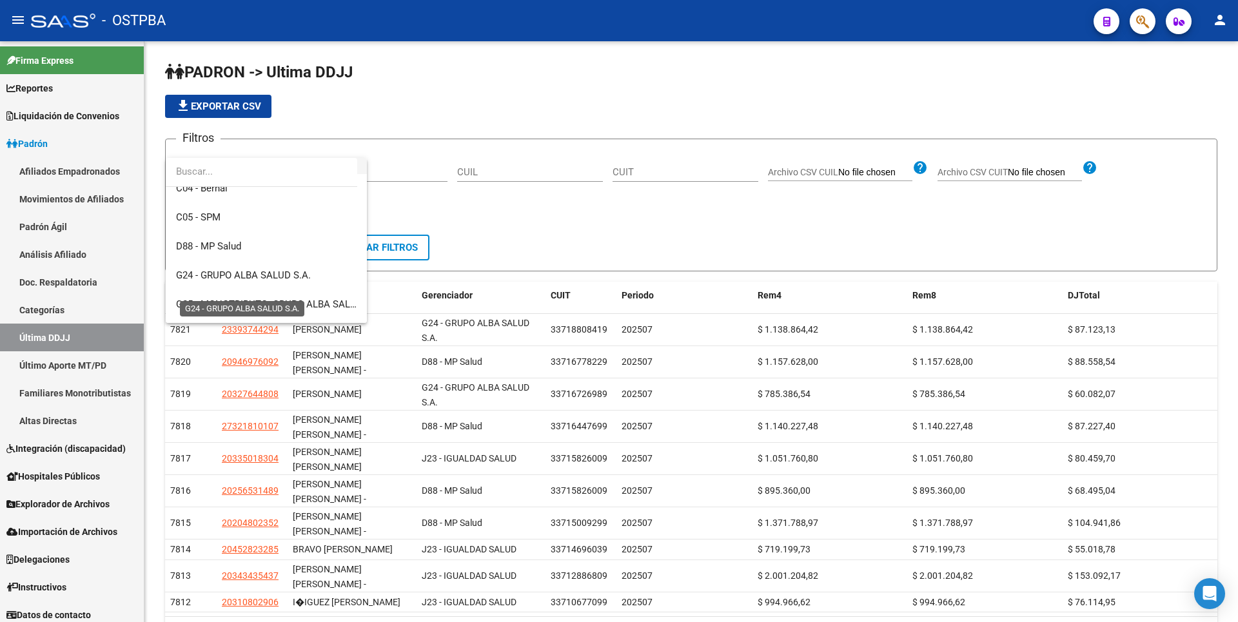
scroll to position [193, 0]
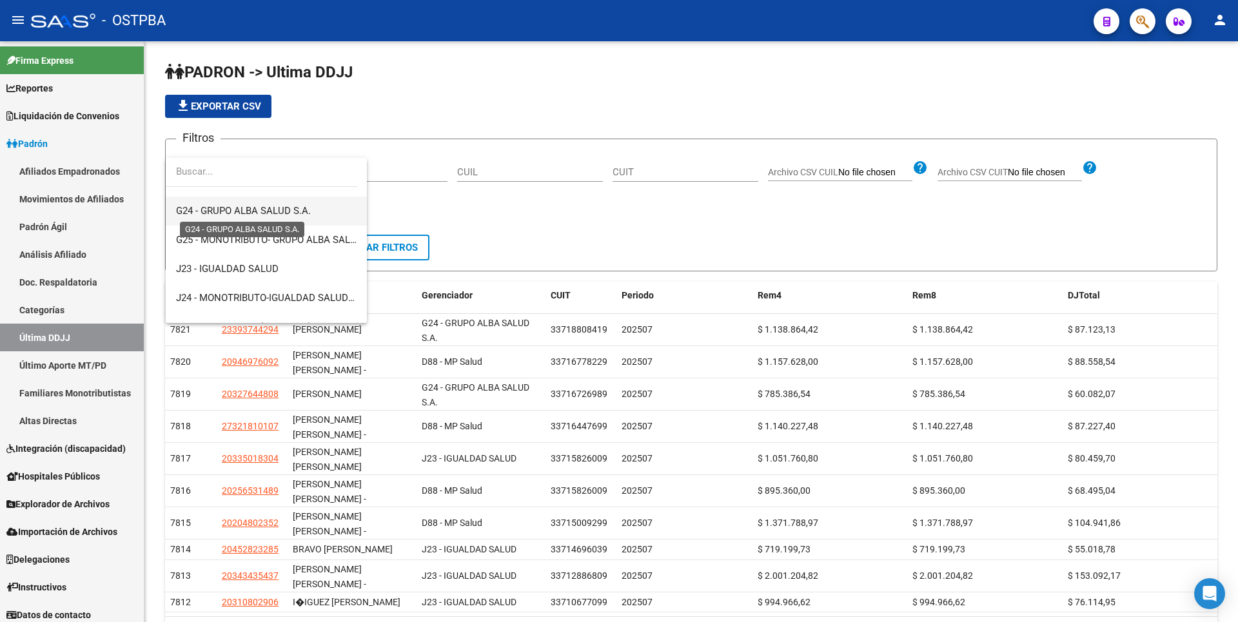
click at [282, 214] on span "G24 - GRUPO ALBA SALUD S.A." at bounding box center [243, 211] width 135 height 12
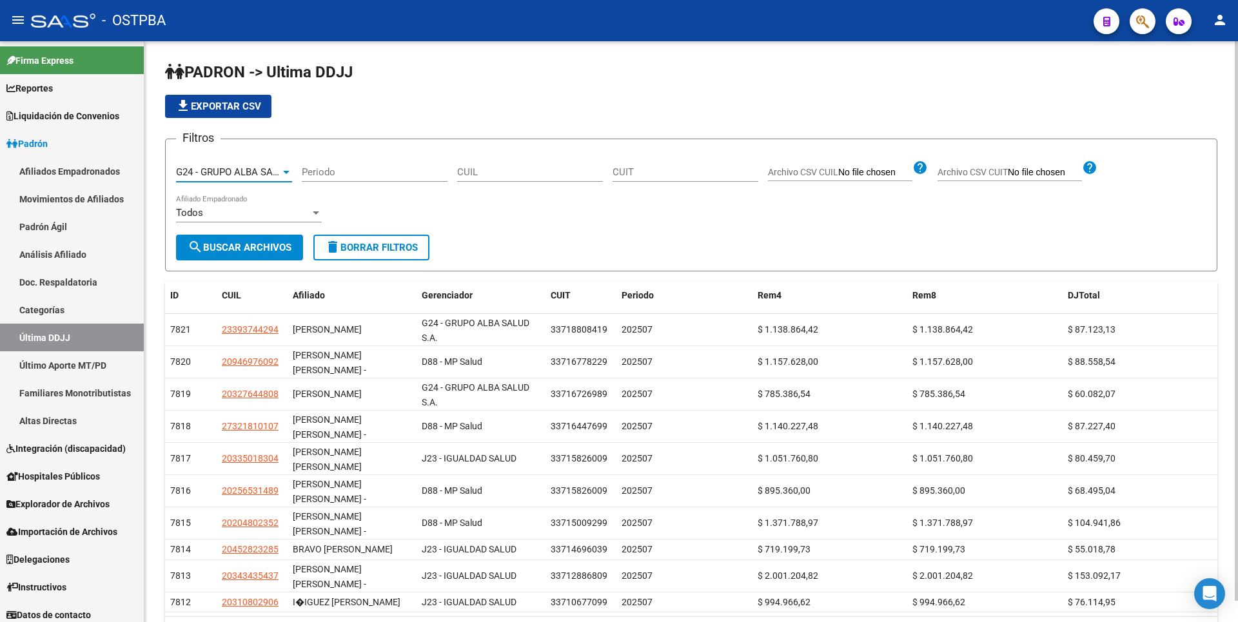
click at [329, 171] on input "Periodo" at bounding box center [375, 172] width 146 height 12
type input "202503"
click at [264, 242] on span "search Buscar Archivos" at bounding box center [240, 248] width 104 height 12
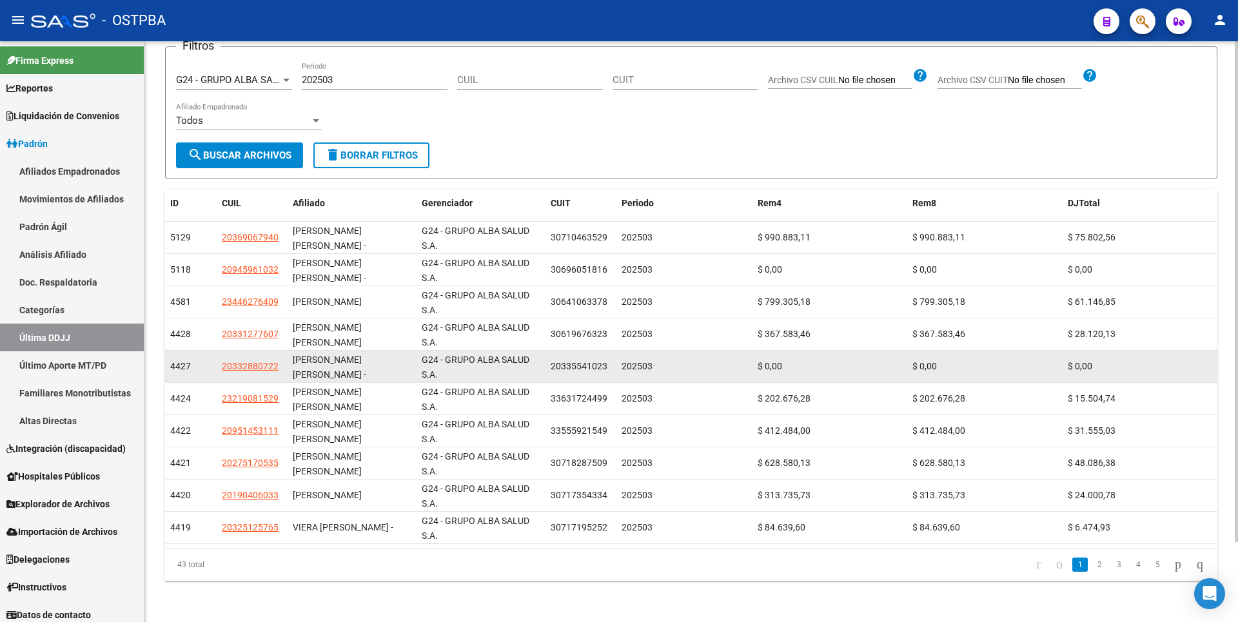
scroll to position [0, 0]
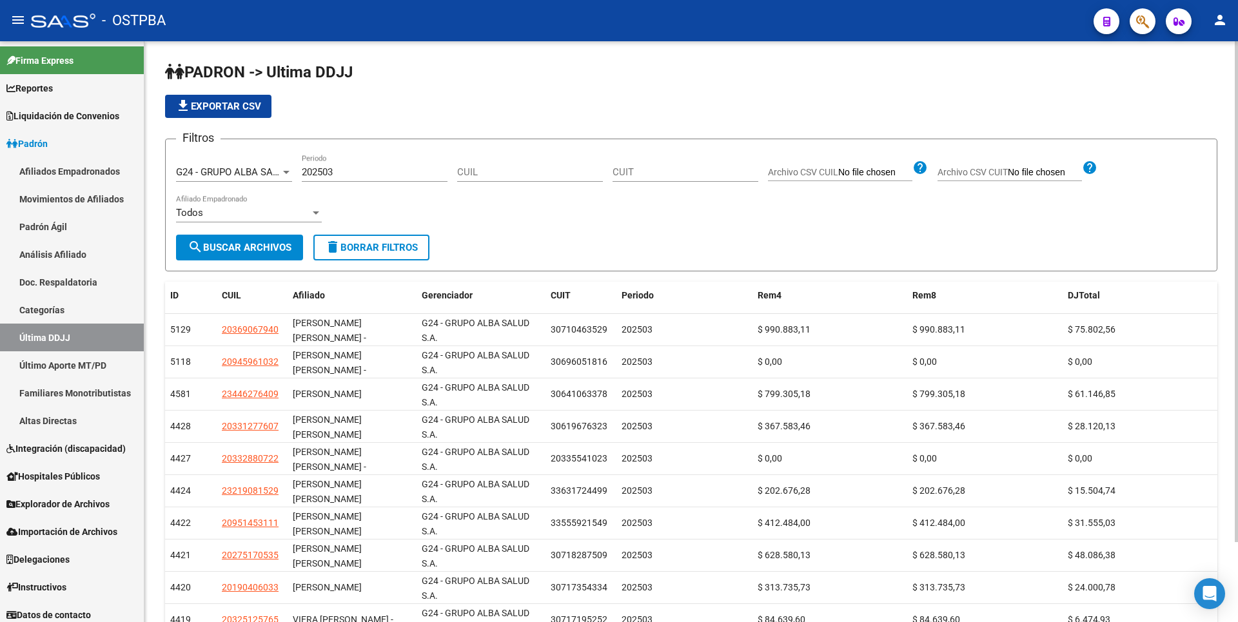
click at [243, 100] on button "file_download Exportar CSV" at bounding box center [218, 106] width 106 height 23
click at [63, 170] on link "Afiliados Empadronados" at bounding box center [72, 171] width 144 height 28
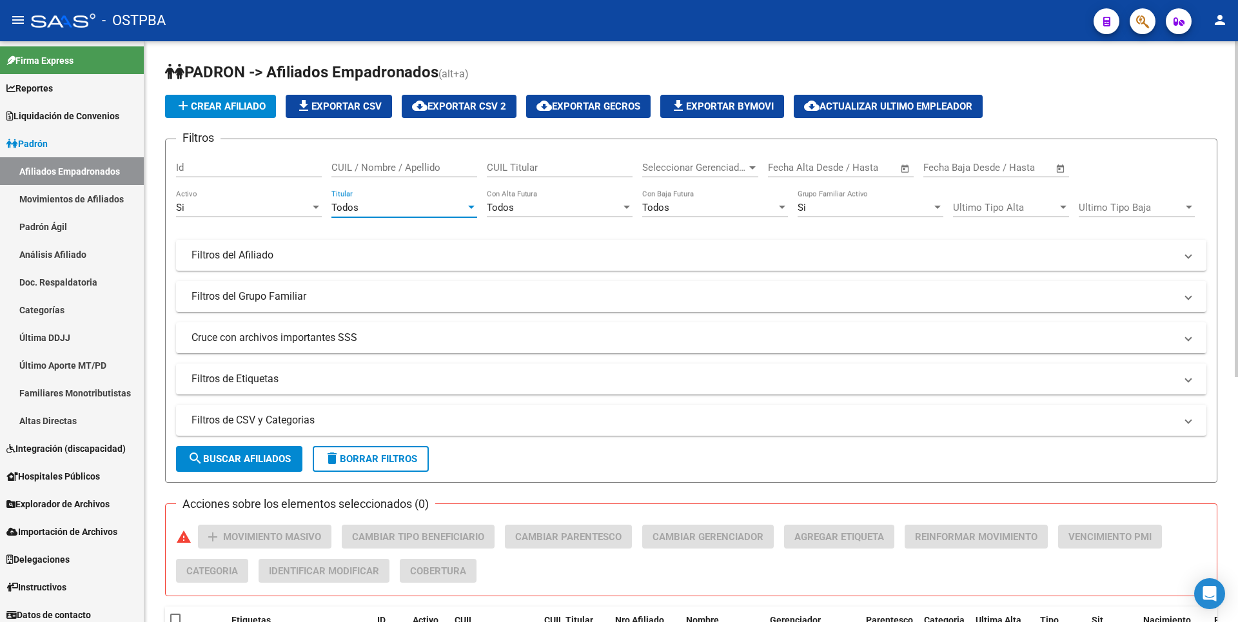
click at [471, 208] on div at bounding box center [471, 207] width 6 height 3
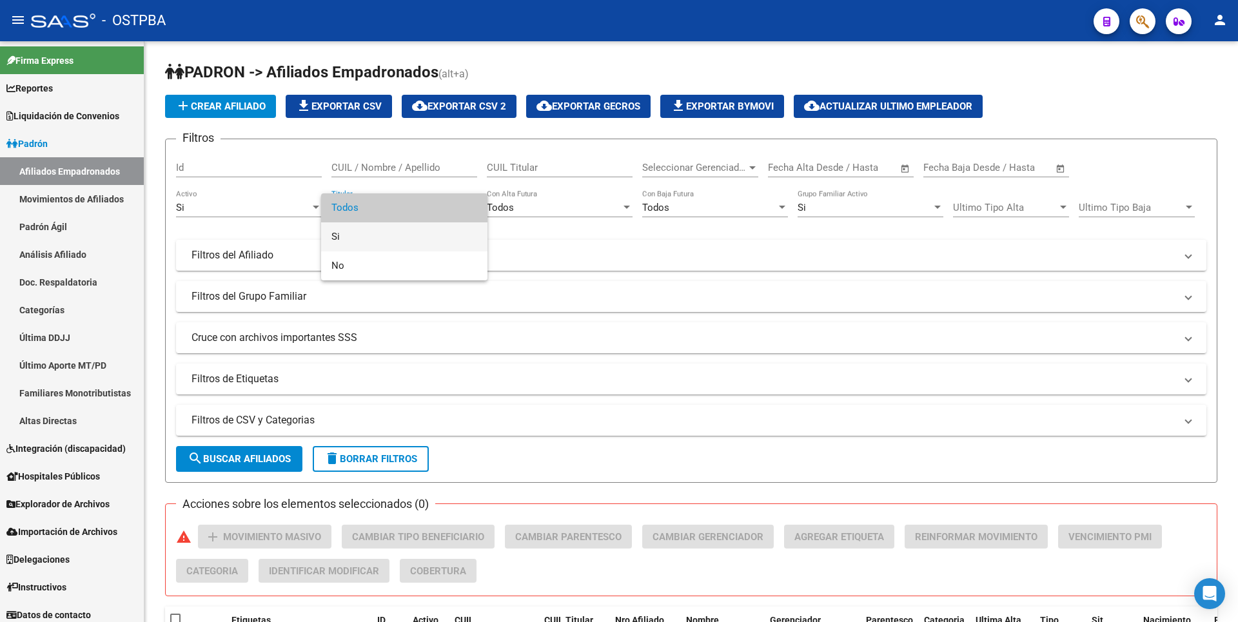
click at [354, 239] on span "Si" at bounding box center [404, 236] width 146 height 29
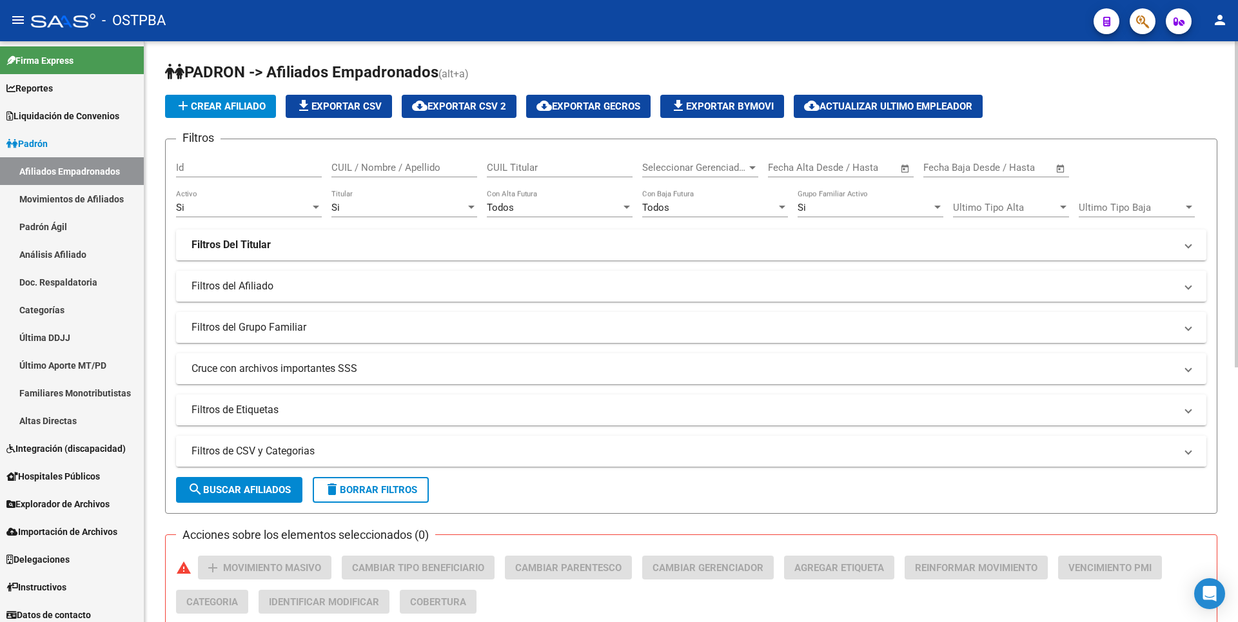
click at [348, 447] on mat-panel-title "Filtros de CSV y Categorias" at bounding box center [683, 451] width 984 height 14
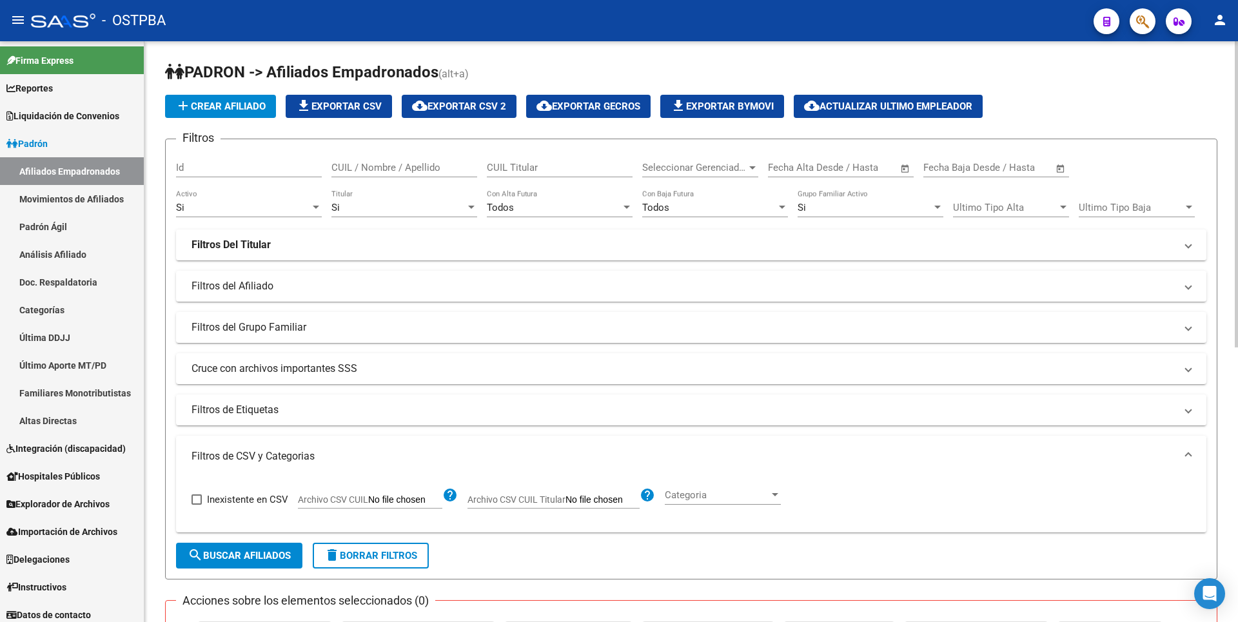
click at [425, 498] on input "Archivo CSV CUIL" at bounding box center [405, 500] width 74 height 12
type input "C:\fakepath\BAJASGNALBA032025.csv"
click at [260, 566] on button "search Buscar Afiliados" at bounding box center [239, 556] width 126 height 26
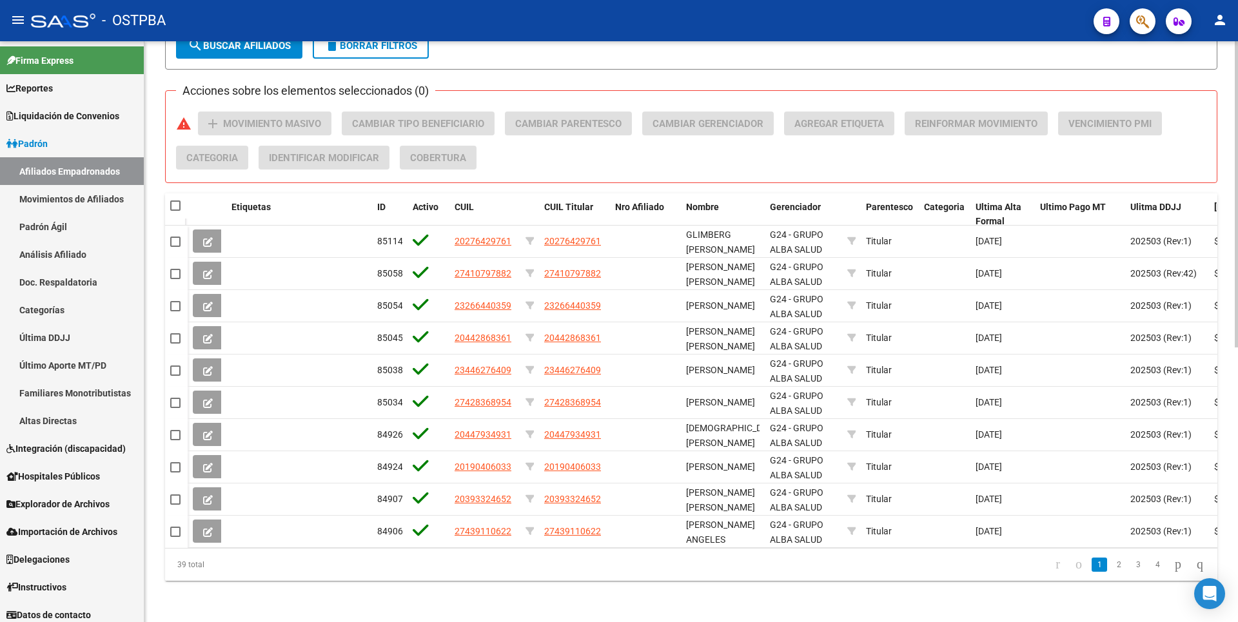
scroll to position [520, 0]
click at [175, 200] on span at bounding box center [175, 205] width 10 height 10
click at [175, 211] on input "checkbox" at bounding box center [175, 211] width 1 height 1
checkbox input "true"
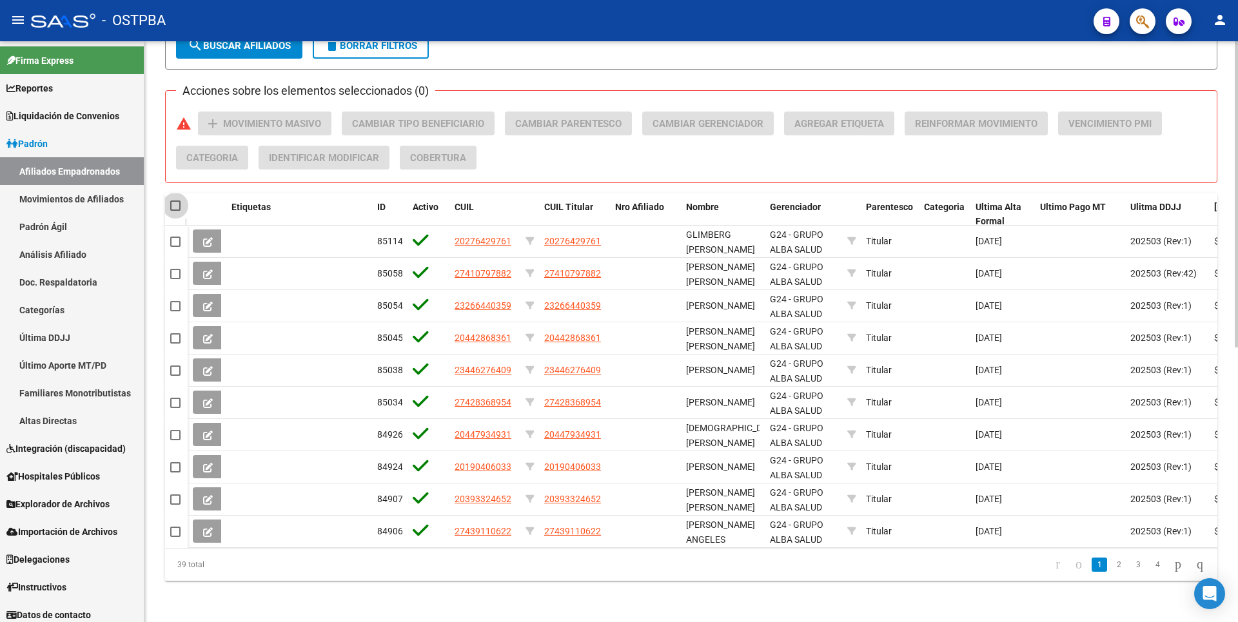
checkbox input "true"
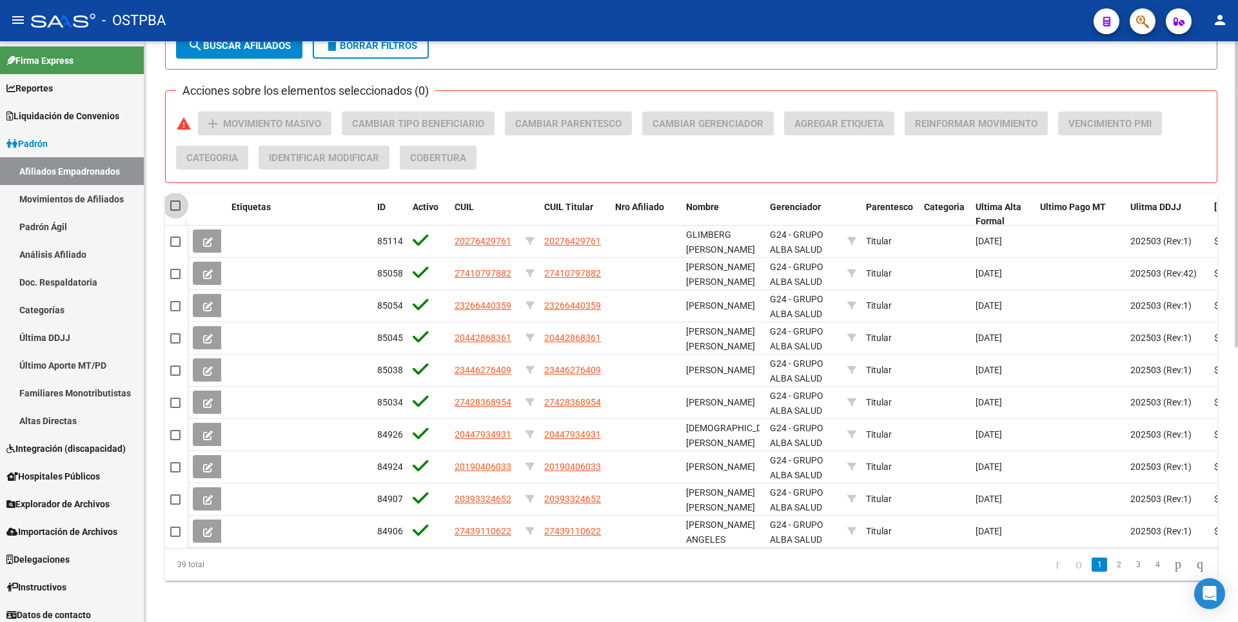
checkbox input "true"
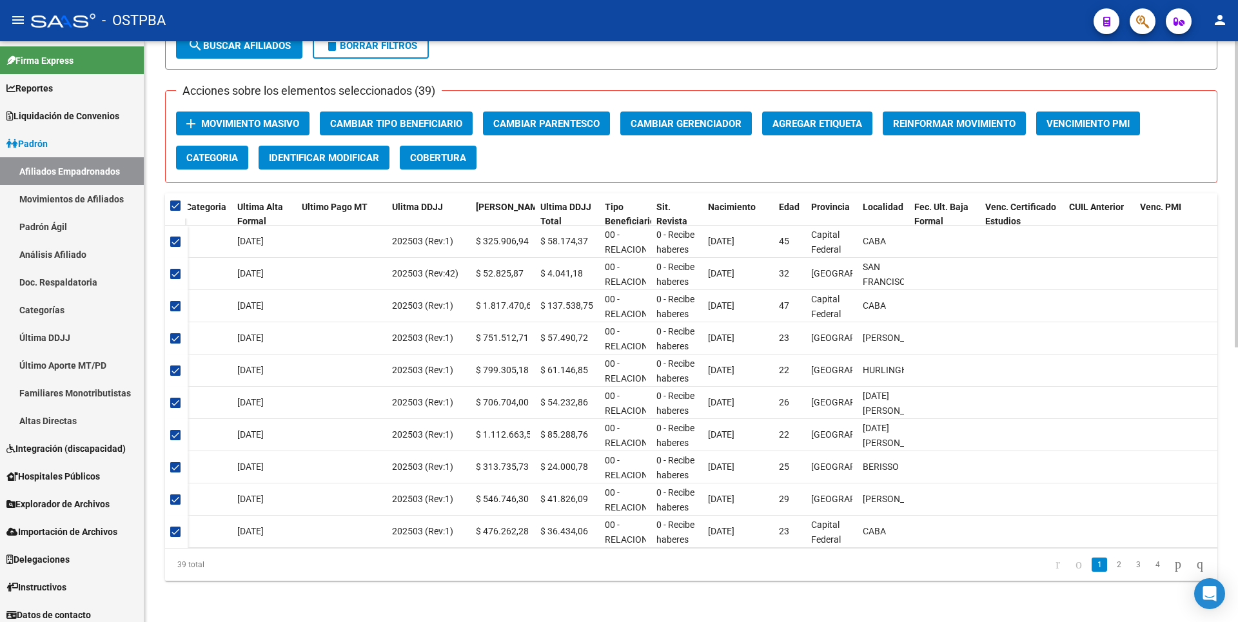
scroll to position [0, 0]
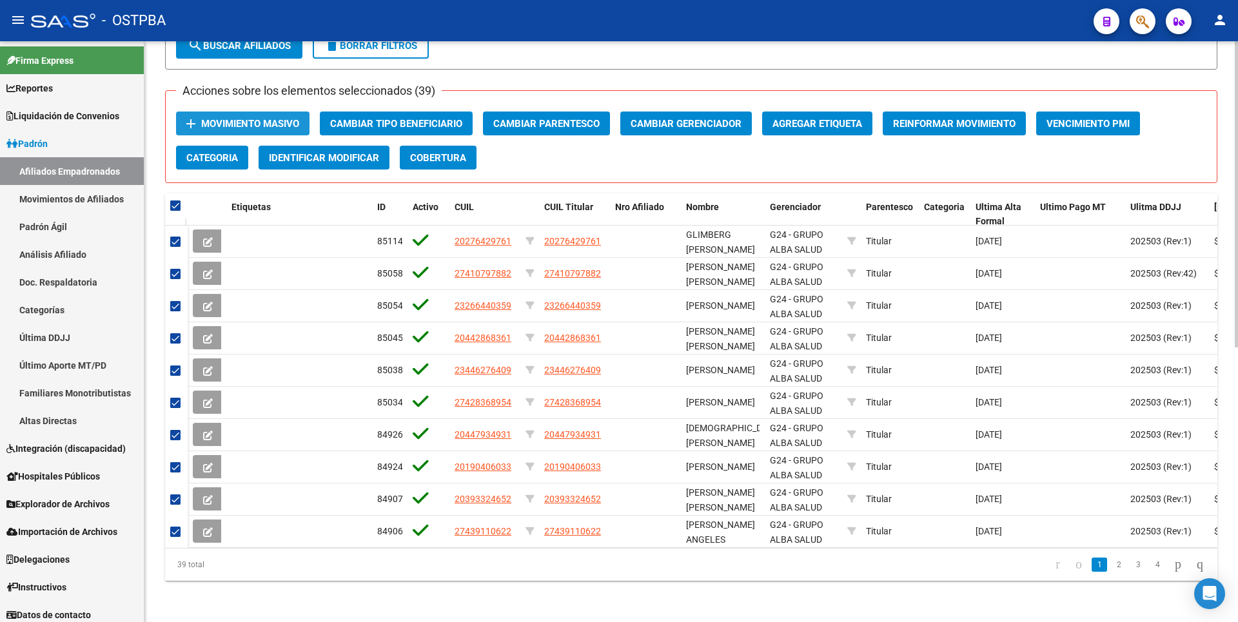
click at [253, 118] on span "Movimiento Masivo" at bounding box center [250, 124] width 98 height 12
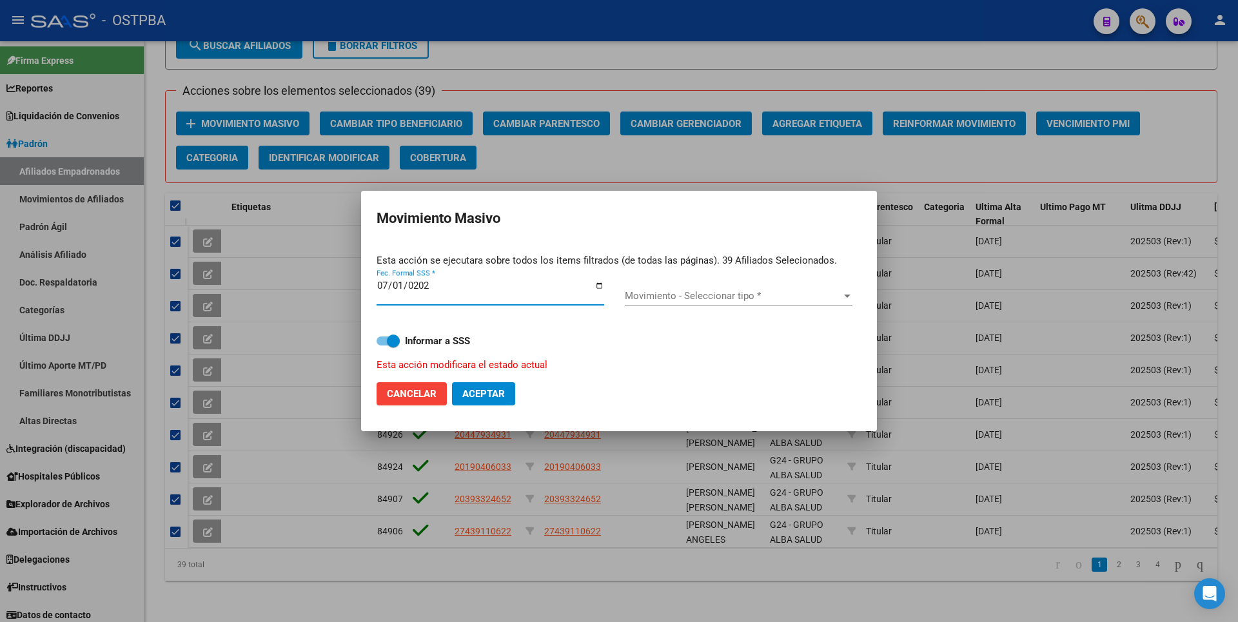
type input "[DATE]"
click at [845, 297] on div at bounding box center [847, 296] width 6 height 3
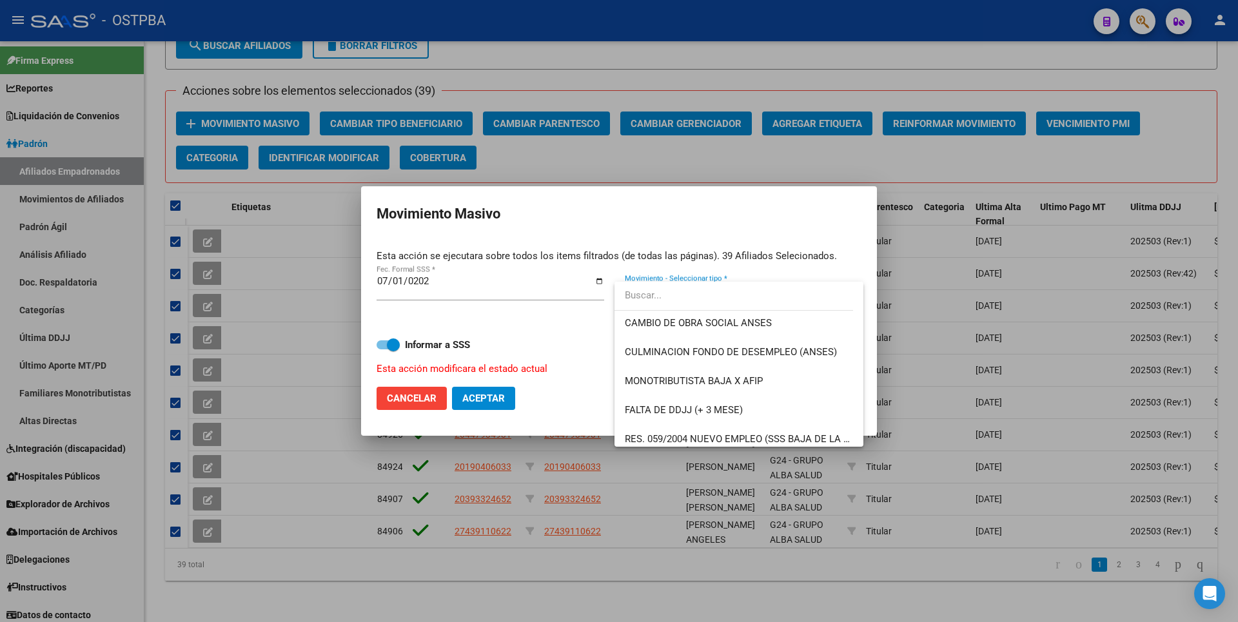
scroll to position [322, 0]
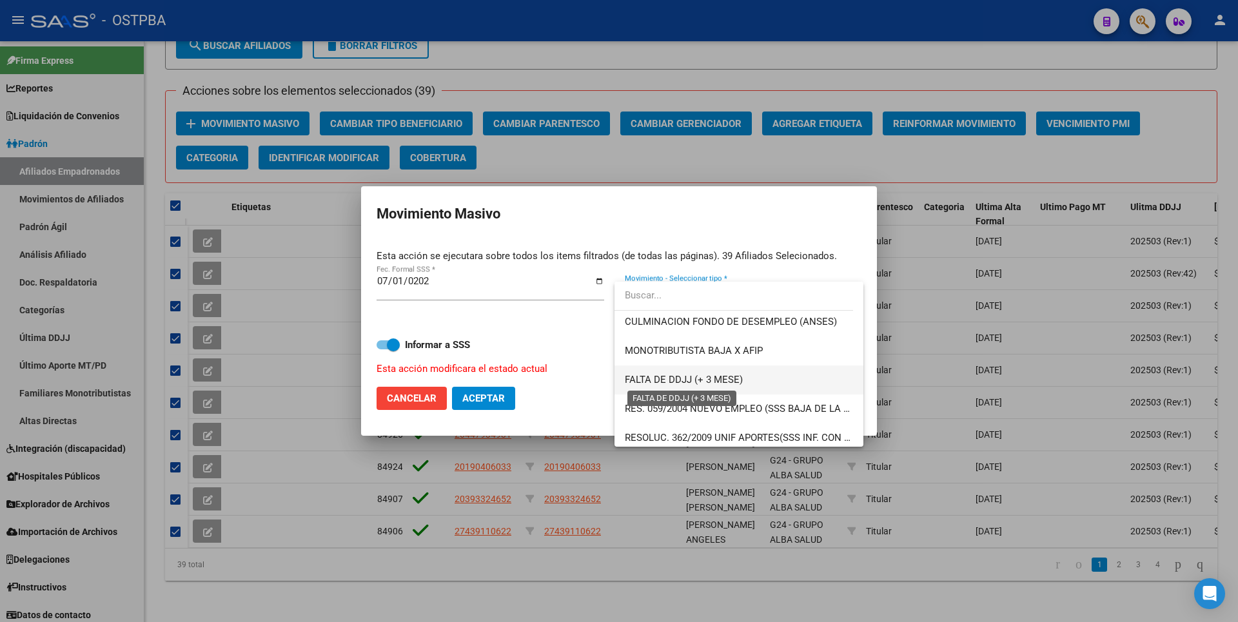
click at [734, 381] on span "FALTA DE DDJJ (+ 3 MESE)" at bounding box center [684, 380] width 118 height 12
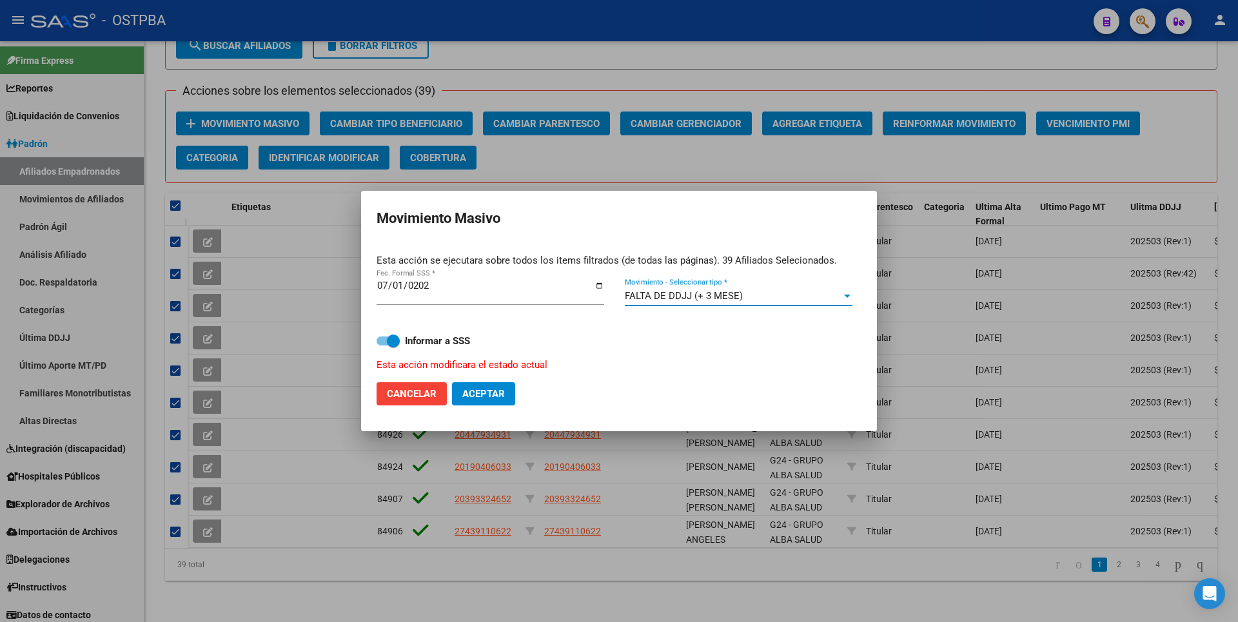
click at [503, 397] on span "Aceptar" at bounding box center [483, 394] width 43 height 12
checkbox input "false"
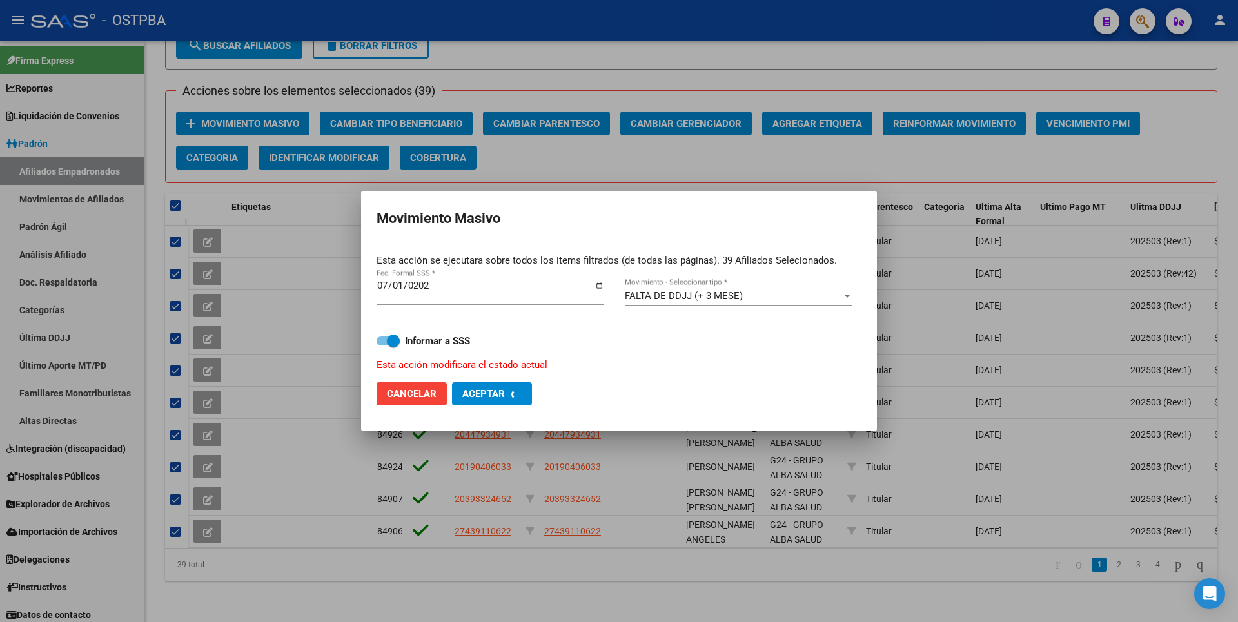
checkbox input "false"
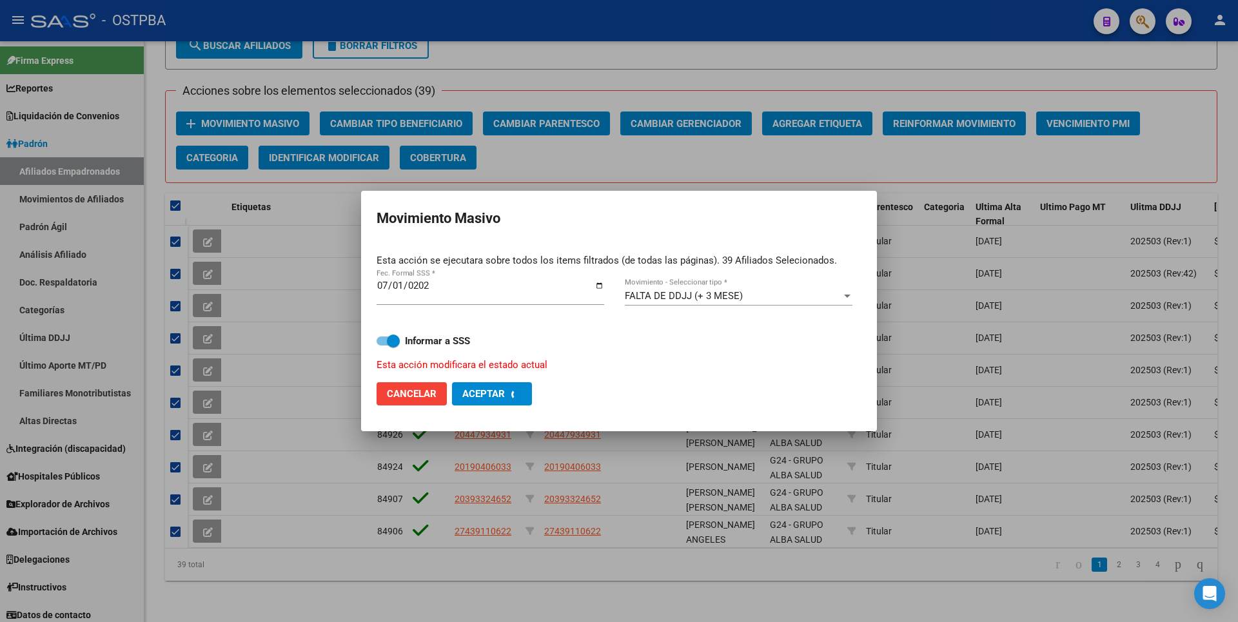
checkbox input "false"
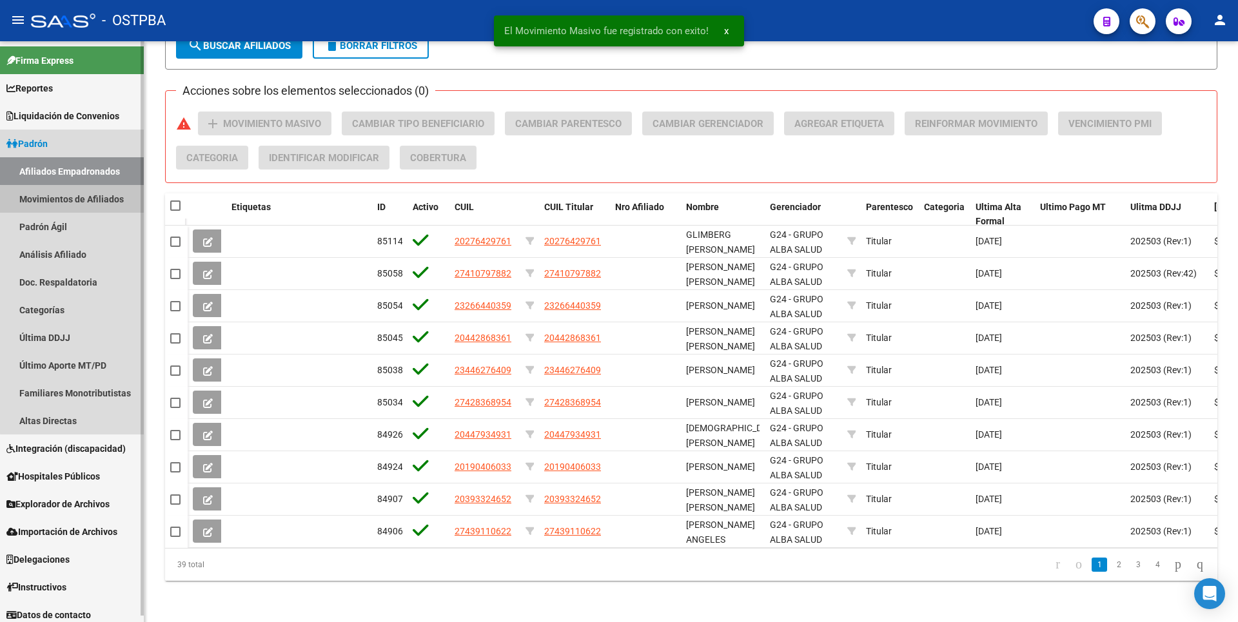
click at [90, 207] on link "Movimientos de Afiliados" at bounding box center [72, 199] width 144 height 28
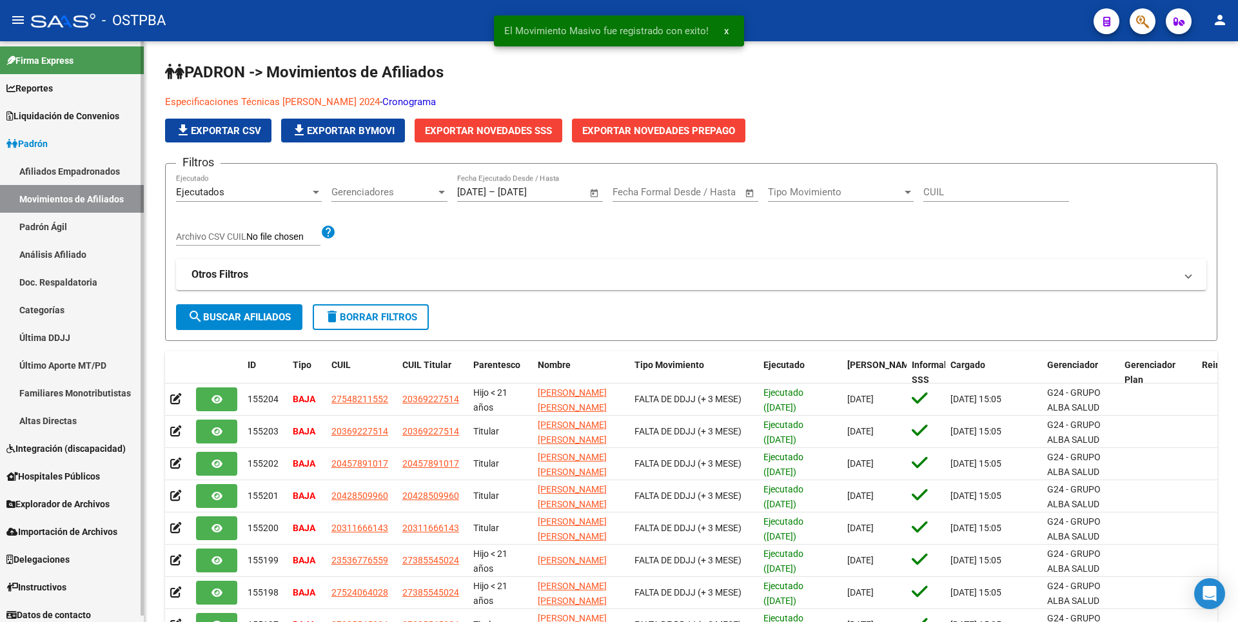
click at [70, 225] on link "Padrón Ágil" at bounding box center [72, 227] width 144 height 28
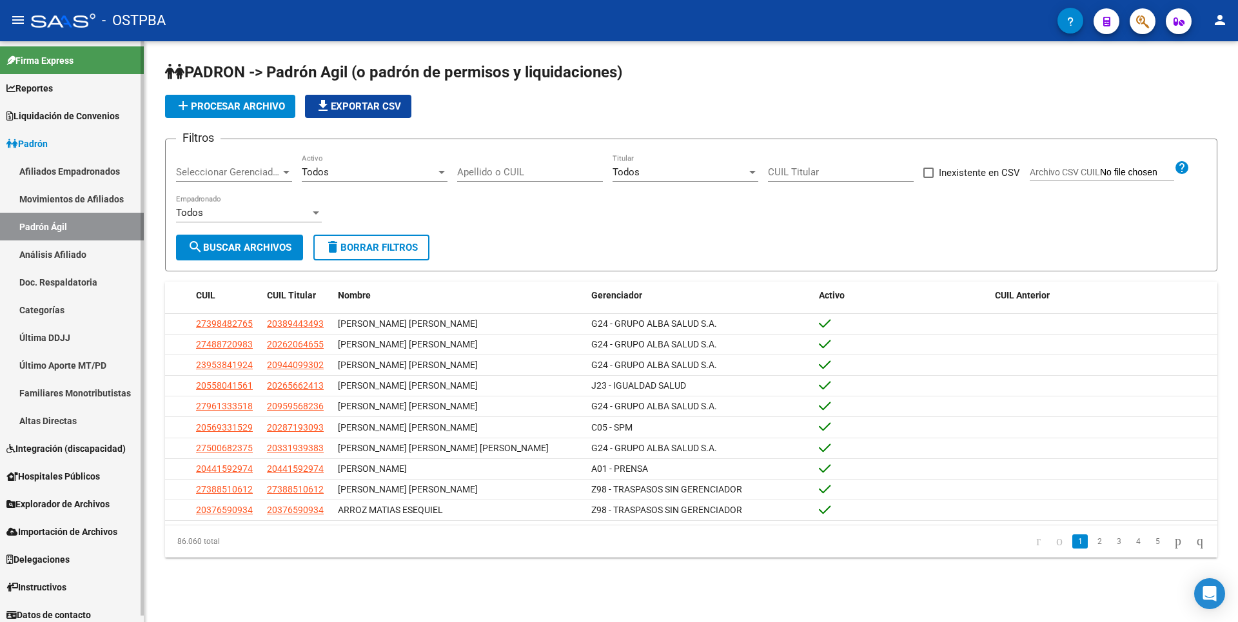
click at [66, 344] on link "Última DDJJ" at bounding box center [72, 338] width 144 height 28
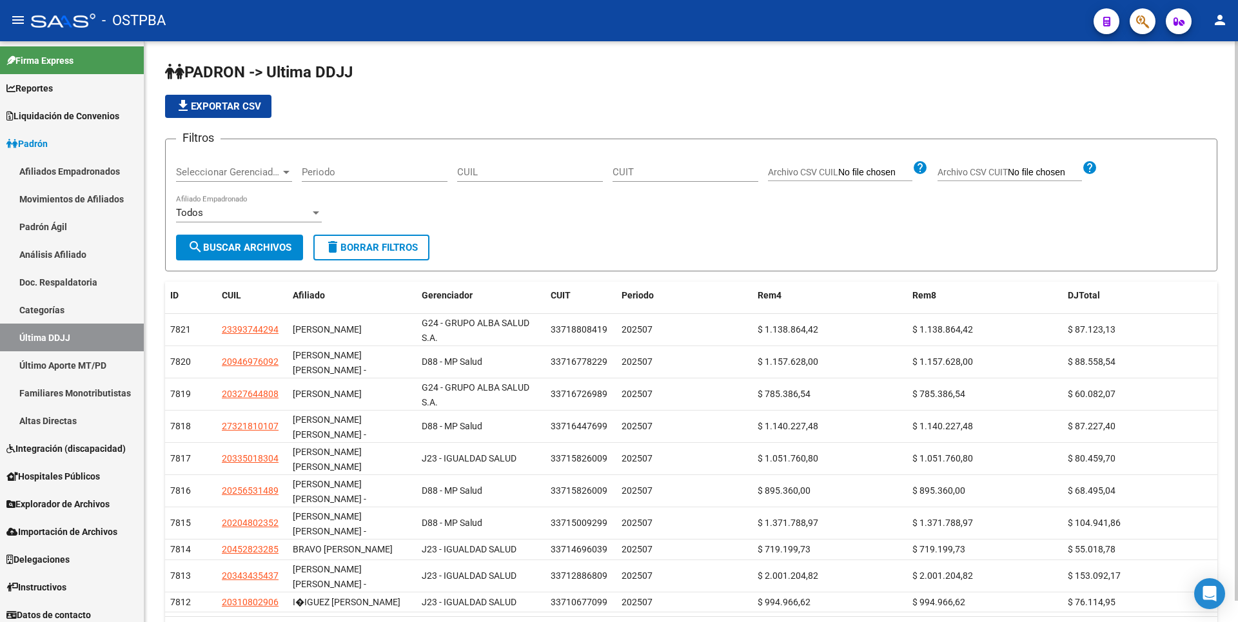
click at [282, 175] on div at bounding box center [286, 172] width 12 height 10
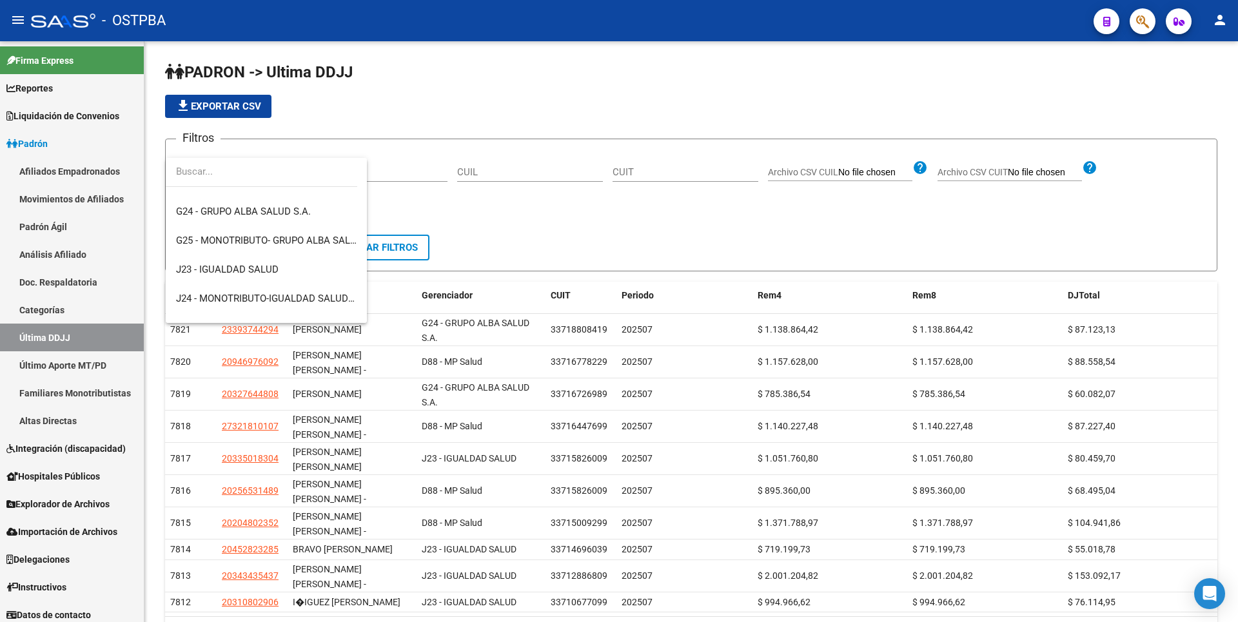
scroll to position [193, 0]
click at [266, 215] on span "G24 - GRUPO ALBA SALUD S.A." at bounding box center [243, 211] width 135 height 12
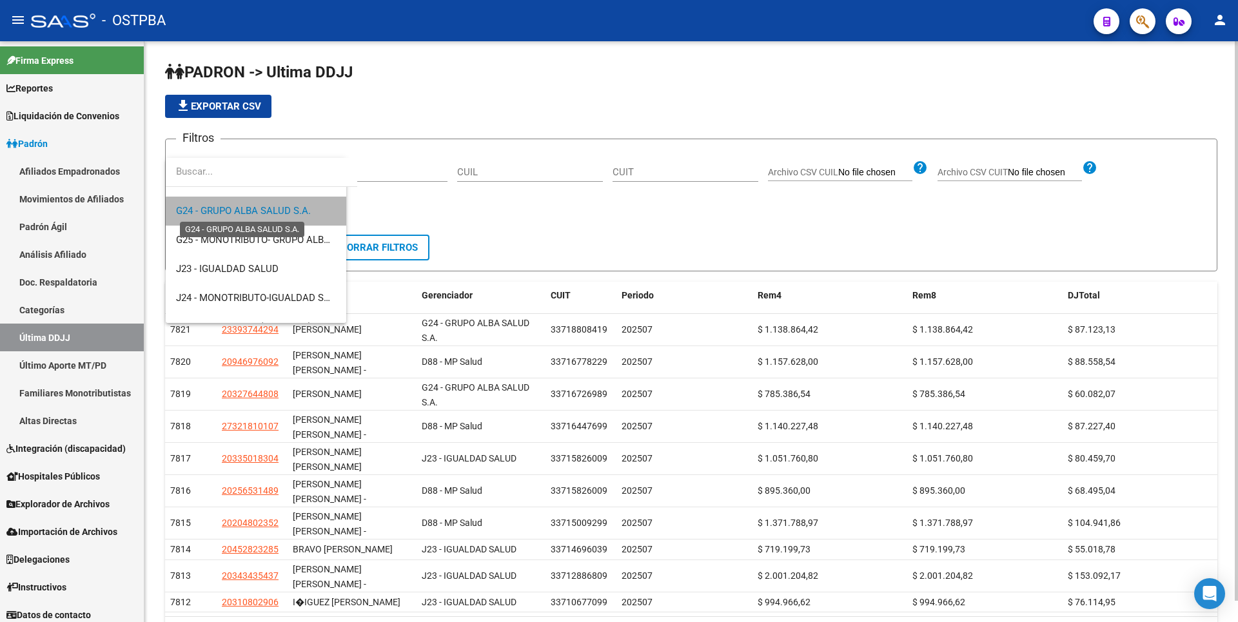
scroll to position [203, 0]
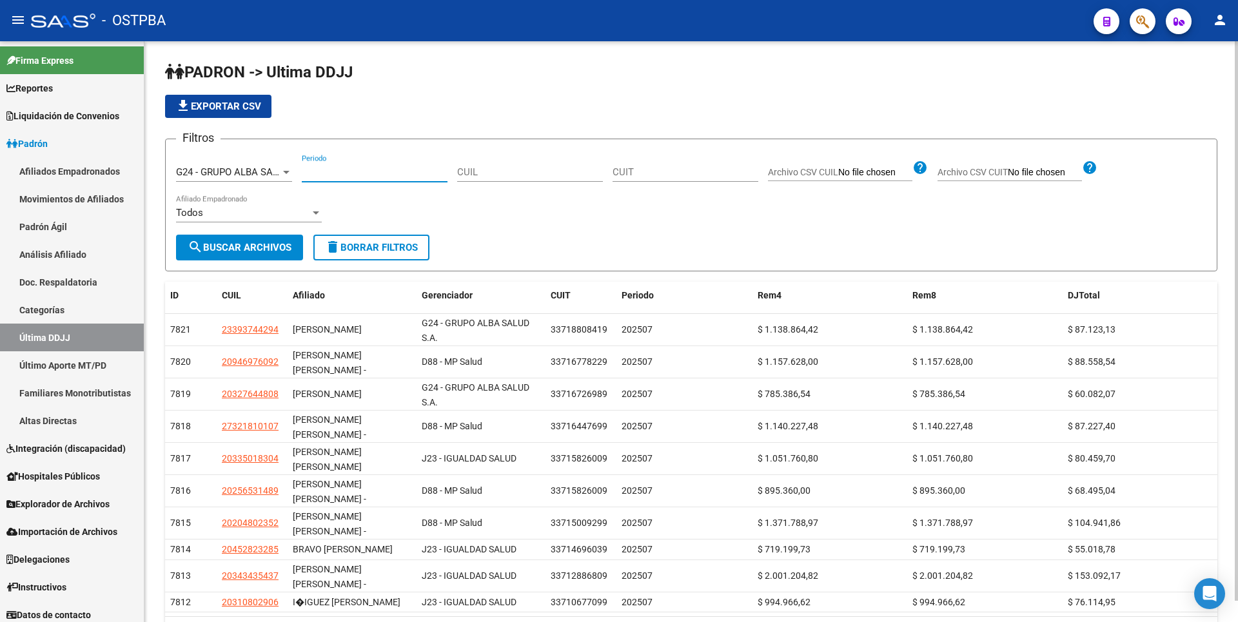
click at [333, 171] on input "Periodo" at bounding box center [375, 172] width 146 height 12
type input "202412"
click at [244, 250] on span "search Buscar Archivos" at bounding box center [240, 248] width 104 height 12
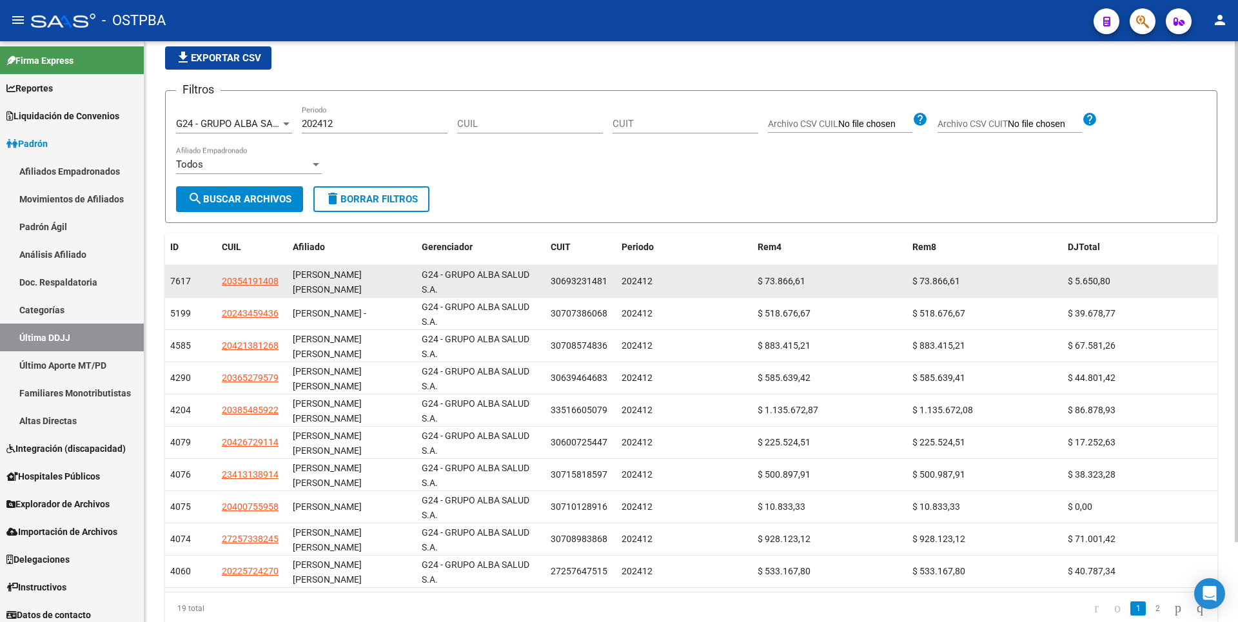
scroll to position [93, 0]
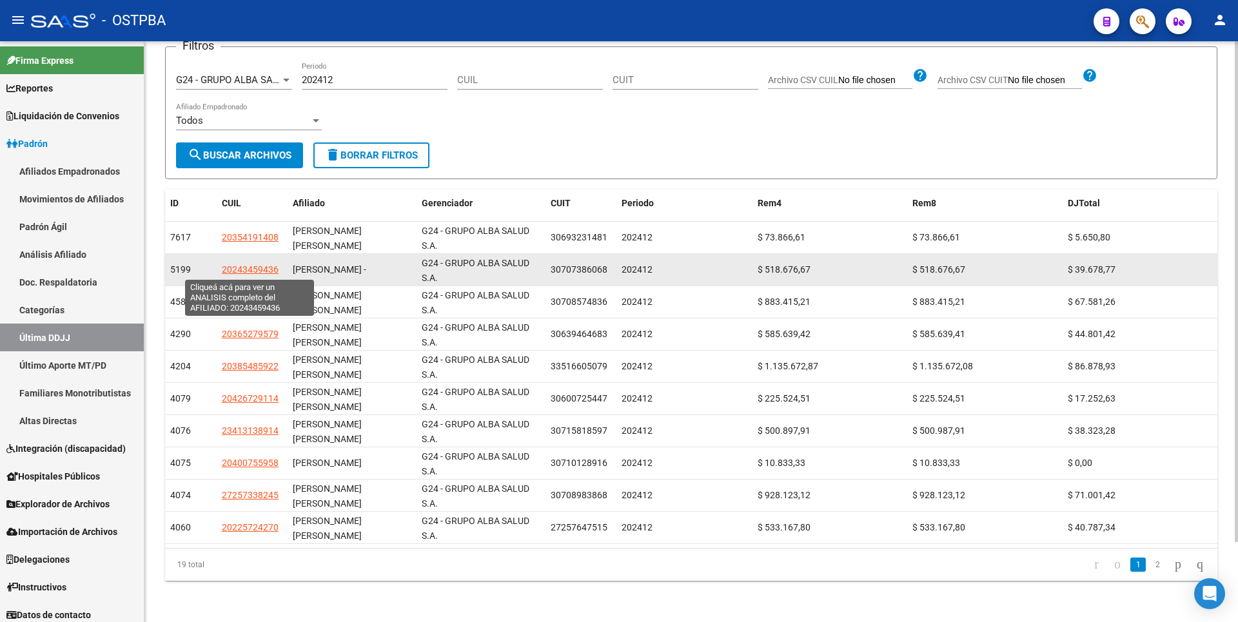
click at [271, 267] on span "20243459436" at bounding box center [250, 269] width 57 height 10
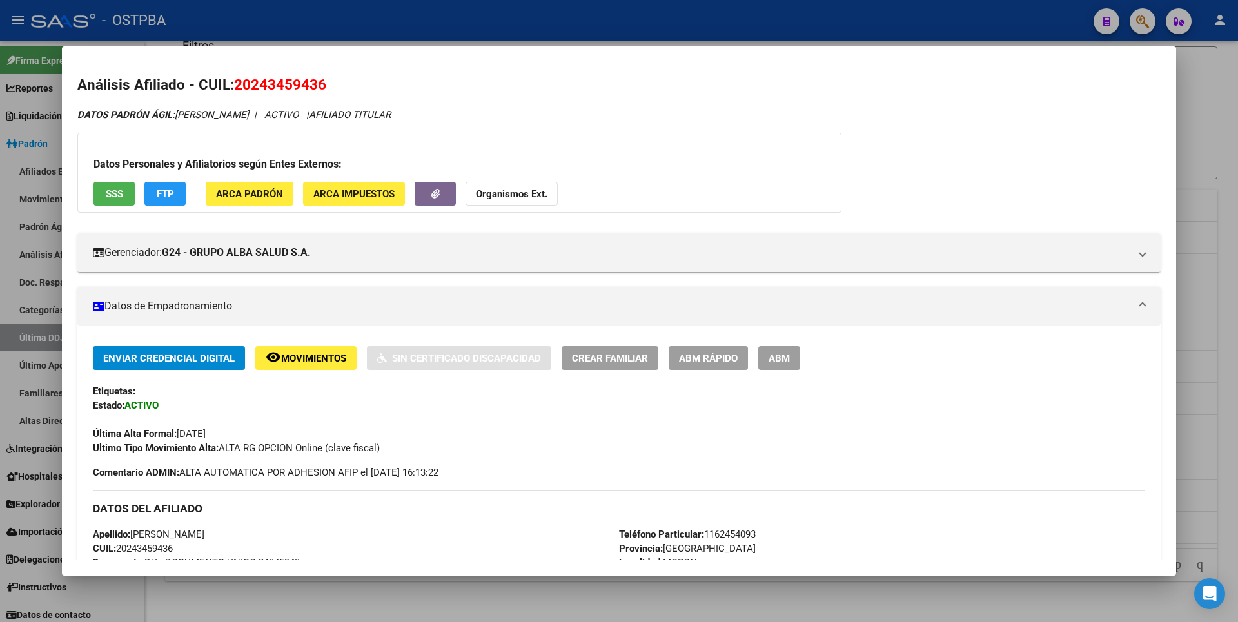
click at [454, 578] on div at bounding box center [619, 311] width 1238 height 622
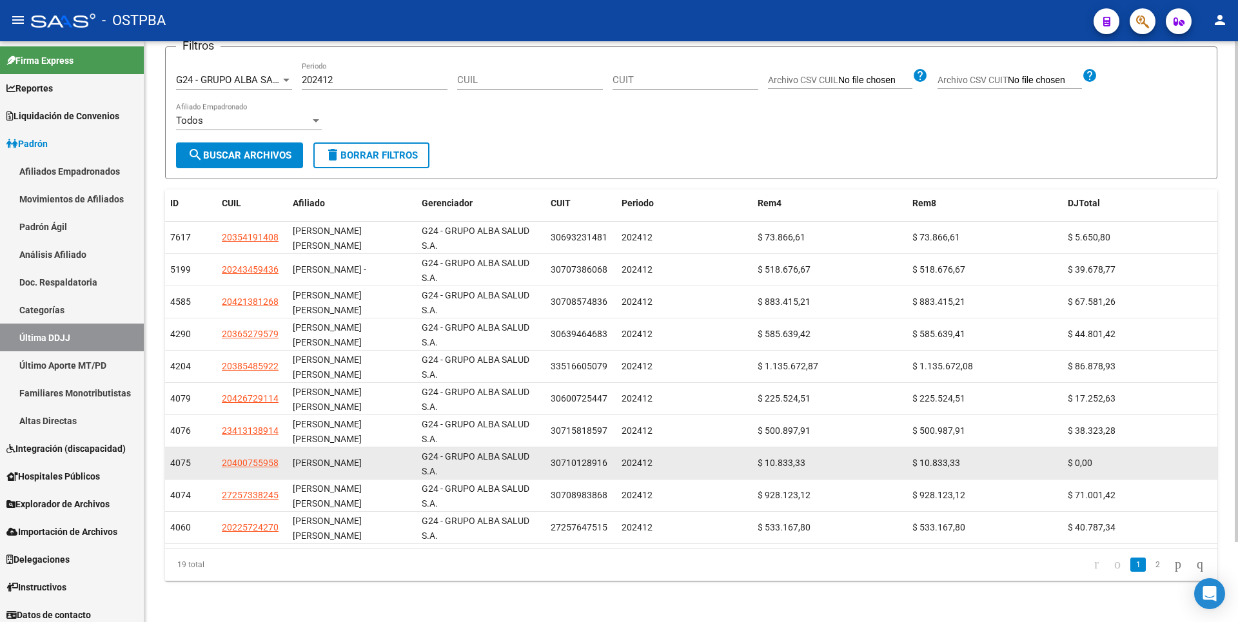
scroll to position [3, 0]
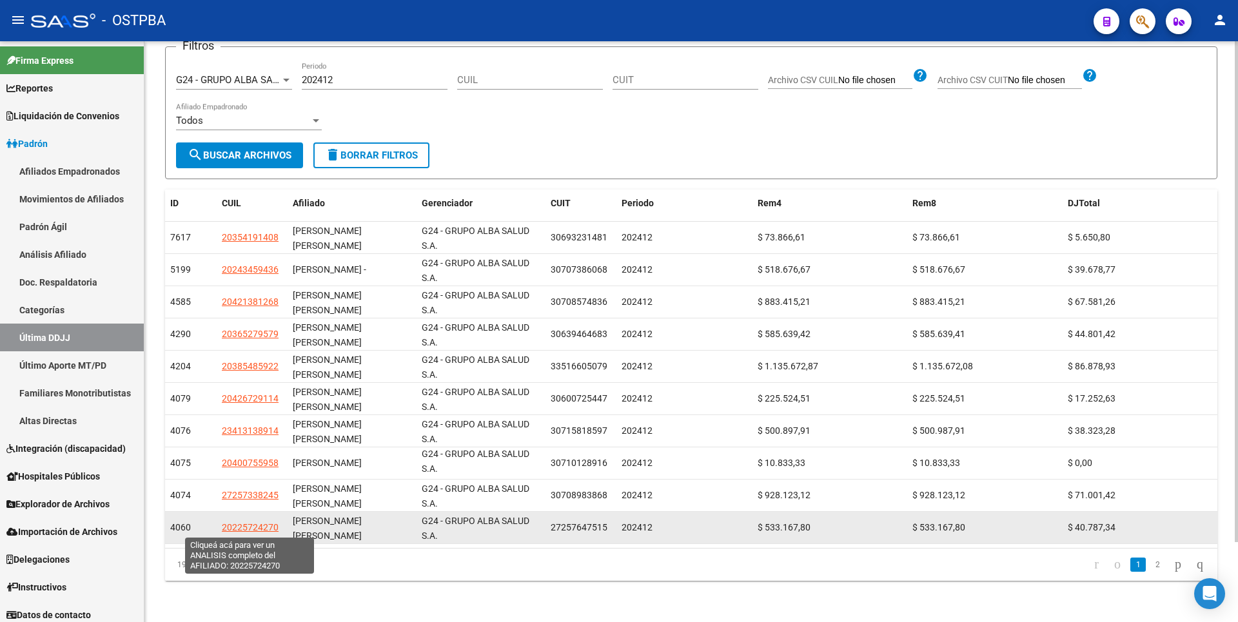
click at [250, 528] on span "20225724270" at bounding box center [250, 527] width 57 height 10
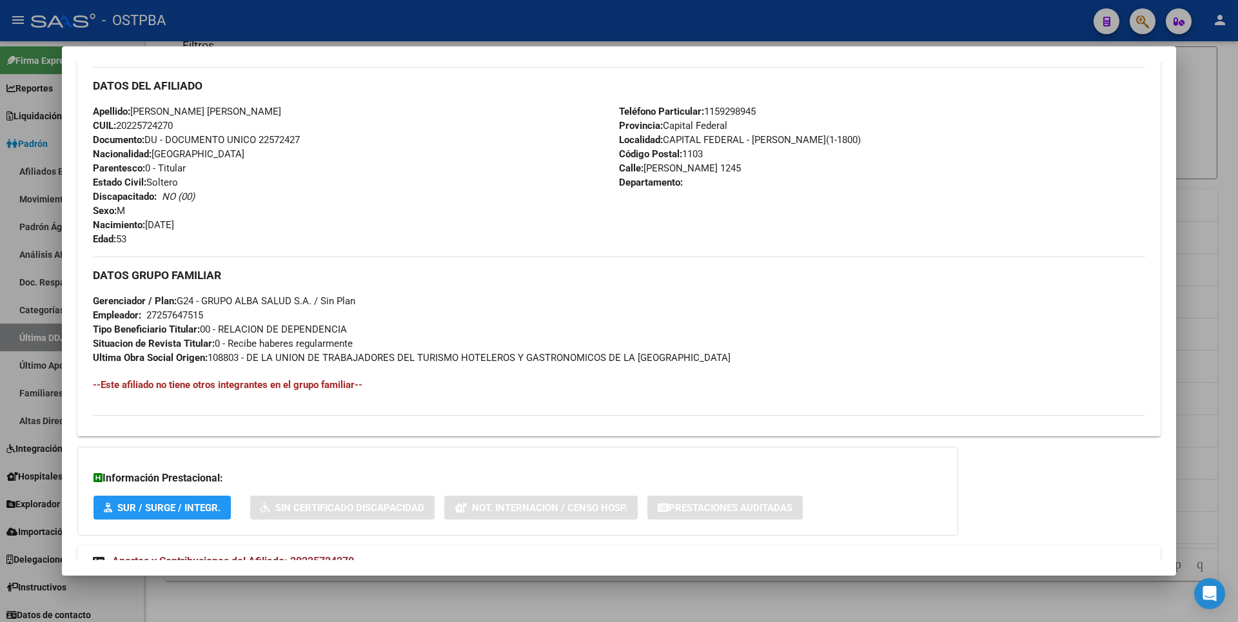
scroll to position [497, 0]
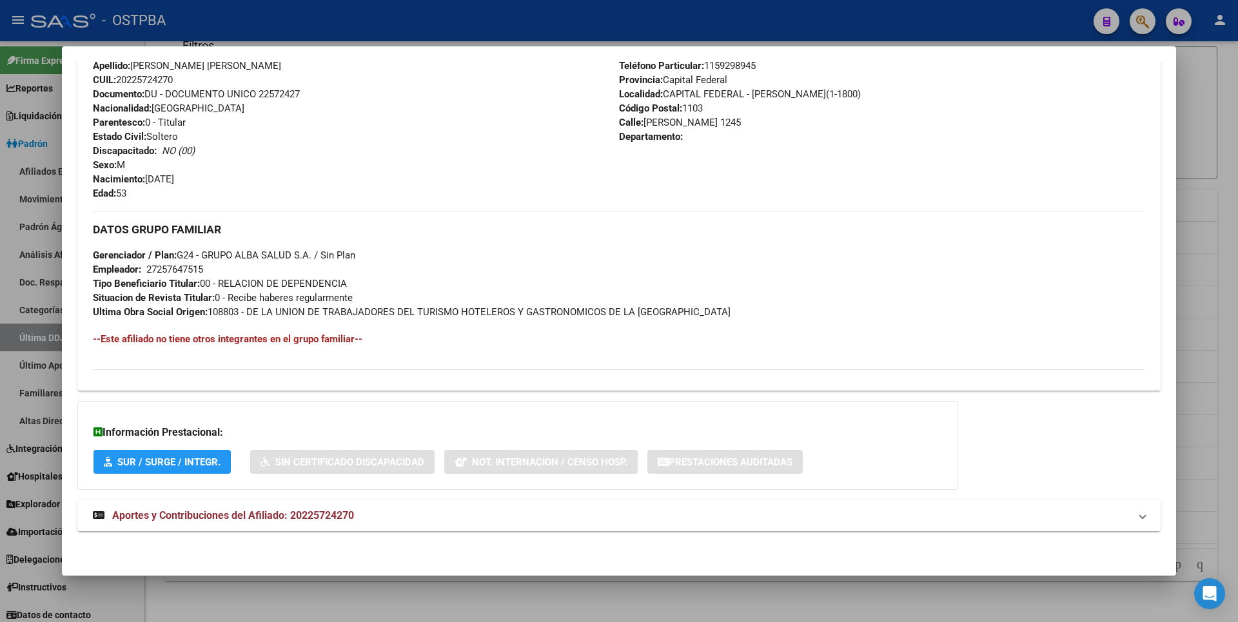
click at [440, 594] on div at bounding box center [619, 311] width 1238 height 622
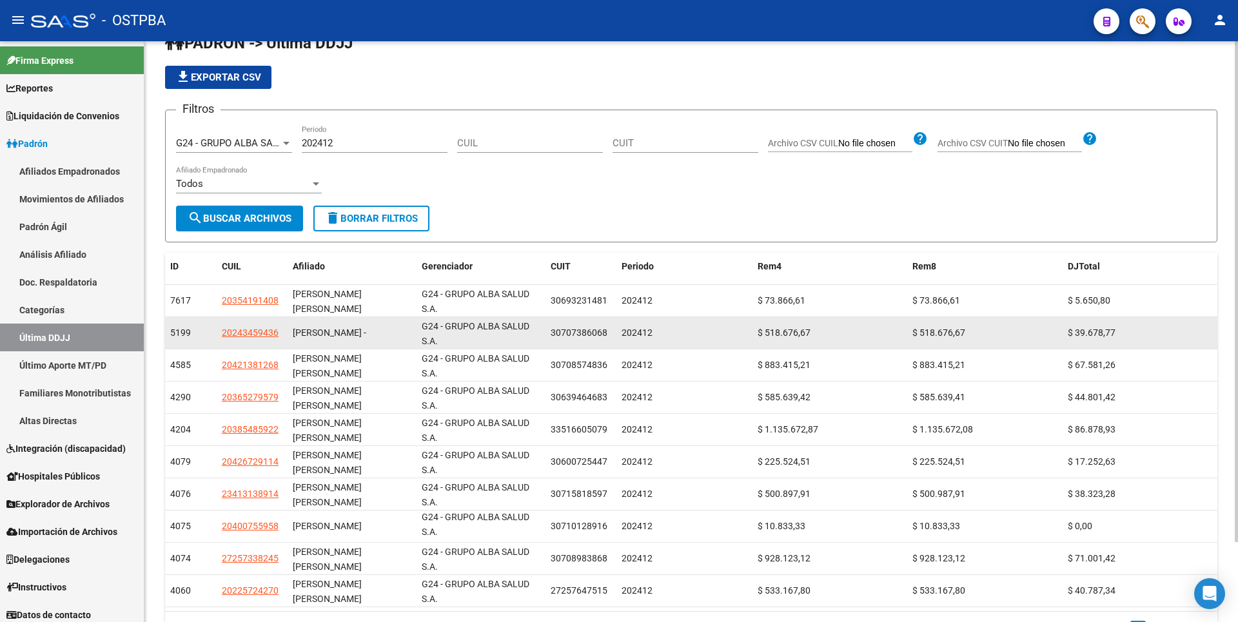
scroll to position [0, 0]
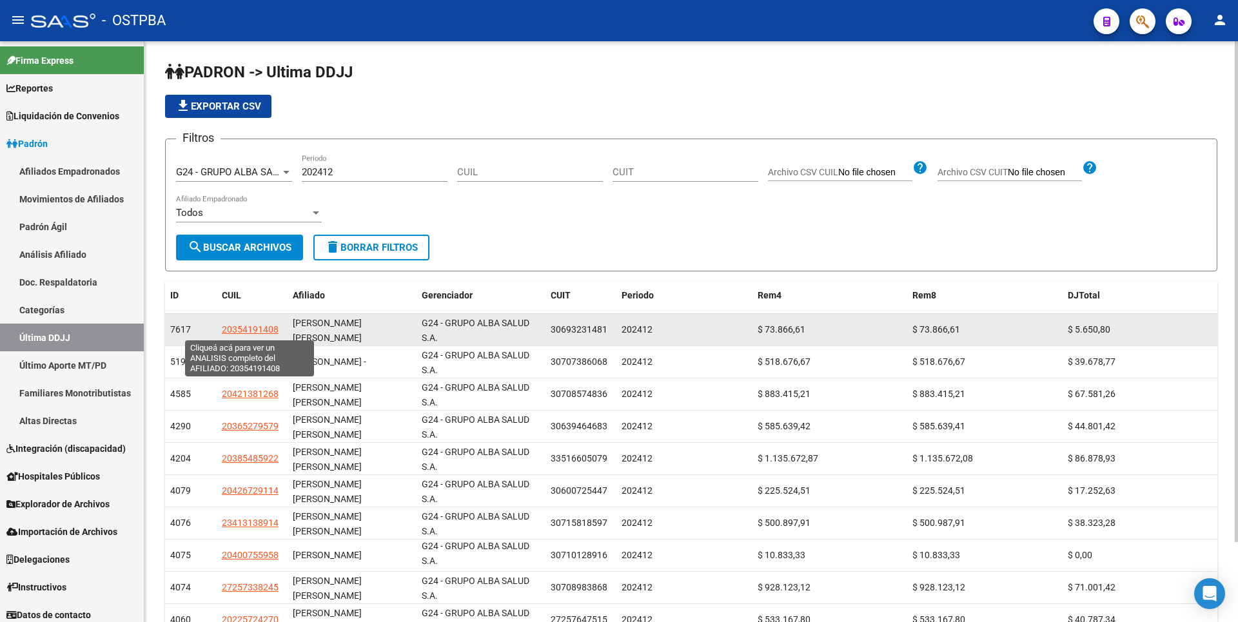
click at [266, 330] on span "20354191408" at bounding box center [250, 329] width 57 height 10
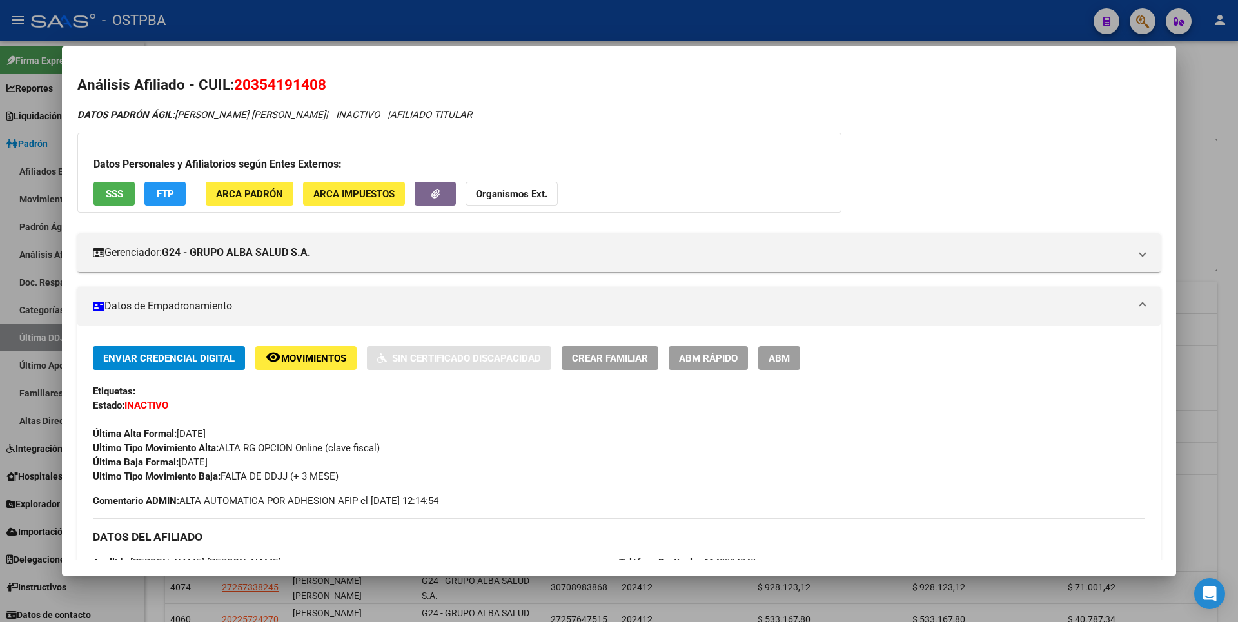
click at [121, 197] on span "SSS" at bounding box center [114, 194] width 17 height 12
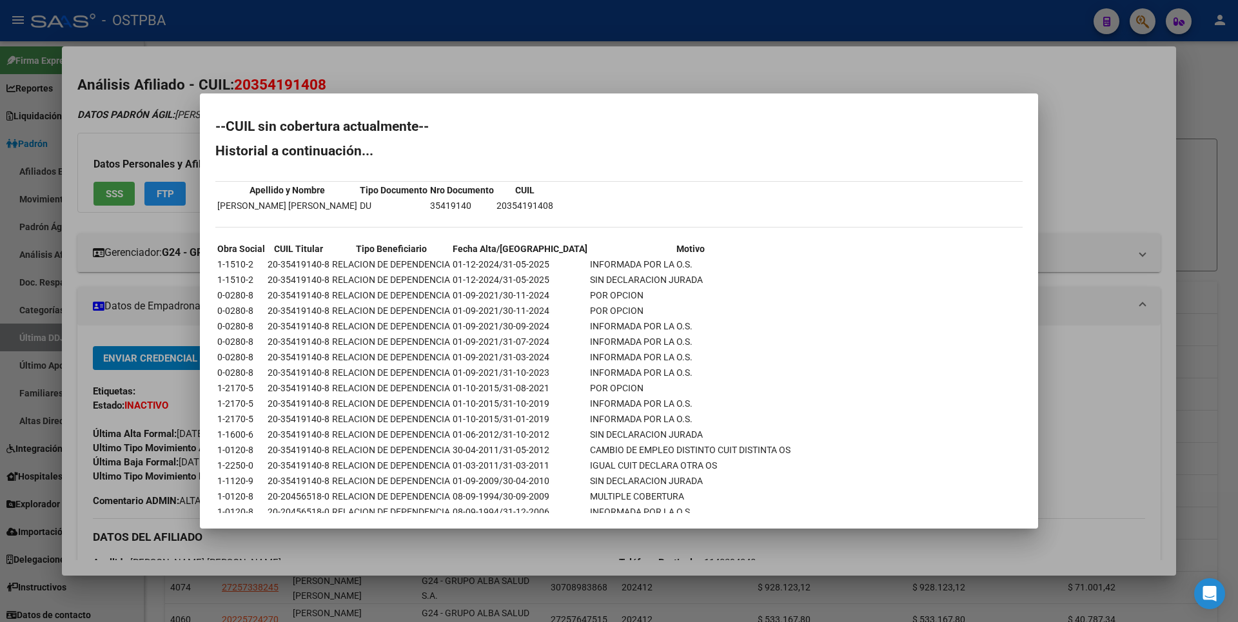
click at [1225, 160] on div at bounding box center [619, 311] width 1238 height 622
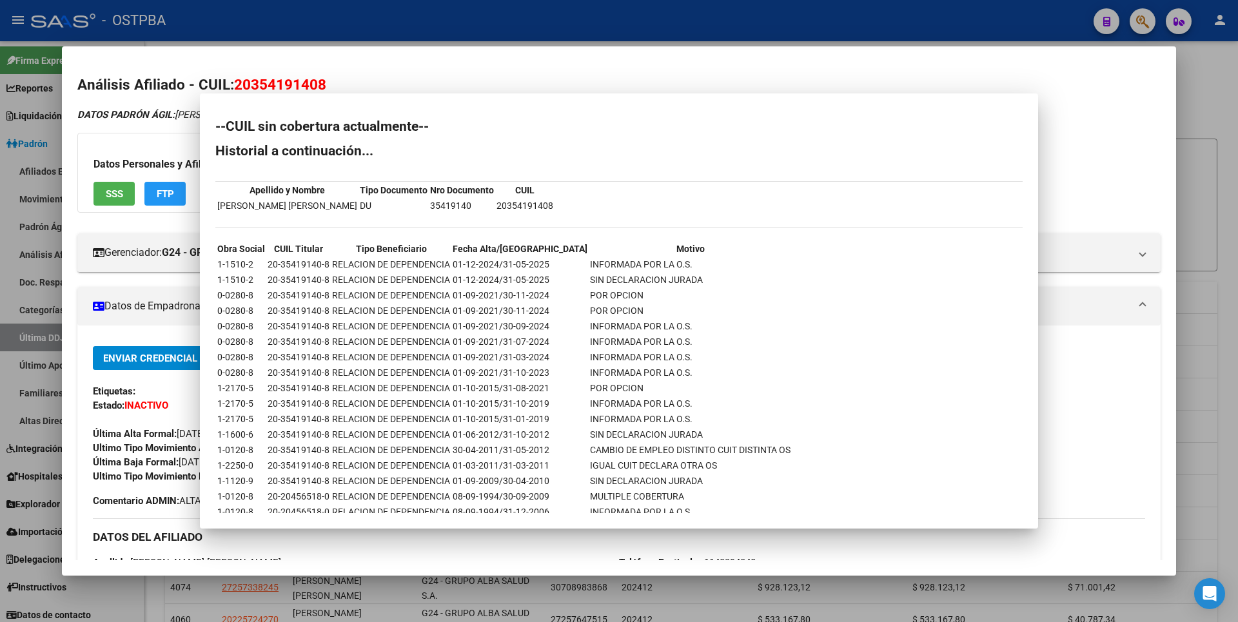
click at [1225, 160] on div at bounding box center [619, 311] width 1238 height 622
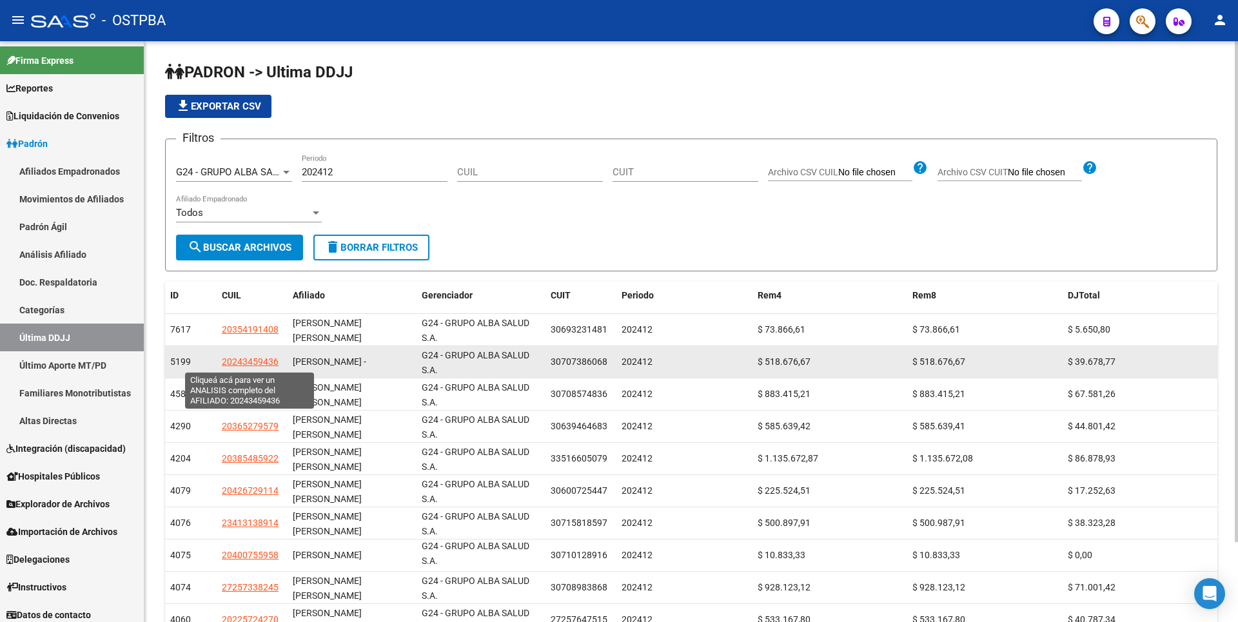
click at [271, 360] on span "20243459436" at bounding box center [250, 361] width 57 height 10
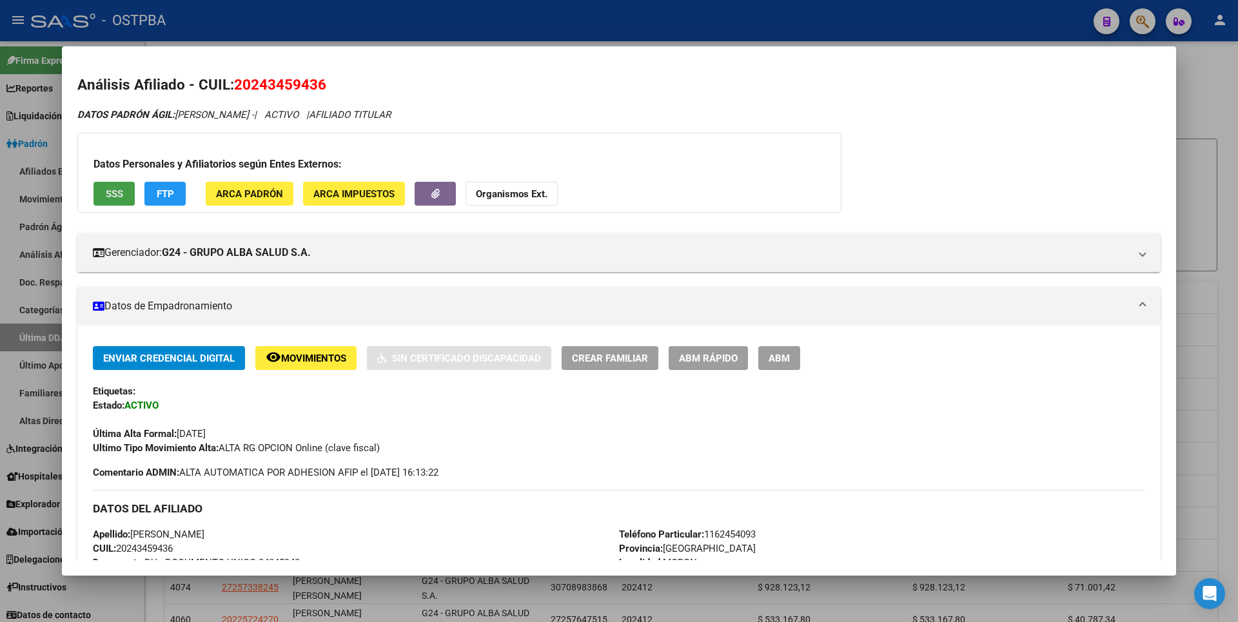
click at [120, 201] on button "SSS" at bounding box center [113, 194] width 41 height 24
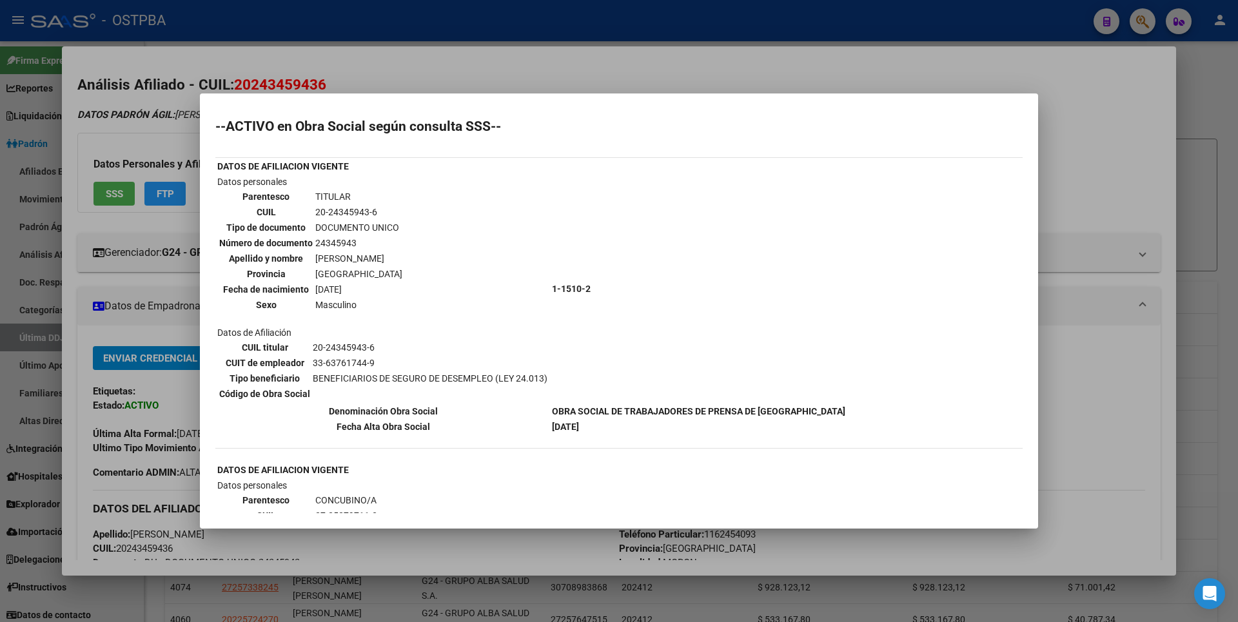
click at [1171, 181] on div at bounding box center [619, 311] width 1238 height 622
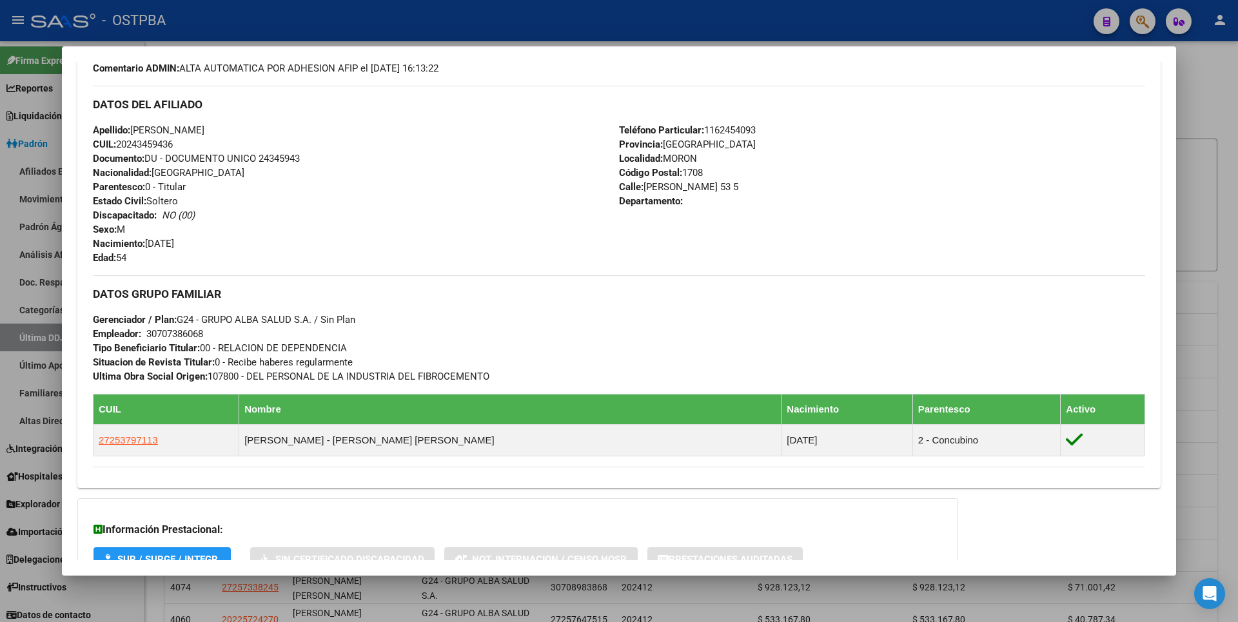
scroll to position [451, 0]
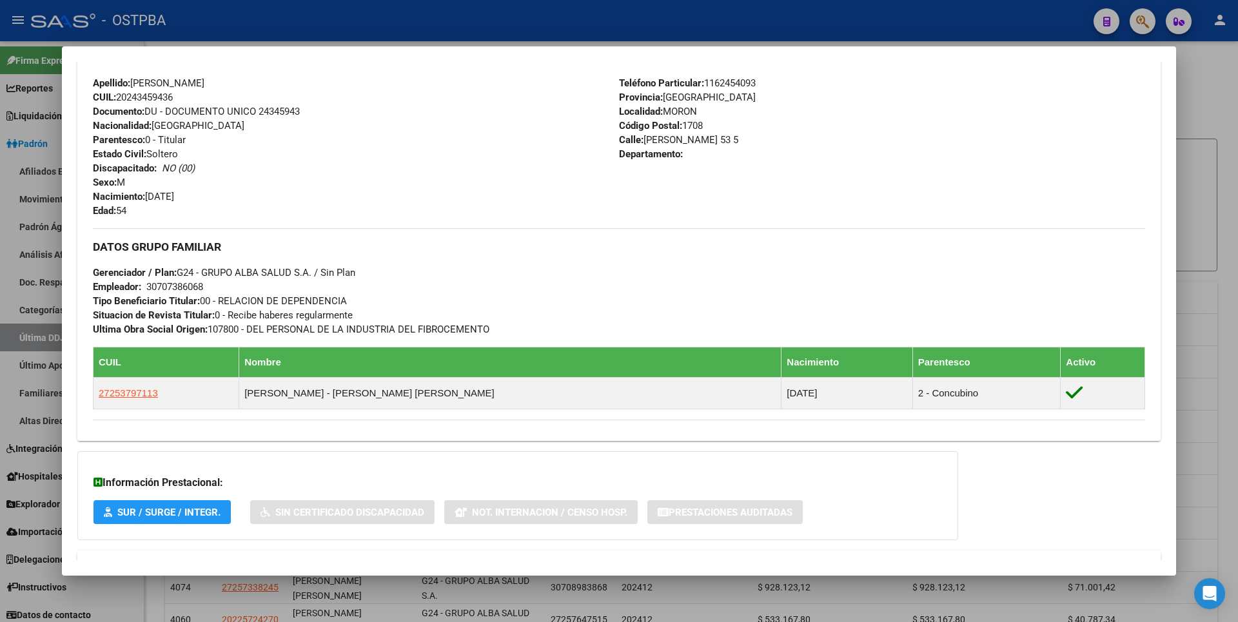
click at [1223, 242] on div at bounding box center [619, 311] width 1238 height 622
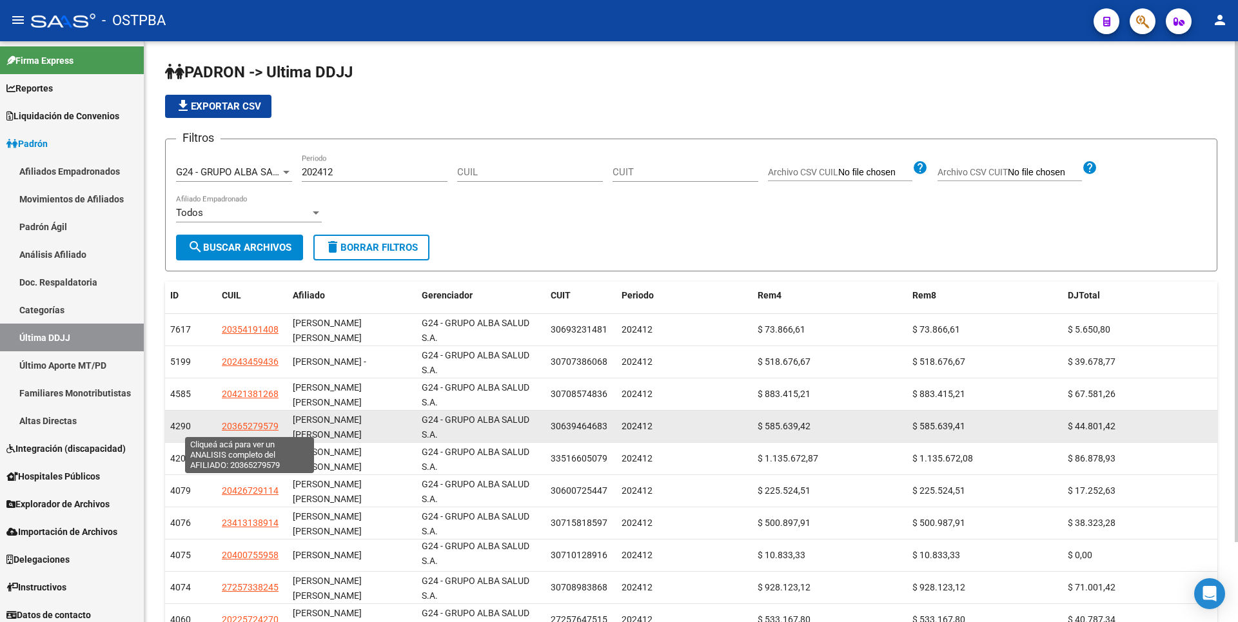
click at [259, 425] on span "20365279579" at bounding box center [250, 426] width 57 height 10
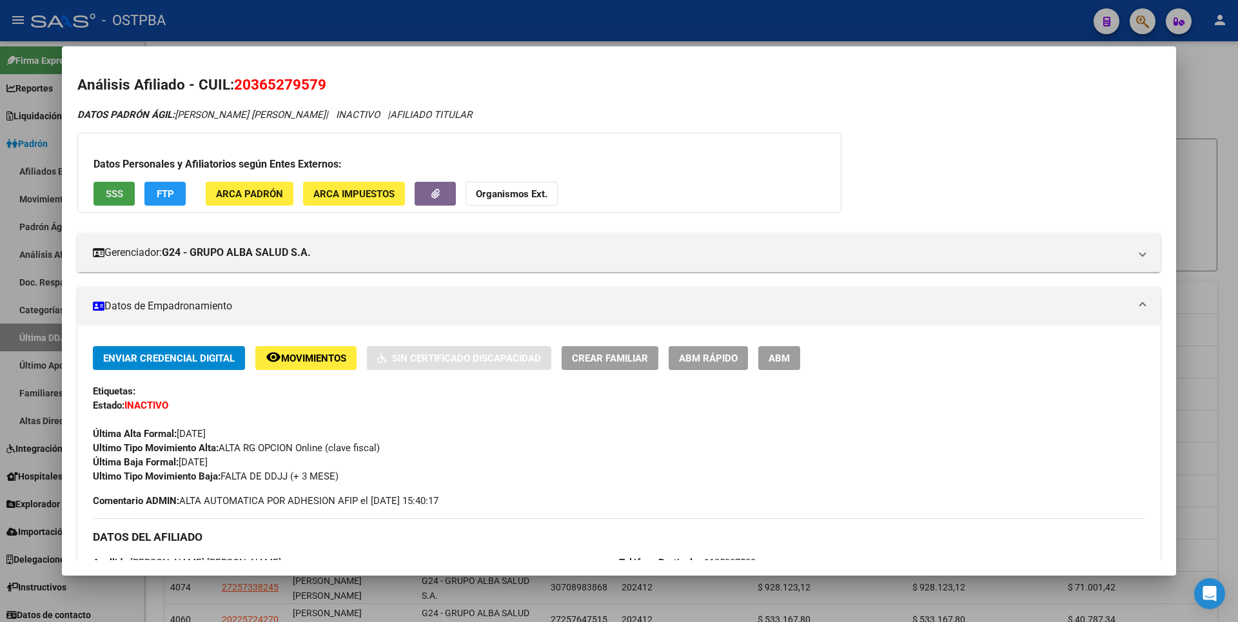
click at [117, 191] on span "SSS" at bounding box center [114, 194] width 17 height 12
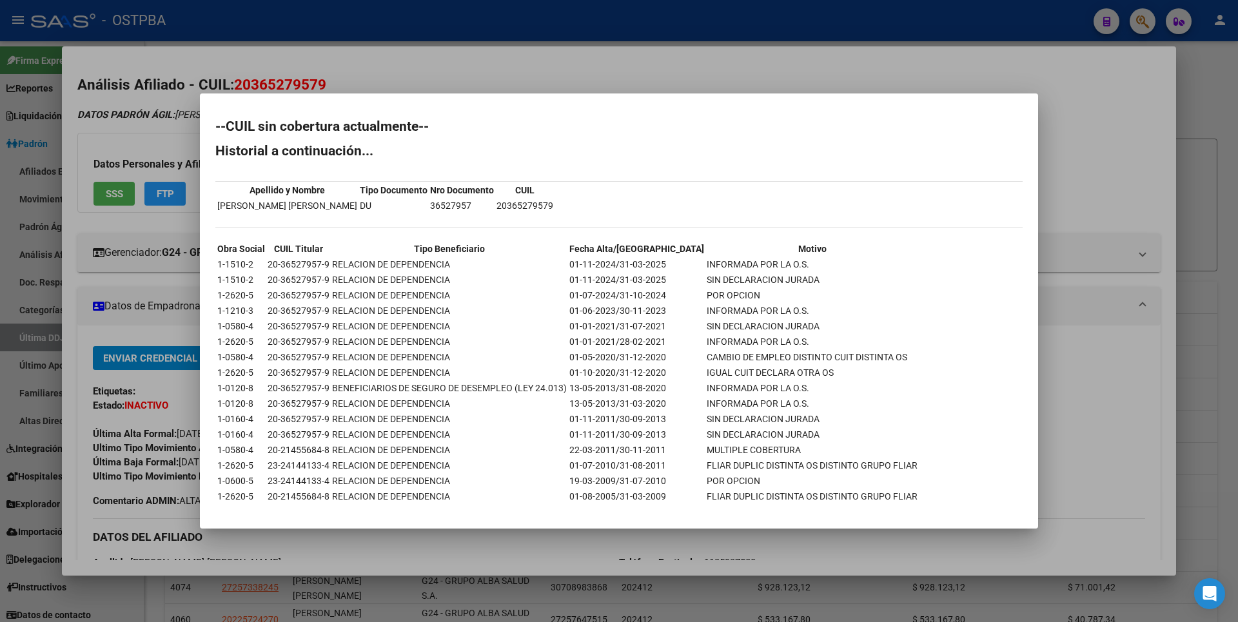
click at [1214, 191] on div at bounding box center [619, 311] width 1238 height 622
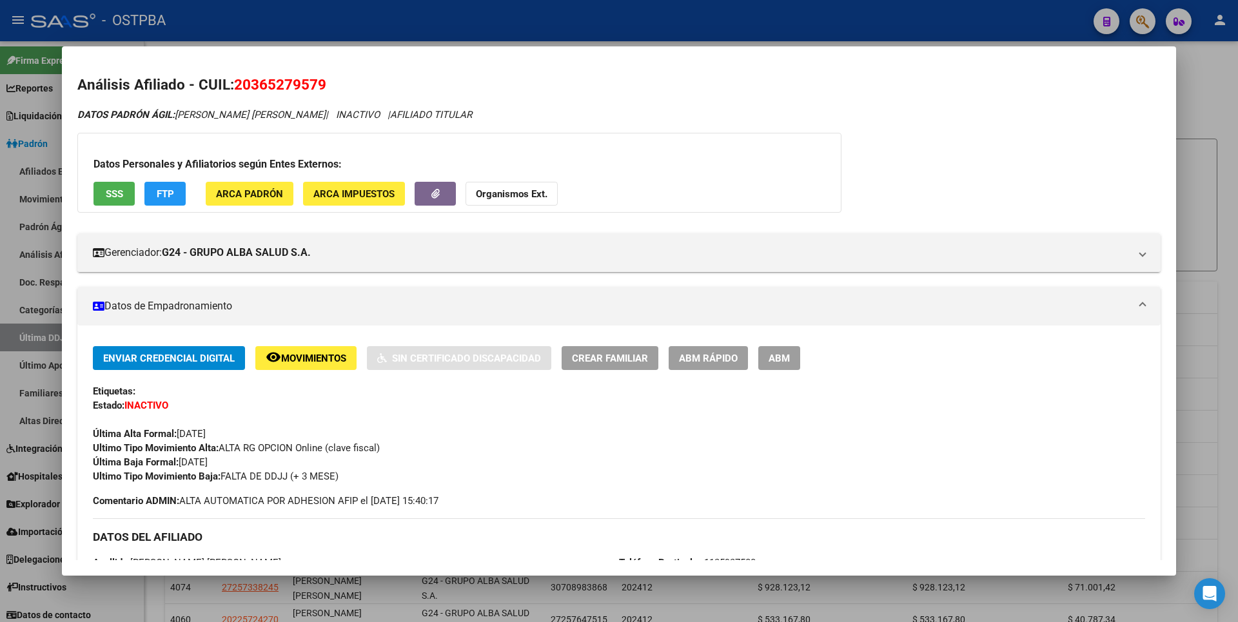
click at [1207, 184] on div at bounding box center [619, 311] width 1238 height 622
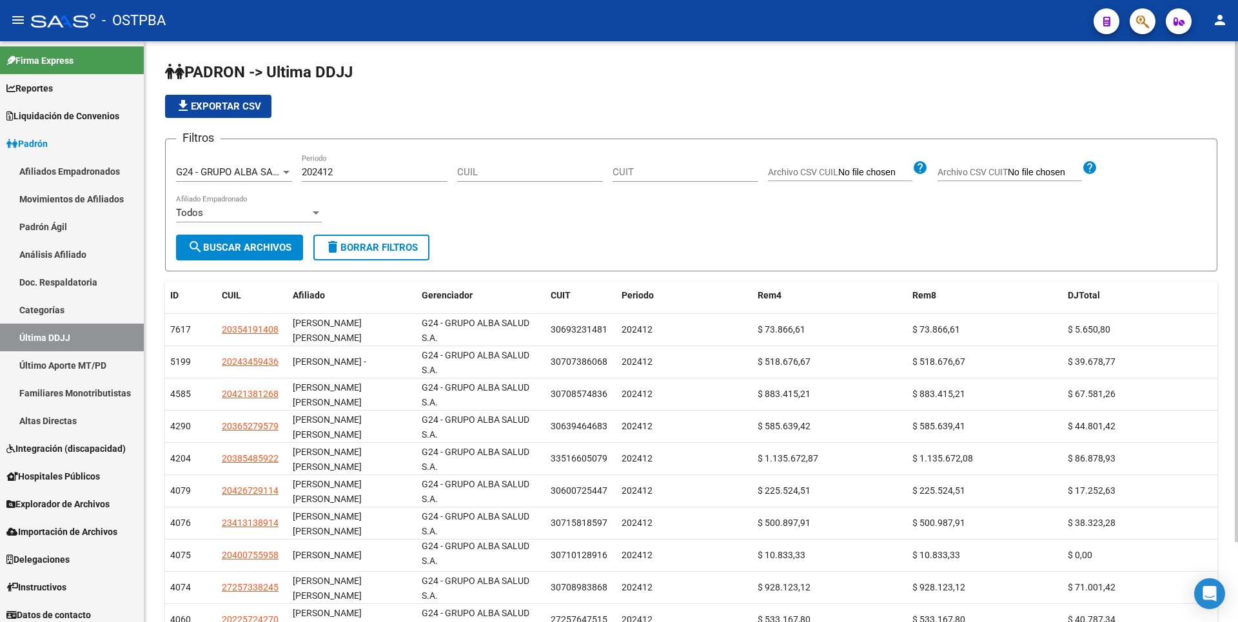
scroll to position [93, 0]
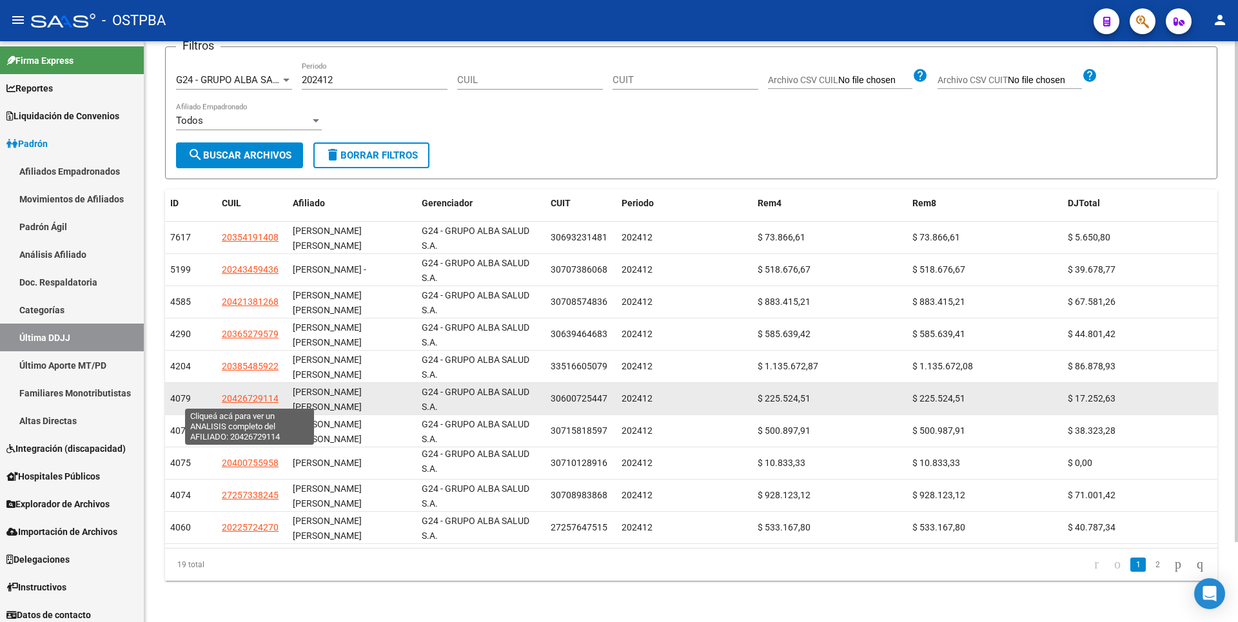
click at [264, 395] on span "20426729114" at bounding box center [250, 398] width 57 height 10
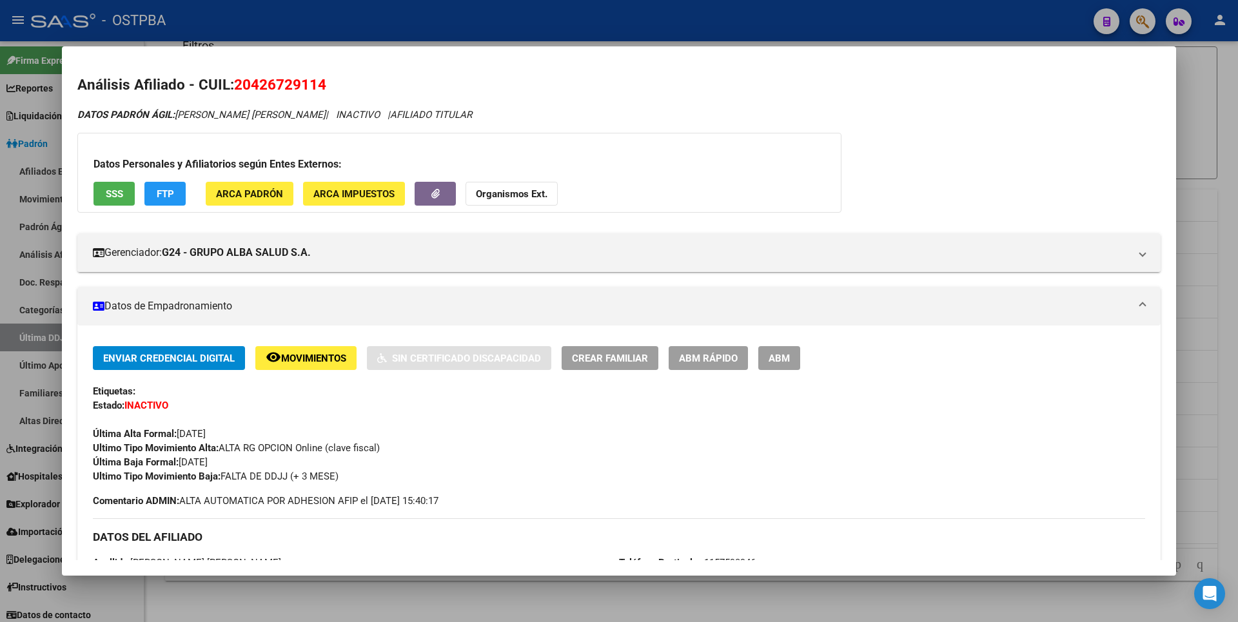
click at [1191, 170] on div at bounding box center [619, 311] width 1238 height 622
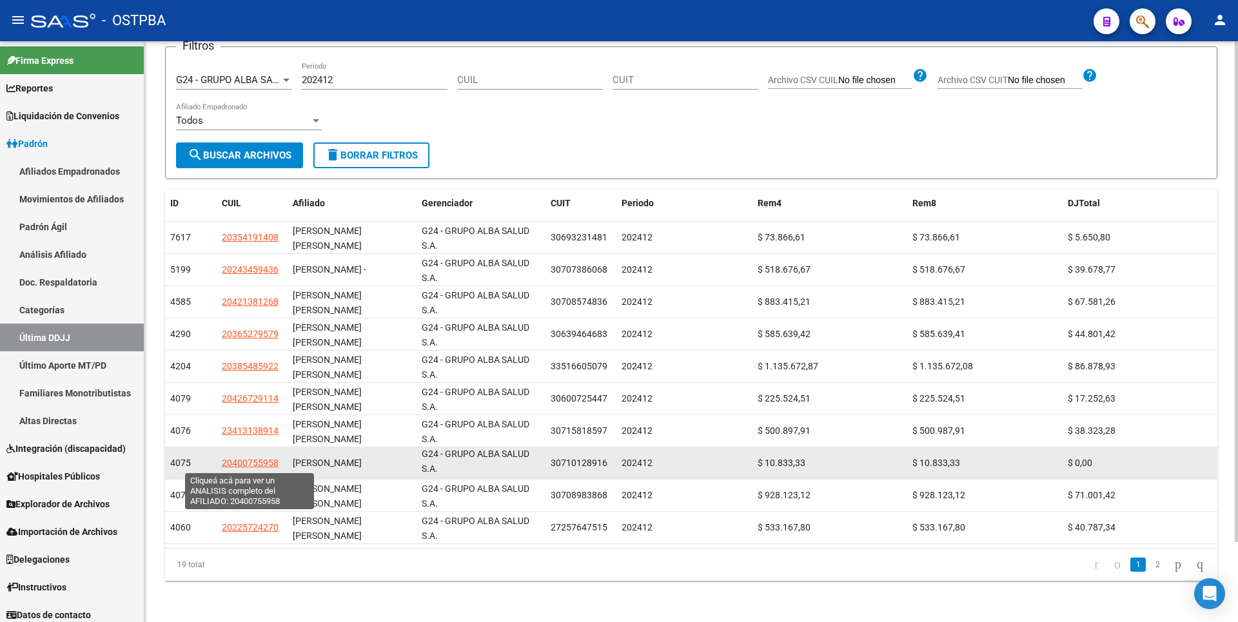
click at [254, 460] on span "20400755958" at bounding box center [250, 463] width 57 height 10
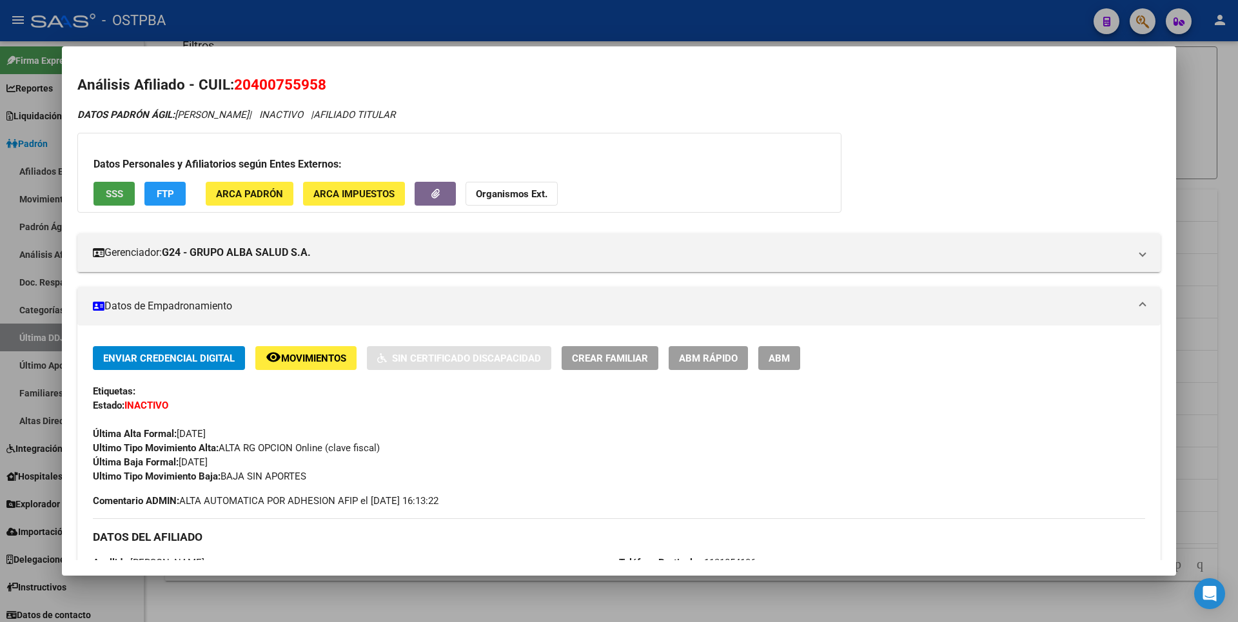
click at [119, 202] on button "SSS" at bounding box center [113, 194] width 41 height 24
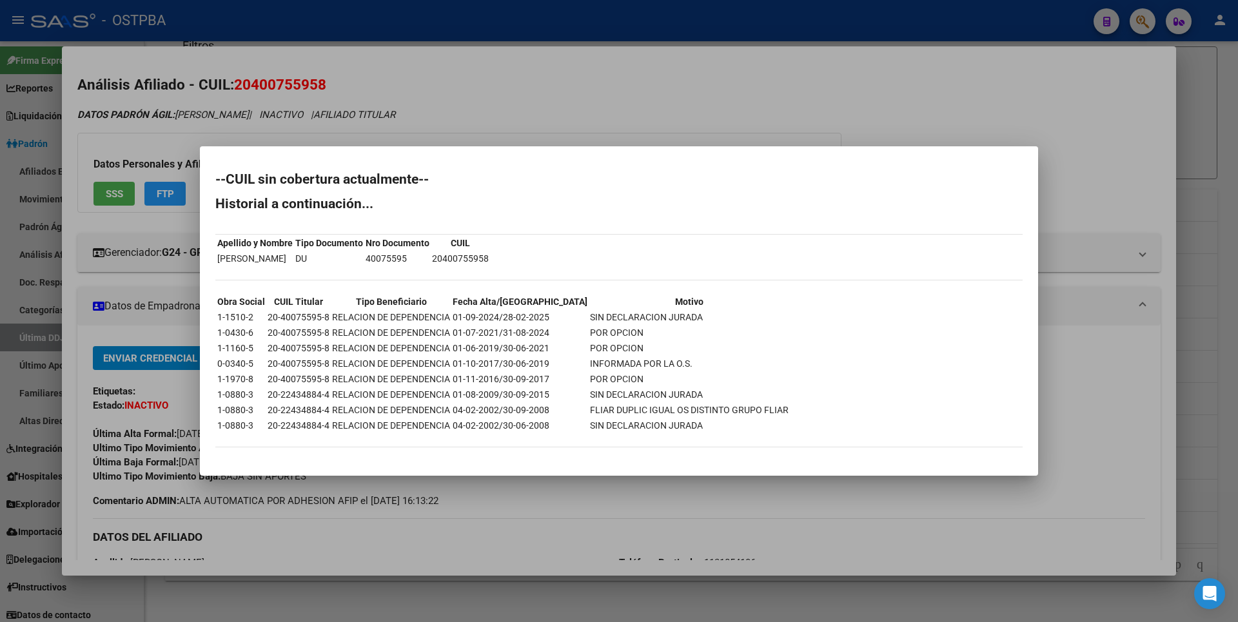
click at [1229, 182] on div at bounding box center [619, 311] width 1238 height 622
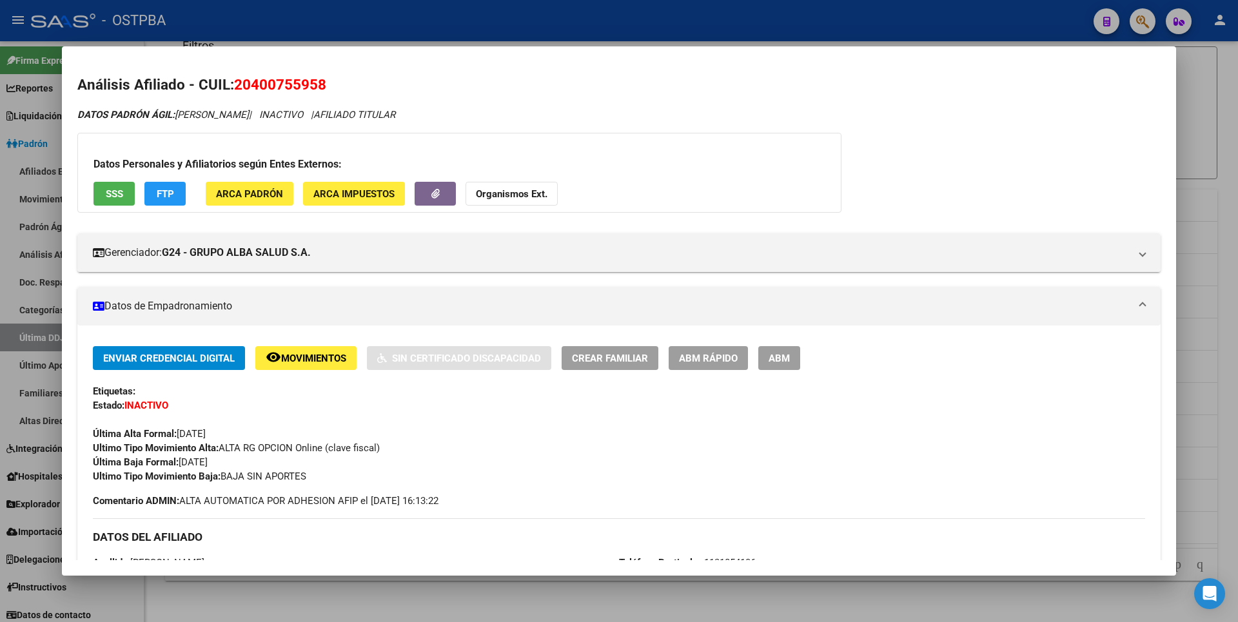
click at [1229, 182] on div at bounding box center [619, 311] width 1238 height 622
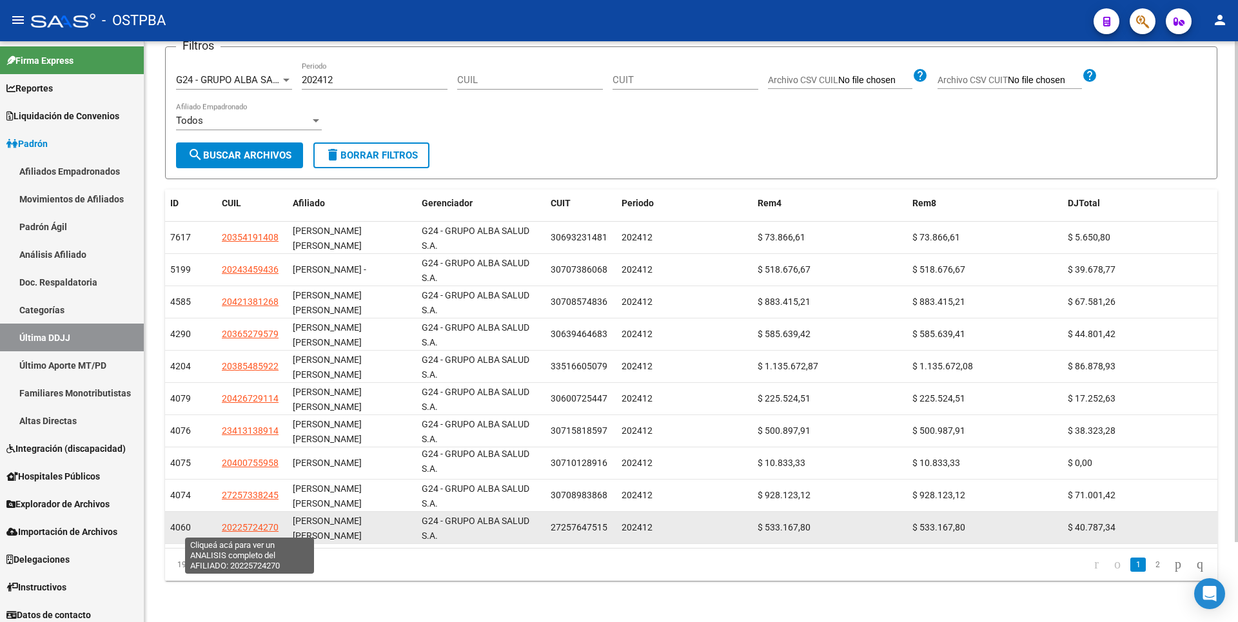
click at [259, 527] on span "20225724270" at bounding box center [250, 527] width 57 height 10
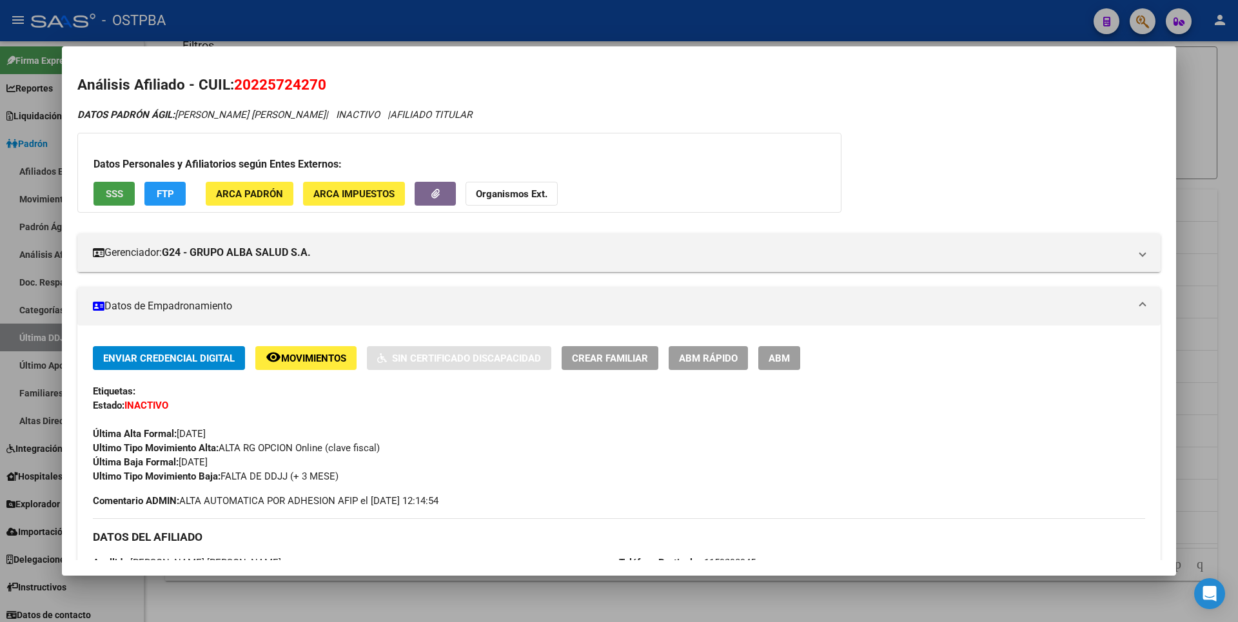
click at [115, 192] on span "SSS" at bounding box center [114, 194] width 17 height 12
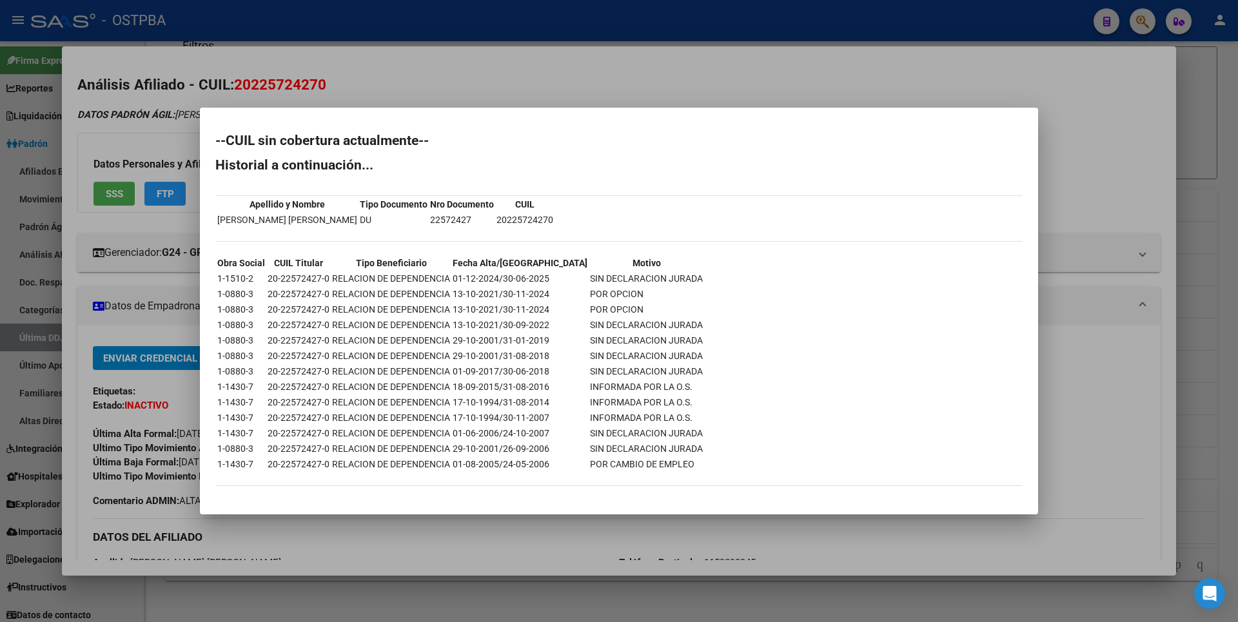
click at [1216, 162] on div at bounding box center [619, 311] width 1238 height 622
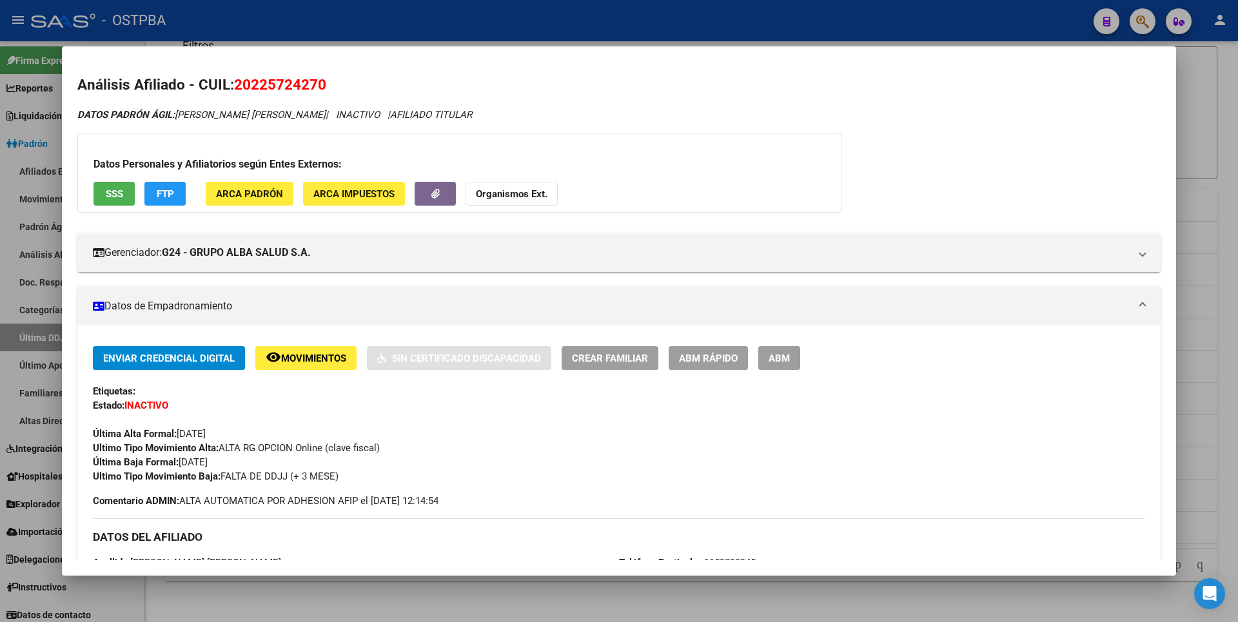
click at [1217, 161] on div at bounding box center [619, 311] width 1238 height 622
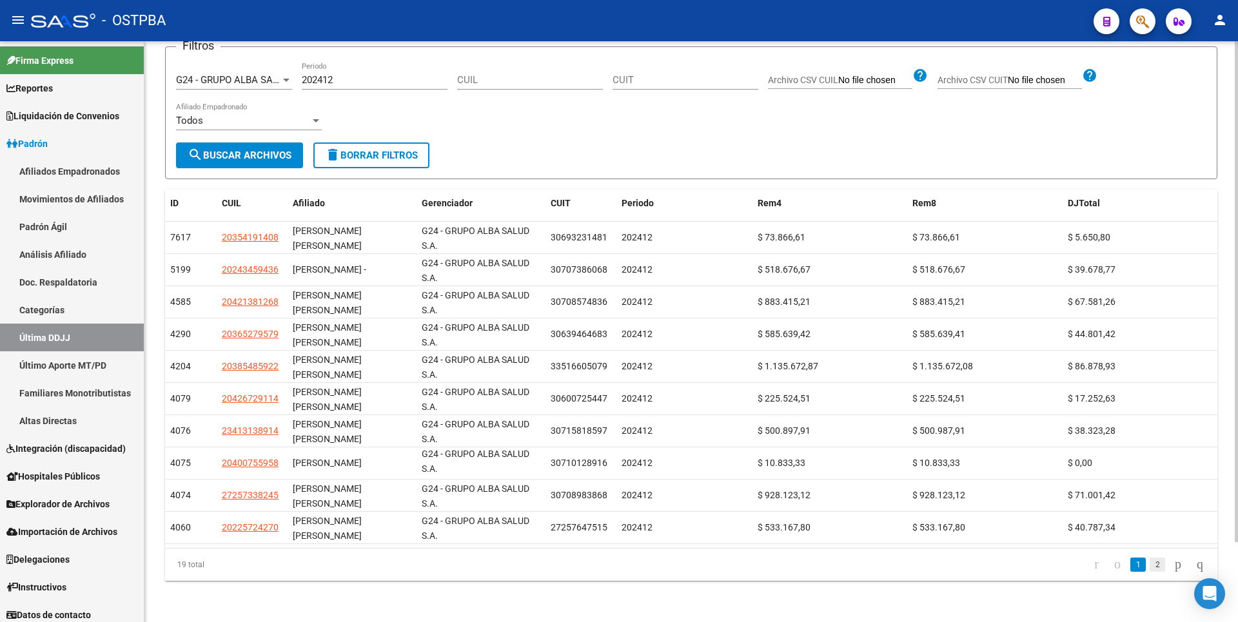
click at [1149, 571] on link "2" at bounding box center [1156, 565] width 15 height 14
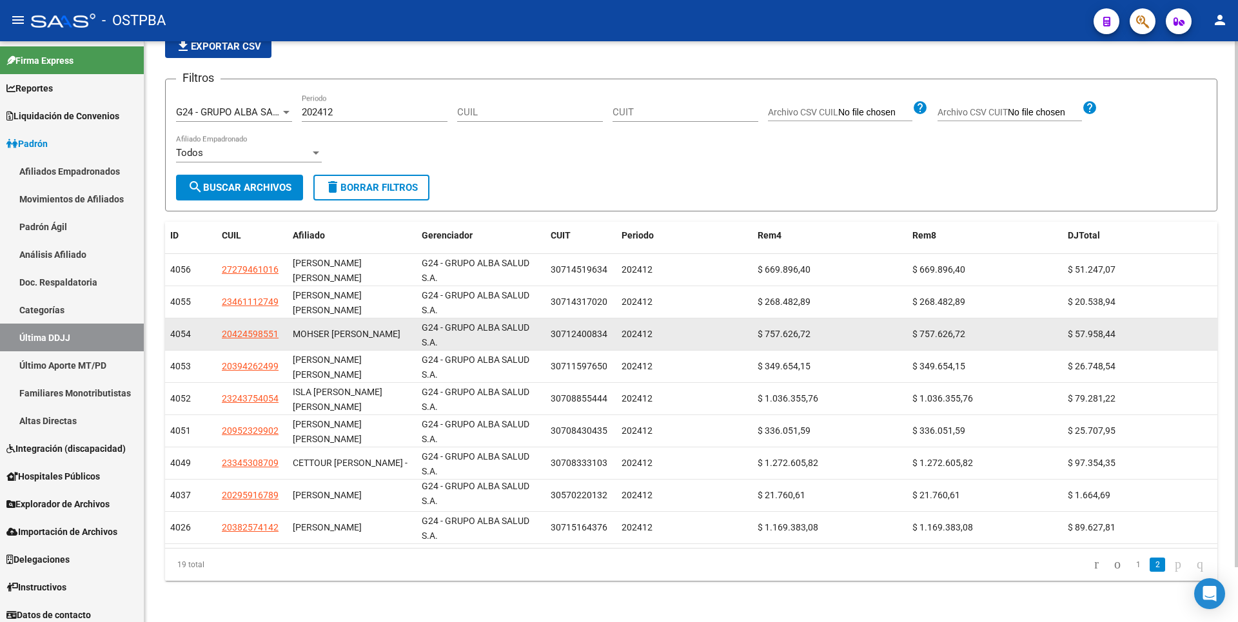
scroll to position [61, 0]
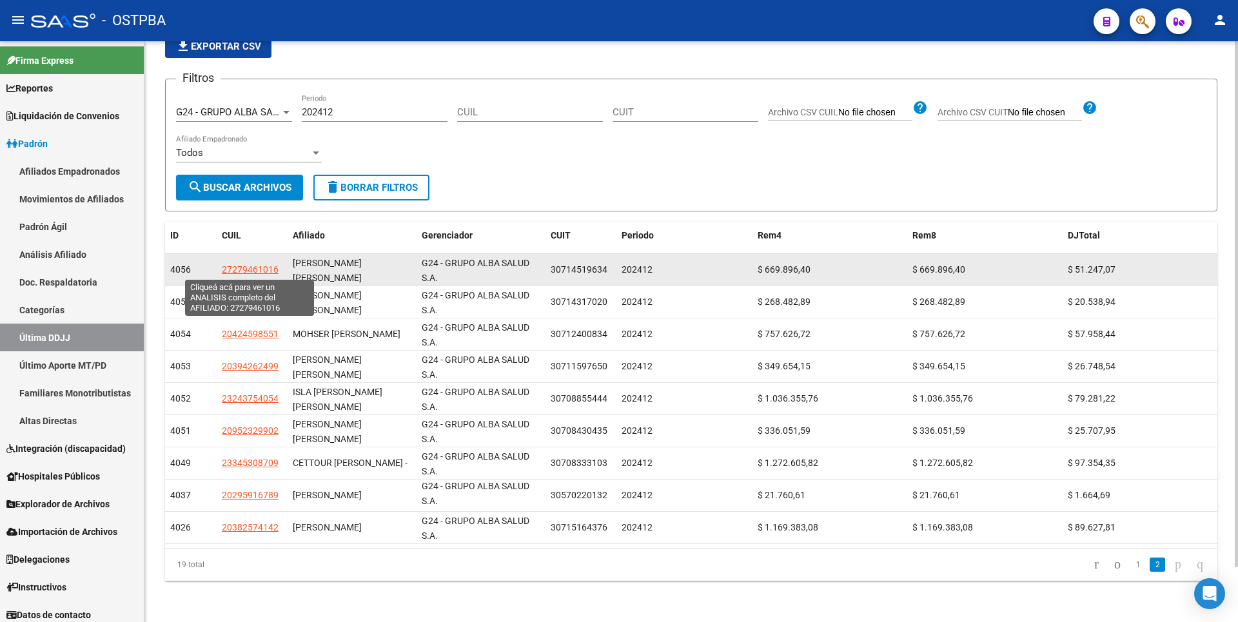
click at [268, 272] on span "27279461016" at bounding box center [250, 269] width 57 height 10
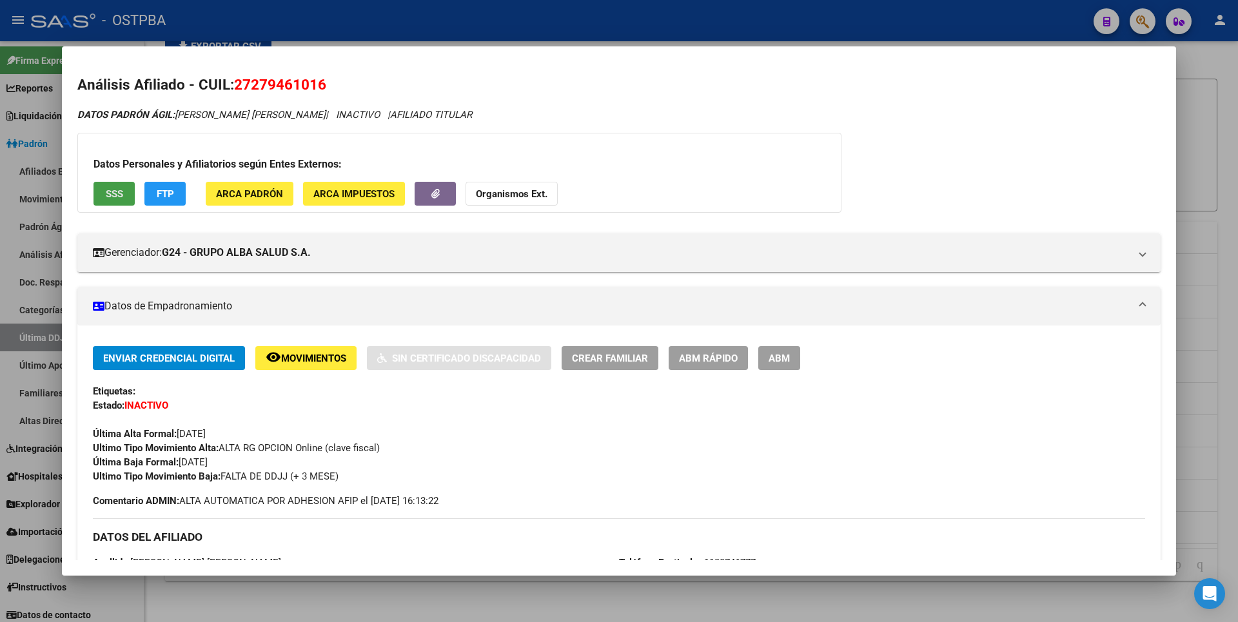
click at [110, 190] on span "SSS" at bounding box center [114, 194] width 17 height 12
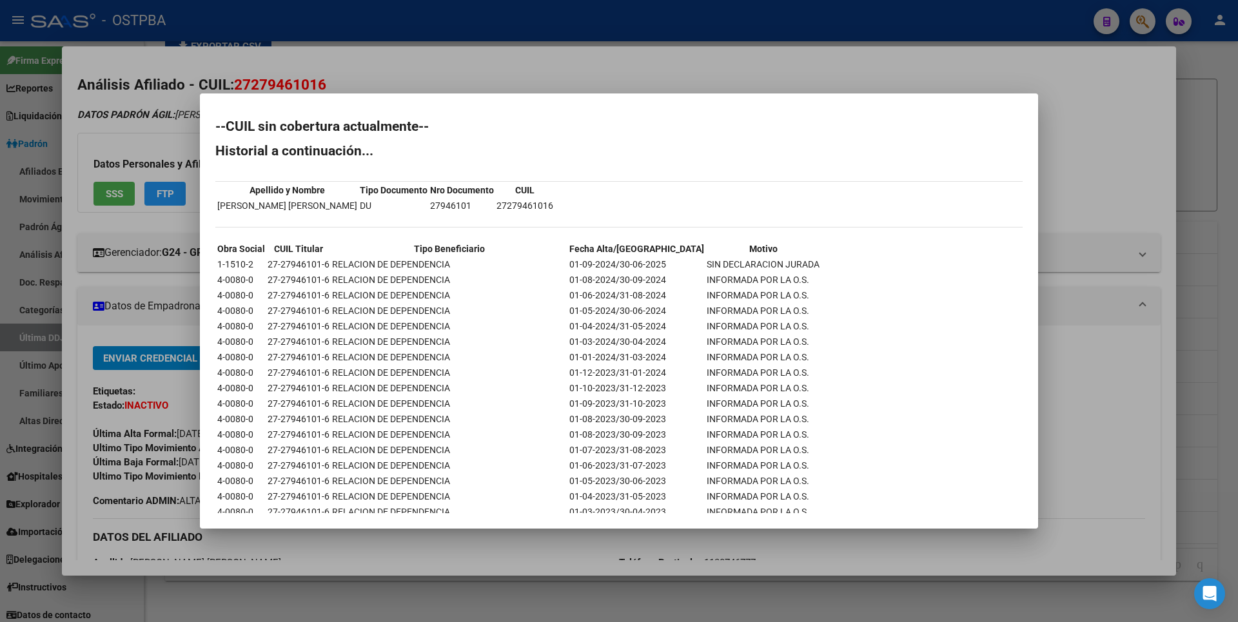
click at [1202, 195] on div at bounding box center [619, 311] width 1238 height 622
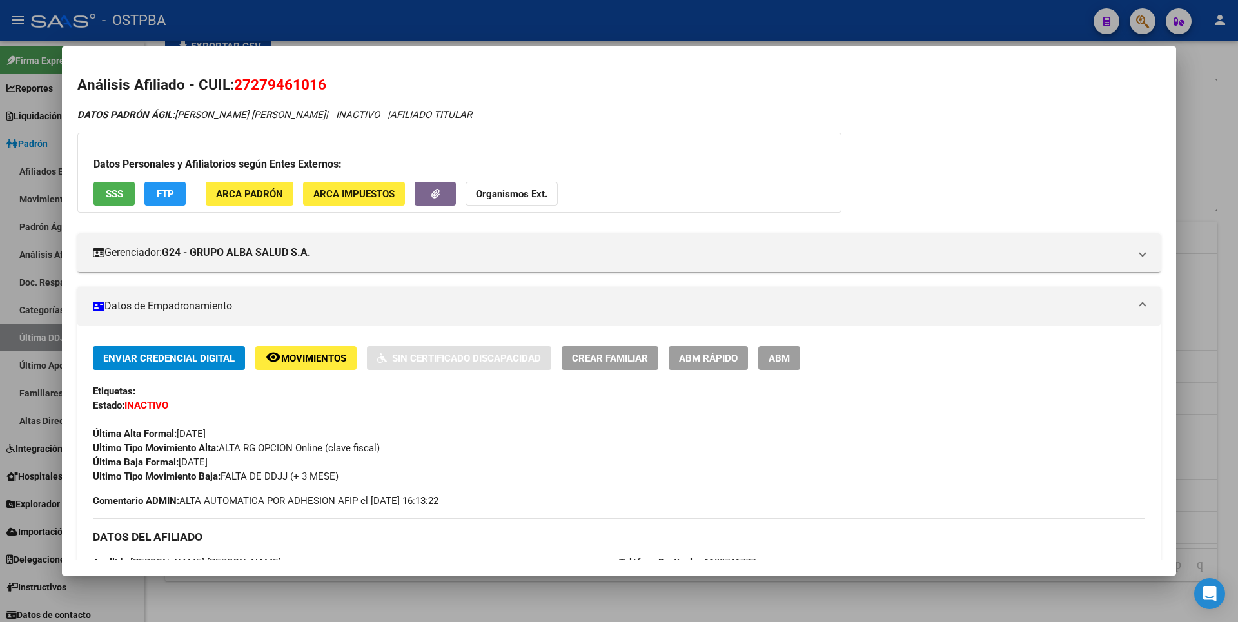
click at [1202, 195] on div at bounding box center [619, 311] width 1238 height 622
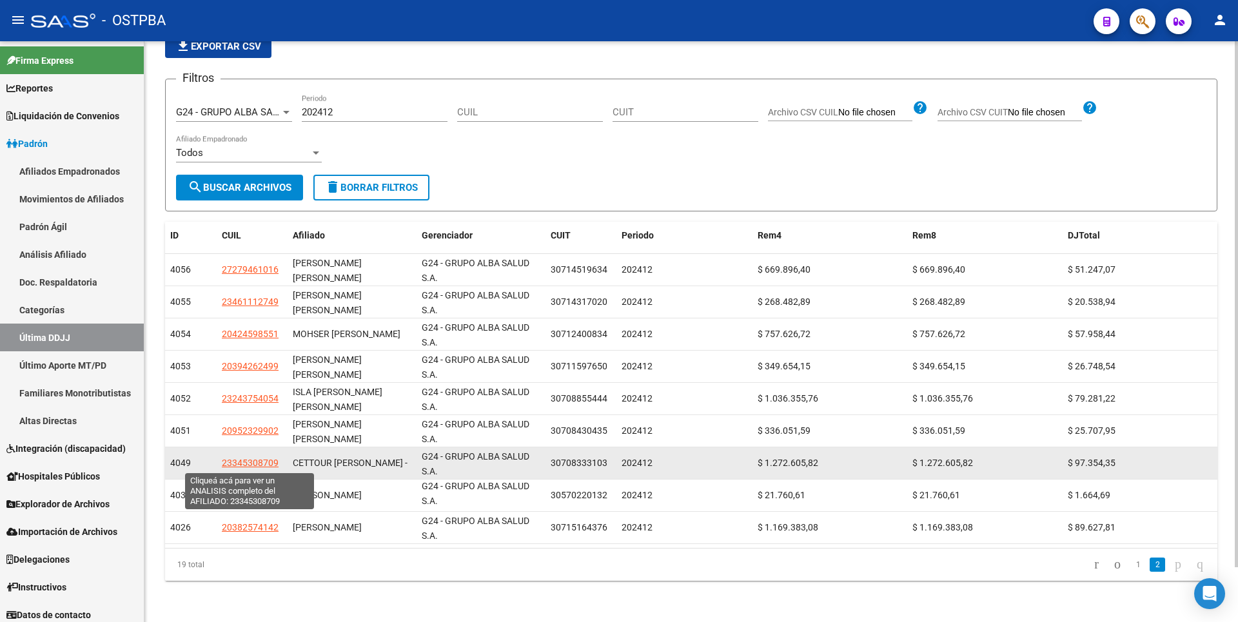
click at [244, 466] on span "23345308709" at bounding box center [250, 463] width 57 height 10
type textarea "23345308709"
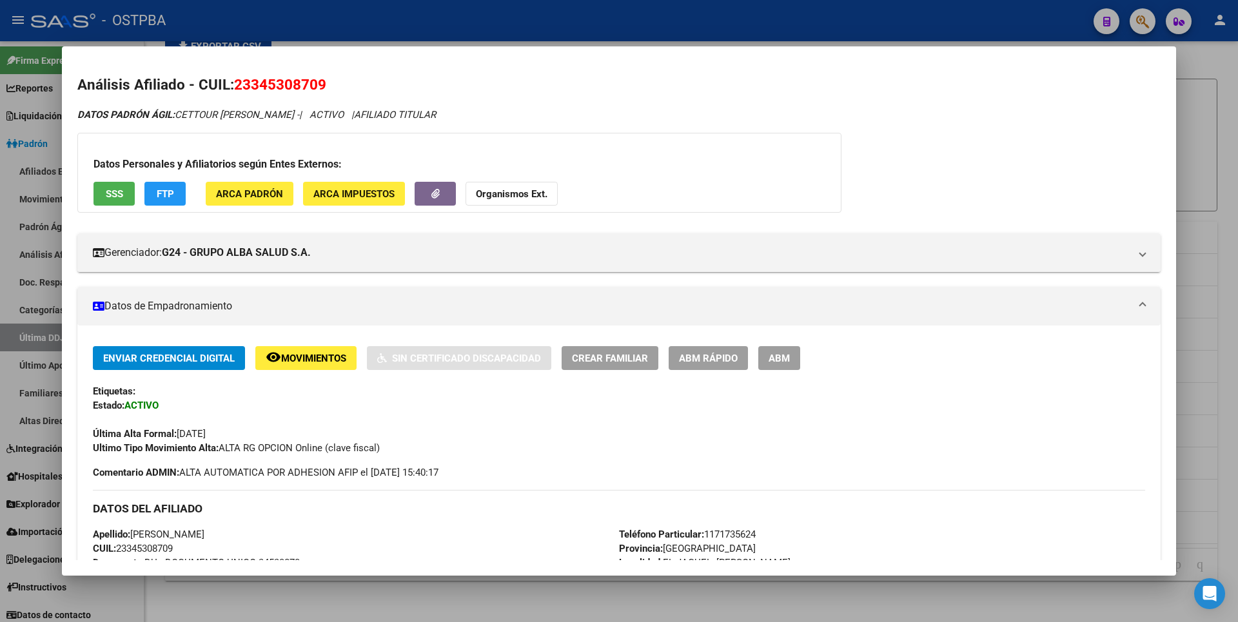
click at [110, 188] on span "SSS" at bounding box center [114, 194] width 17 height 12
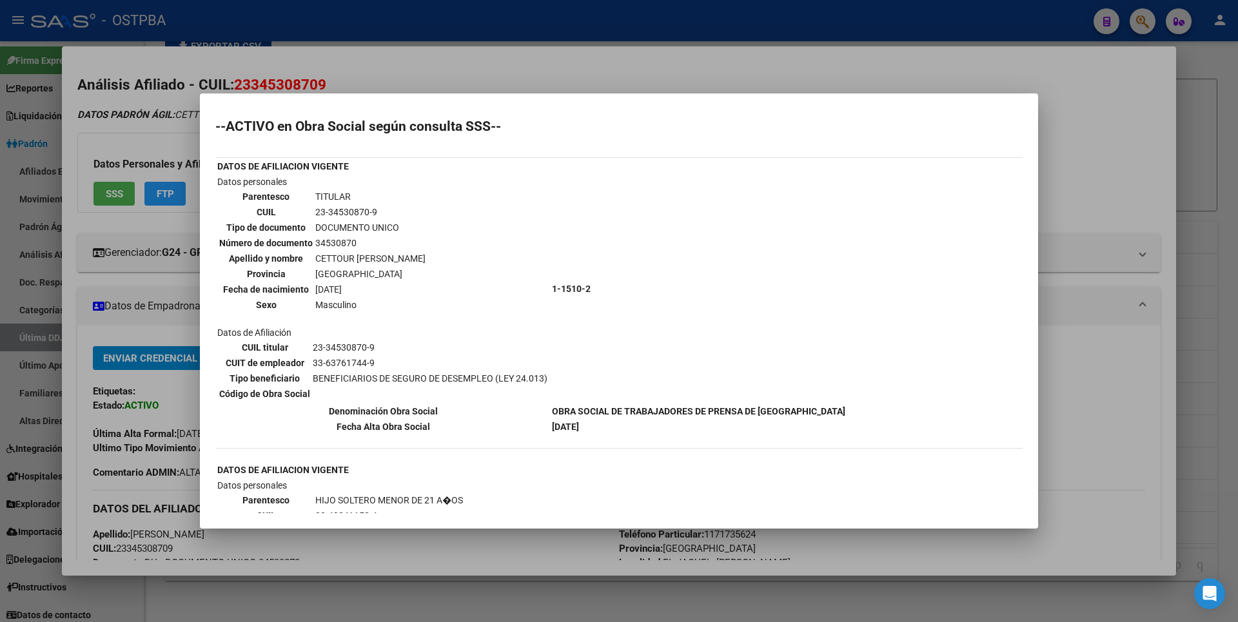
click at [1198, 97] on div at bounding box center [619, 311] width 1238 height 622
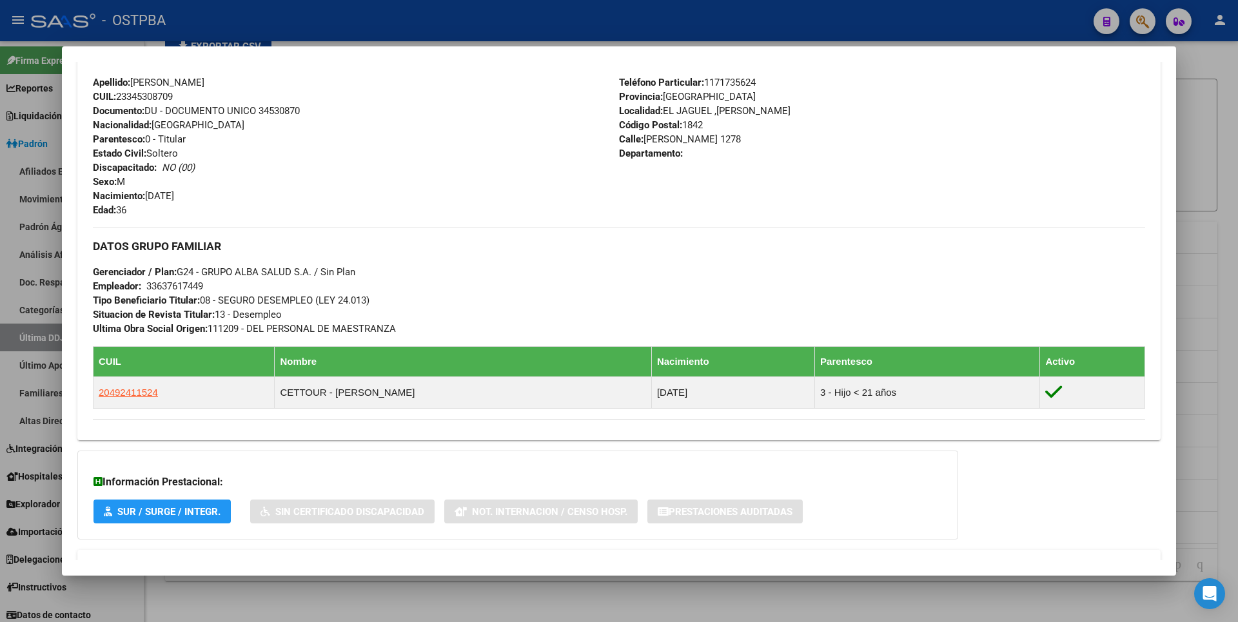
scroll to position [502, 0]
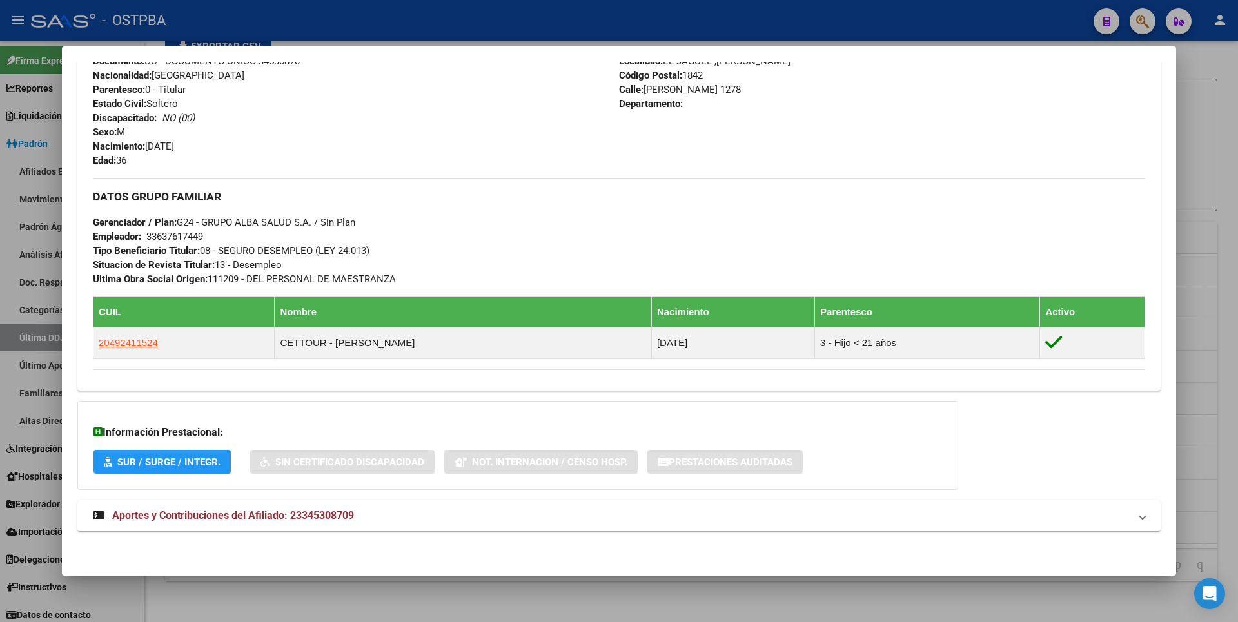
click at [1185, 218] on div at bounding box center [619, 311] width 1238 height 622
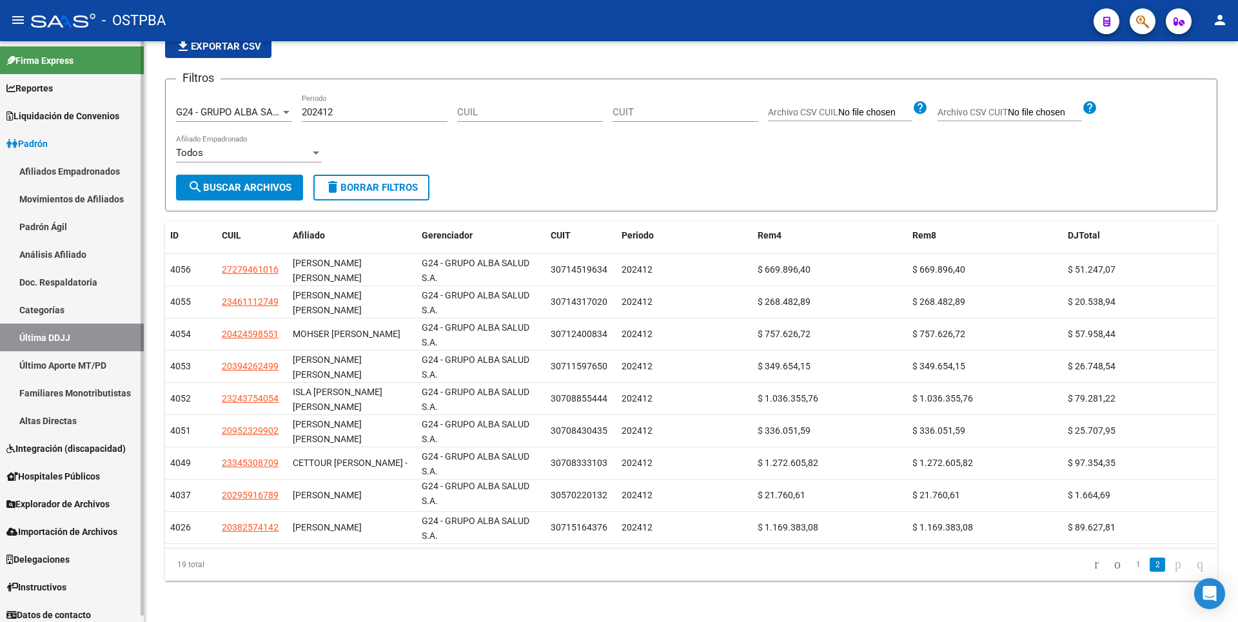
click at [70, 199] on link "Movimientos de Afiliados" at bounding box center [72, 199] width 144 height 28
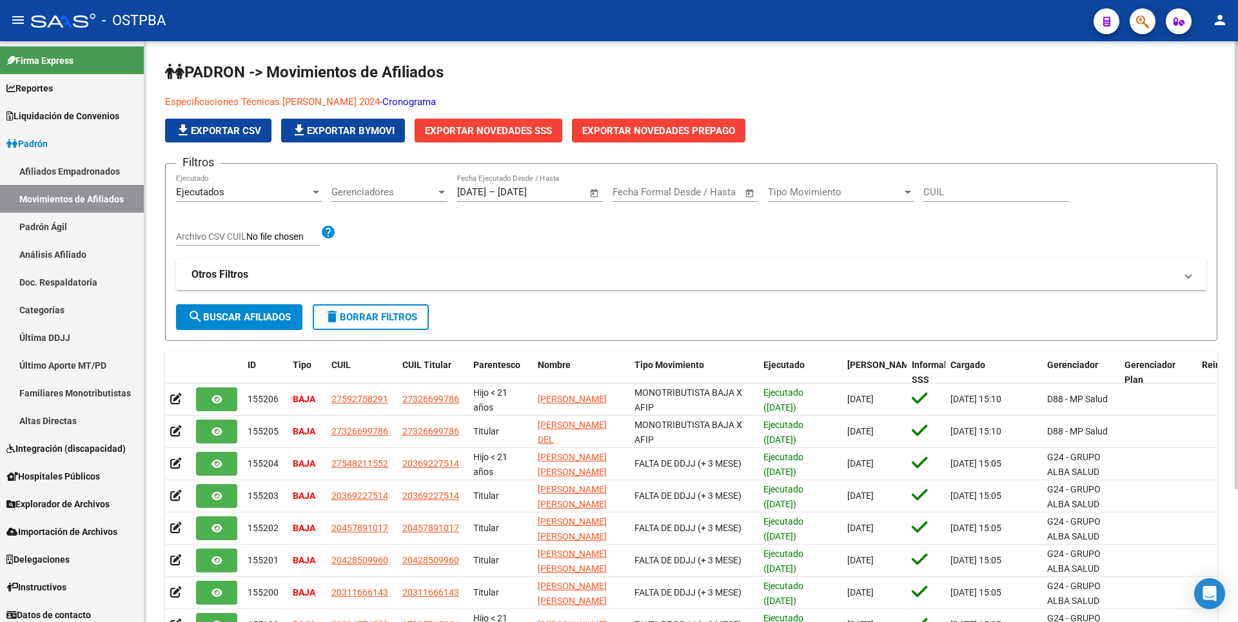
click at [908, 193] on div at bounding box center [907, 192] width 6 height 3
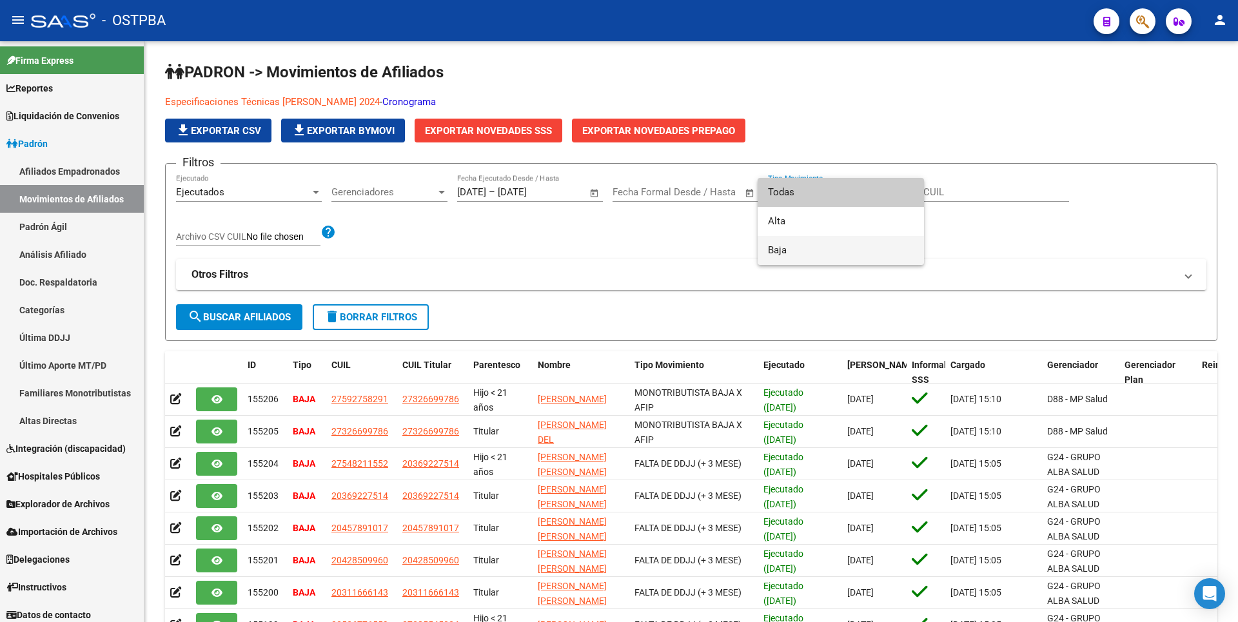
click at [791, 249] on span "Baja" at bounding box center [841, 250] width 146 height 29
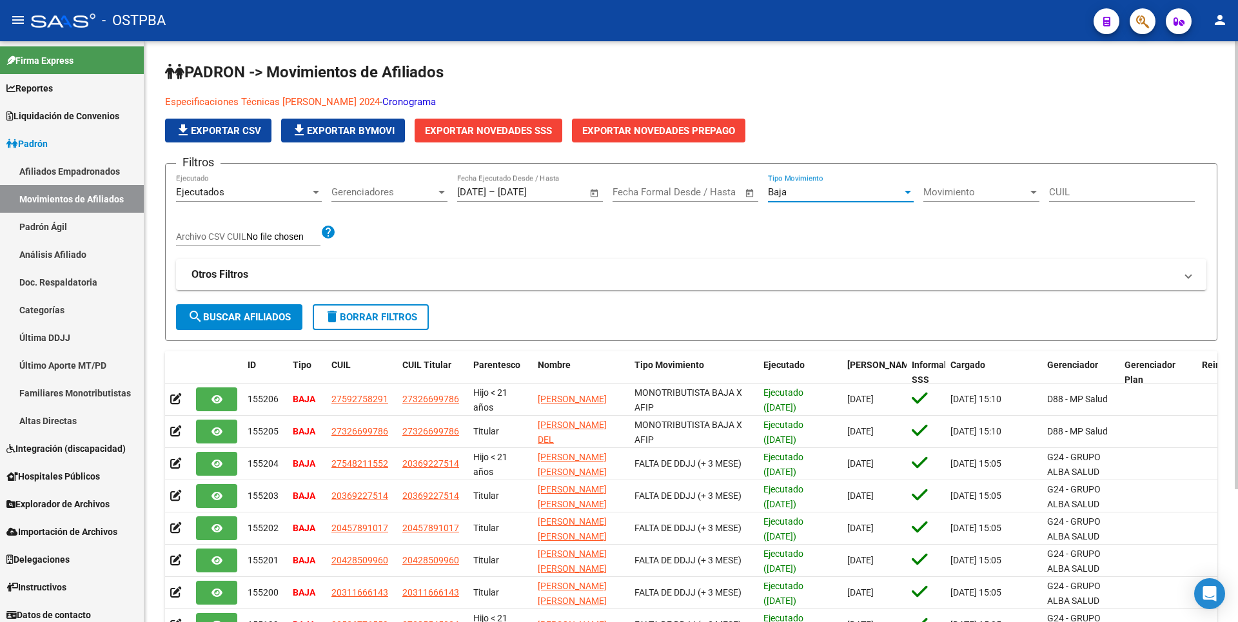
click at [438, 195] on div at bounding box center [442, 192] width 12 height 10
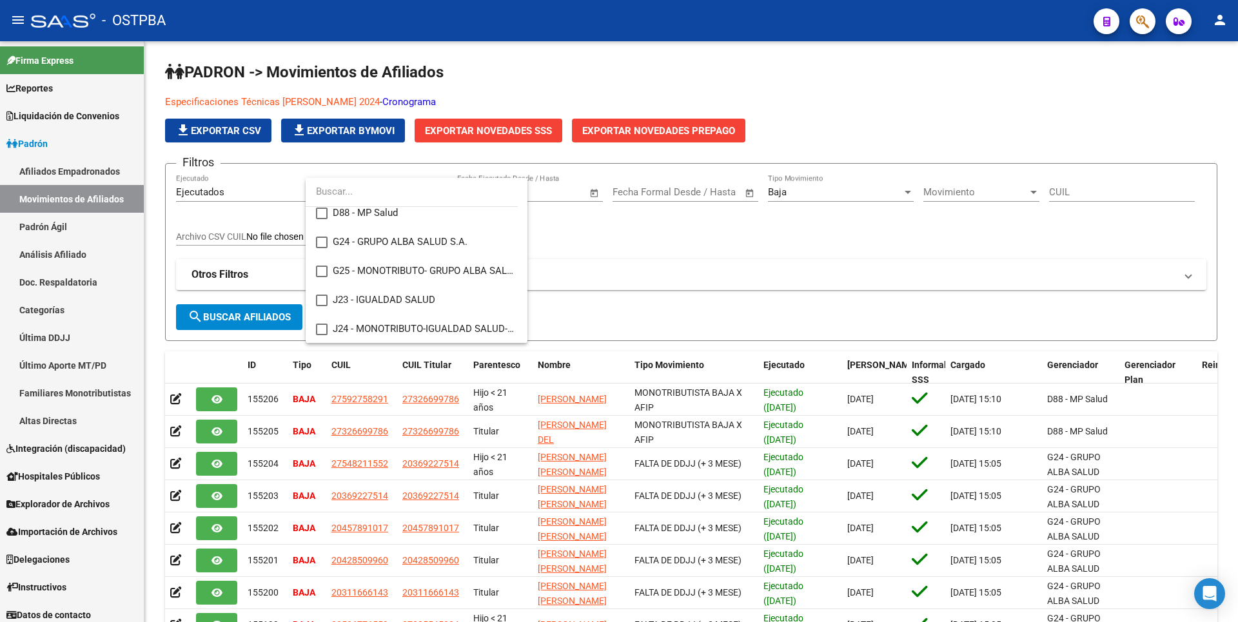
scroll to position [129, 0]
click at [325, 237] on mat-pseudo-checkbox at bounding box center [322, 238] width 12 height 12
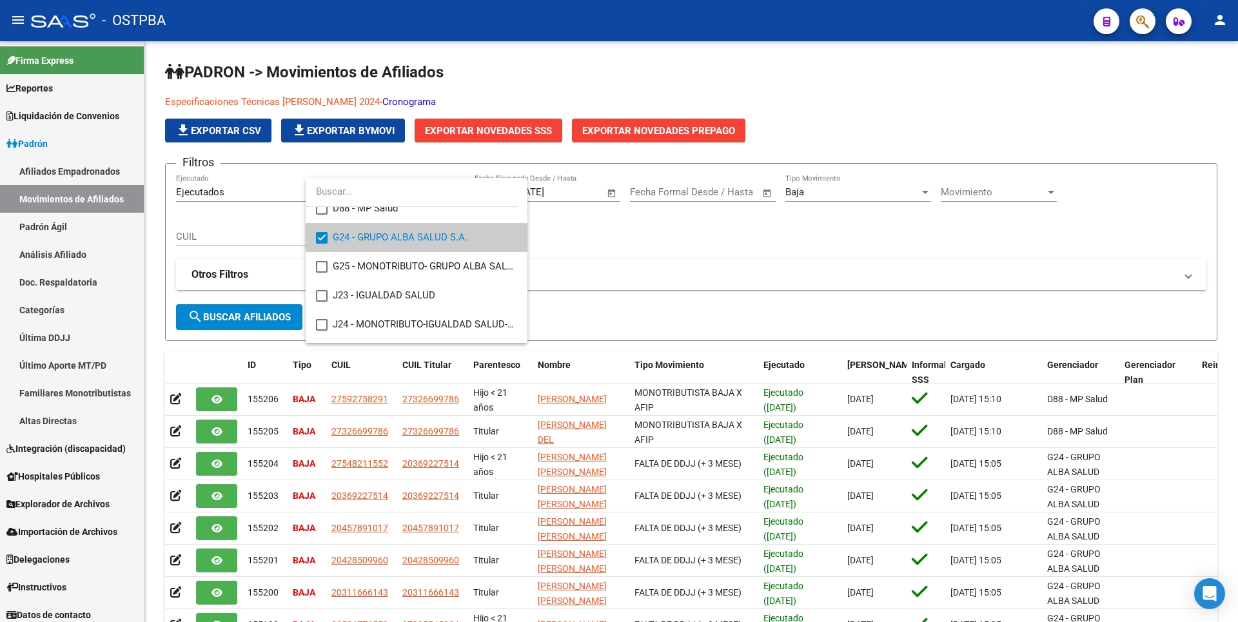
click at [269, 326] on div at bounding box center [619, 311] width 1238 height 622
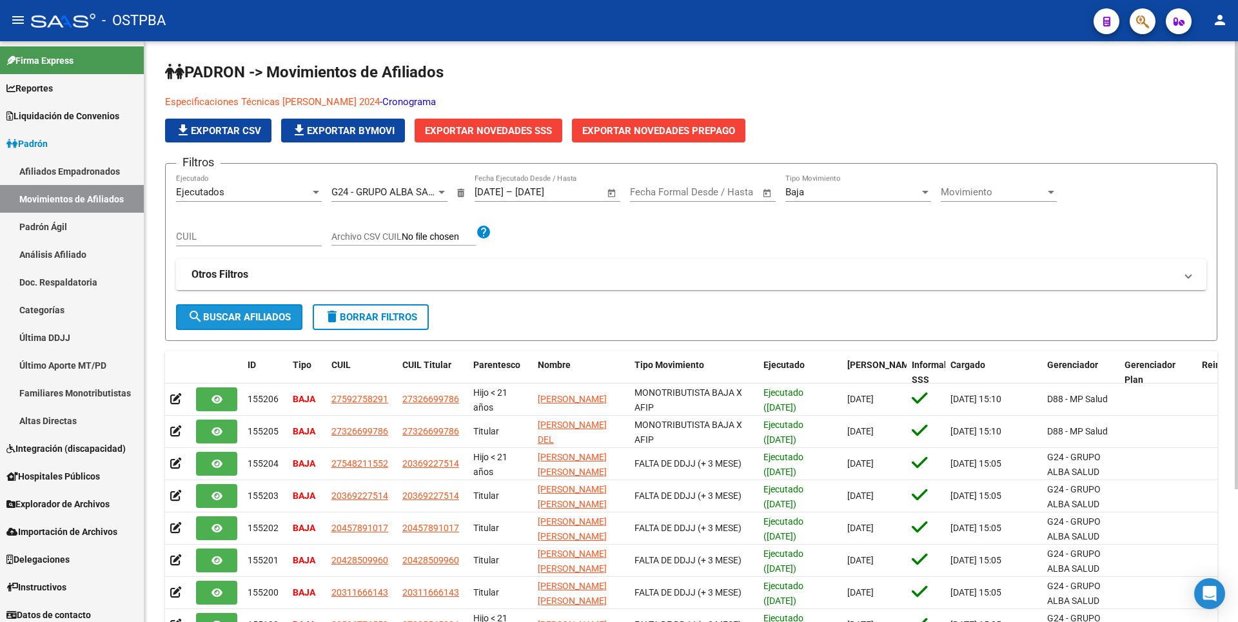
click at [269, 320] on span "search Buscar Afiliados" at bounding box center [239, 317] width 103 height 12
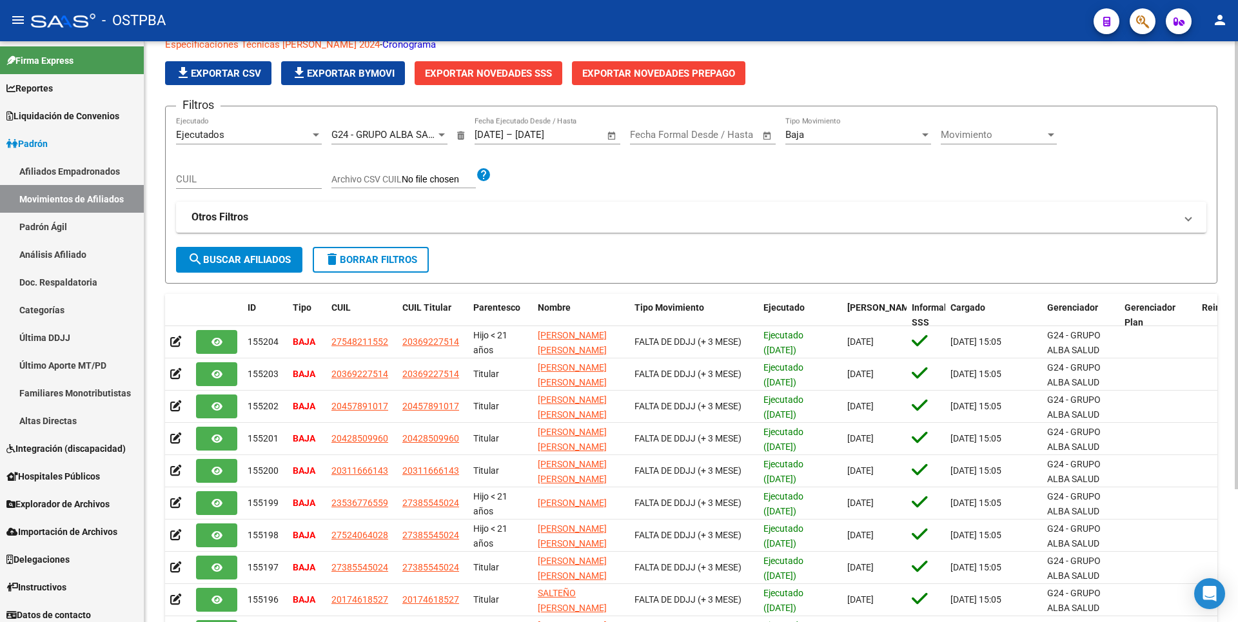
scroll to position [0, 0]
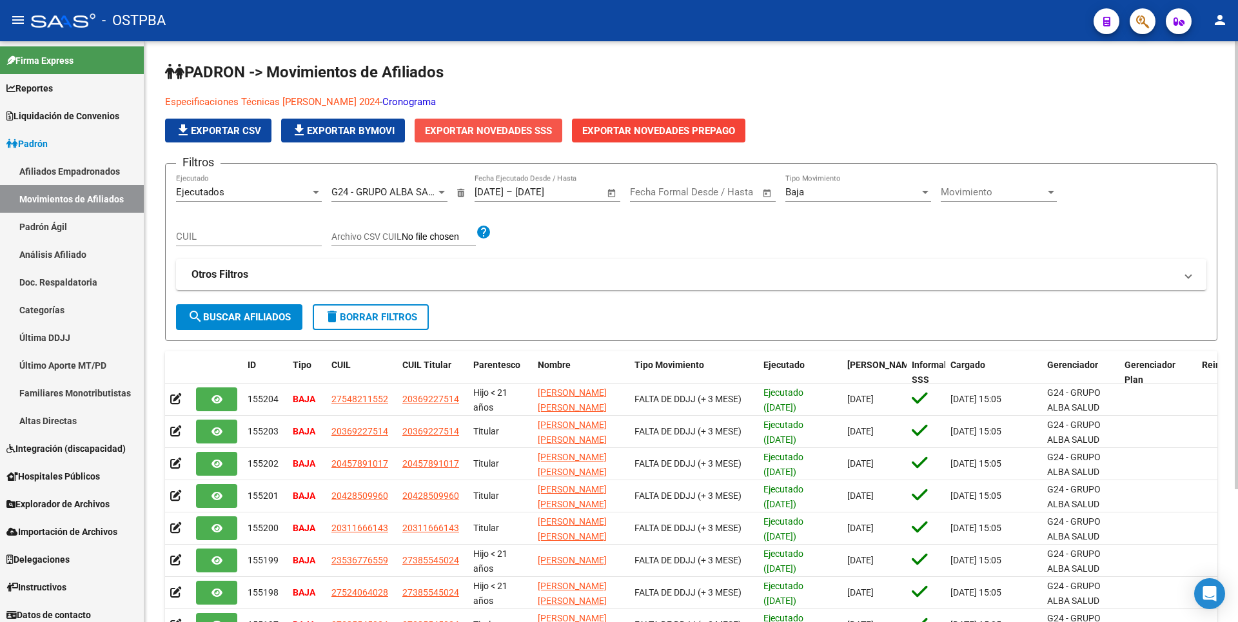
click at [497, 126] on span "Exportar Novedades SSS" at bounding box center [488, 131] width 127 height 12
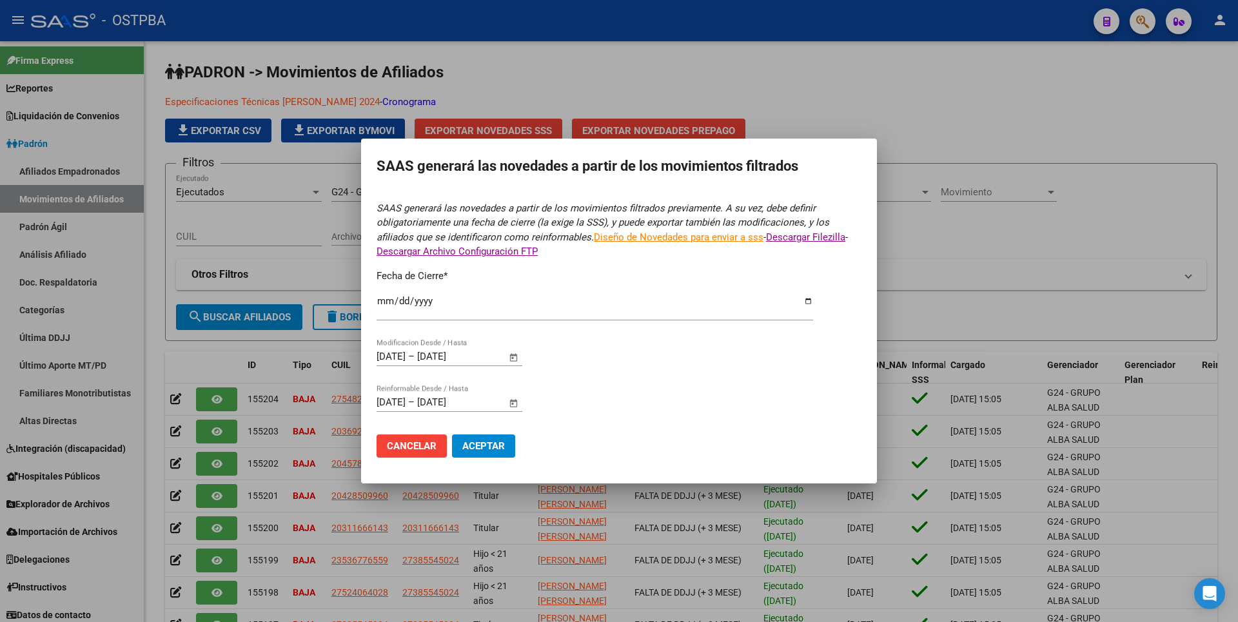
click at [485, 440] on span "Aceptar" at bounding box center [483, 446] width 43 height 12
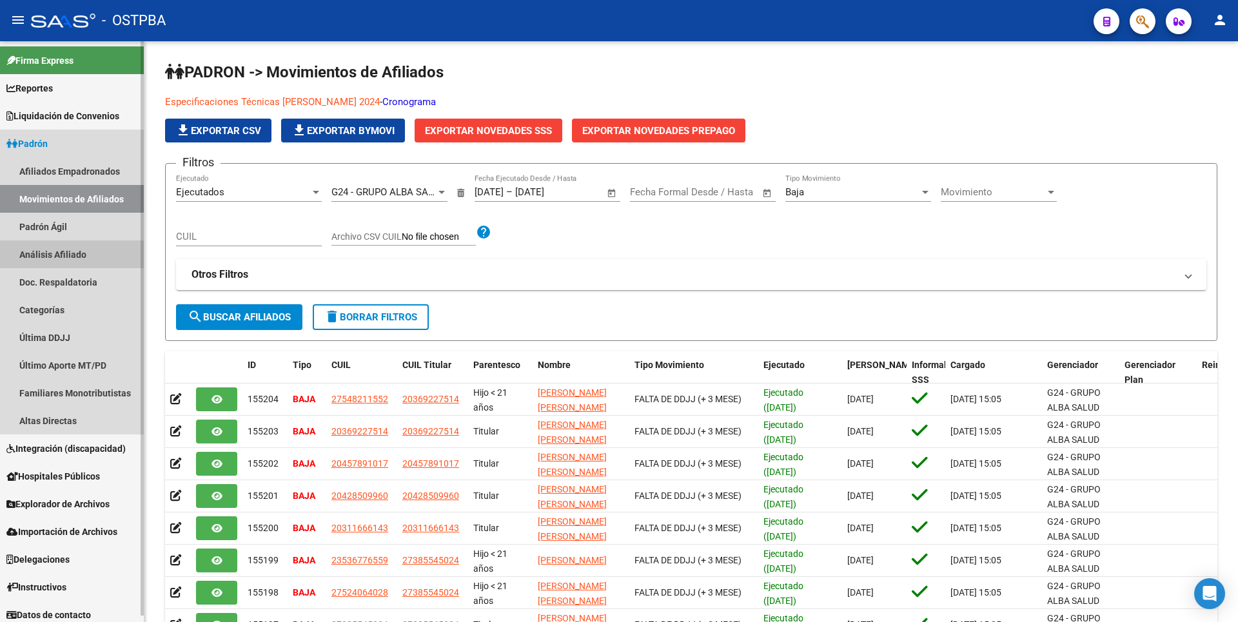
click at [72, 253] on link "Análisis Afiliado" at bounding box center [72, 254] width 144 height 28
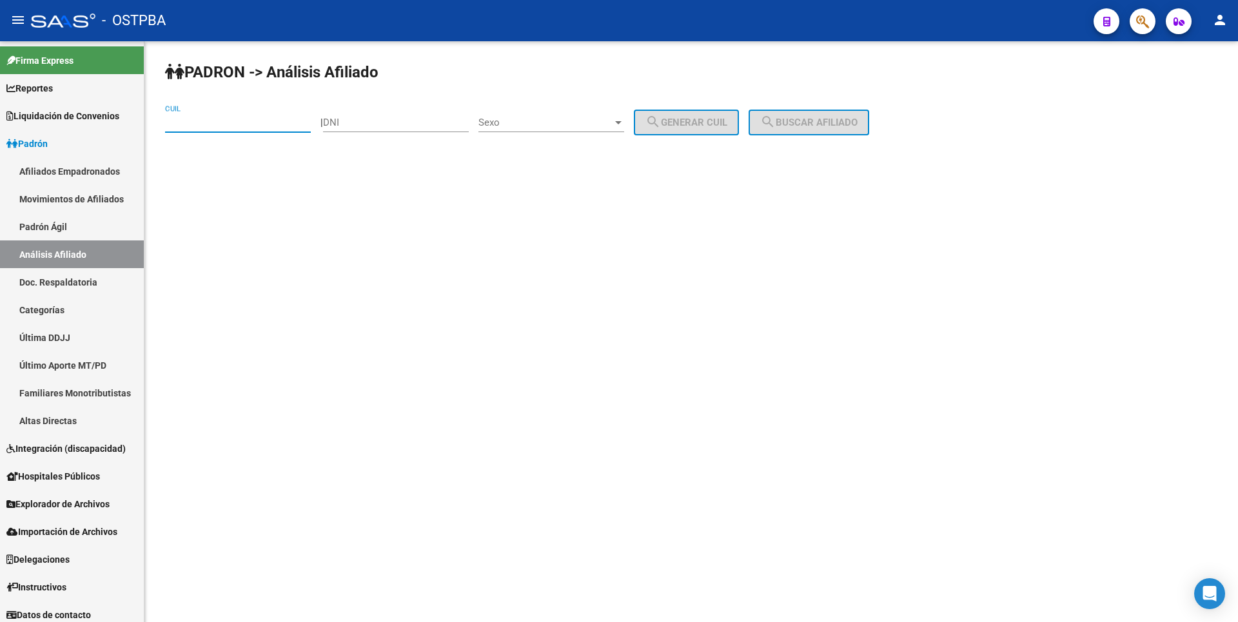
click at [191, 118] on input "CUIL" at bounding box center [238, 123] width 146 height 12
type input "20-13264409-9"
click at [815, 111] on button "search Buscar afiliado" at bounding box center [808, 123] width 121 height 26
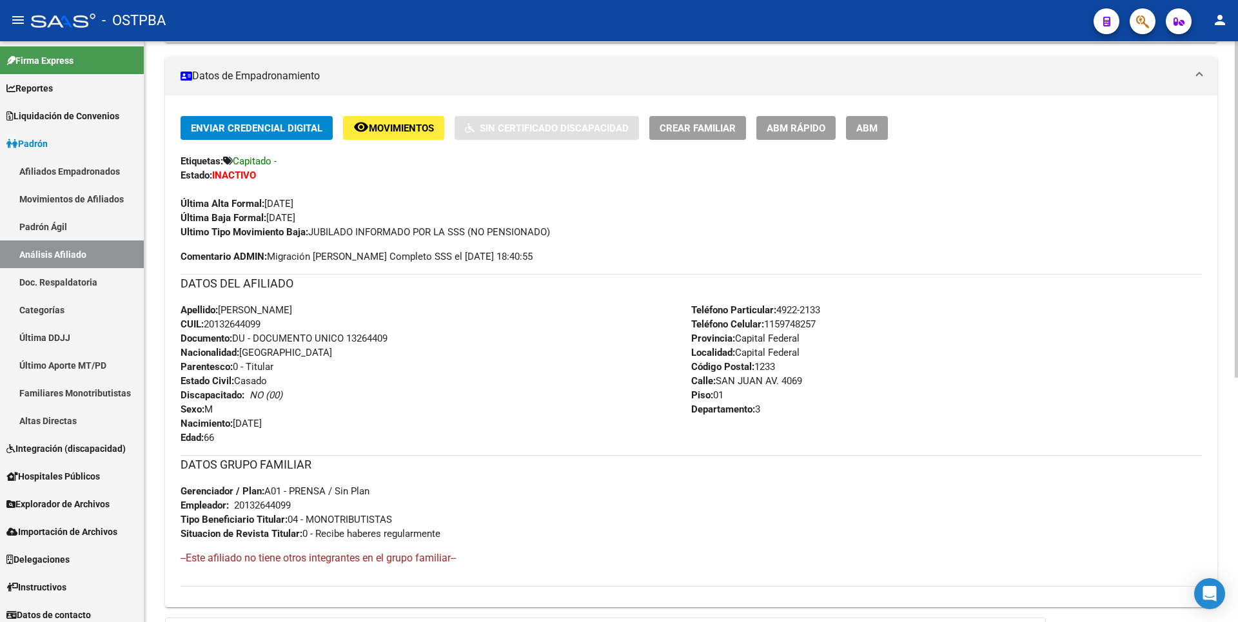
scroll to position [421, 0]
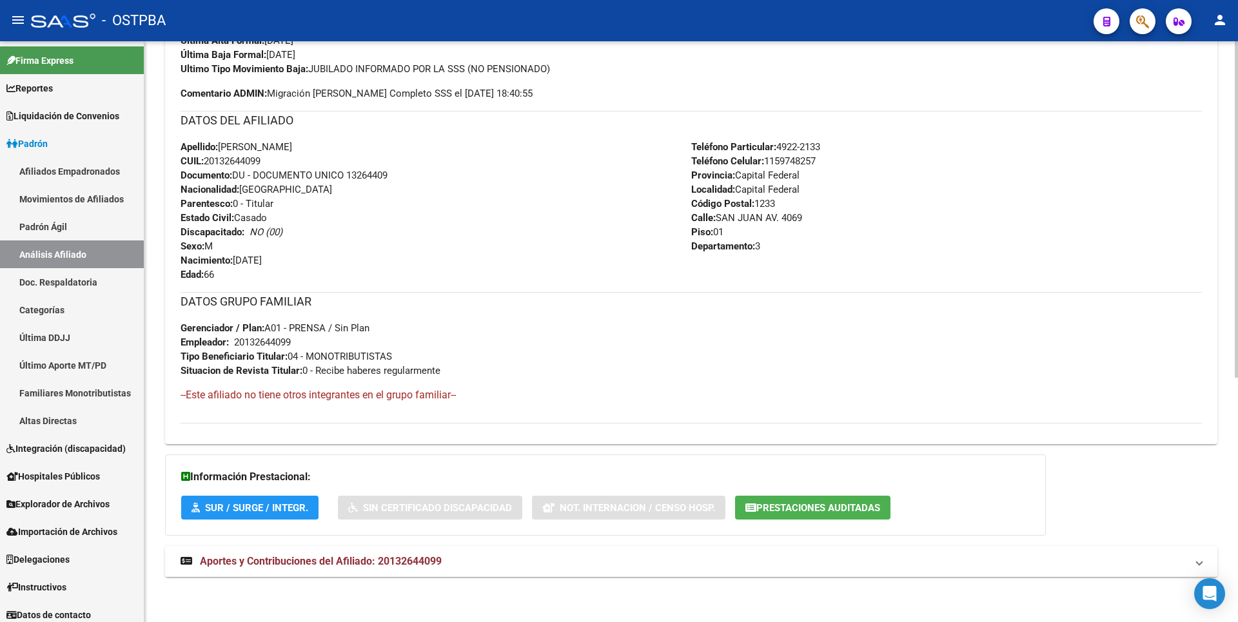
click at [366, 556] on span "Aportes y Contribuciones del Afiliado: 20132644099" at bounding box center [321, 561] width 242 height 12
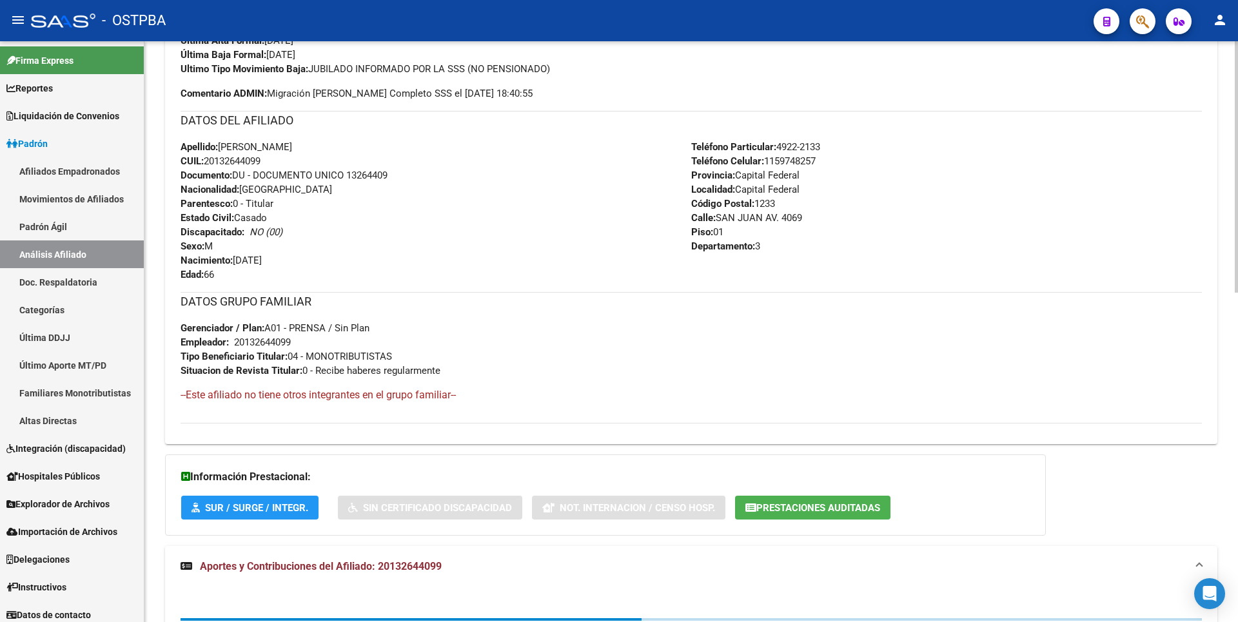
click at [853, 500] on button "Prestaciones Auditadas" at bounding box center [812, 508] width 155 height 24
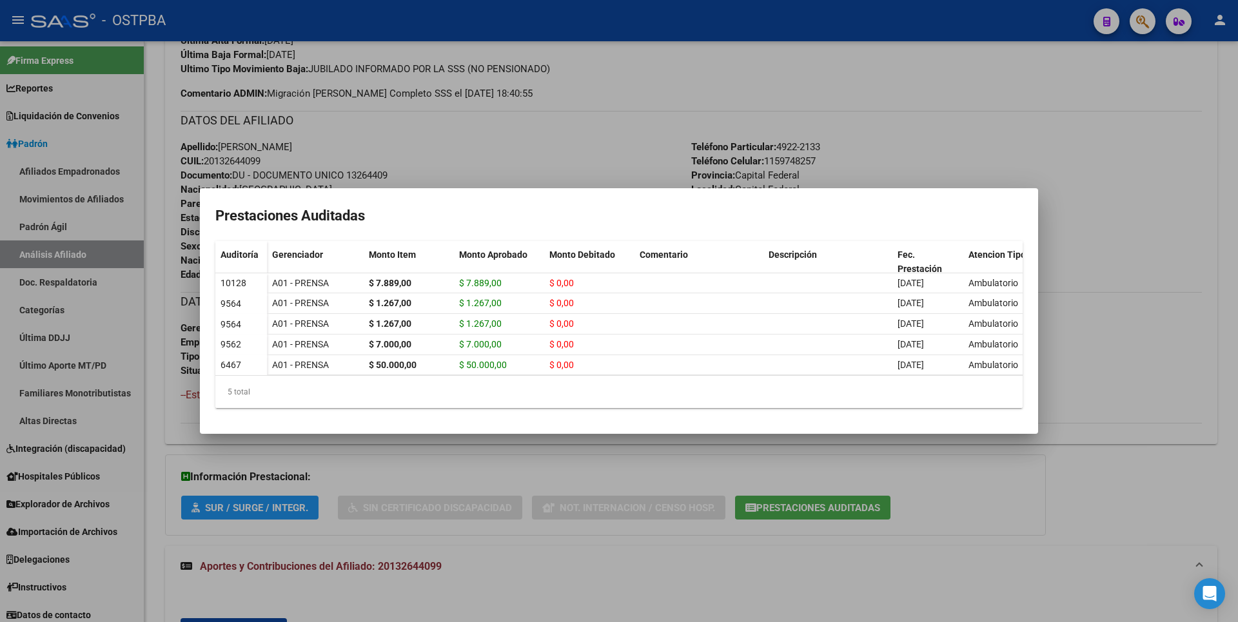
click at [821, 117] on div at bounding box center [619, 311] width 1238 height 622
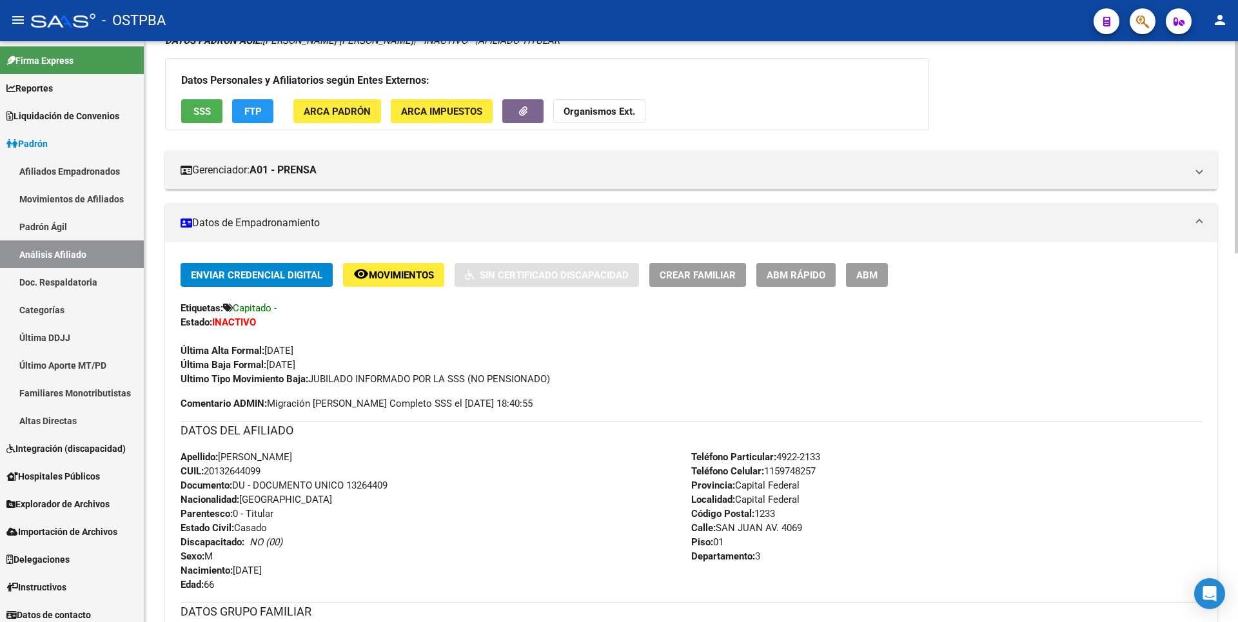
scroll to position [0, 0]
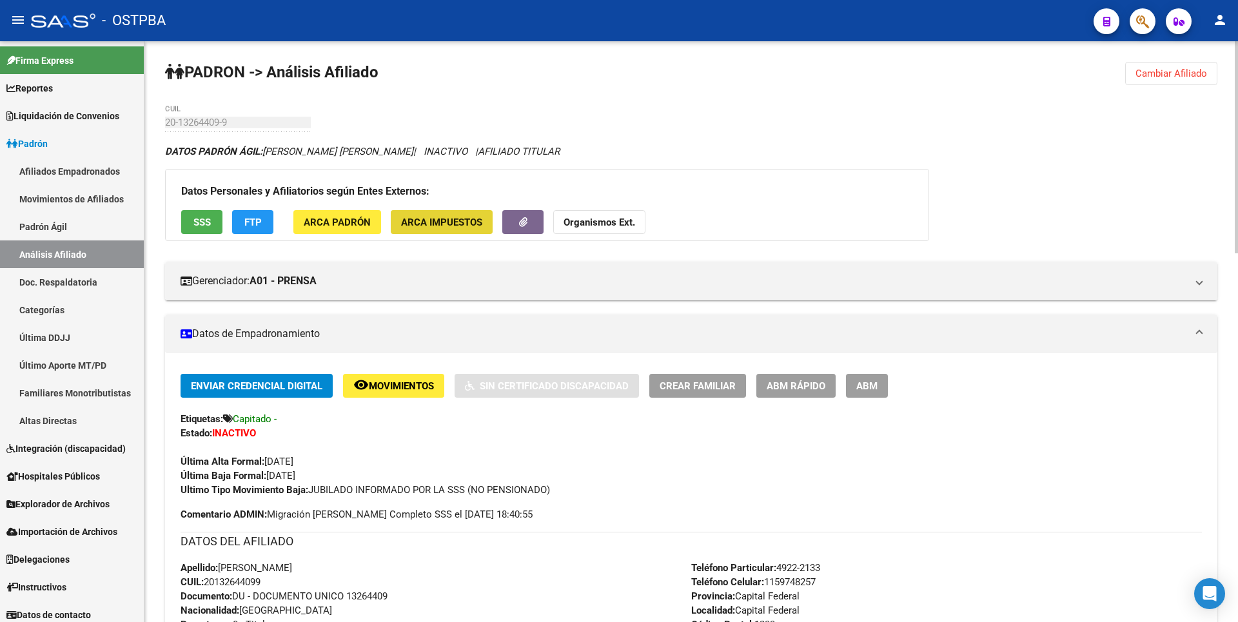
click at [463, 217] on span "ARCA Impuestos" at bounding box center [441, 223] width 81 height 12
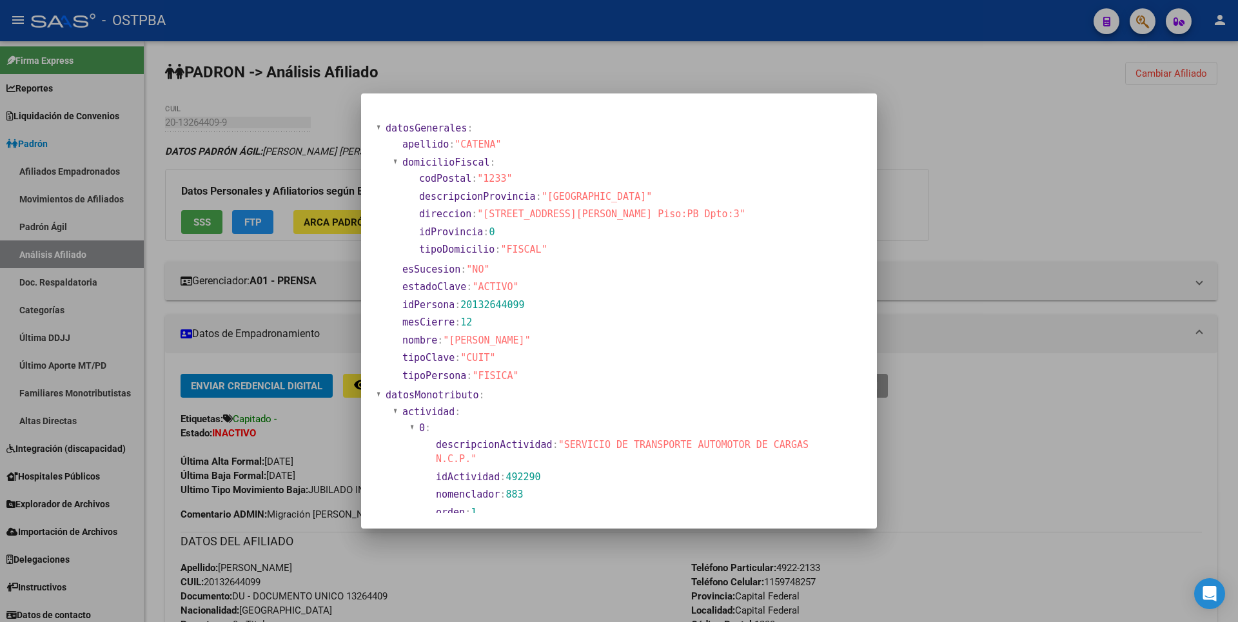
click at [917, 199] on div at bounding box center [619, 311] width 1238 height 622
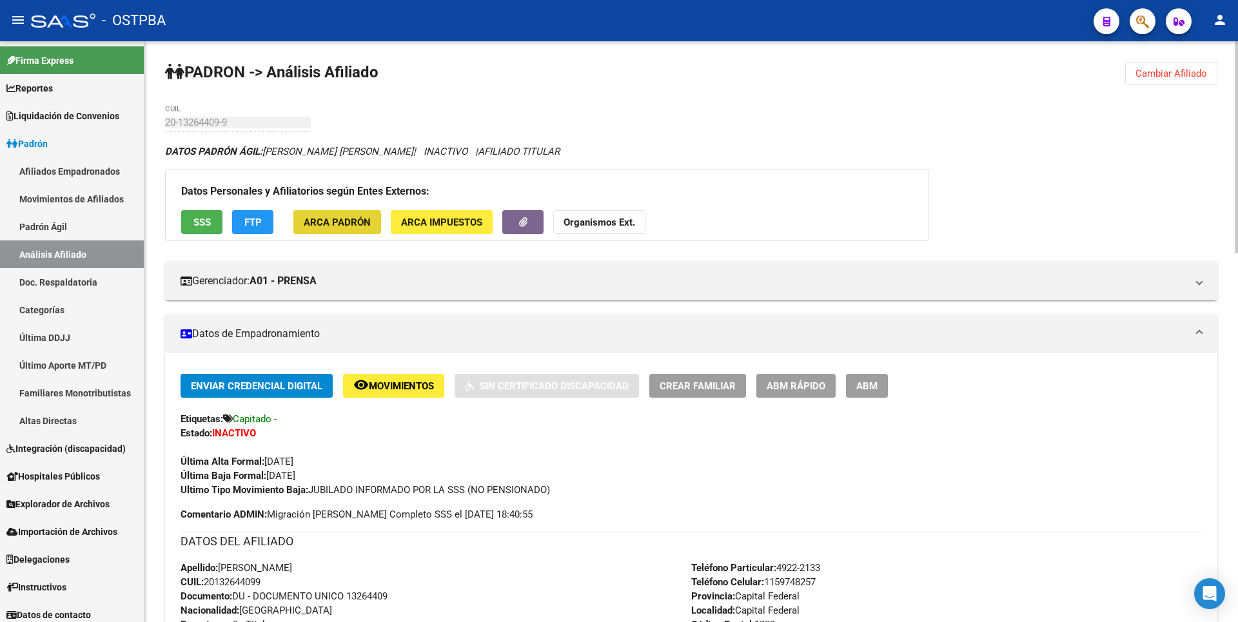
click at [322, 227] on span "ARCA Padrón" at bounding box center [337, 223] width 67 height 12
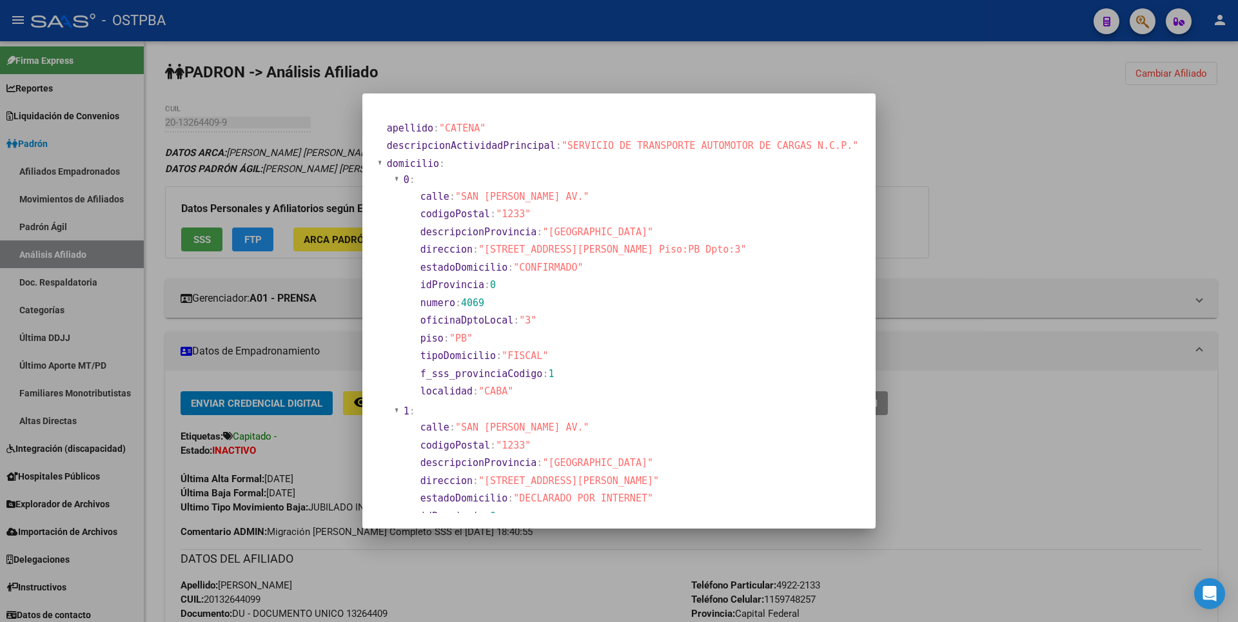
click at [932, 117] on div at bounding box center [619, 311] width 1238 height 622
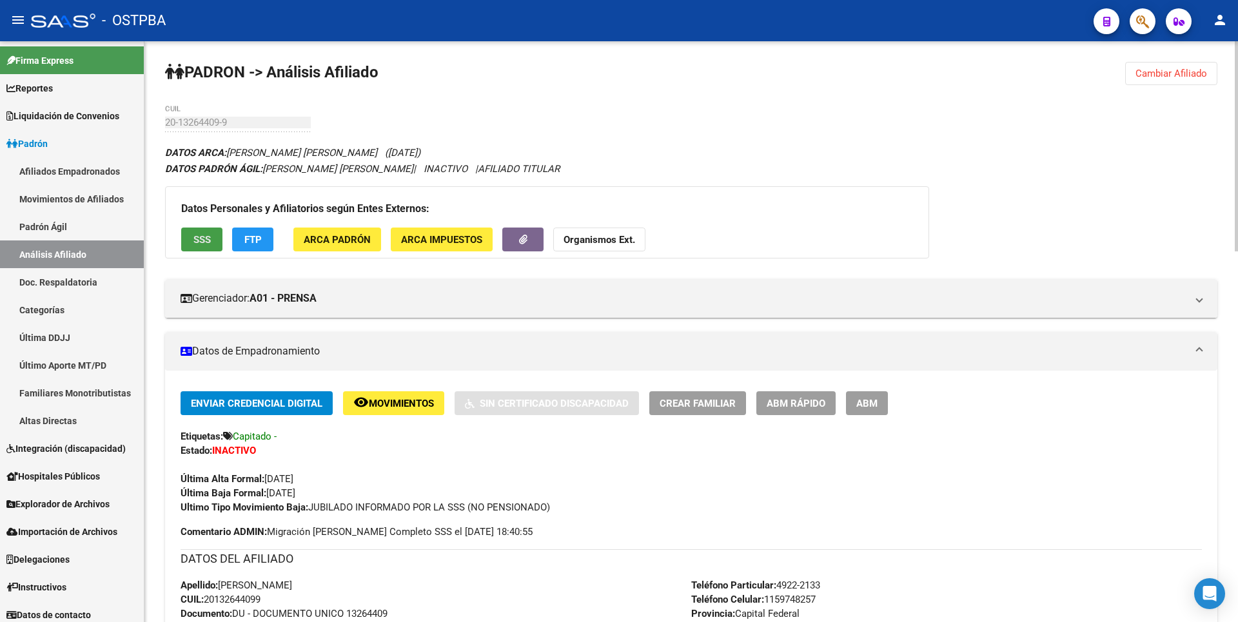
click at [210, 239] on span "SSS" at bounding box center [201, 240] width 17 height 12
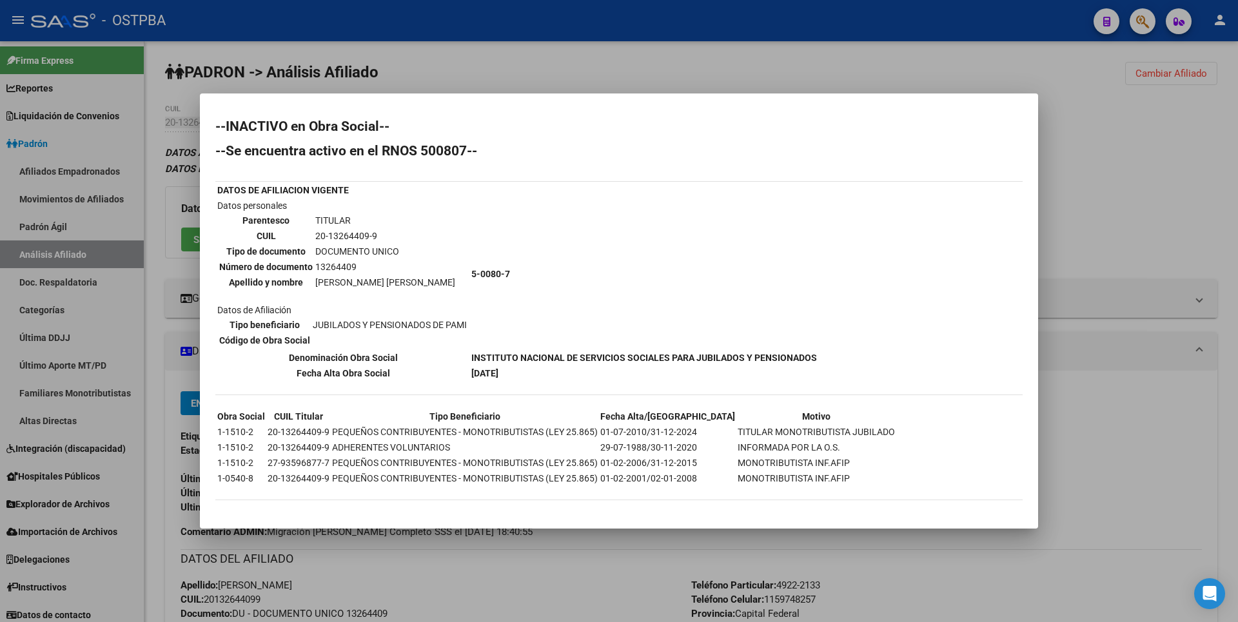
click at [1192, 229] on div at bounding box center [619, 311] width 1238 height 622
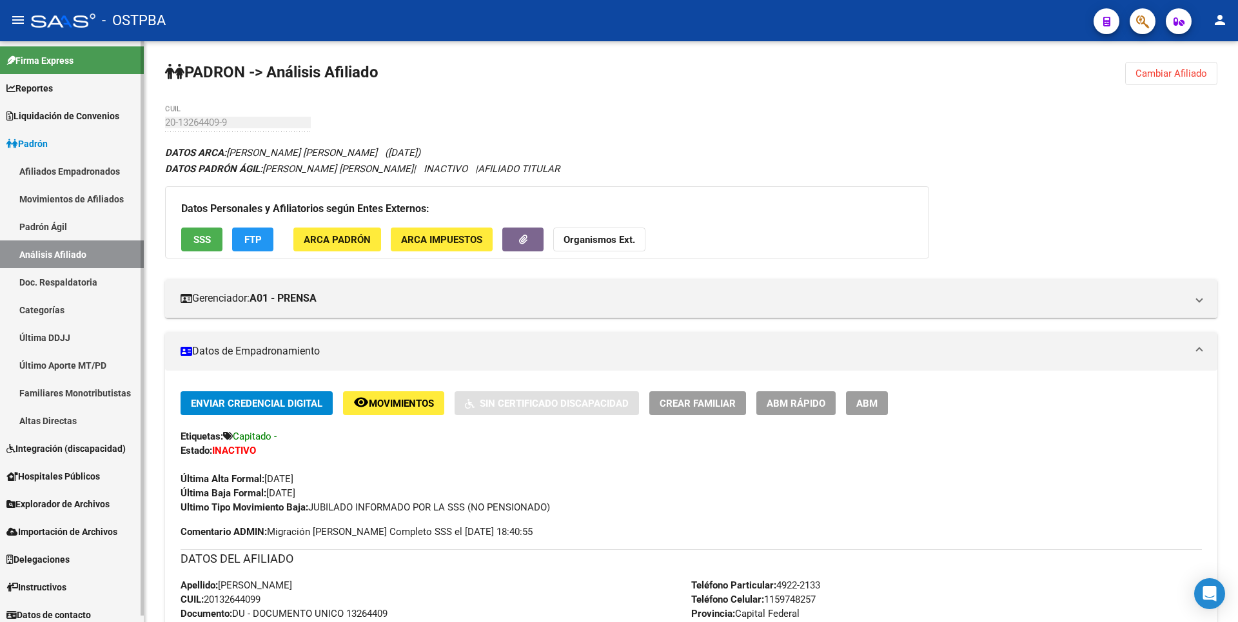
click at [63, 93] on link "Reportes" at bounding box center [72, 88] width 144 height 28
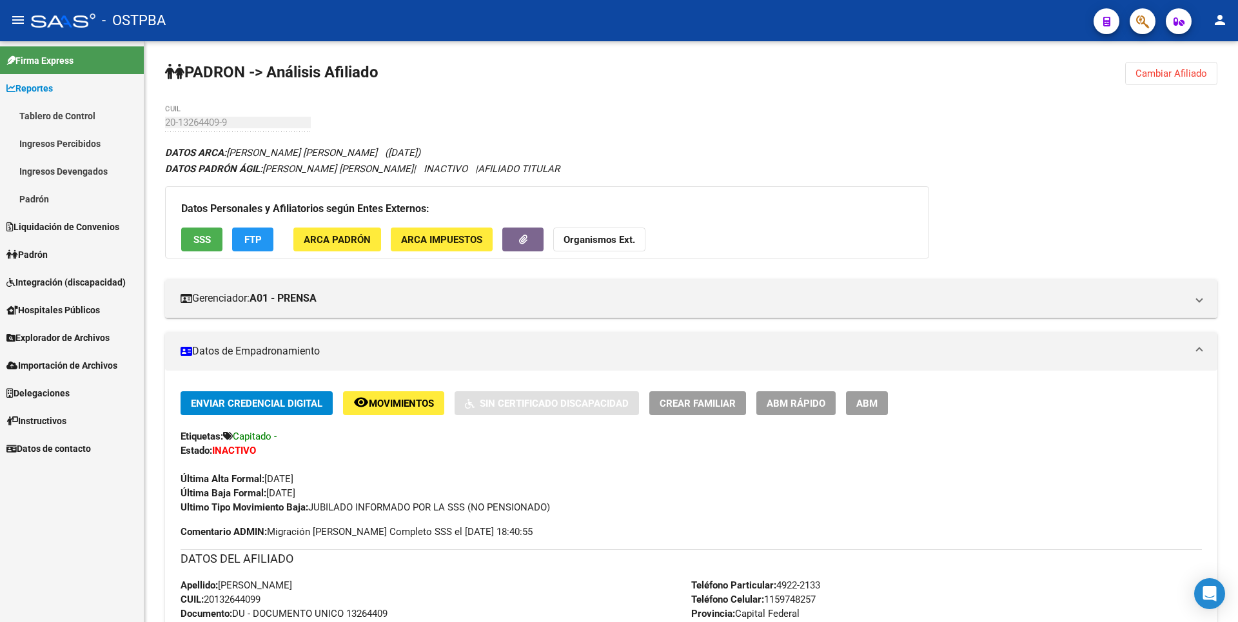
click at [71, 142] on link "Ingresos Percibidos" at bounding box center [72, 144] width 144 height 28
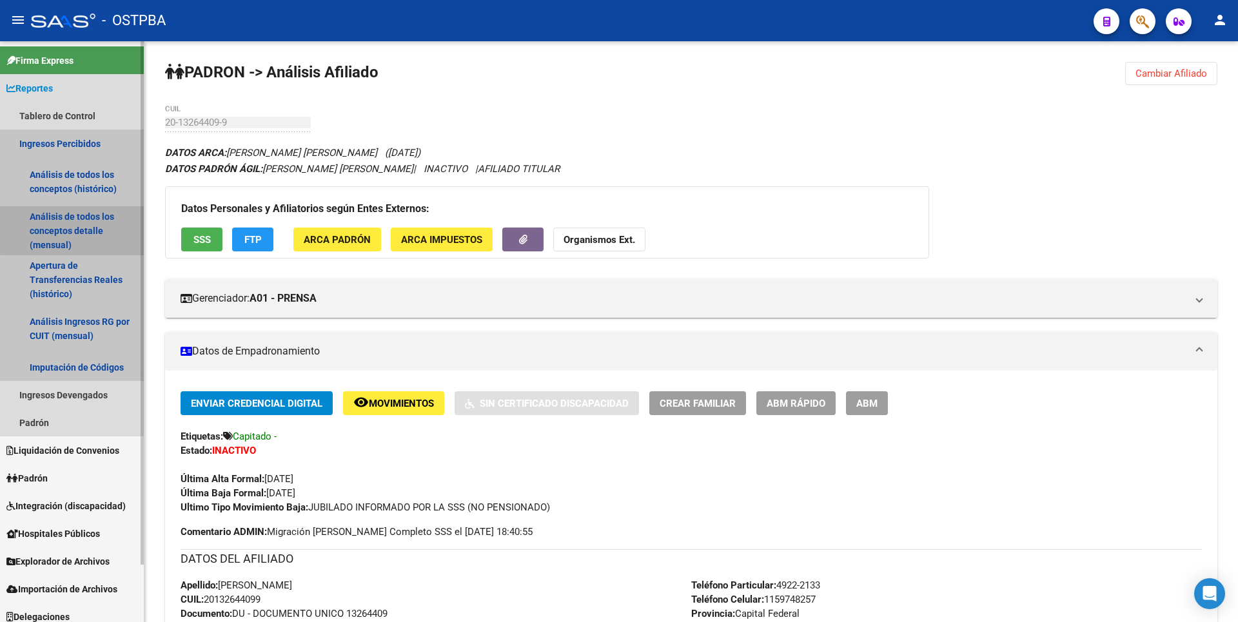
click at [75, 226] on link "Análisis de todos los conceptos detalle (mensual)" at bounding box center [72, 230] width 144 height 49
